Goal: Task Accomplishment & Management: Use online tool/utility

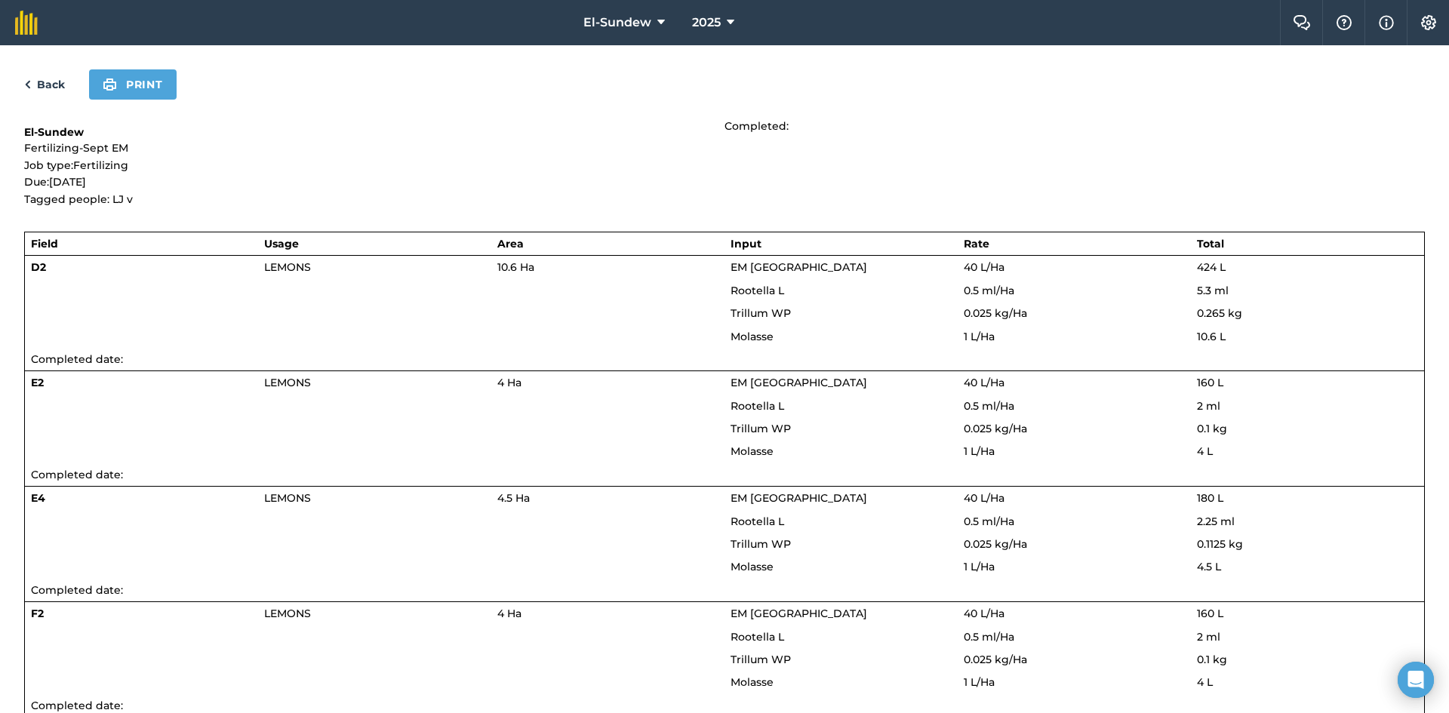
drag, startPoint x: 0, startPoint y: 0, endPoint x: 45, endPoint y: 78, distance: 89.9
click at [45, 78] on link "Back" at bounding box center [44, 84] width 41 height 18
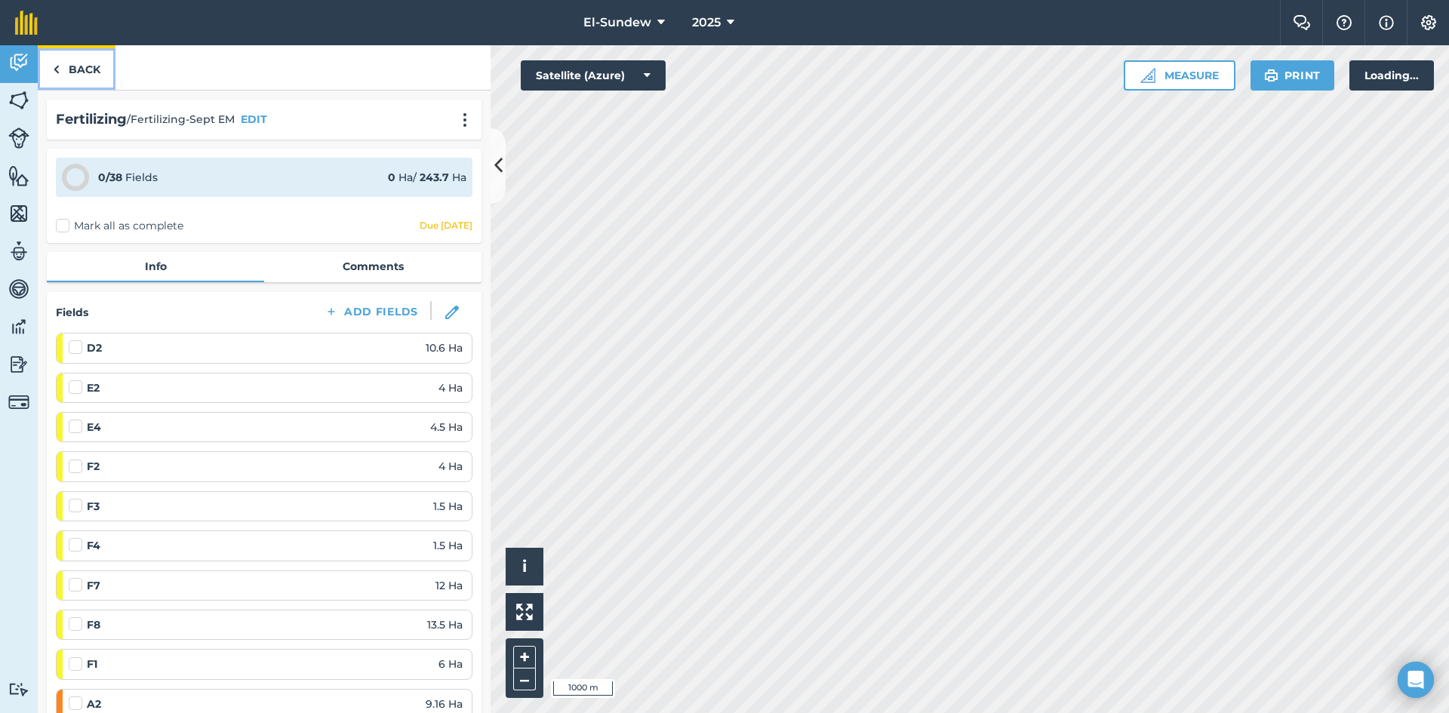
click at [73, 76] on link "Back" at bounding box center [77, 67] width 78 height 45
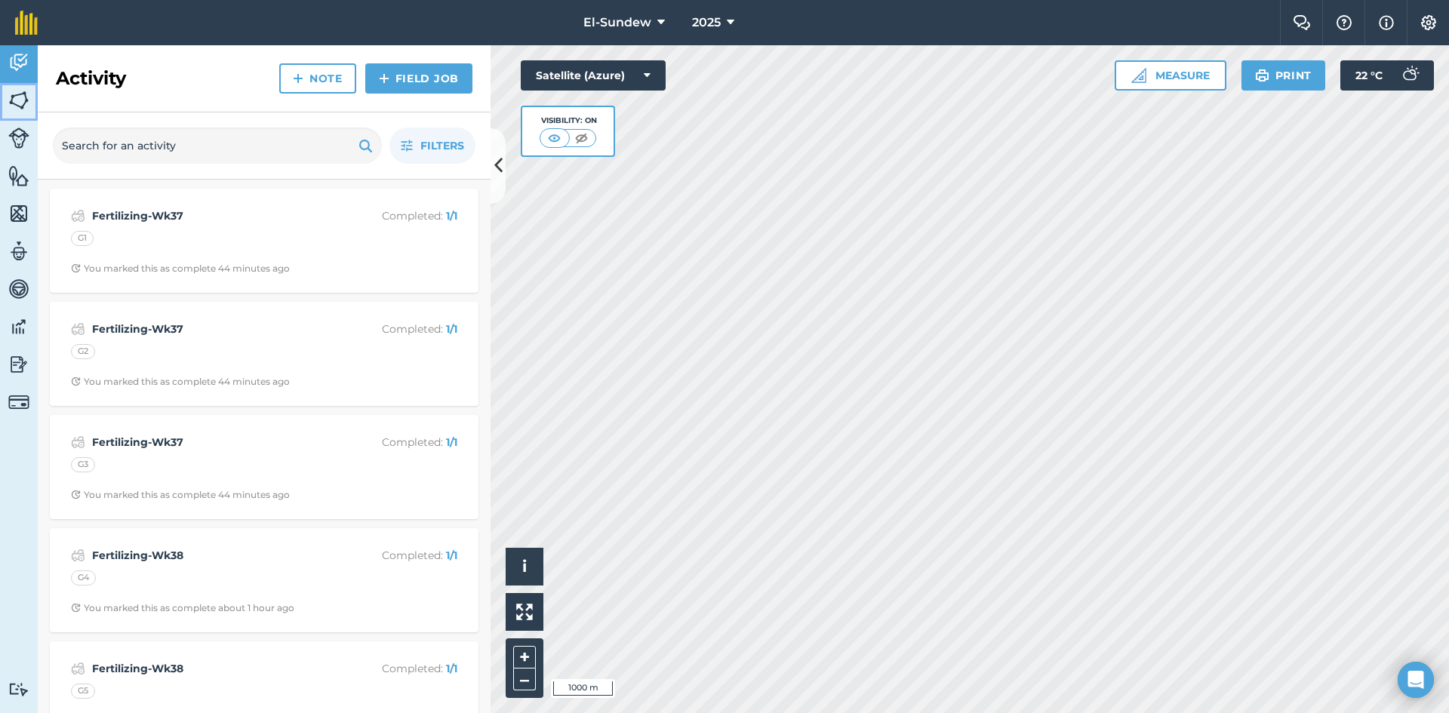
click at [23, 99] on img at bounding box center [18, 100] width 21 height 23
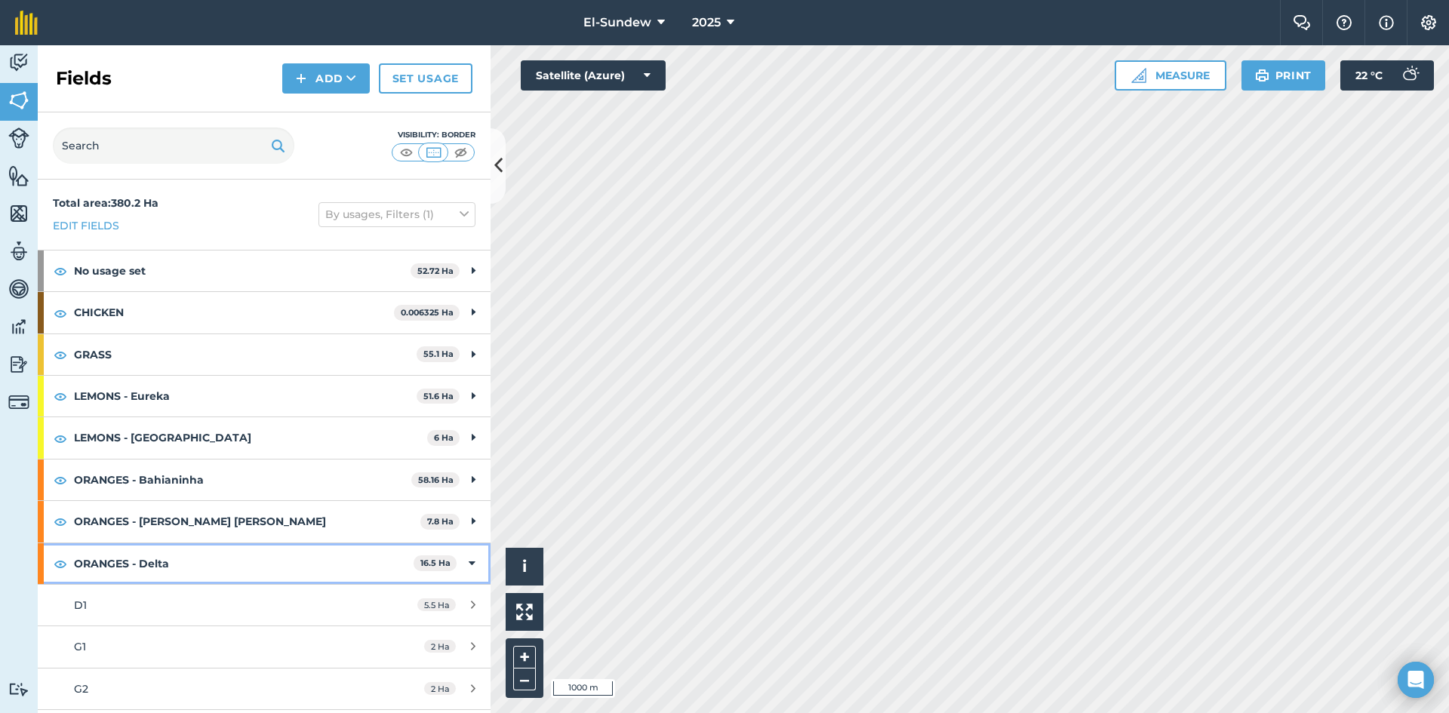
click at [234, 559] on strong "ORANGES - Delta" at bounding box center [244, 563] width 340 height 41
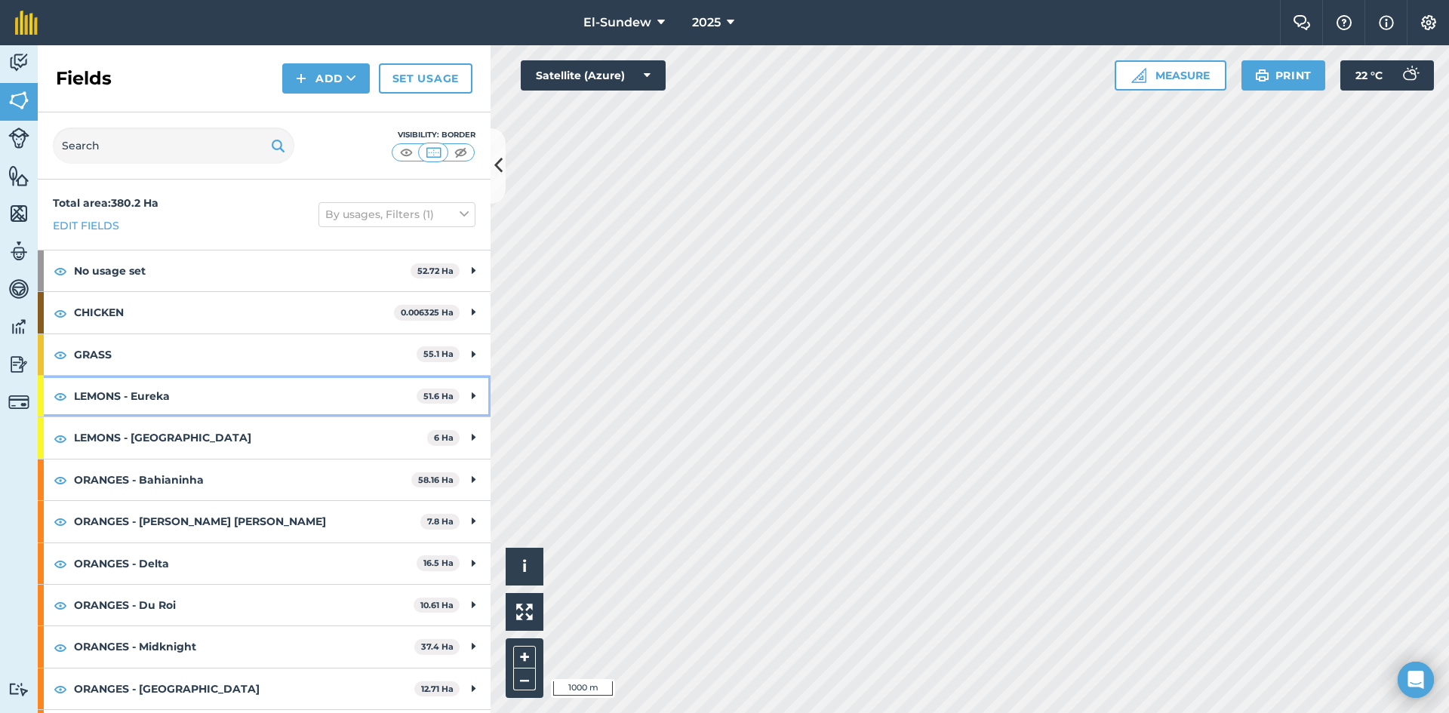
click at [214, 383] on strong "LEMONS - Eureka" at bounding box center [245, 396] width 343 height 41
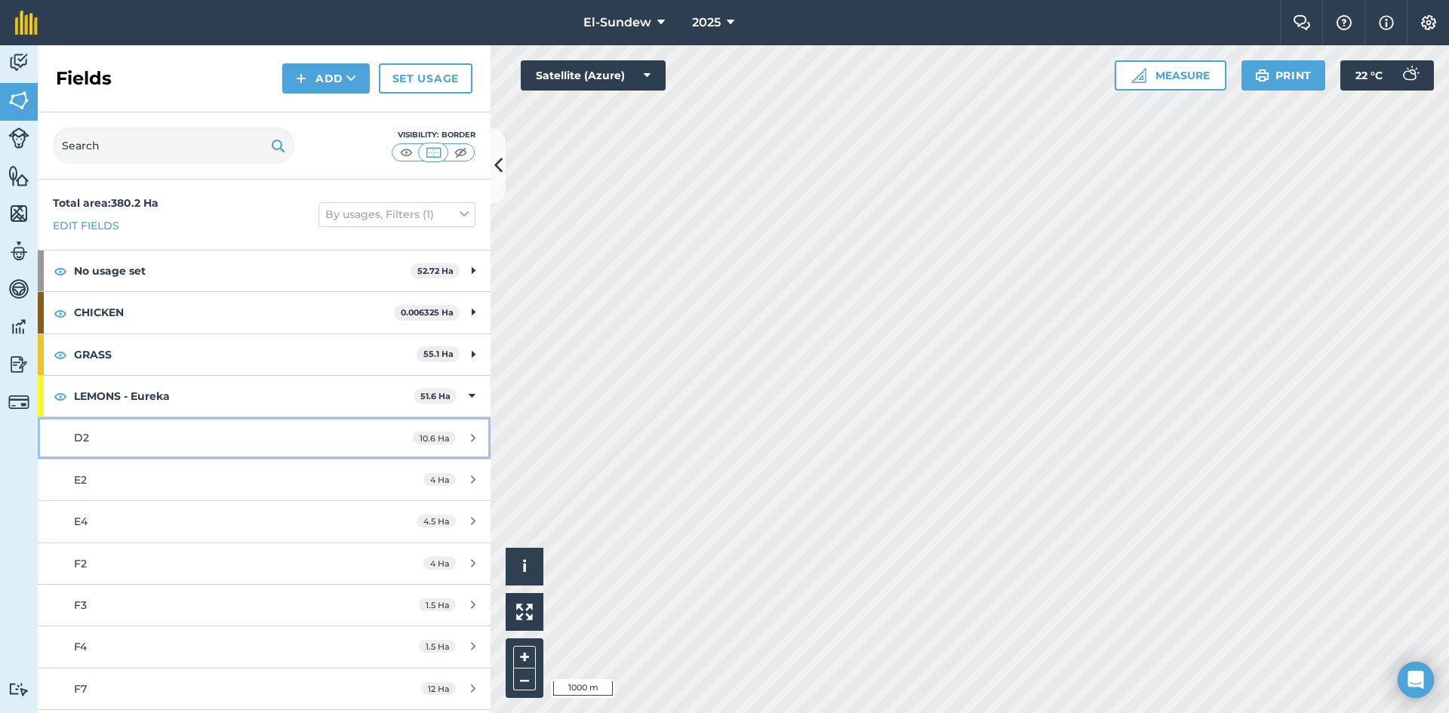
click at [213, 431] on div "D2" at bounding box center [216, 437] width 284 height 17
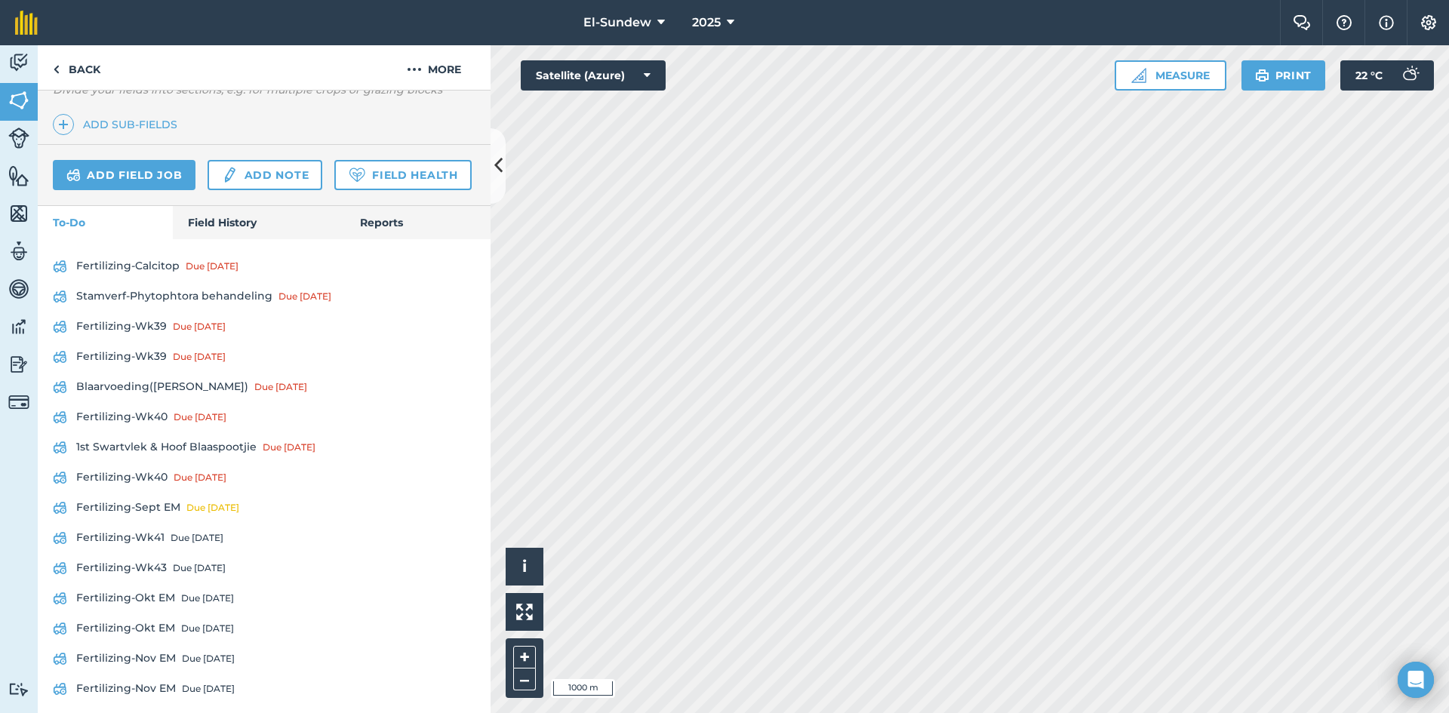
scroll to position [503, 0]
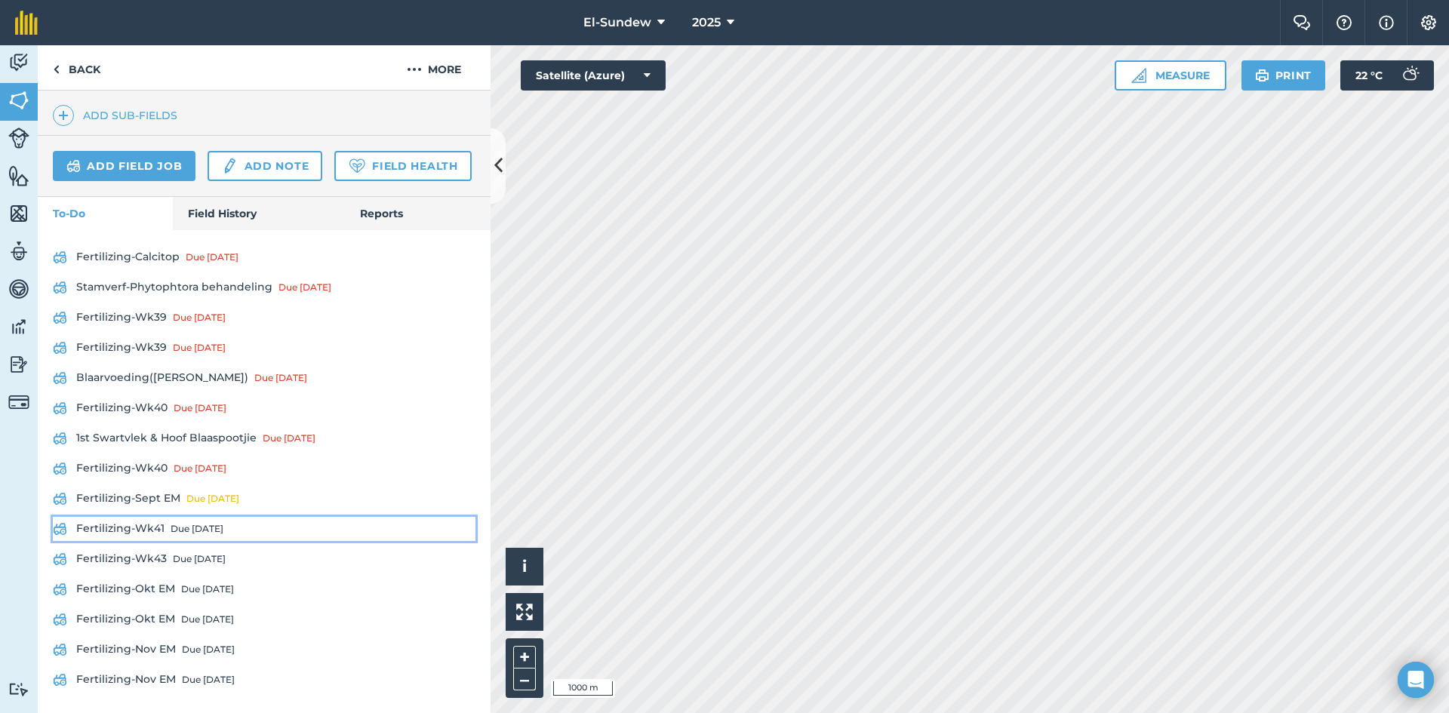
click at [152, 541] on link "Fertilizing-Wk41 Due in 6 days" at bounding box center [264, 529] width 423 height 24
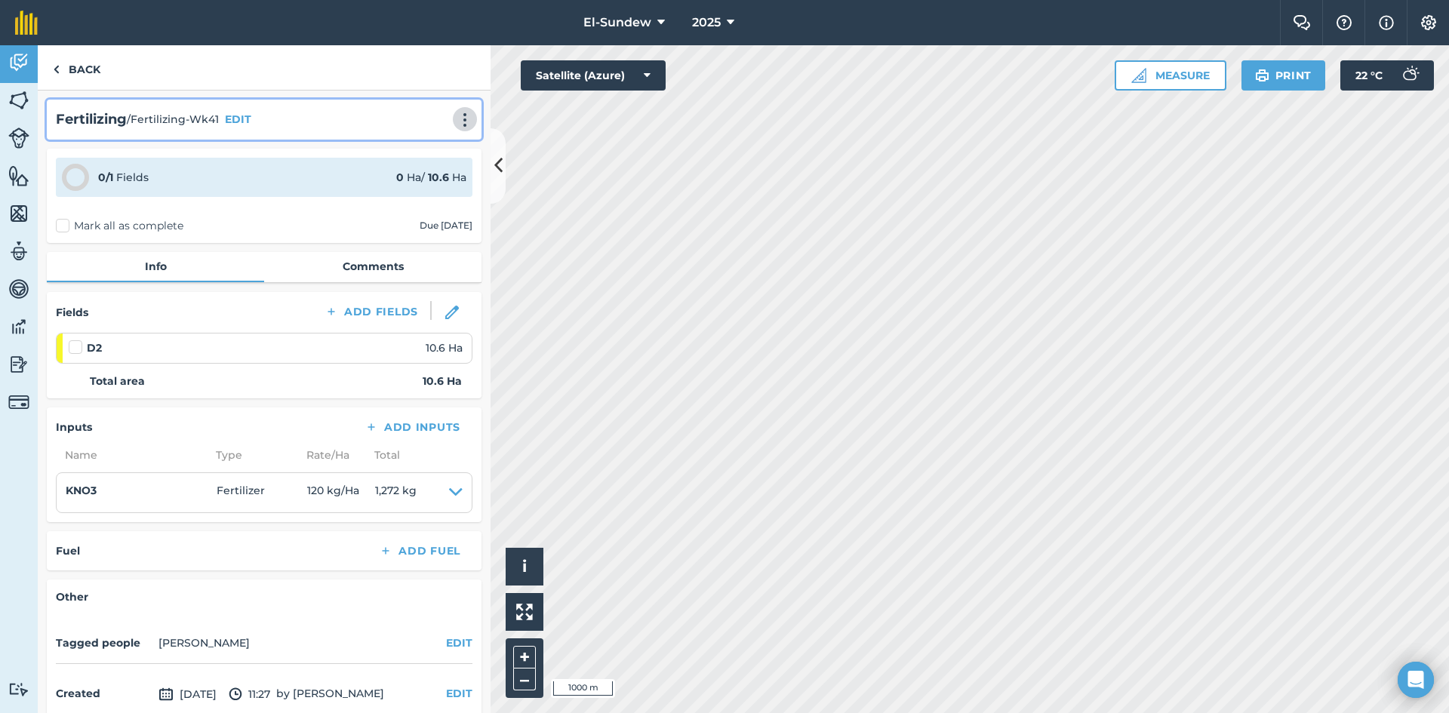
click at [460, 113] on img at bounding box center [465, 119] width 18 height 15
click at [426, 152] on link "Print" at bounding box center [433, 152] width 97 height 30
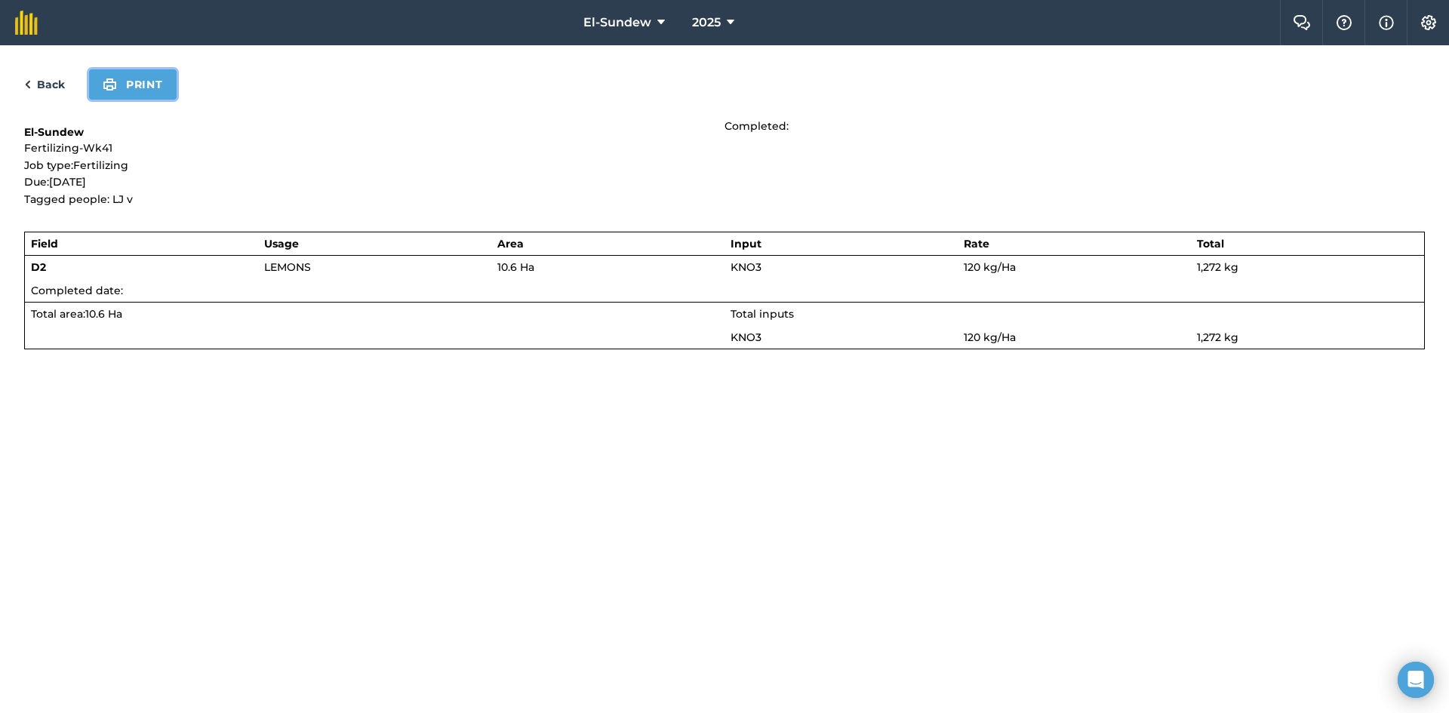
click at [121, 91] on button "Print" at bounding box center [133, 84] width 88 height 30
click at [42, 77] on link "Back" at bounding box center [44, 84] width 41 height 18
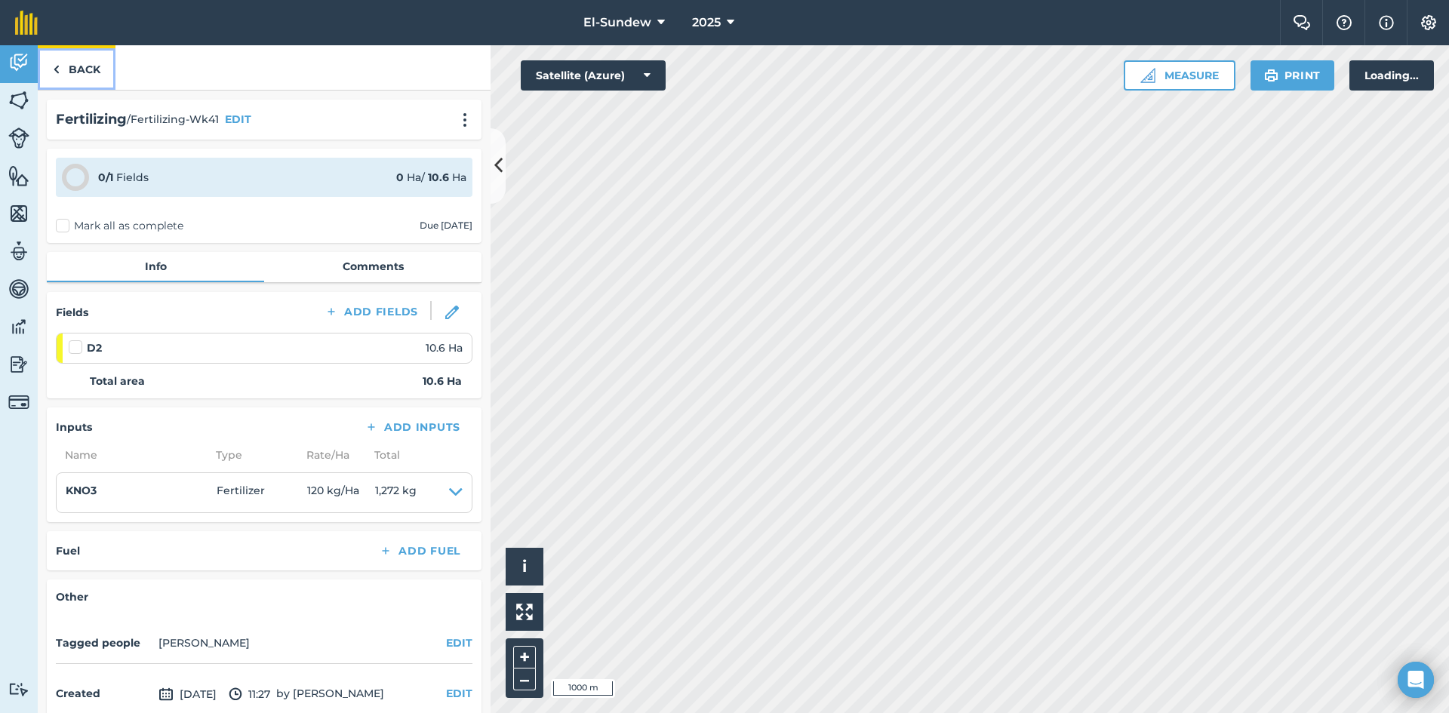
click at [72, 73] on link "Back" at bounding box center [77, 67] width 78 height 45
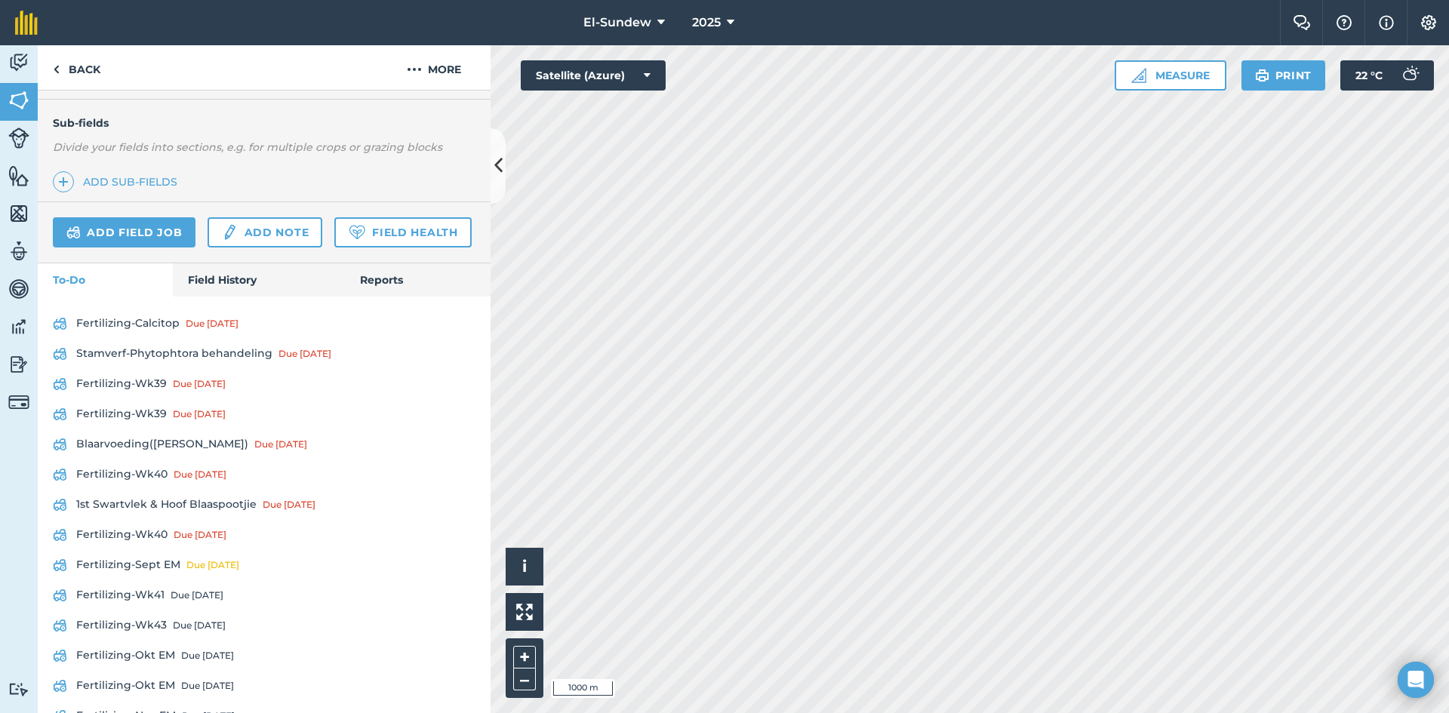
scroll to position [503, 0]
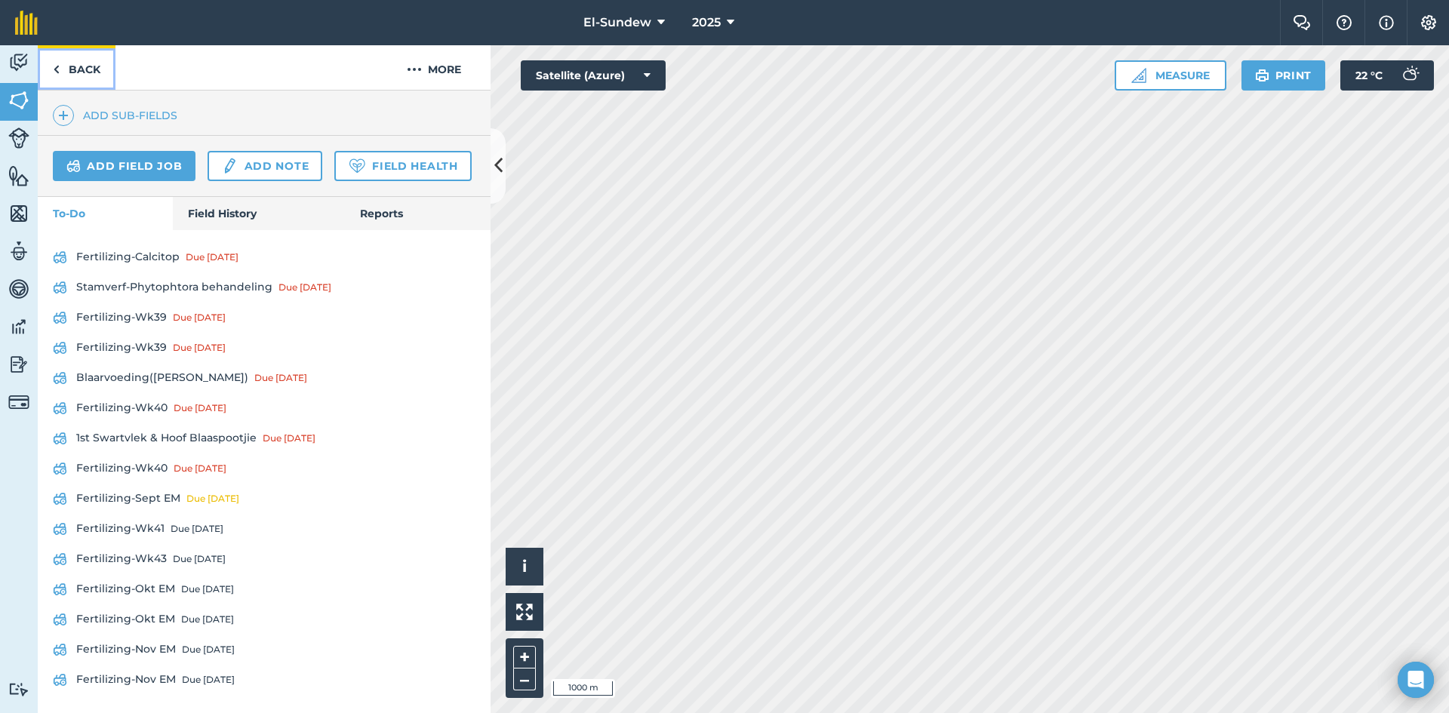
click at [86, 59] on link "Back" at bounding box center [77, 67] width 78 height 45
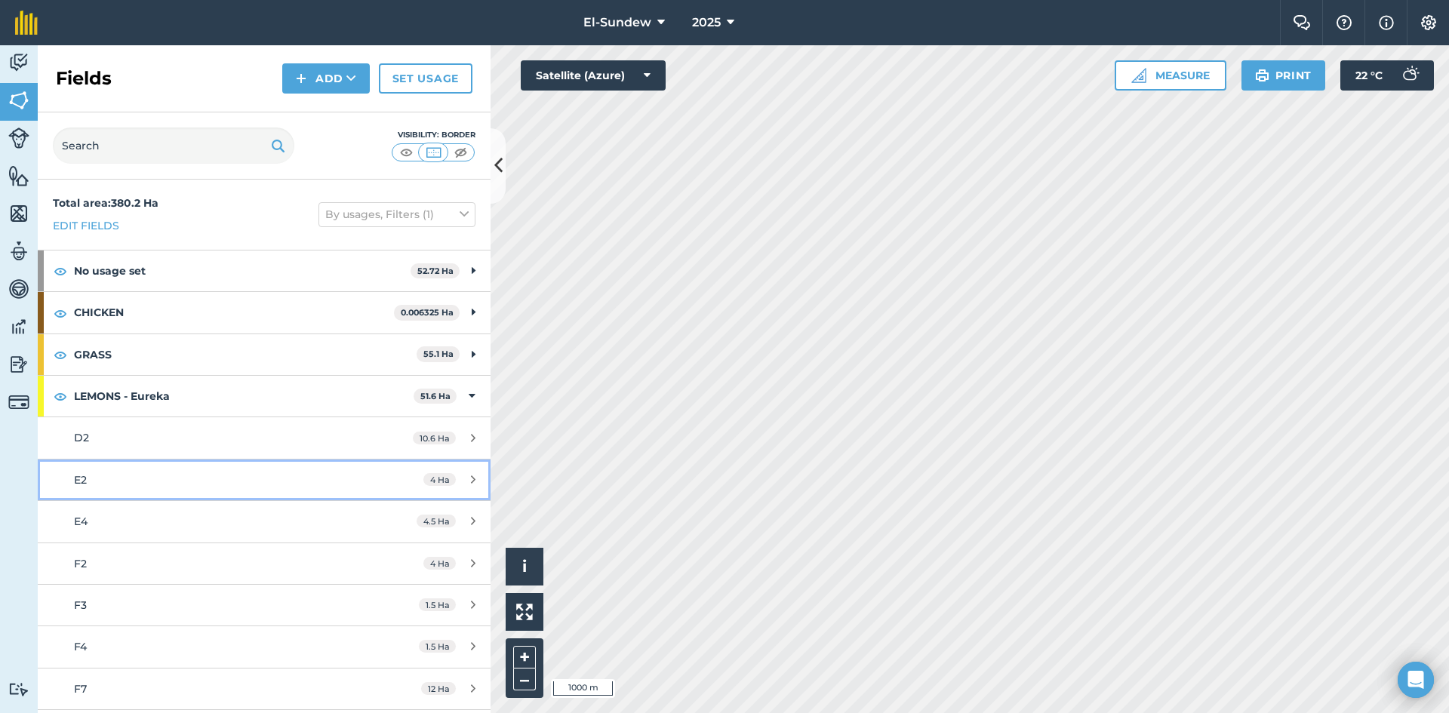
click at [198, 487] on div "E2" at bounding box center [216, 480] width 284 height 17
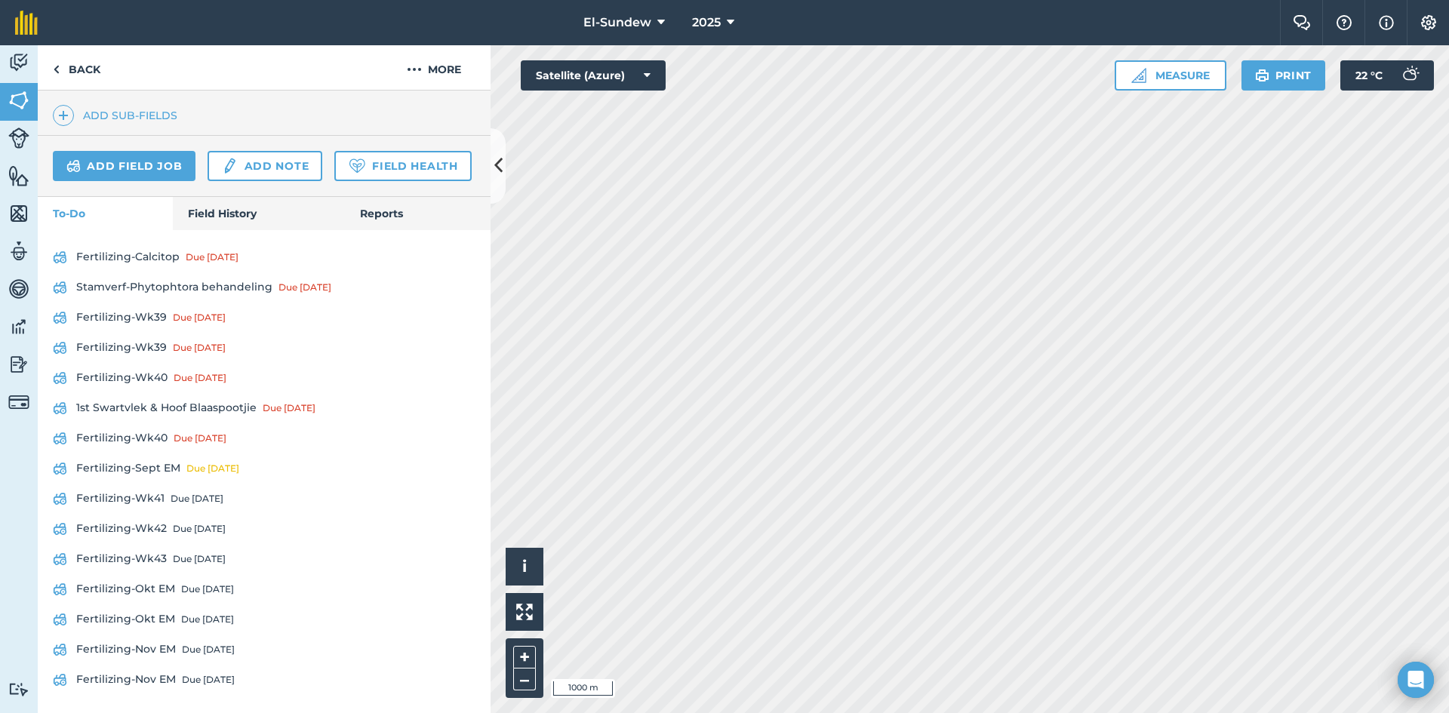
scroll to position [503, 0]
click at [147, 511] on link "Fertilizing-Wk41 Due in 6 days" at bounding box center [264, 499] width 423 height 24
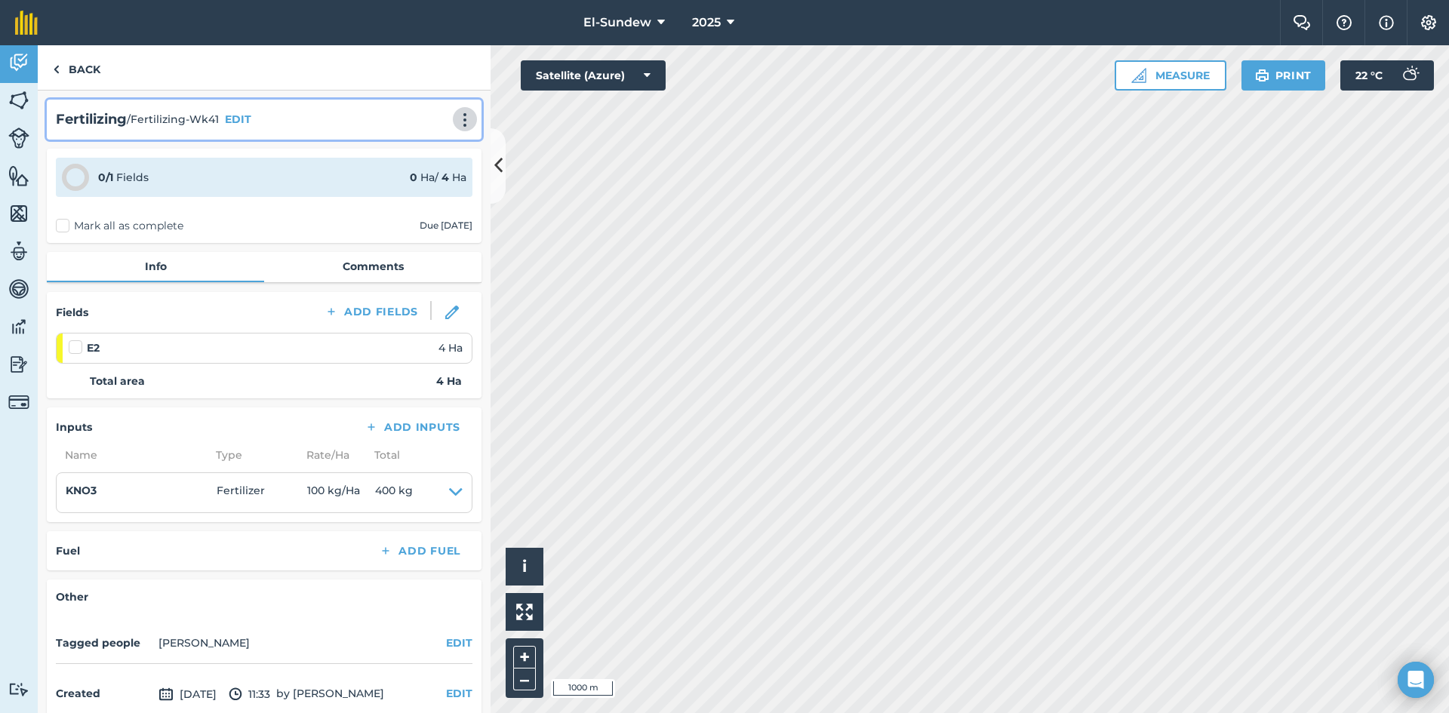
click at [456, 121] on img at bounding box center [465, 119] width 18 height 15
click at [435, 154] on link "Print" at bounding box center [433, 152] width 97 height 30
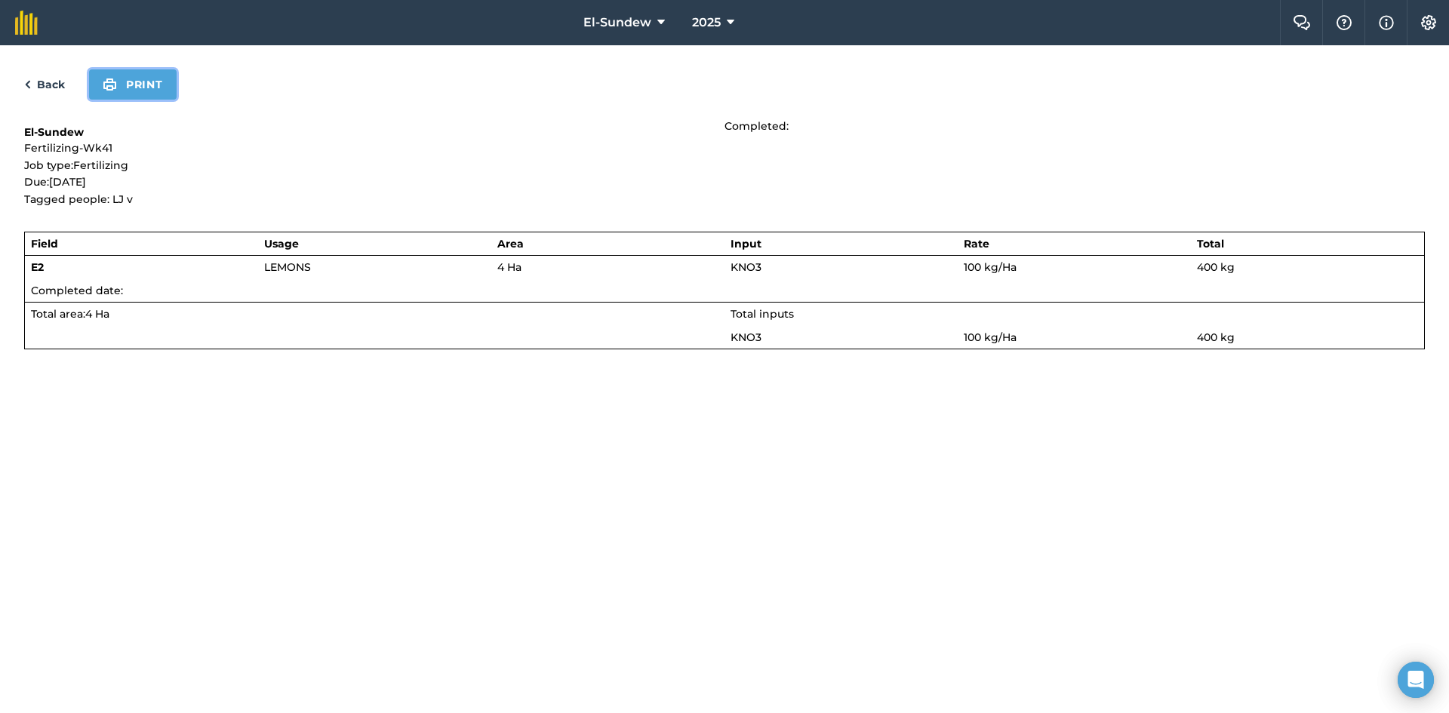
drag, startPoint x: 157, startPoint y: 91, endPoint x: 316, endPoint y: 154, distance: 171.4
click at [157, 91] on button "Print" at bounding box center [133, 84] width 88 height 30
click at [55, 90] on link "Back" at bounding box center [44, 84] width 41 height 18
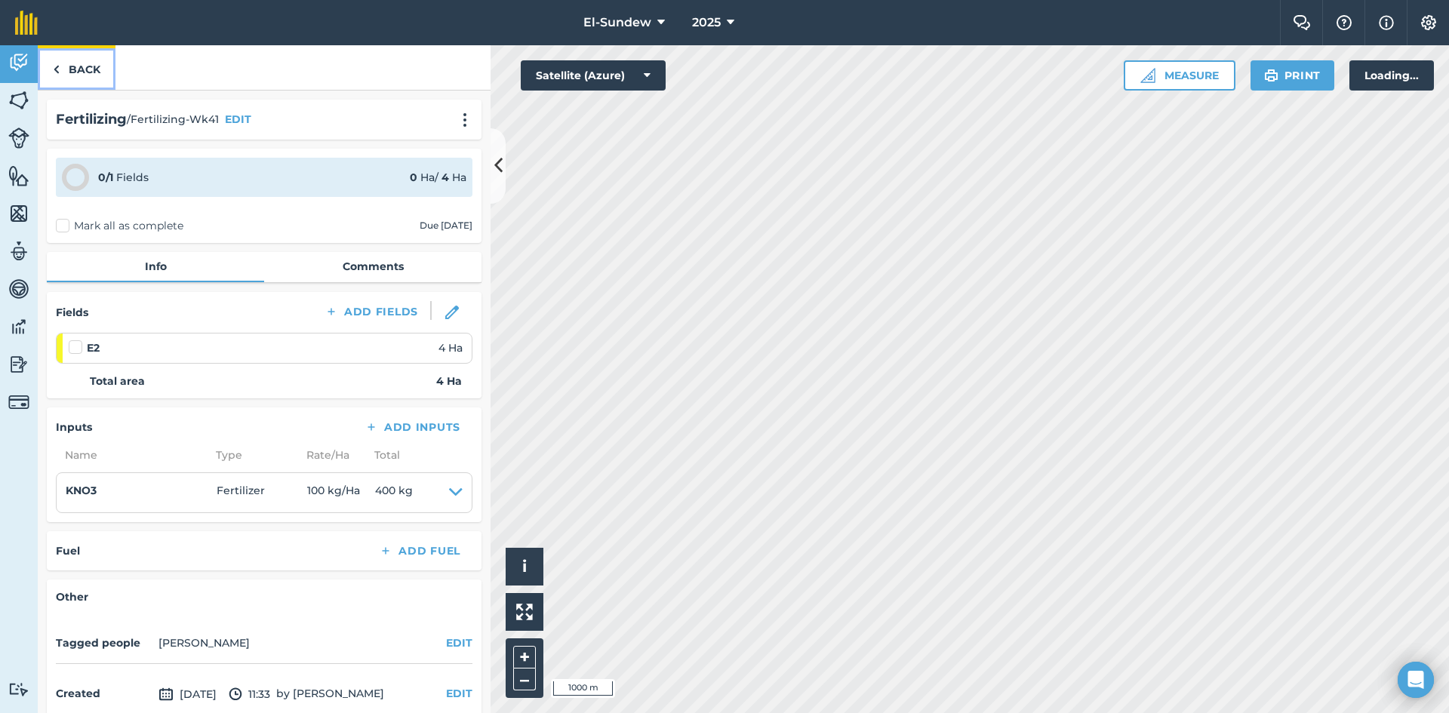
click at [54, 80] on link "Back" at bounding box center [77, 67] width 78 height 45
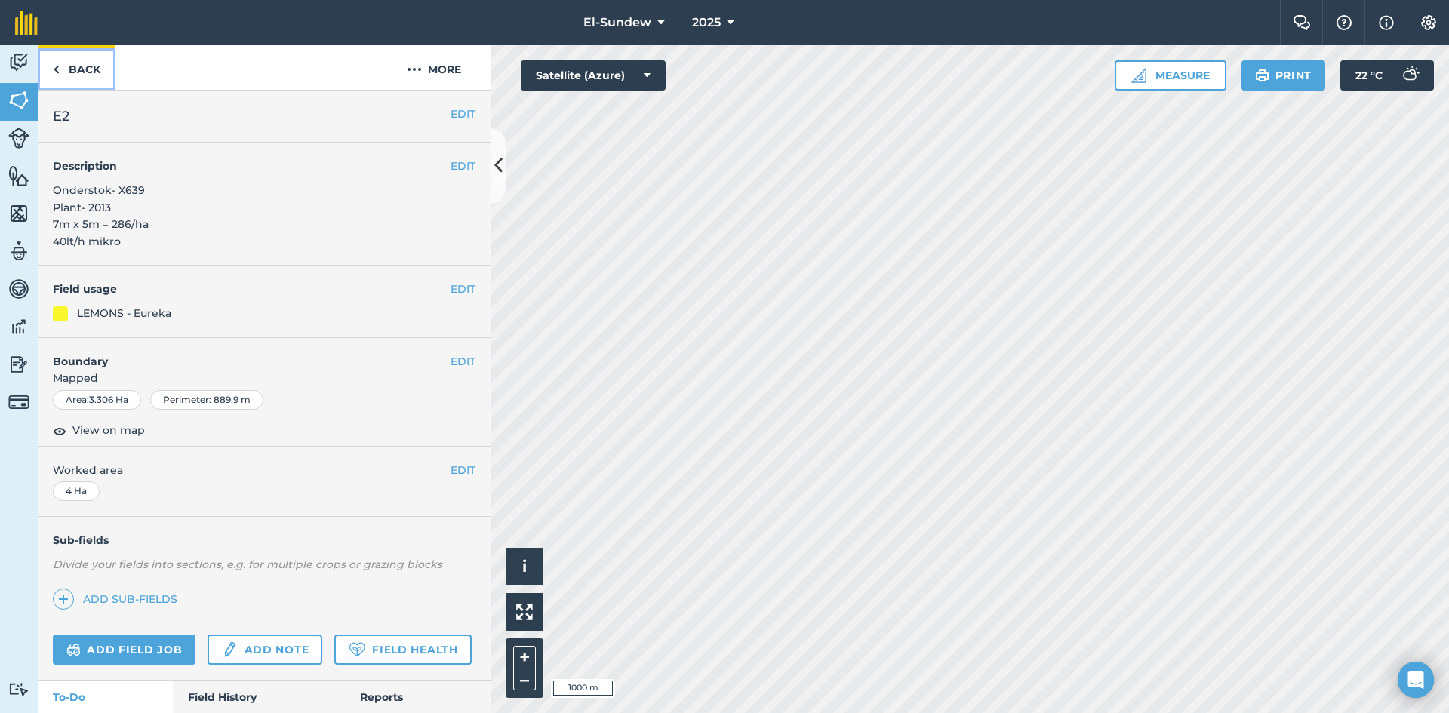
click at [64, 75] on link "Back" at bounding box center [77, 67] width 78 height 45
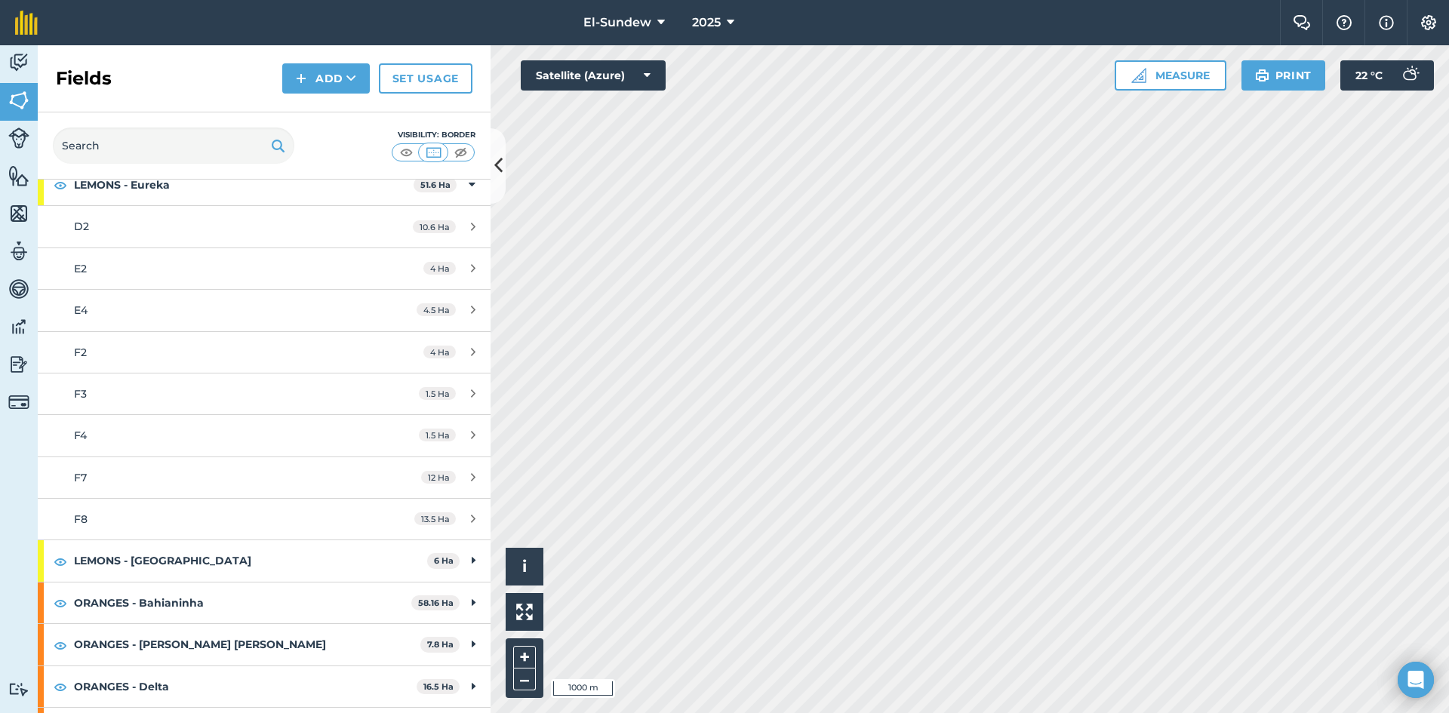
scroll to position [251, 0]
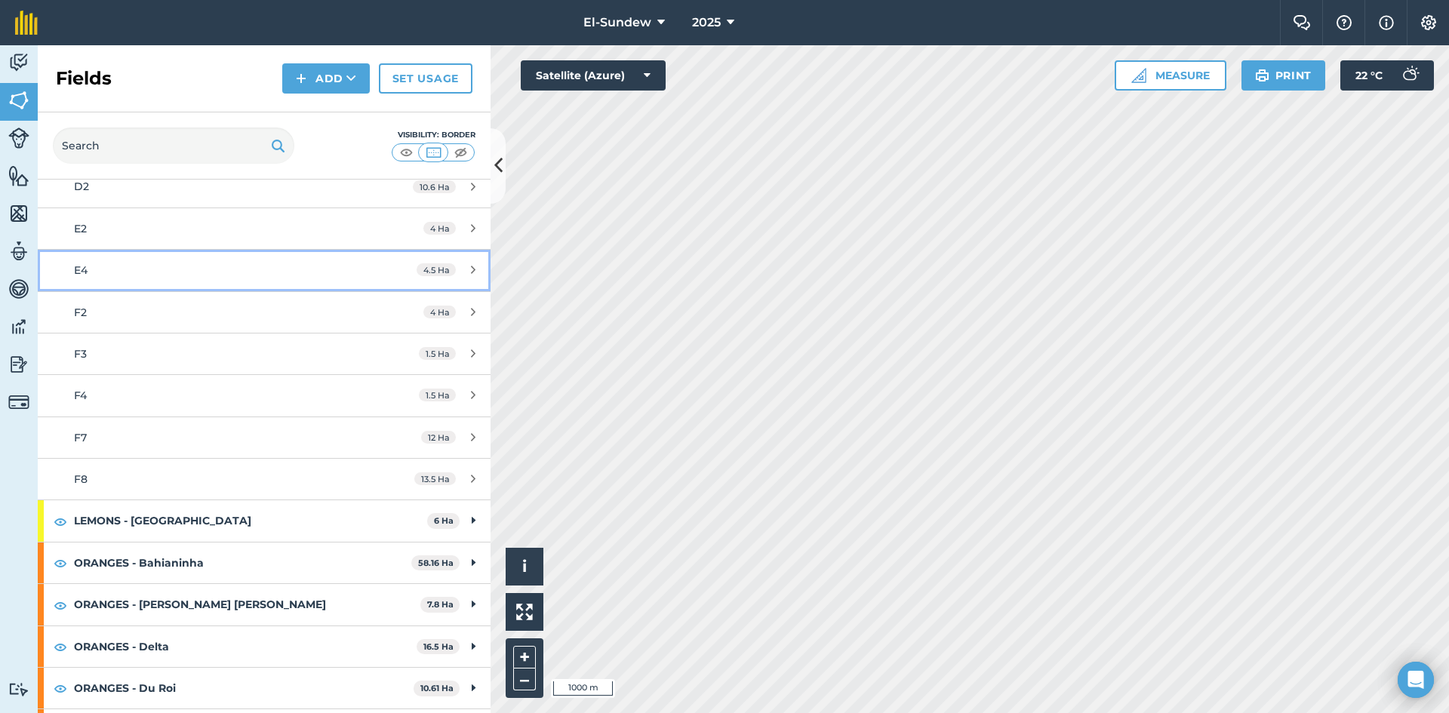
click at [184, 260] on link "E4 4.5 Ha" at bounding box center [264, 270] width 453 height 41
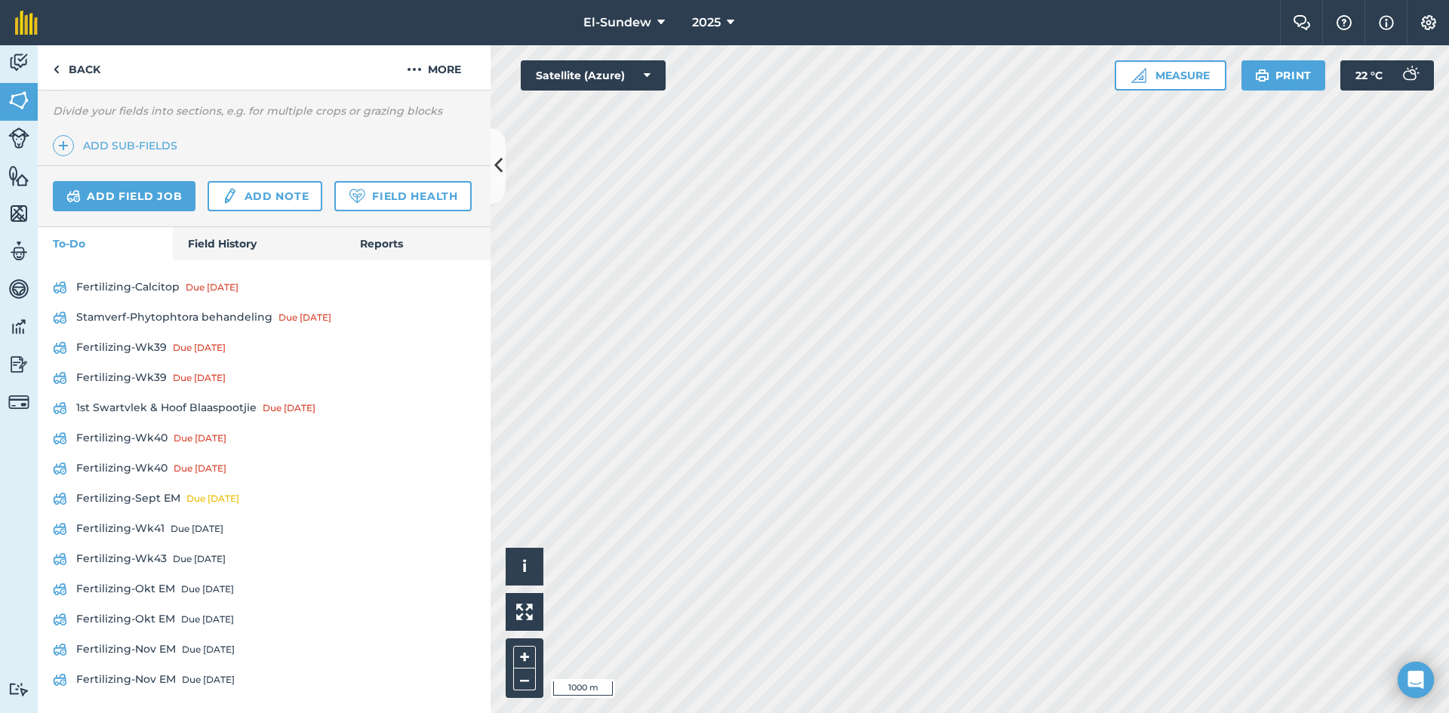
scroll to position [496, 0]
click at [160, 528] on link "Fertilizing-Wk41 Due in 6 days" at bounding box center [264, 529] width 423 height 24
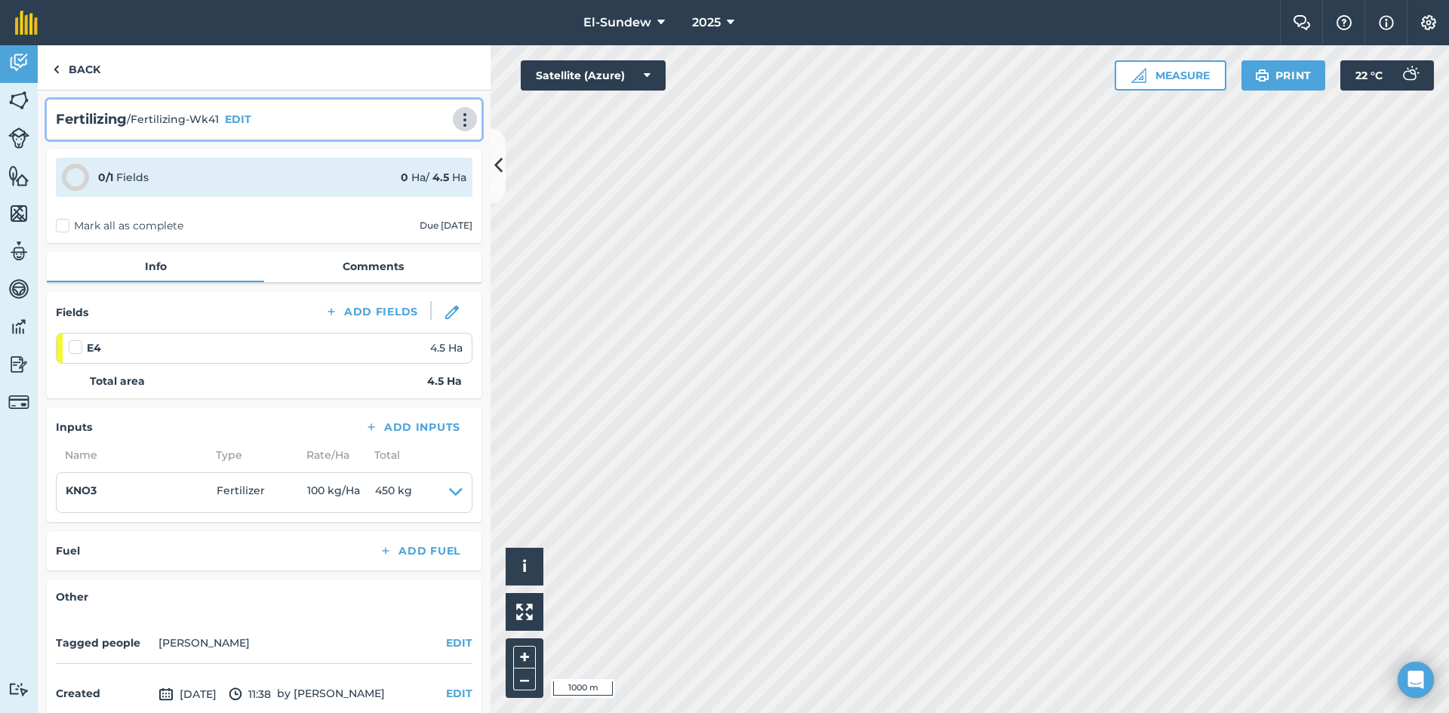
click at [456, 124] on img at bounding box center [465, 119] width 18 height 15
click at [415, 152] on link "Print" at bounding box center [433, 152] width 97 height 30
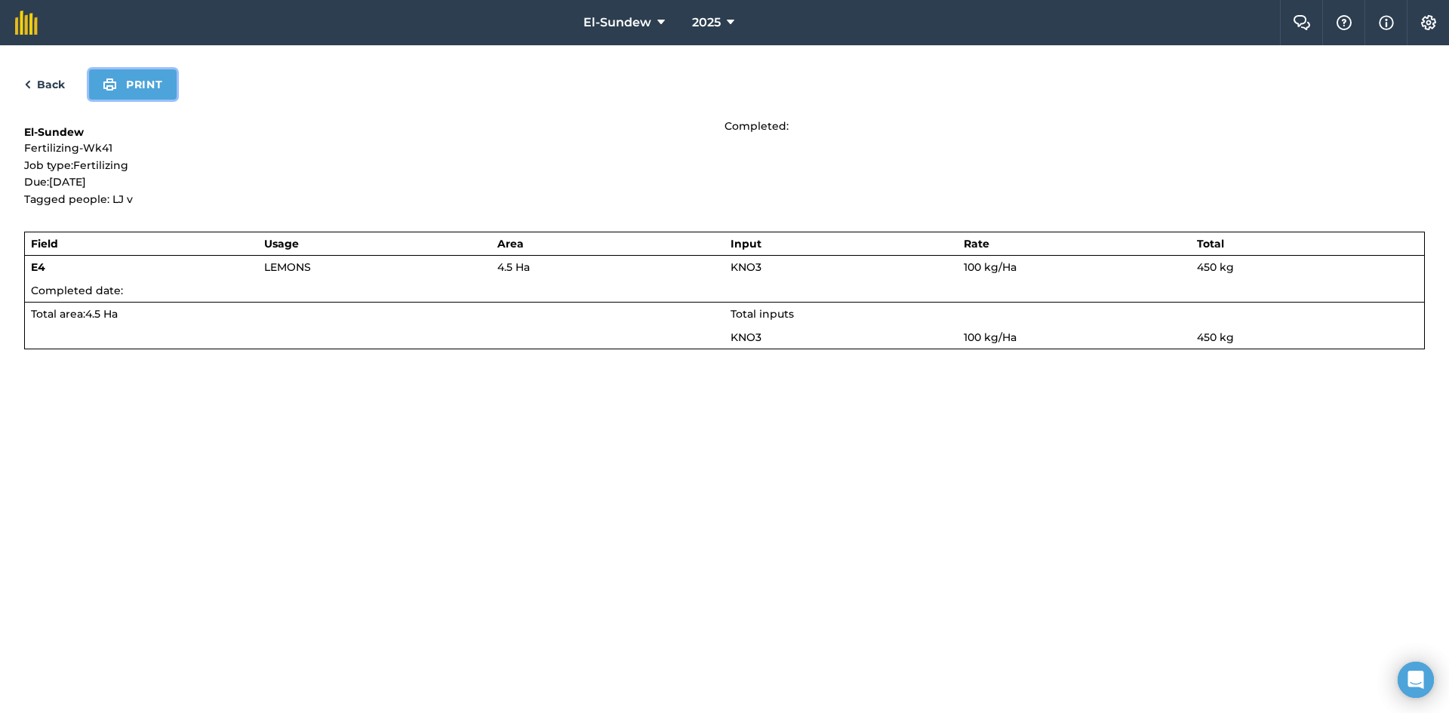
click at [145, 82] on button "Print" at bounding box center [133, 84] width 88 height 30
click at [57, 81] on link "Back" at bounding box center [44, 84] width 41 height 18
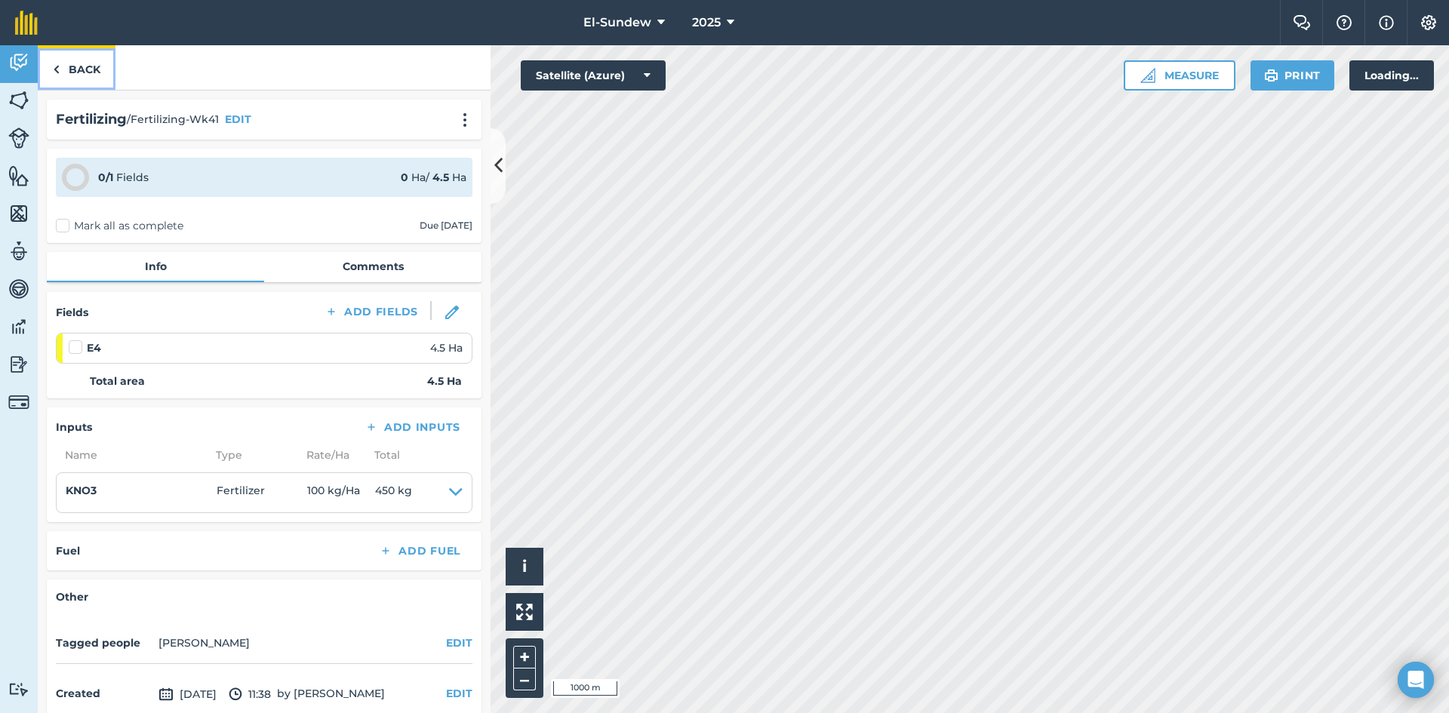
click at [63, 69] on link "Back" at bounding box center [77, 67] width 78 height 45
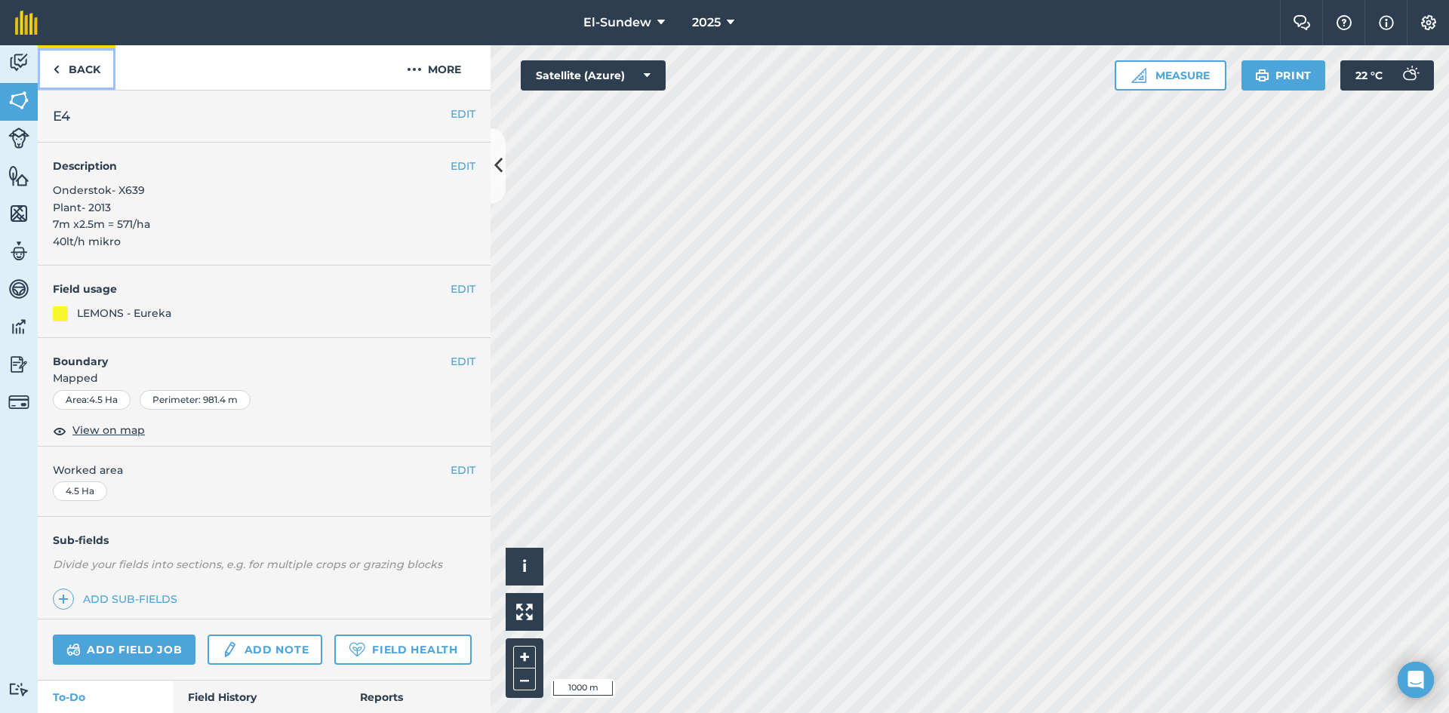
click at [66, 73] on link "Back" at bounding box center [77, 67] width 78 height 45
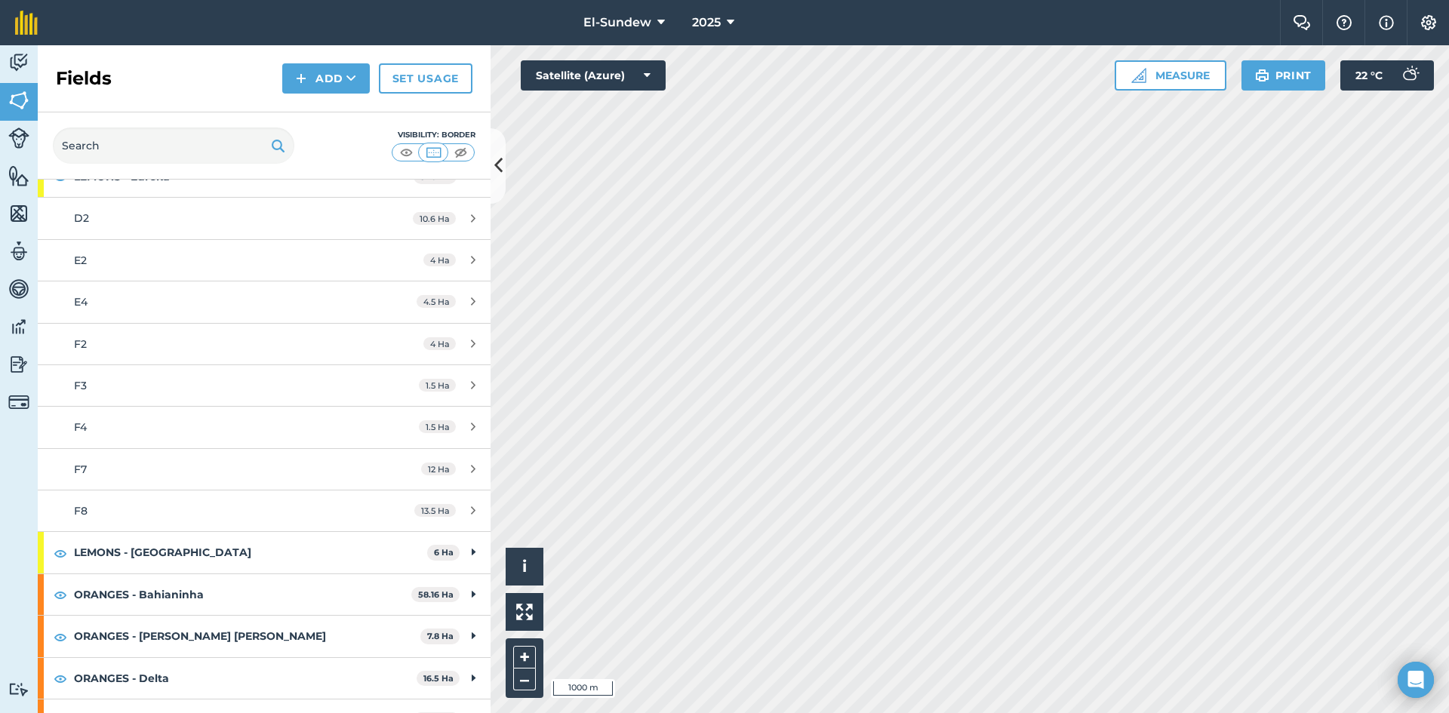
scroll to position [251, 0]
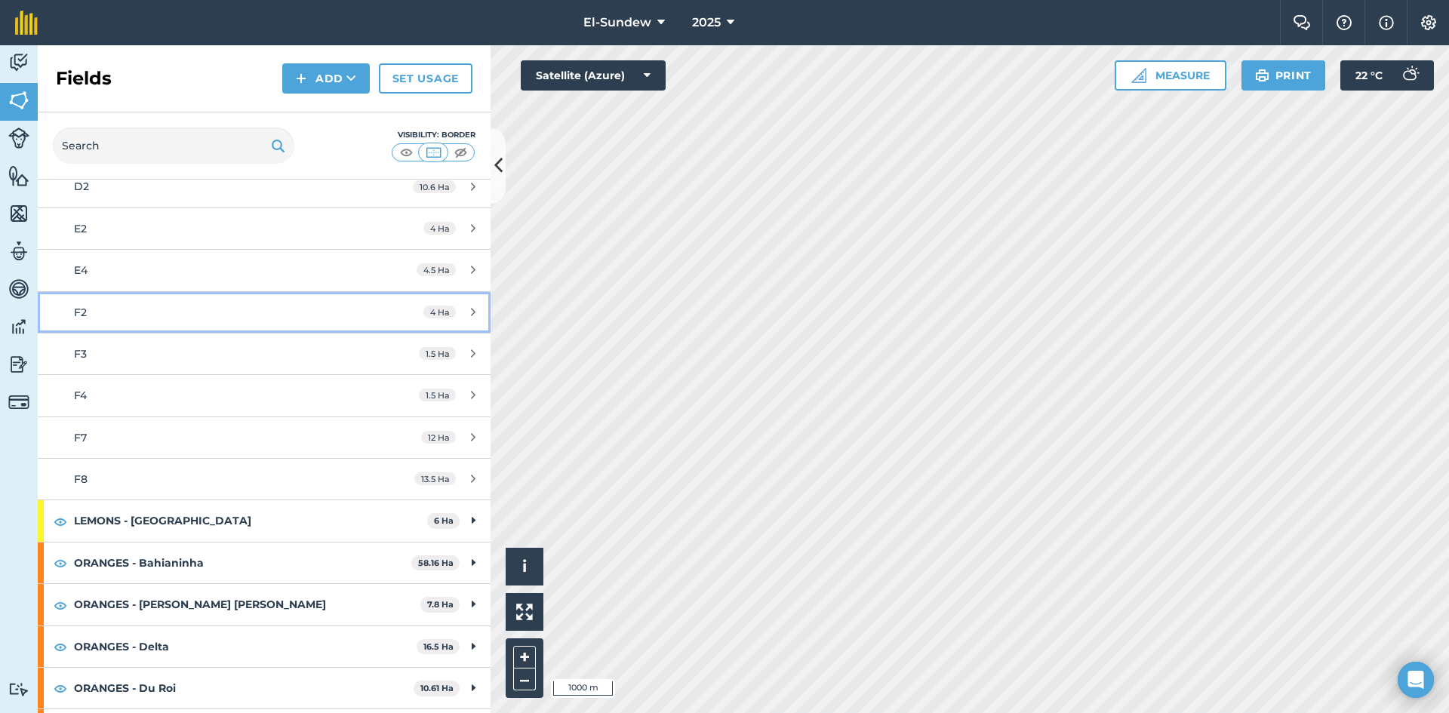
click at [170, 310] on div "F2" at bounding box center [216, 312] width 284 height 17
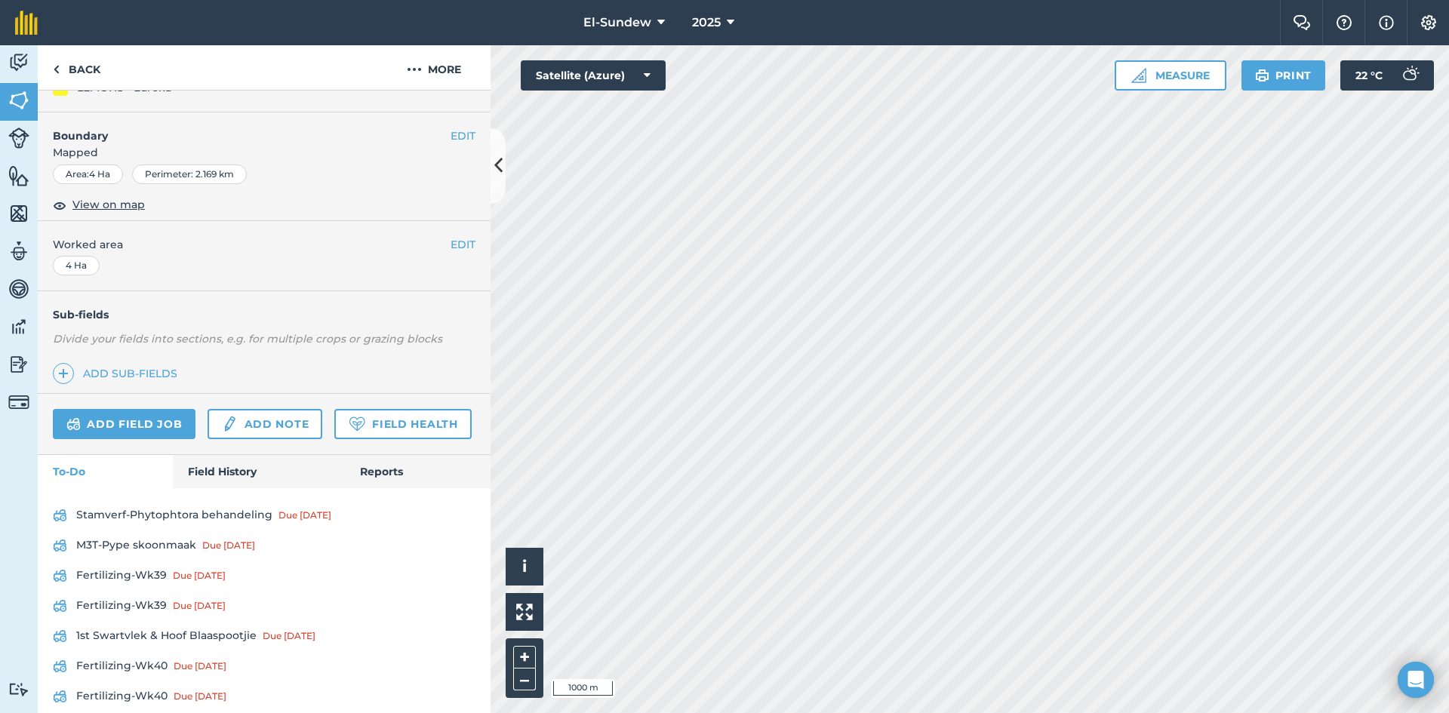
scroll to position [496, 0]
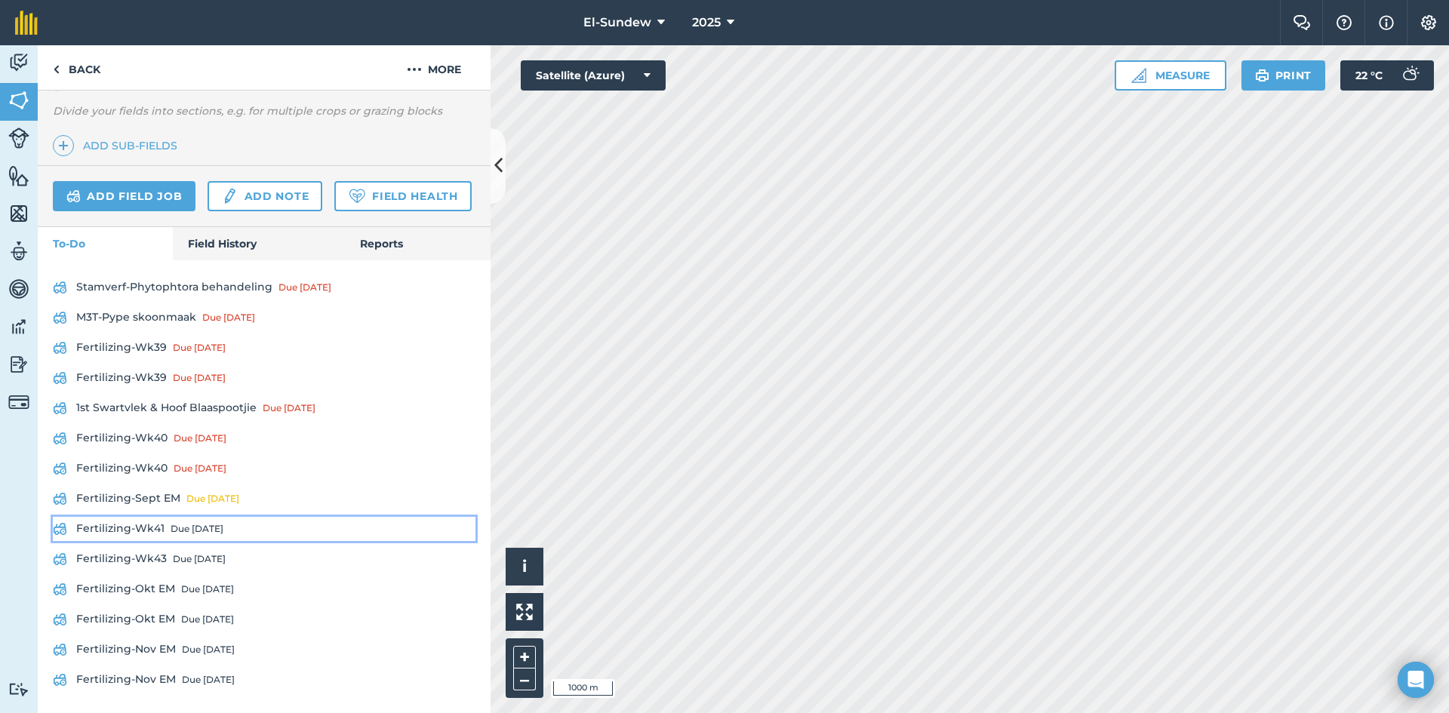
click at [158, 528] on link "Fertilizing-Wk41 Due in 6 days" at bounding box center [264, 529] width 423 height 24
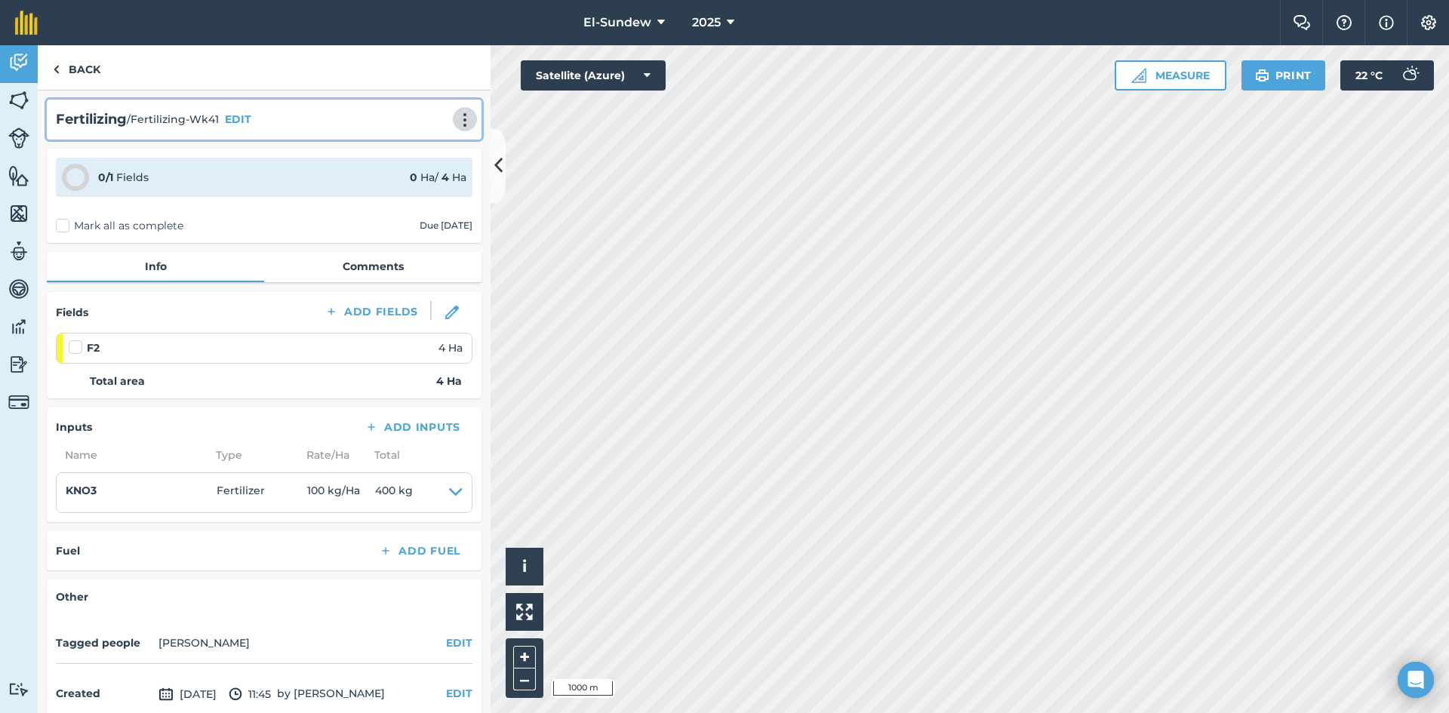
click at [456, 124] on img at bounding box center [465, 119] width 18 height 15
click at [408, 155] on link "Print" at bounding box center [433, 152] width 97 height 30
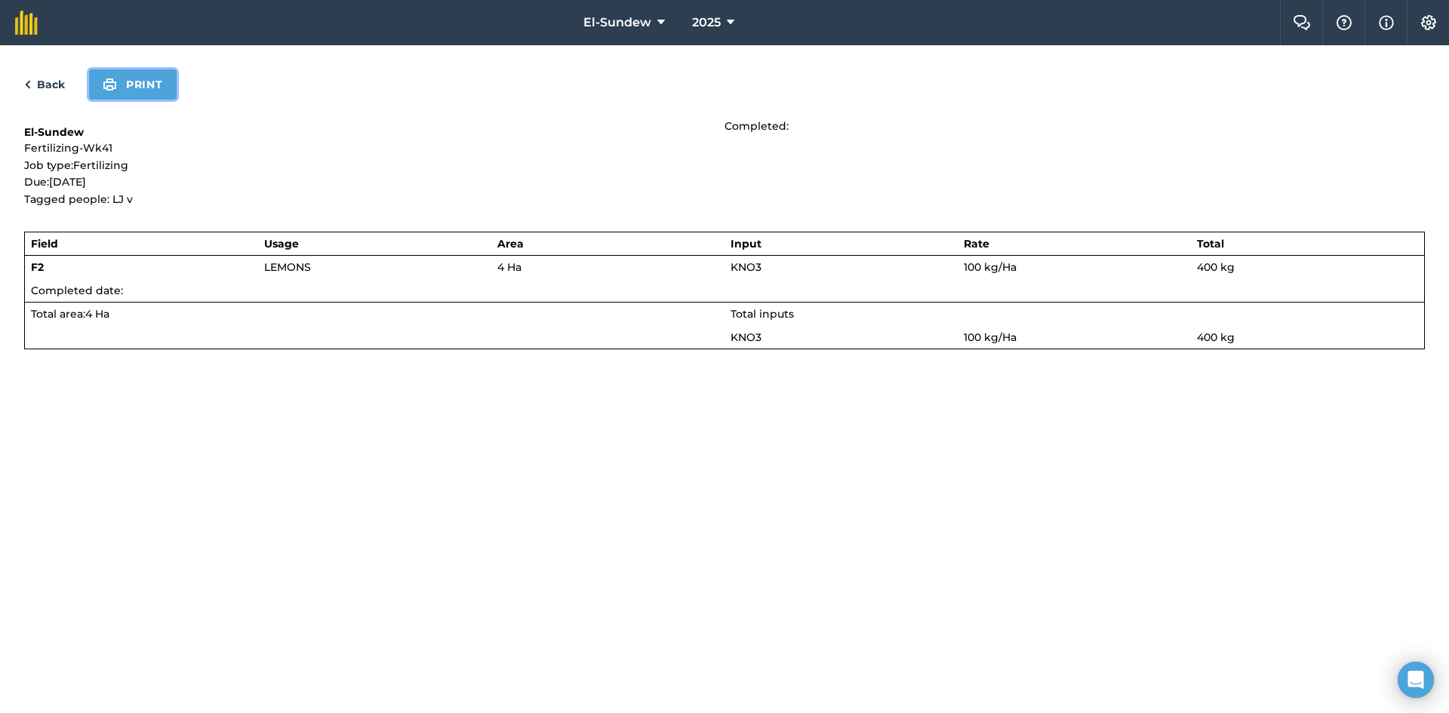
click at [140, 94] on button "Print" at bounding box center [133, 84] width 88 height 30
click at [61, 85] on link "Back" at bounding box center [44, 84] width 41 height 18
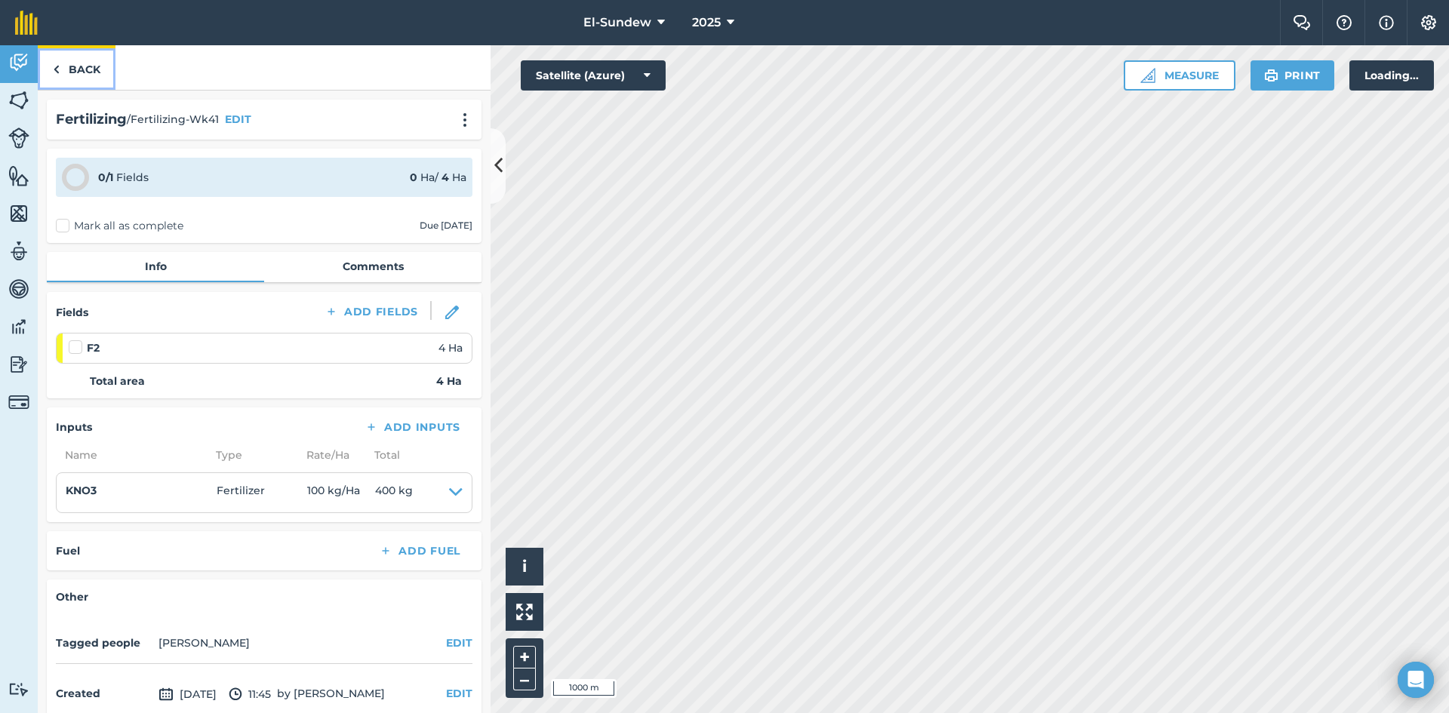
click at [62, 81] on link "Back" at bounding box center [77, 67] width 78 height 45
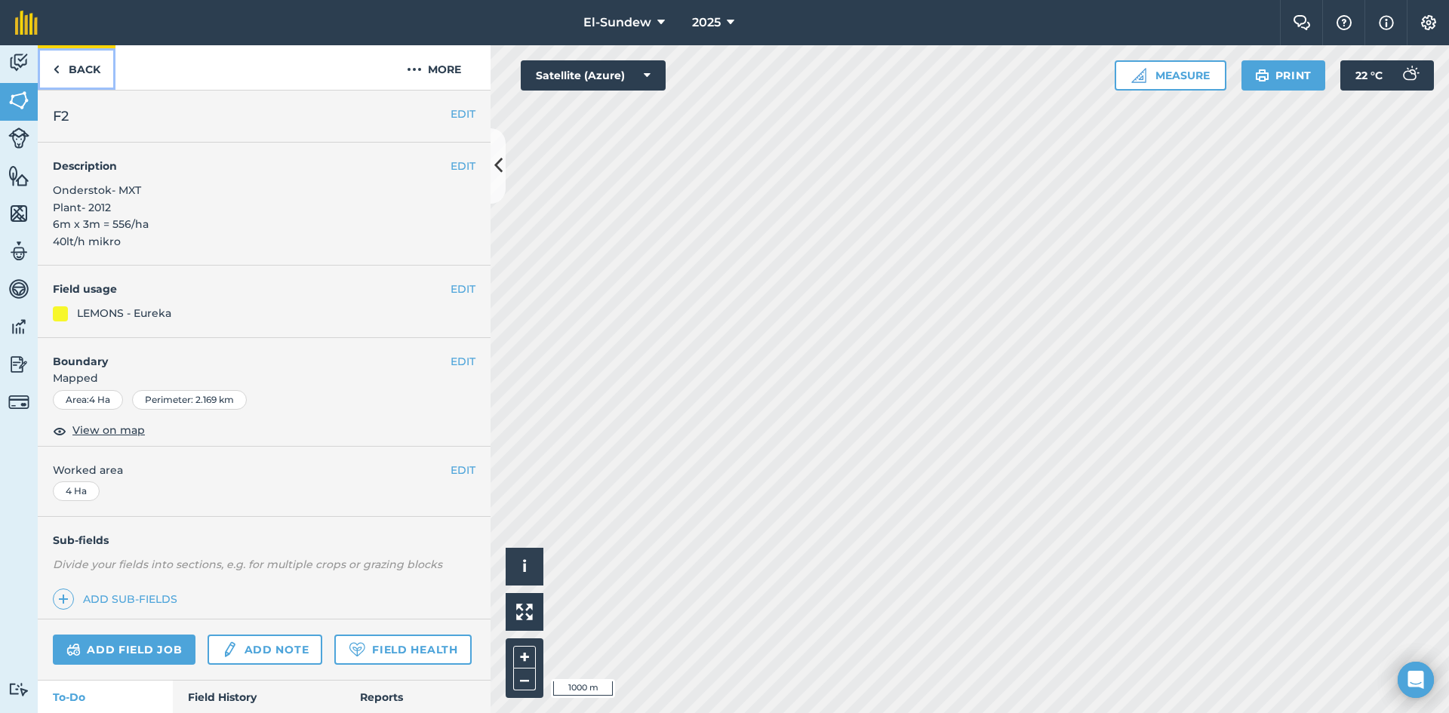
click at [62, 81] on link "Back" at bounding box center [77, 67] width 78 height 45
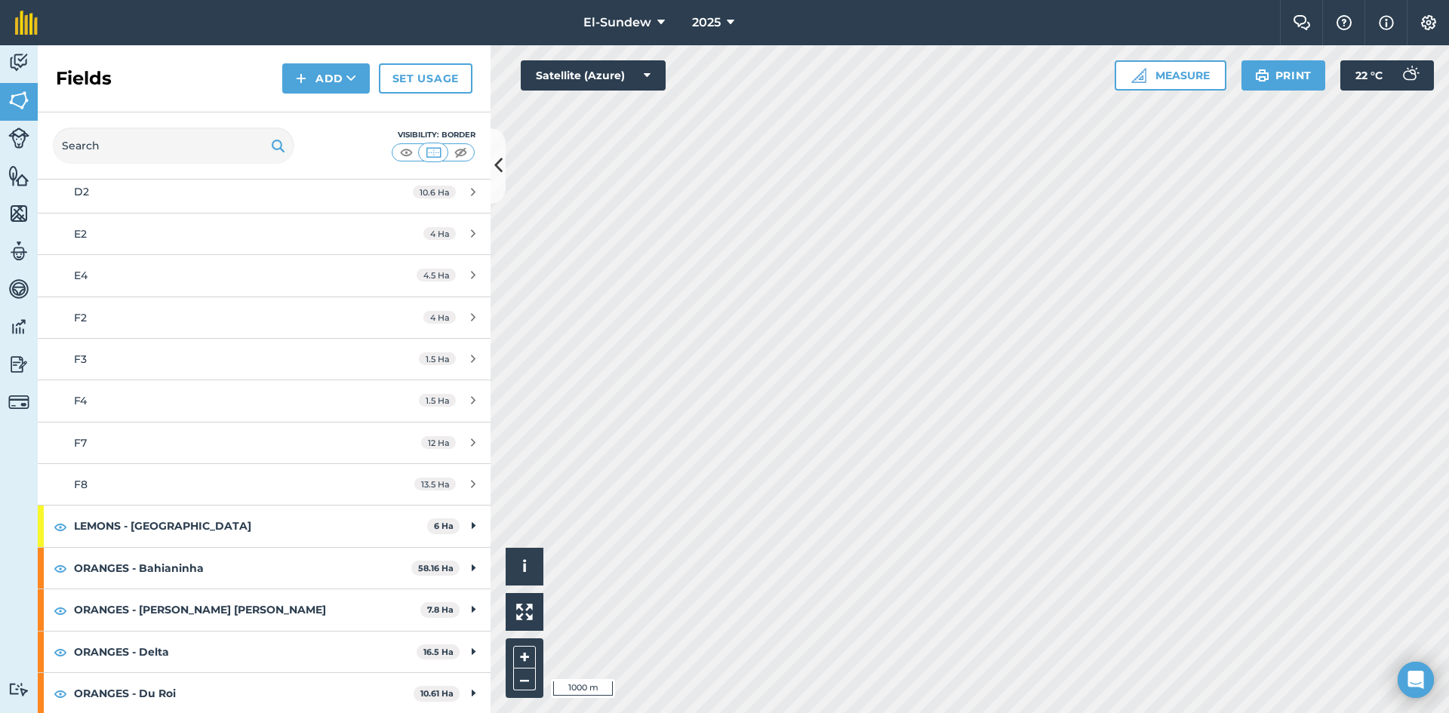
scroll to position [251, 0]
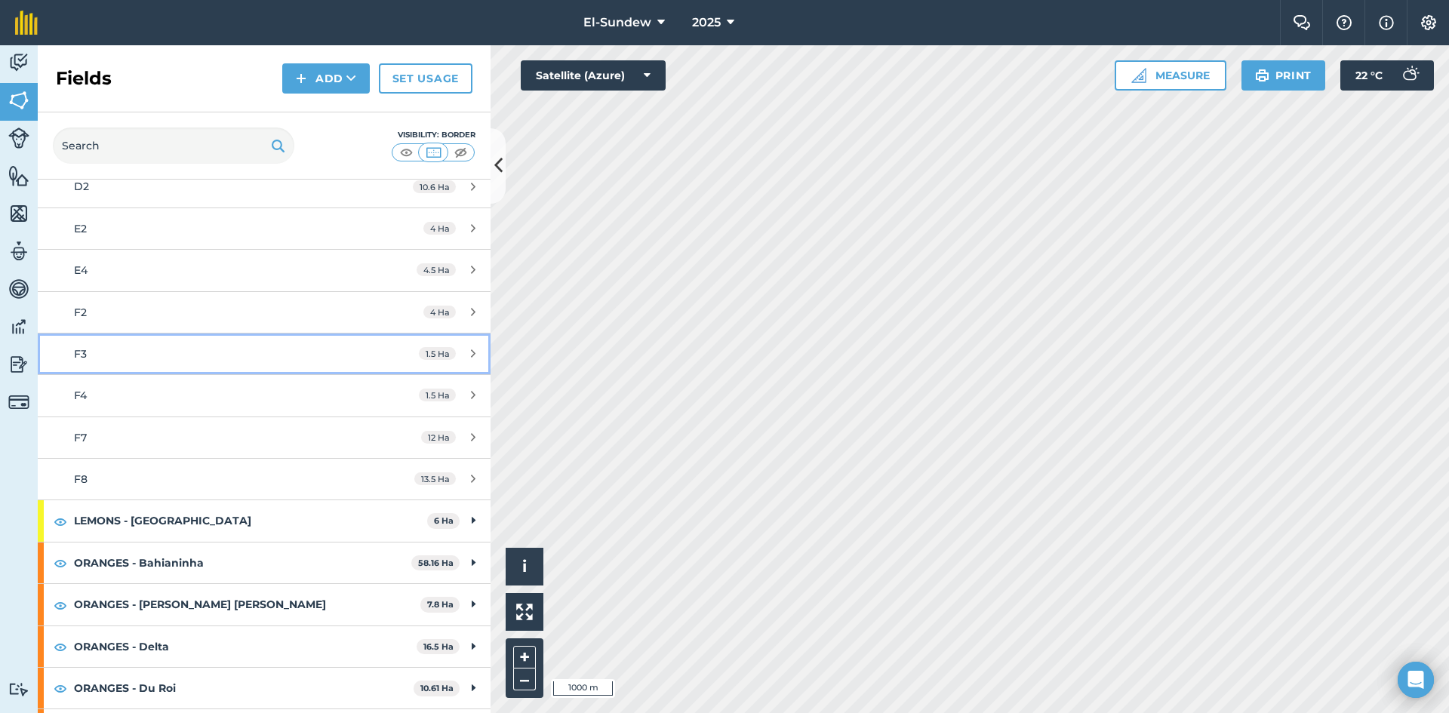
click at [186, 365] on link "F3 1.5 Ha" at bounding box center [264, 354] width 453 height 41
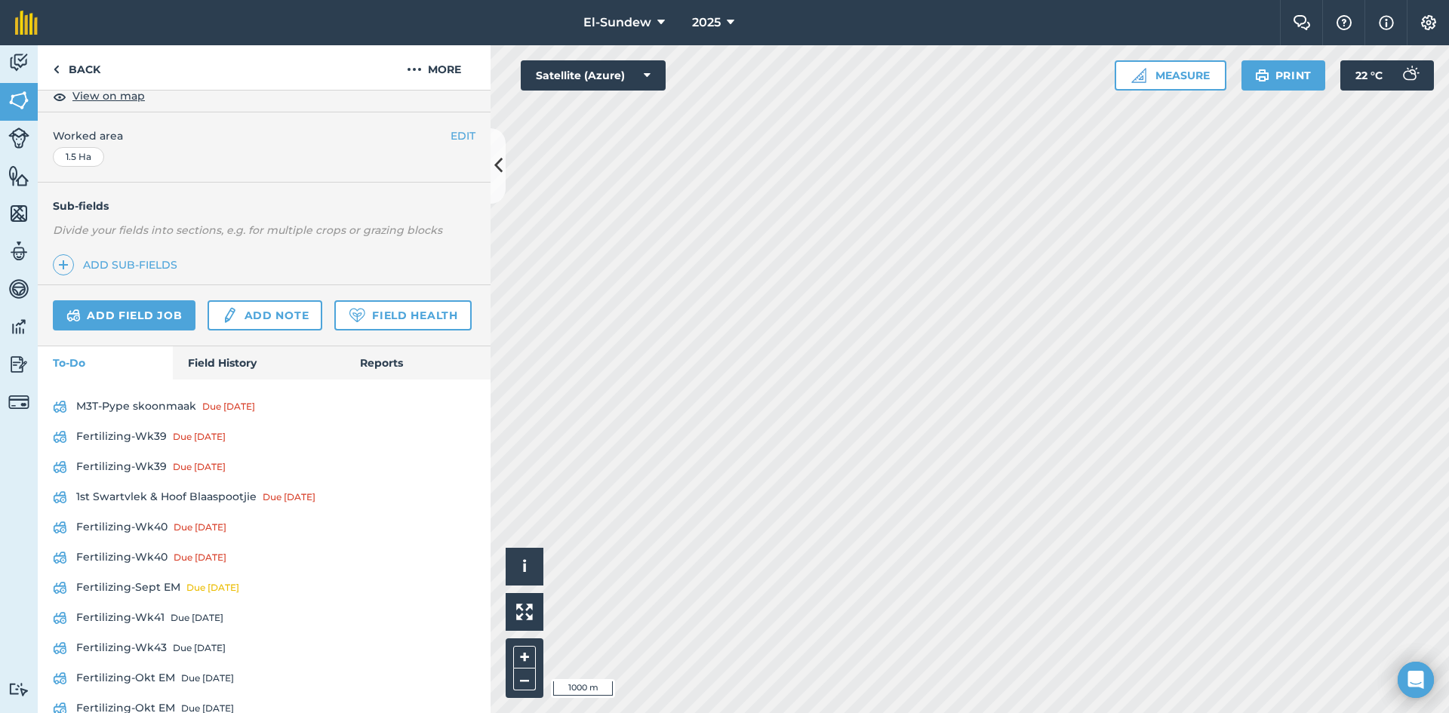
scroll to position [466, 0]
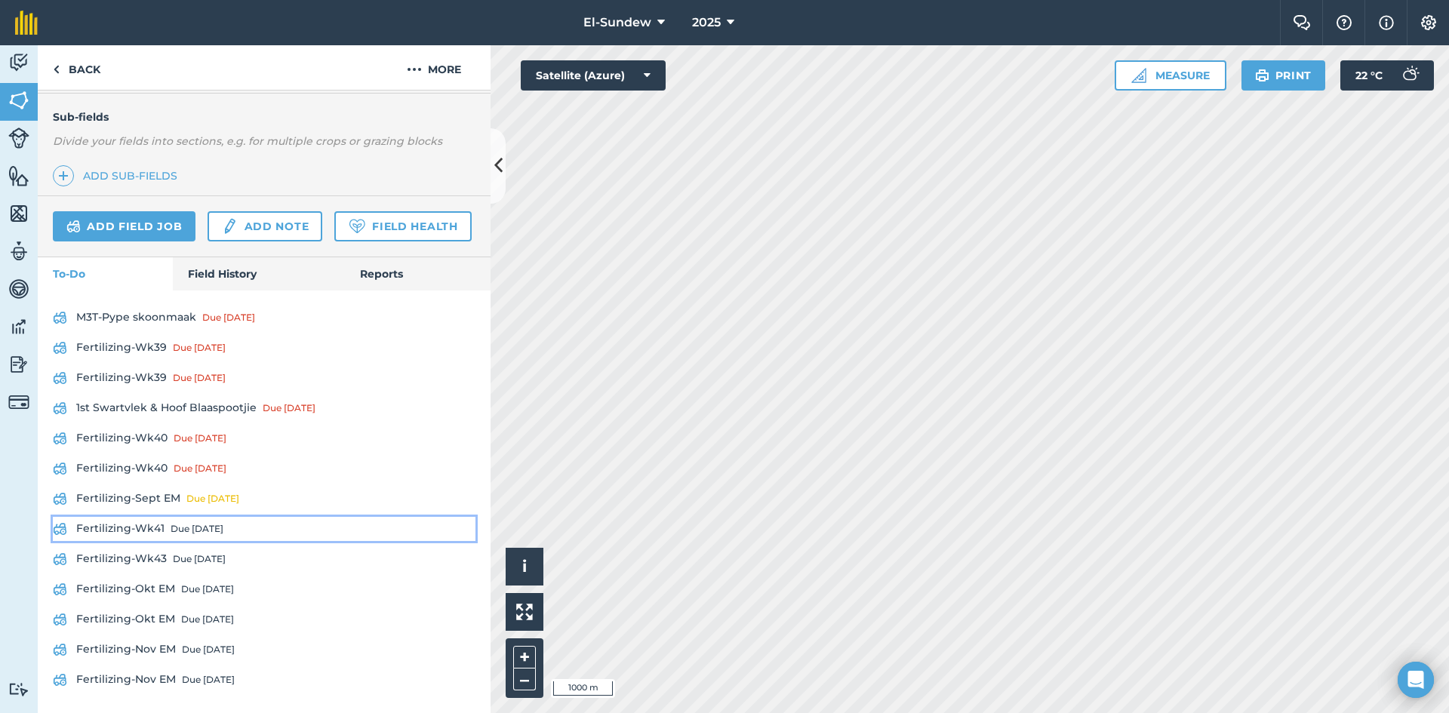
click at [155, 524] on link "Fertilizing-Wk41 Due in 6 days" at bounding box center [264, 529] width 423 height 24
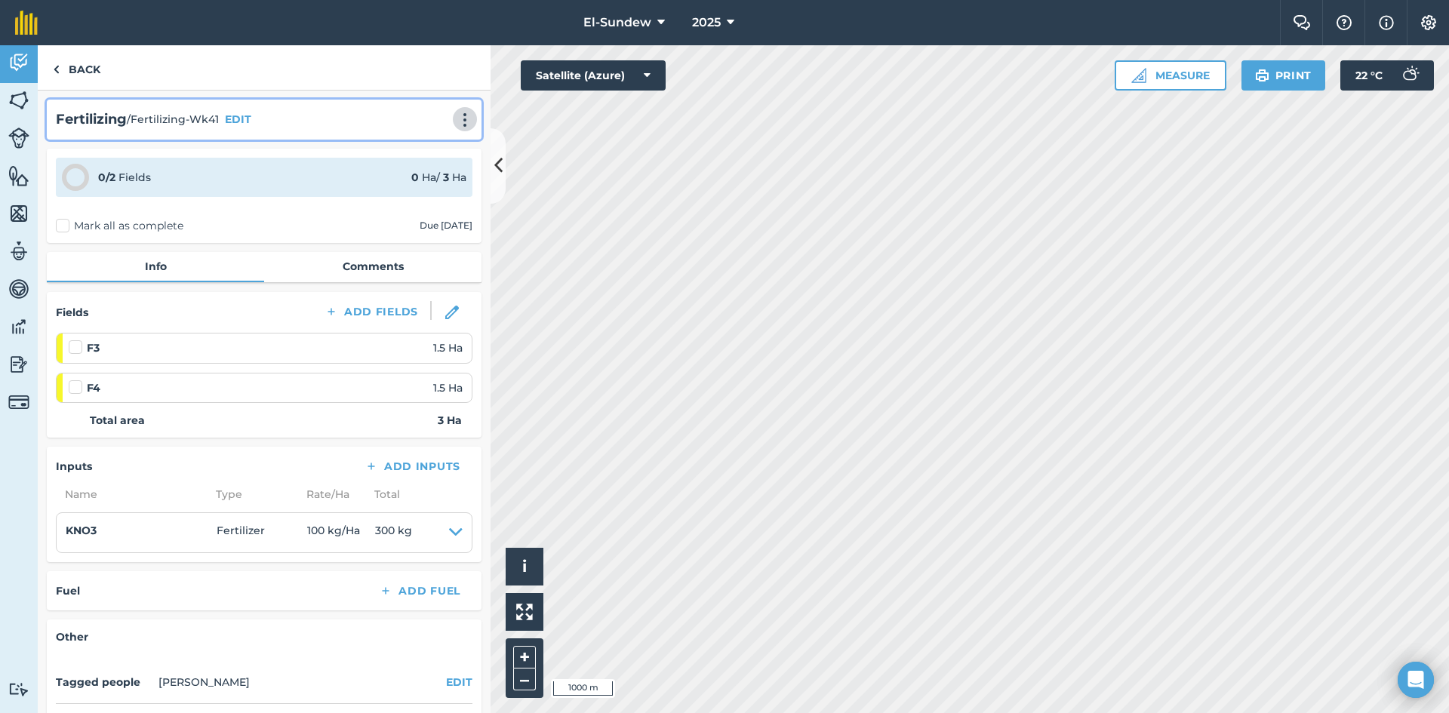
click at [456, 120] on img at bounding box center [465, 119] width 18 height 15
click at [429, 149] on link "Print" at bounding box center [433, 152] width 97 height 30
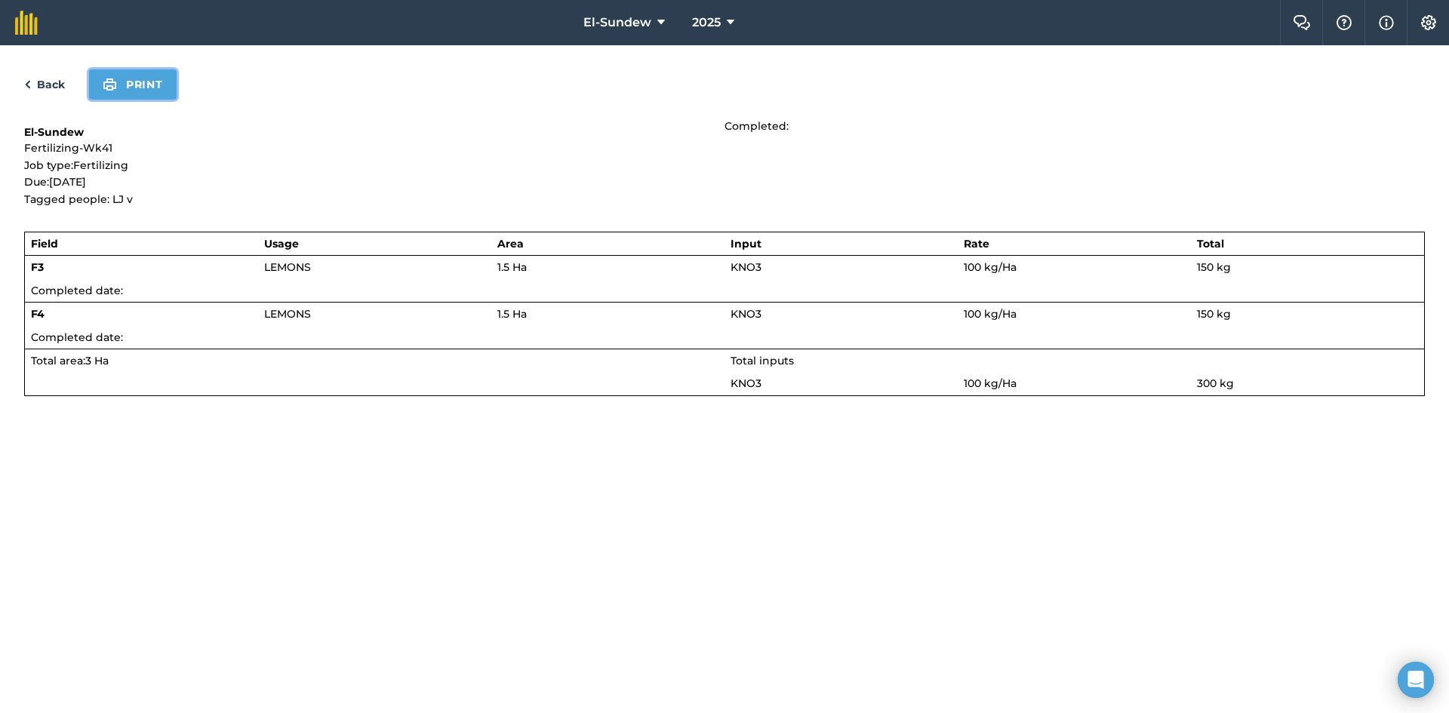
click at [152, 78] on button "Print" at bounding box center [133, 84] width 88 height 30
click at [56, 78] on link "Back" at bounding box center [44, 84] width 41 height 18
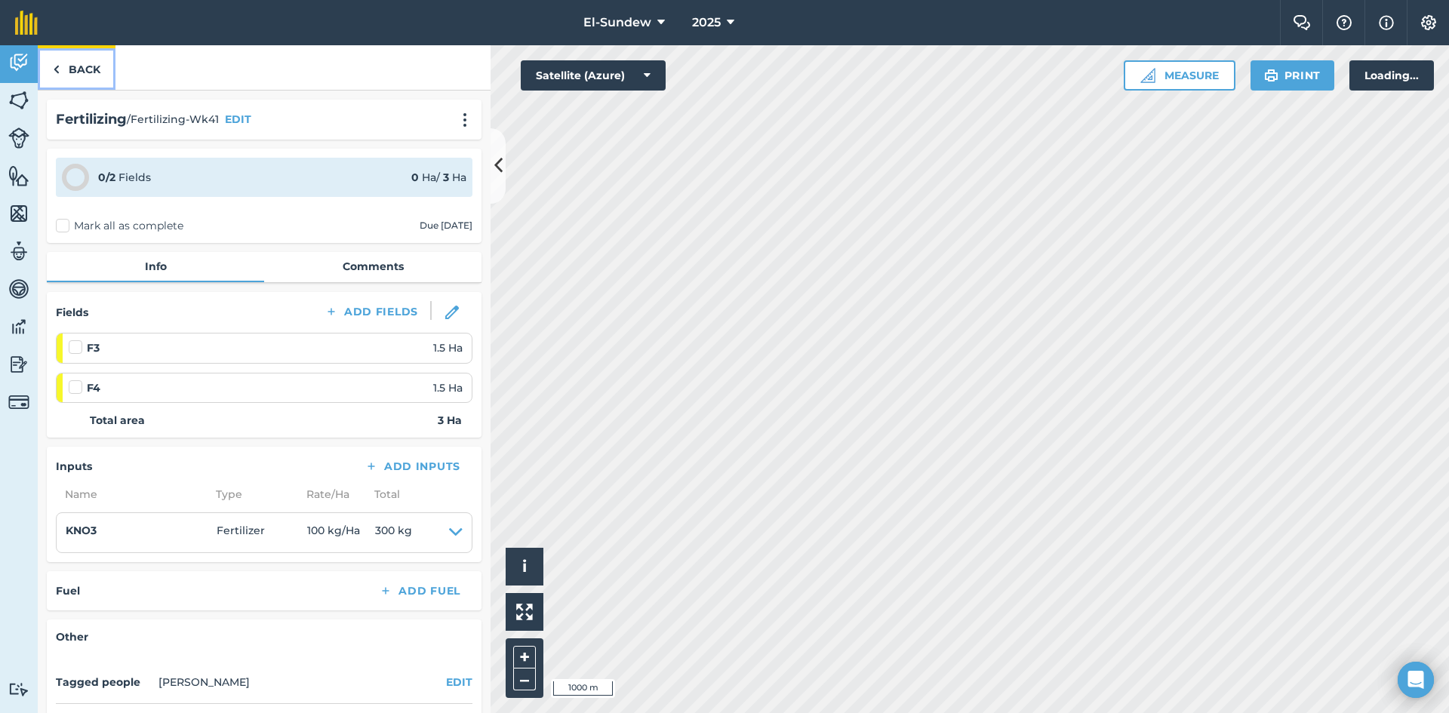
click at [72, 72] on link "Back" at bounding box center [77, 67] width 78 height 45
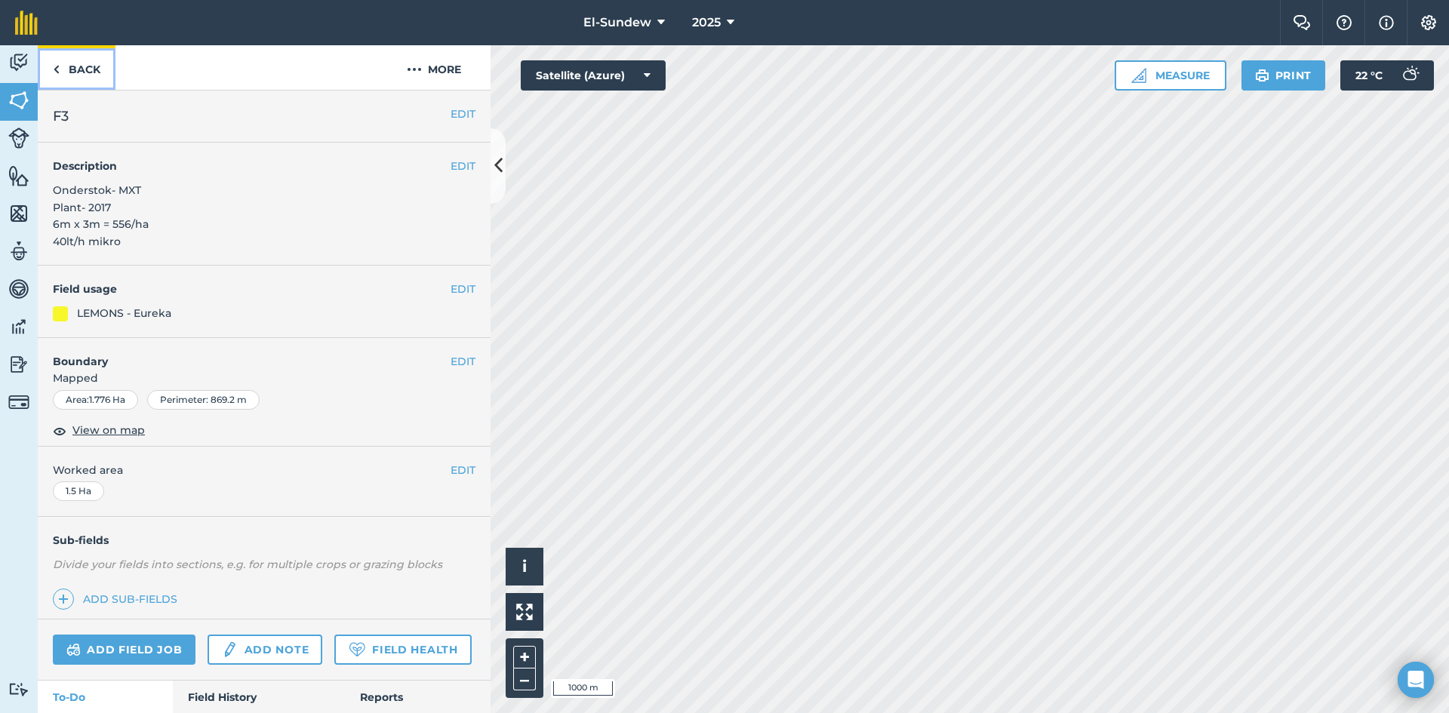
click at [72, 72] on link "Back" at bounding box center [77, 67] width 78 height 45
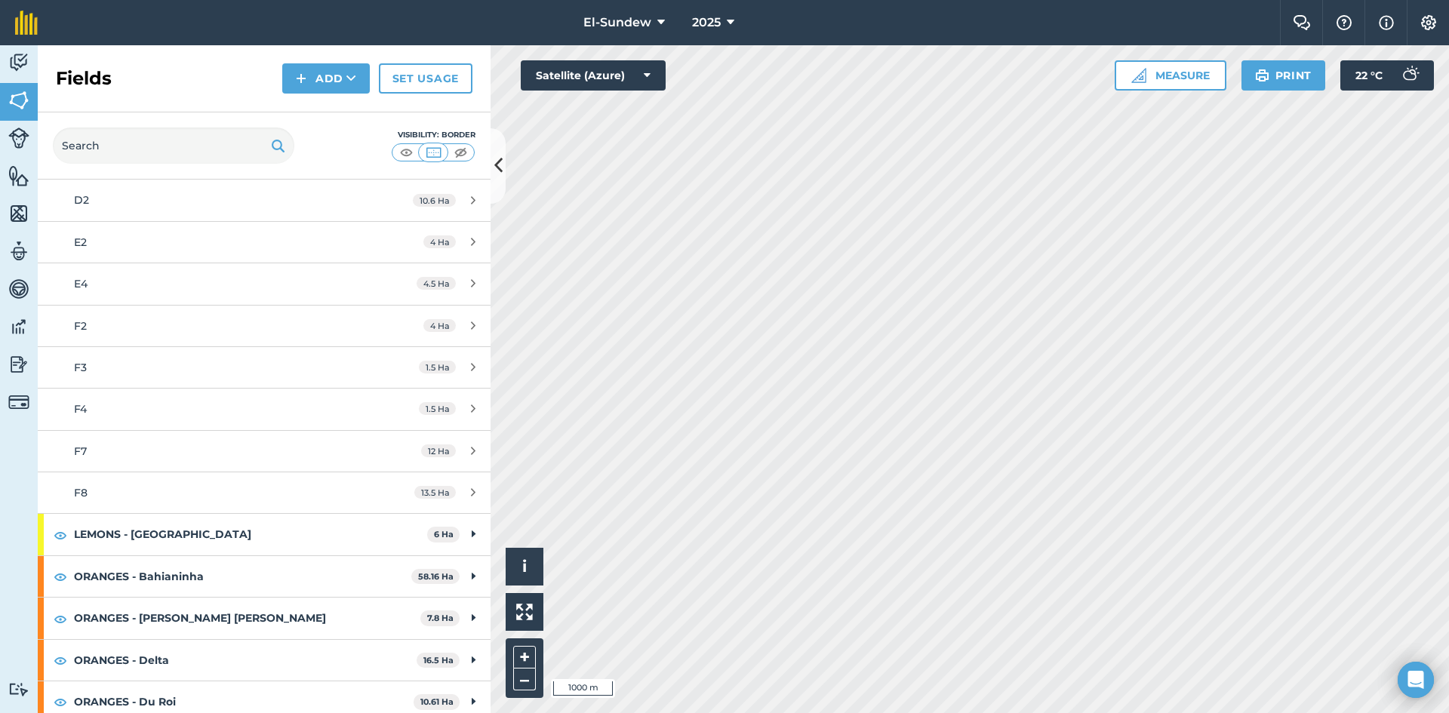
scroll to position [251, 0]
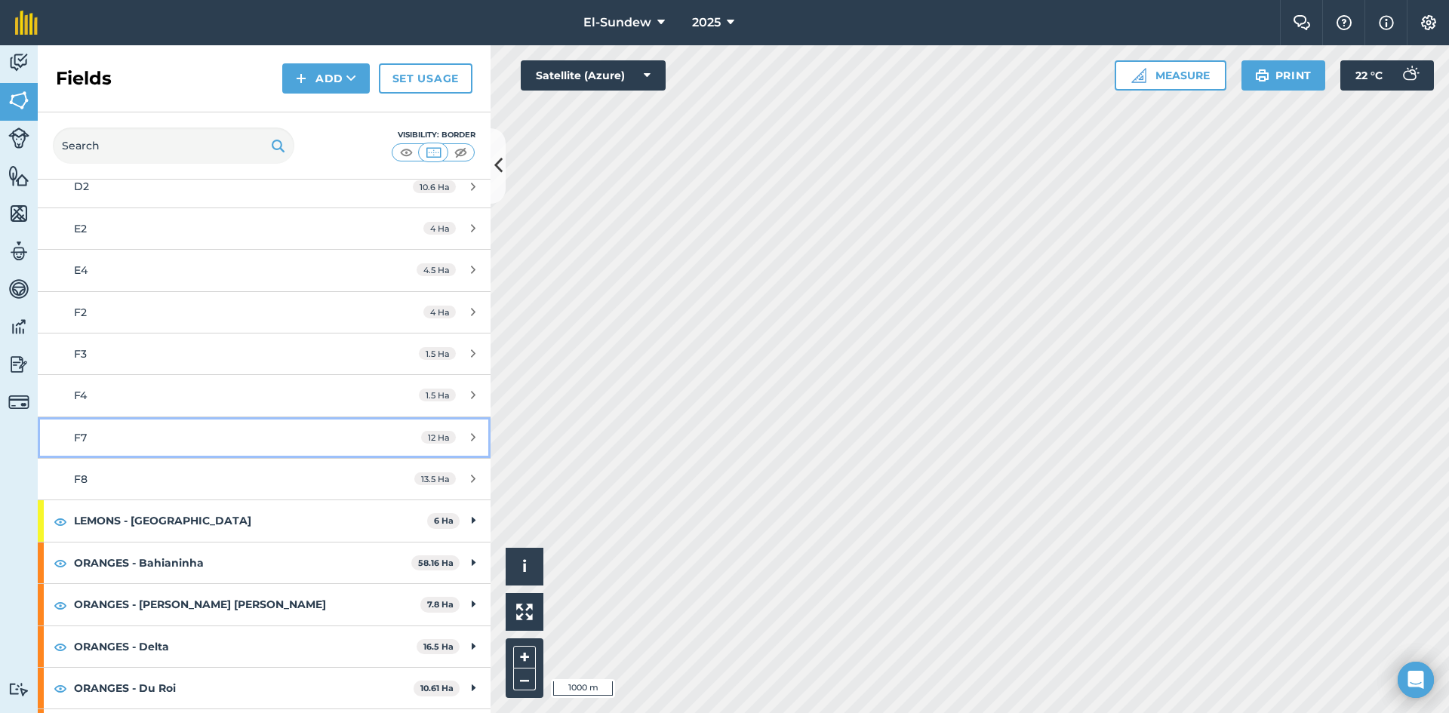
click at [159, 433] on div "F7" at bounding box center [216, 437] width 284 height 17
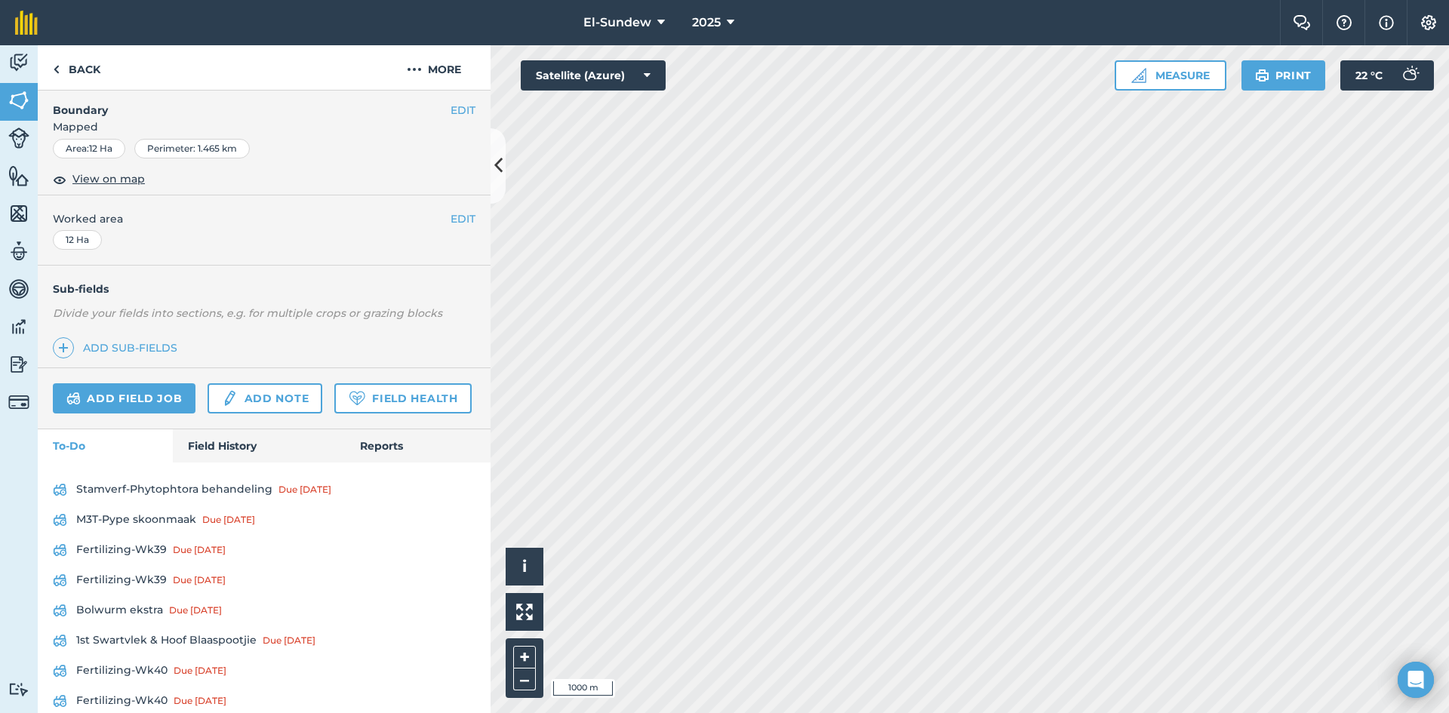
scroll to position [503, 0]
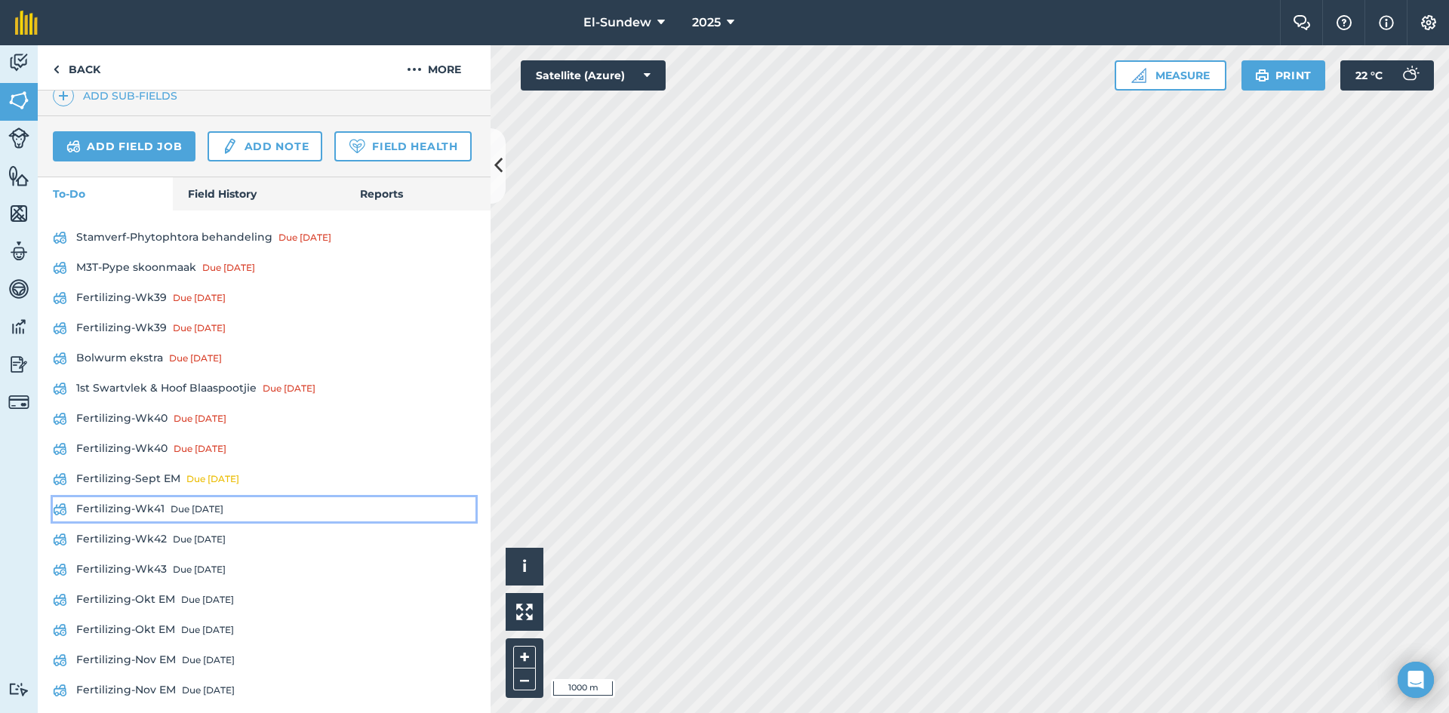
click at [145, 521] on link "Fertilizing-Wk41 Due in 6 days" at bounding box center [264, 509] width 423 height 24
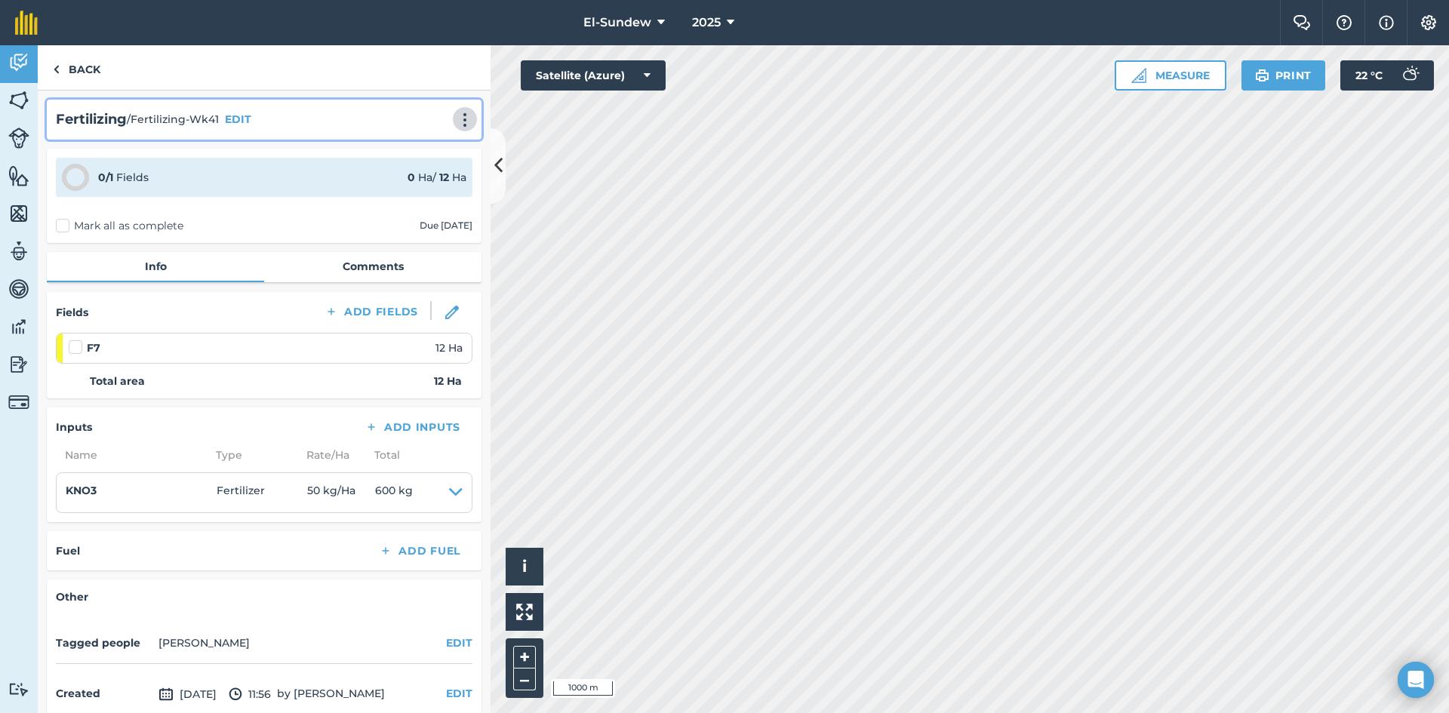
click at [456, 119] on img at bounding box center [465, 119] width 18 height 15
click at [431, 146] on link "Print" at bounding box center [433, 152] width 97 height 30
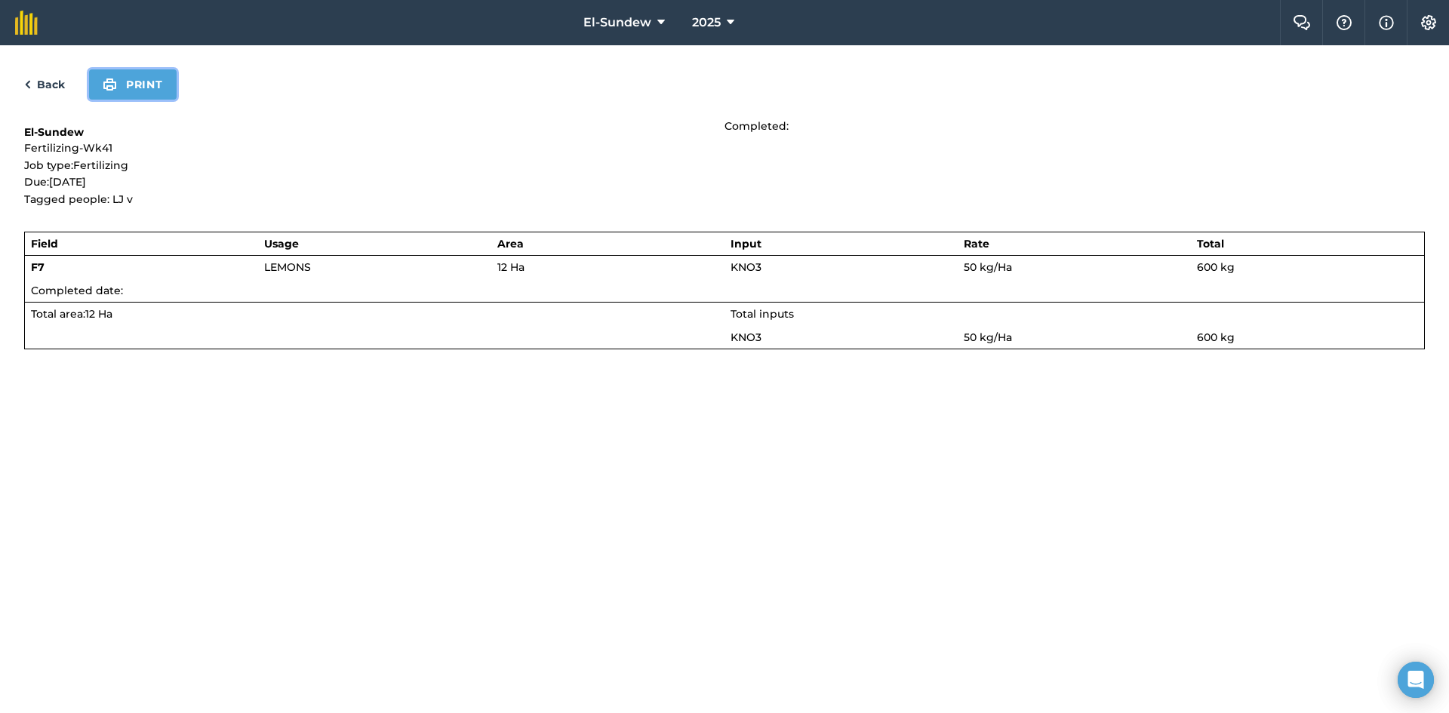
click at [147, 85] on button "Print" at bounding box center [133, 84] width 88 height 30
click at [58, 84] on link "Back" at bounding box center [44, 84] width 41 height 18
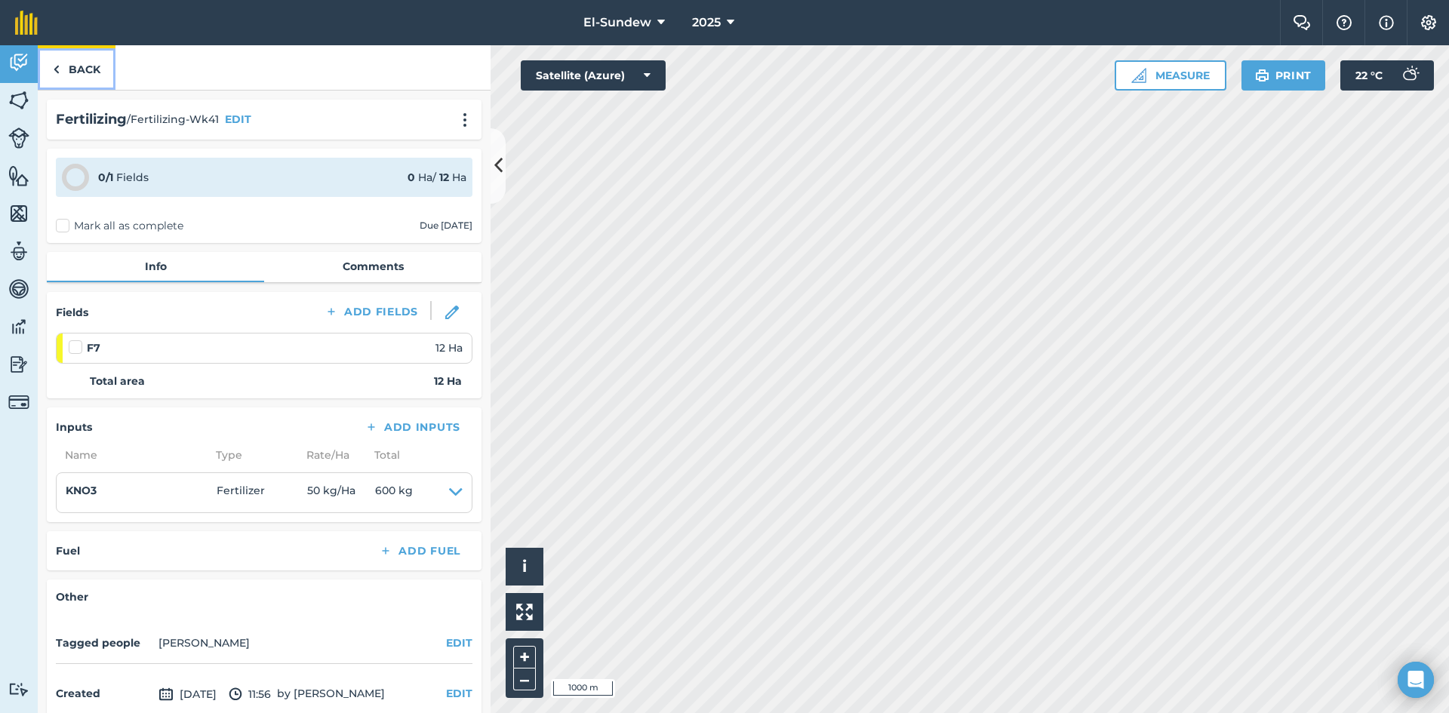
click at [58, 65] on img at bounding box center [56, 69] width 7 height 18
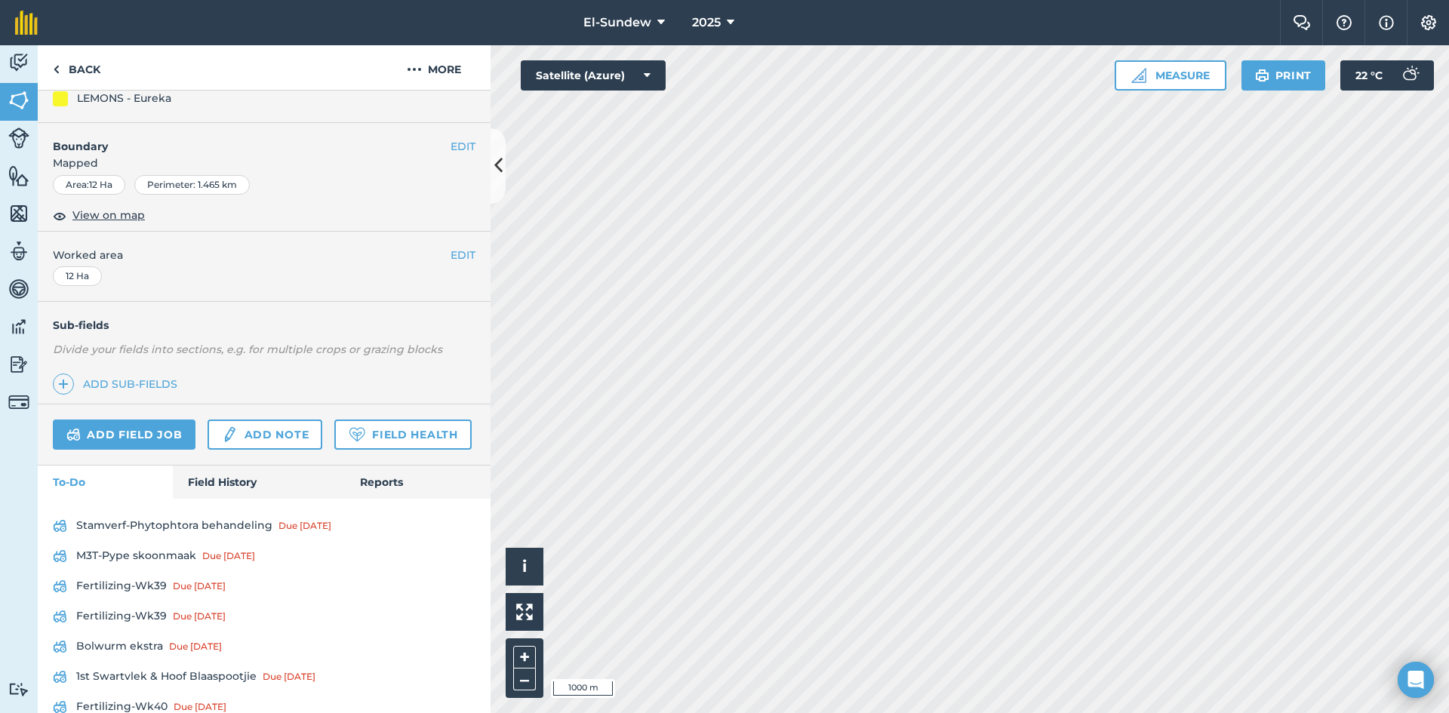
scroll to position [251, 0]
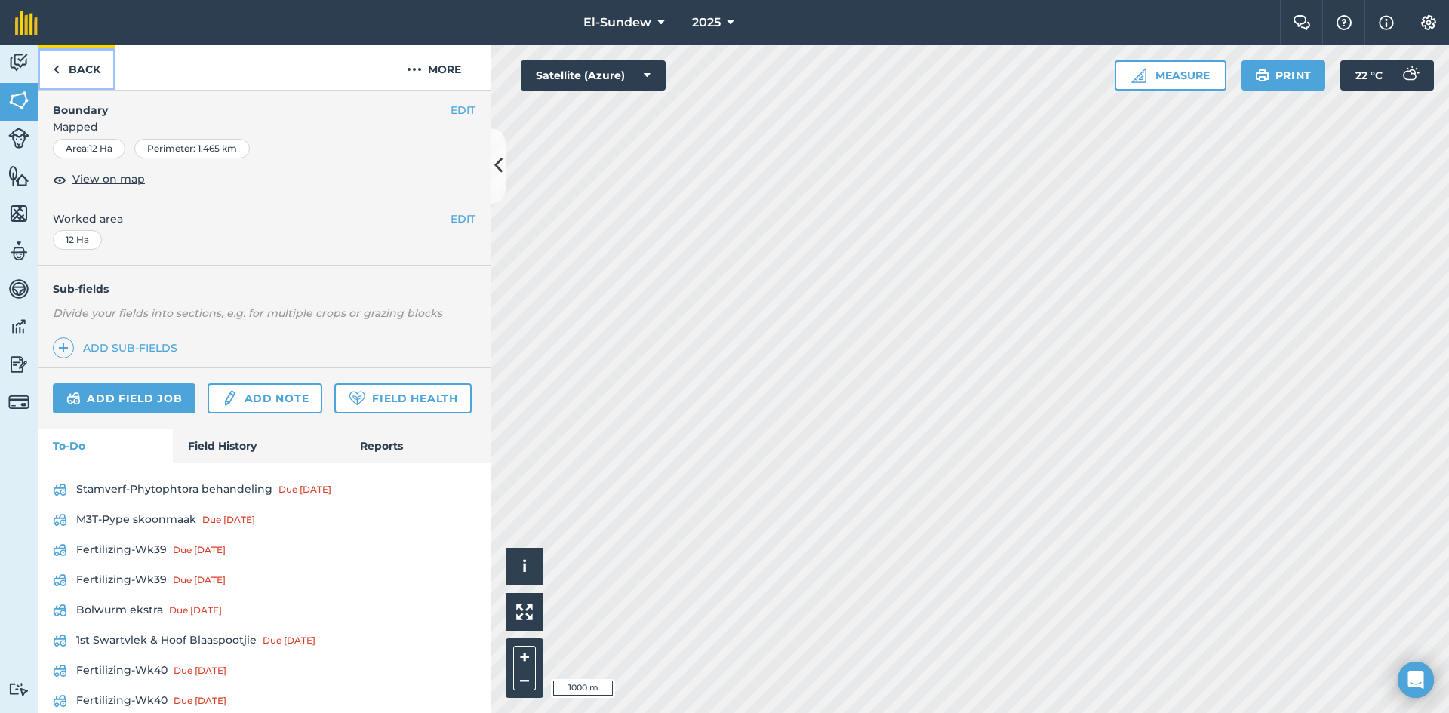
click at [82, 70] on link "Back" at bounding box center [77, 67] width 78 height 45
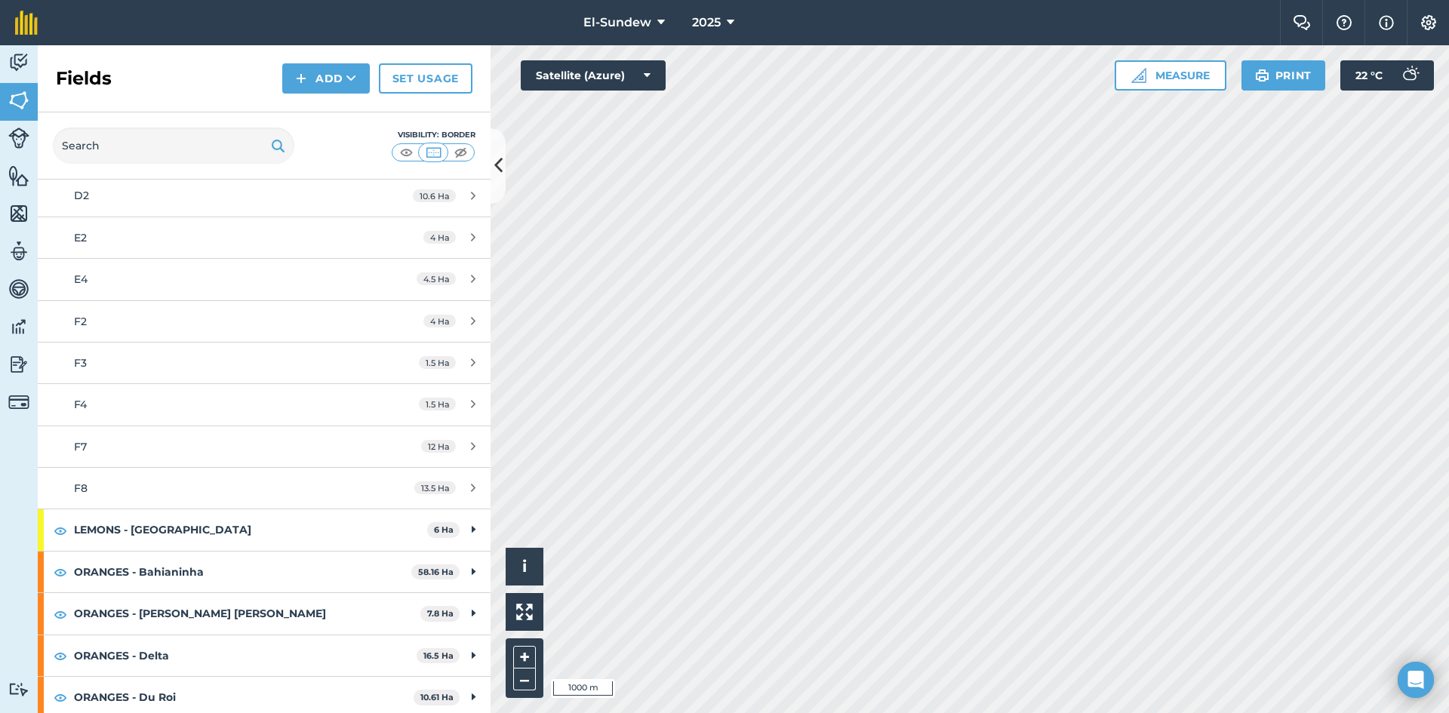
scroll to position [251, 0]
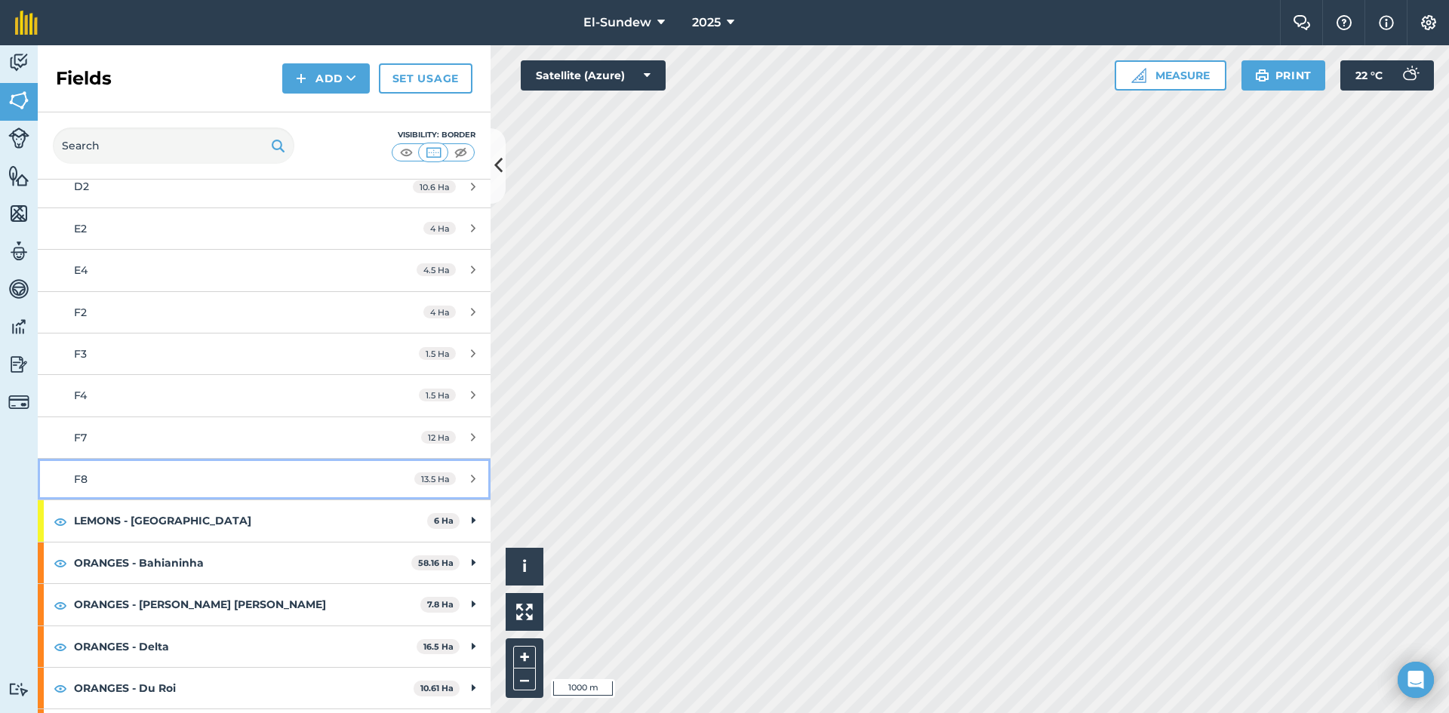
click at [198, 493] on link "F8 13.5 Ha" at bounding box center [264, 479] width 453 height 41
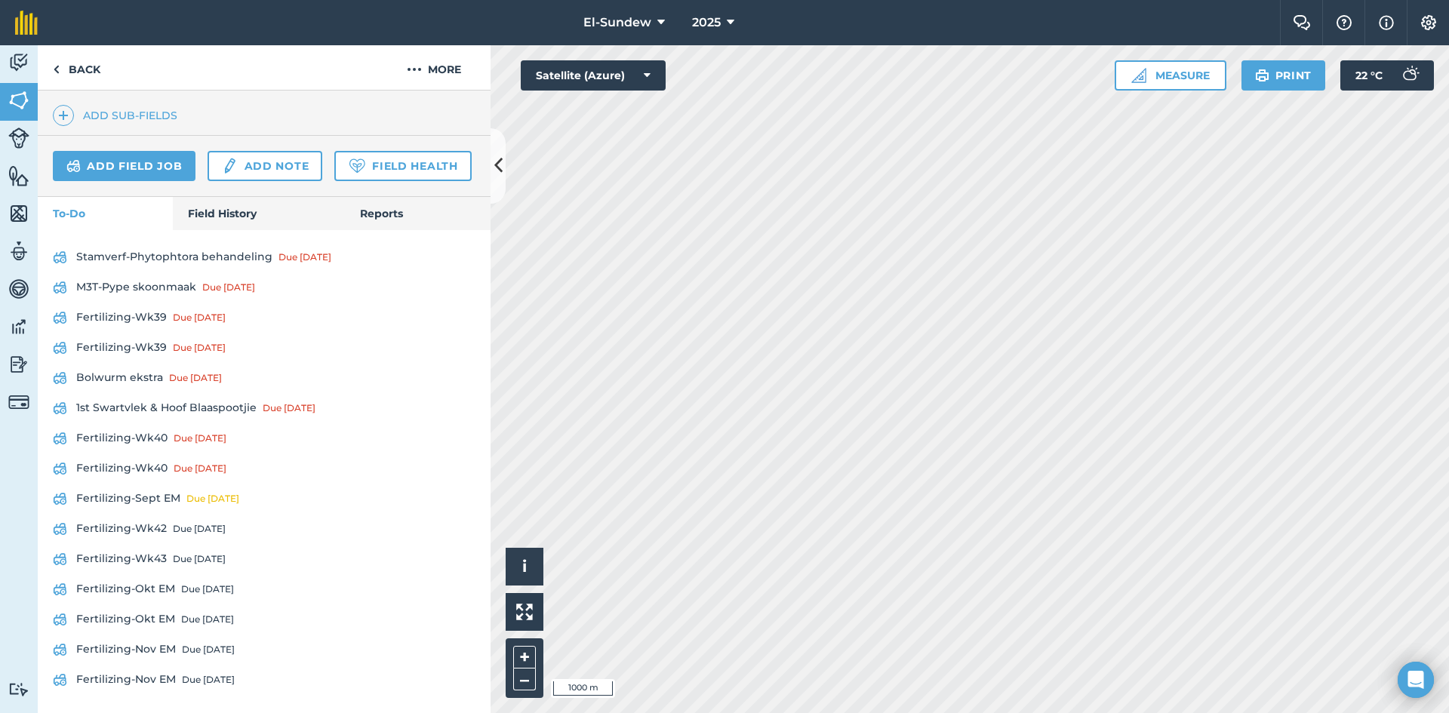
scroll to position [526, 0]
click at [76, 84] on link "Back" at bounding box center [77, 67] width 78 height 45
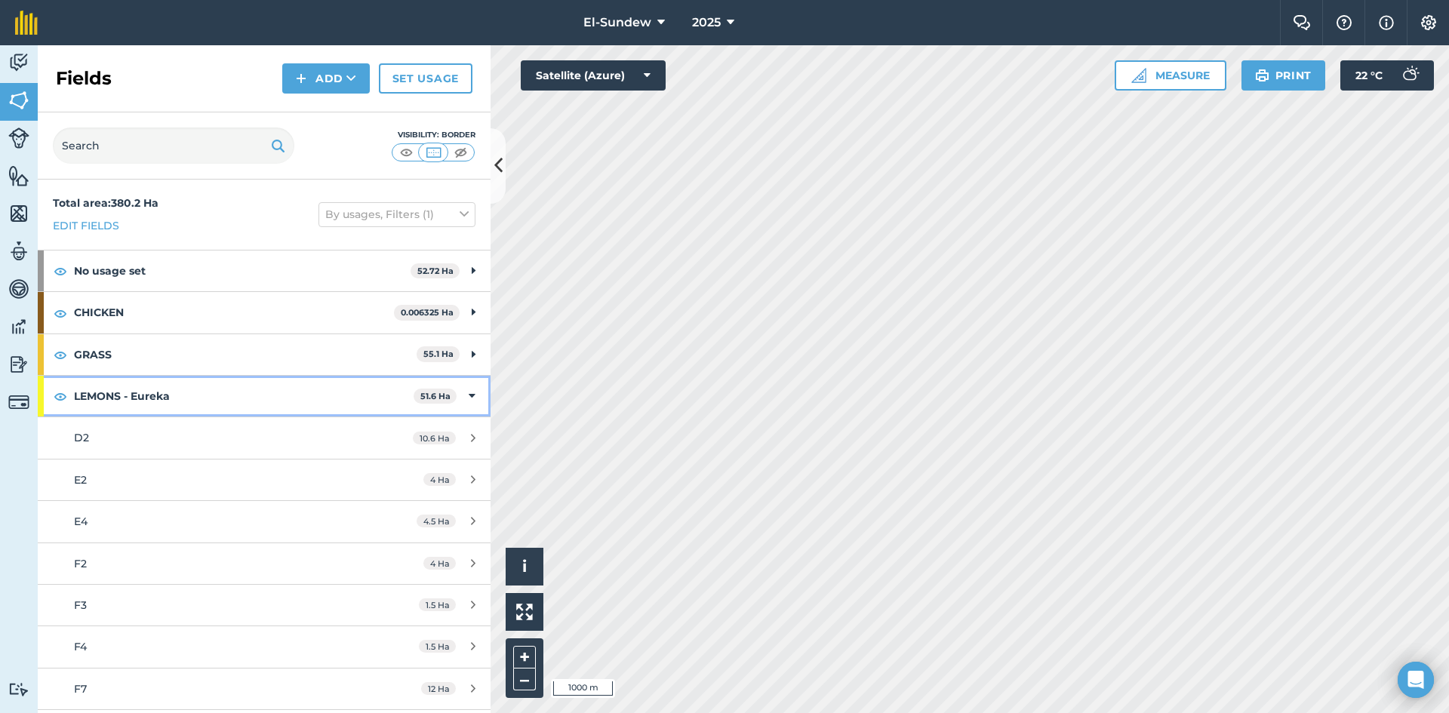
click at [179, 409] on strong "LEMONS - Eureka" at bounding box center [244, 396] width 340 height 41
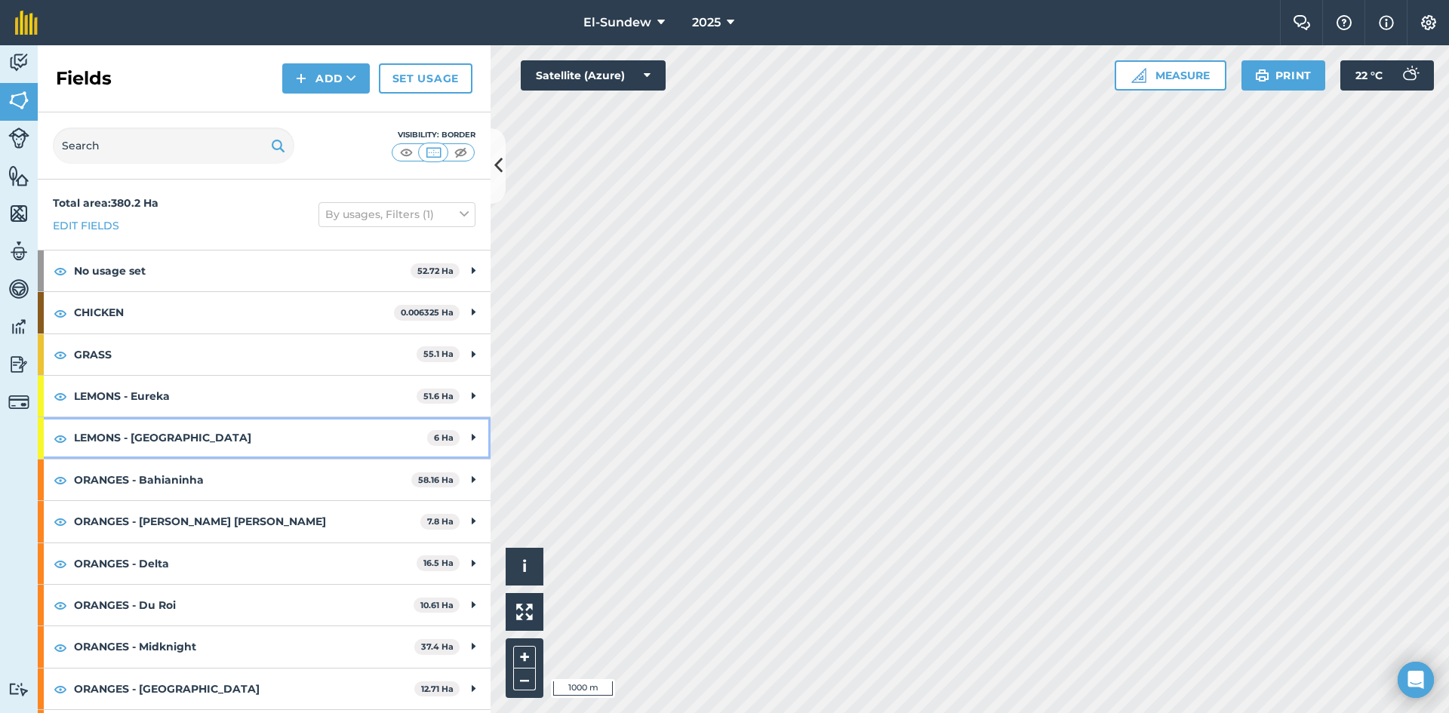
click at [177, 442] on strong "LEMONS - [GEOGRAPHIC_DATA]" at bounding box center [250, 437] width 353 height 41
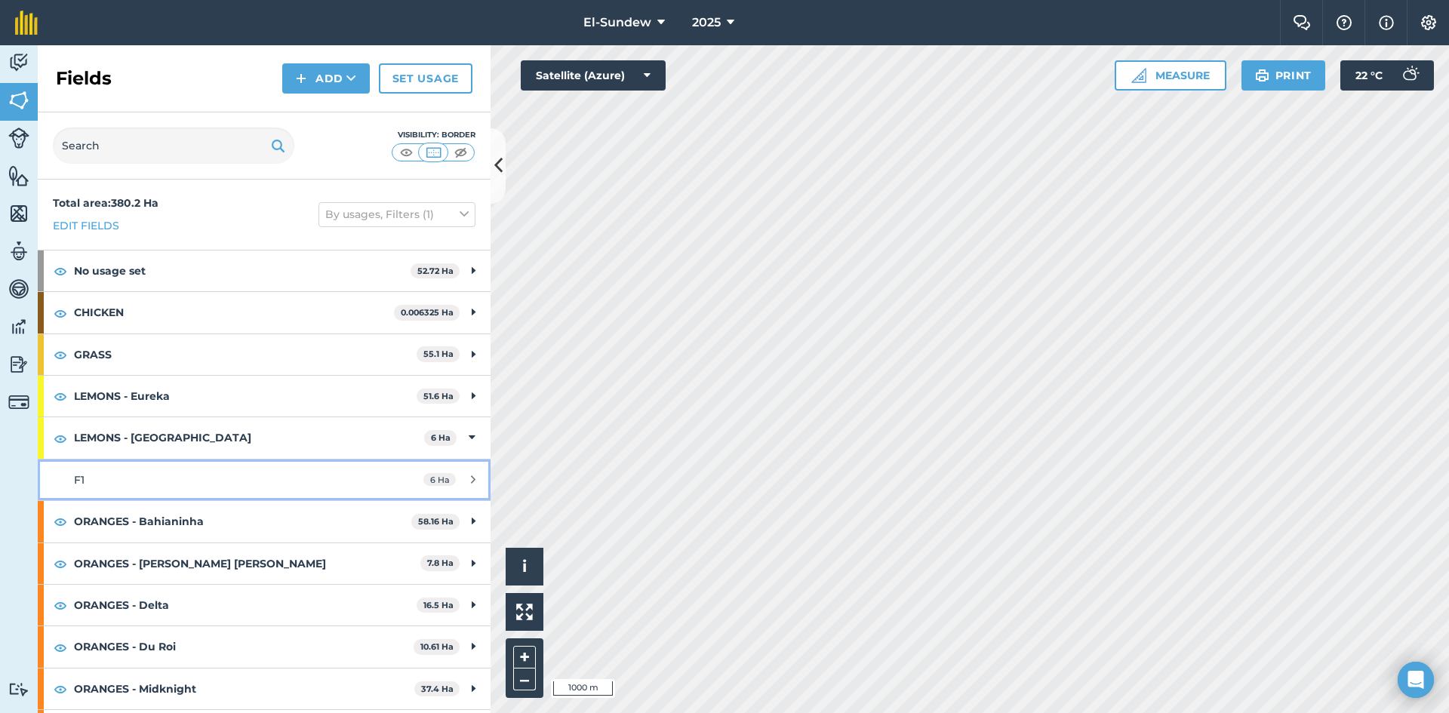
click at [164, 478] on div "F1" at bounding box center [216, 480] width 284 height 17
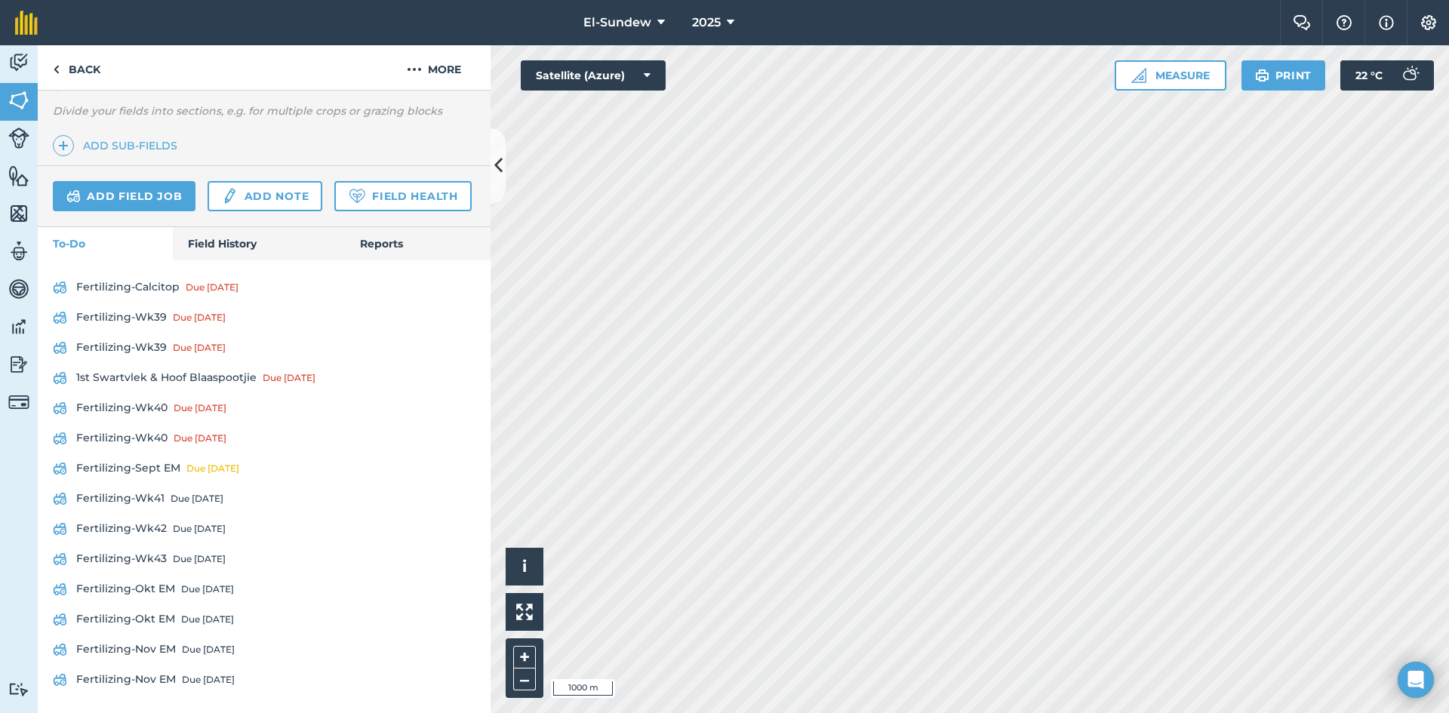
scroll to position [496, 0]
click at [168, 500] on link "Fertilizing-Wk41 Due in 6 days" at bounding box center [264, 499] width 423 height 24
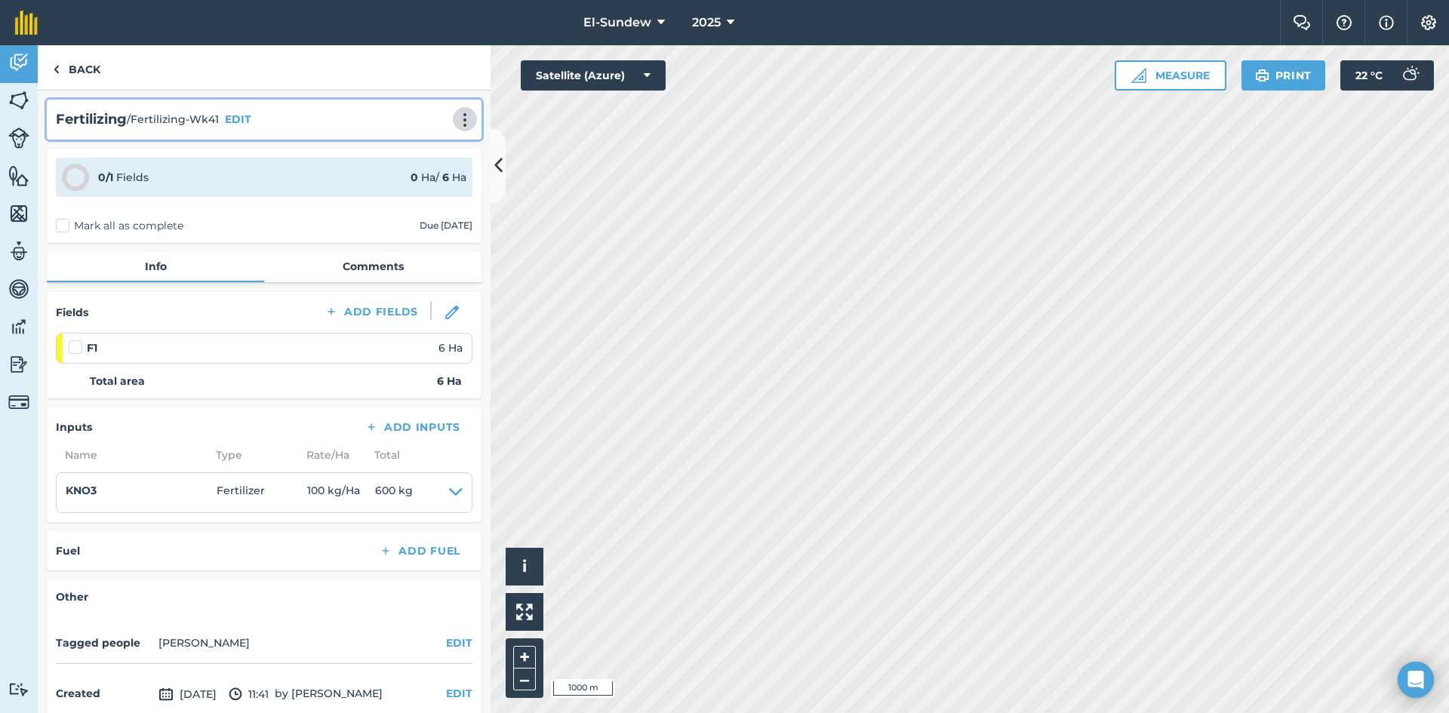
click at [460, 115] on img at bounding box center [465, 119] width 18 height 15
click at [416, 145] on link "Print" at bounding box center [433, 152] width 97 height 30
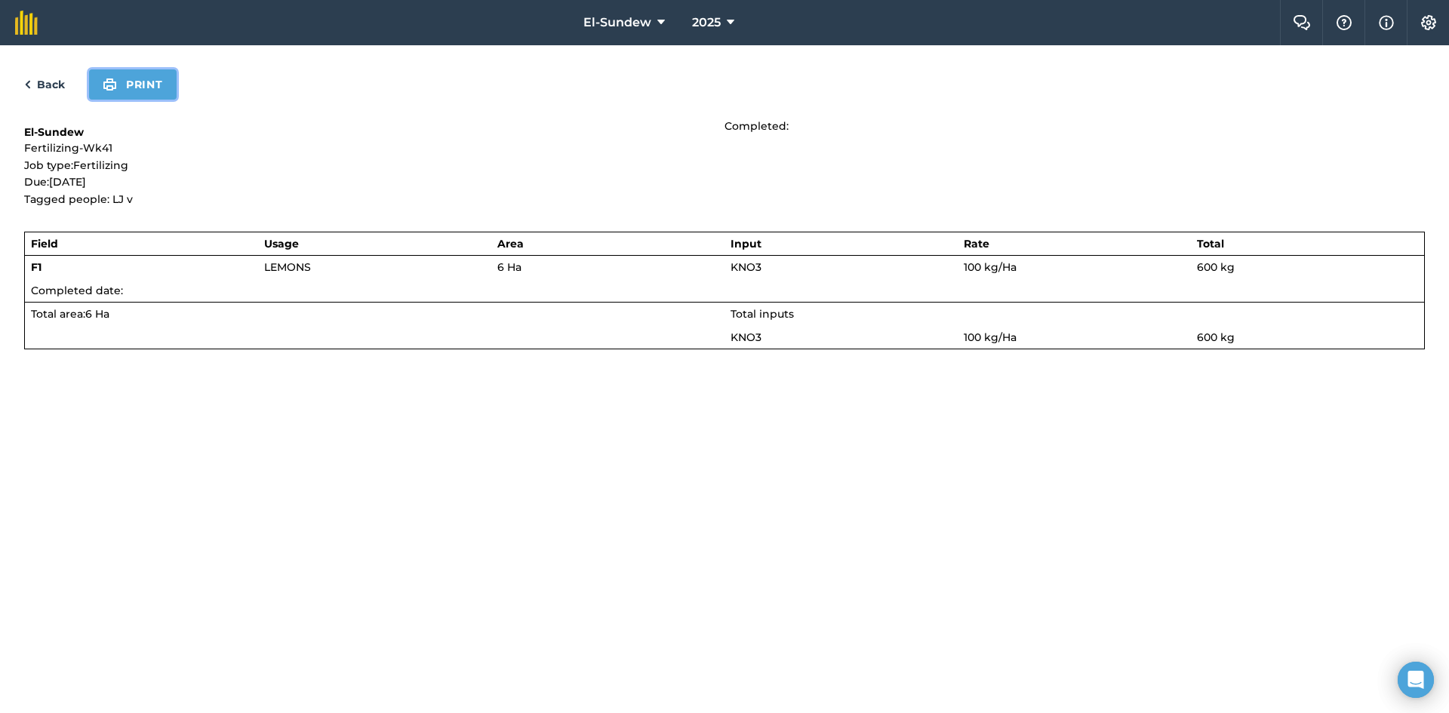
click at [143, 88] on button "Print" at bounding box center [133, 84] width 88 height 30
click at [50, 88] on link "Back" at bounding box center [44, 84] width 41 height 18
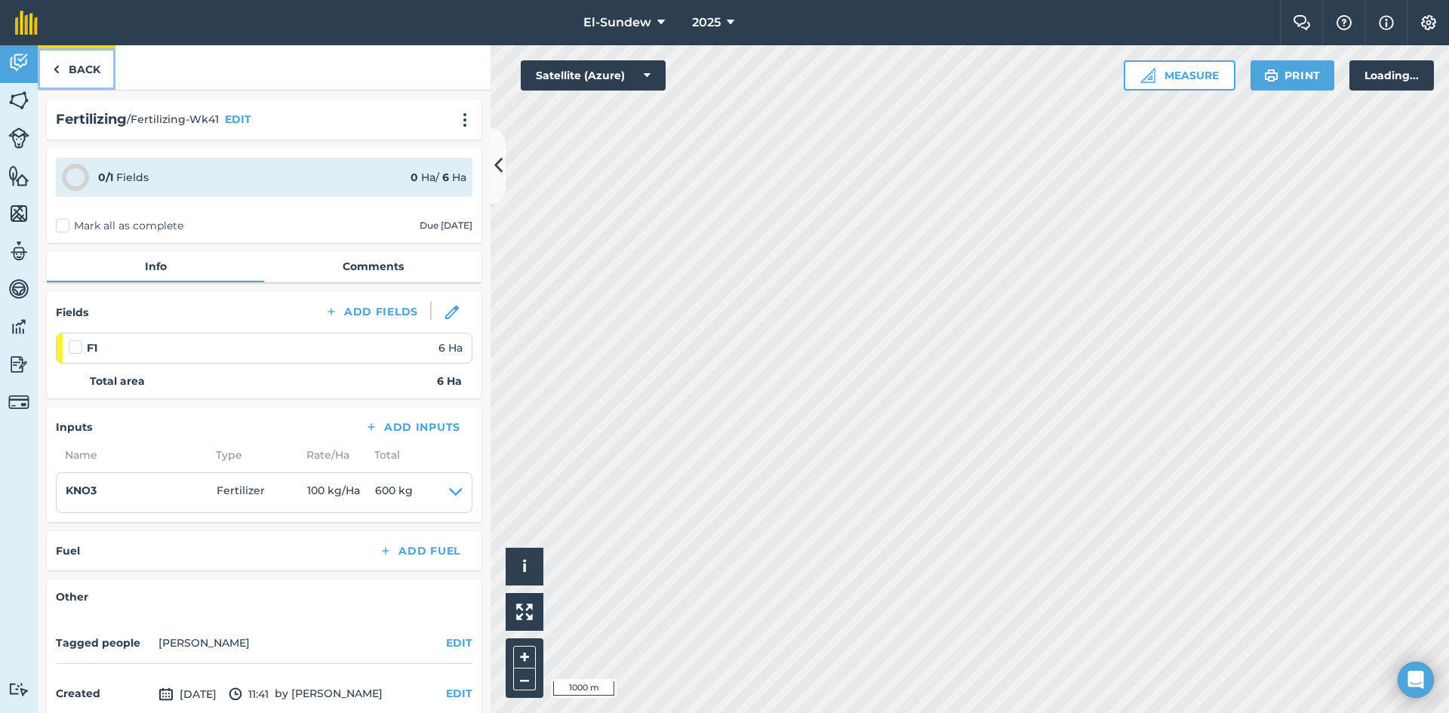
drag, startPoint x: 50, startPoint y: 88, endPoint x: 62, endPoint y: 71, distance: 20.5
click at [62, 71] on link "Back" at bounding box center [77, 67] width 78 height 45
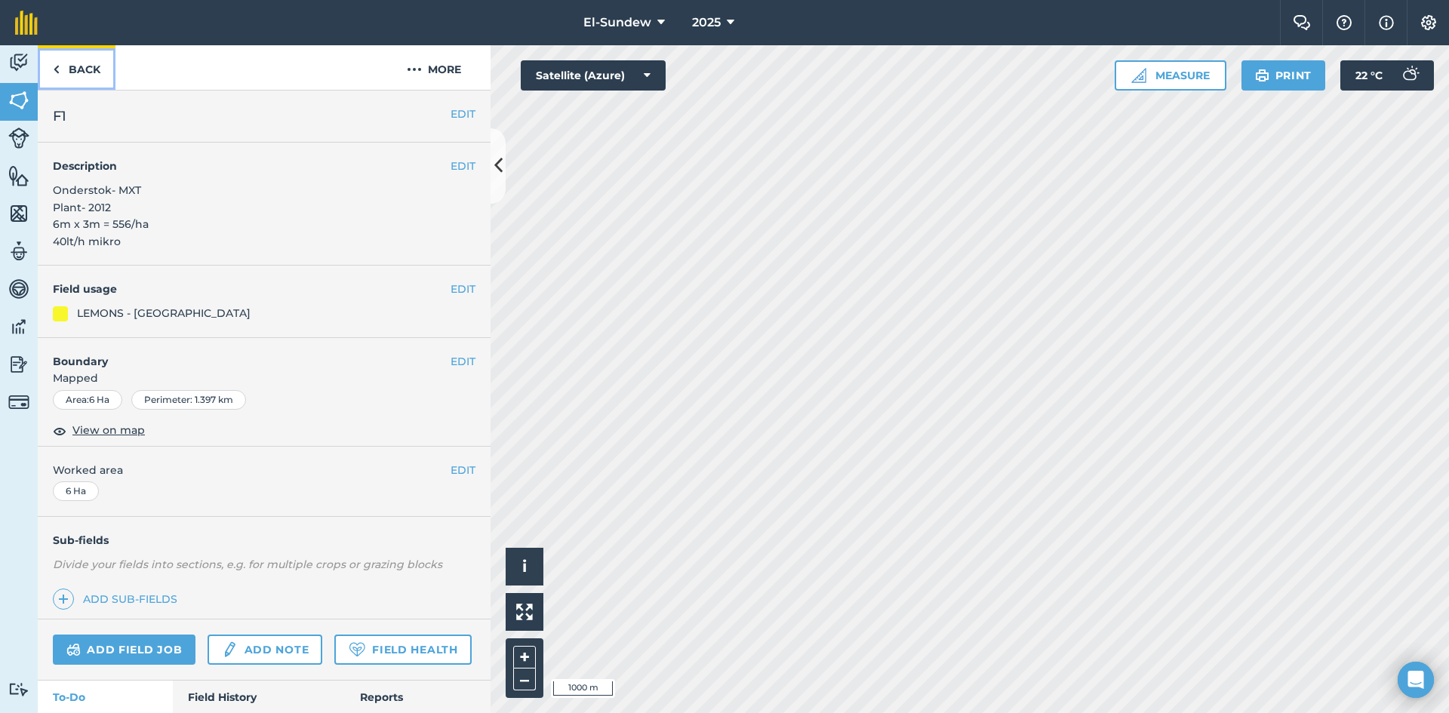
click at [77, 67] on link "Back" at bounding box center [77, 67] width 78 height 45
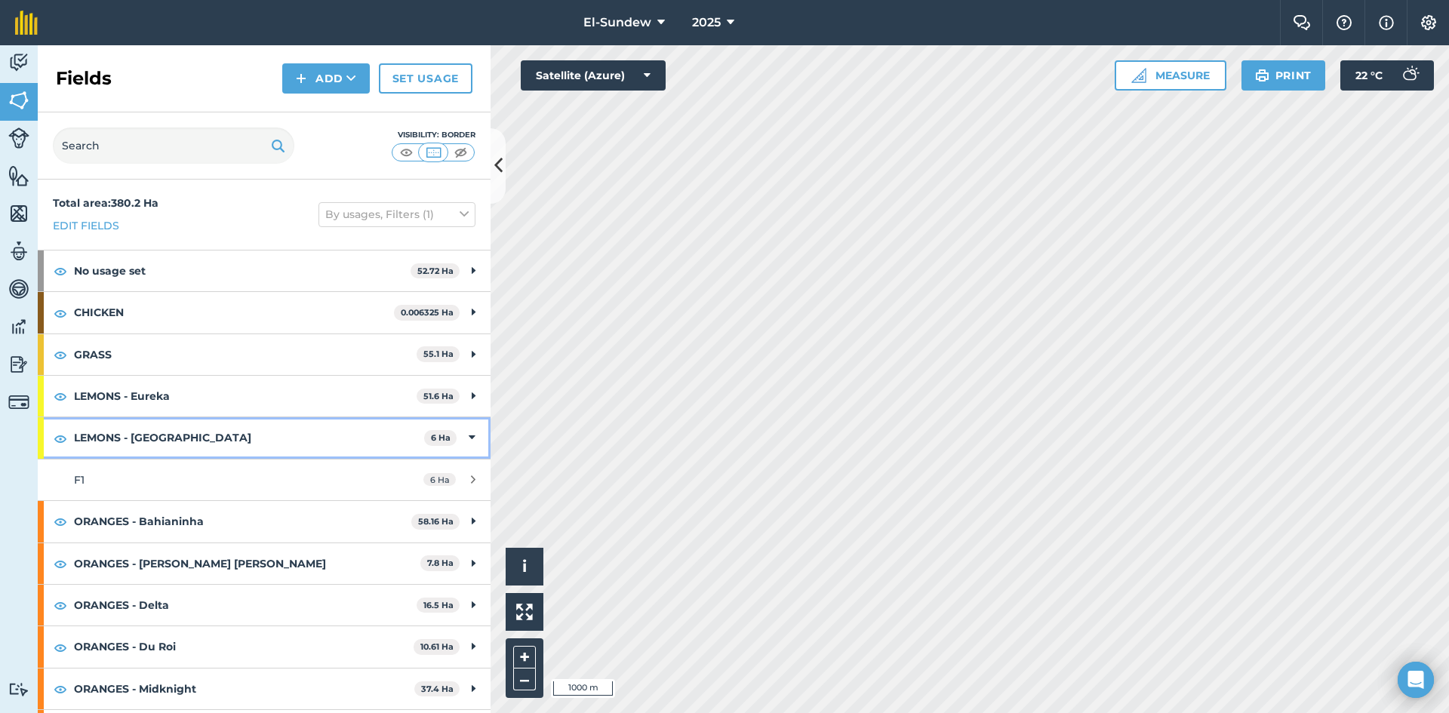
click at [188, 420] on strong "LEMONS - [GEOGRAPHIC_DATA]" at bounding box center [249, 437] width 350 height 41
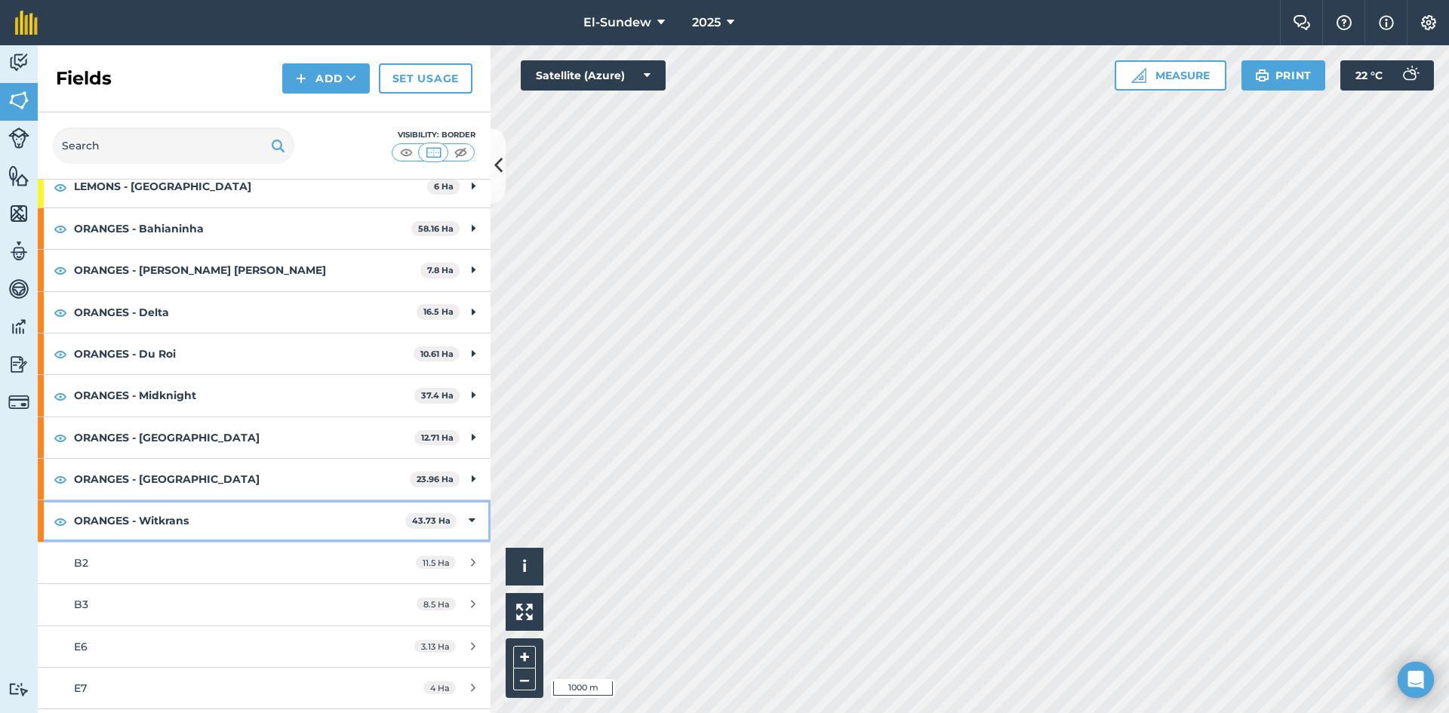
click at [226, 521] on strong "ORANGES - Witkrans" at bounding box center [239, 520] width 331 height 41
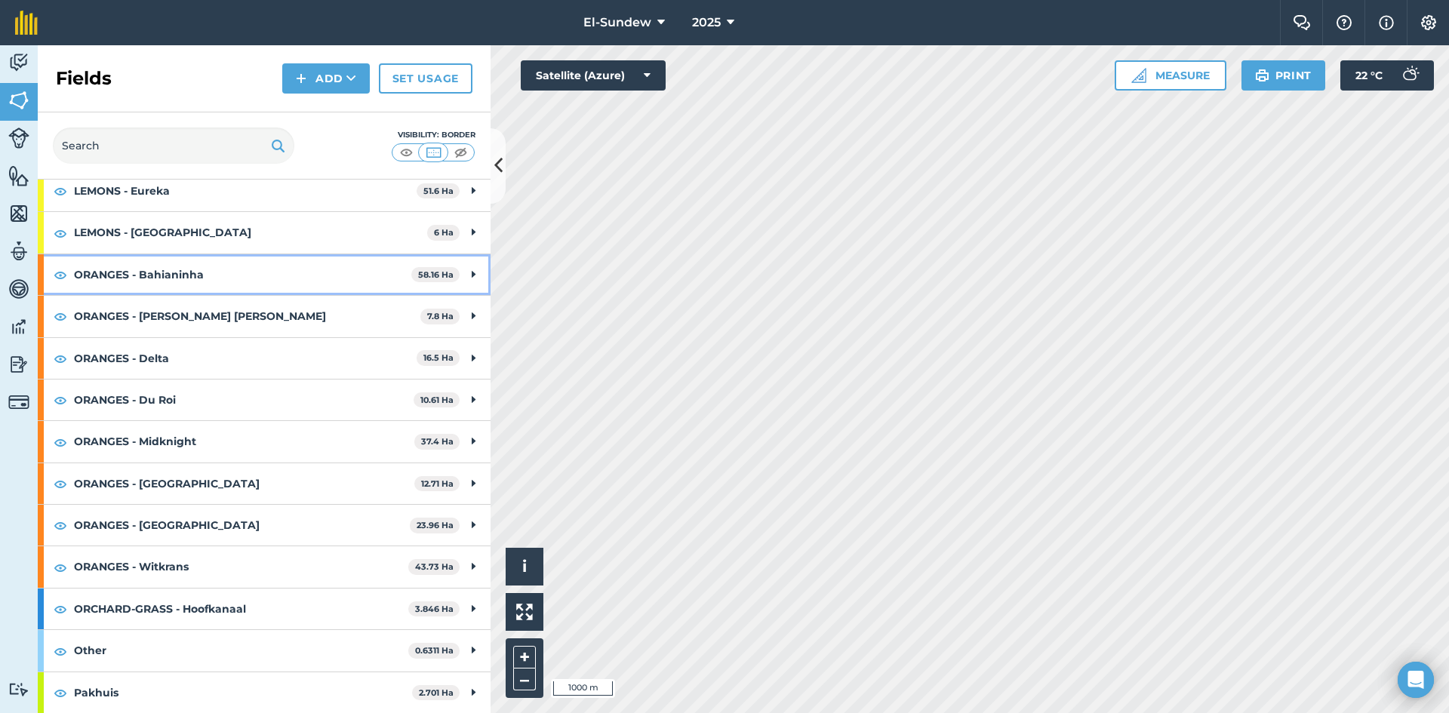
click at [236, 269] on strong "ORANGES - Bahianinha" at bounding box center [242, 274] width 337 height 41
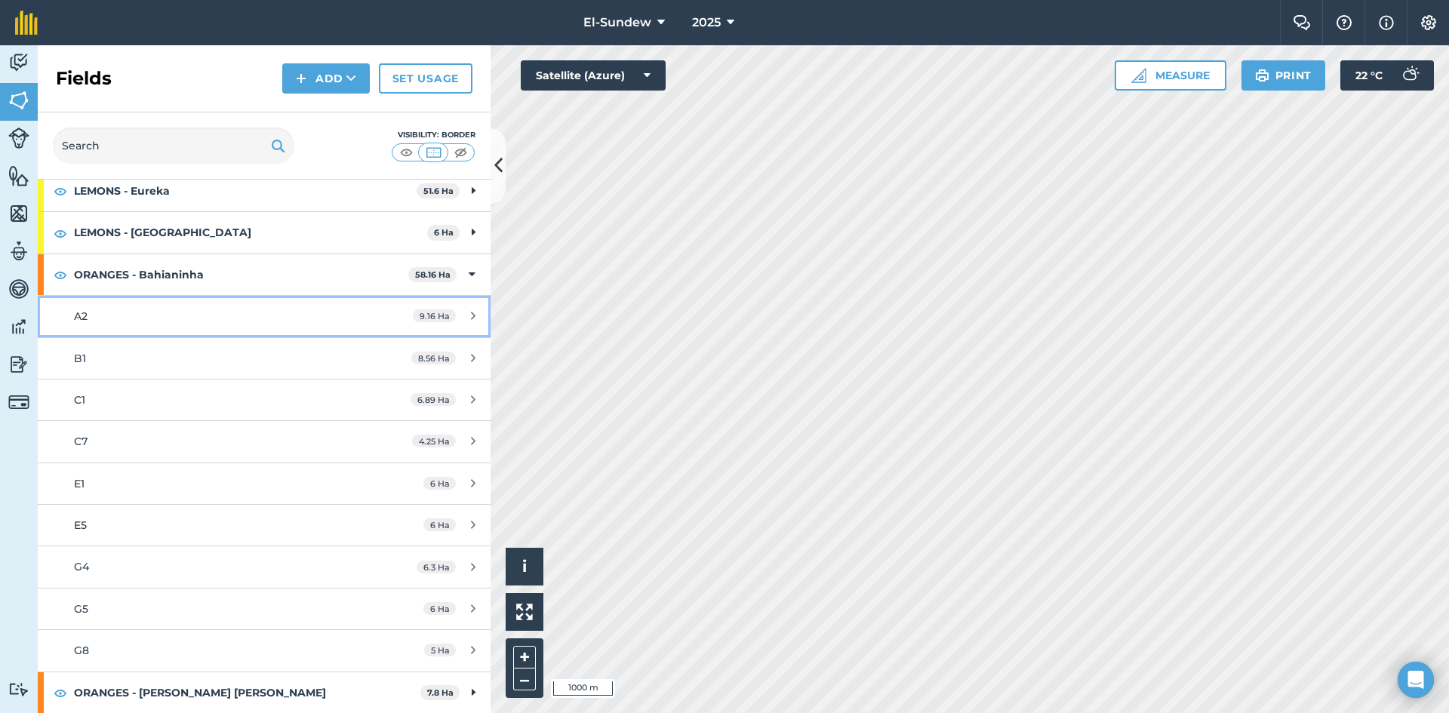
click at [229, 317] on div "A2" at bounding box center [216, 316] width 284 height 17
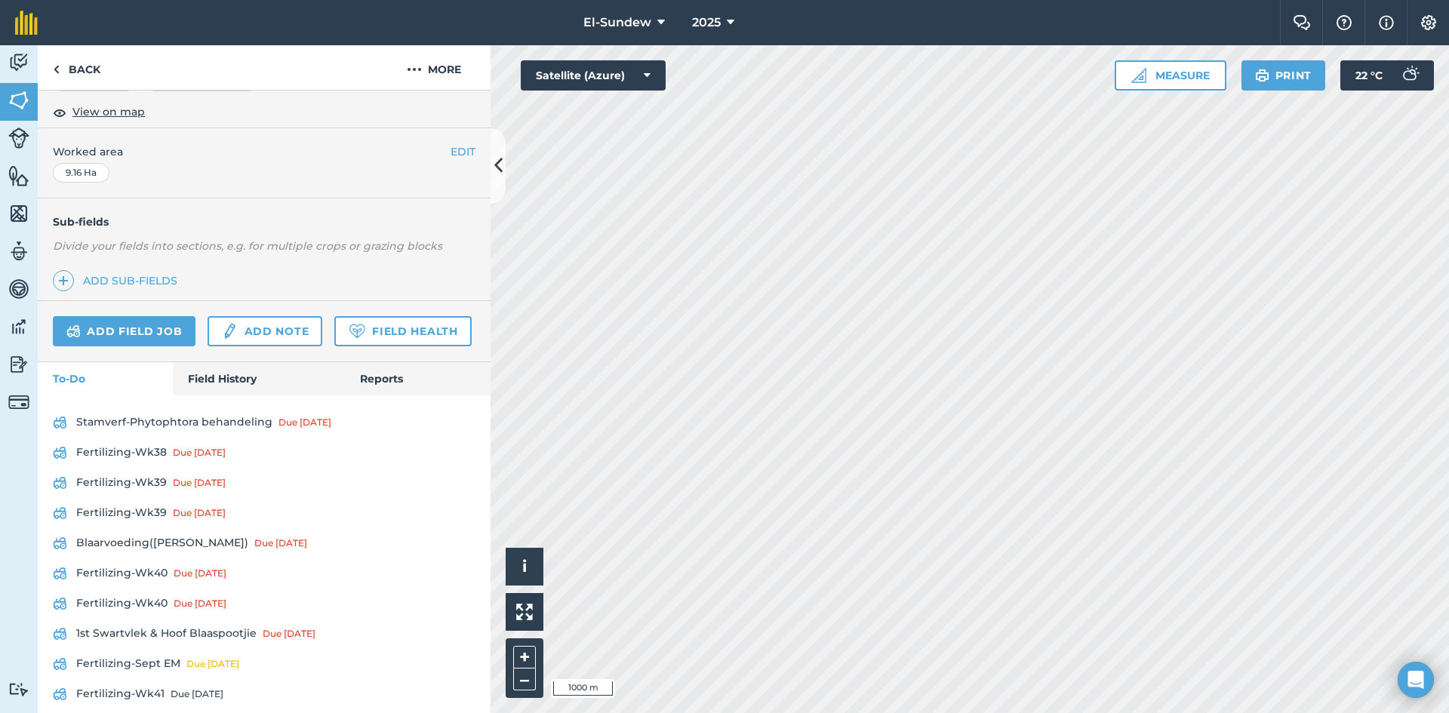
scroll to position [503, 0]
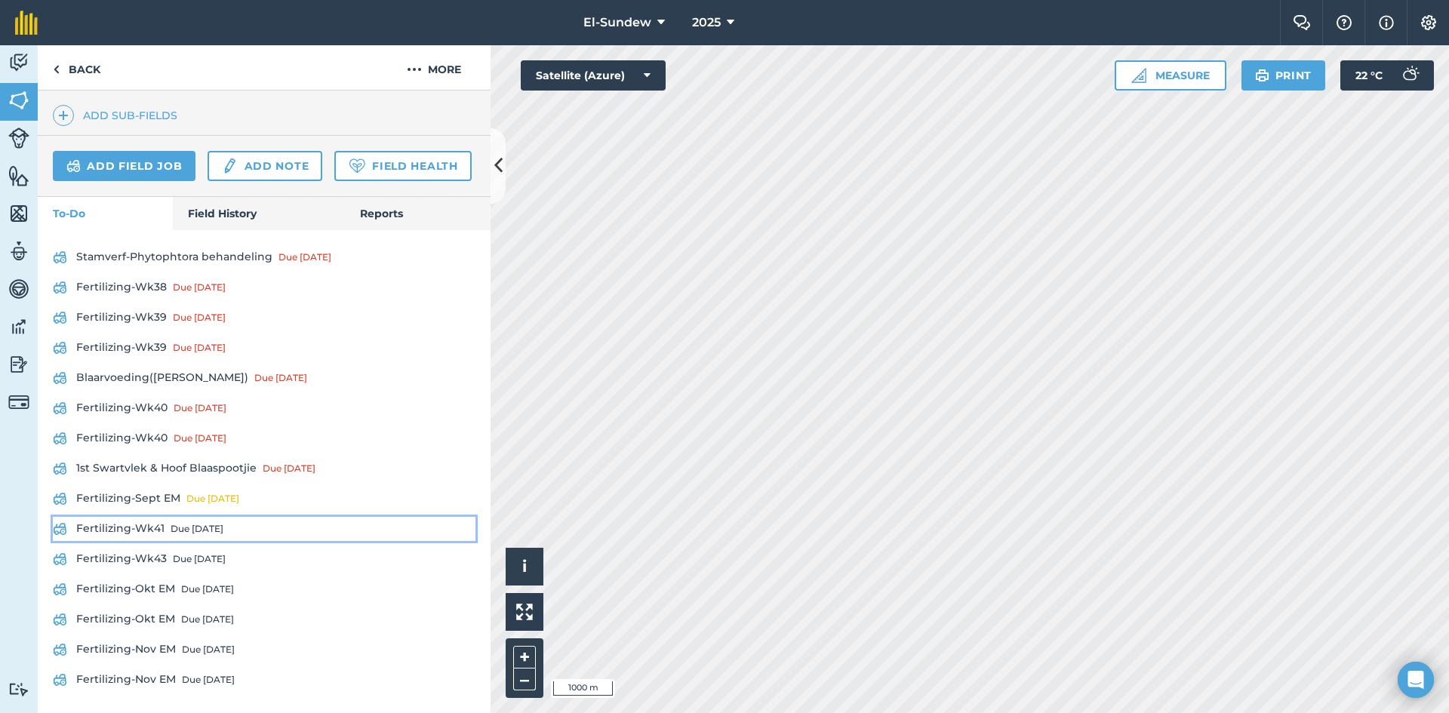
click at [144, 541] on link "Fertilizing-Wk41 Due in 6 days" at bounding box center [264, 529] width 423 height 24
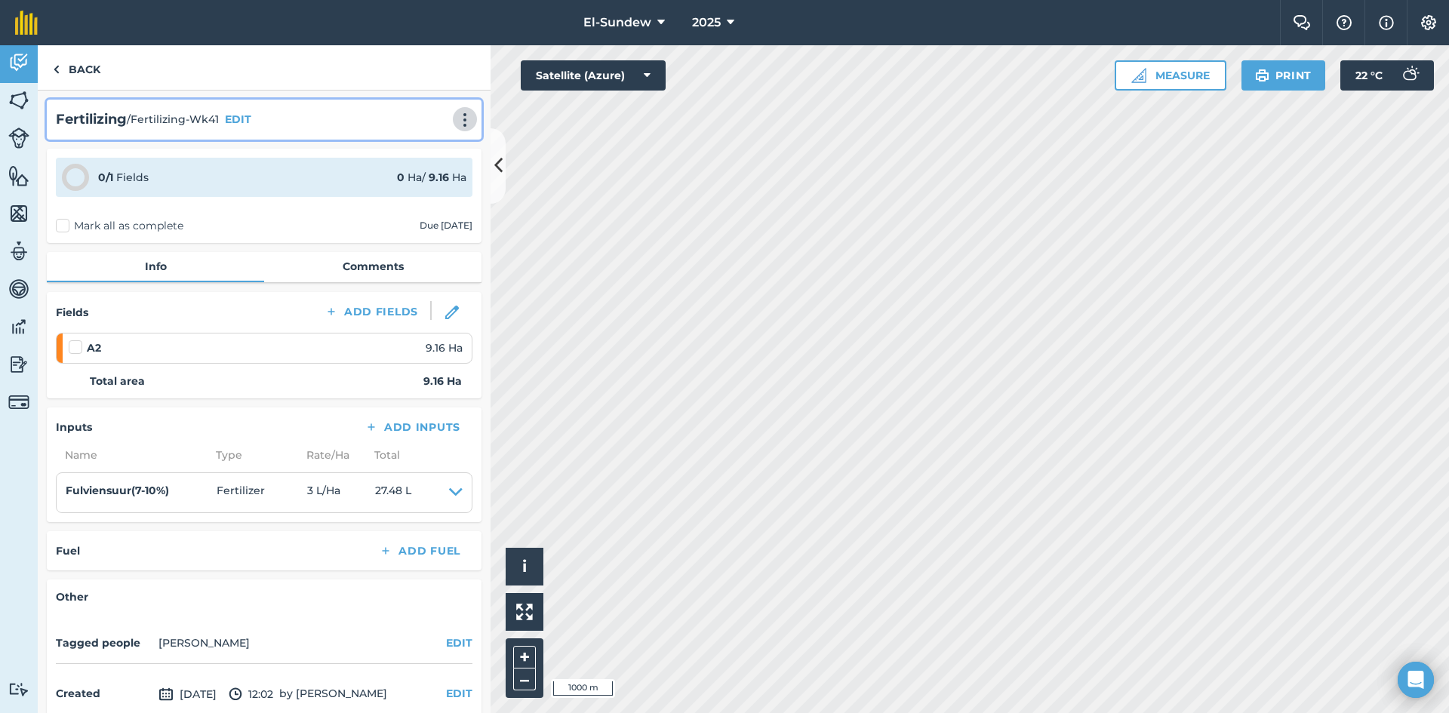
click at [456, 118] on img at bounding box center [465, 119] width 18 height 15
click at [427, 147] on link "Print" at bounding box center [433, 152] width 97 height 30
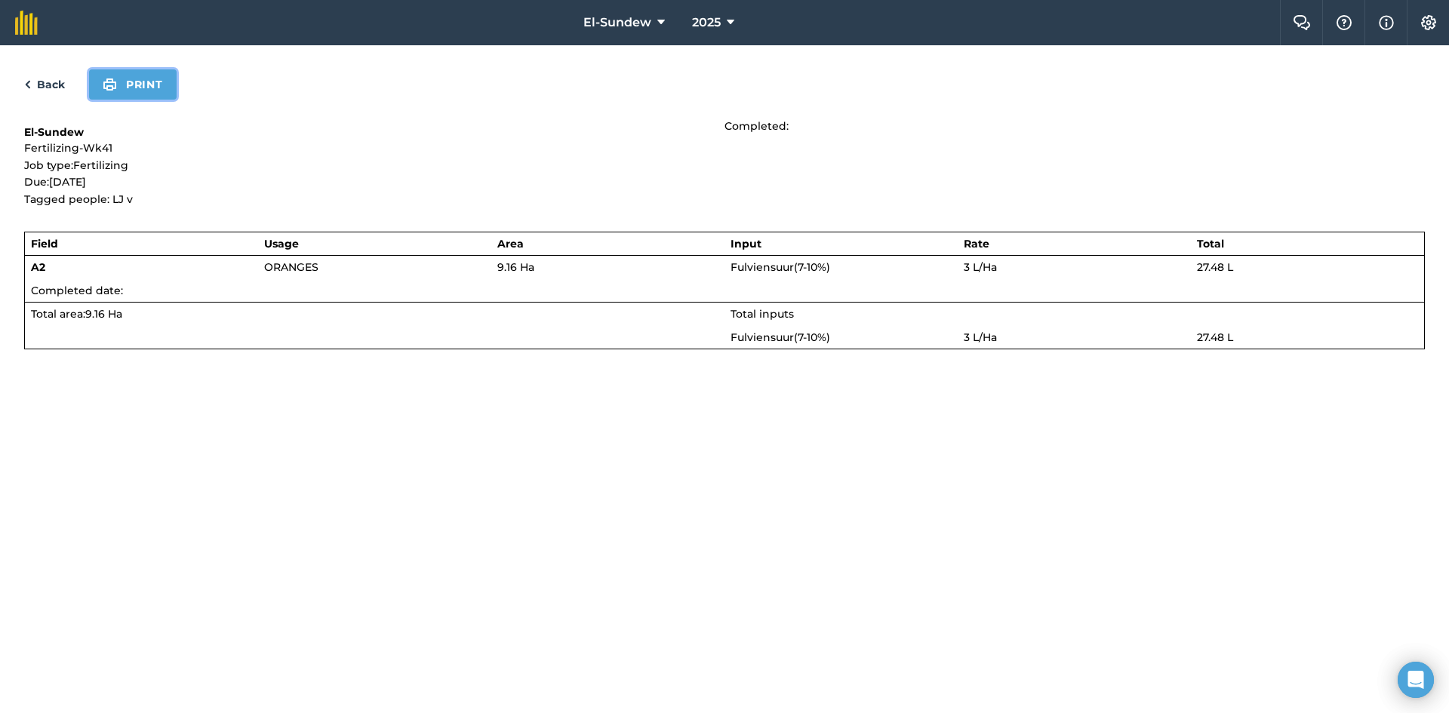
click at [159, 91] on button "Print" at bounding box center [133, 84] width 88 height 30
click at [60, 78] on link "Back" at bounding box center [44, 84] width 41 height 18
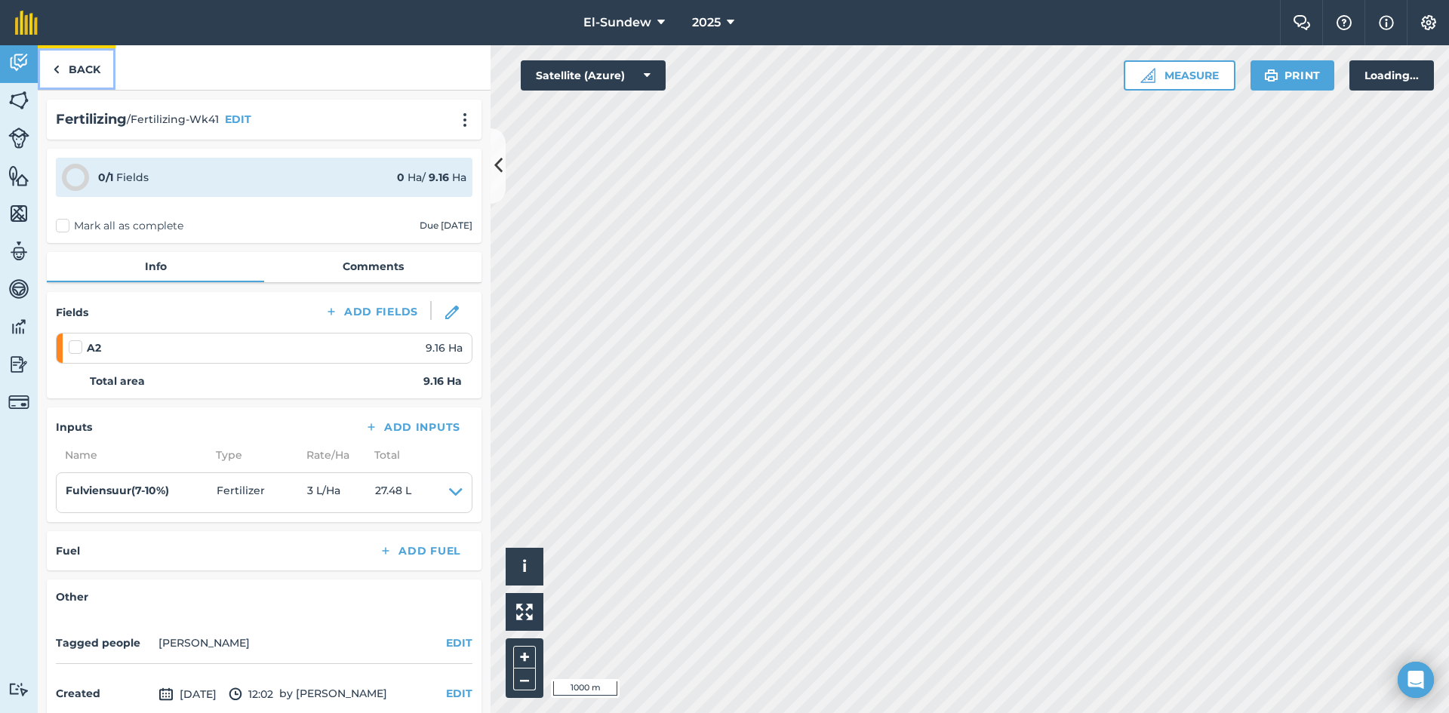
click at [67, 67] on link "Back" at bounding box center [77, 67] width 78 height 45
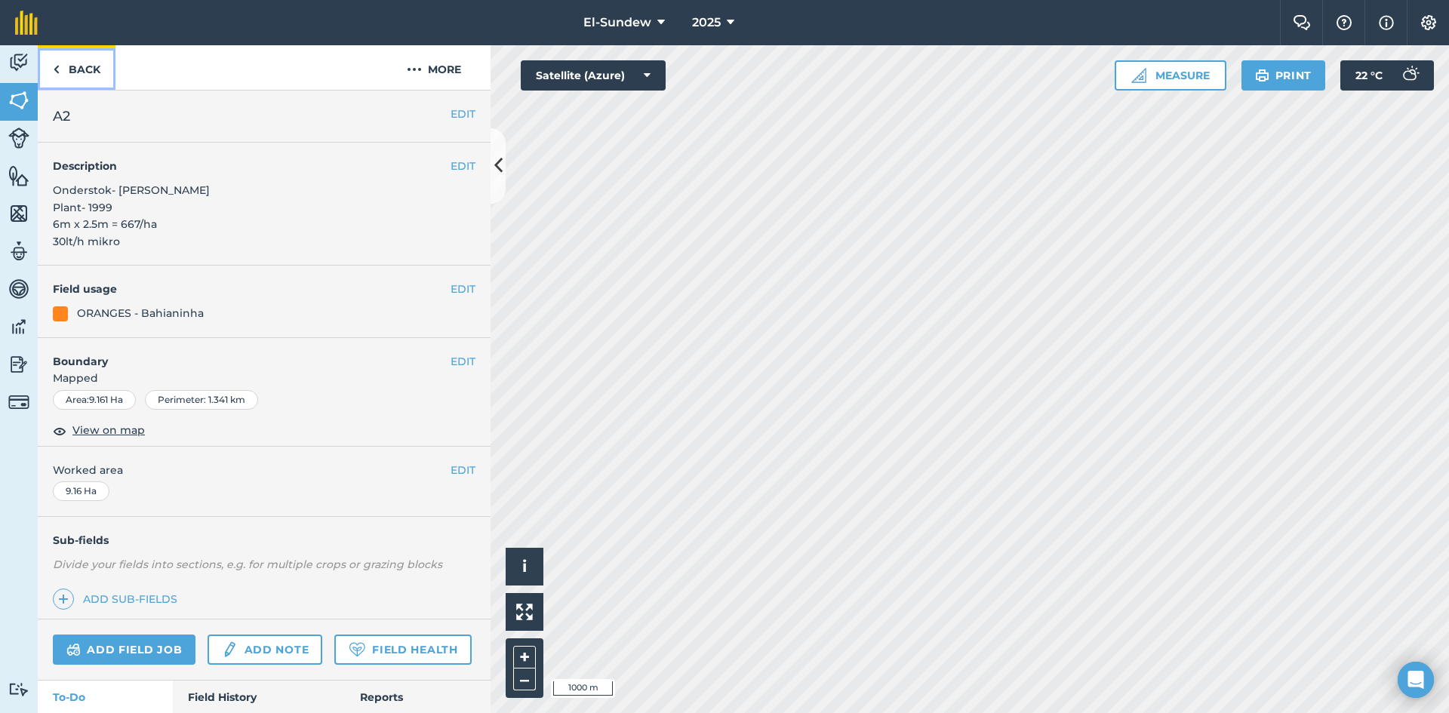
click at [64, 61] on link "Back" at bounding box center [77, 67] width 78 height 45
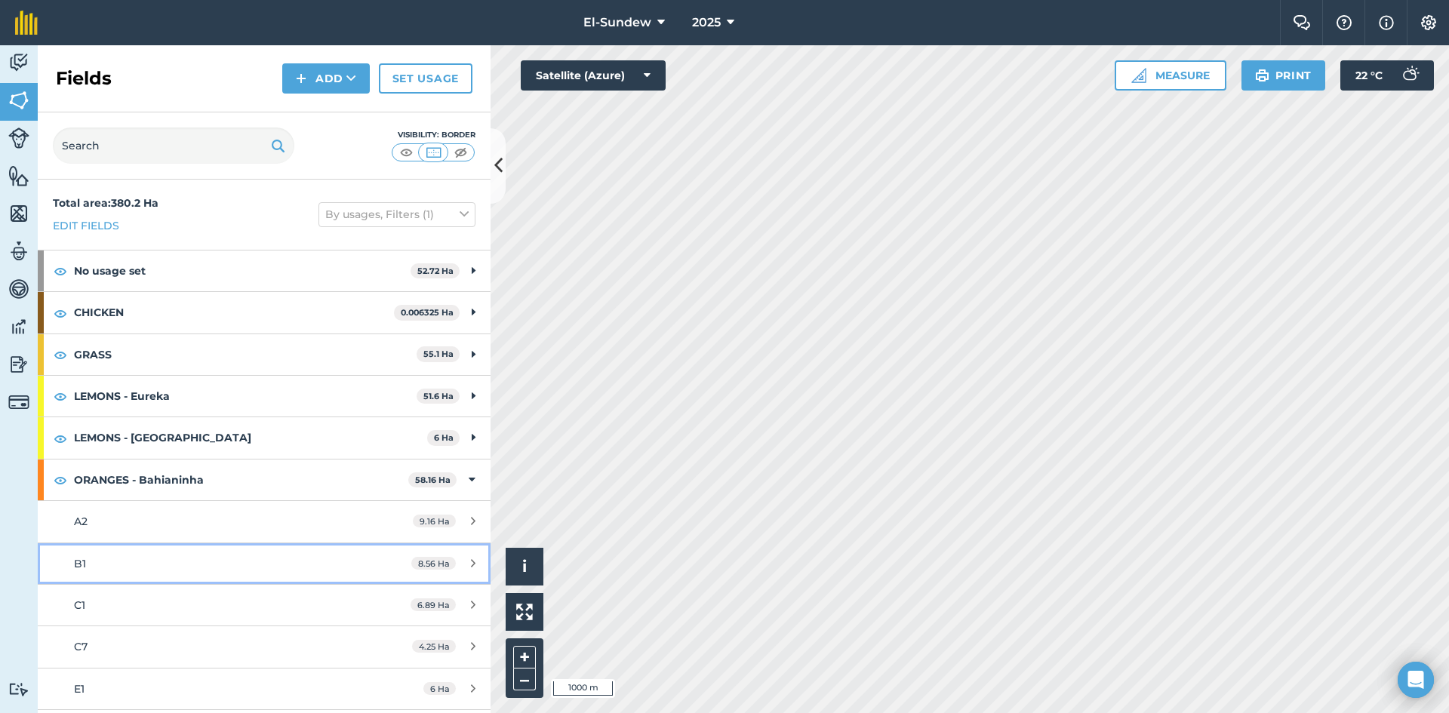
click at [163, 564] on div "B1" at bounding box center [216, 563] width 284 height 17
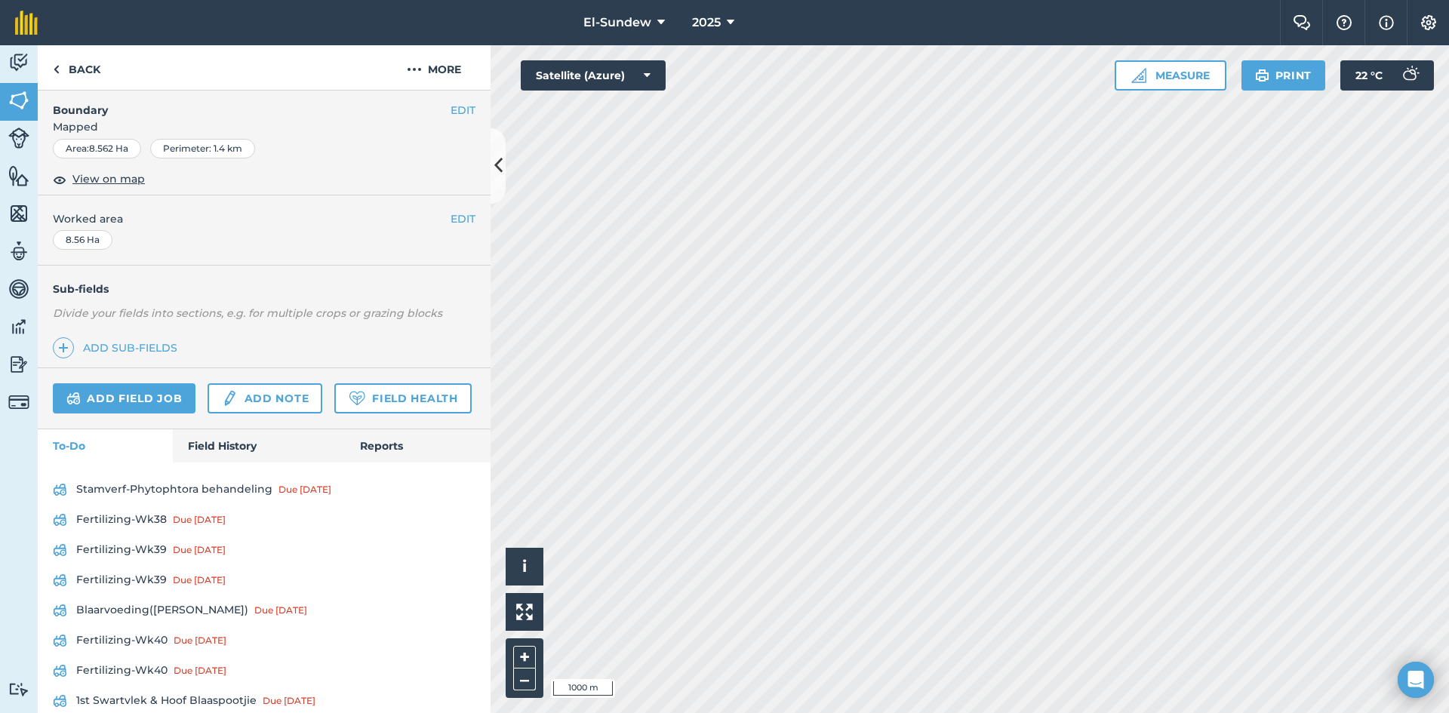
scroll to position [503, 0]
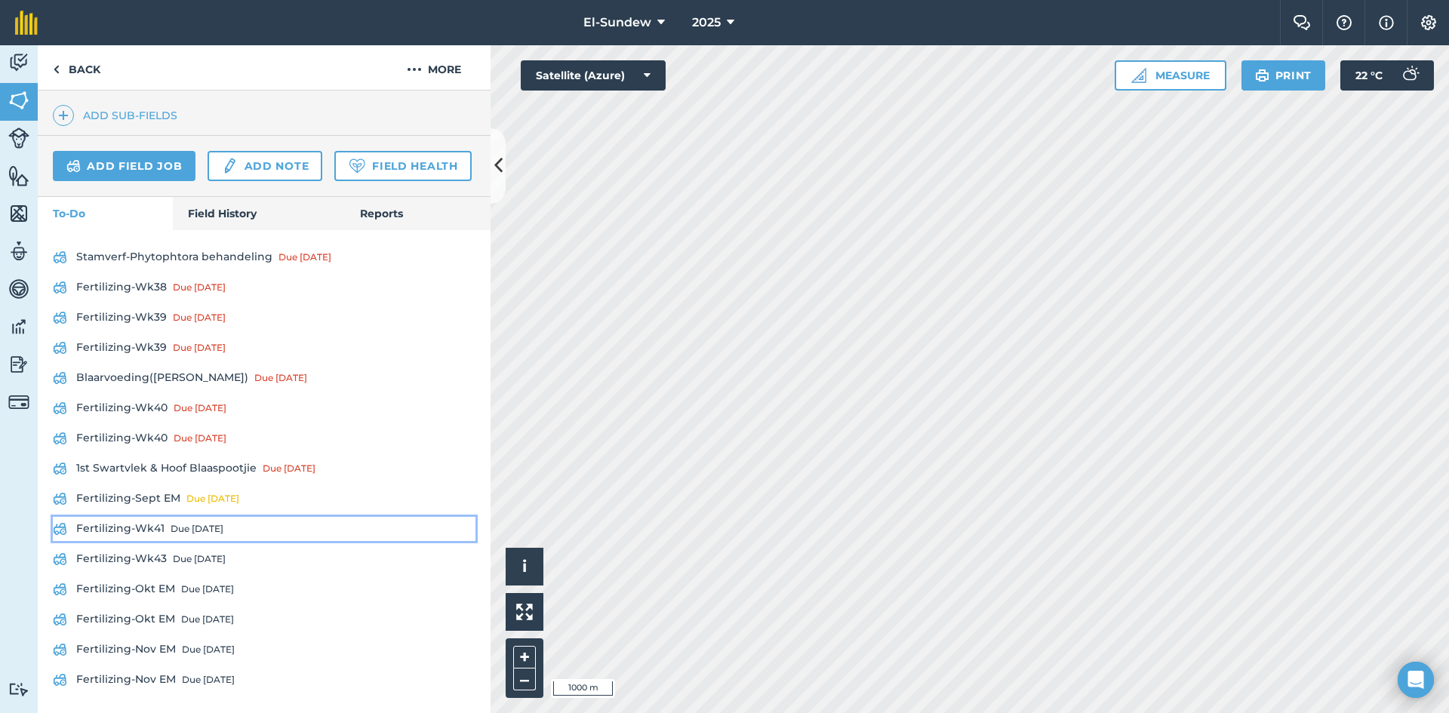
click at [146, 541] on link "Fertilizing-Wk41 Due in 6 days" at bounding box center [264, 529] width 423 height 24
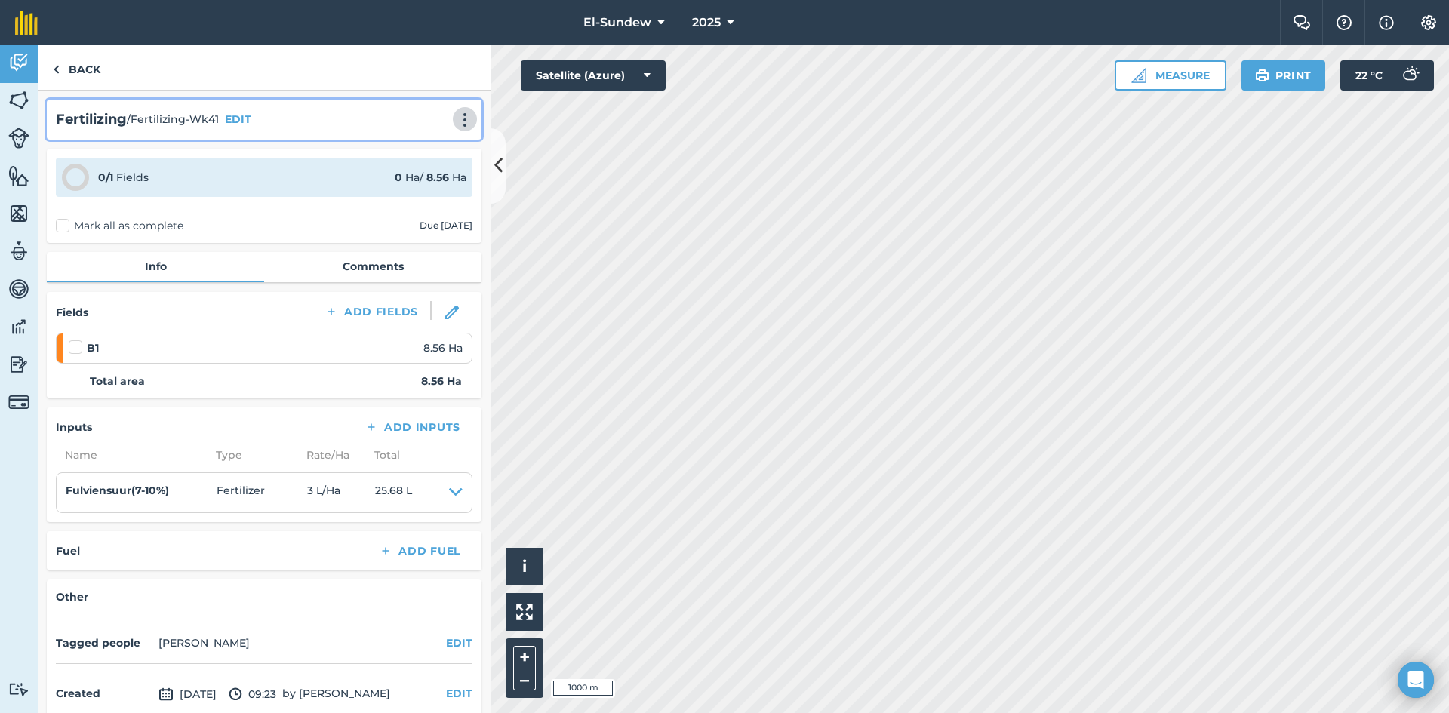
click at [458, 118] on img at bounding box center [465, 119] width 18 height 15
click at [415, 149] on link "Print" at bounding box center [433, 152] width 97 height 30
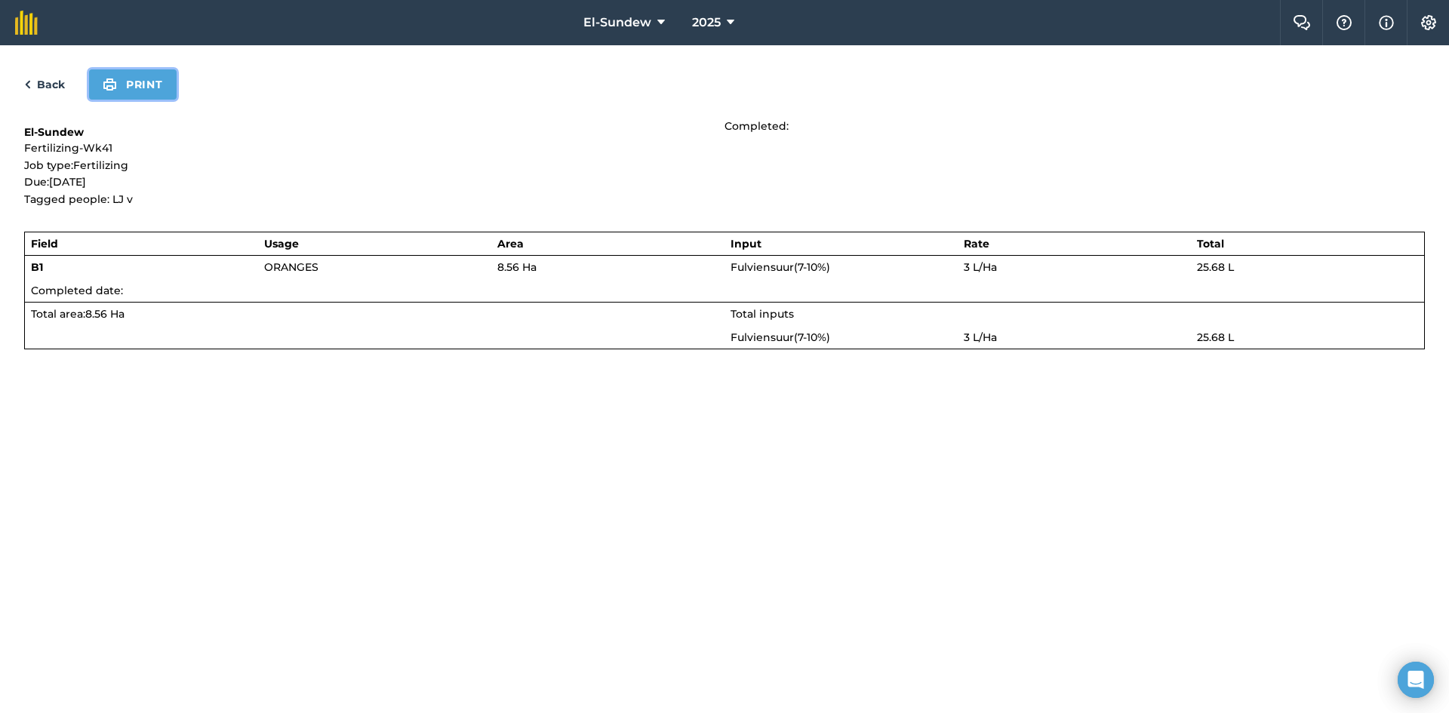
click at [122, 79] on button "Print" at bounding box center [133, 84] width 88 height 30
click at [60, 80] on link "Back" at bounding box center [44, 84] width 41 height 18
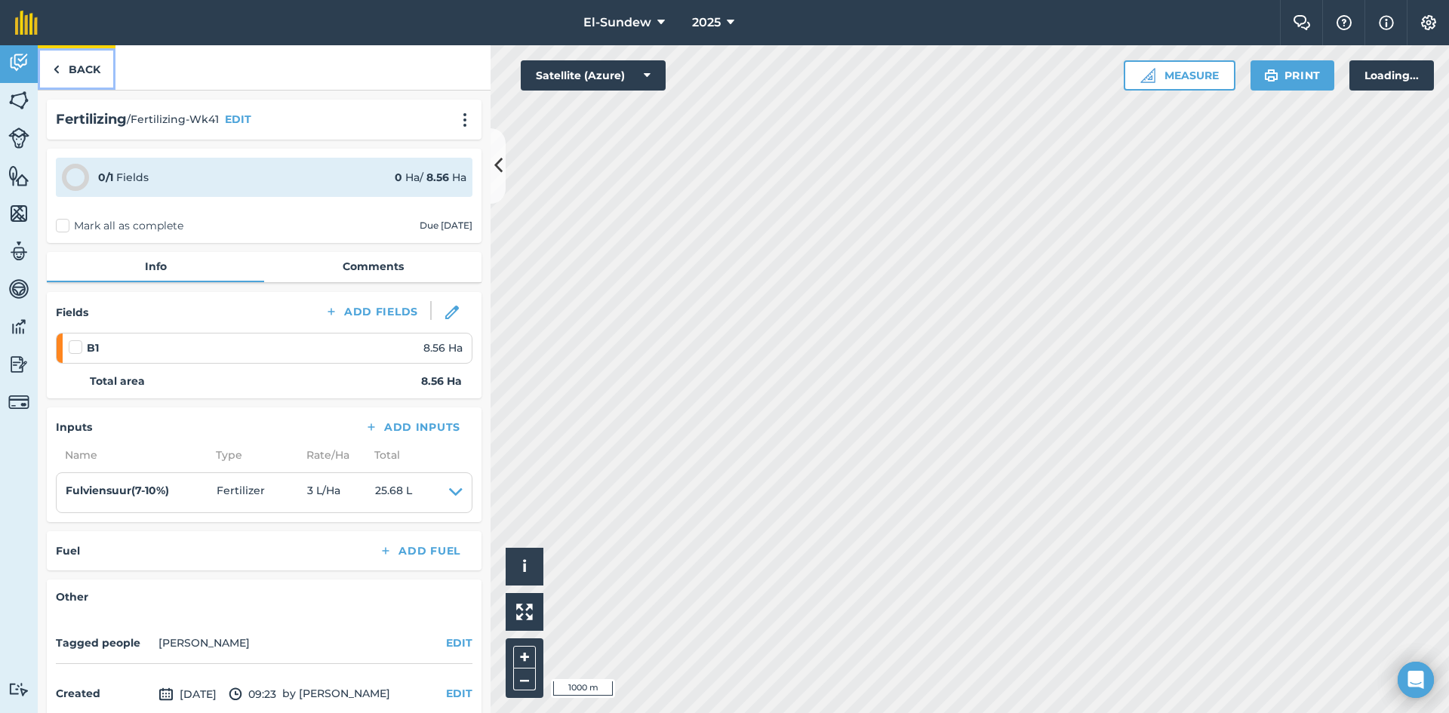
click at [59, 74] on img at bounding box center [56, 69] width 7 height 18
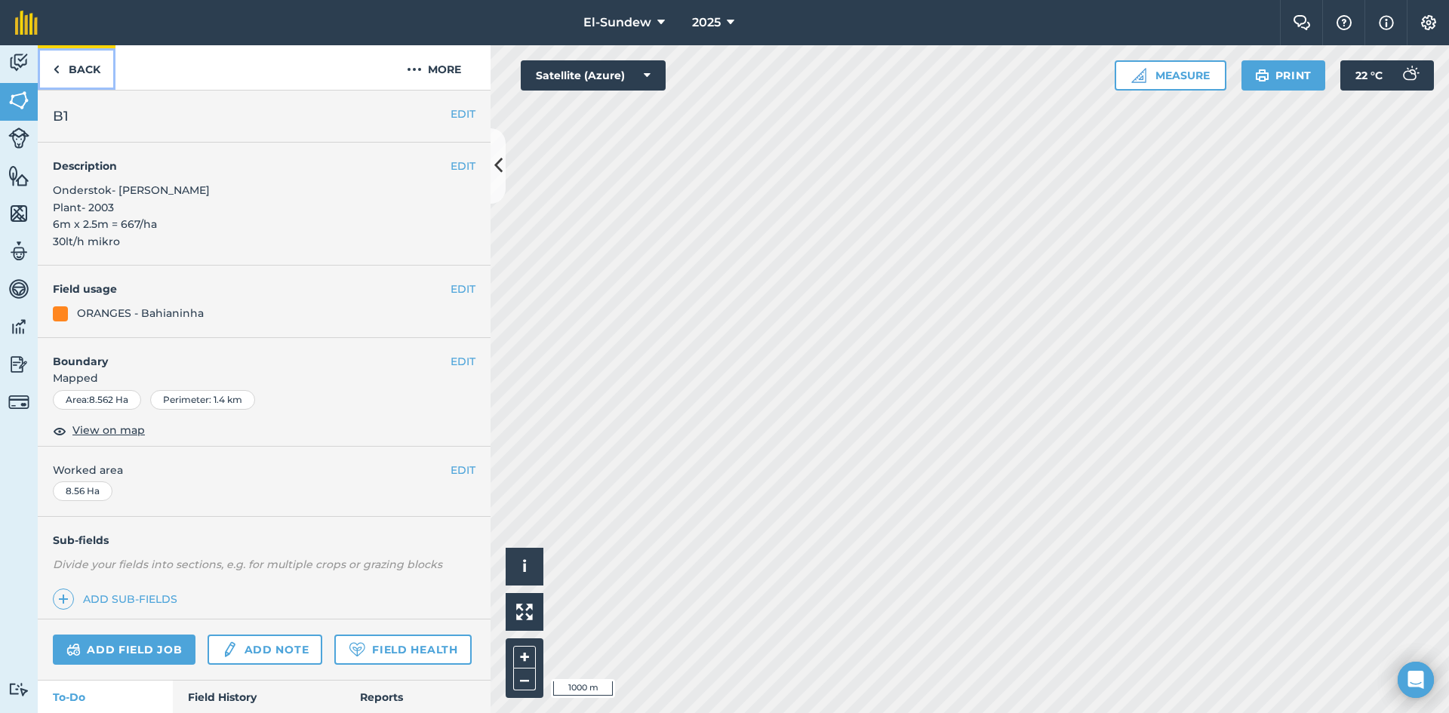
click at [75, 72] on link "Back" at bounding box center [77, 67] width 78 height 45
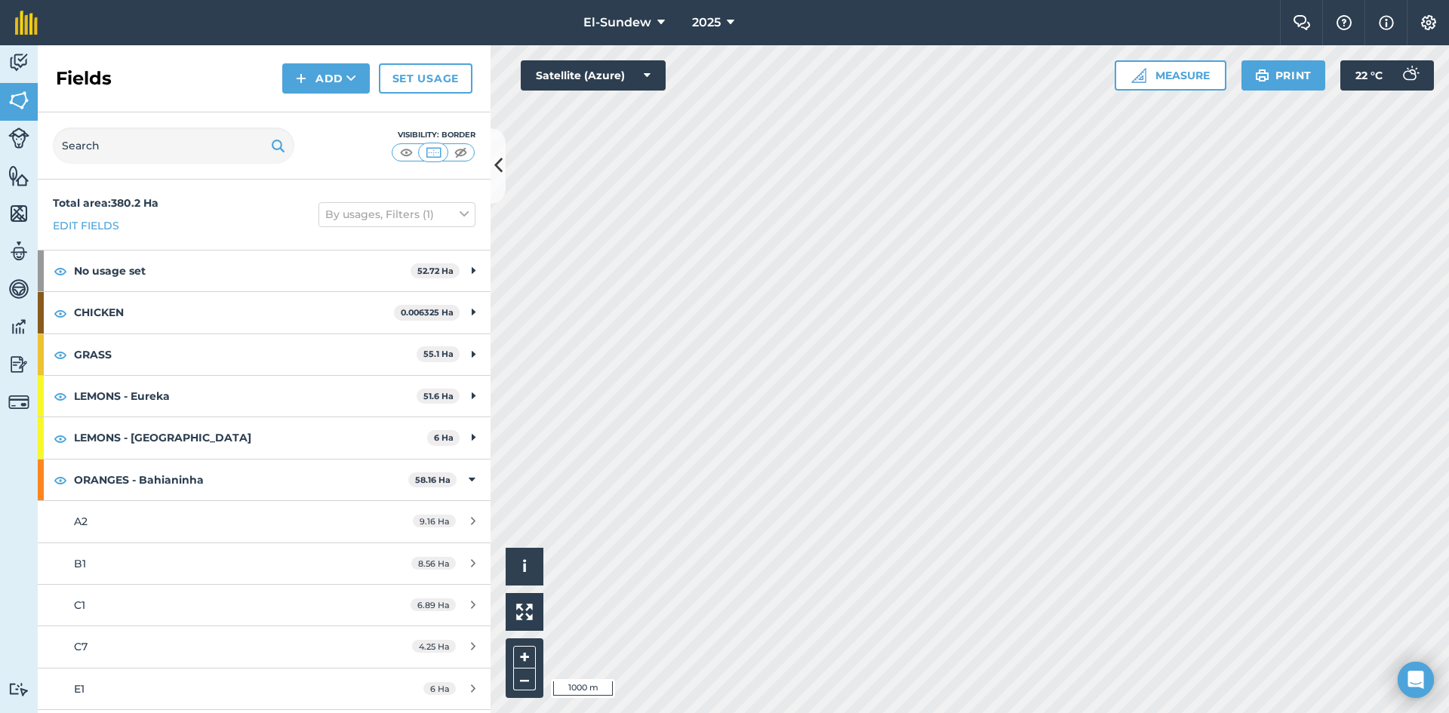
scroll to position [251, 0]
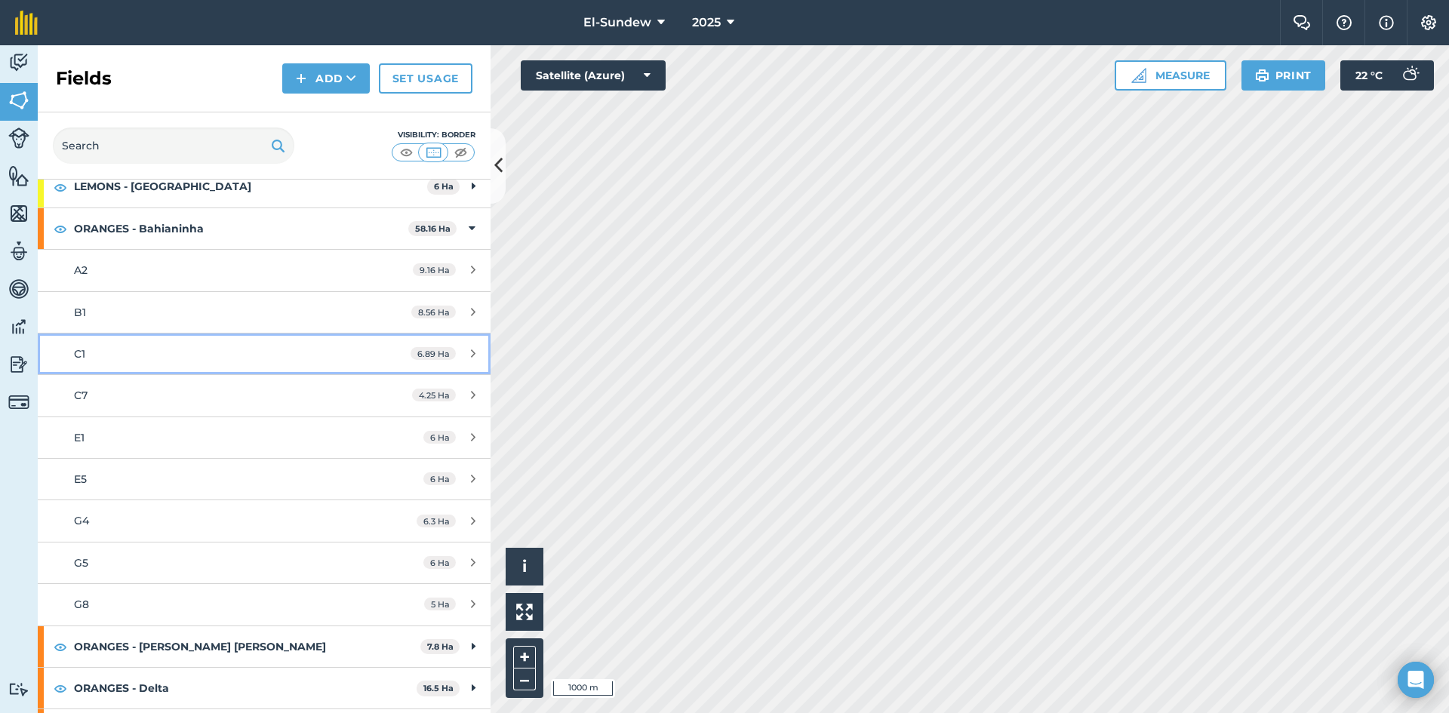
click at [158, 342] on link "C1 6.89 Ha" at bounding box center [264, 354] width 453 height 41
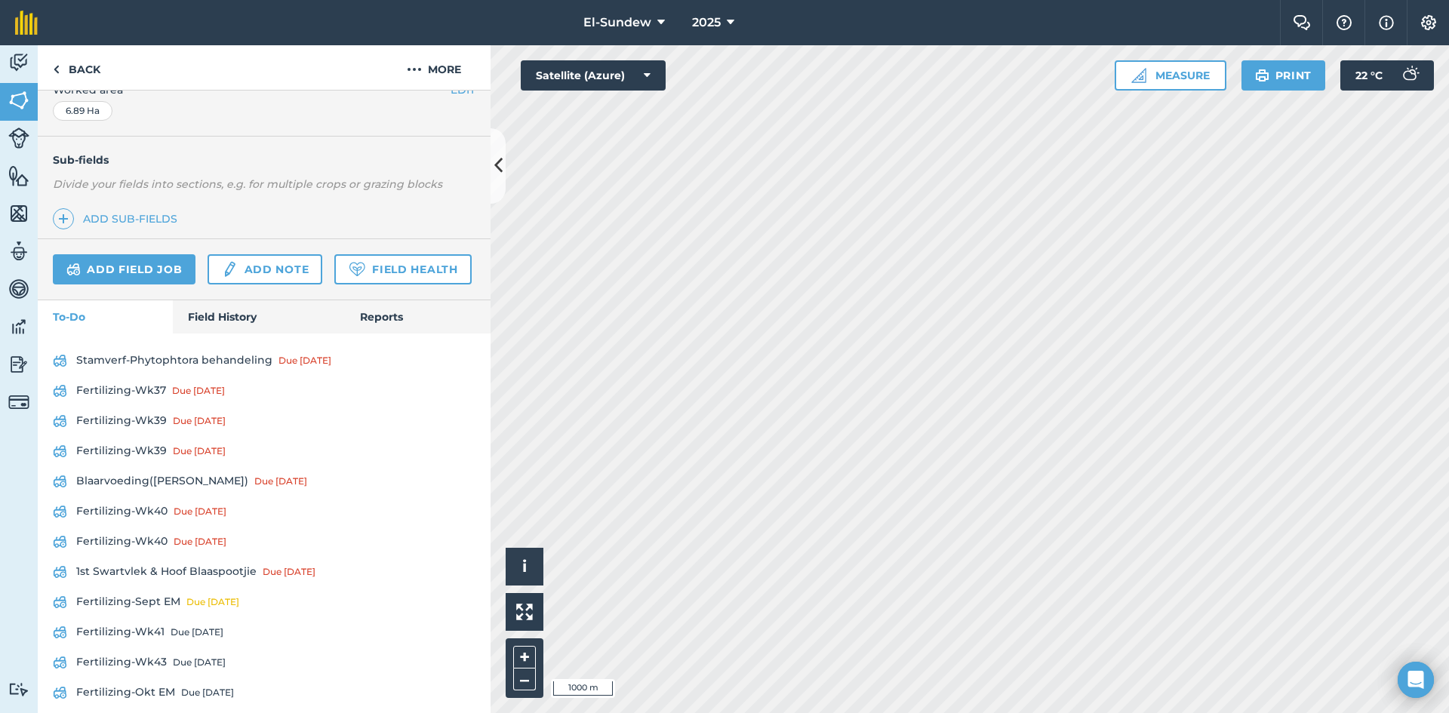
scroll to position [526, 0]
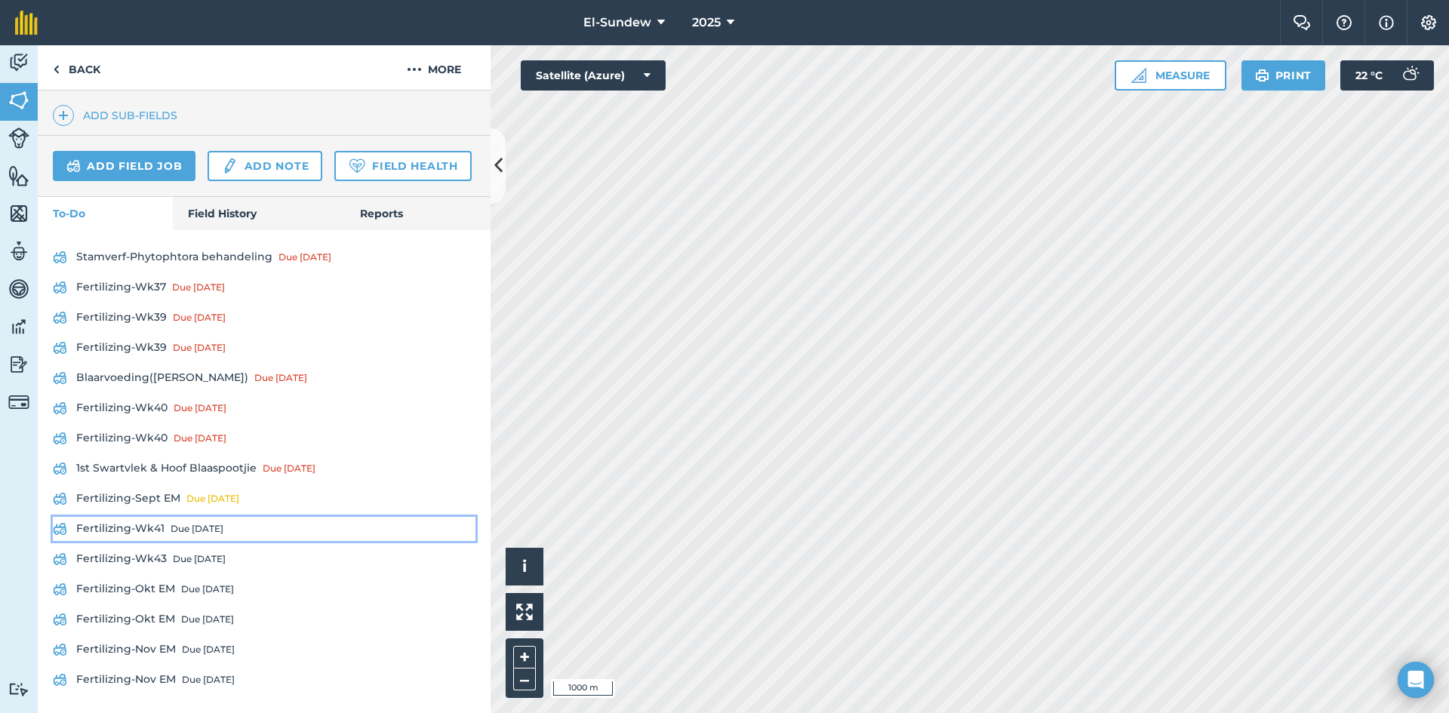
click at [161, 530] on link "Fertilizing-Wk41 Due in 6 days" at bounding box center [264, 529] width 423 height 24
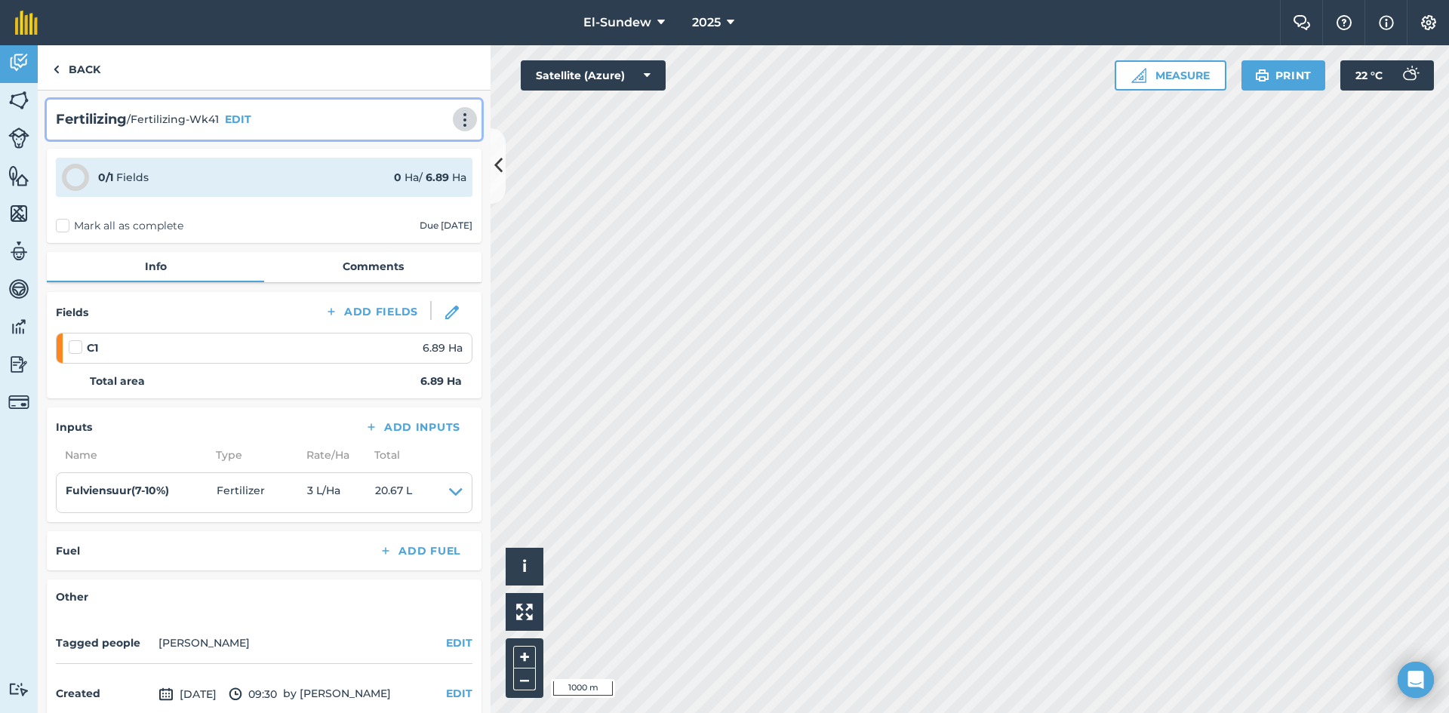
click at [457, 124] on img at bounding box center [465, 119] width 18 height 15
click at [432, 143] on link "Print" at bounding box center [433, 152] width 97 height 30
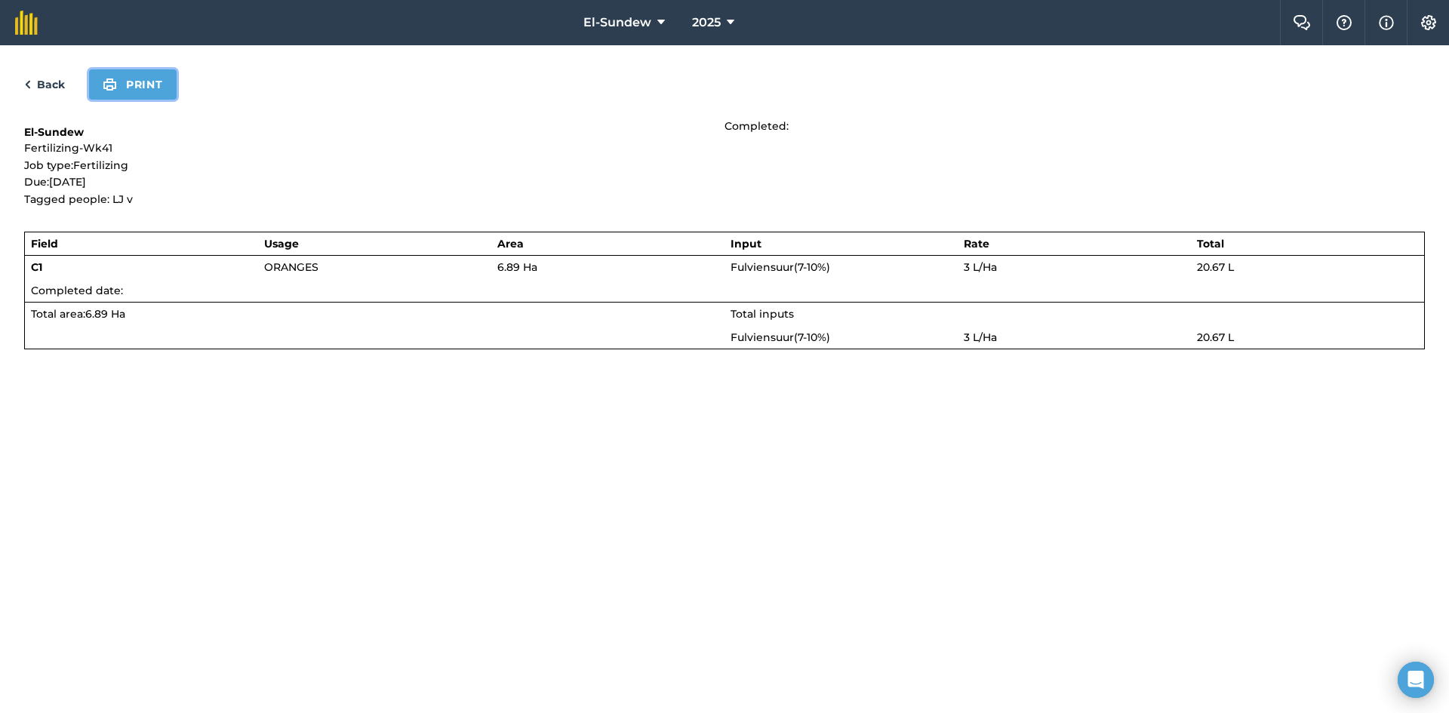
click at [134, 75] on button "Print" at bounding box center [133, 84] width 88 height 30
click at [40, 82] on link "Back" at bounding box center [44, 84] width 41 height 18
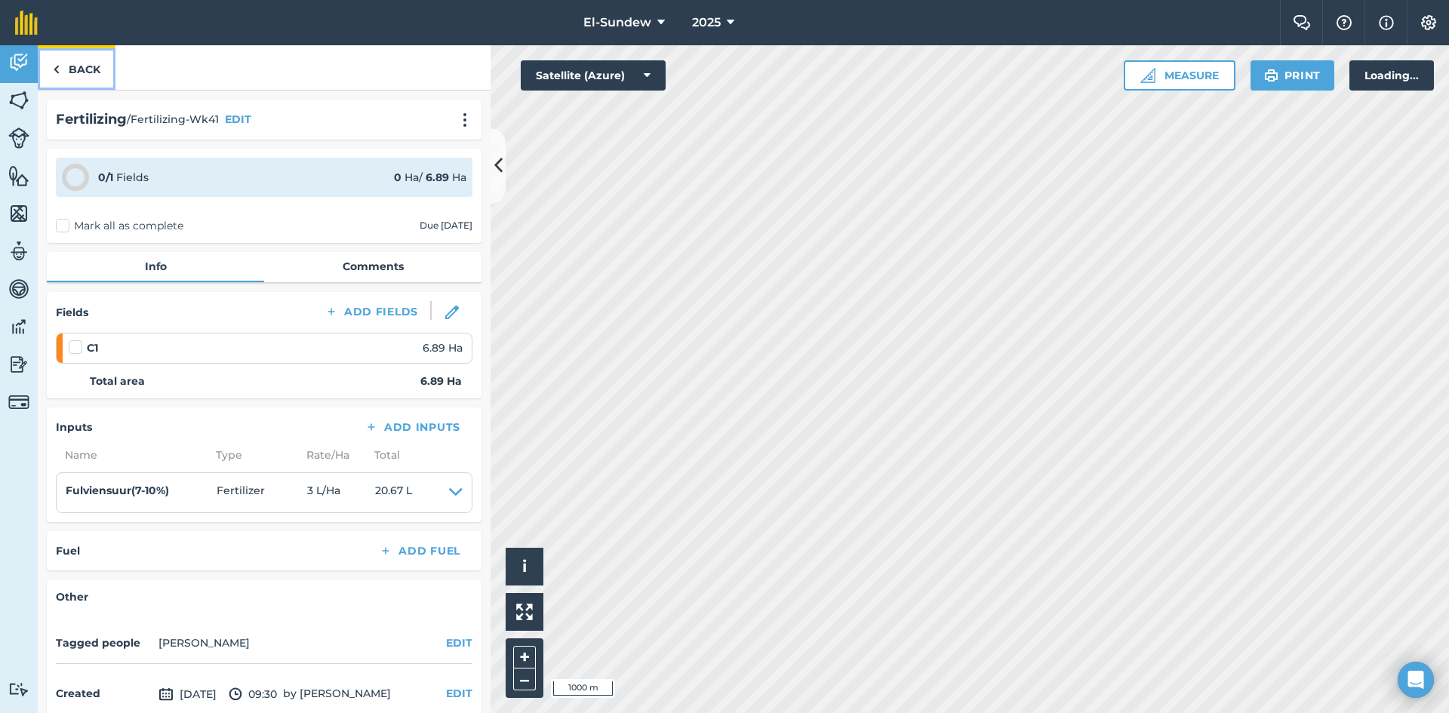
click at [48, 73] on link "Back" at bounding box center [77, 67] width 78 height 45
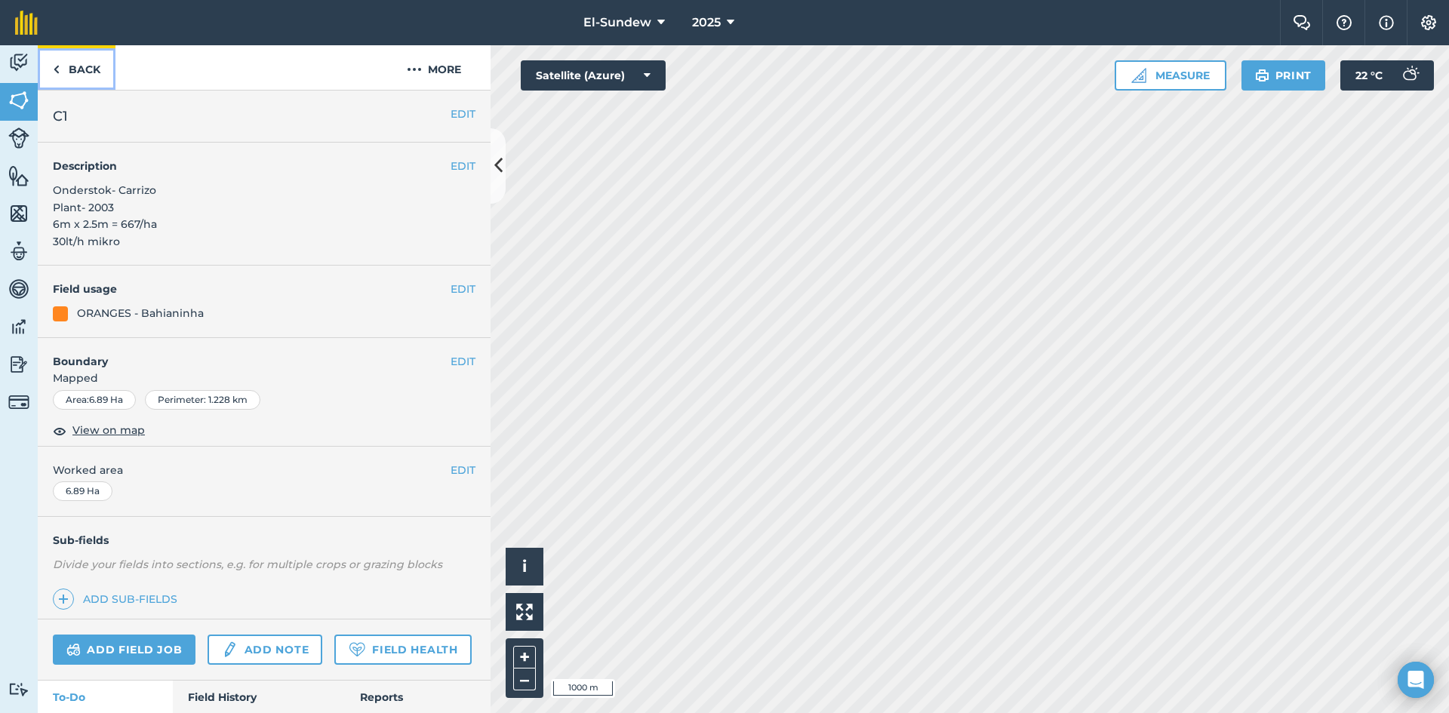
click at [94, 74] on link "Back" at bounding box center [77, 67] width 78 height 45
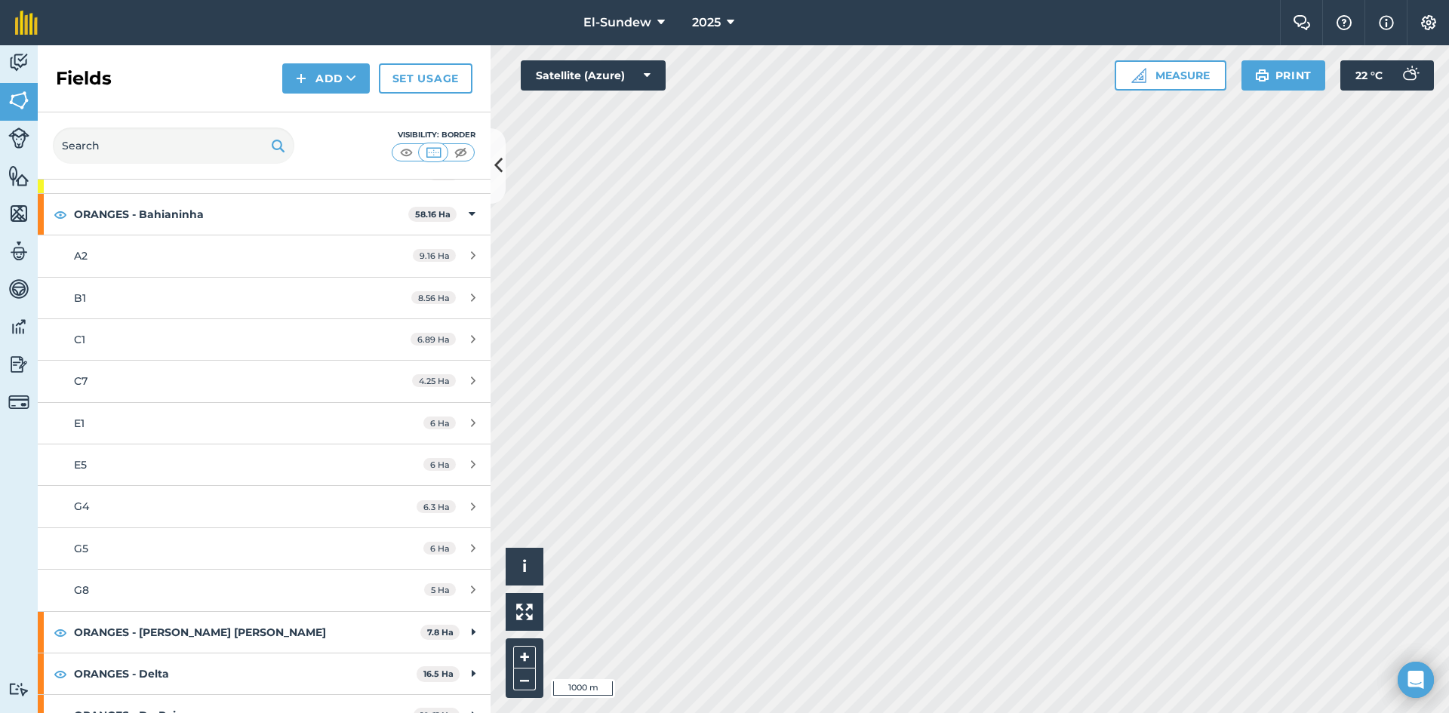
scroll to position [251, 0]
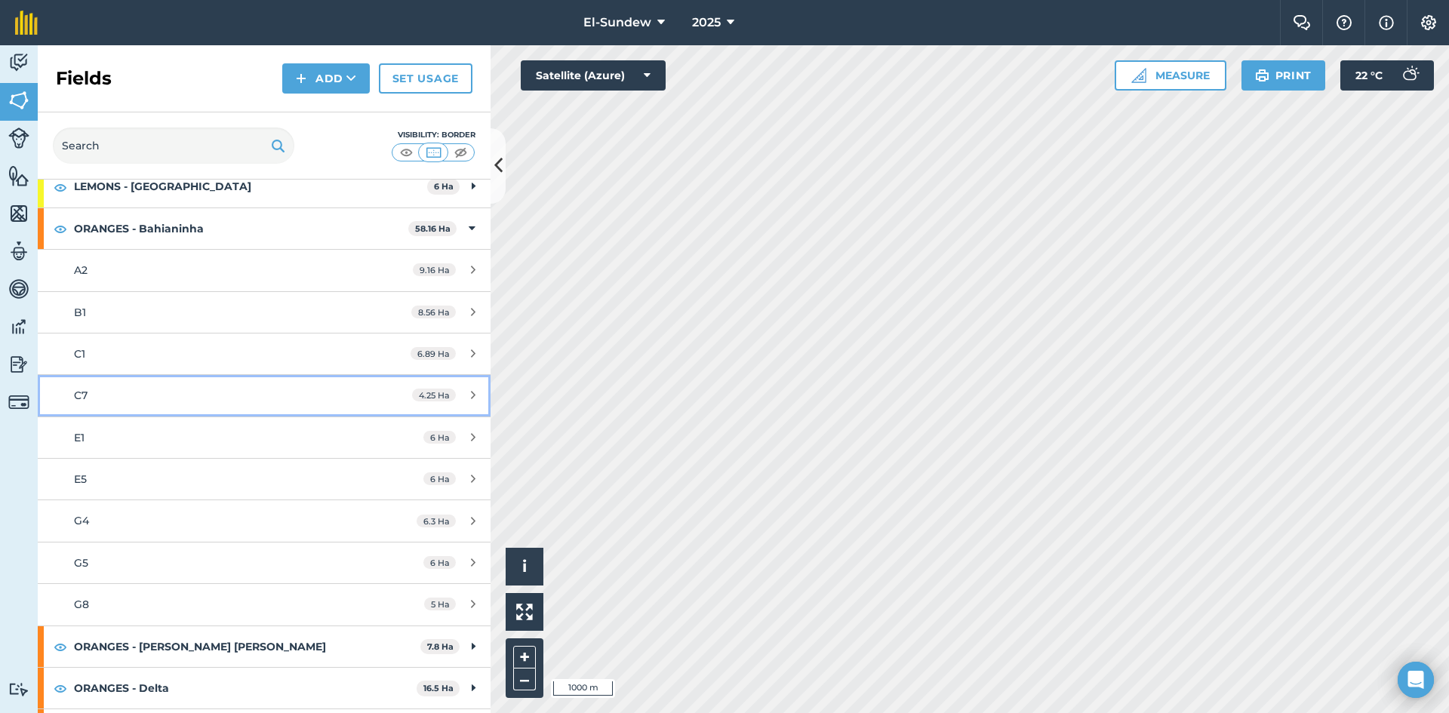
click at [152, 387] on div "C7" at bounding box center [216, 395] width 284 height 17
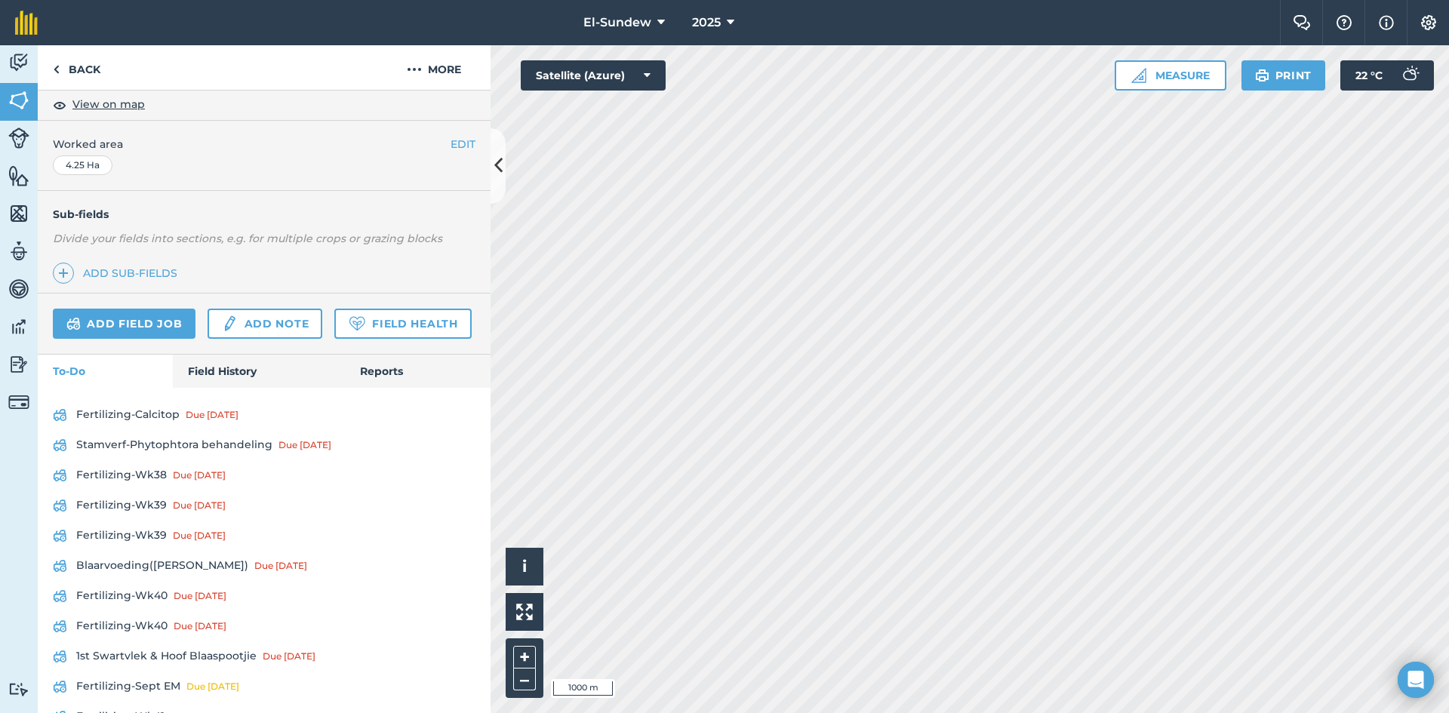
scroll to position [503, 0]
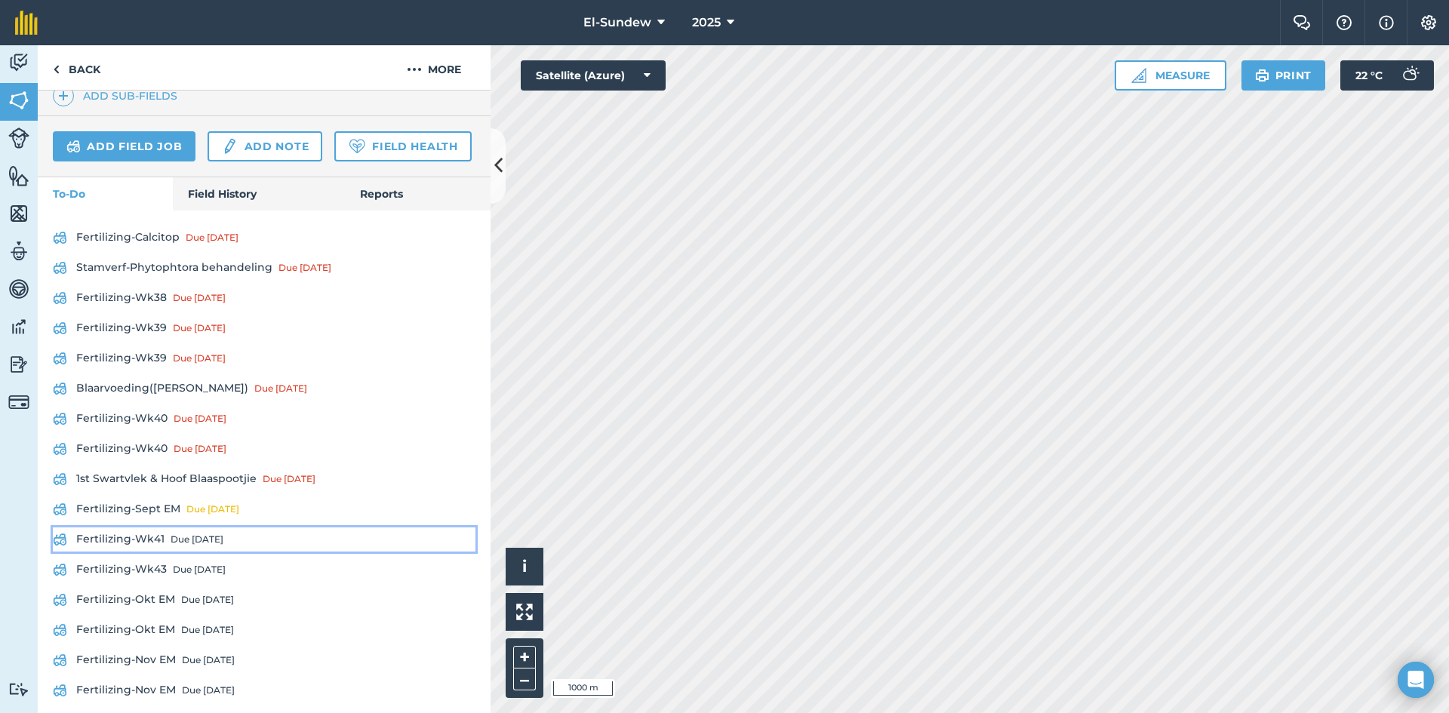
click at [134, 552] on link "Fertilizing-Wk41 Due in 6 days" at bounding box center [264, 539] width 423 height 24
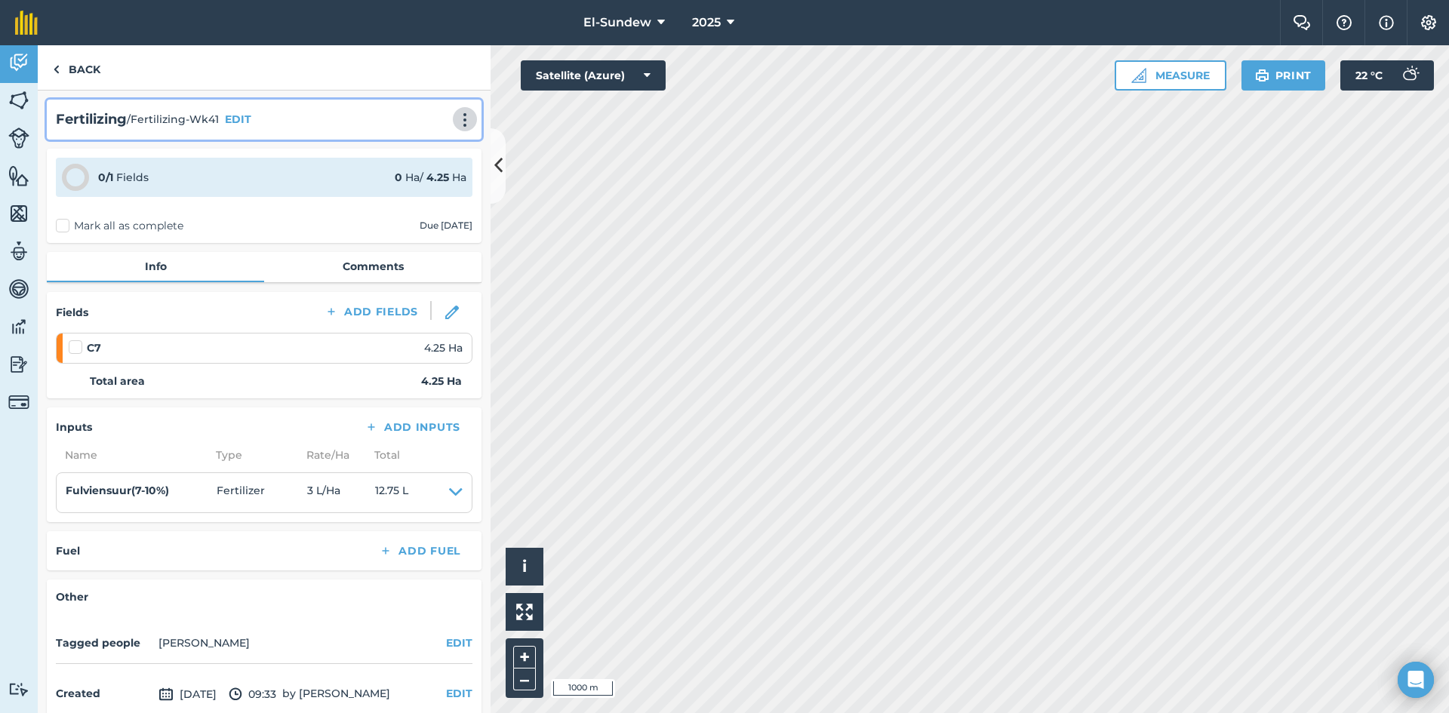
click at [457, 110] on button at bounding box center [464, 119] width 15 height 18
click at [442, 151] on link "Print" at bounding box center [433, 152] width 97 height 30
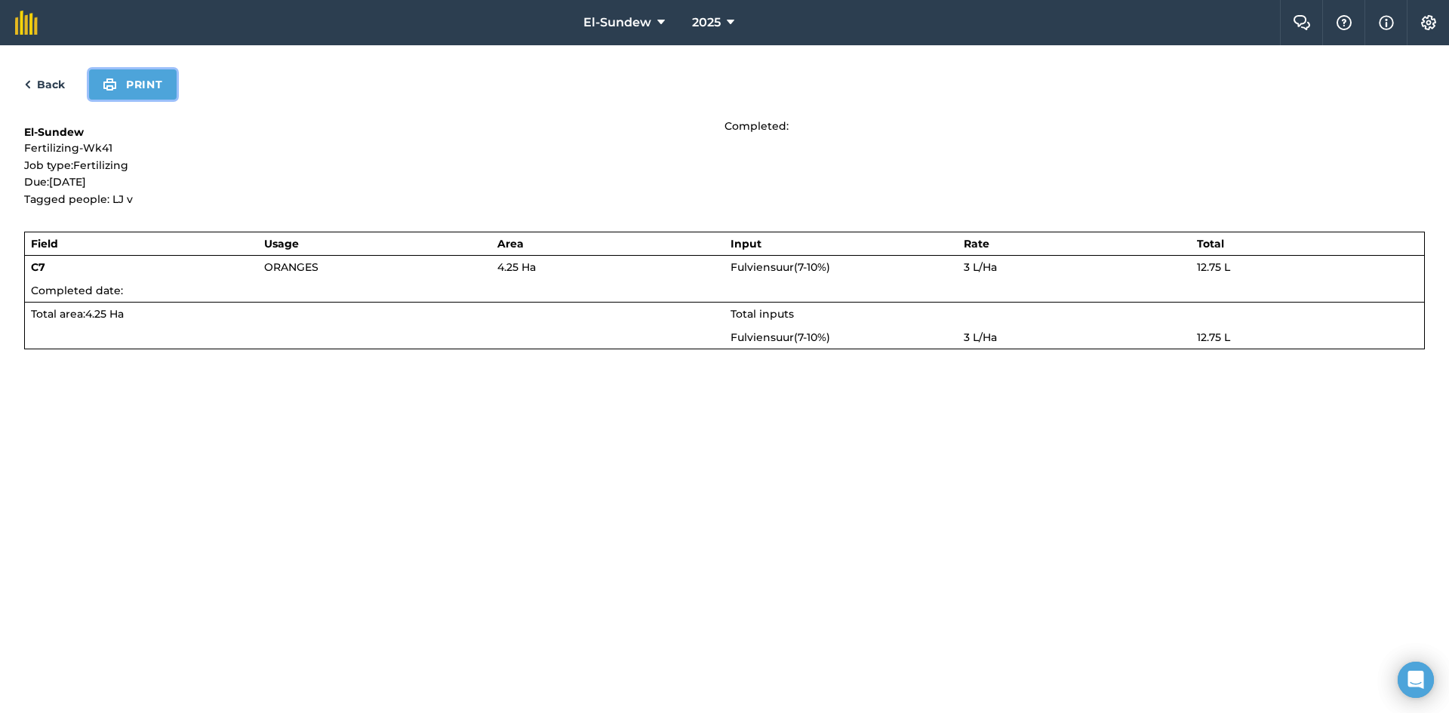
click at [161, 97] on button "Print" at bounding box center [133, 84] width 88 height 30
click at [54, 88] on link "Back" at bounding box center [44, 84] width 41 height 18
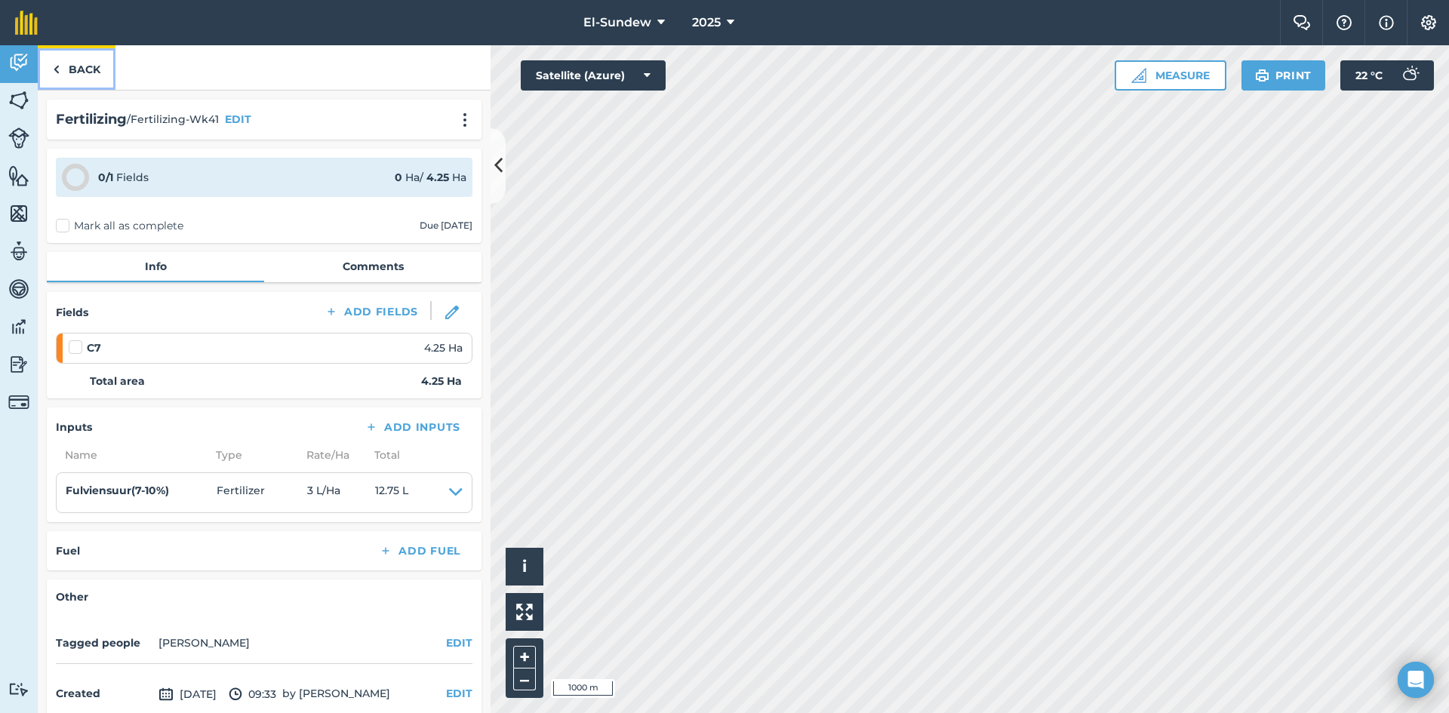
click at [89, 60] on link "Back" at bounding box center [77, 67] width 78 height 45
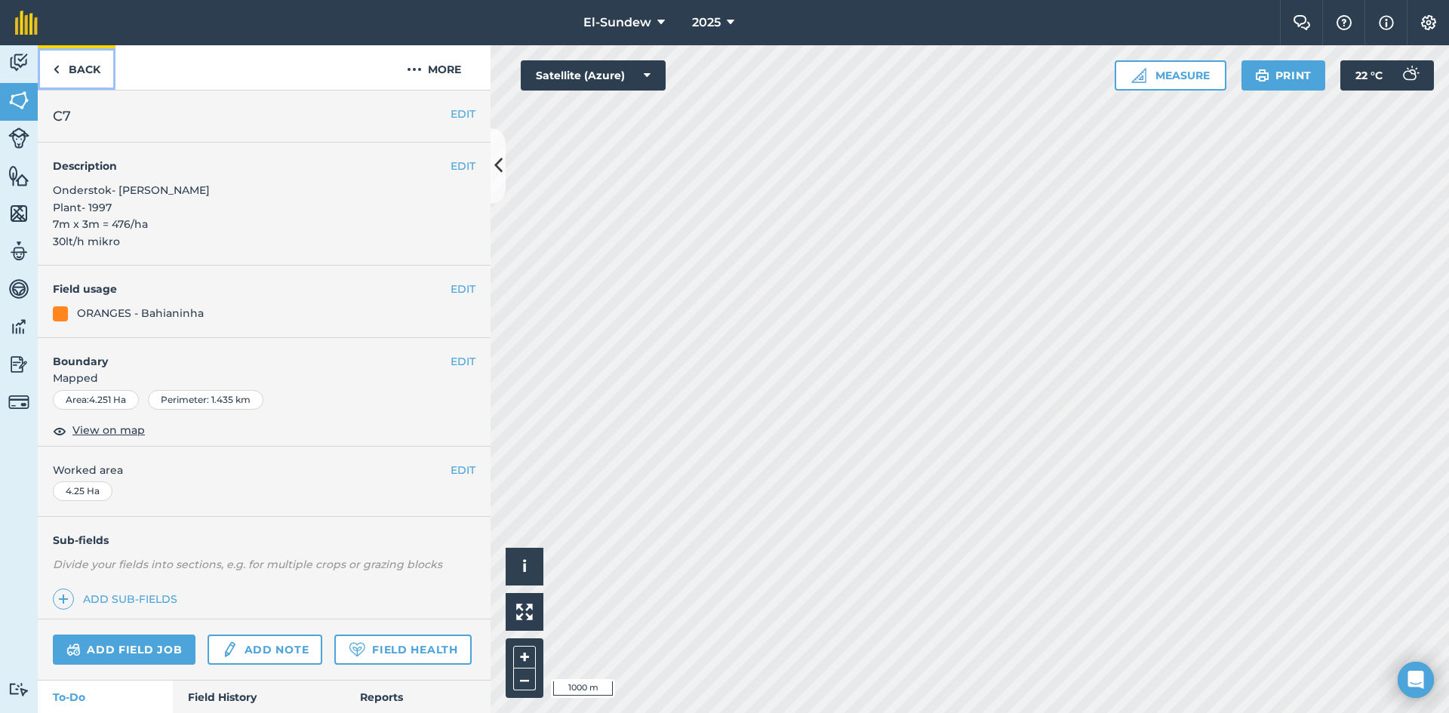
click at [84, 68] on link "Back" at bounding box center [77, 67] width 78 height 45
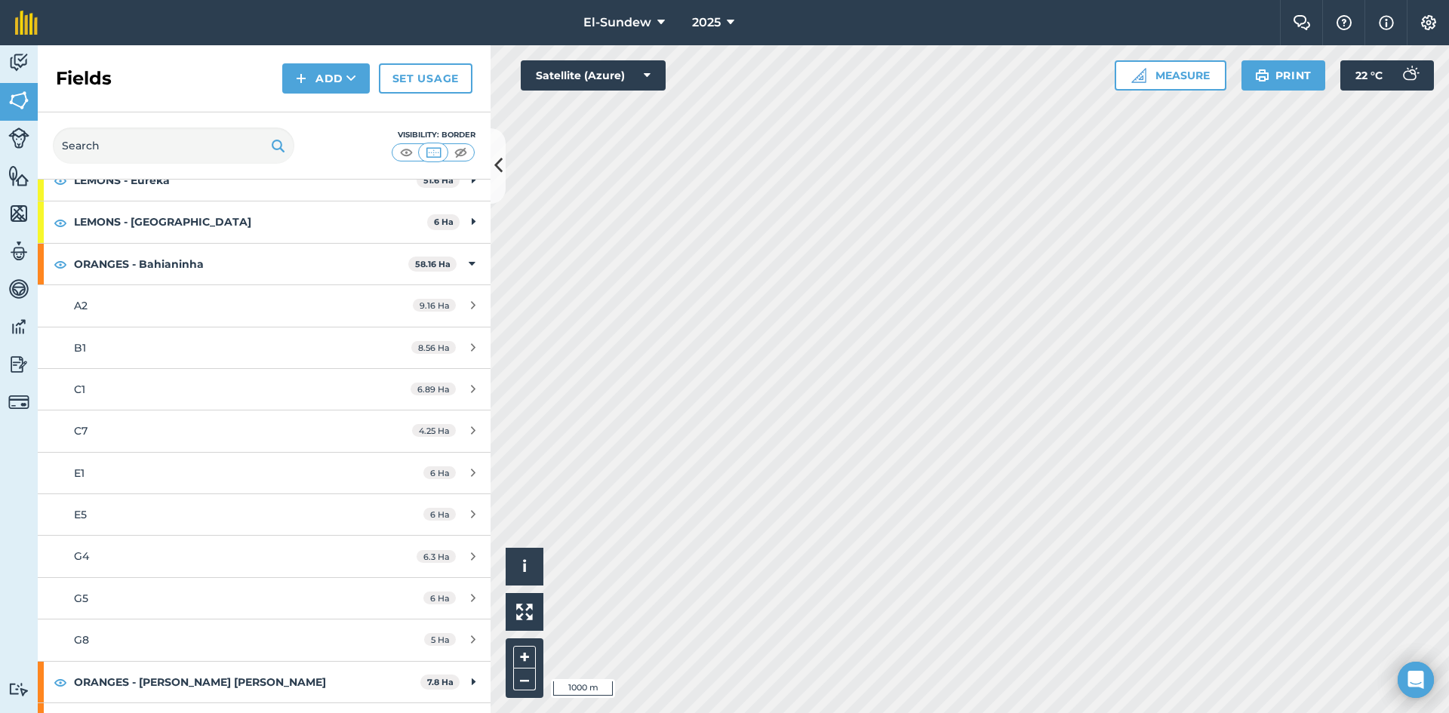
scroll to position [251, 0]
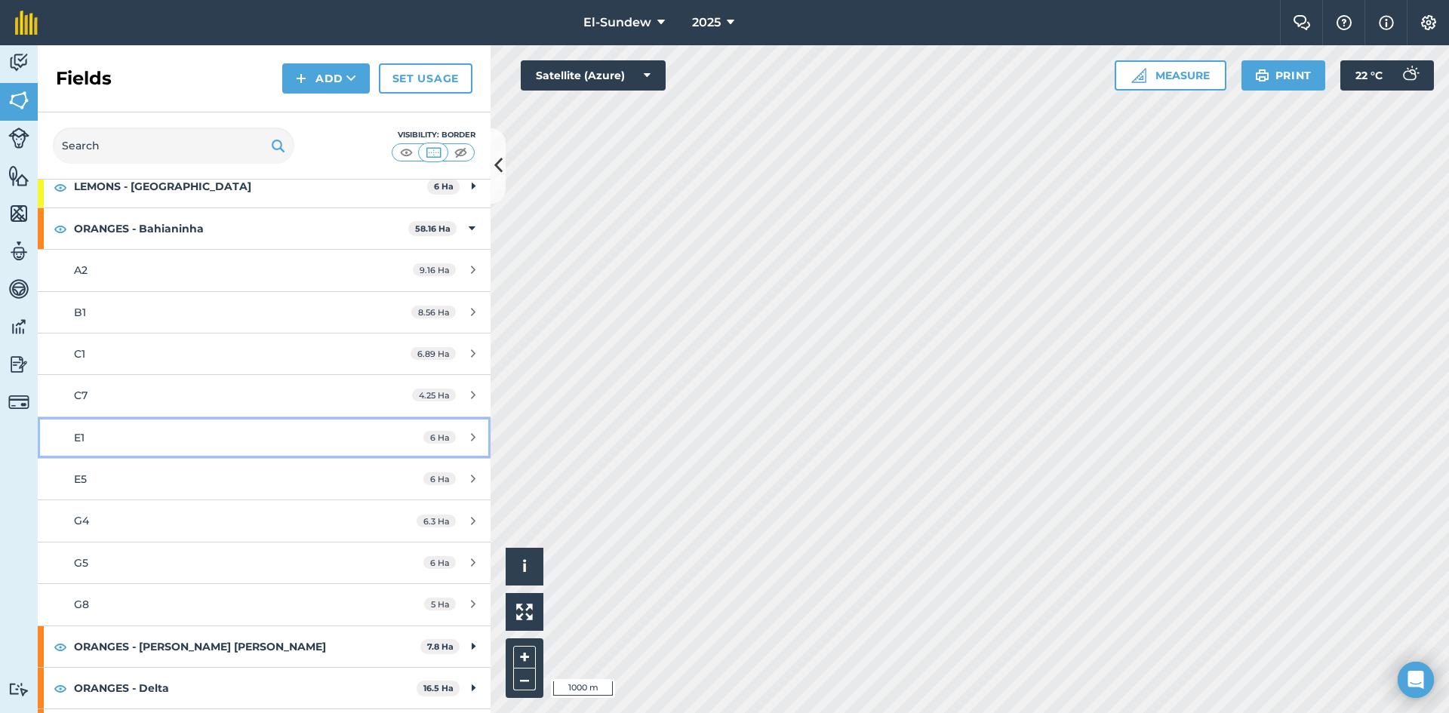
click at [178, 435] on div "E1" at bounding box center [216, 437] width 284 height 17
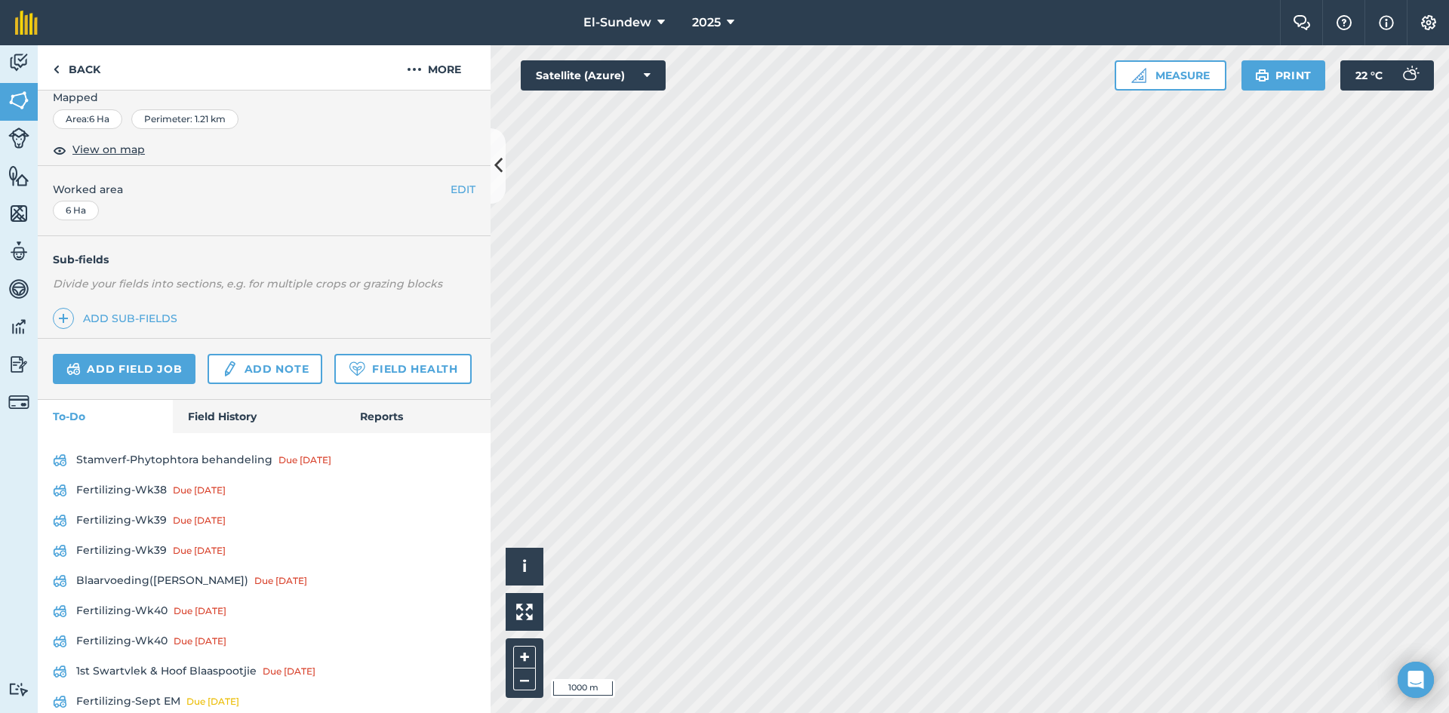
scroll to position [503, 0]
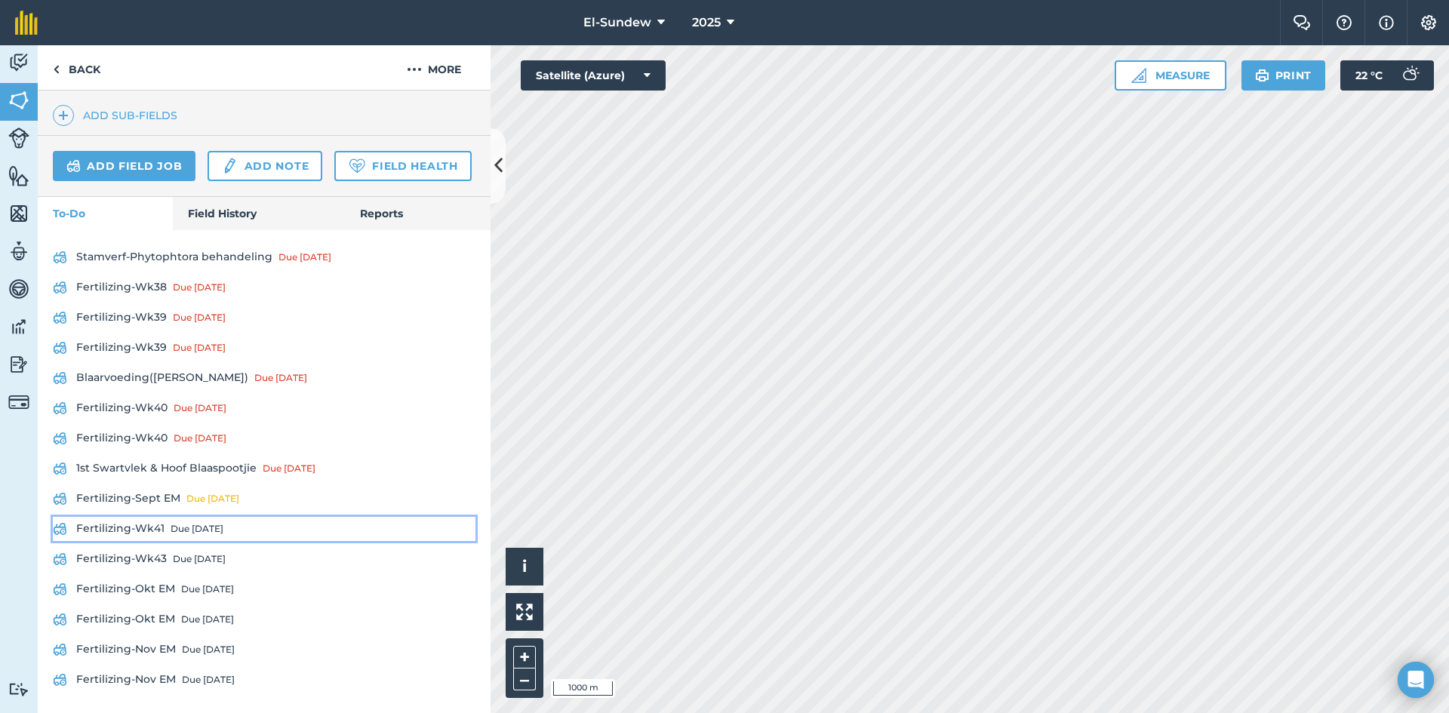
click at [142, 541] on link "Fertilizing-Wk41 Due in 6 days" at bounding box center [264, 529] width 423 height 24
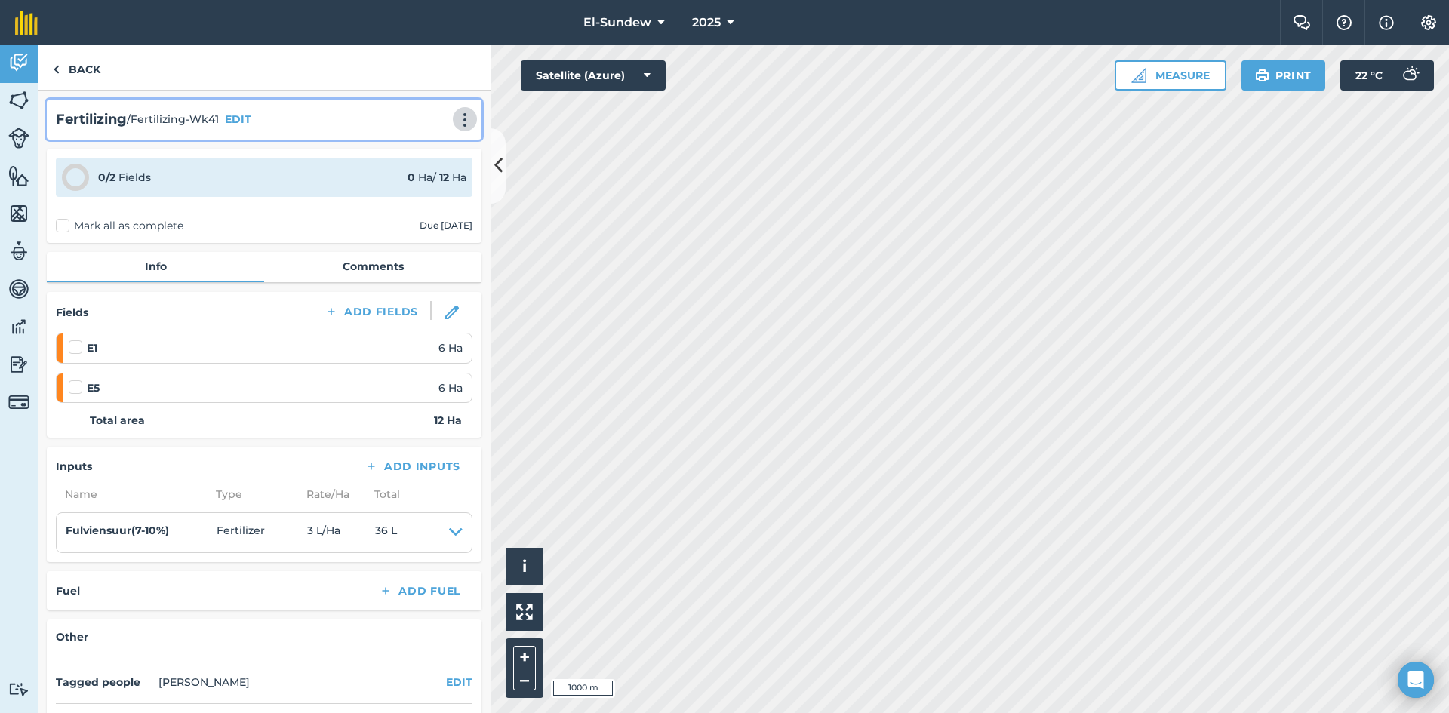
click at [461, 124] on img at bounding box center [465, 119] width 18 height 15
click at [426, 144] on link "Print" at bounding box center [433, 152] width 97 height 30
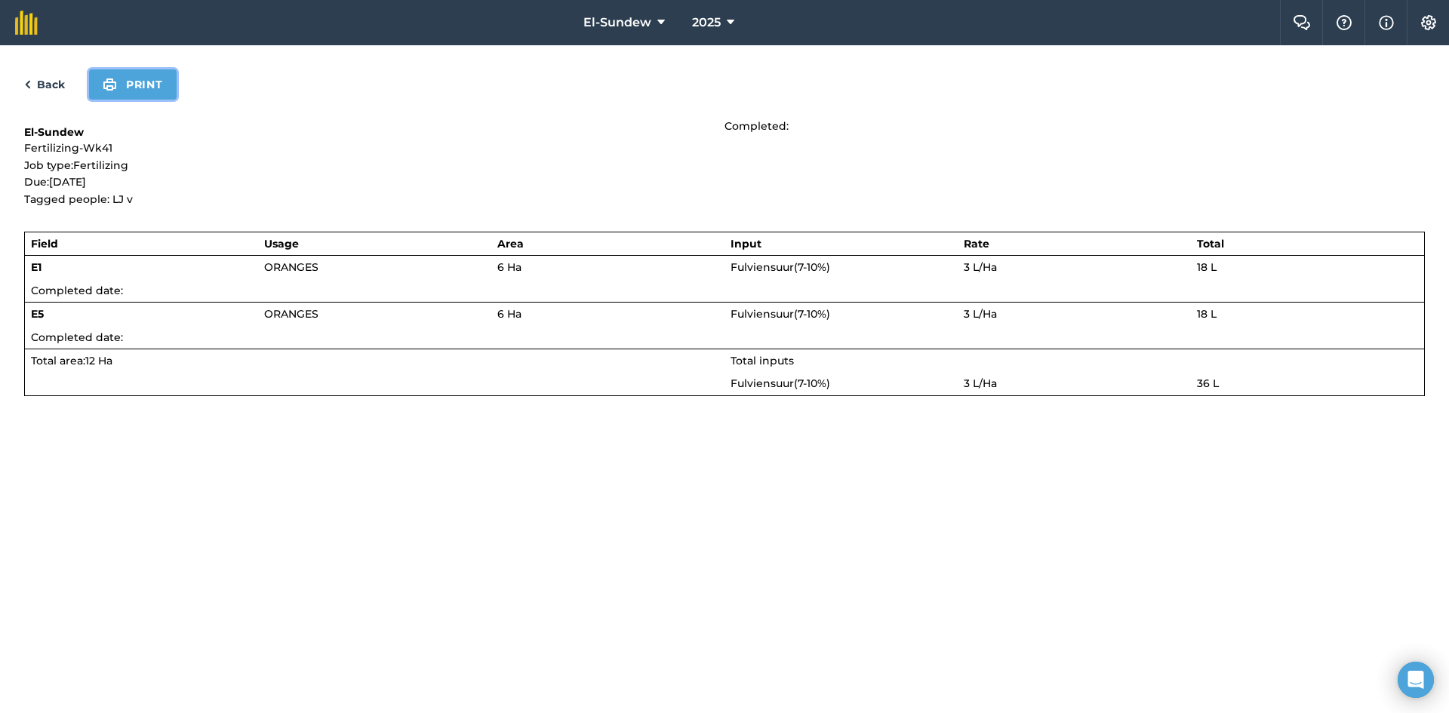
click at [142, 85] on button "Print" at bounding box center [133, 84] width 88 height 30
click at [53, 85] on link "Back" at bounding box center [44, 84] width 41 height 18
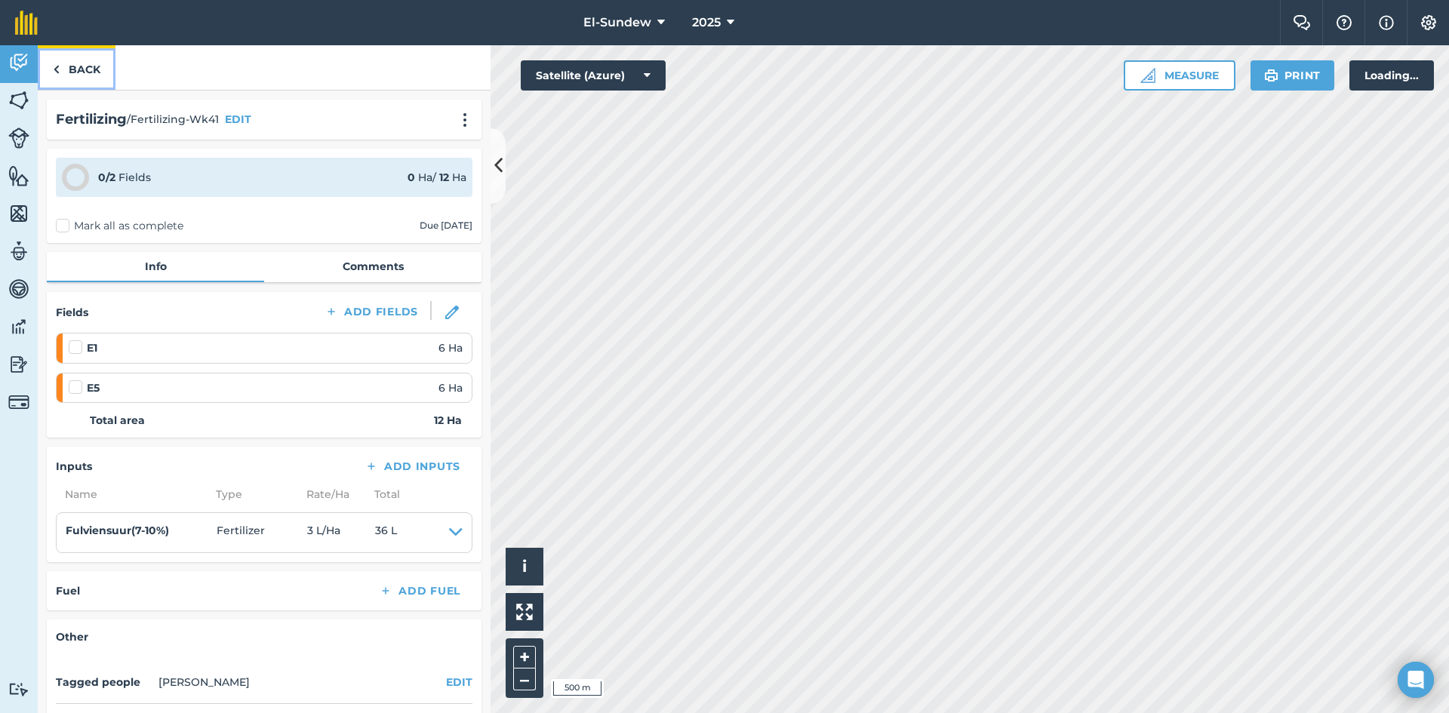
click at [54, 75] on img at bounding box center [56, 69] width 7 height 18
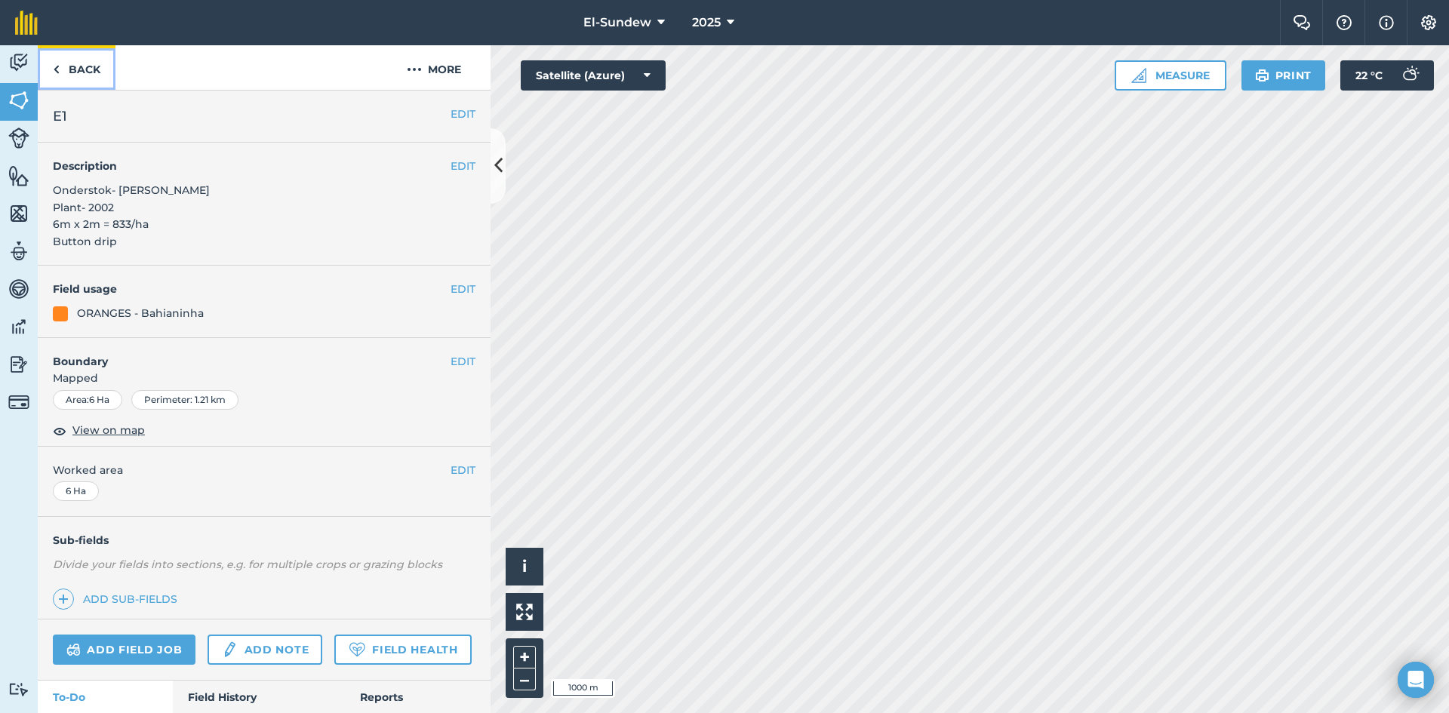
click at [92, 71] on link "Back" at bounding box center [77, 67] width 78 height 45
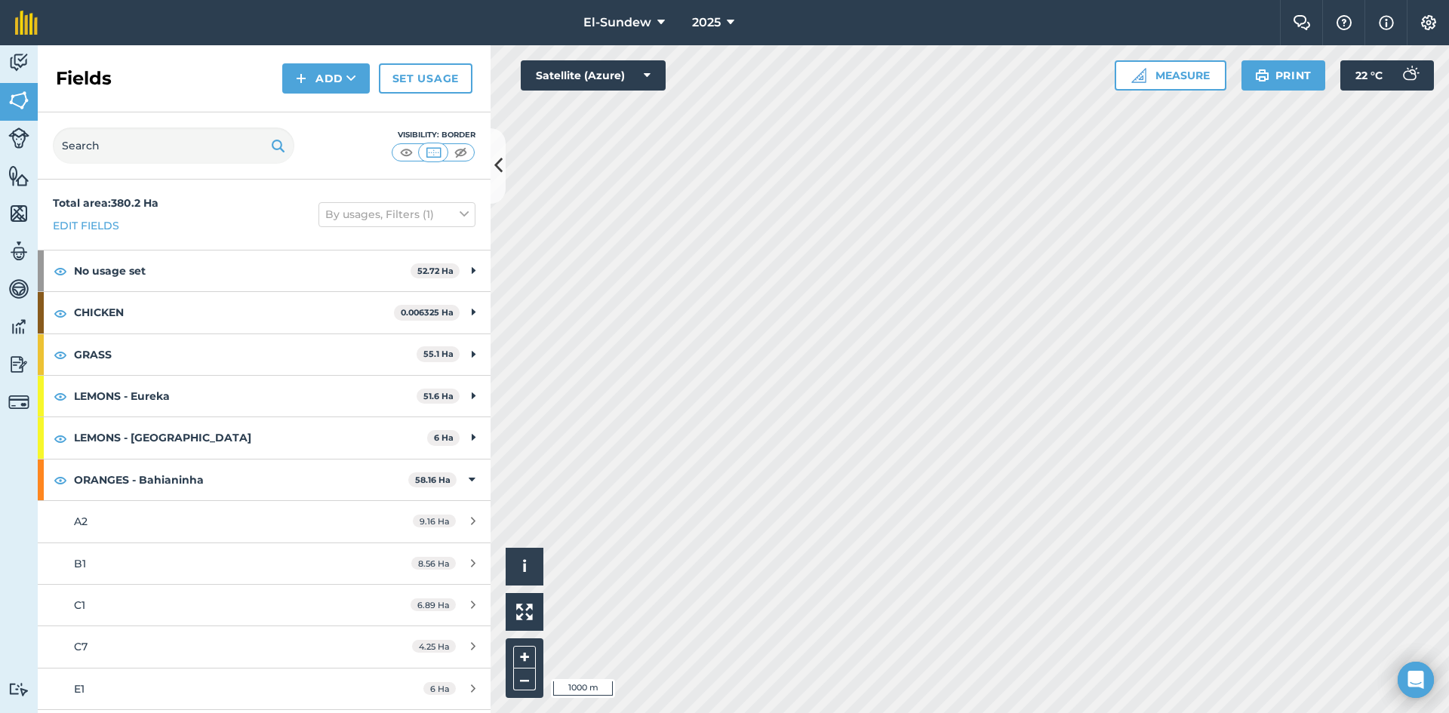
scroll to position [251, 0]
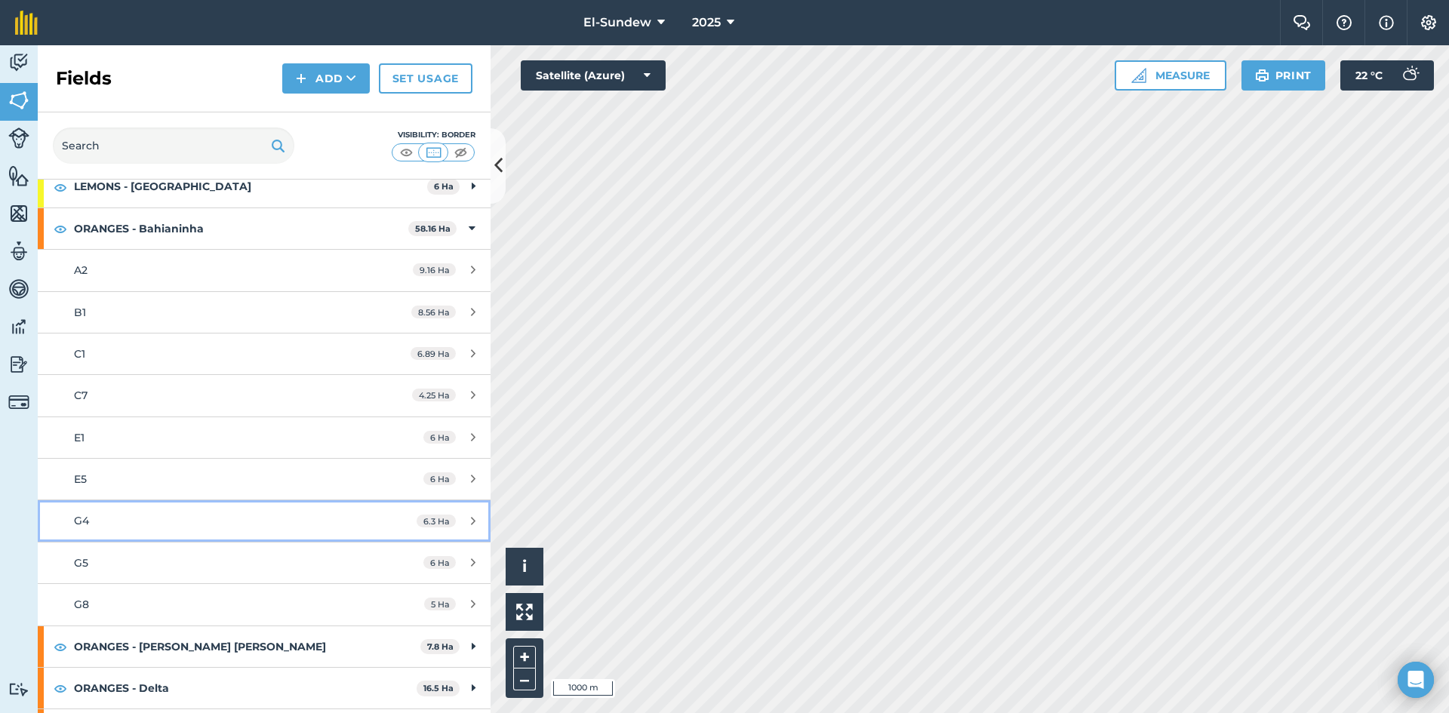
click at [185, 508] on link "G4 6.3 Ha" at bounding box center [264, 520] width 453 height 41
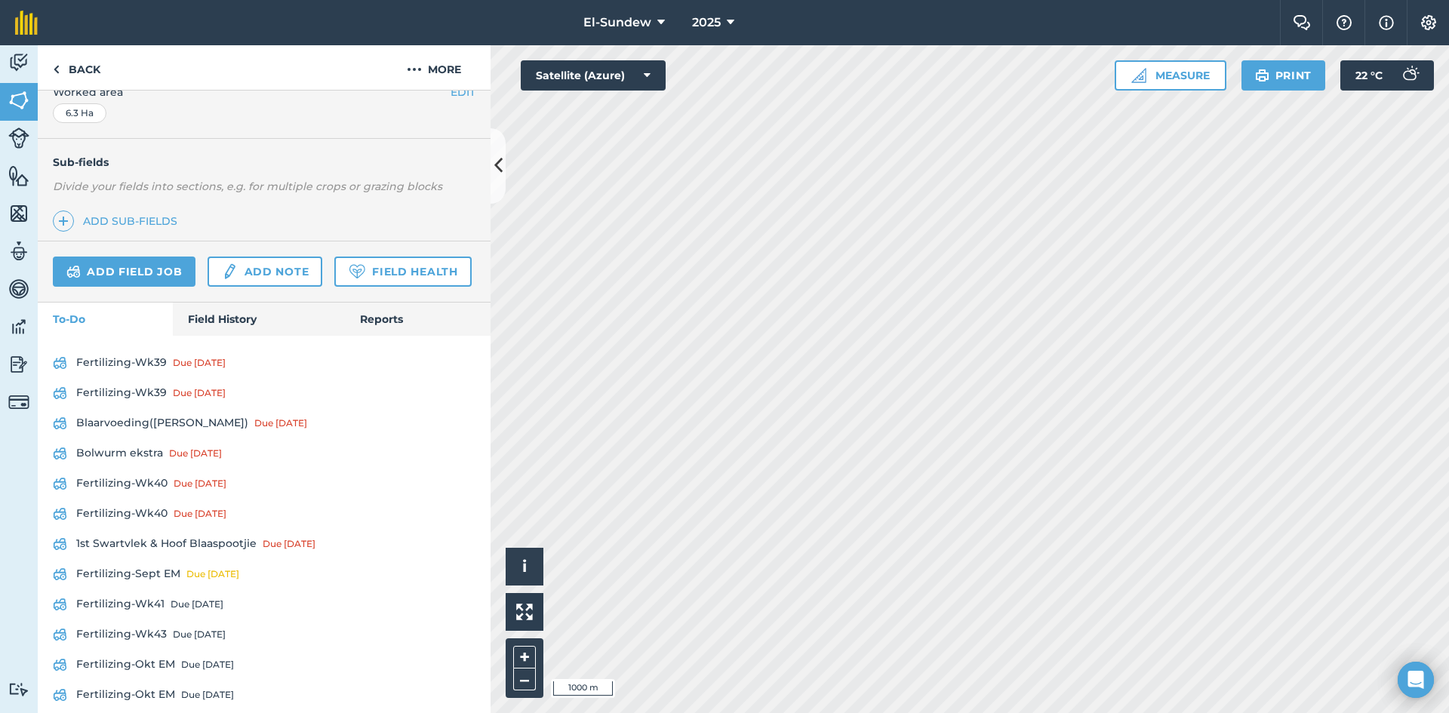
scroll to position [496, 0]
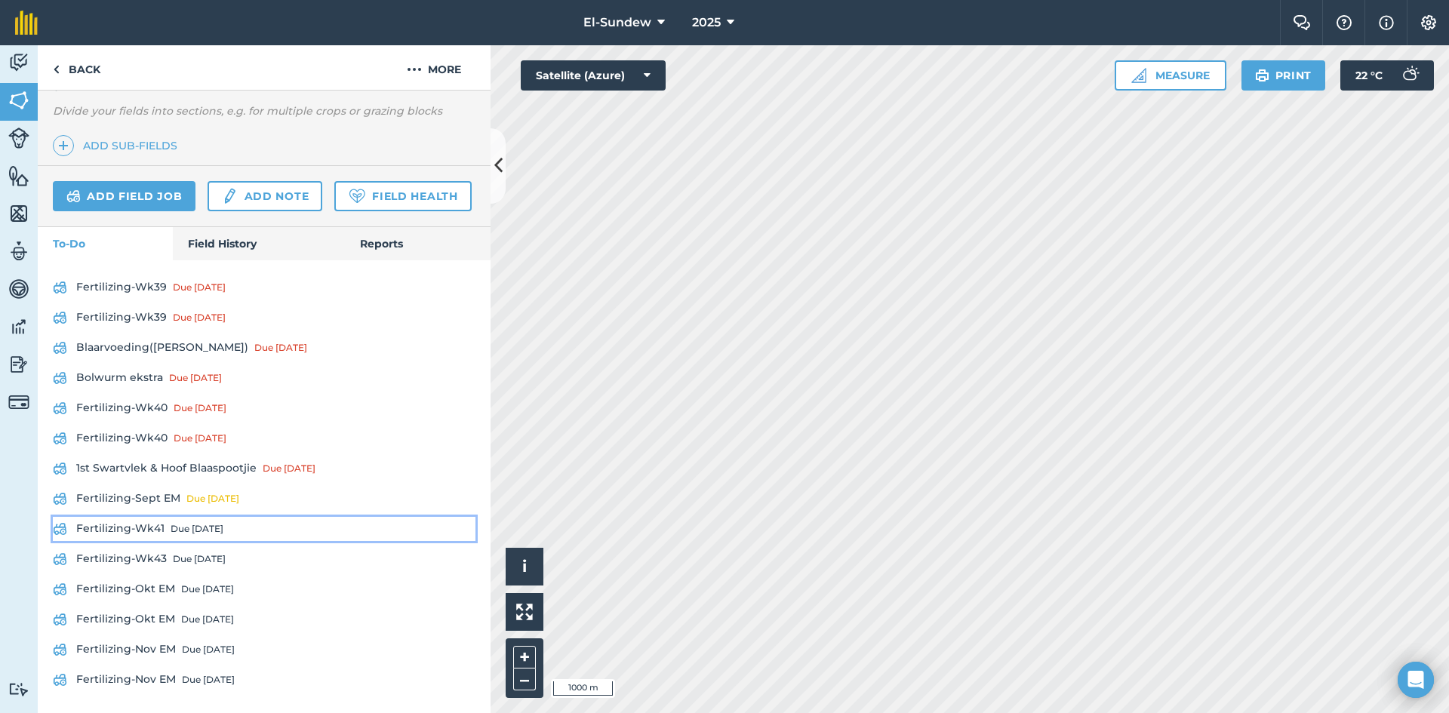
click at [143, 525] on link "Fertilizing-Wk41 Due in 6 days" at bounding box center [264, 529] width 423 height 24
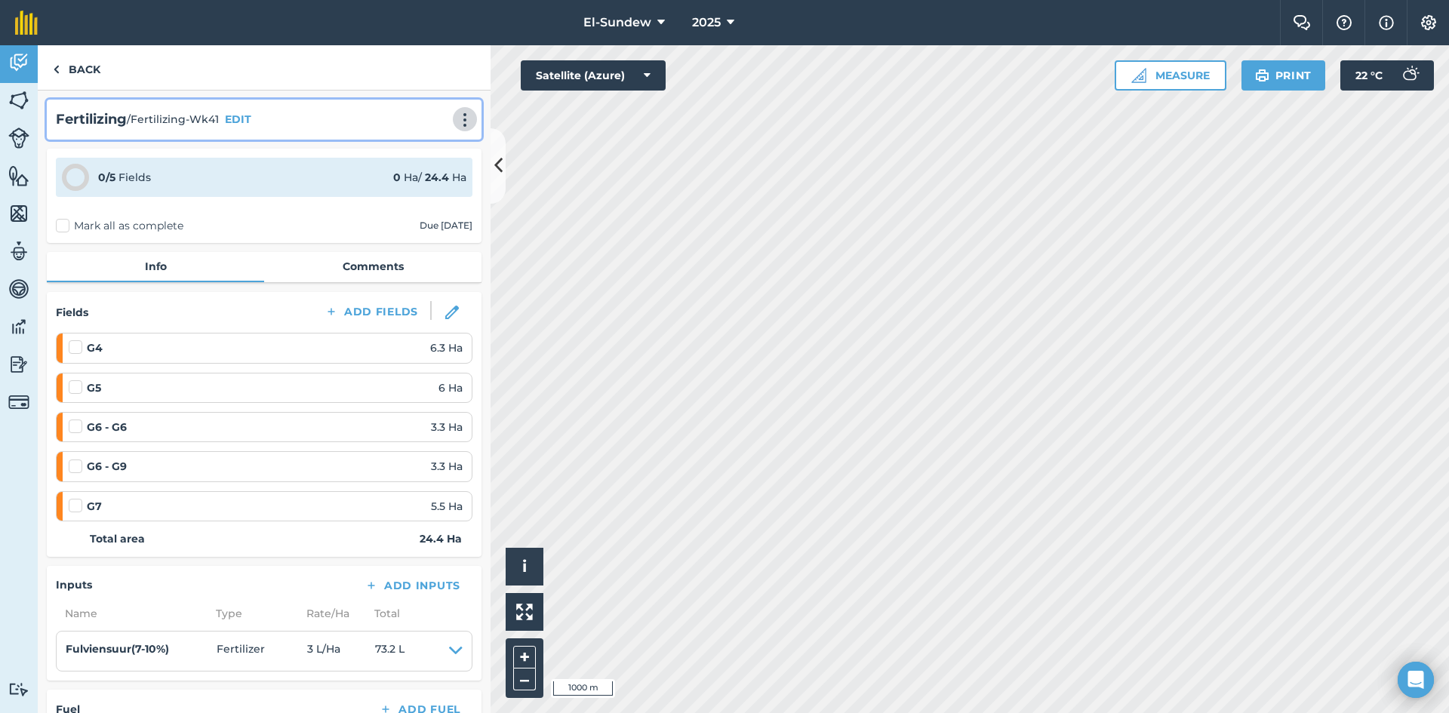
click at [456, 116] on img at bounding box center [465, 119] width 18 height 15
click at [401, 152] on link "Print" at bounding box center [433, 152] width 97 height 30
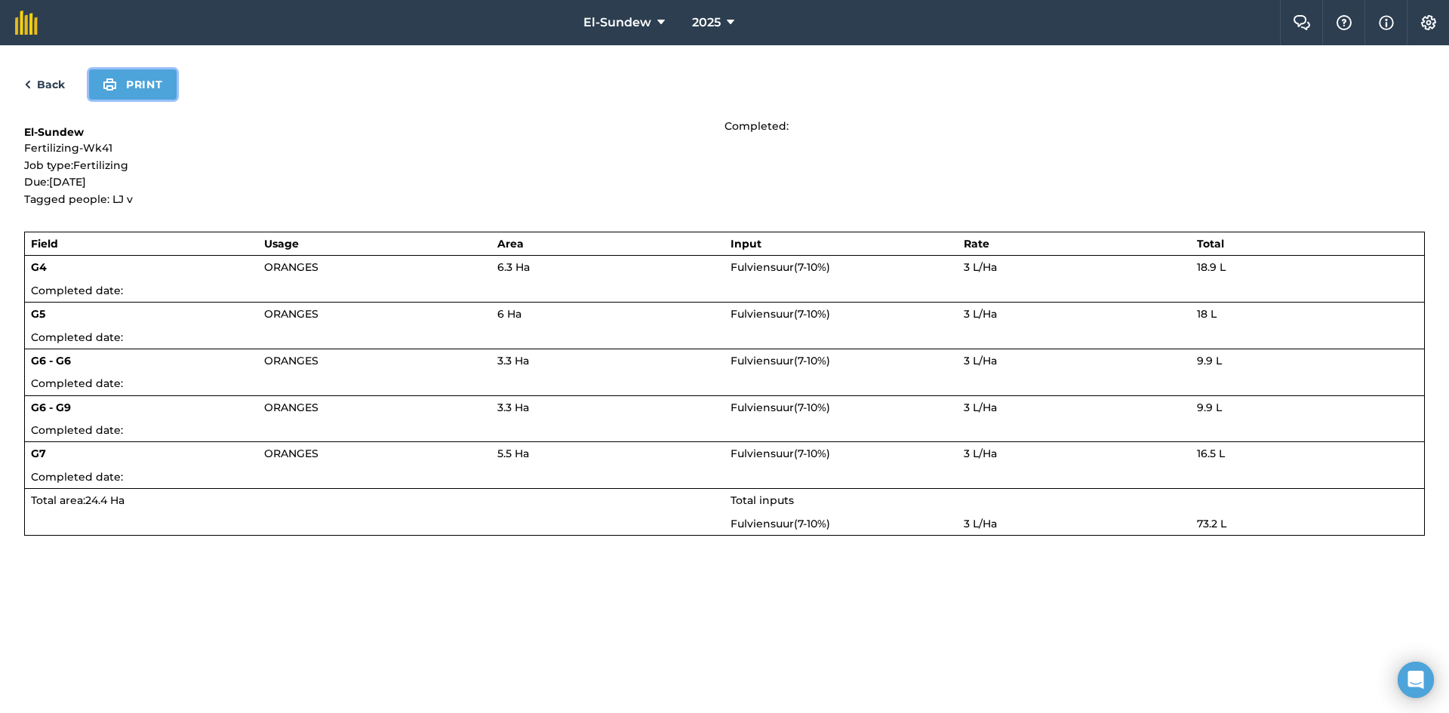
click at [143, 94] on button "Print" at bounding box center [133, 84] width 88 height 30
click at [54, 81] on link "Back" at bounding box center [44, 84] width 41 height 18
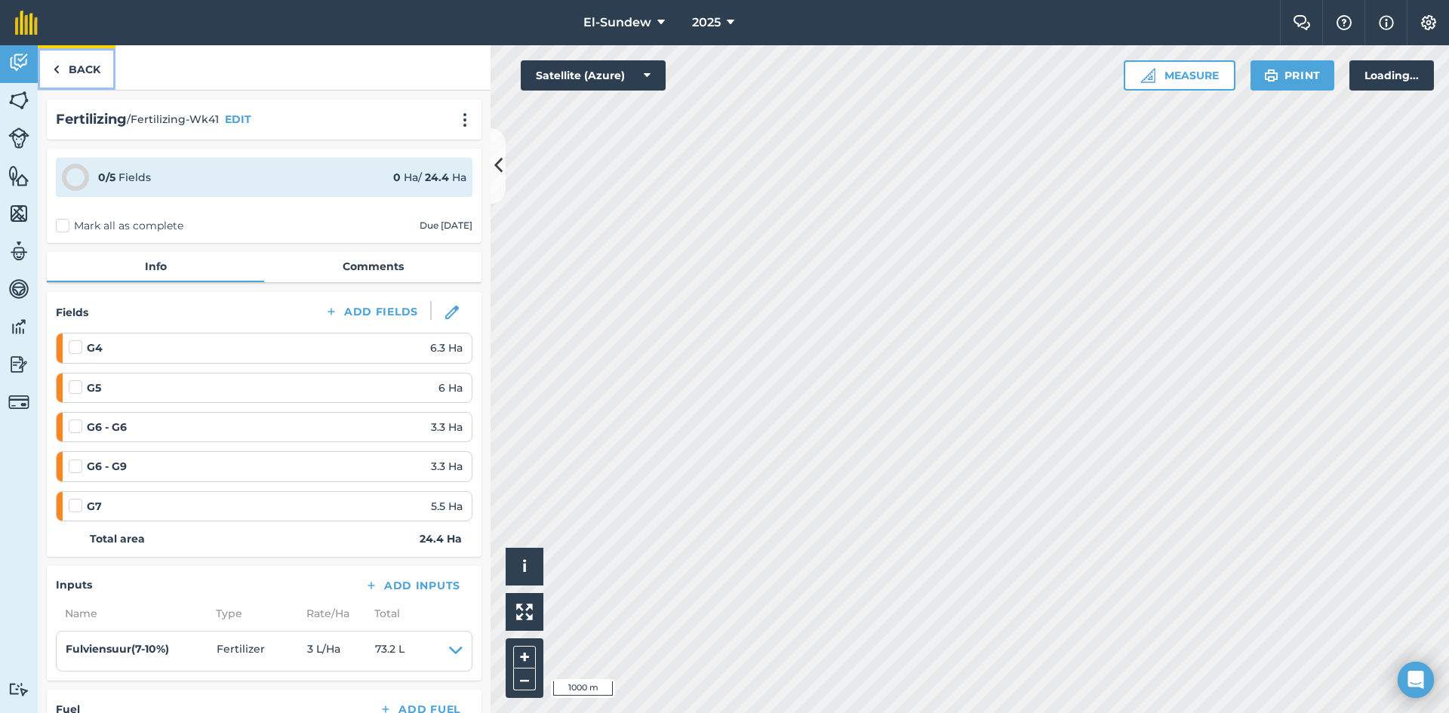
click at [89, 63] on link "Back" at bounding box center [77, 67] width 78 height 45
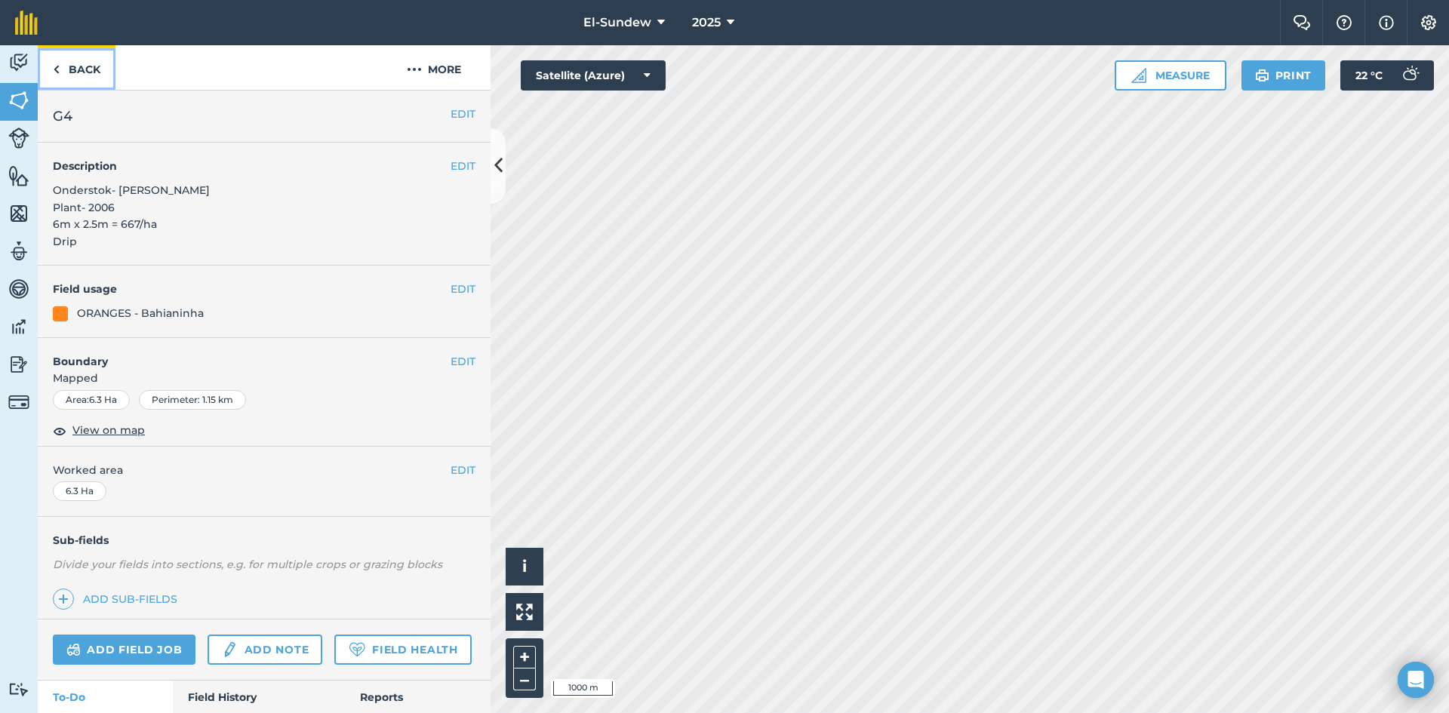
click at [88, 63] on link "Back" at bounding box center [77, 67] width 78 height 45
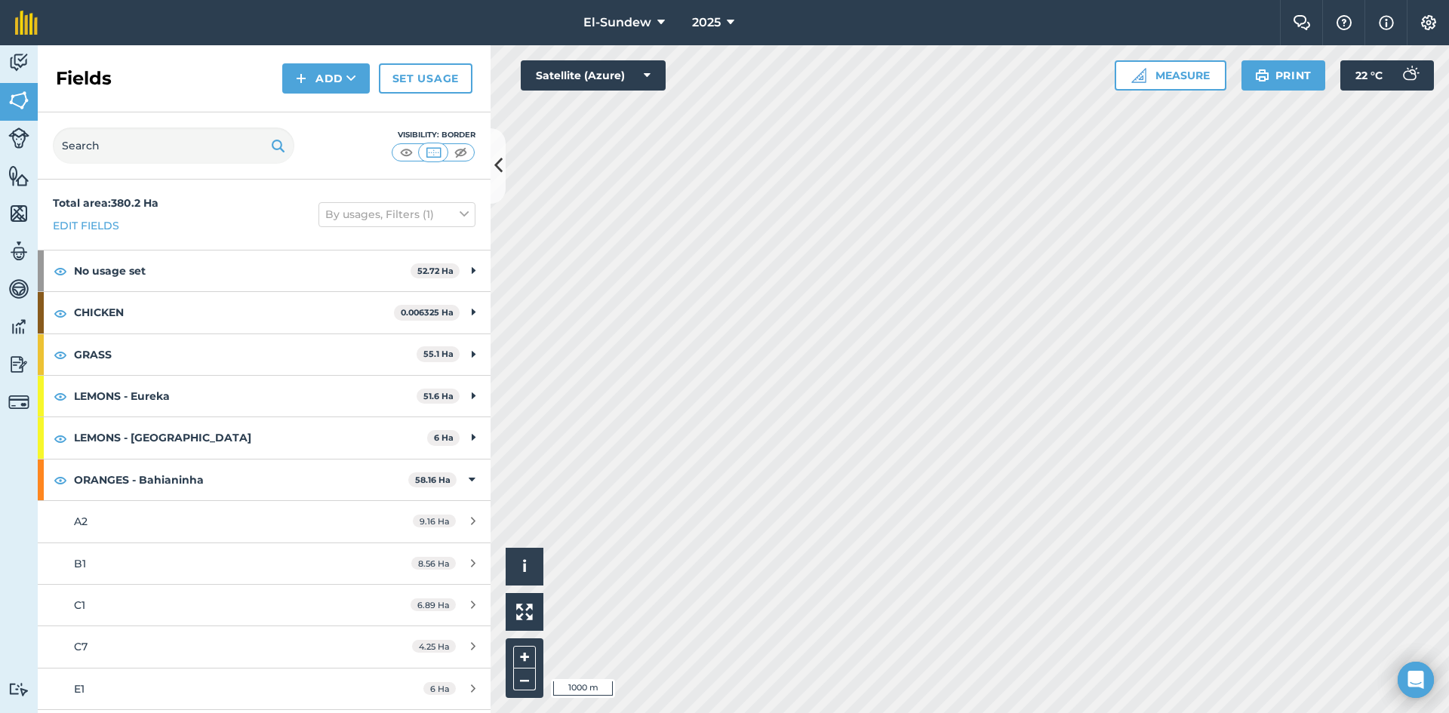
scroll to position [251, 0]
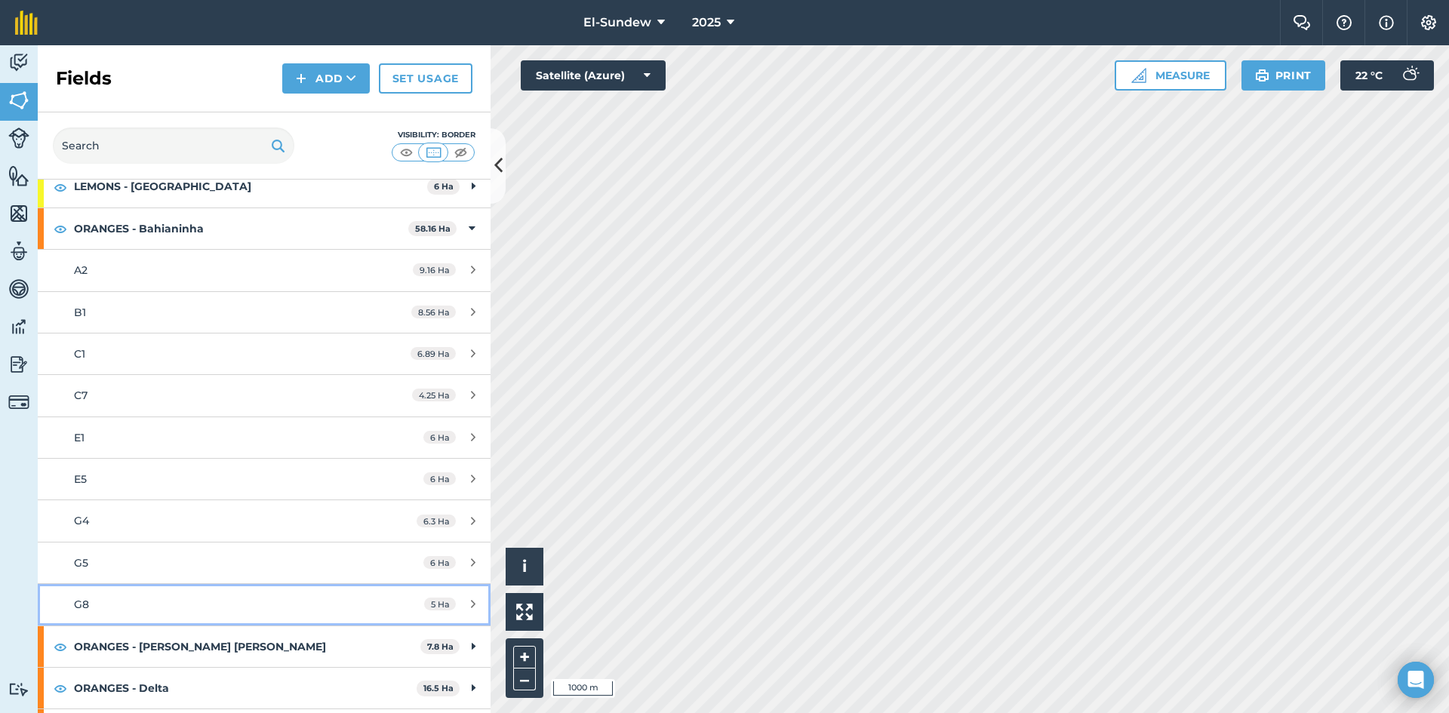
click at [178, 614] on link "G8 5 Ha" at bounding box center [264, 604] width 453 height 41
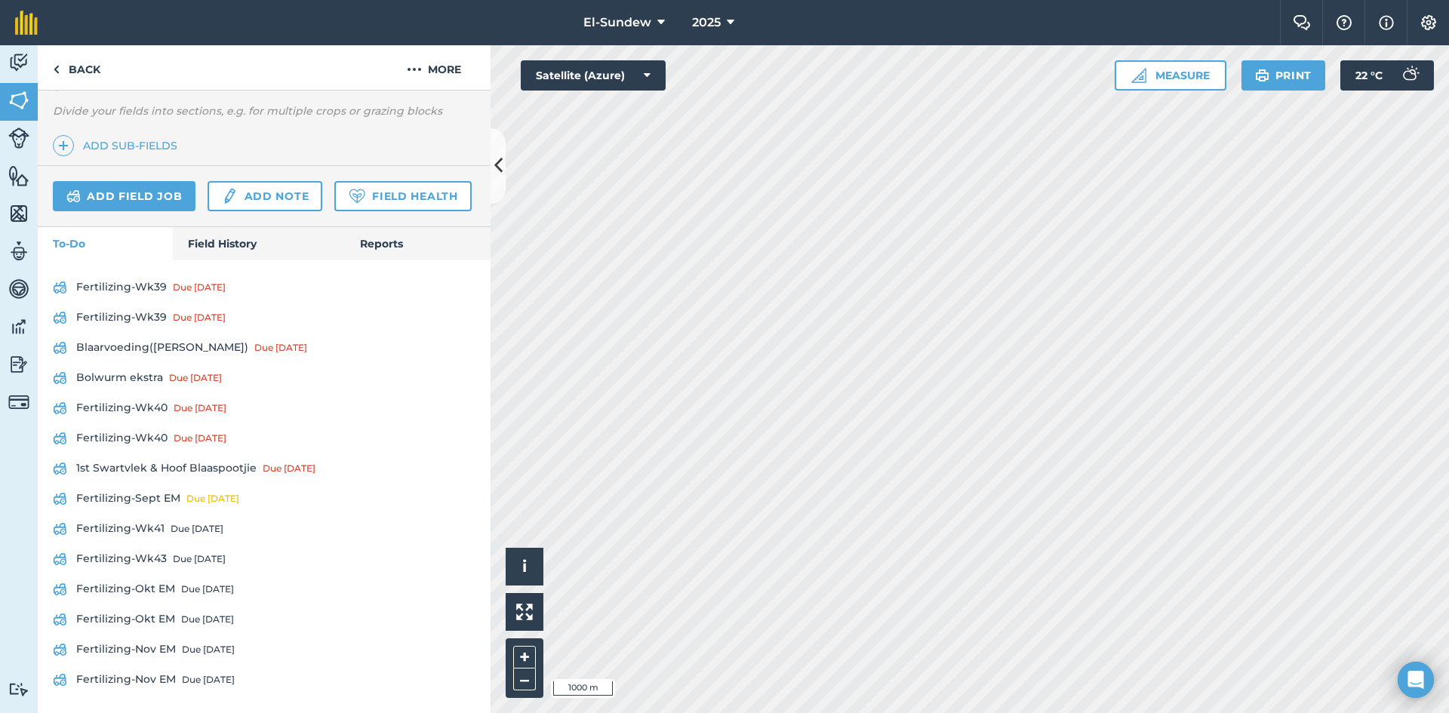
scroll to position [496, 0]
click at [146, 522] on link "Fertilizing-Wk41 Due in 6 days" at bounding box center [264, 529] width 423 height 24
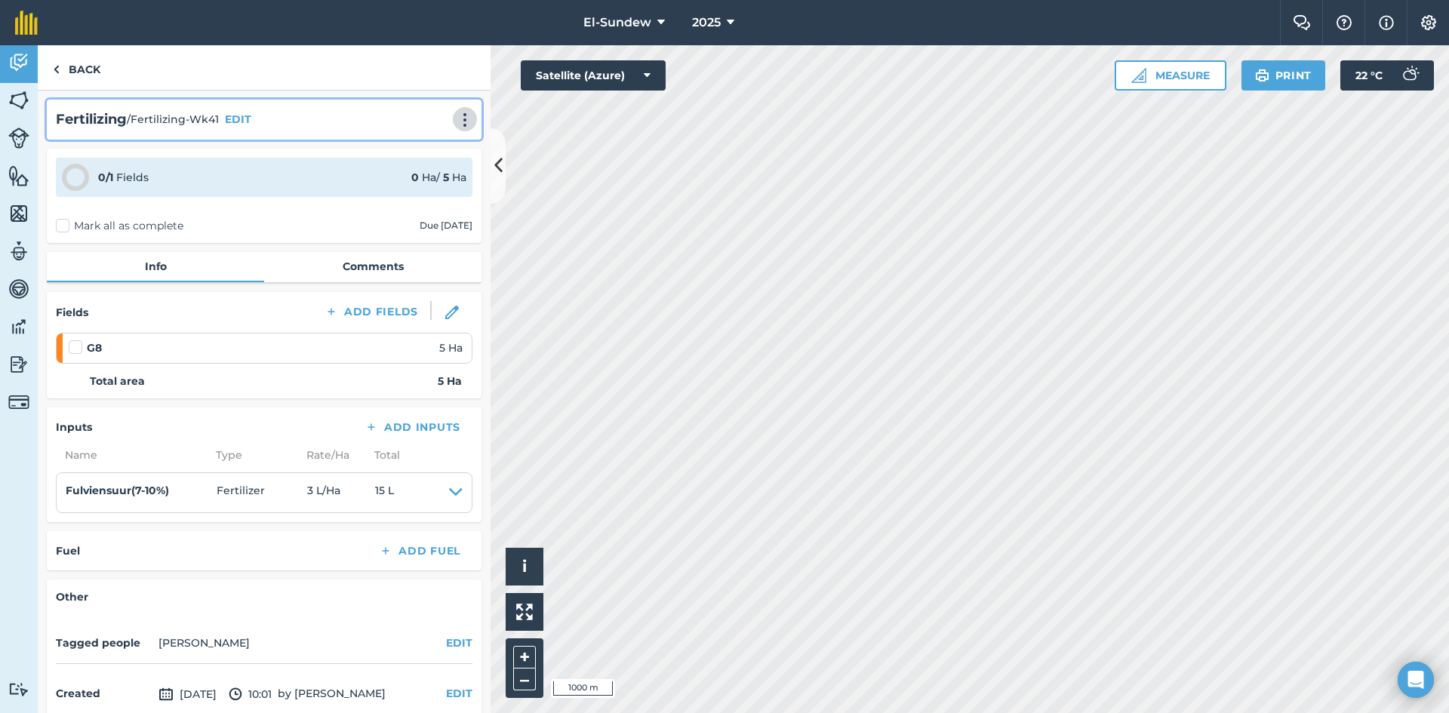
click at [456, 119] on img at bounding box center [465, 119] width 18 height 15
click at [430, 155] on link "Print" at bounding box center [433, 152] width 97 height 30
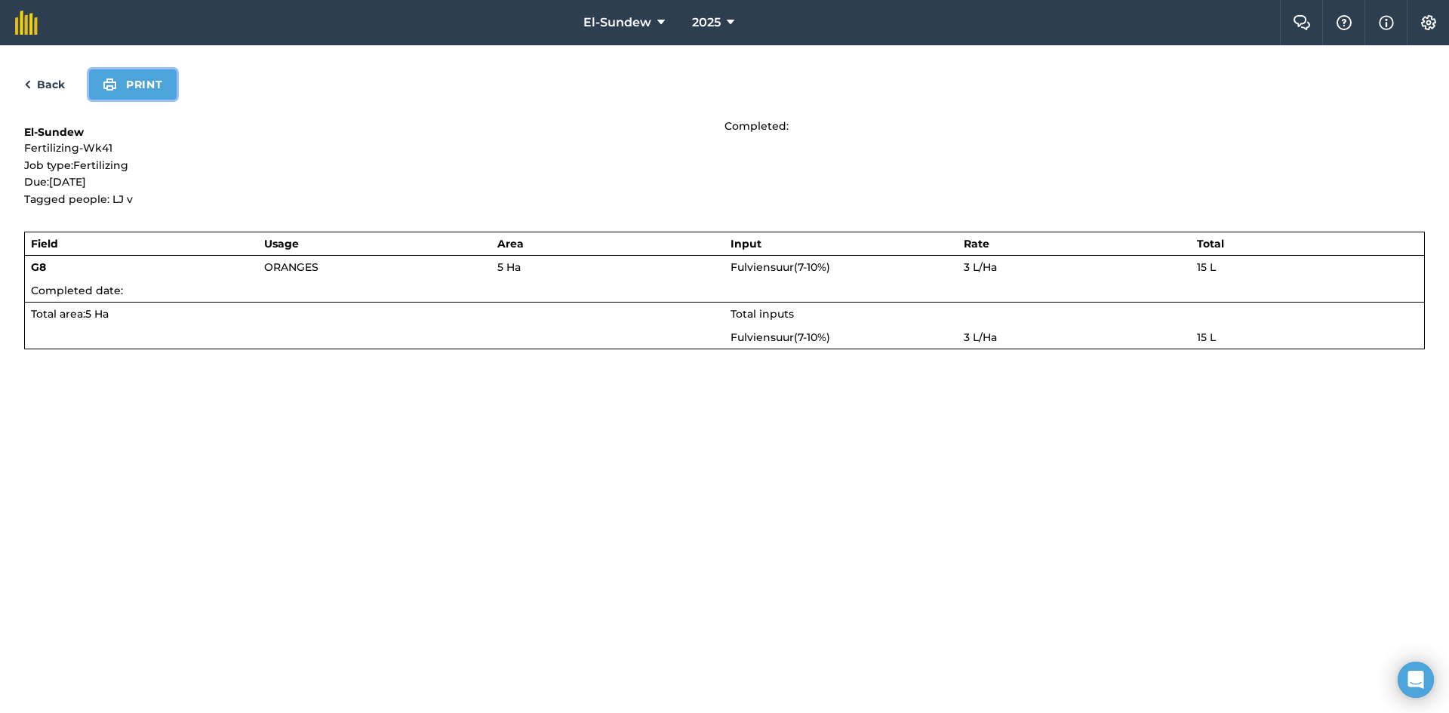
click at [134, 77] on button "Print" at bounding box center [133, 84] width 88 height 30
click at [45, 77] on link "Back" at bounding box center [44, 84] width 41 height 18
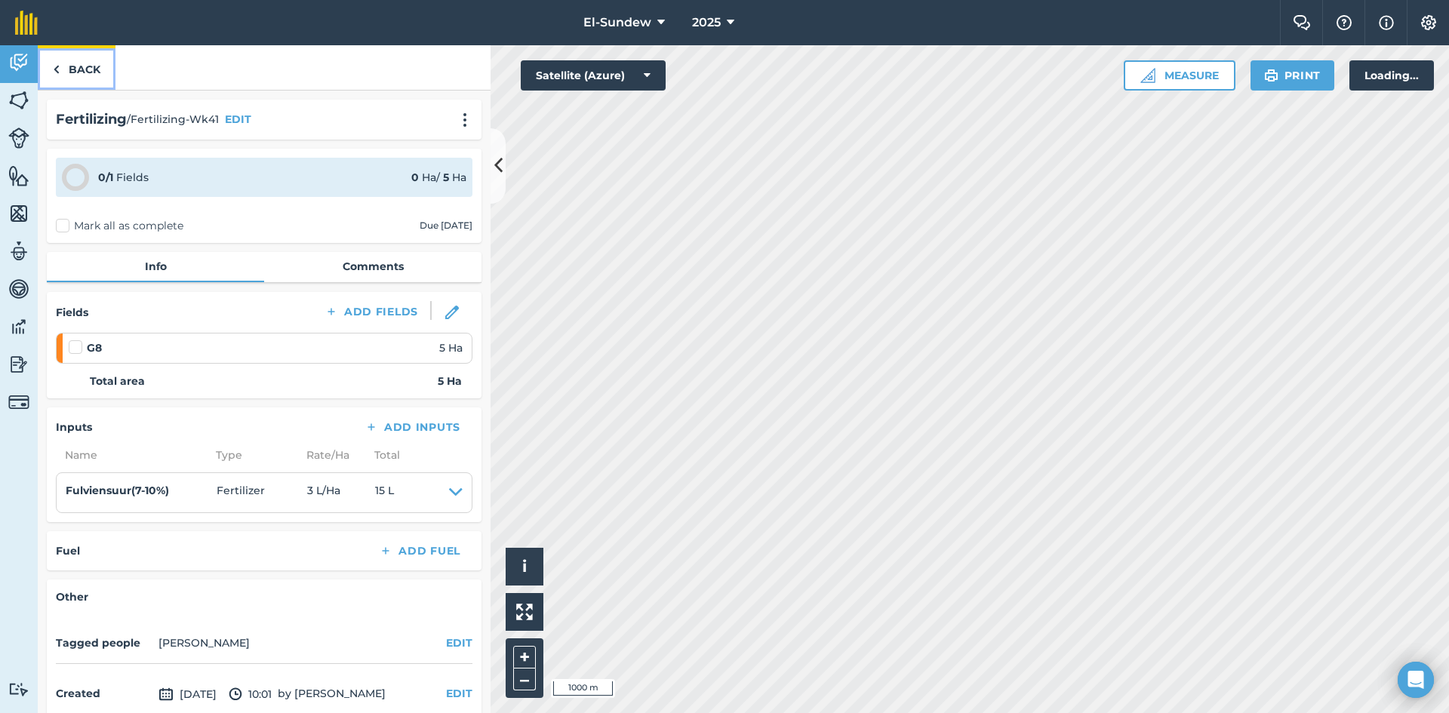
click at [86, 70] on link "Back" at bounding box center [77, 67] width 78 height 45
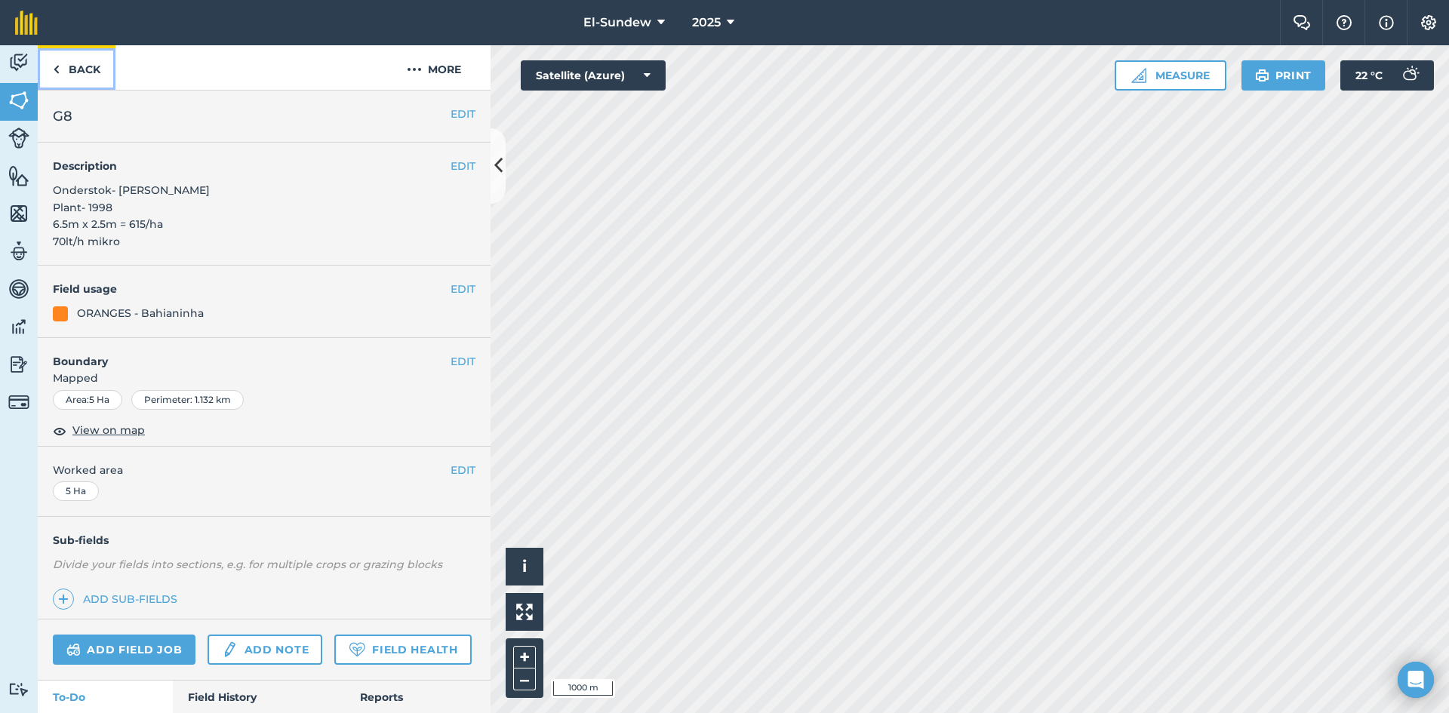
click at [86, 70] on link "Back" at bounding box center [77, 67] width 78 height 45
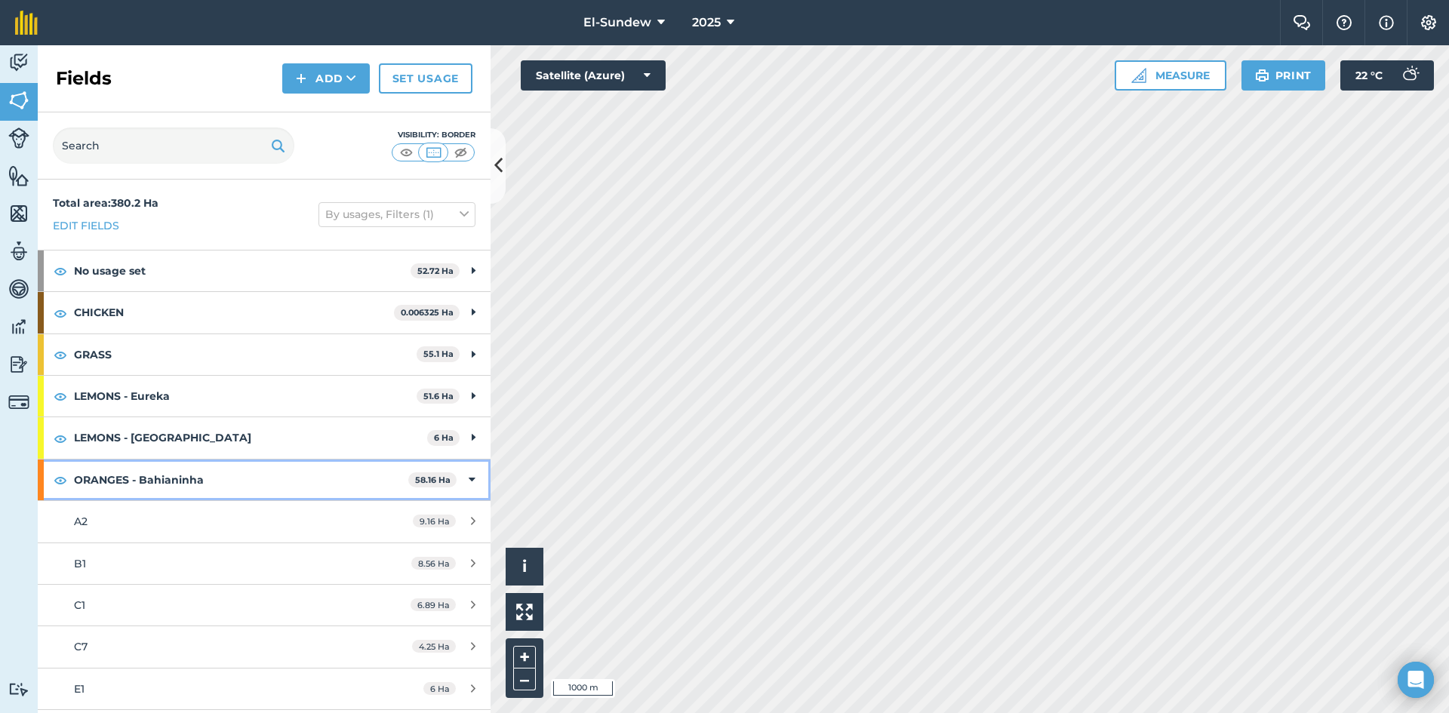
click at [181, 478] on strong "ORANGES - Bahianinha" at bounding box center [241, 480] width 334 height 41
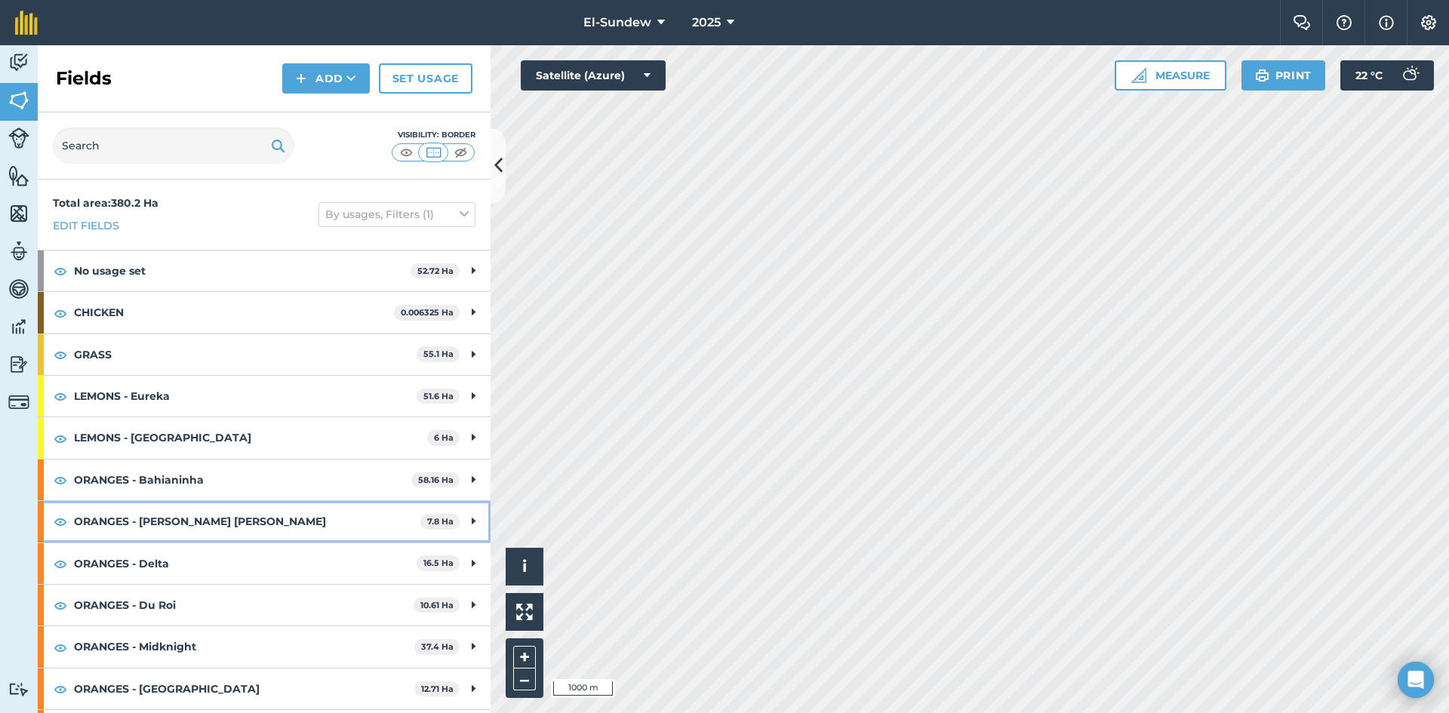
click at [182, 521] on strong "ORANGES - [PERSON_NAME] [PERSON_NAME]" at bounding box center [247, 521] width 346 height 41
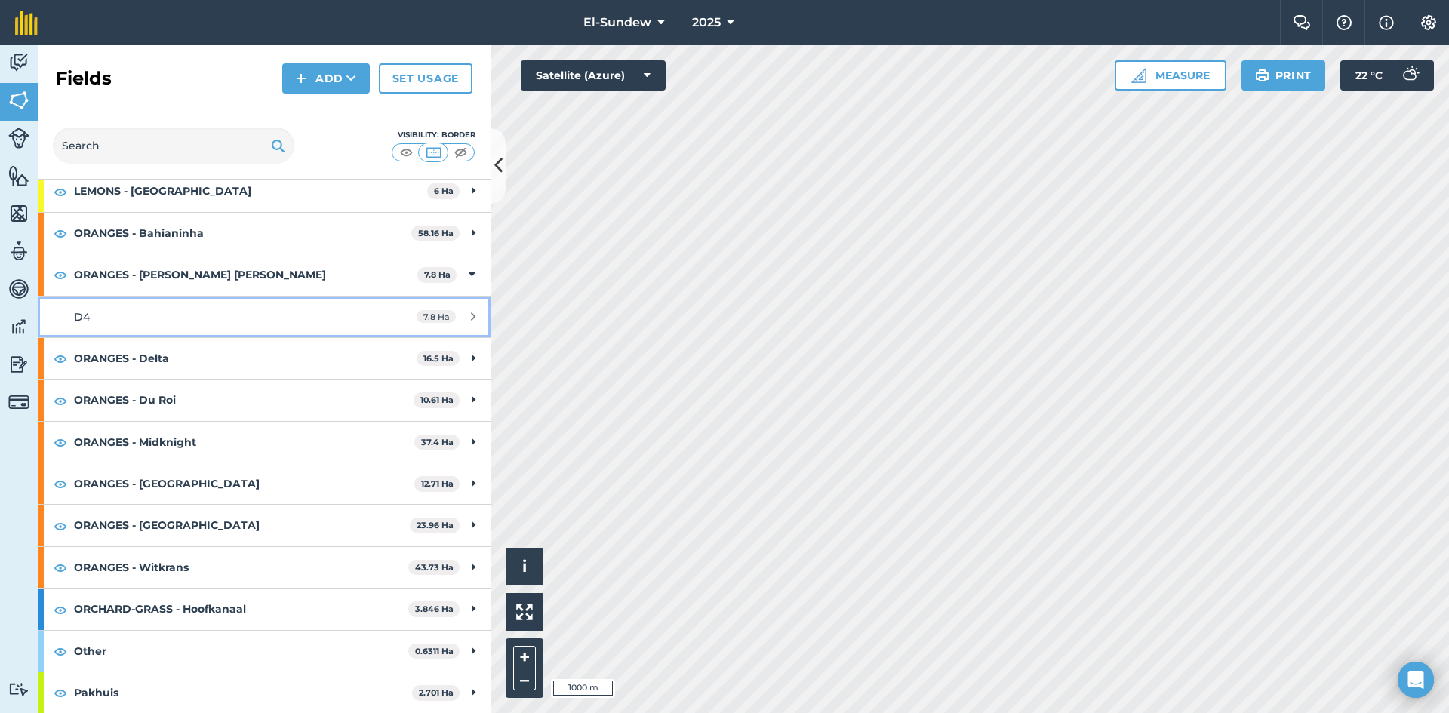
click at [202, 318] on div "D4" at bounding box center [216, 317] width 284 height 17
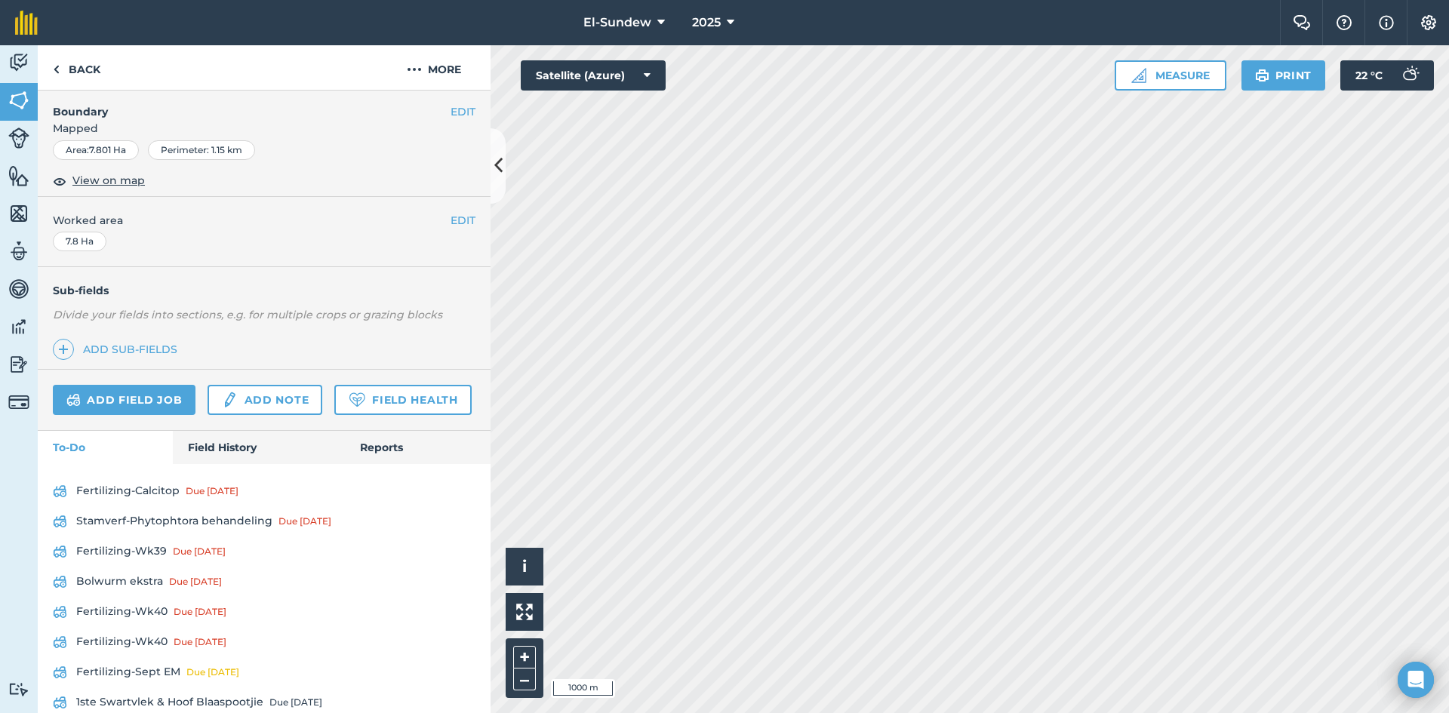
scroll to position [496, 0]
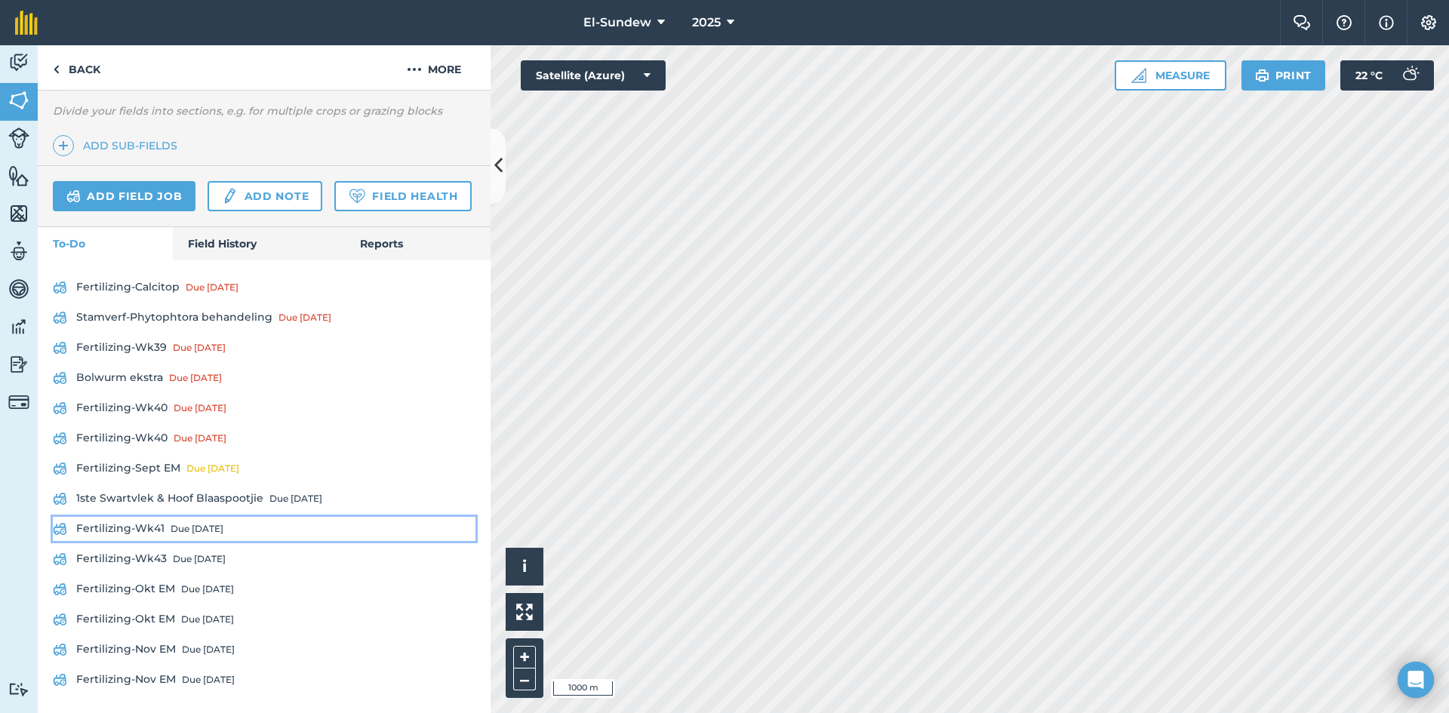
click at [163, 530] on link "Fertilizing-Wk41 Due in 6 days" at bounding box center [264, 529] width 423 height 24
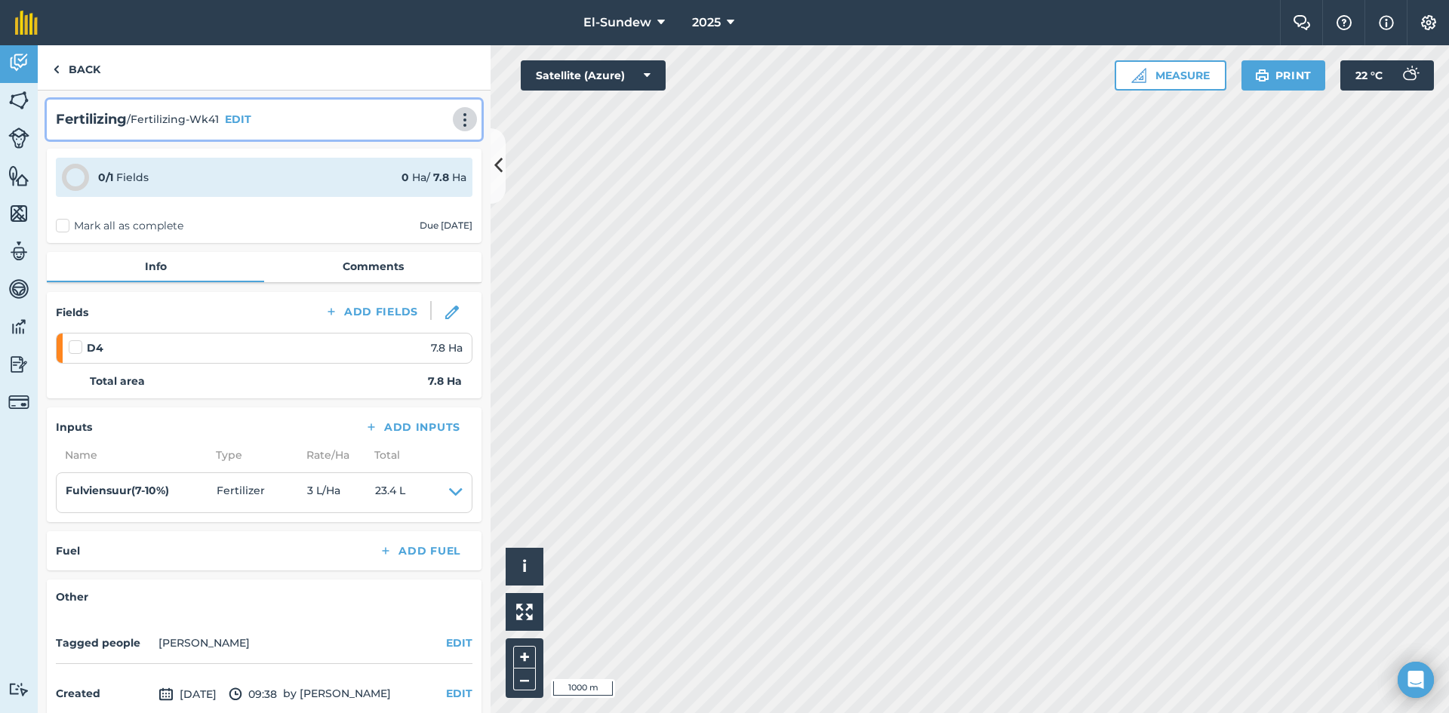
click at [457, 118] on img at bounding box center [465, 119] width 18 height 15
click at [420, 147] on link "Print" at bounding box center [433, 152] width 97 height 30
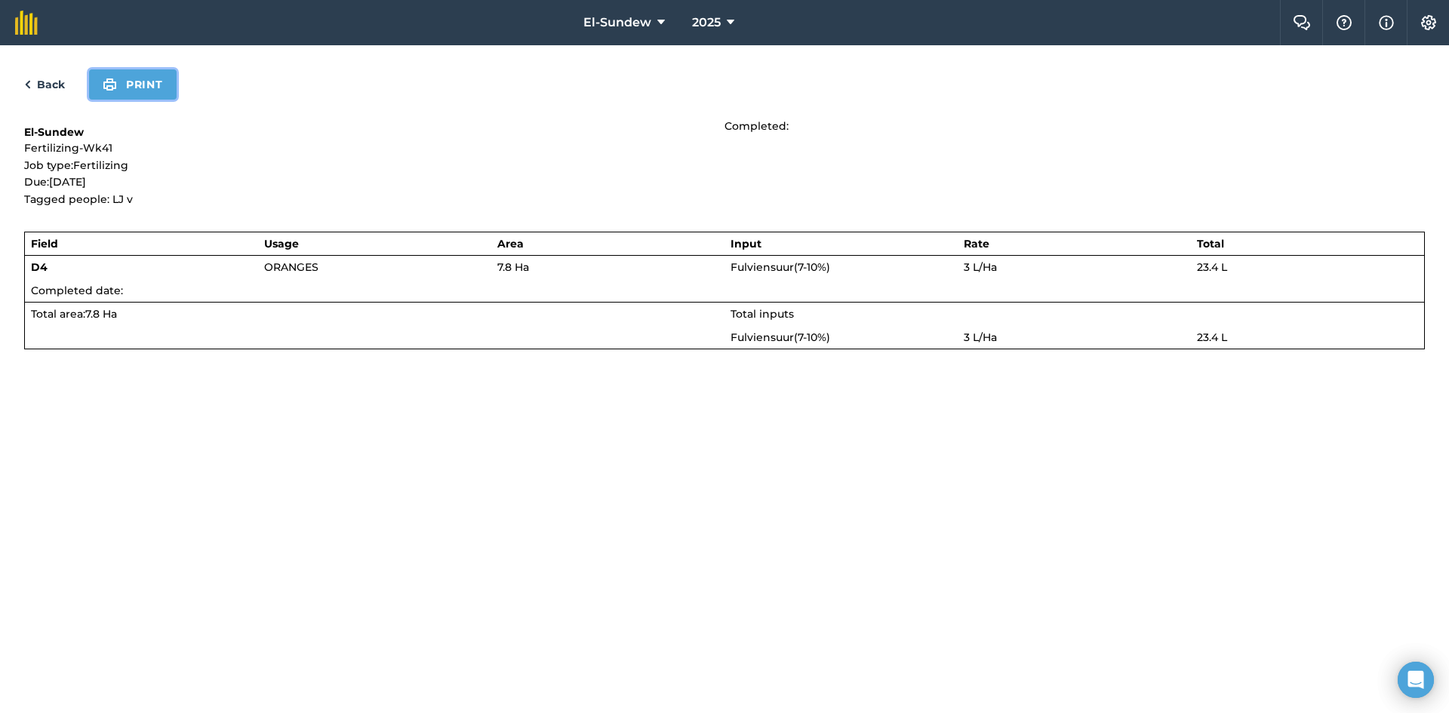
click at [137, 78] on button "Print" at bounding box center [133, 84] width 88 height 30
click at [55, 83] on link "Back" at bounding box center [44, 84] width 41 height 18
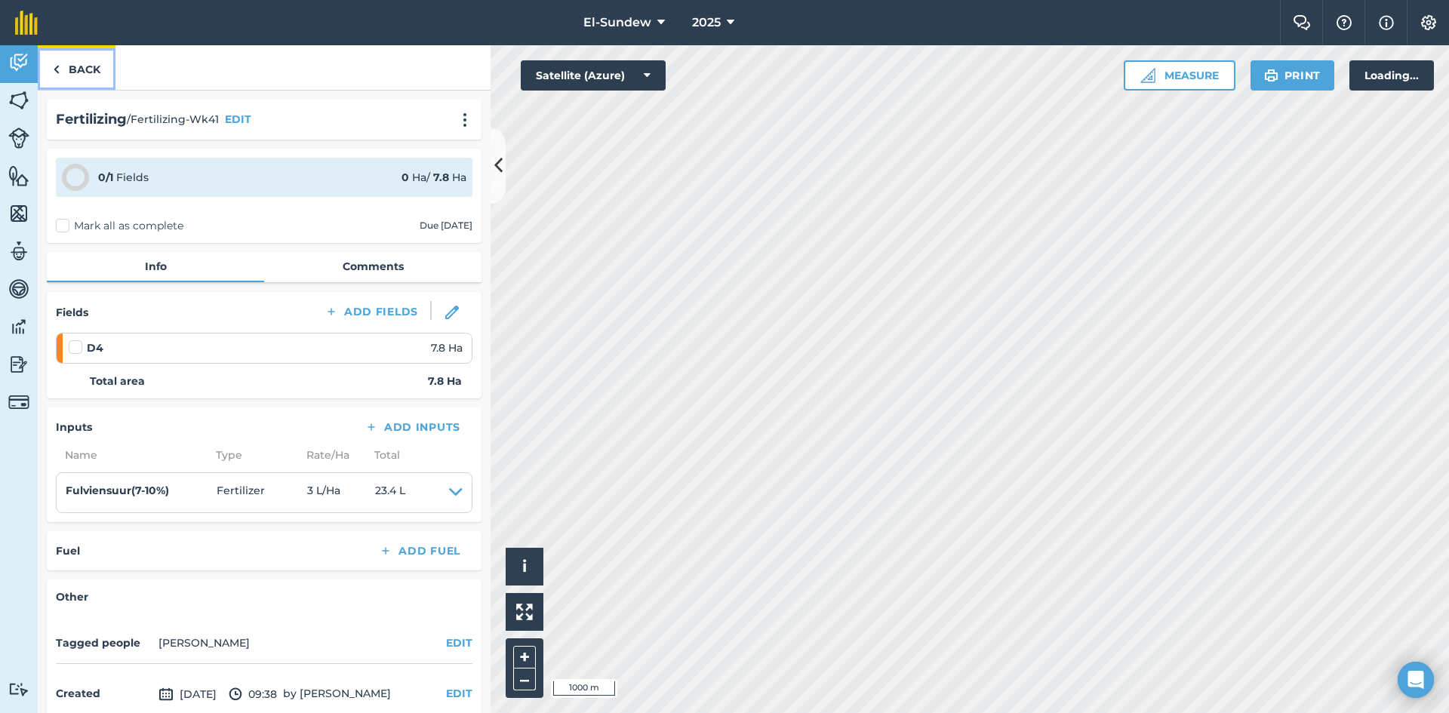
click at [57, 77] on img at bounding box center [56, 69] width 7 height 18
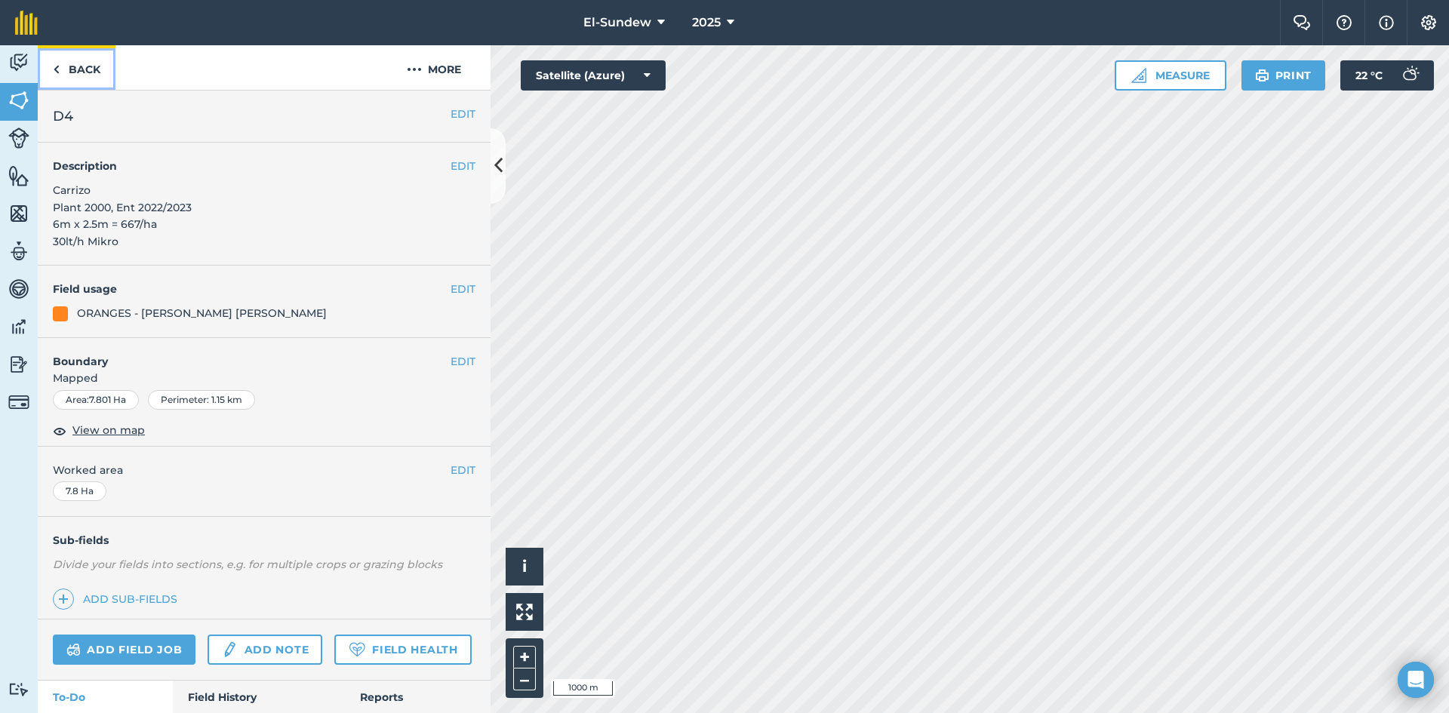
click at [57, 77] on img at bounding box center [56, 69] width 7 height 18
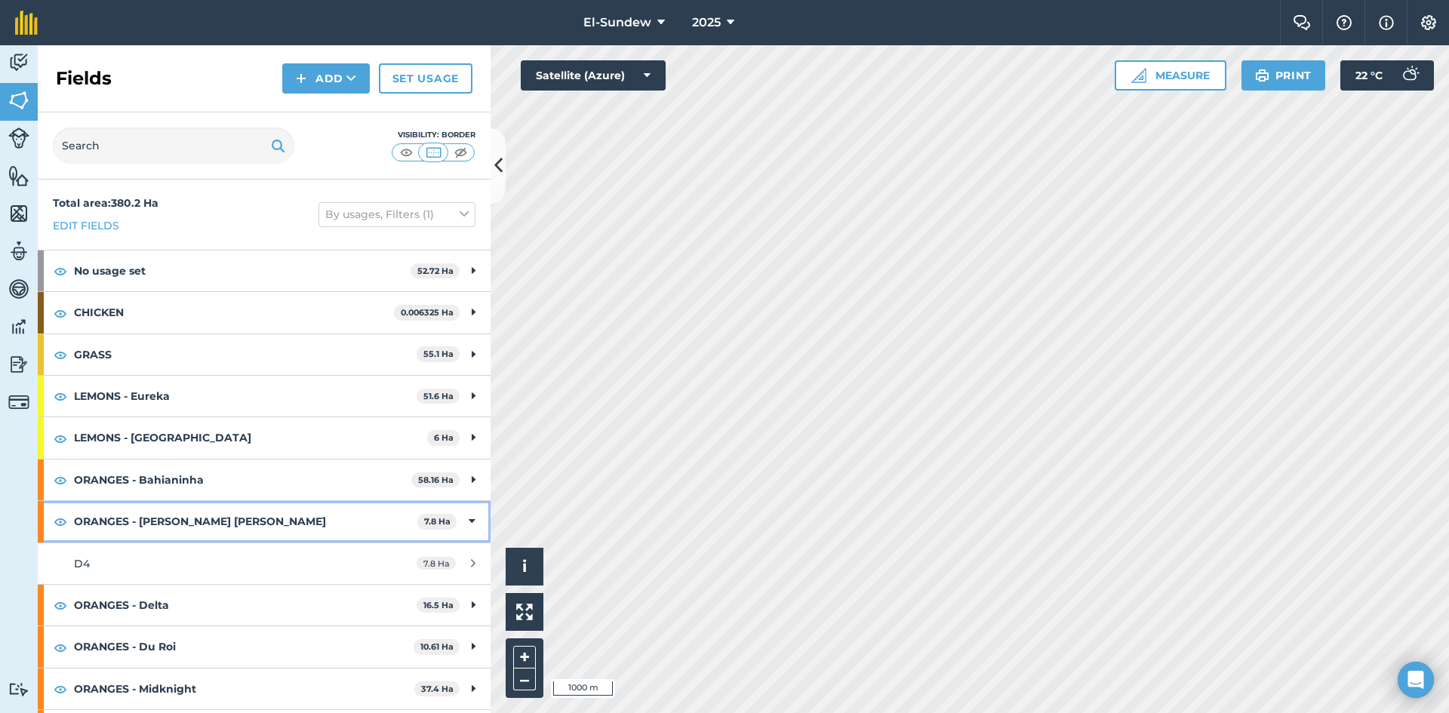
click at [184, 510] on strong "ORANGES - [PERSON_NAME] [PERSON_NAME]" at bounding box center [245, 521] width 343 height 41
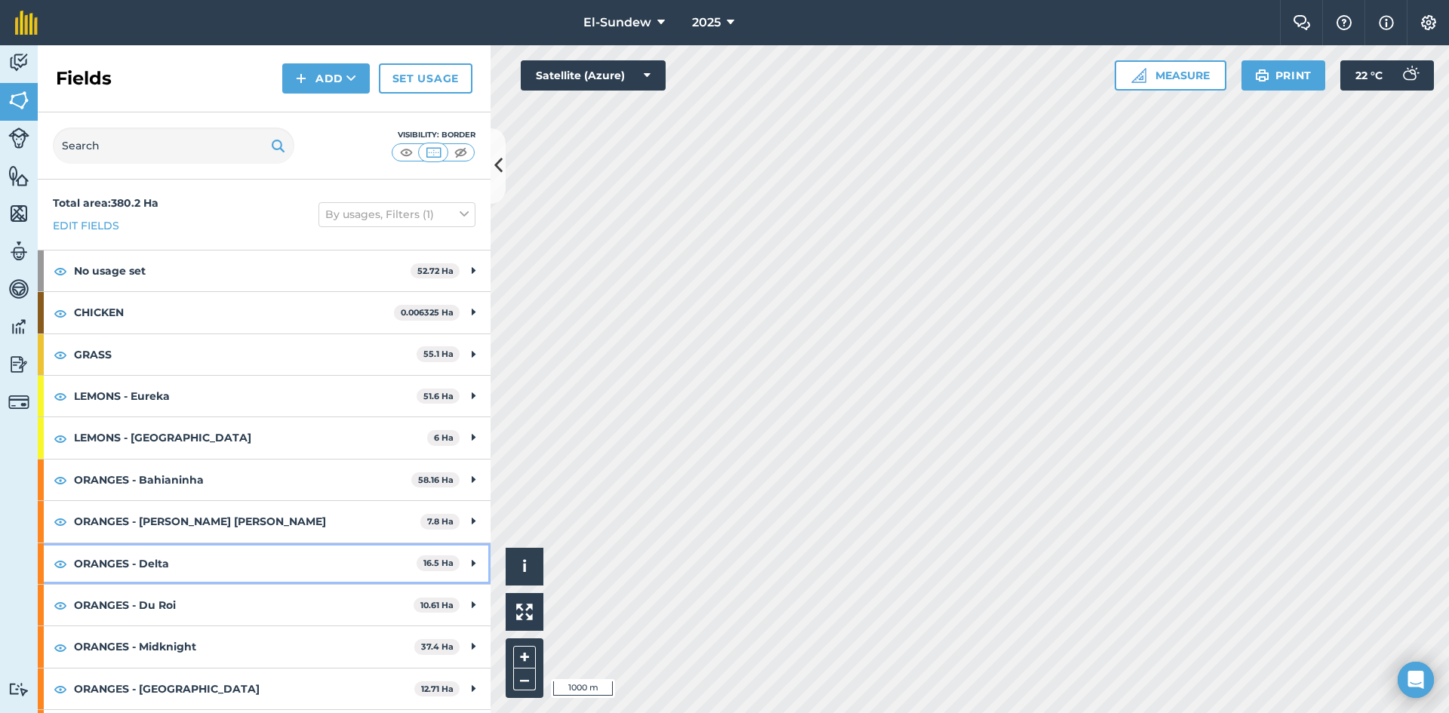
click at [181, 568] on strong "ORANGES - Delta" at bounding box center [245, 563] width 343 height 41
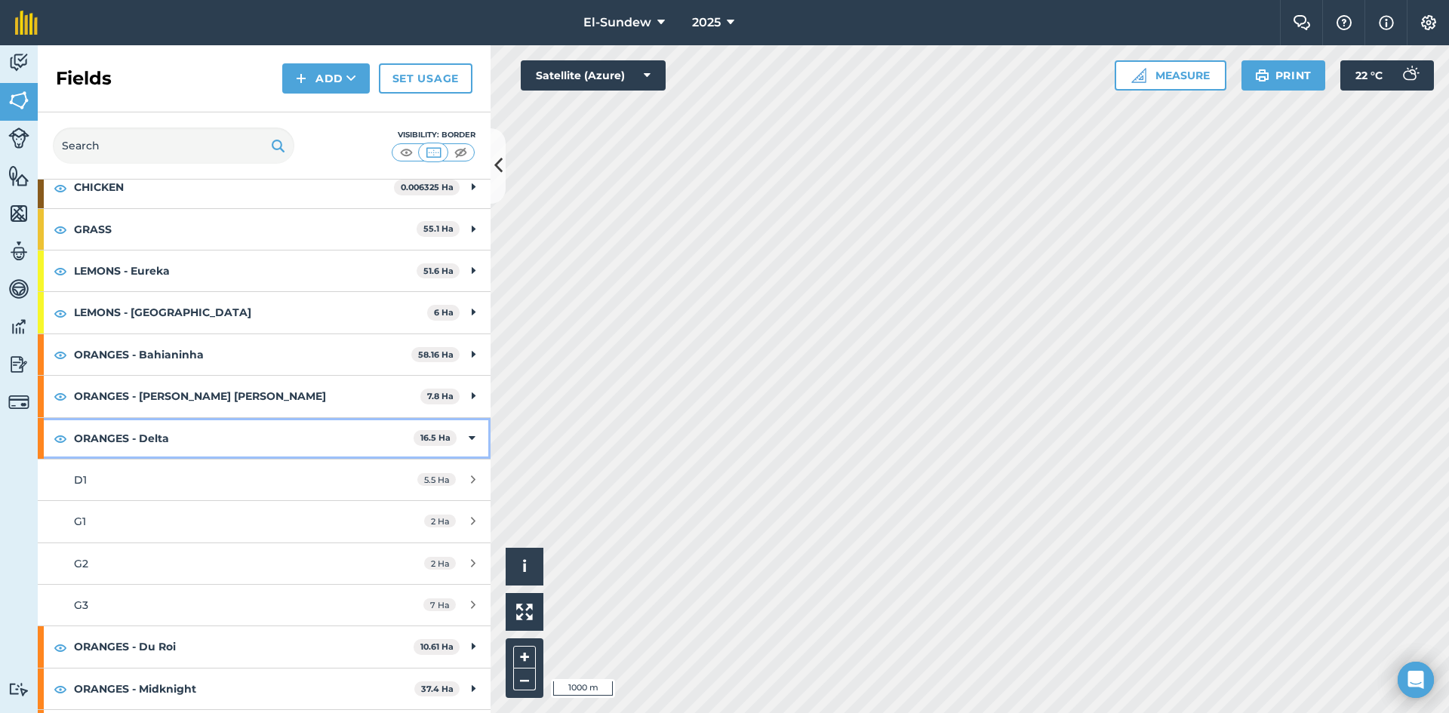
scroll to position [251, 0]
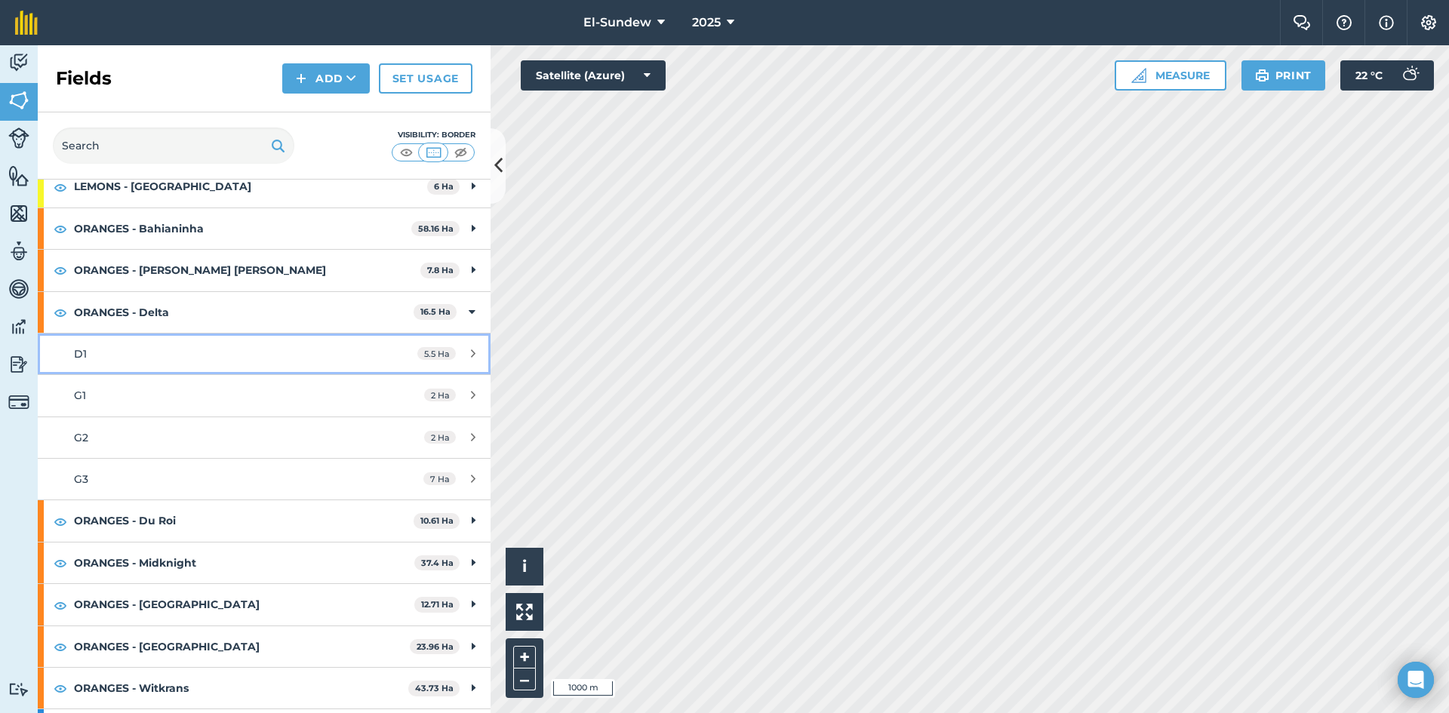
click at [161, 362] on div "D1" at bounding box center [216, 354] width 284 height 17
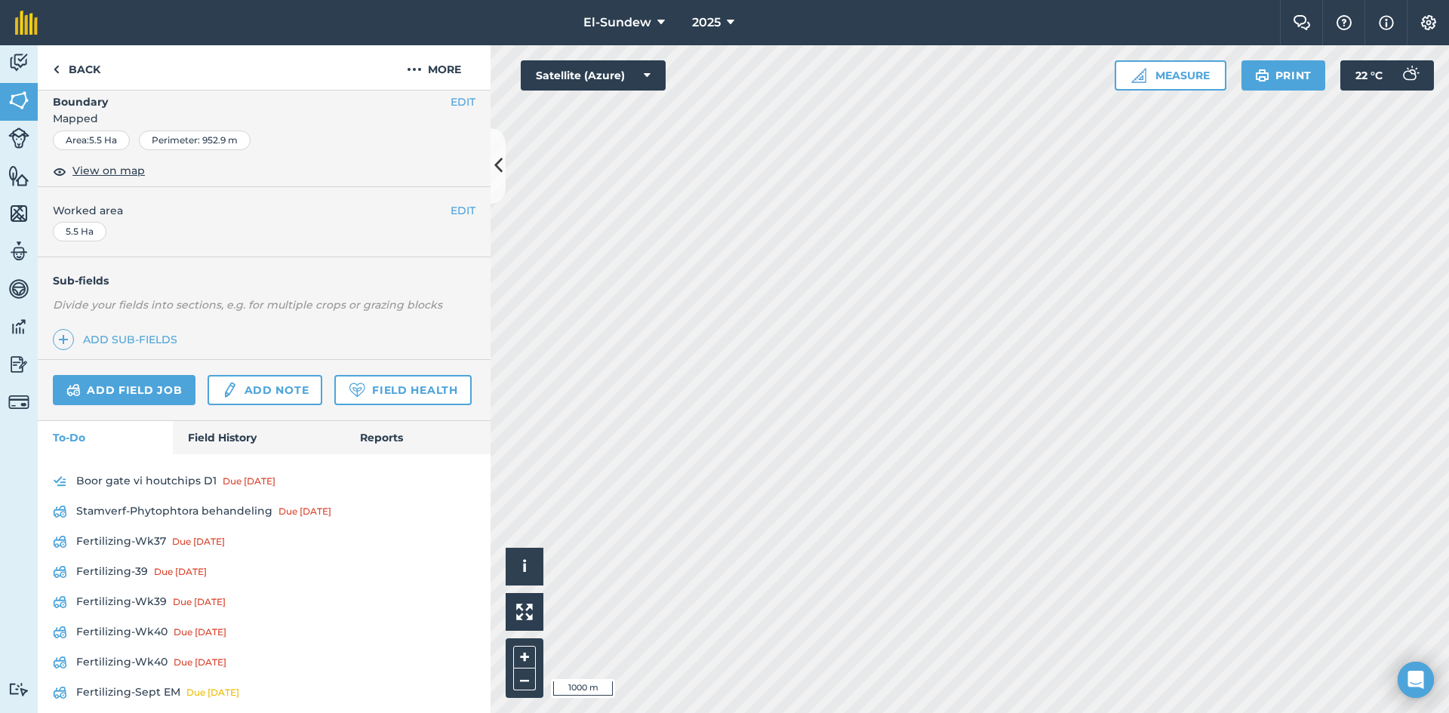
scroll to position [503, 0]
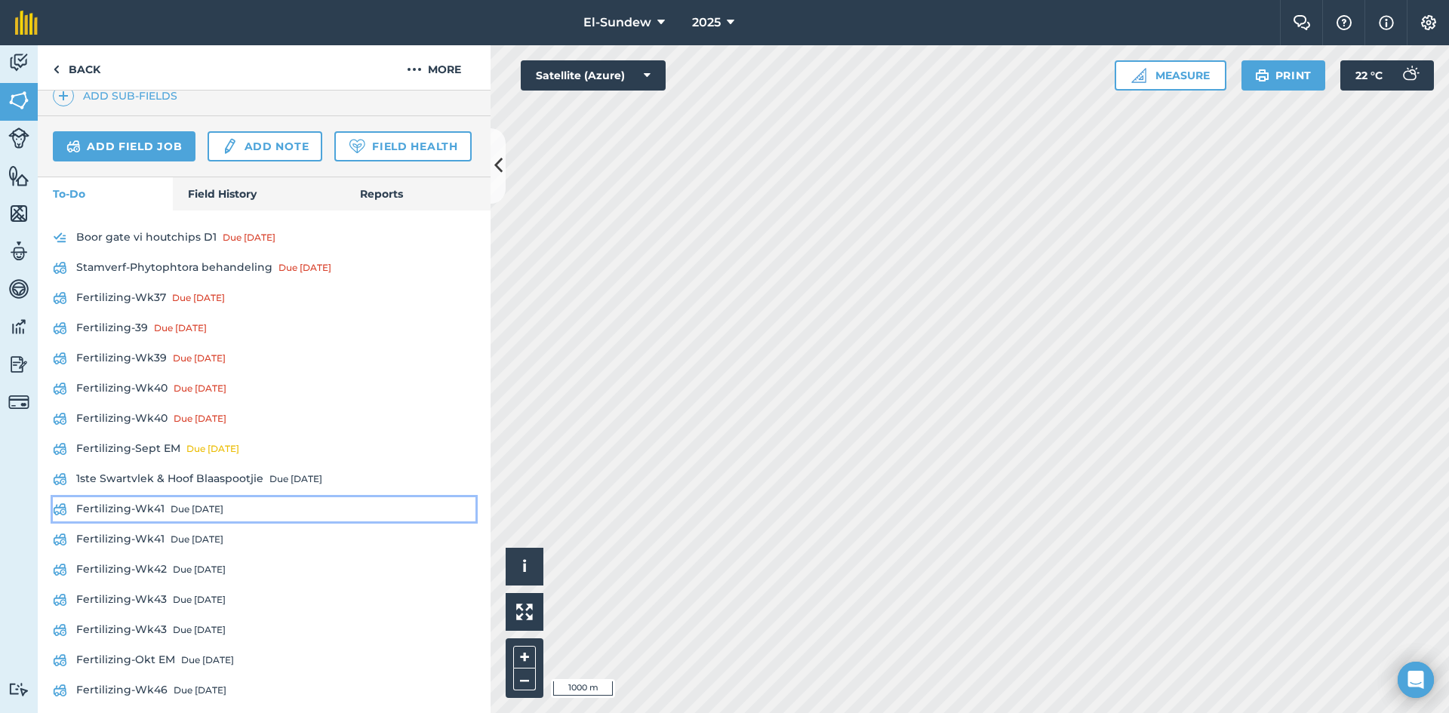
click at [150, 521] on link "Fertilizing-Wk41 Due in 6 days" at bounding box center [264, 509] width 423 height 24
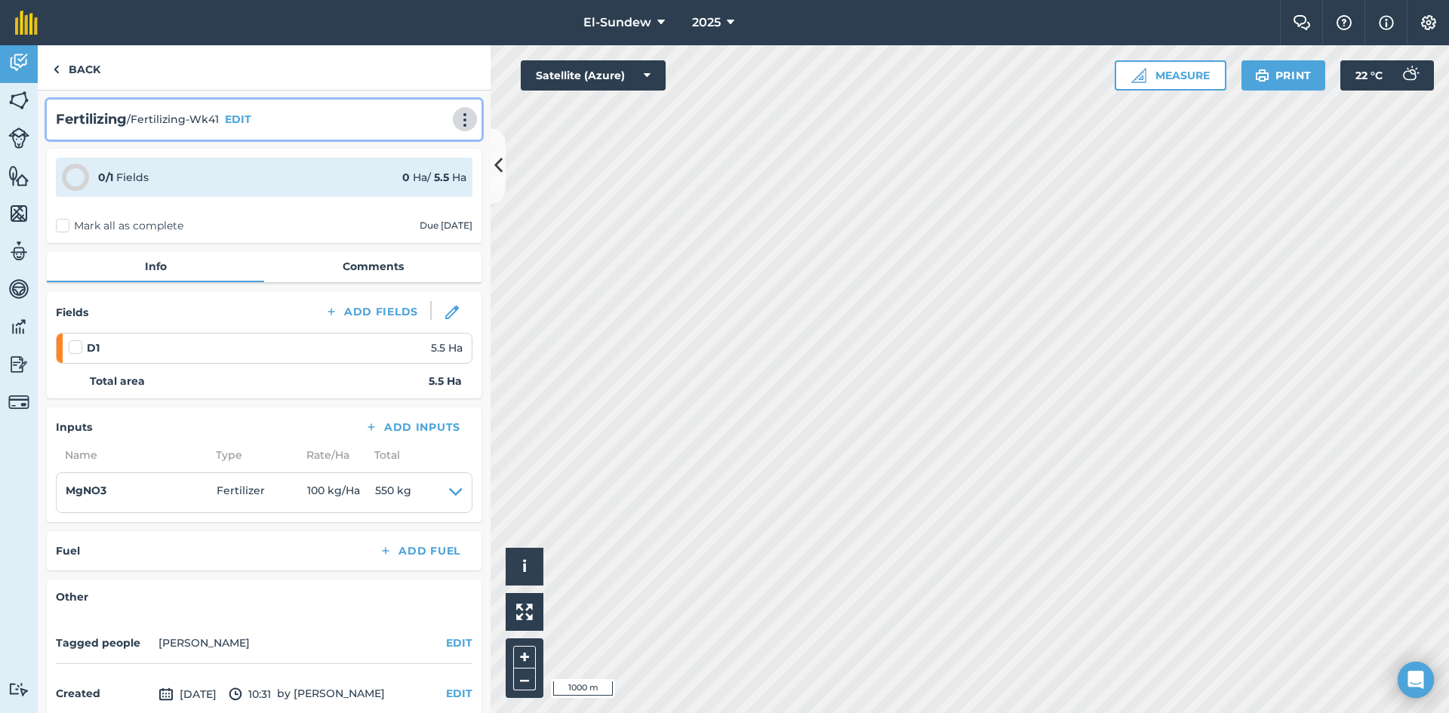
click at [456, 118] on img at bounding box center [465, 119] width 18 height 15
click at [423, 155] on link "Print" at bounding box center [433, 152] width 97 height 30
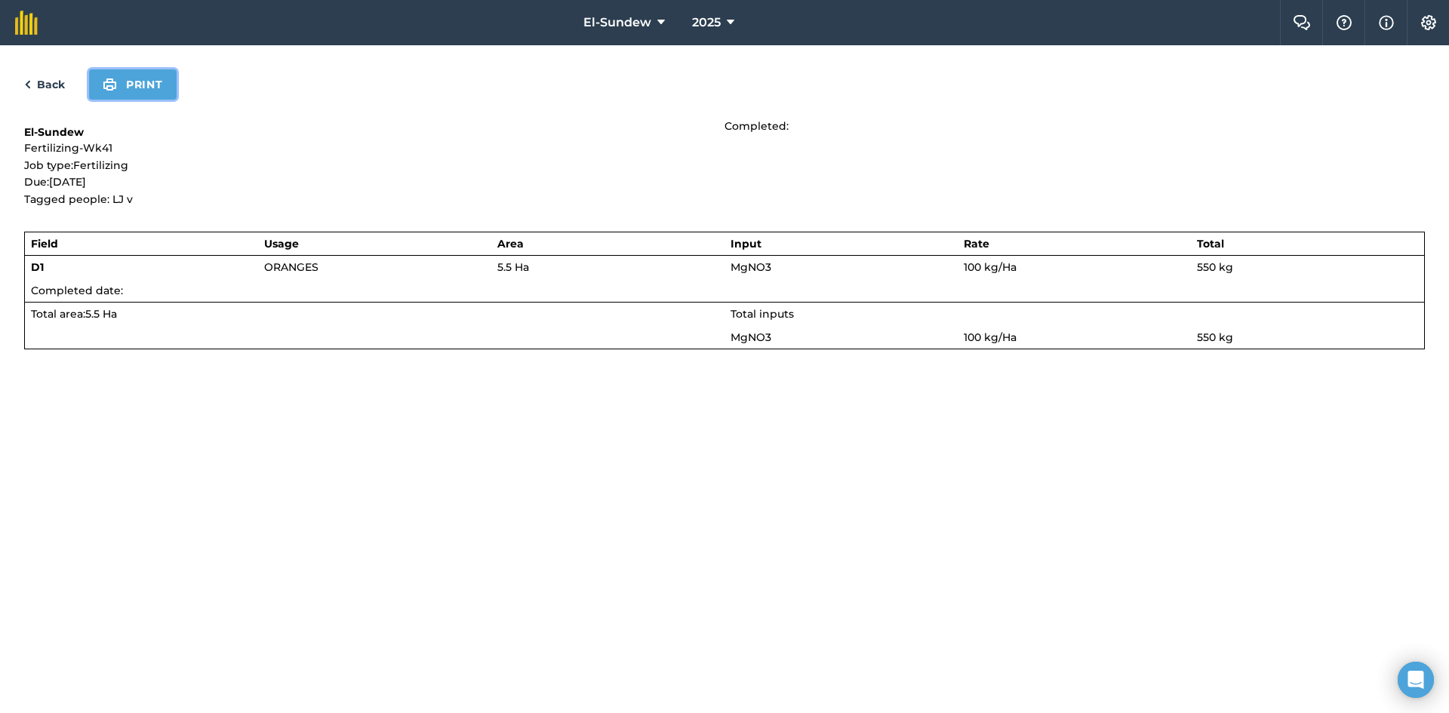
click at [129, 86] on button "Print" at bounding box center [133, 84] width 88 height 30
click at [45, 80] on link "Back" at bounding box center [44, 84] width 41 height 18
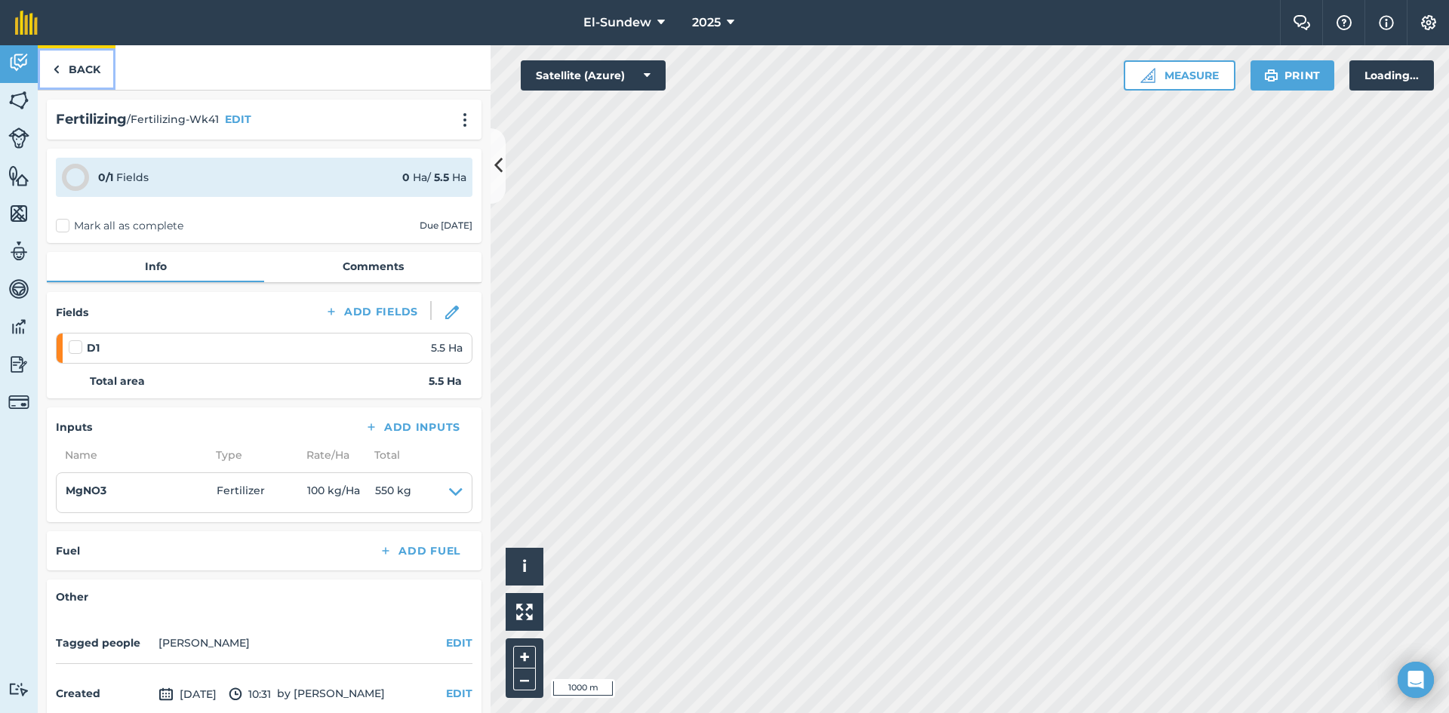
click at [68, 73] on link "Back" at bounding box center [77, 67] width 78 height 45
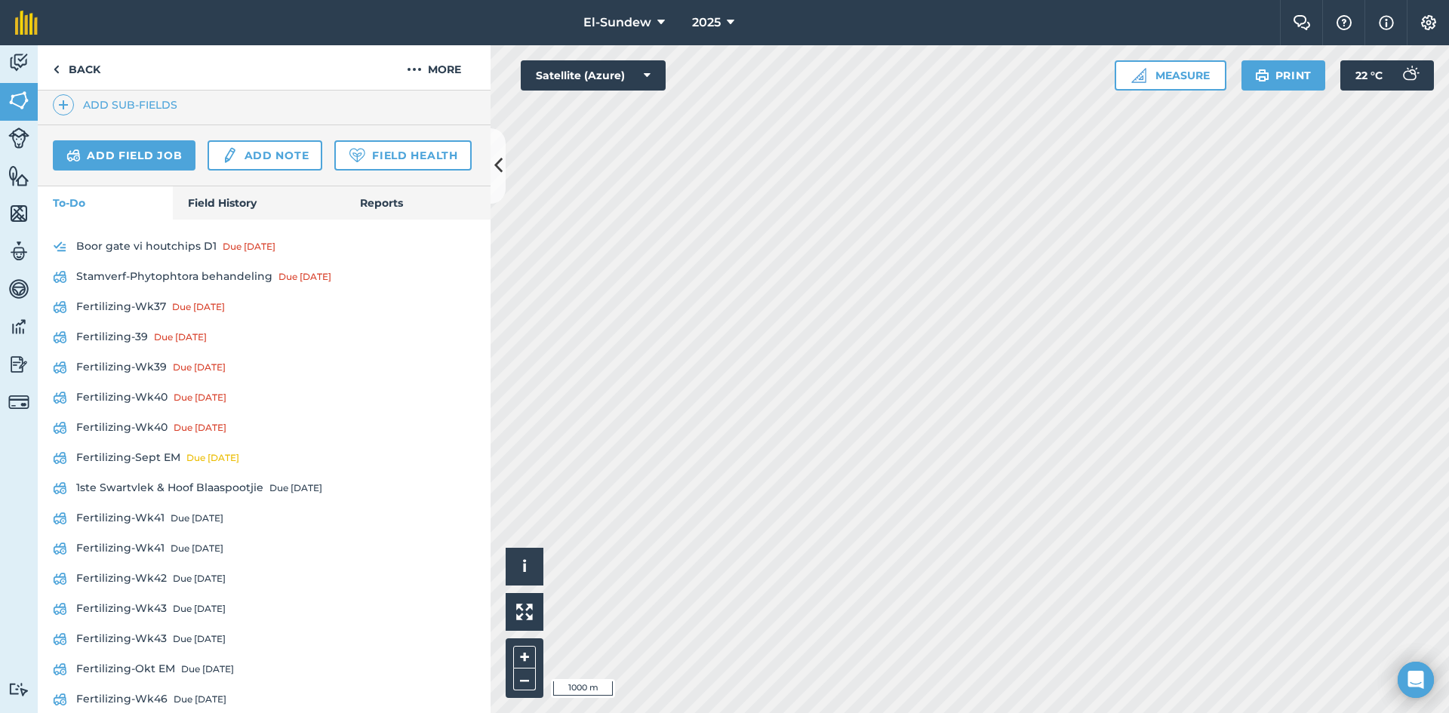
scroll to position [503, 0]
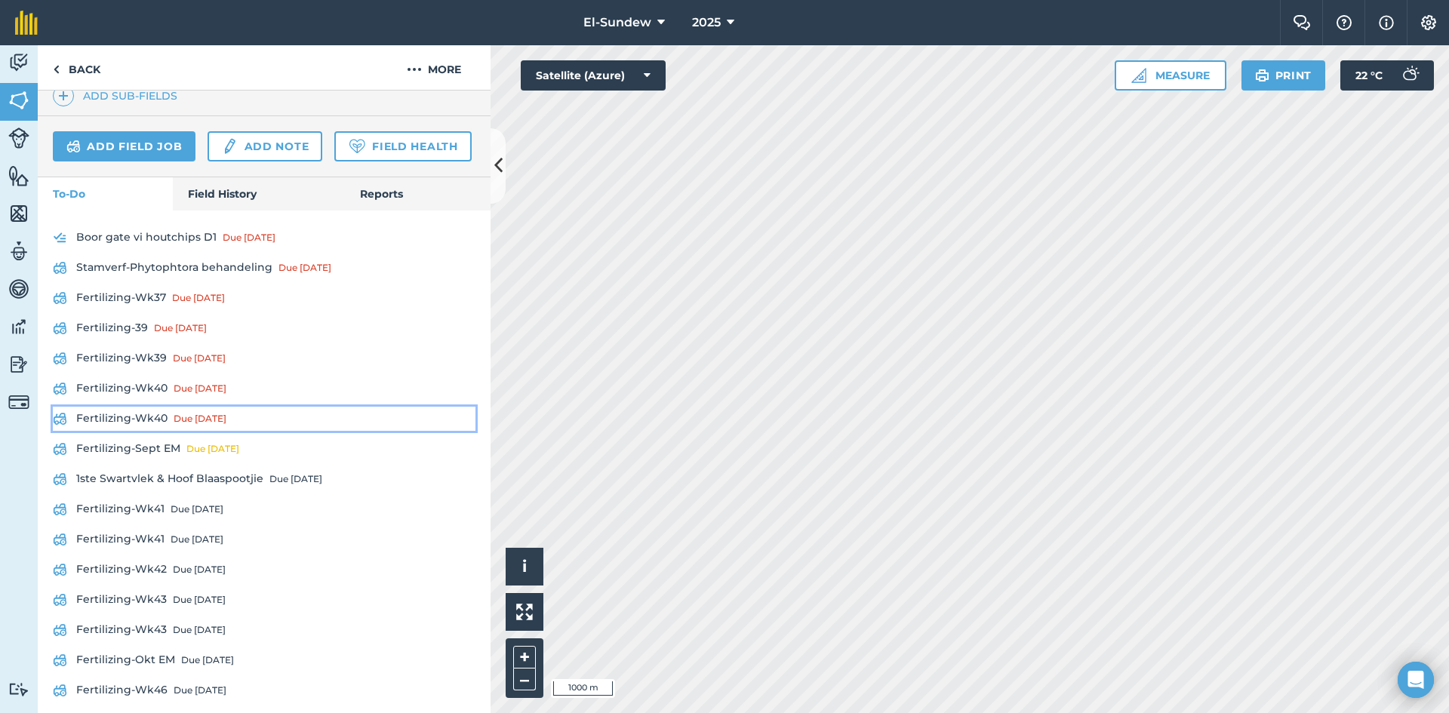
click at [152, 431] on link "Fertilizing-Wk40 Due yesterday" at bounding box center [264, 419] width 423 height 24
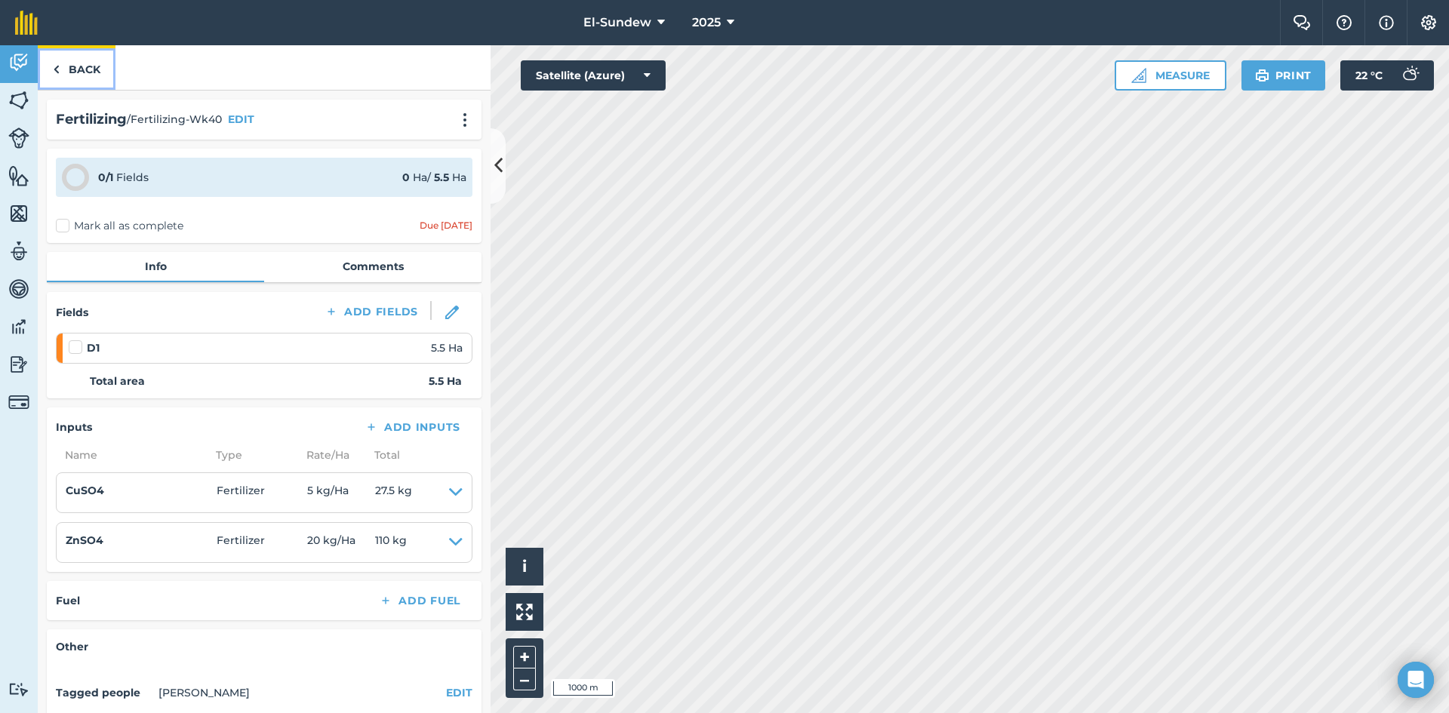
click at [71, 54] on link "Back" at bounding box center [77, 67] width 78 height 45
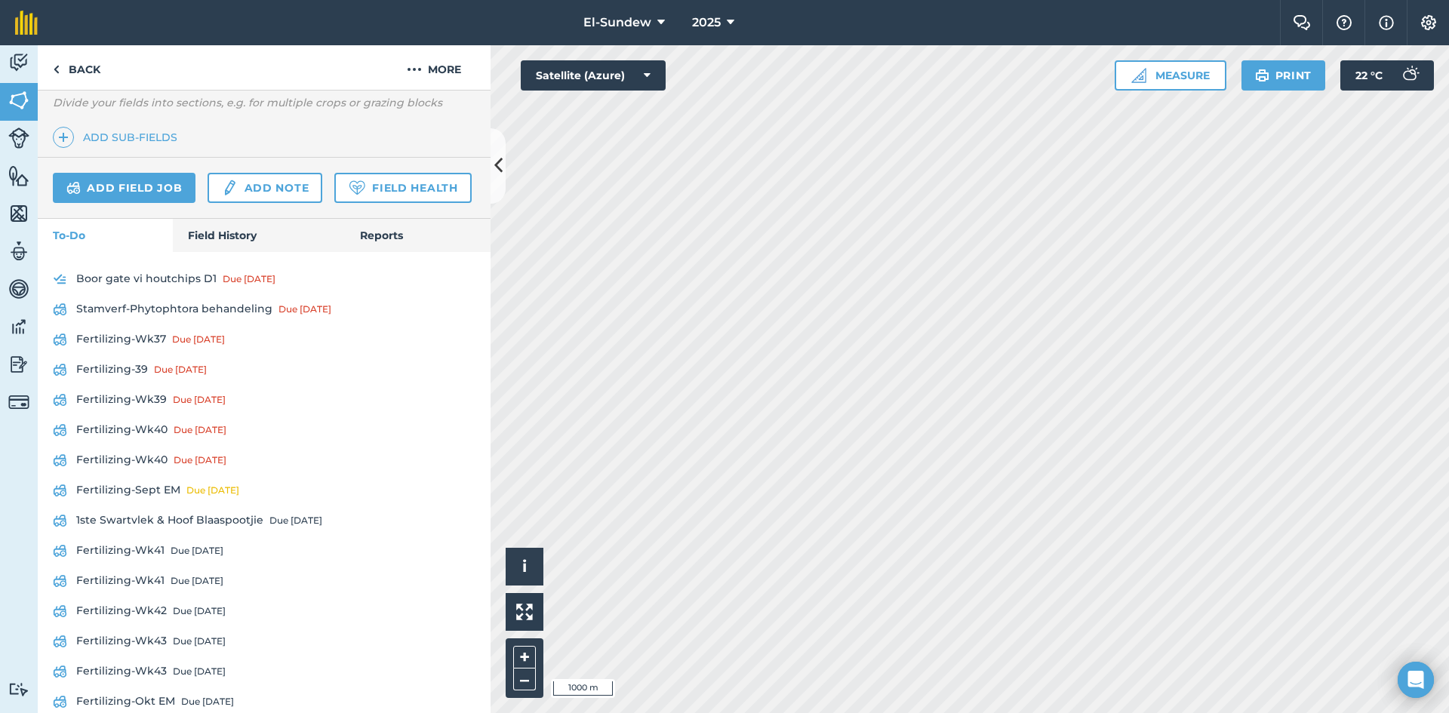
scroll to position [503, 0]
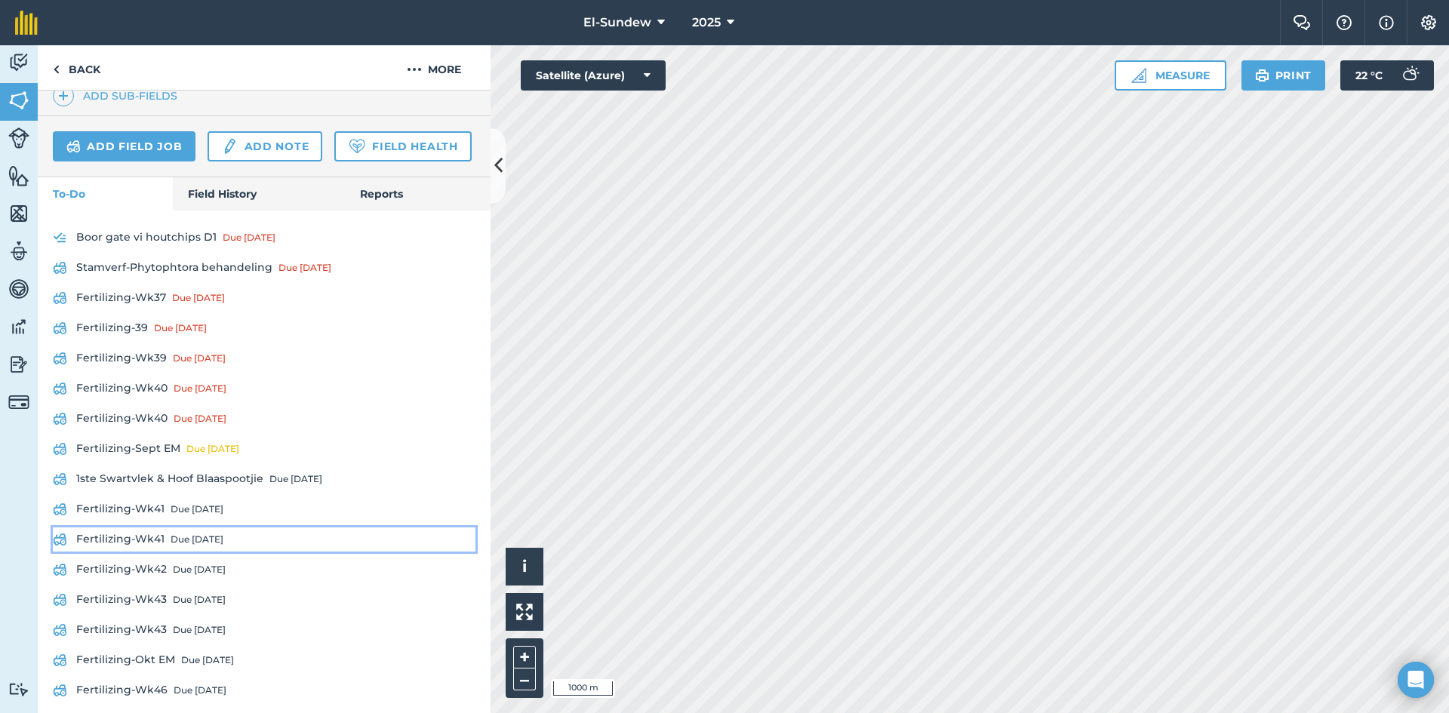
click at [155, 552] on link "Fertilizing-Wk41 Due in 6 days" at bounding box center [264, 539] width 423 height 24
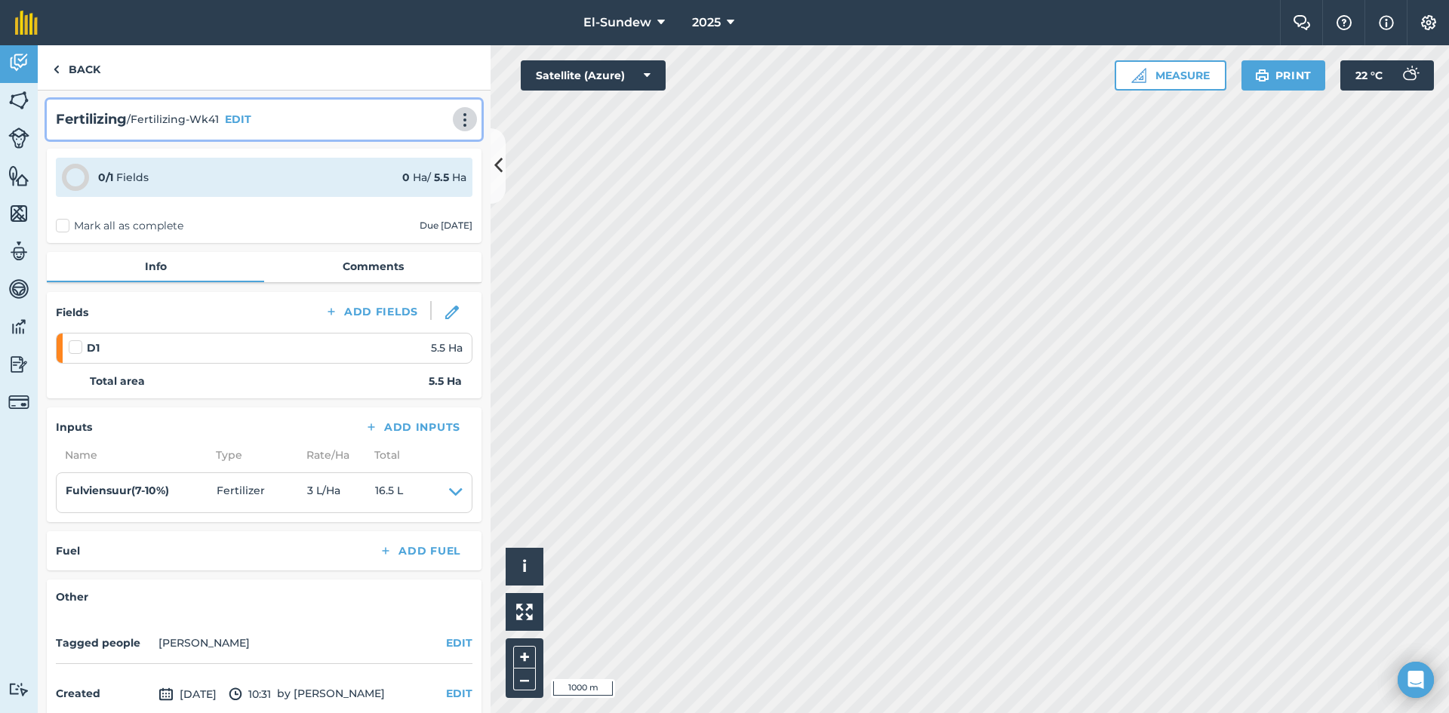
click at [456, 117] on img at bounding box center [465, 119] width 18 height 15
click at [427, 148] on link "Print" at bounding box center [433, 152] width 97 height 30
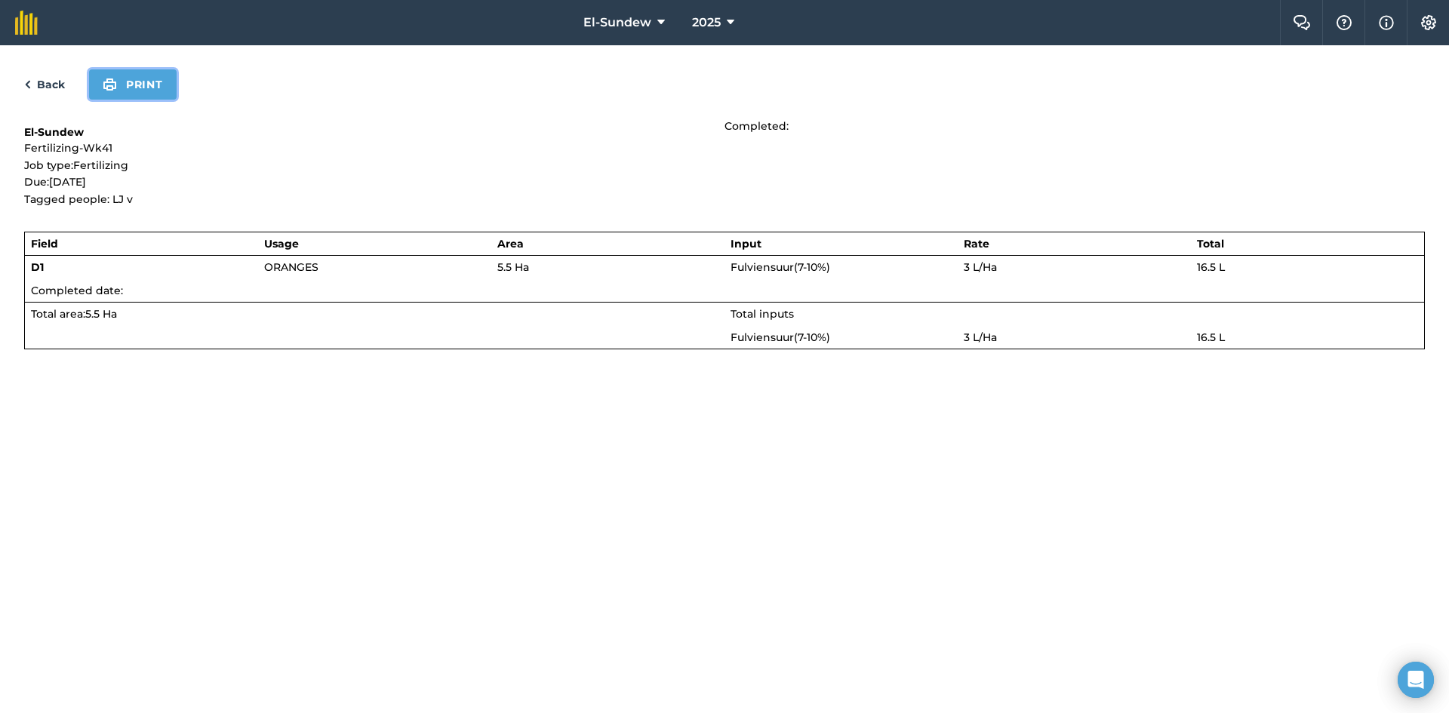
click at [151, 75] on button "Print" at bounding box center [133, 84] width 88 height 30
click at [39, 90] on link "Back" at bounding box center [44, 84] width 41 height 18
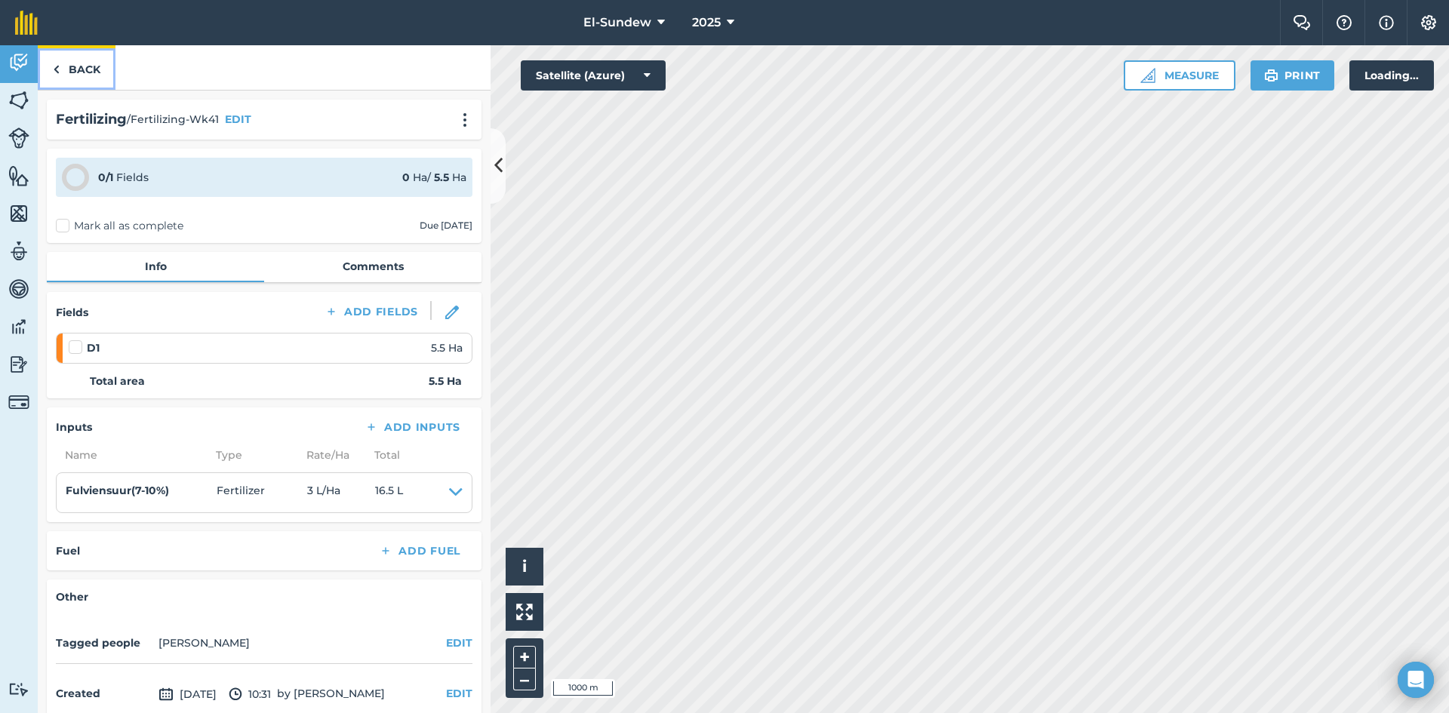
click at [50, 67] on link "Back" at bounding box center [77, 67] width 78 height 45
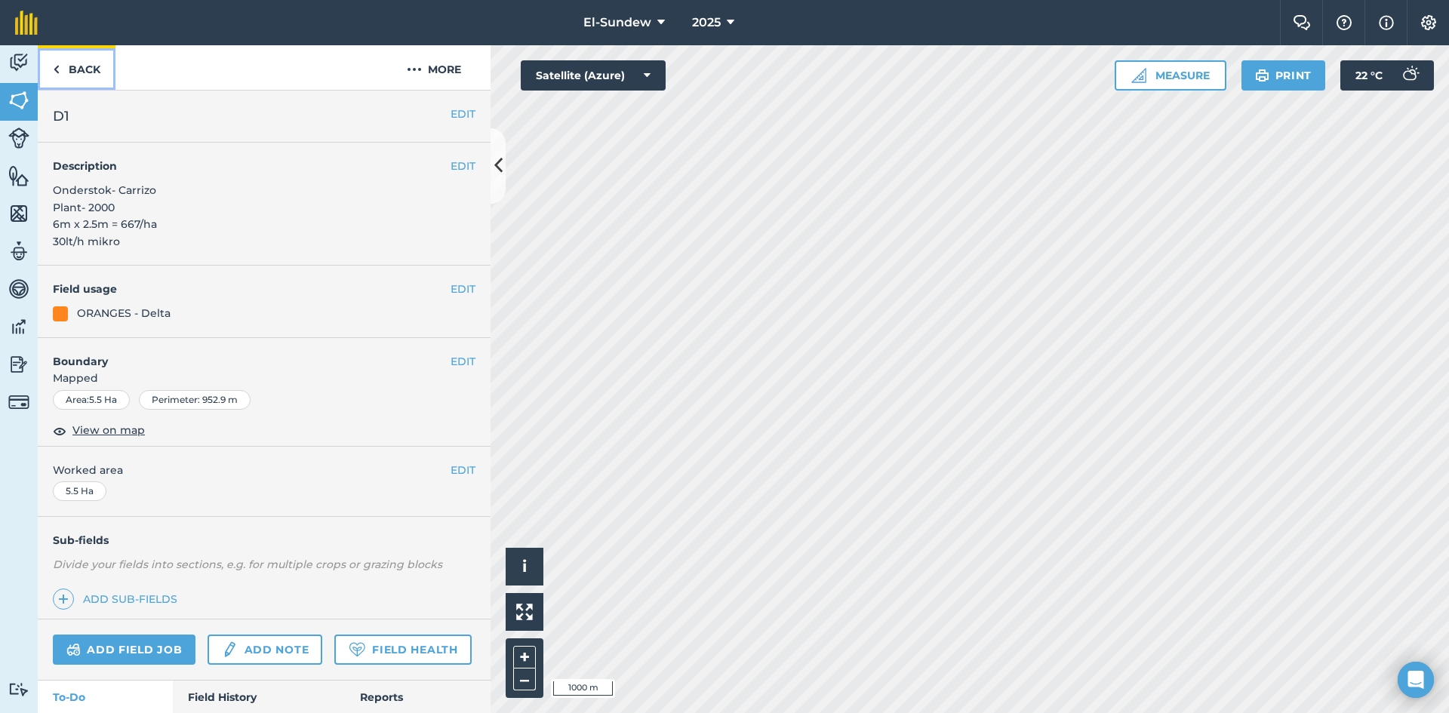
click at [50, 67] on link "Back" at bounding box center [77, 67] width 78 height 45
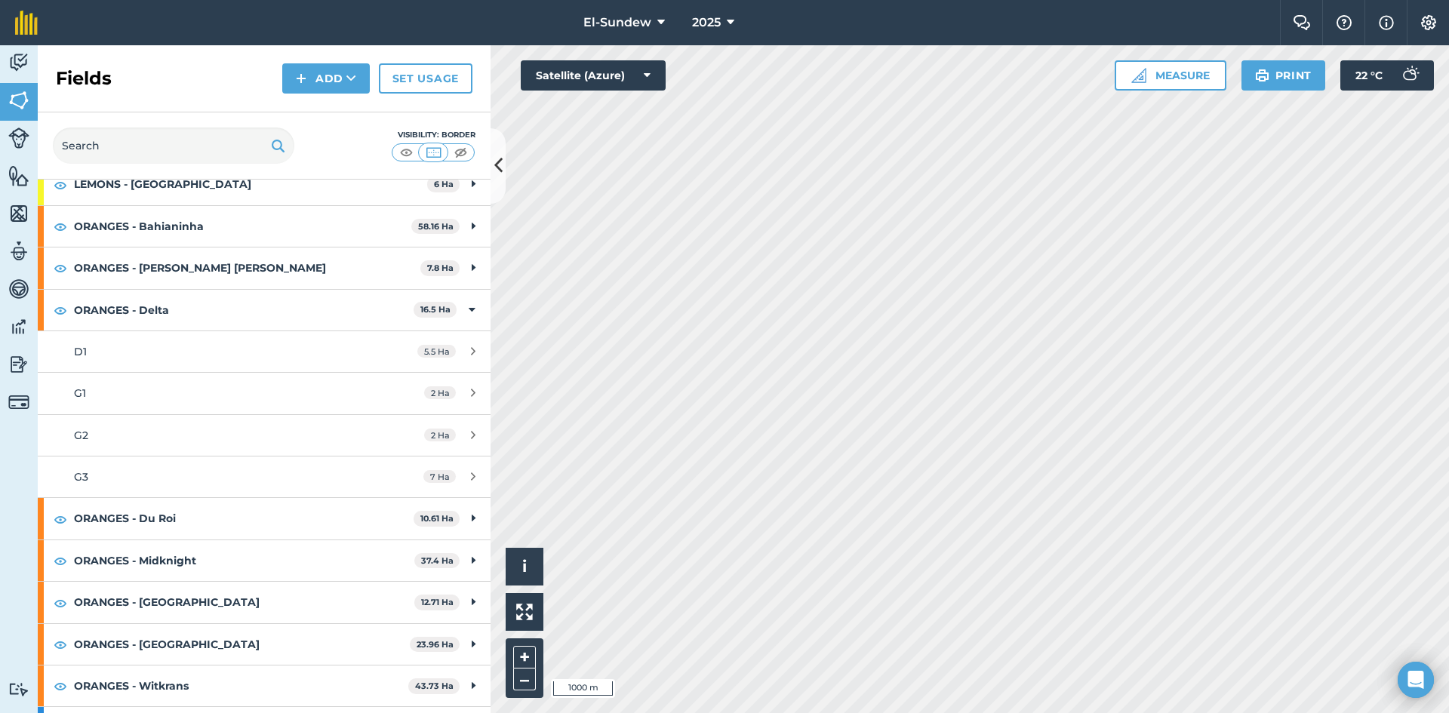
scroll to position [373, 0]
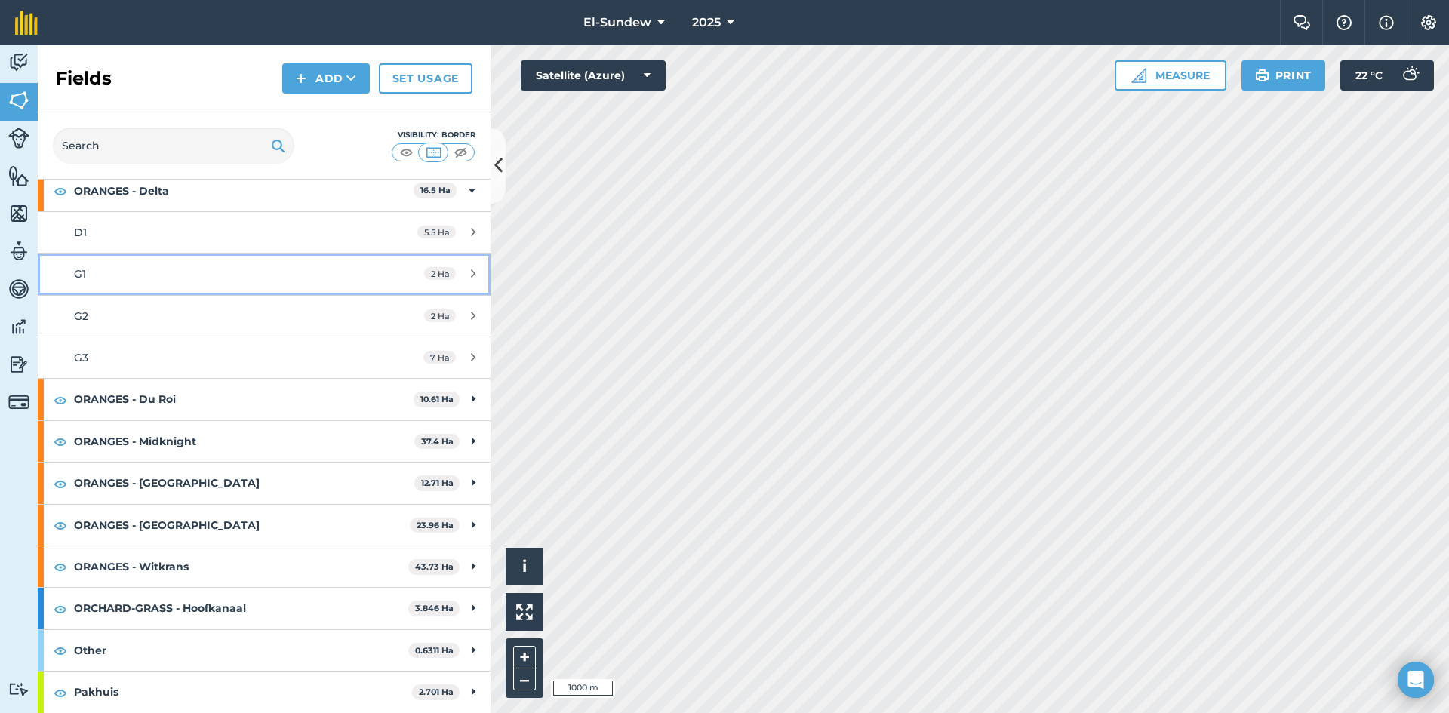
click at [158, 270] on div "G1" at bounding box center [216, 274] width 284 height 17
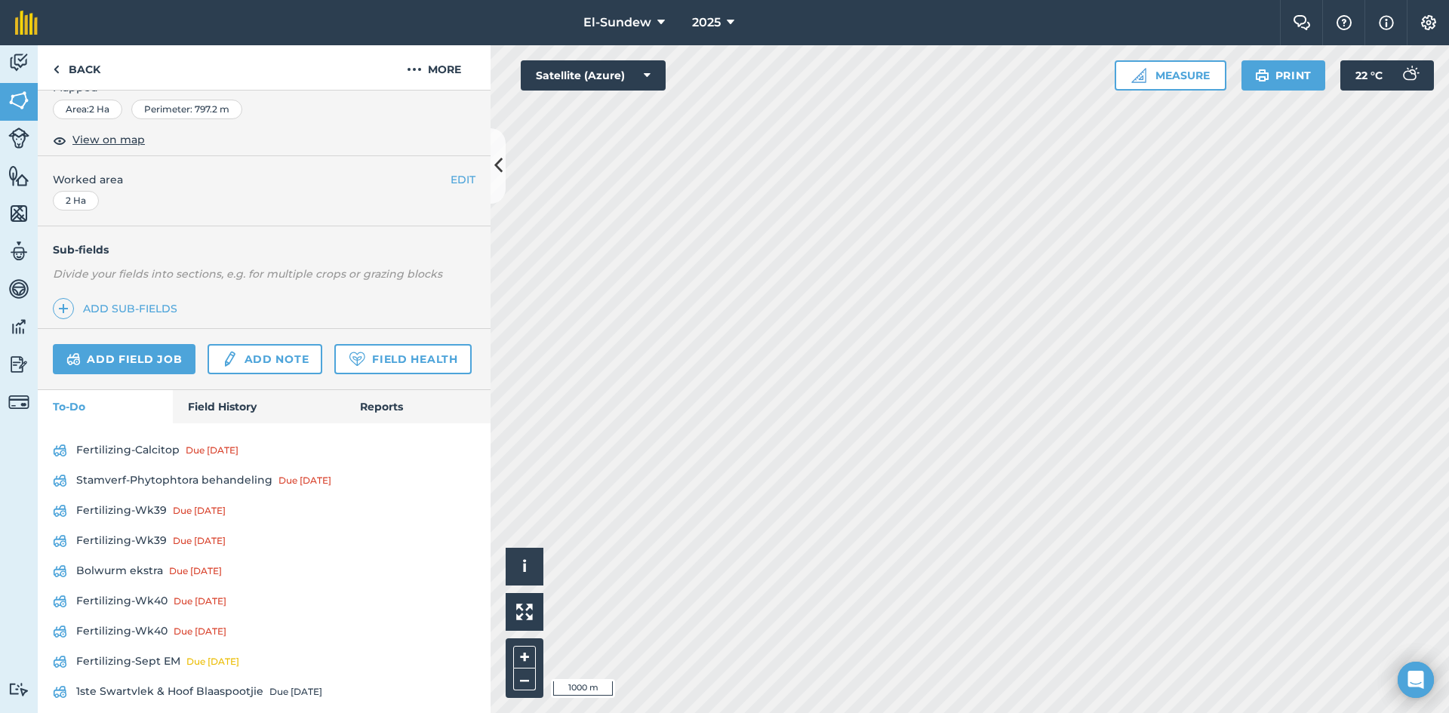
scroll to position [503, 0]
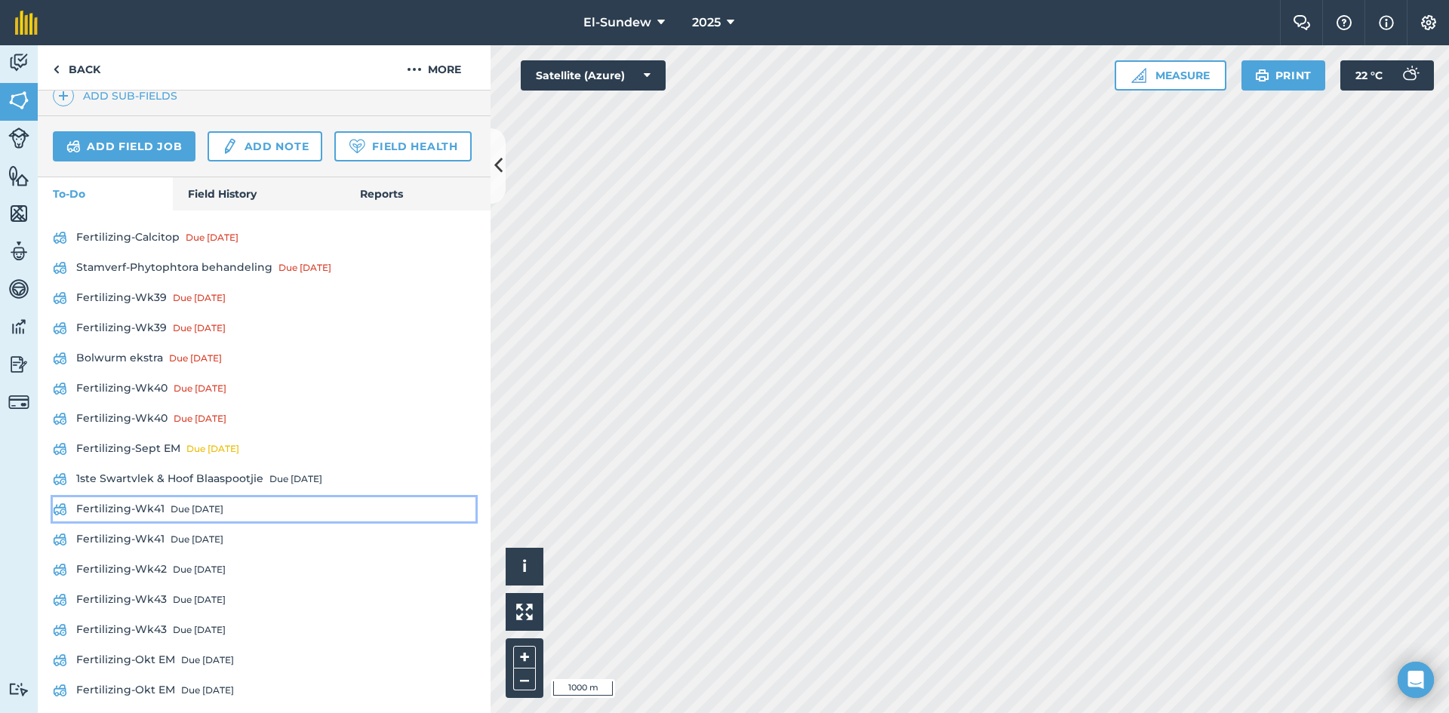
click at [145, 521] on link "Fertilizing-Wk41 Due in 6 days" at bounding box center [264, 509] width 423 height 24
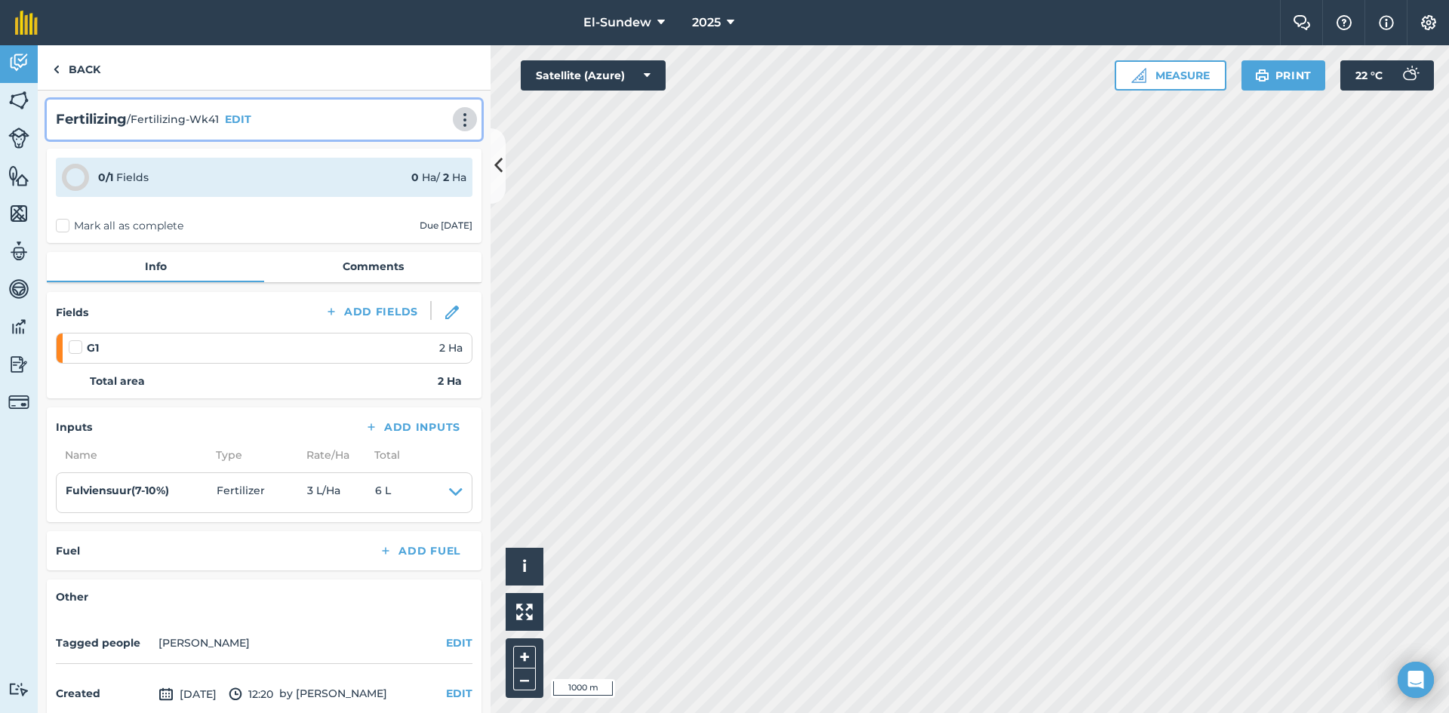
click at [456, 119] on img at bounding box center [465, 119] width 18 height 15
click at [417, 149] on link "Print" at bounding box center [433, 152] width 97 height 30
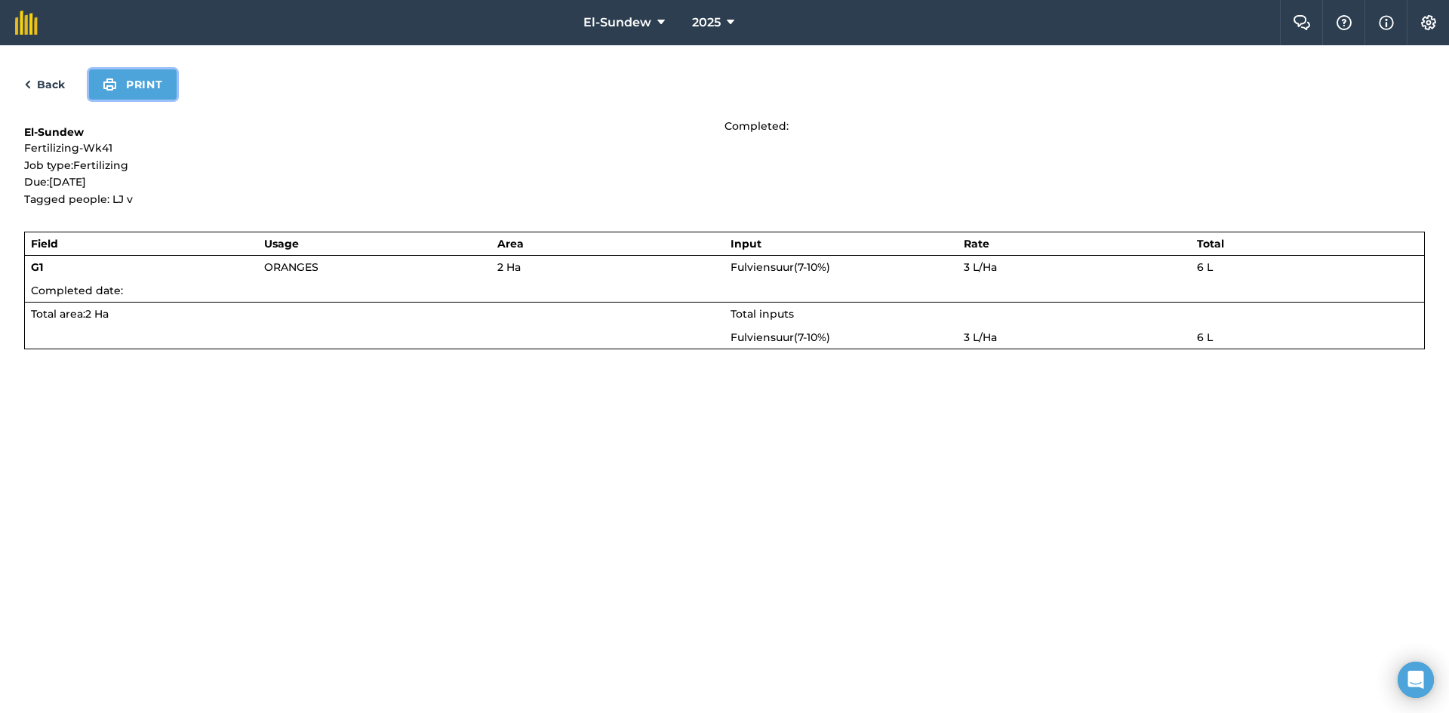
click at [148, 85] on button "Print" at bounding box center [133, 84] width 88 height 30
click at [59, 91] on link "Back" at bounding box center [44, 84] width 41 height 18
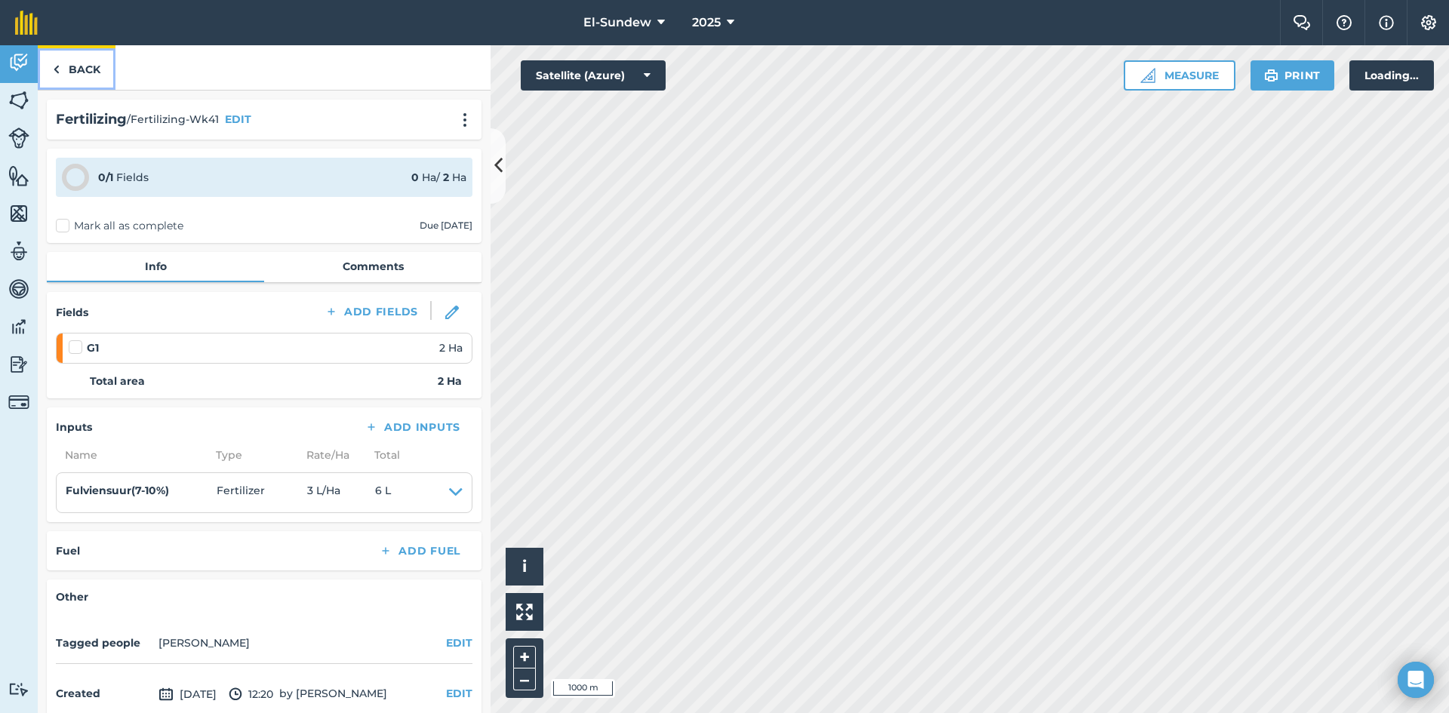
click at [63, 84] on link "Back" at bounding box center [77, 67] width 78 height 45
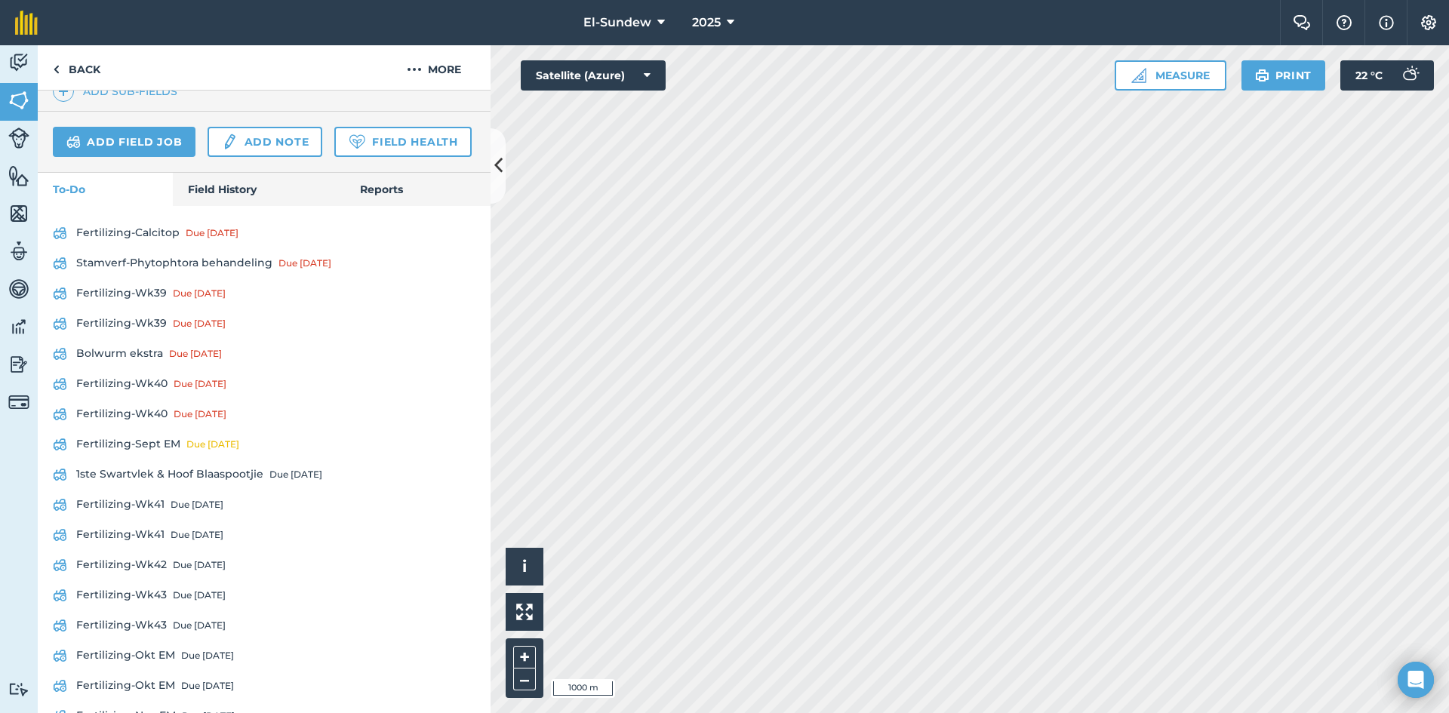
scroll to position [616, 0]
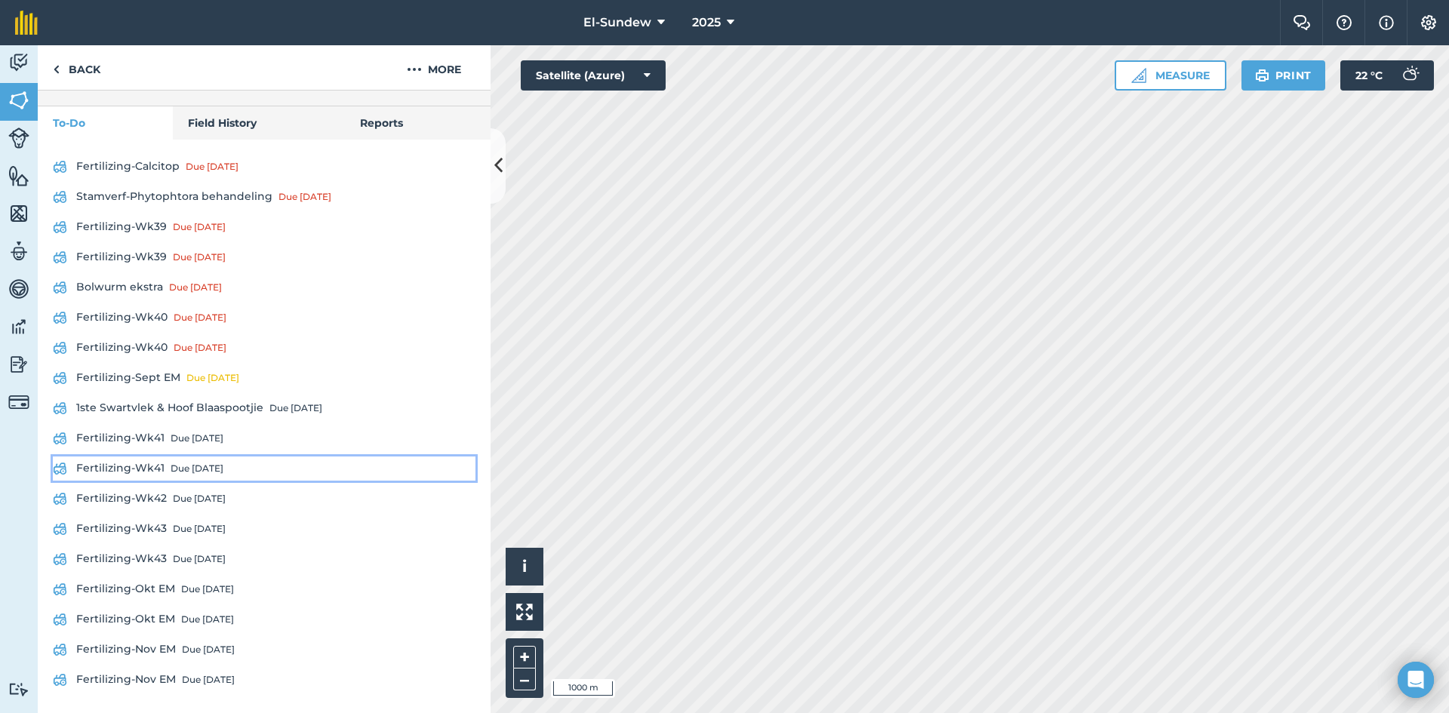
click at [147, 469] on link "Fertilizing-Wk41 Due in 6 days" at bounding box center [264, 468] width 423 height 24
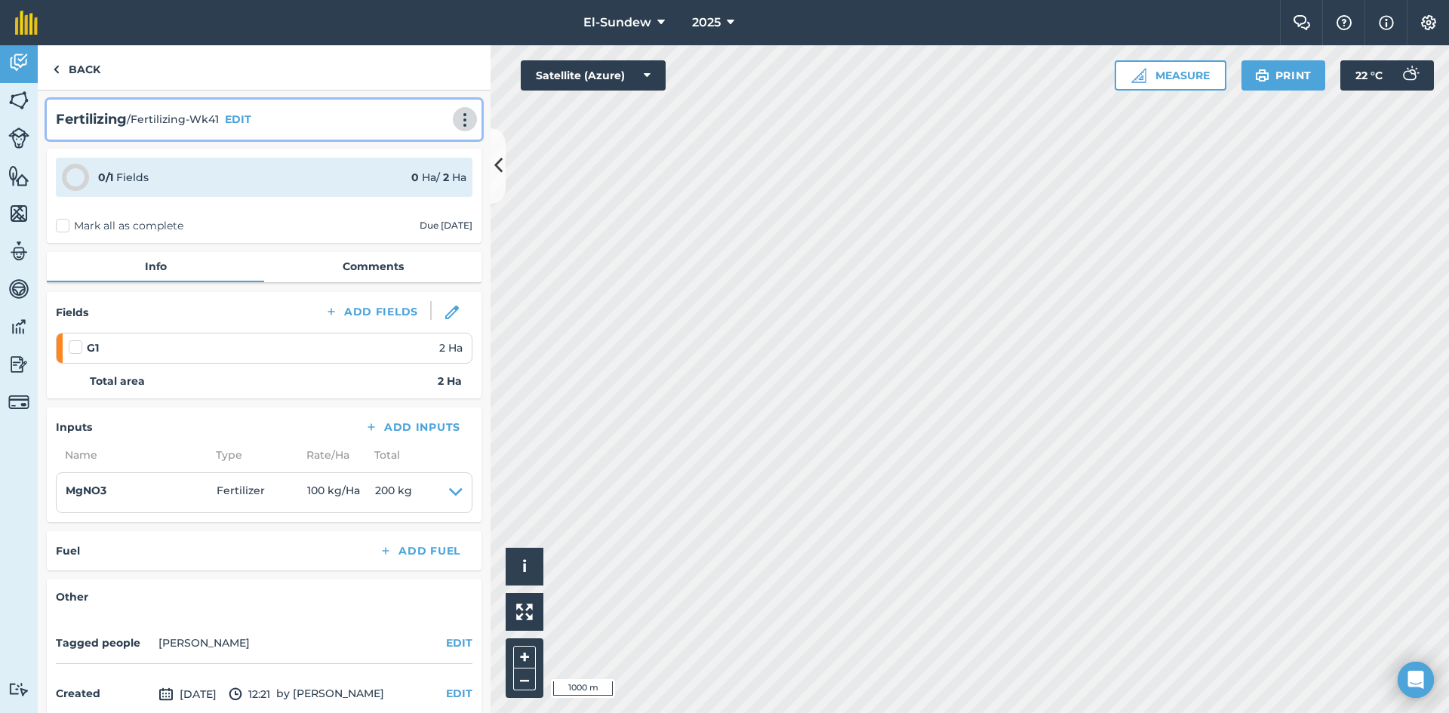
click at [456, 122] on img at bounding box center [465, 119] width 18 height 15
click at [430, 149] on link "Print" at bounding box center [433, 152] width 97 height 30
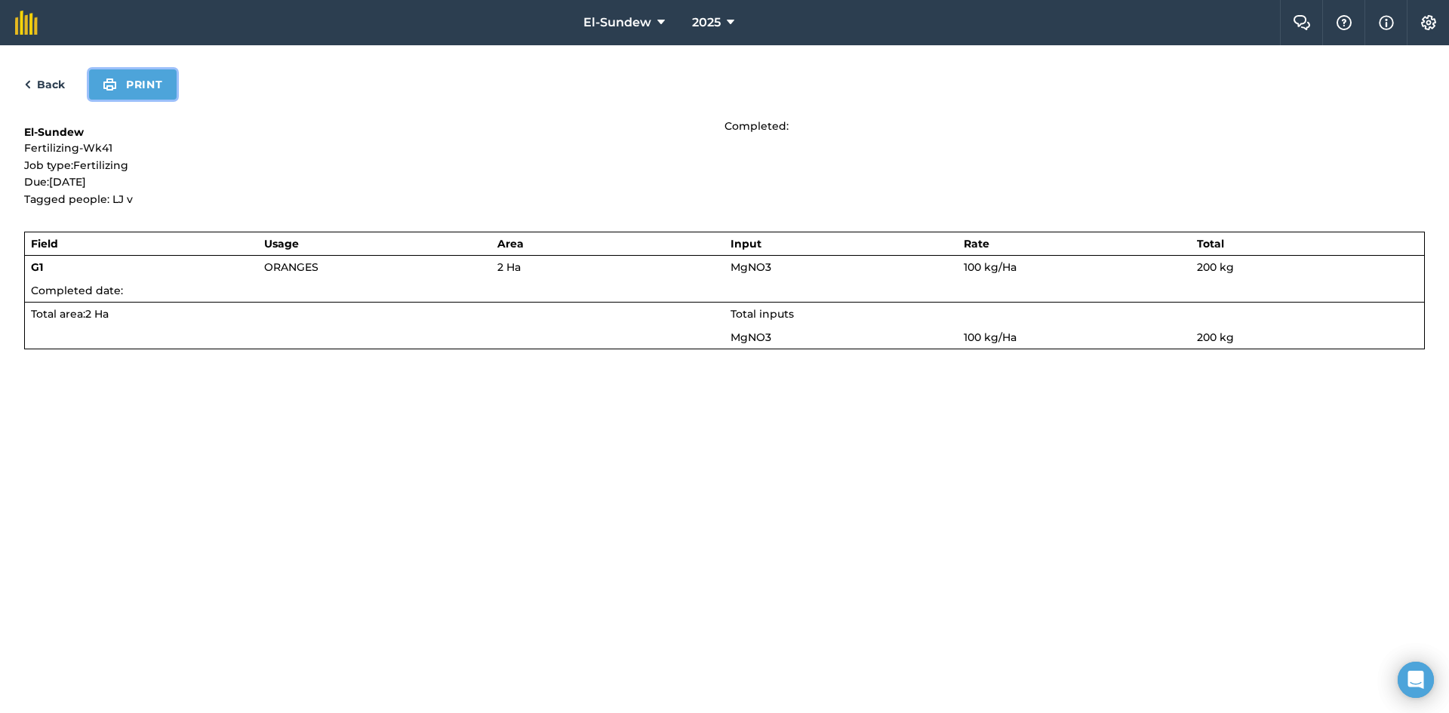
click at [174, 86] on button "Print" at bounding box center [133, 84] width 88 height 30
click at [56, 78] on link "Back" at bounding box center [44, 84] width 41 height 18
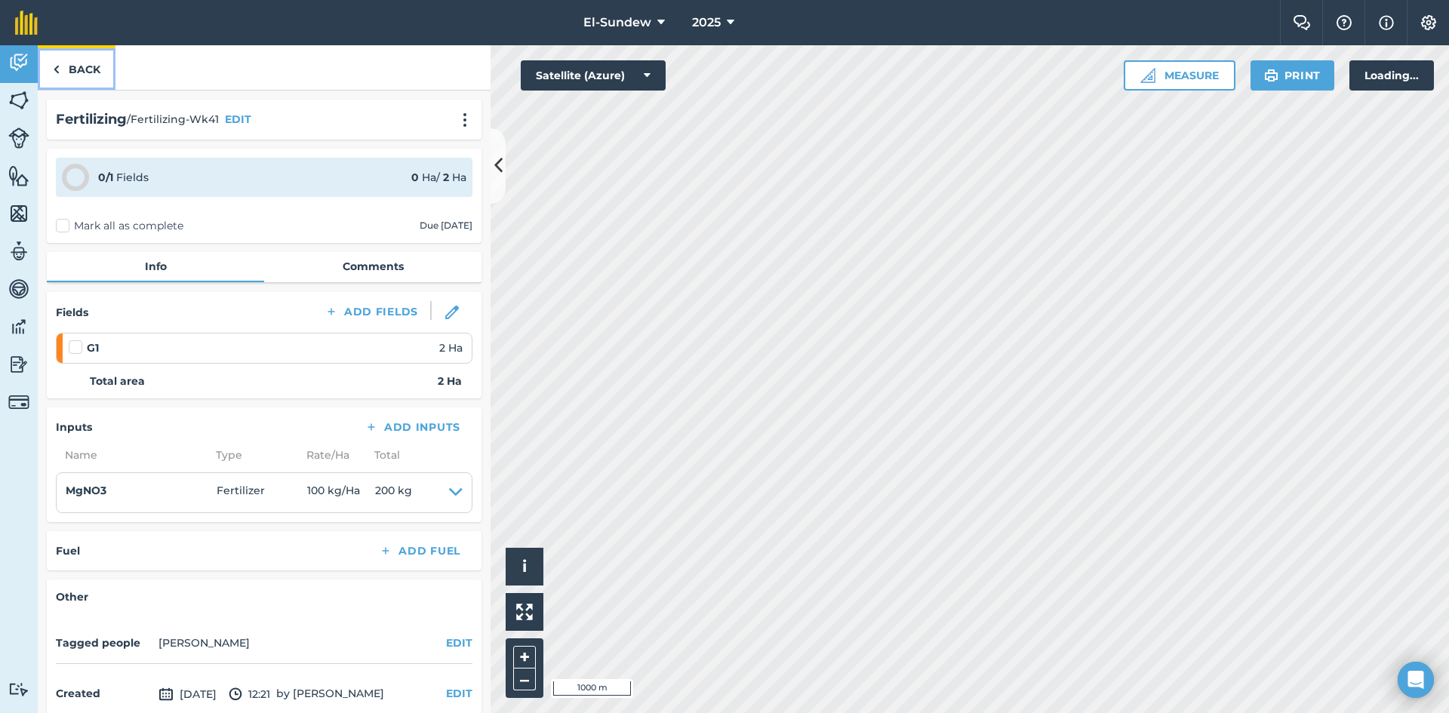
click at [66, 62] on link "Back" at bounding box center [77, 67] width 78 height 45
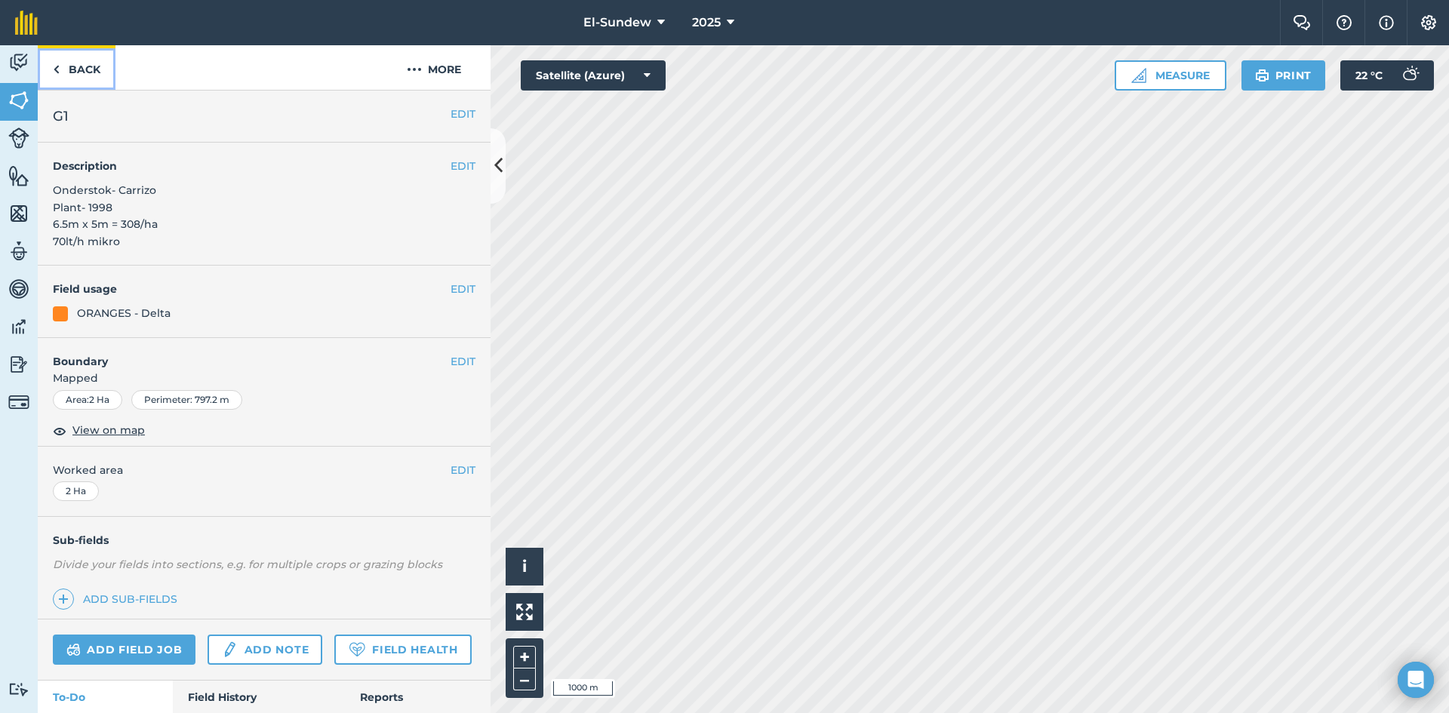
click at [66, 62] on link "Back" at bounding box center [77, 67] width 78 height 45
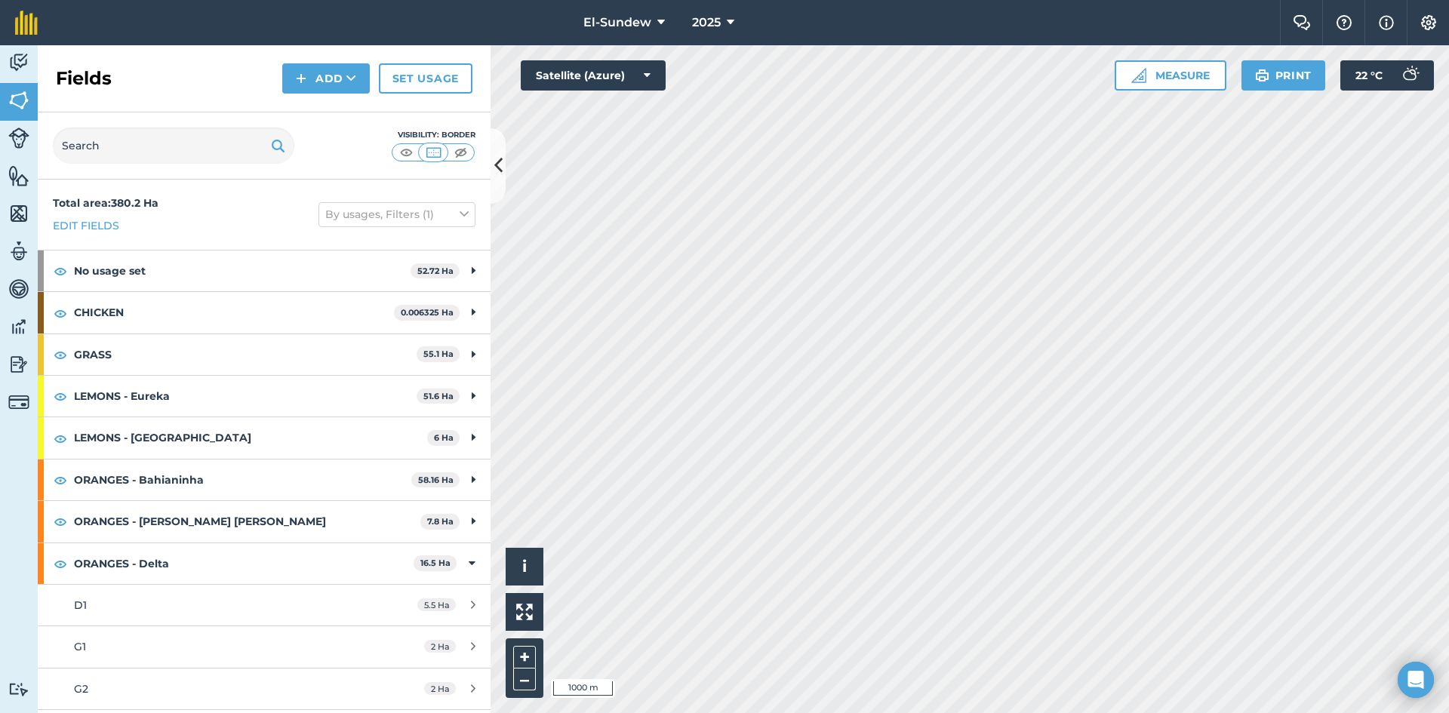
scroll to position [251, 0]
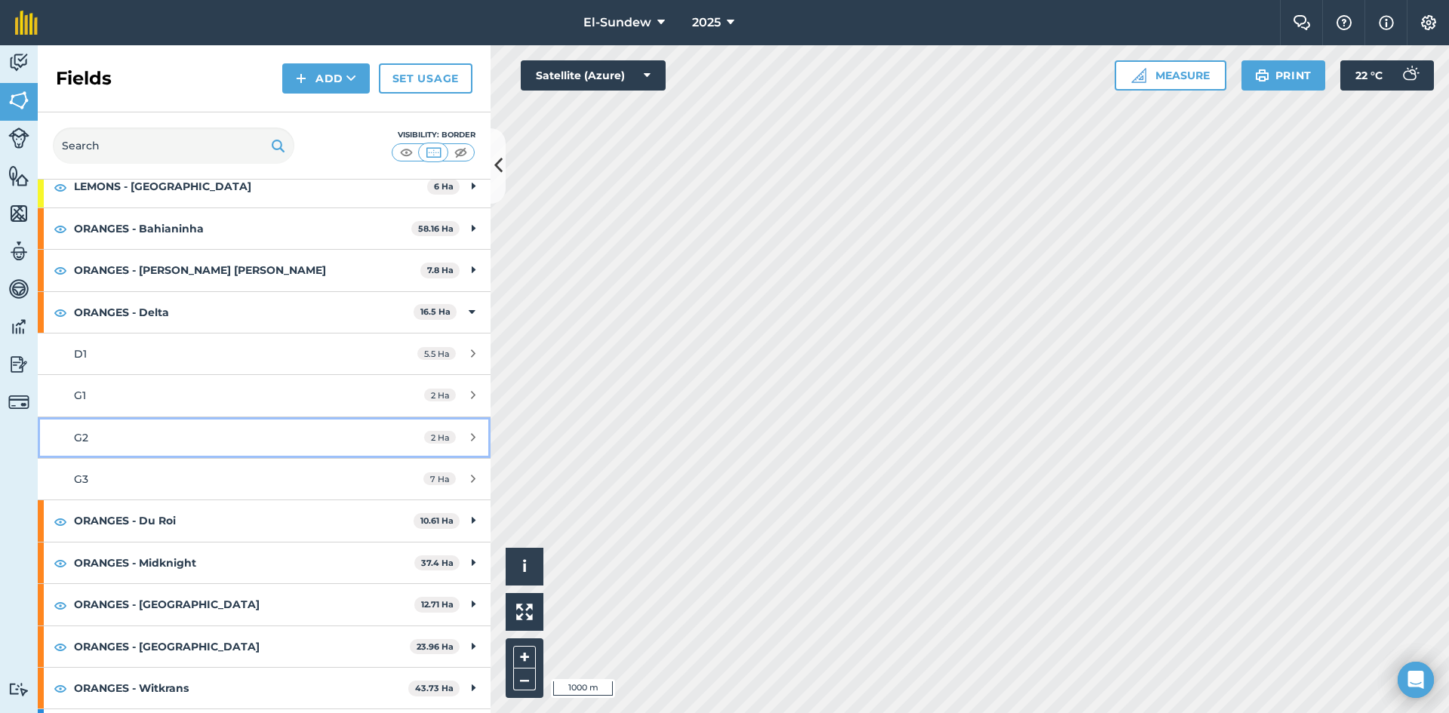
click at [137, 444] on div "G2" at bounding box center [216, 437] width 284 height 17
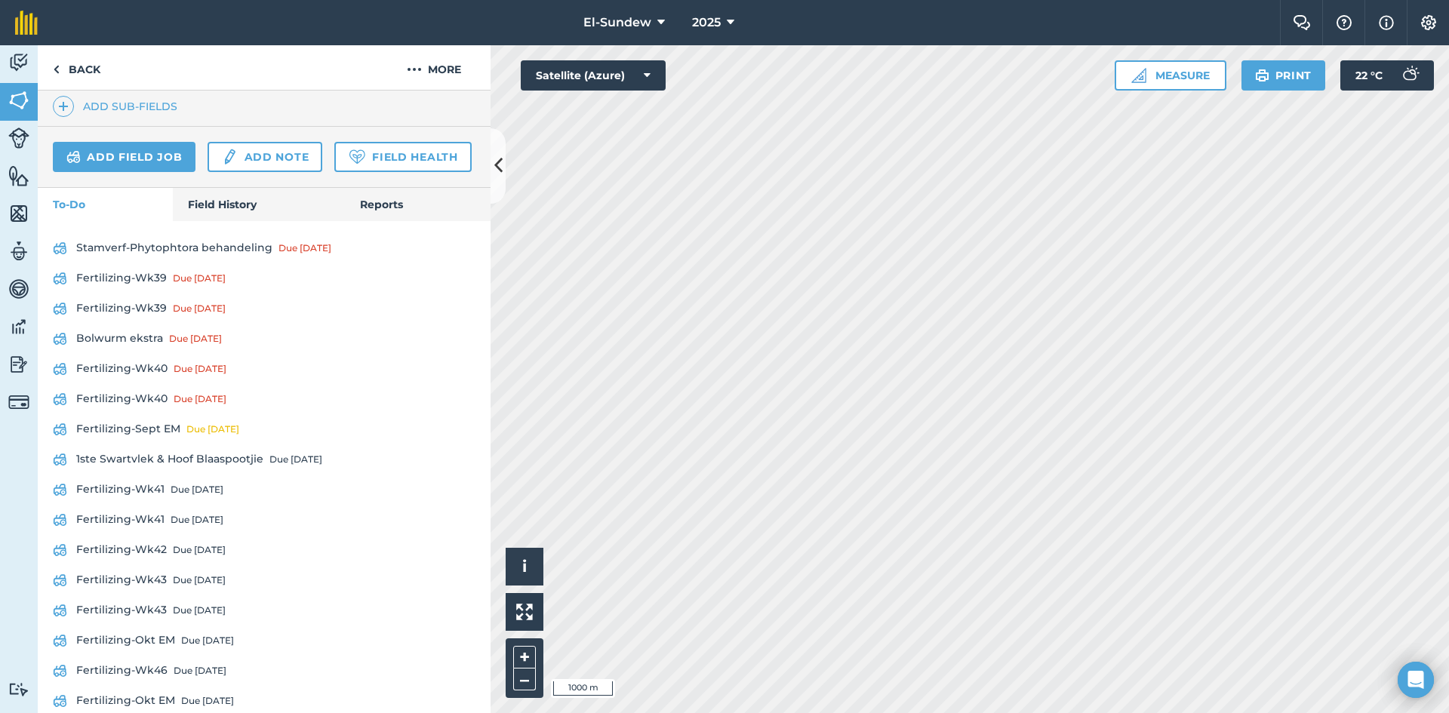
scroll to position [503, 0]
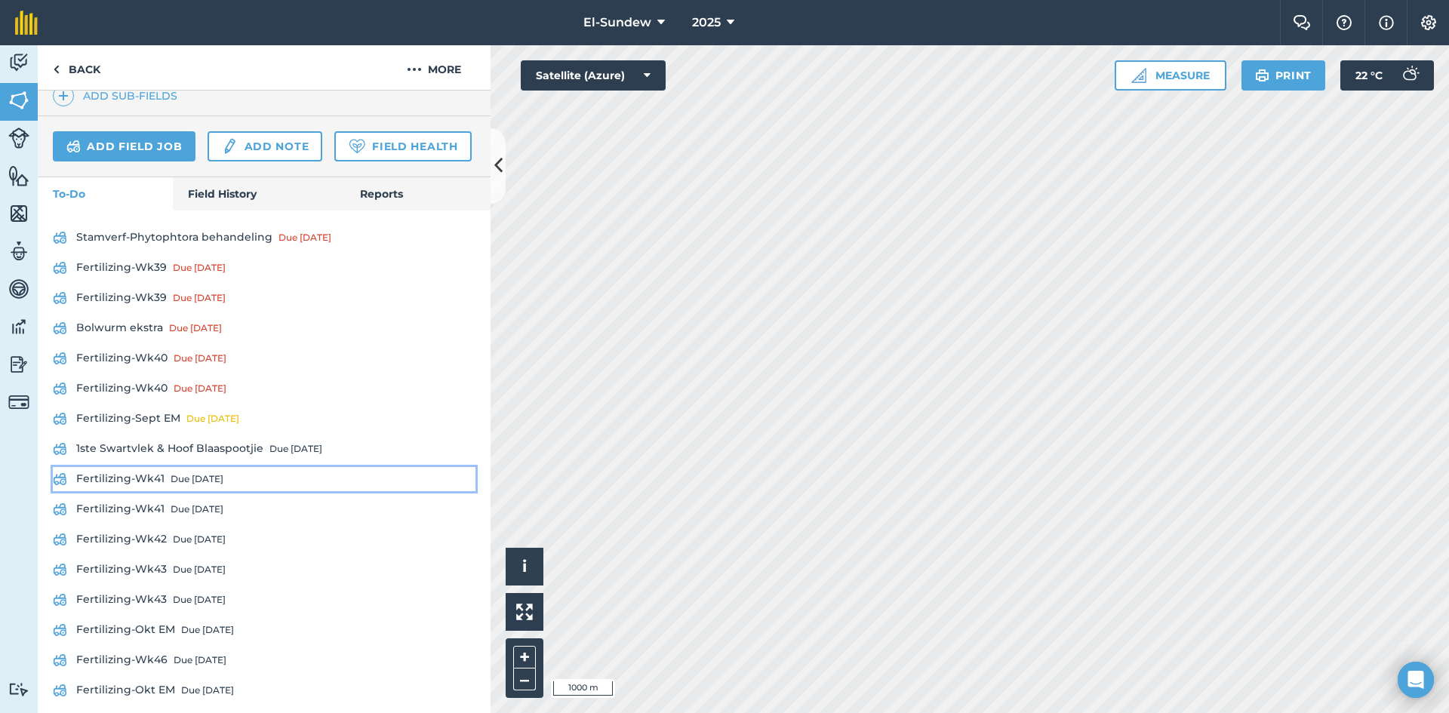
click at [137, 491] on link "Fertilizing-Wk41 Due in 6 days" at bounding box center [264, 479] width 423 height 24
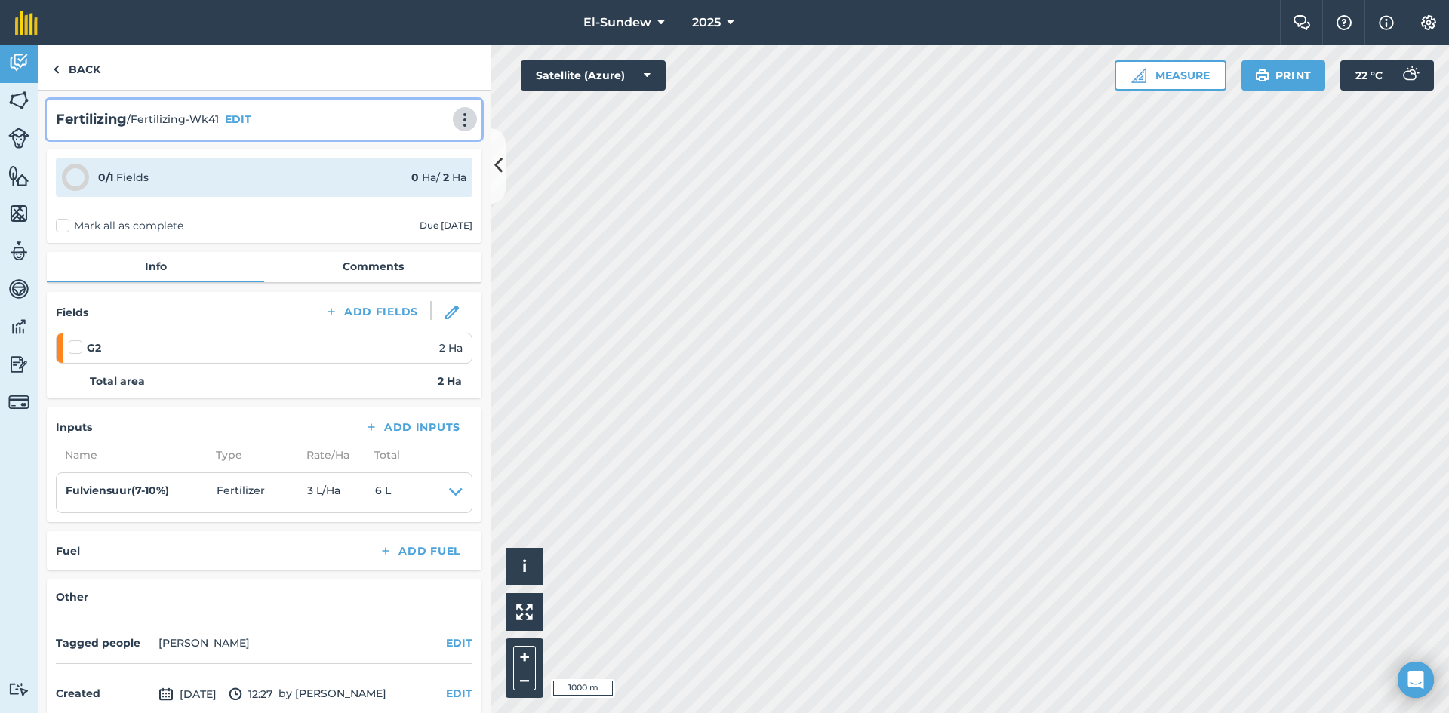
click at [456, 113] on img at bounding box center [465, 119] width 18 height 15
click at [404, 147] on link "Print" at bounding box center [433, 152] width 97 height 30
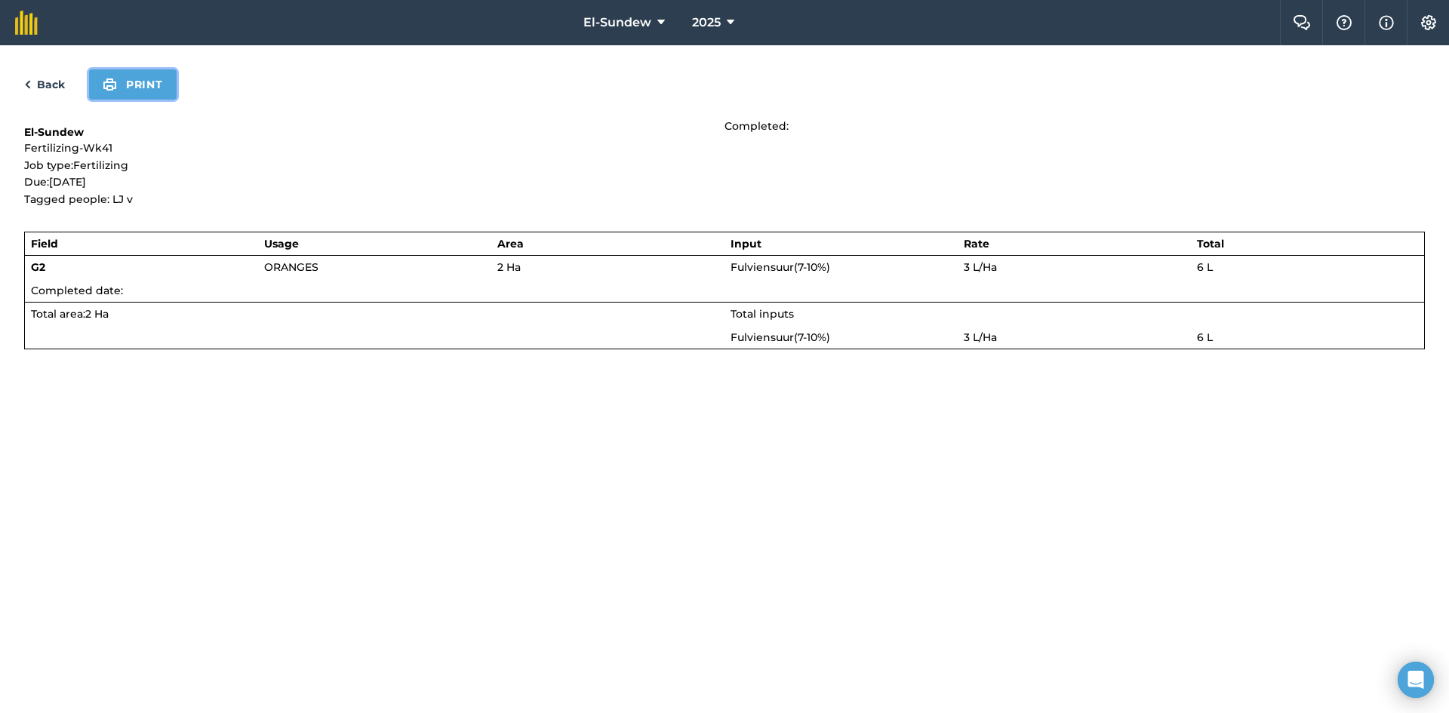
click at [125, 71] on button "Print" at bounding box center [133, 84] width 88 height 30
click at [57, 78] on link "Back" at bounding box center [44, 84] width 41 height 18
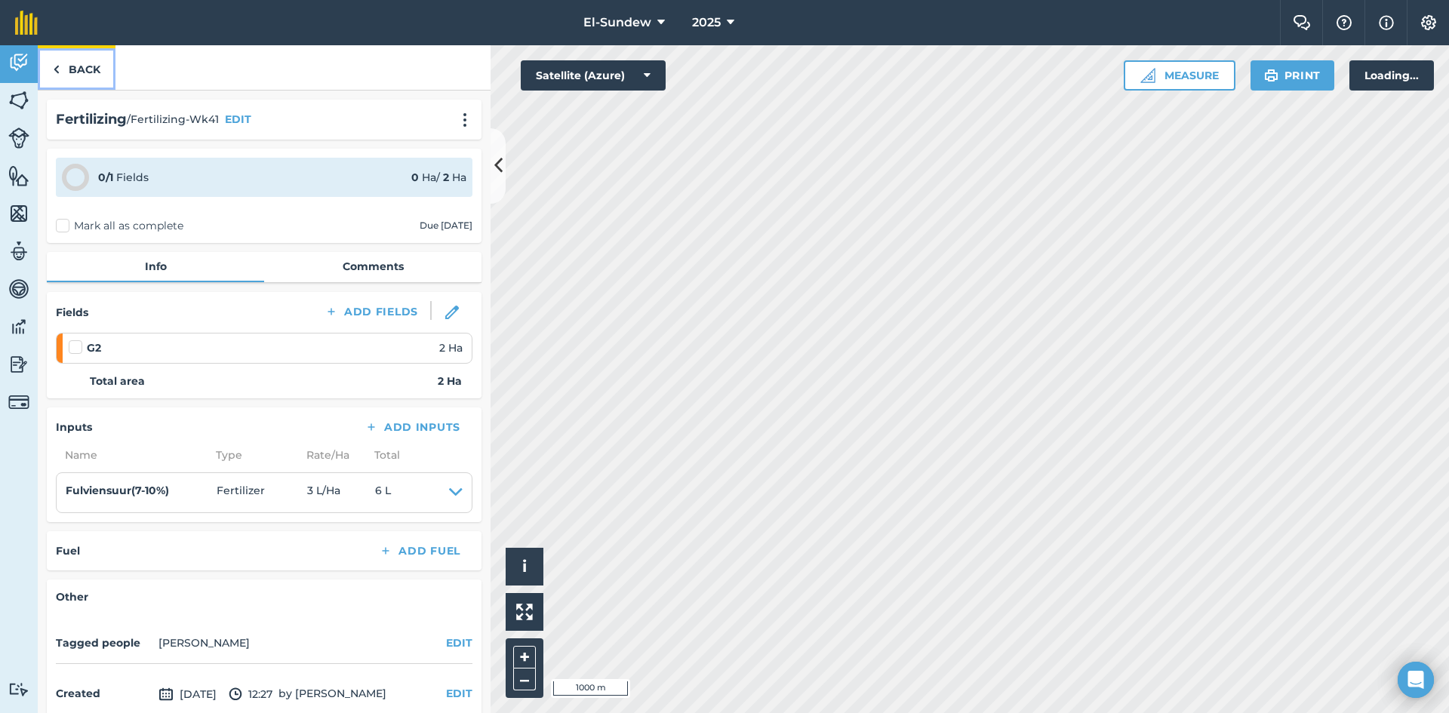
click at [57, 78] on img at bounding box center [56, 69] width 7 height 18
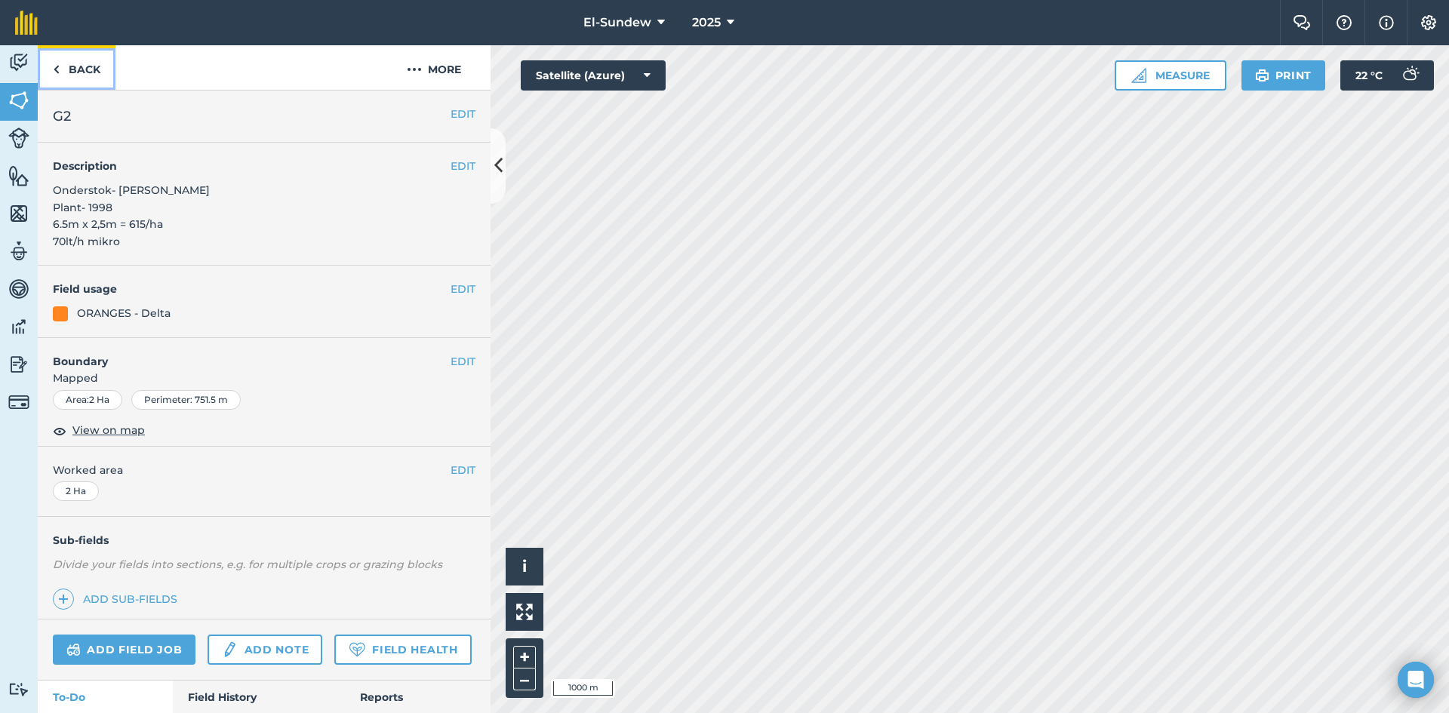
click at [57, 78] on img at bounding box center [56, 69] width 7 height 18
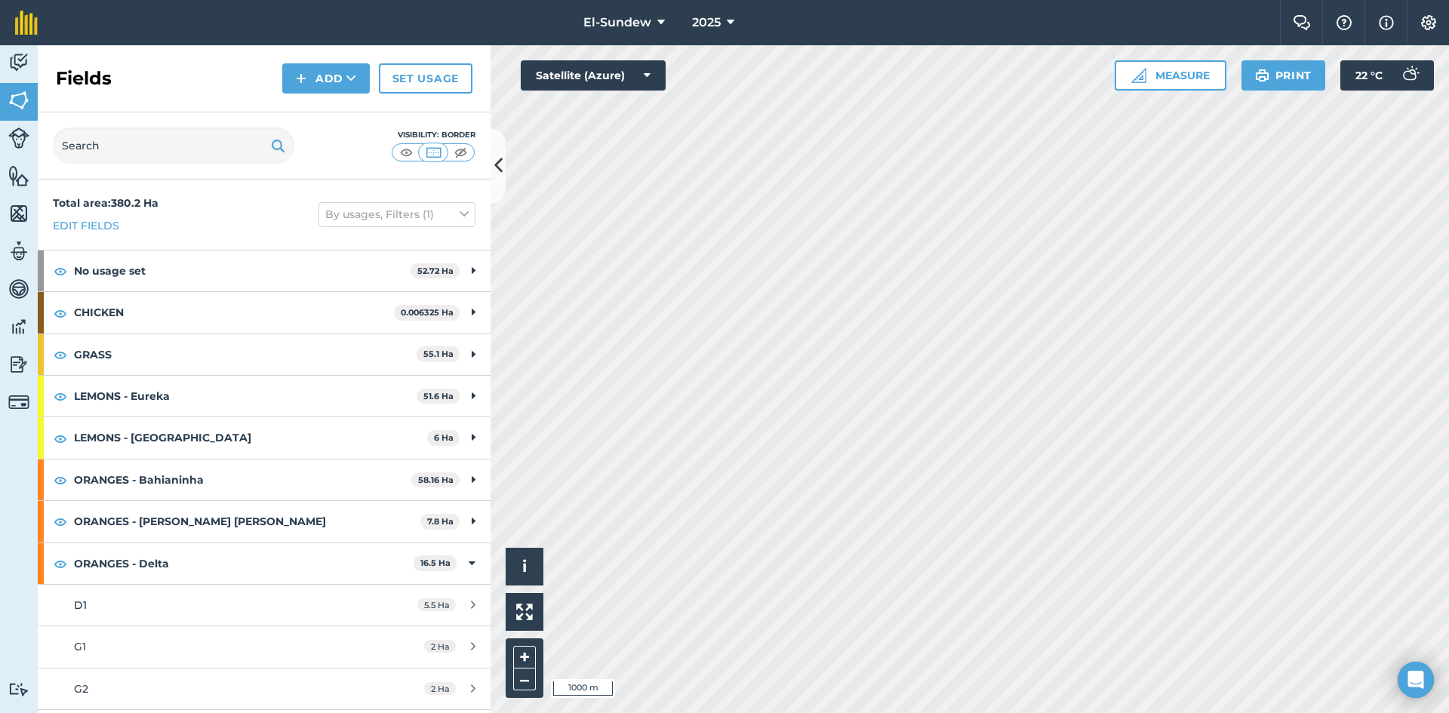
scroll to position [251, 0]
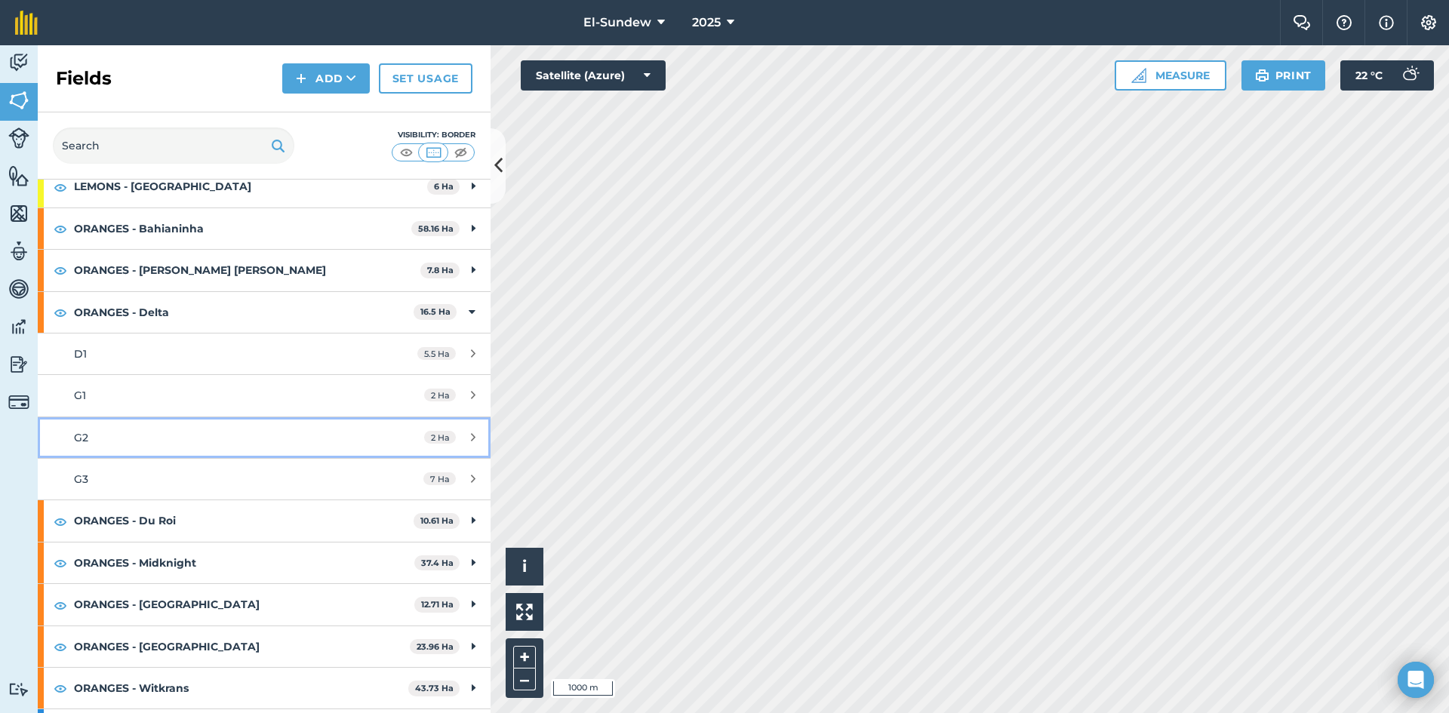
click at [176, 426] on link "G2 2 Ha" at bounding box center [264, 437] width 453 height 41
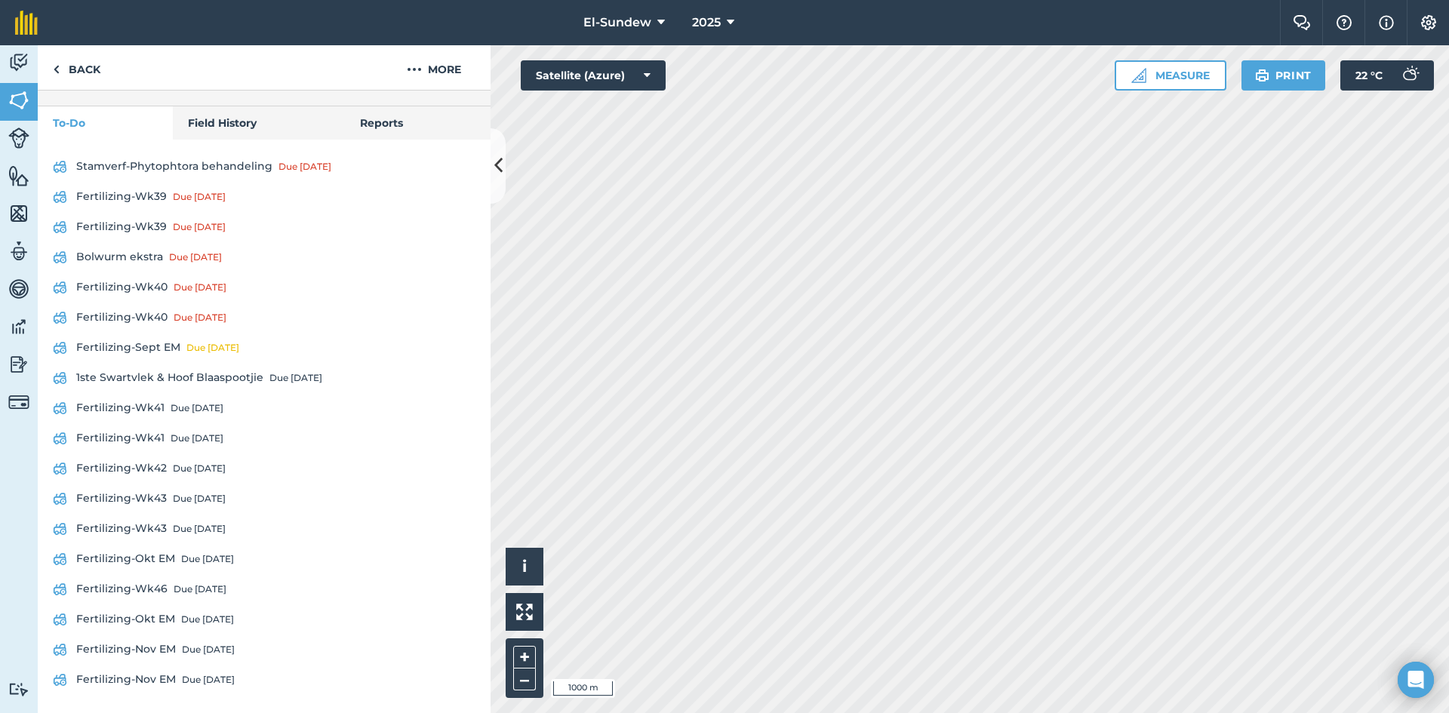
scroll to position [616, 0]
click at [161, 442] on link "Fertilizing-Wk41 Due in 6 days" at bounding box center [264, 438] width 423 height 24
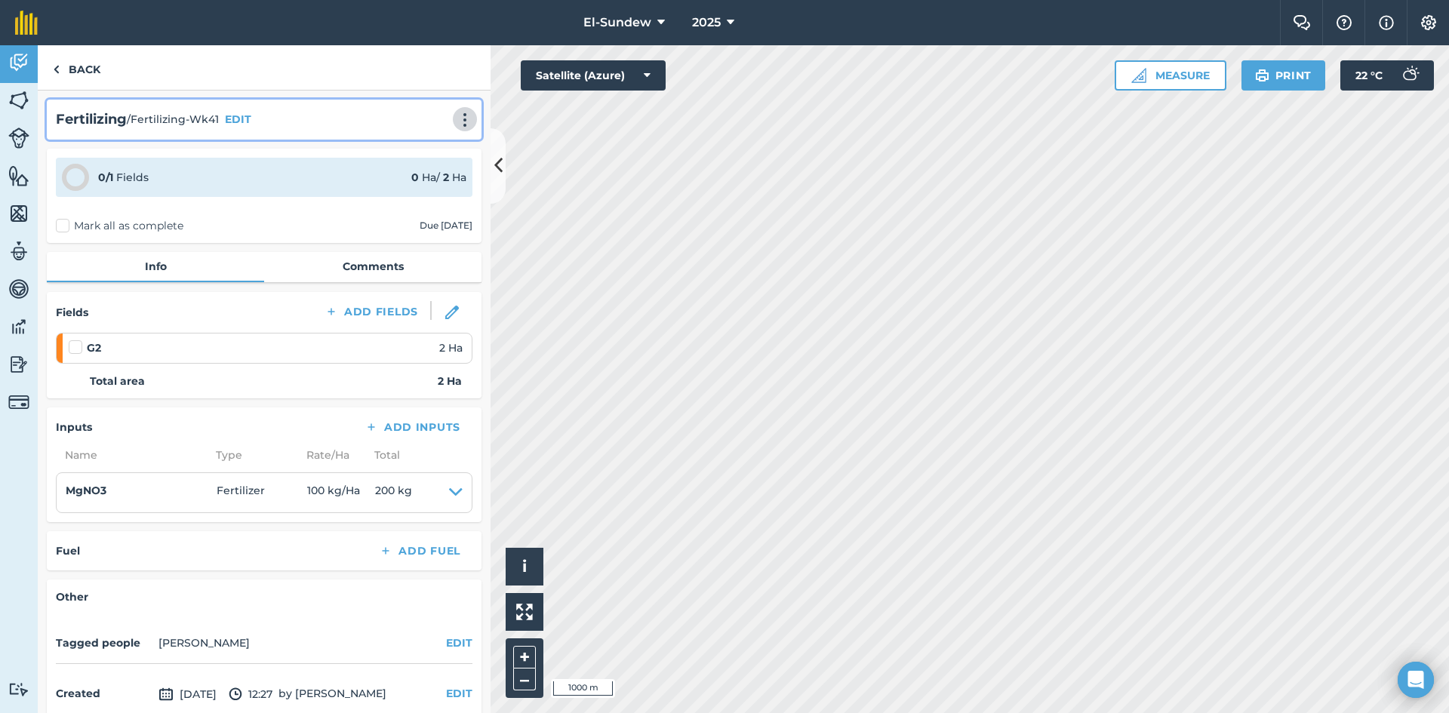
click at [456, 120] on img at bounding box center [465, 119] width 18 height 15
click at [446, 152] on link "Print" at bounding box center [433, 152] width 97 height 30
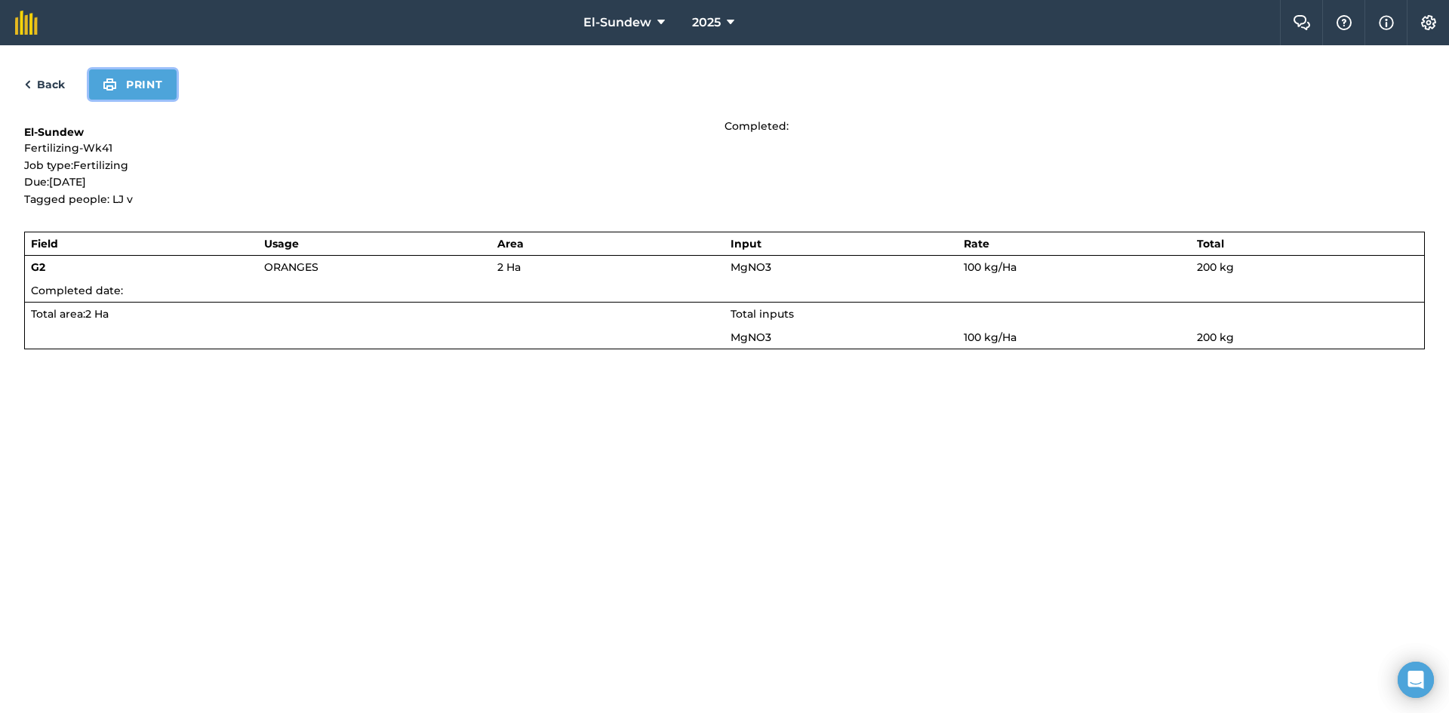
click at [138, 92] on button "Print" at bounding box center [133, 84] width 88 height 30
click at [52, 85] on link "Back" at bounding box center [44, 84] width 41 height 18
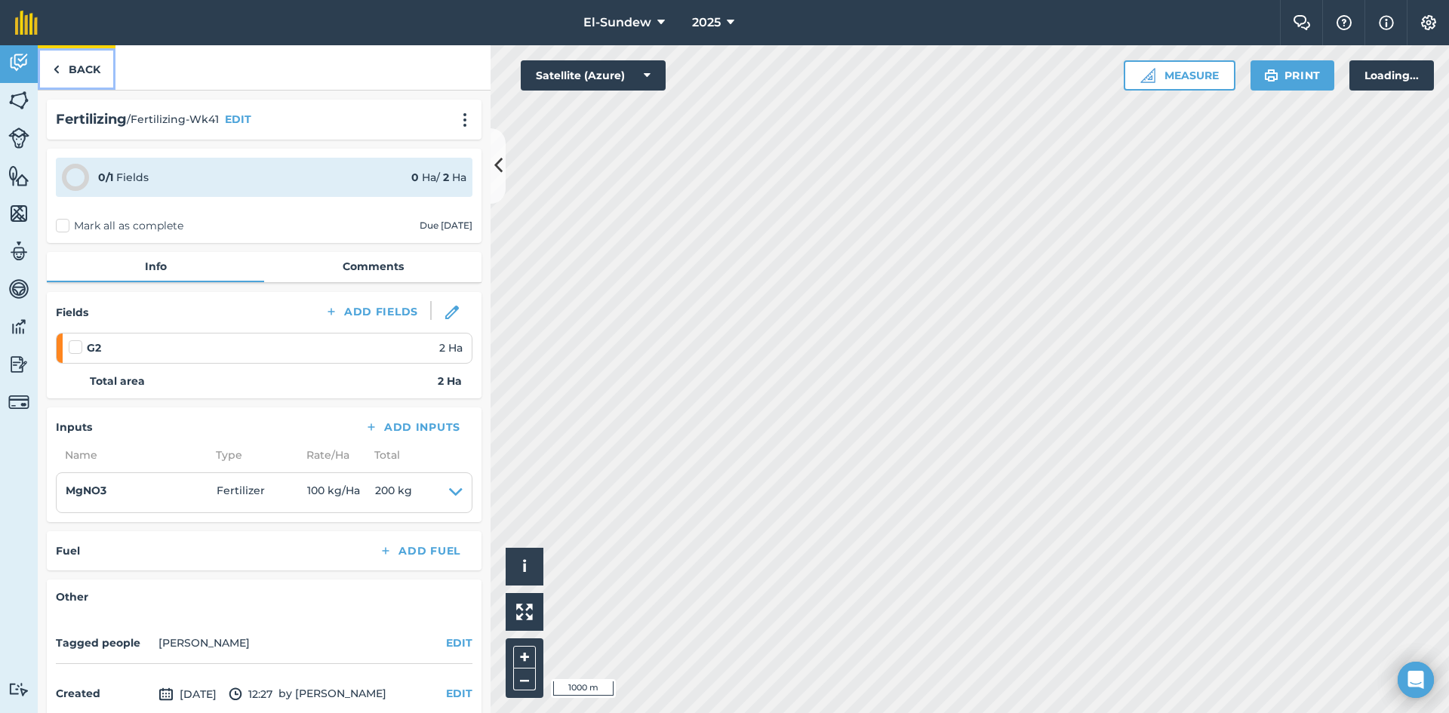
click at [60, 60] on link "Back" at bounding box center [77, 67] width 78 height 45
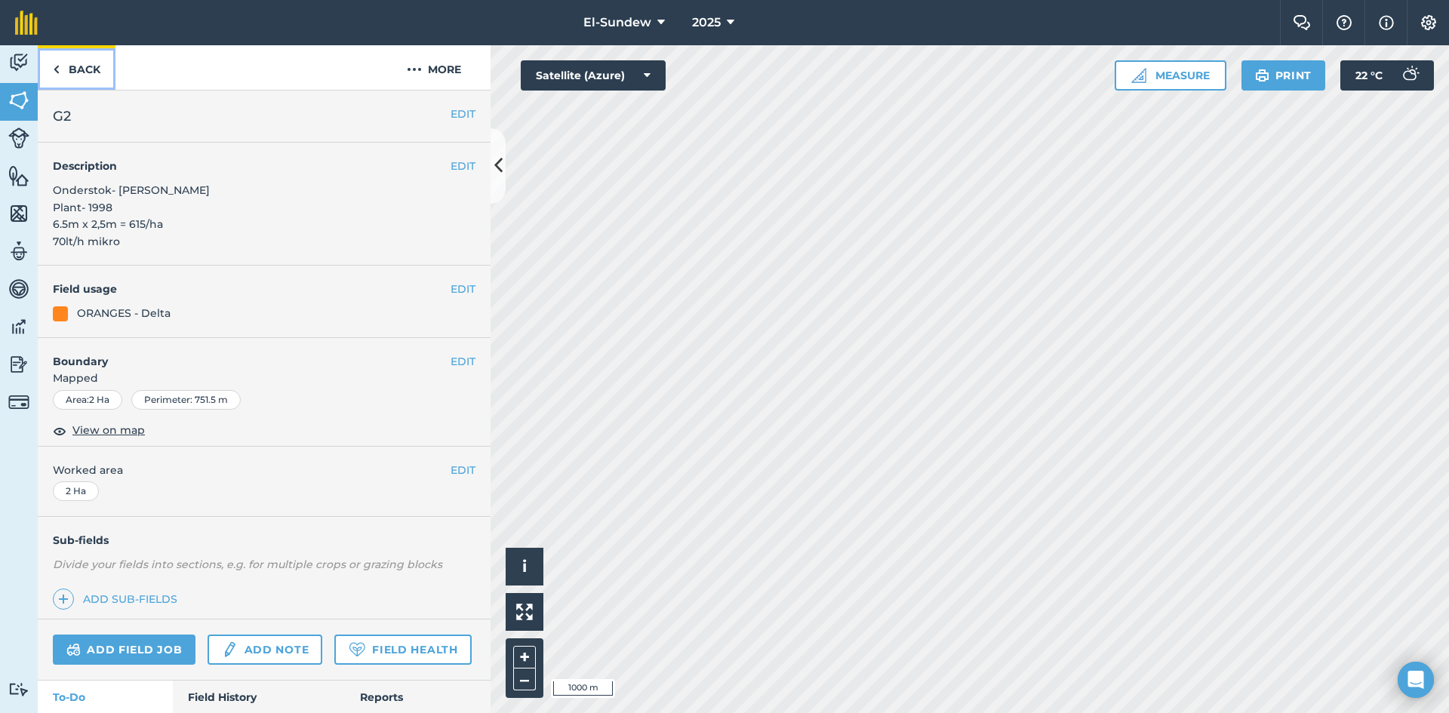
click at [79, 77] on link "Back" at bounding box center [77, 67] width 78 height 45
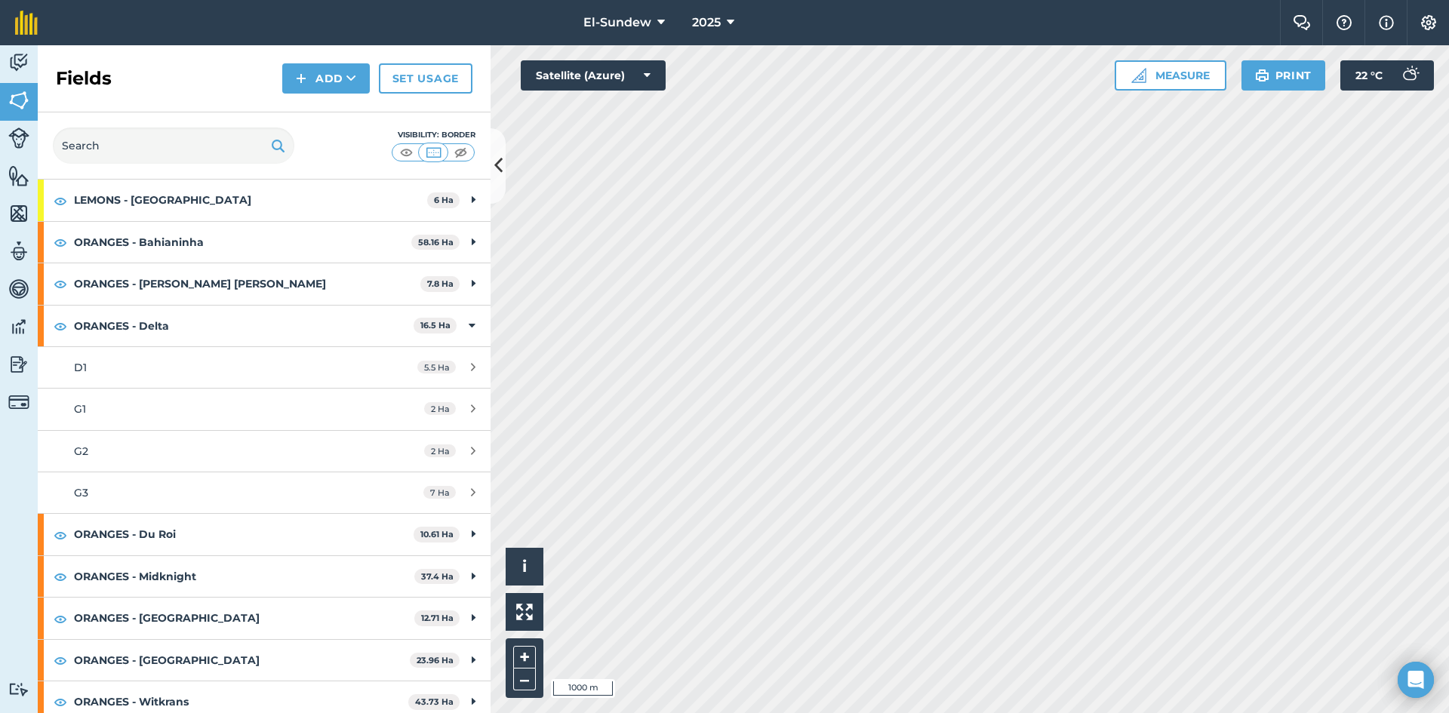
scroll to position [251, 0]
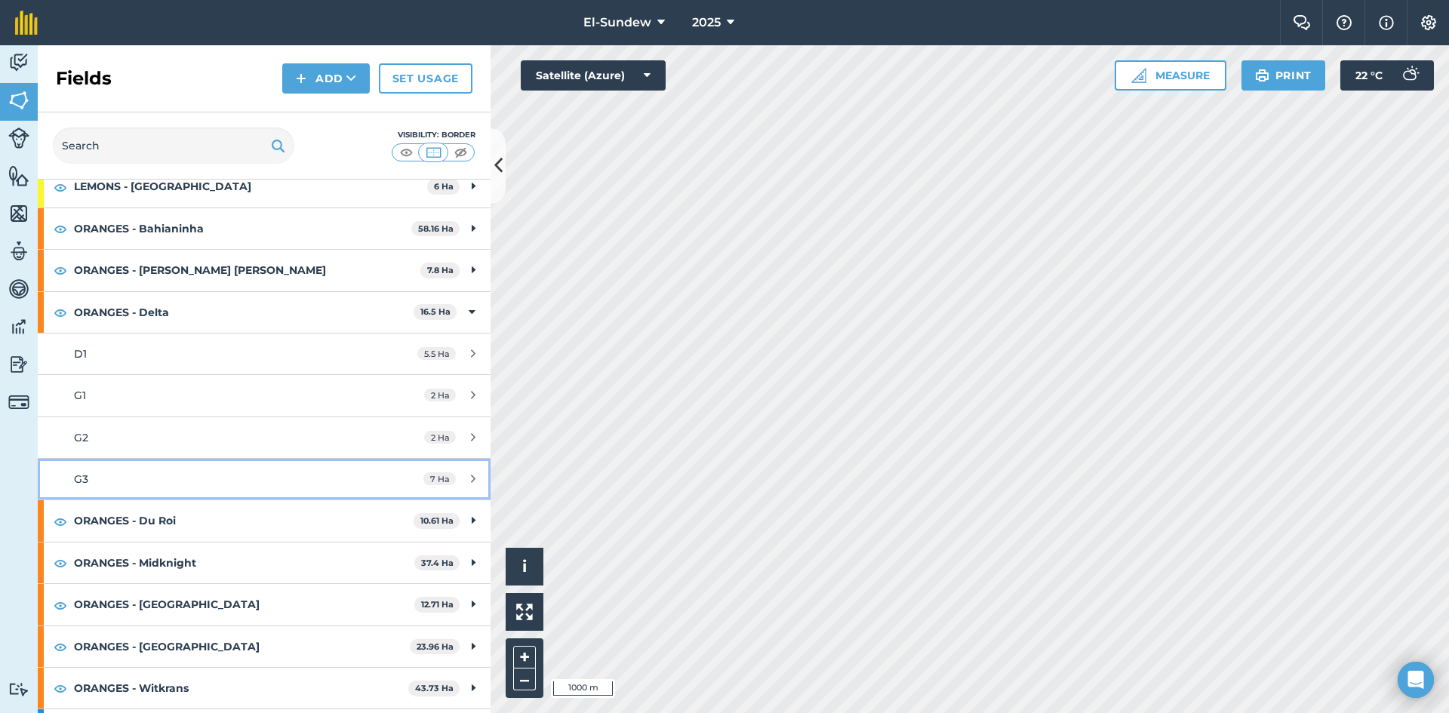
click at [180, 474] on div "G3" at bounding box center [216, 479] width 284 height 17
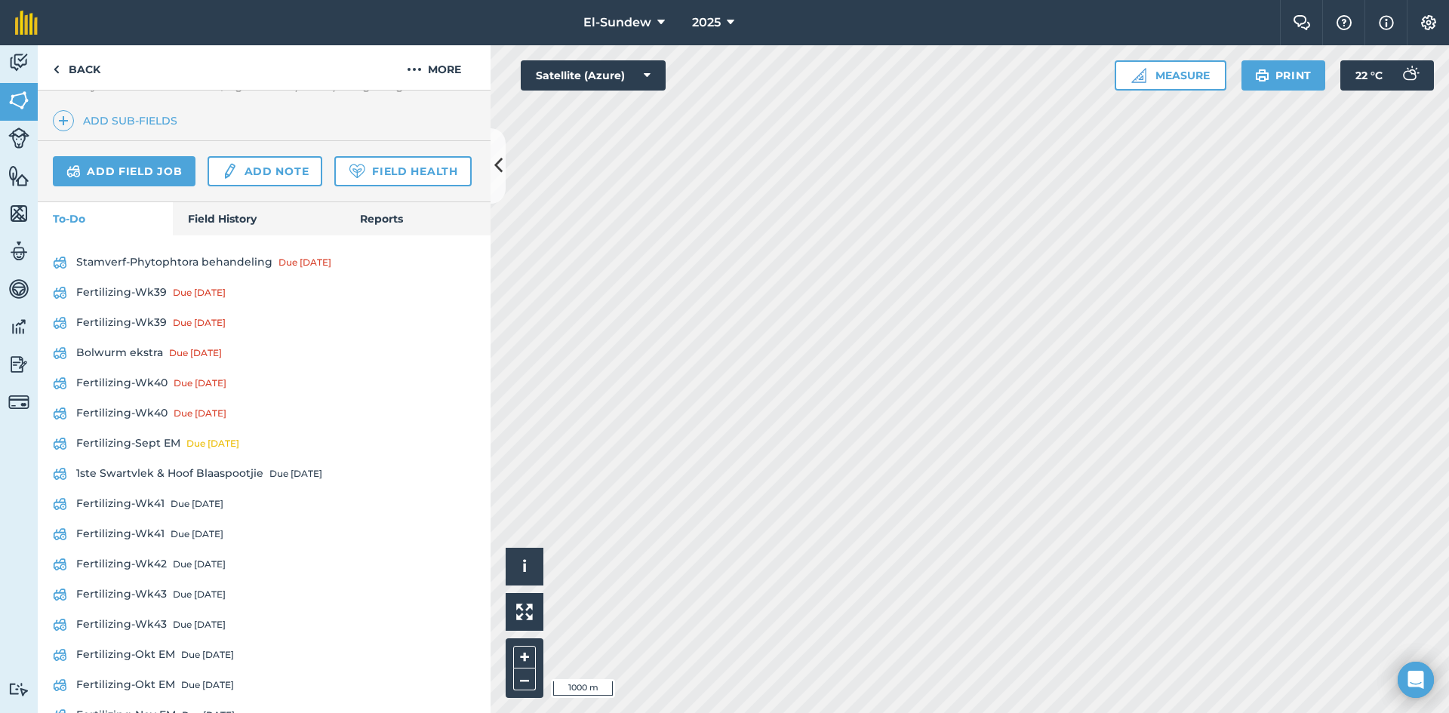
scroll to position [503, 0]
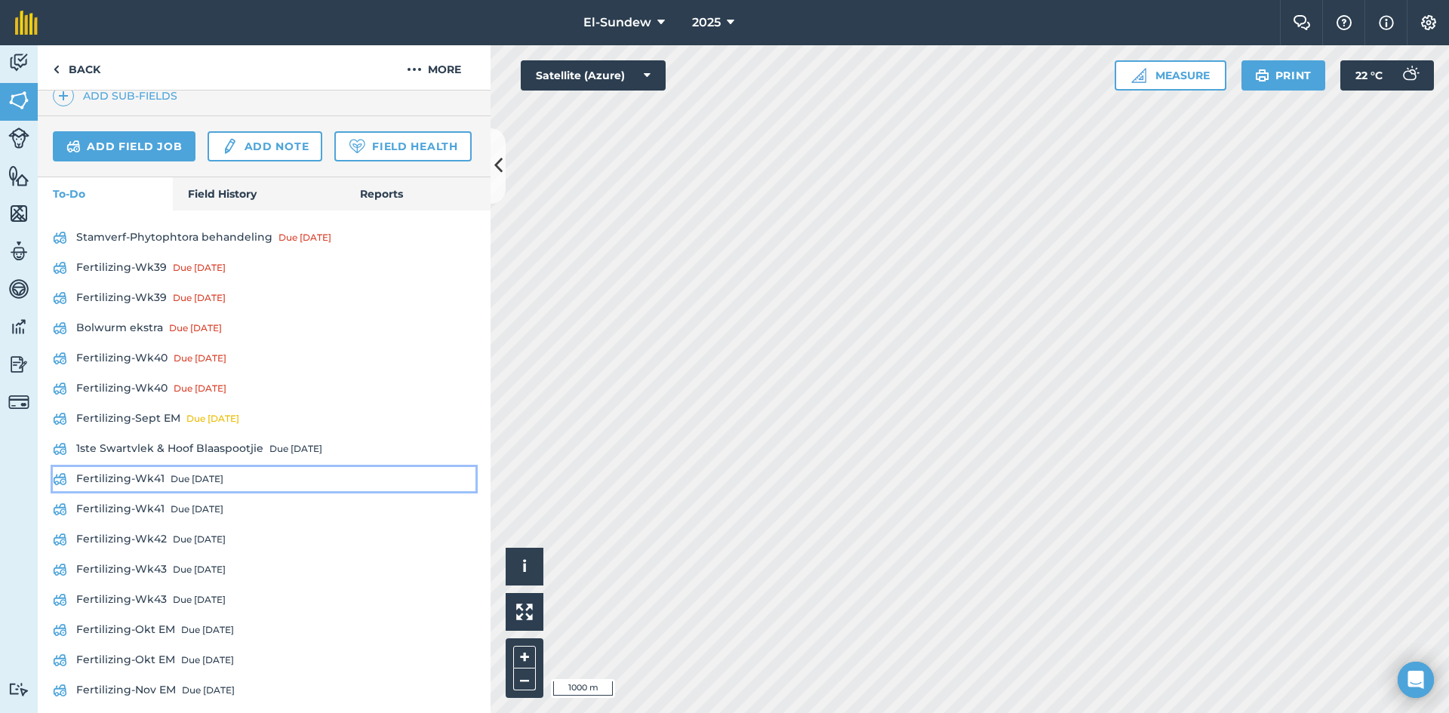
click at [156, 491] on link "Fertilizing-Wk41 Due in 6 days" at bounding box center [264, 479] width 423 height 24
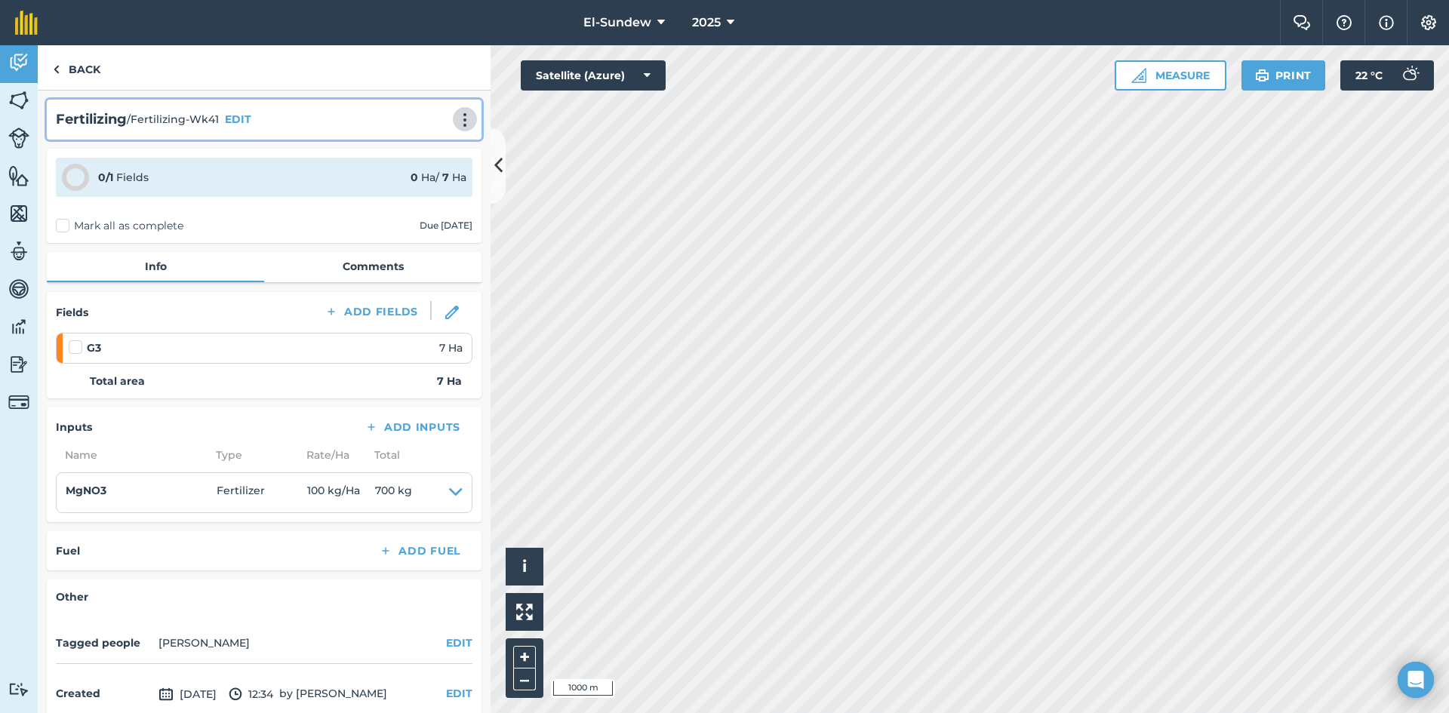
click at [456, 119] on img at bounding box center [465, 119] width 18 height 15
click at [417, 149] on link "Print" at bounding box center [433, 152] width 97 height 30
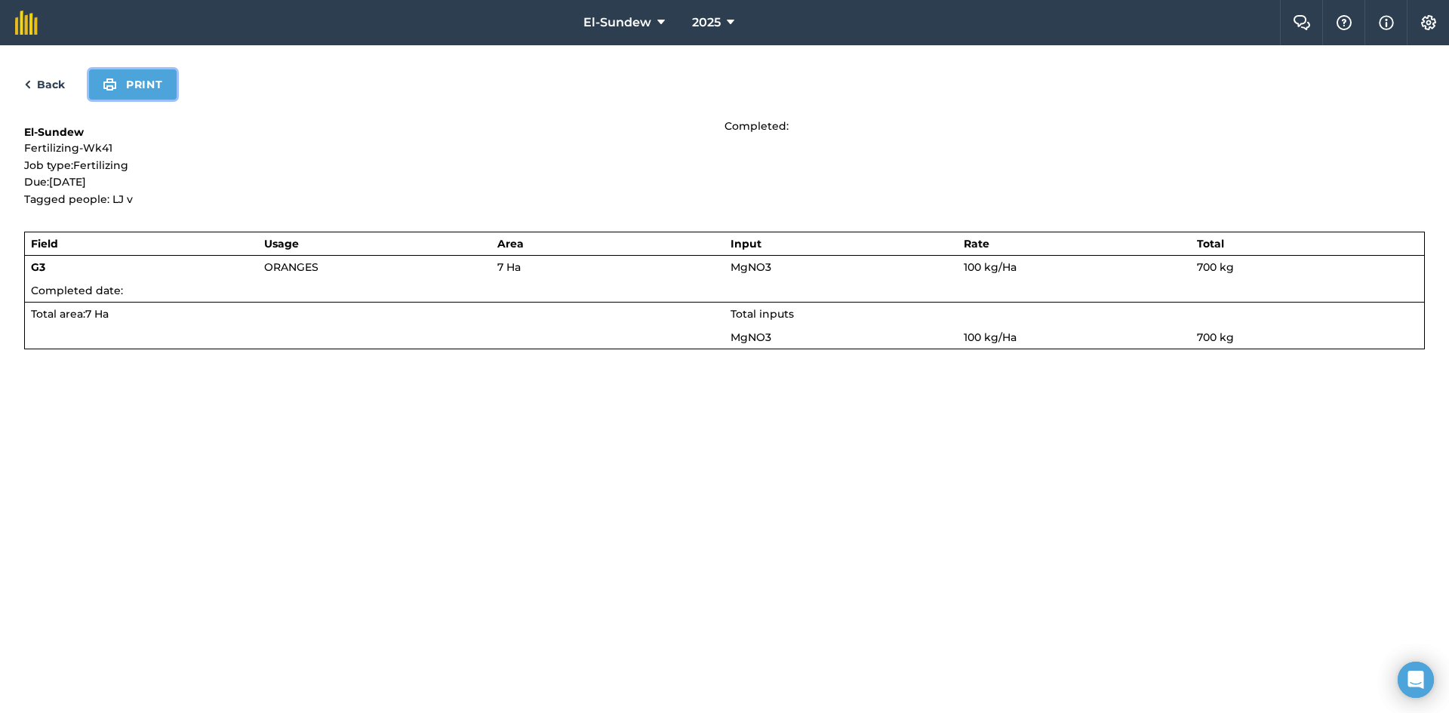
drag, startPoint x: 140, startPoint y: 88, endPoint x: 599, endPoint y: 397, distance: 553.5
click at [140, 88] on button "Print" at bounding box center [133, 84] width 88 height 30
click at [53, 83] on link "Back" at bounding box center [44, 84] width 41 height 18
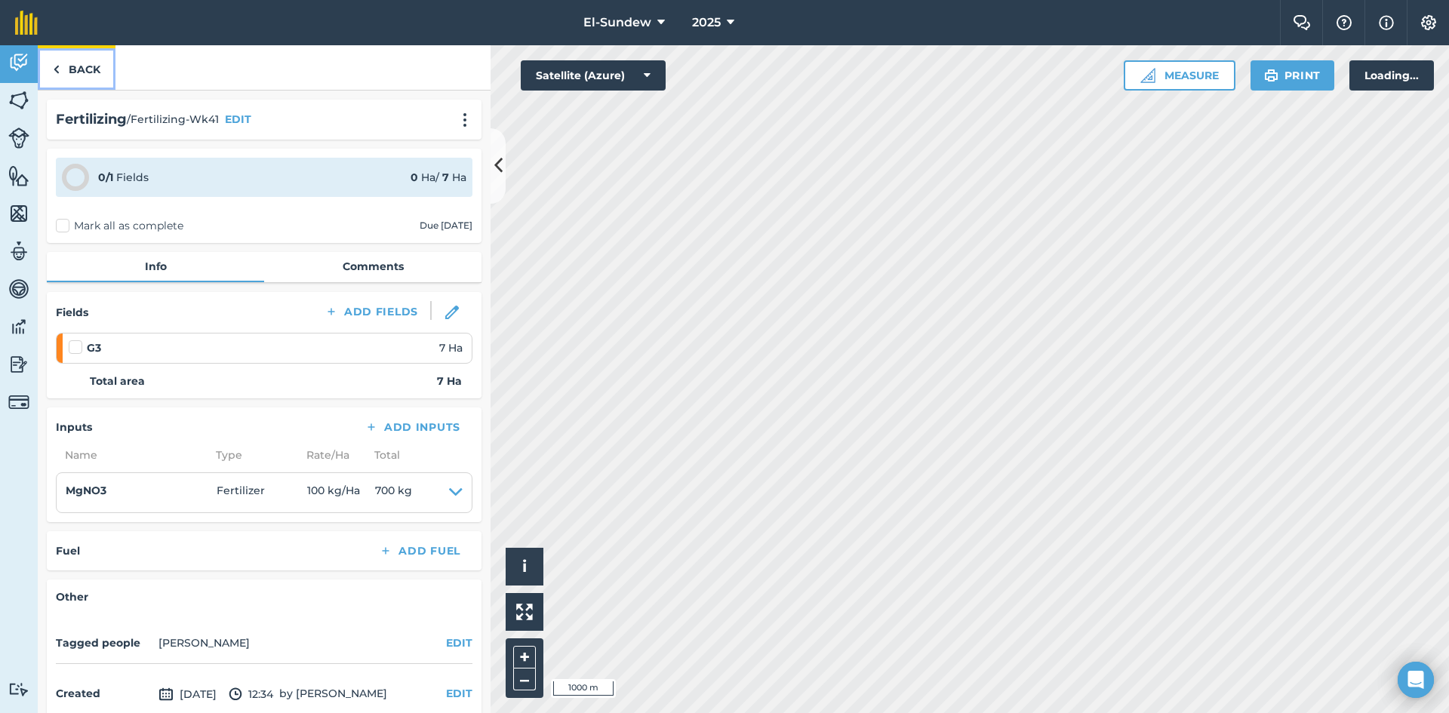
click at [57, 79] on link "Back" at bounding box center [77, 67] width 78 height 45
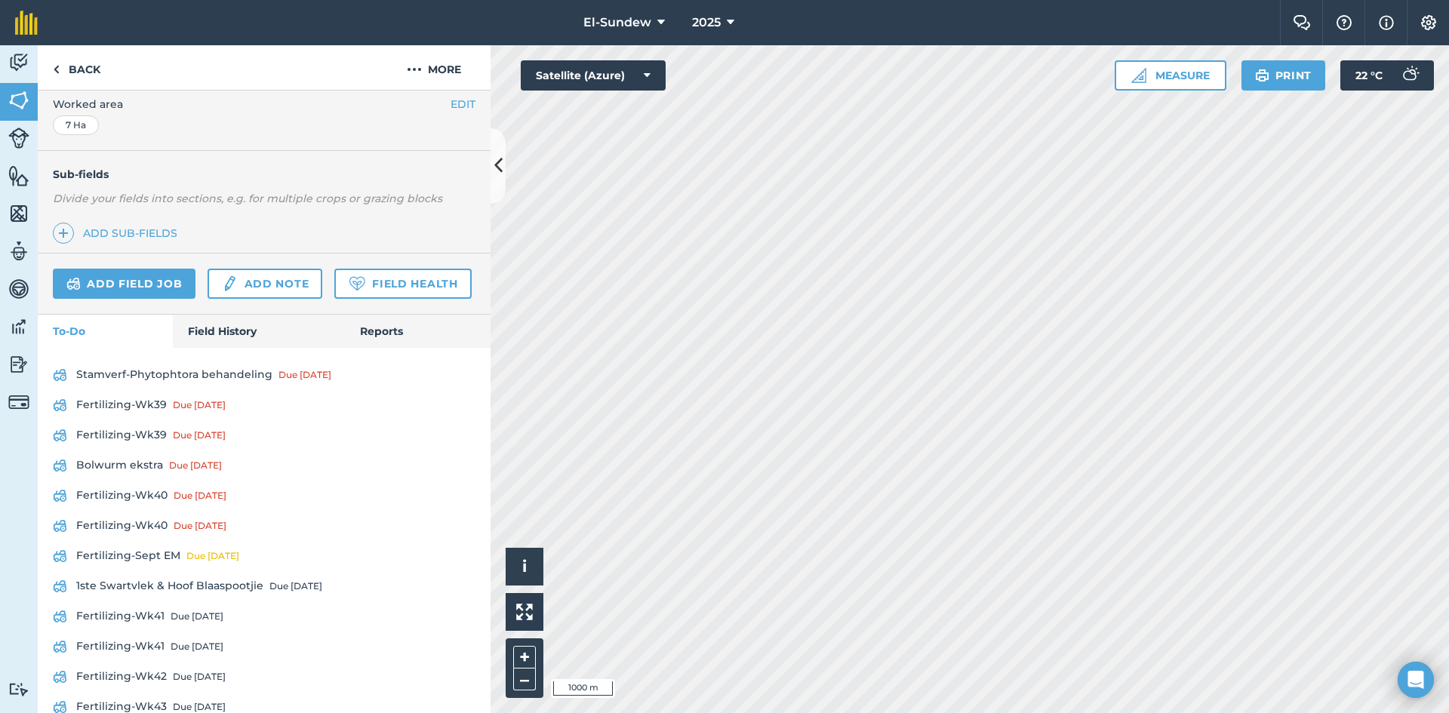
scroll to position [503, 0]
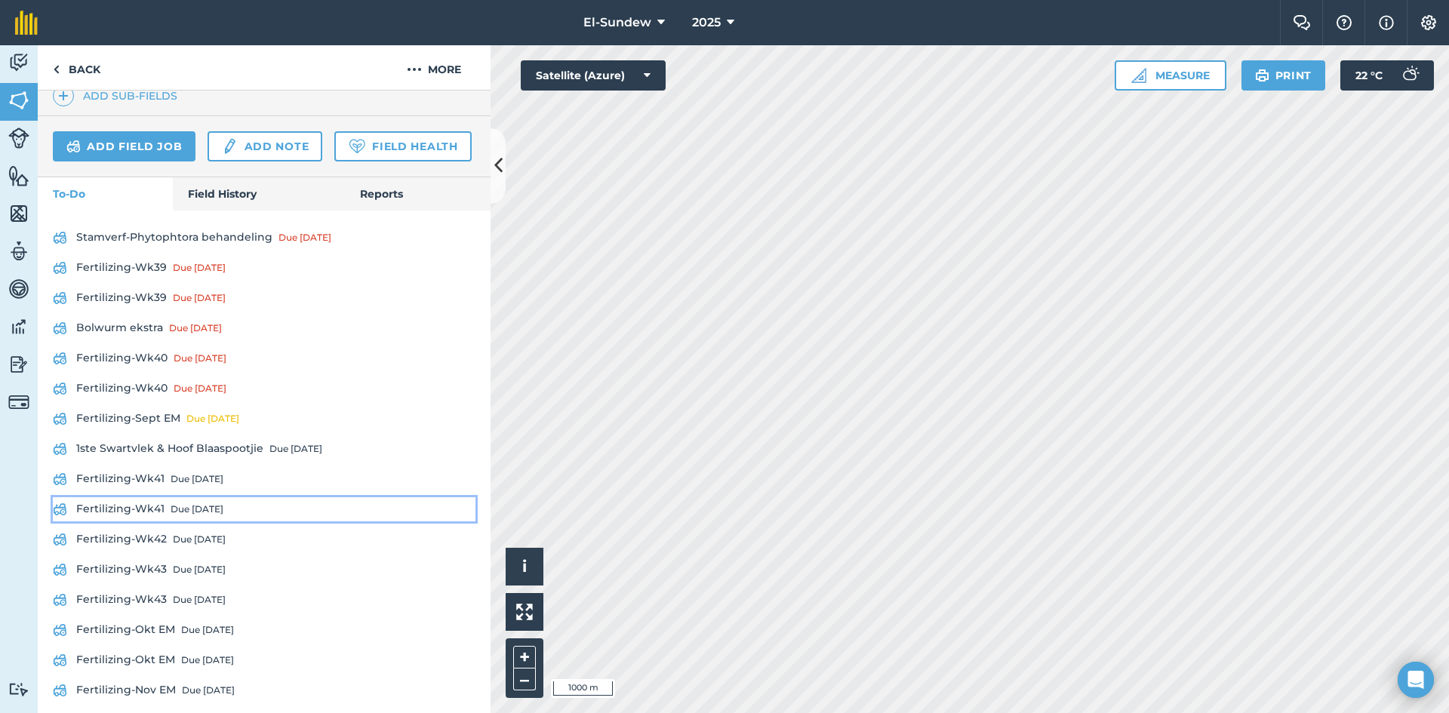
click at [159, 521] on link "Fertilizing-Wk41 Due in 6 days" at bounding box center [264, 509] width 423 height 24
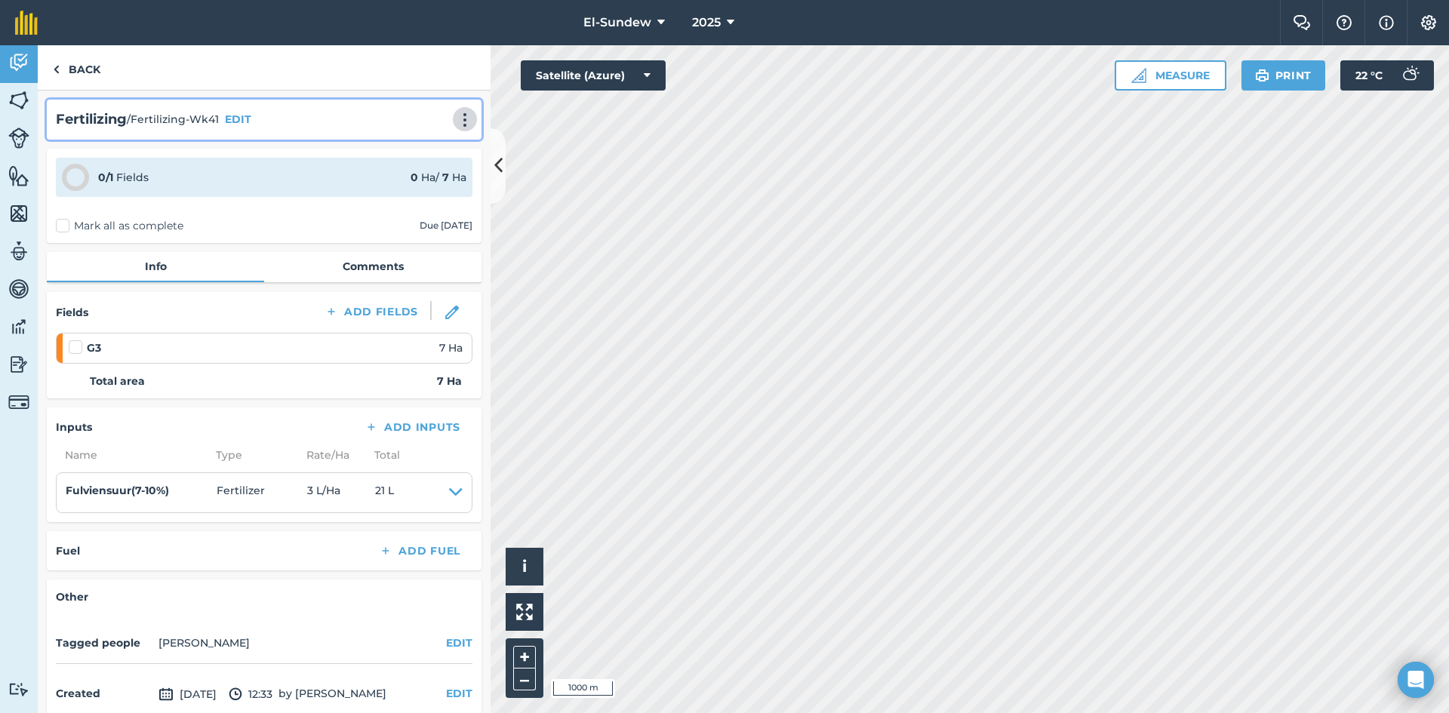
click at [456, 119] on img at bounding box center [465, 119] width 18 height 15
click at [408, 150] on link "Print" at bounding box center [433, 152] width 97 height 30
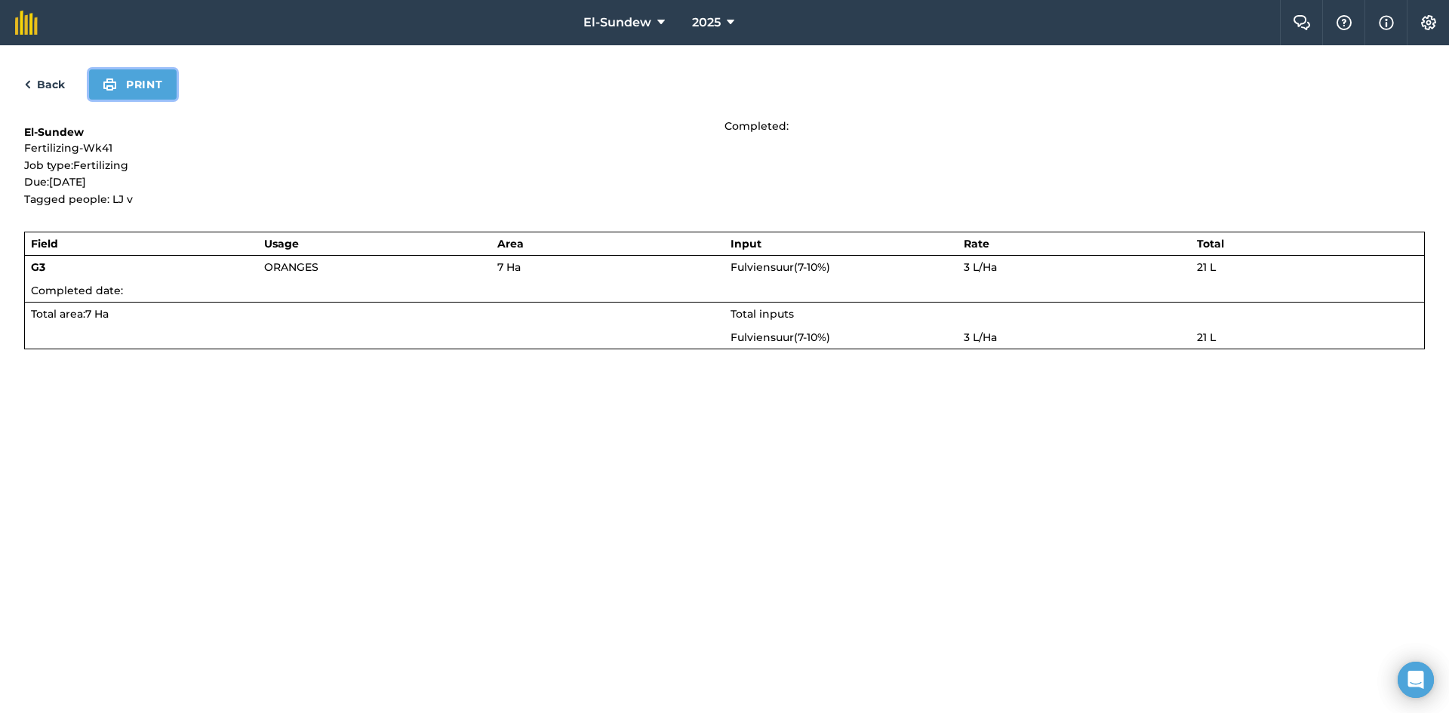
click at [143, 83] on button "Print" at bounding box center [133, 84] width 88 height 30
click at [54, 76] on link "Back" at bounding box center [44, 84] width 41 height 18
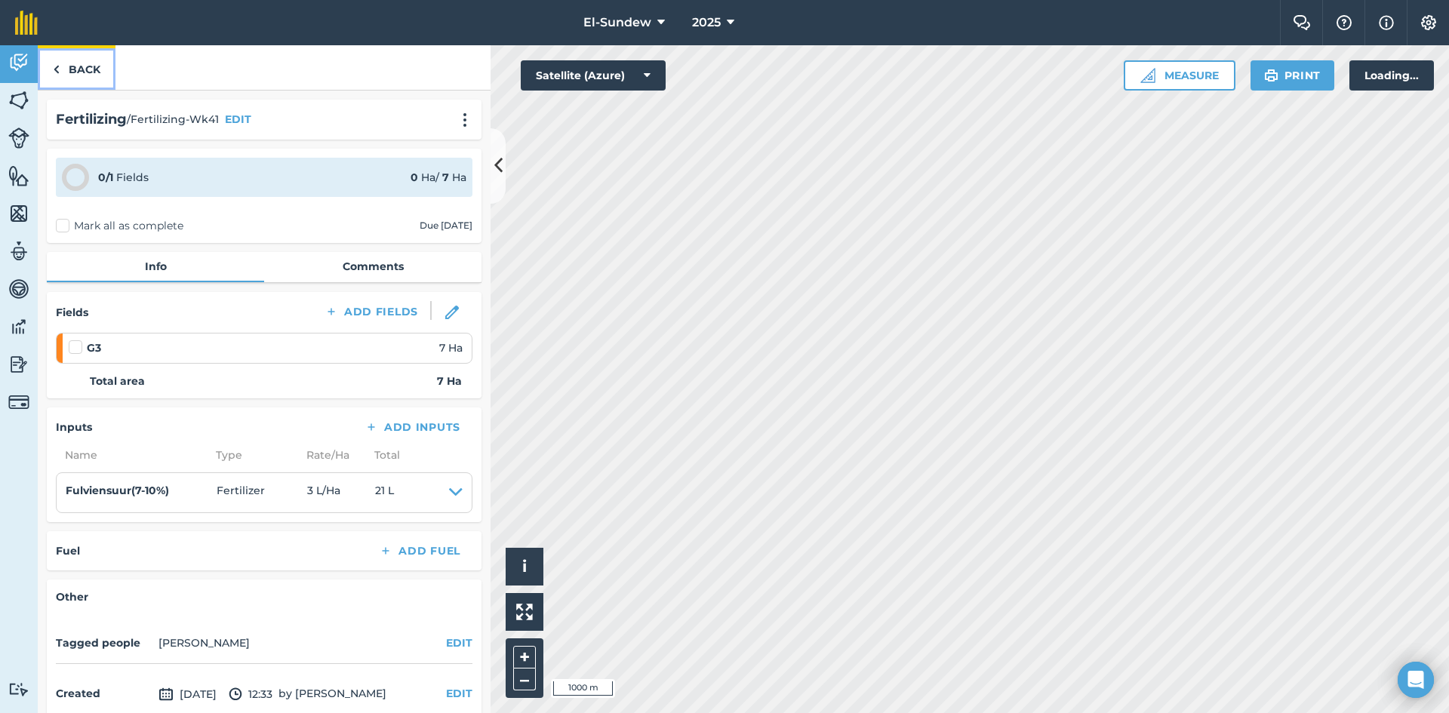
click at [72, 63] on link "Back" at bounding box center [77, 67] width 78 height 45
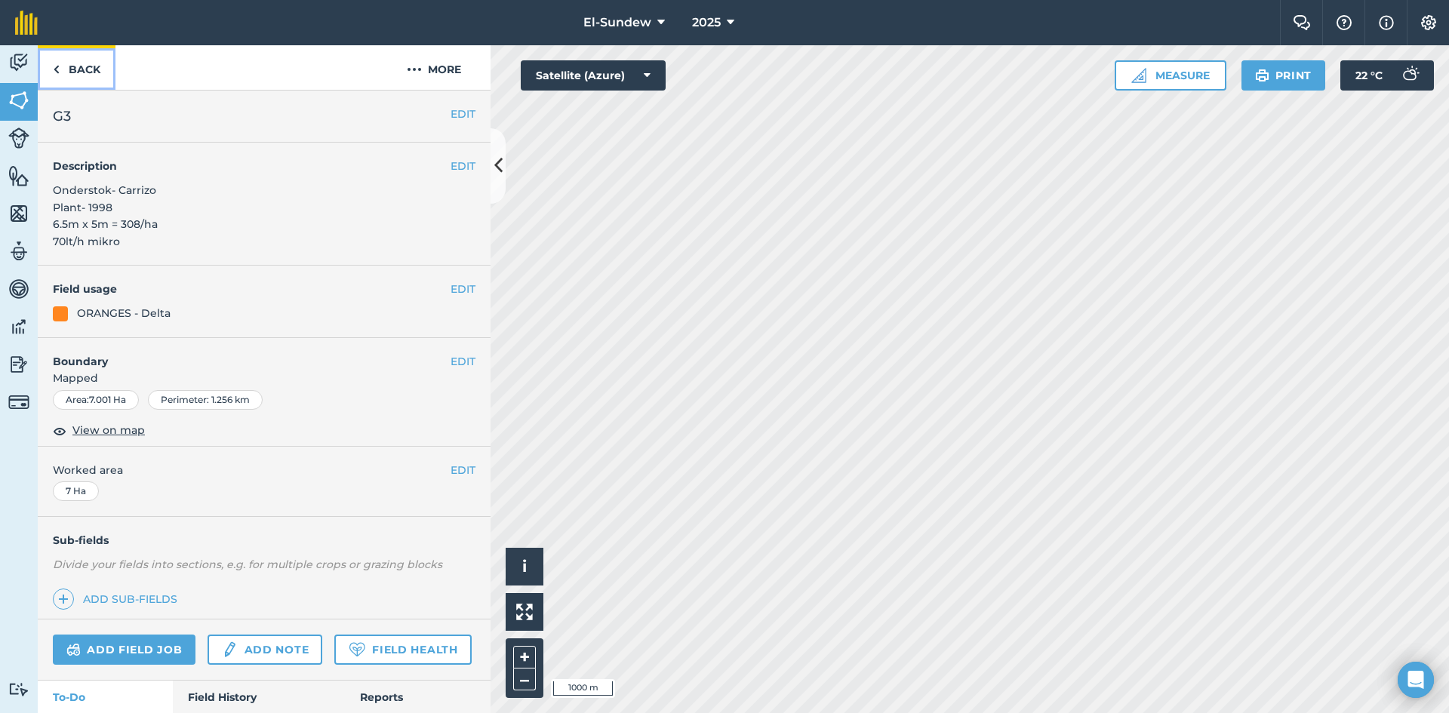
click at [72, 63] on link "Back" at bounding box center [77, 67] width 78 height 45
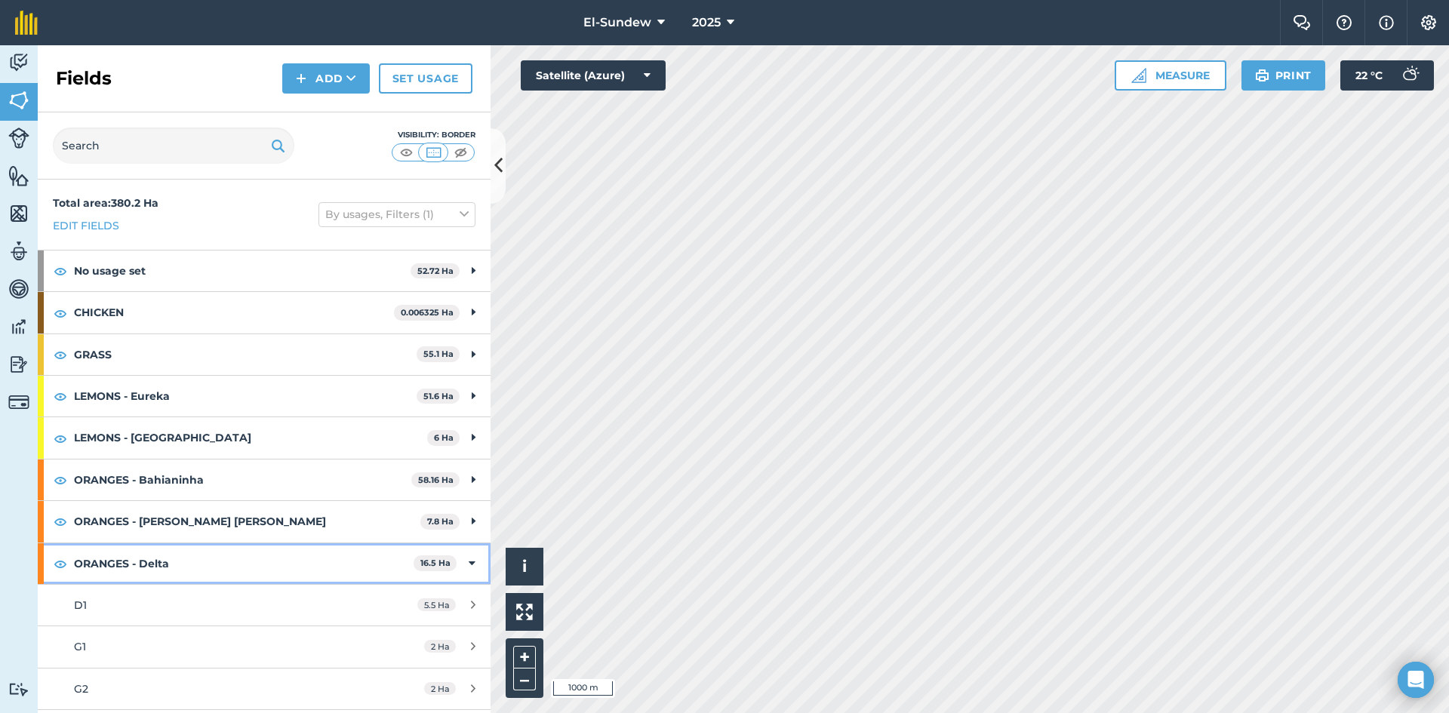
click at [211, 543] on strong "ORANGES - Delta" at bounding box center [244, 563] width 340 height 41
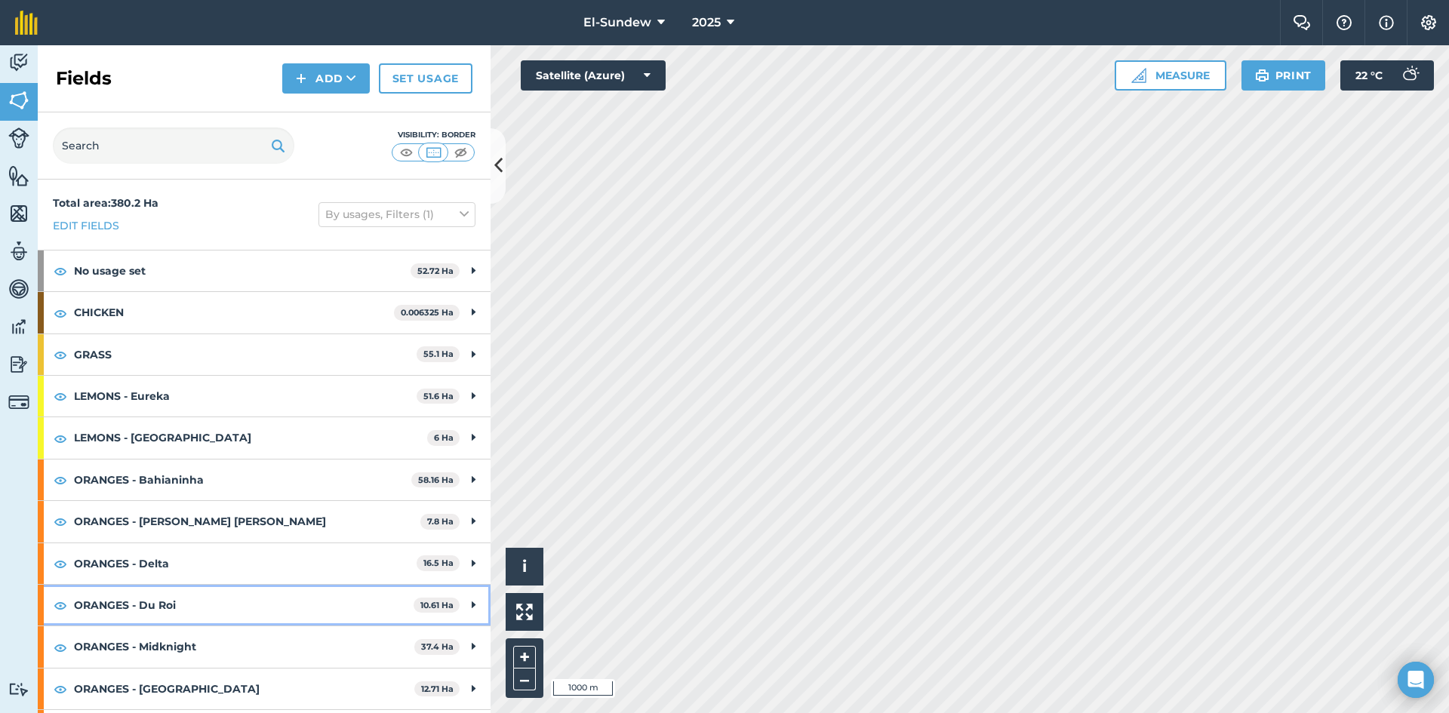
click at [208, 585] on strong "ORANGES - Du Roi" at bounding box center [244, 605] width 340 height 41
click at [164, 638] on div "D3" at bounding box center [216, 646] width 284 height 17
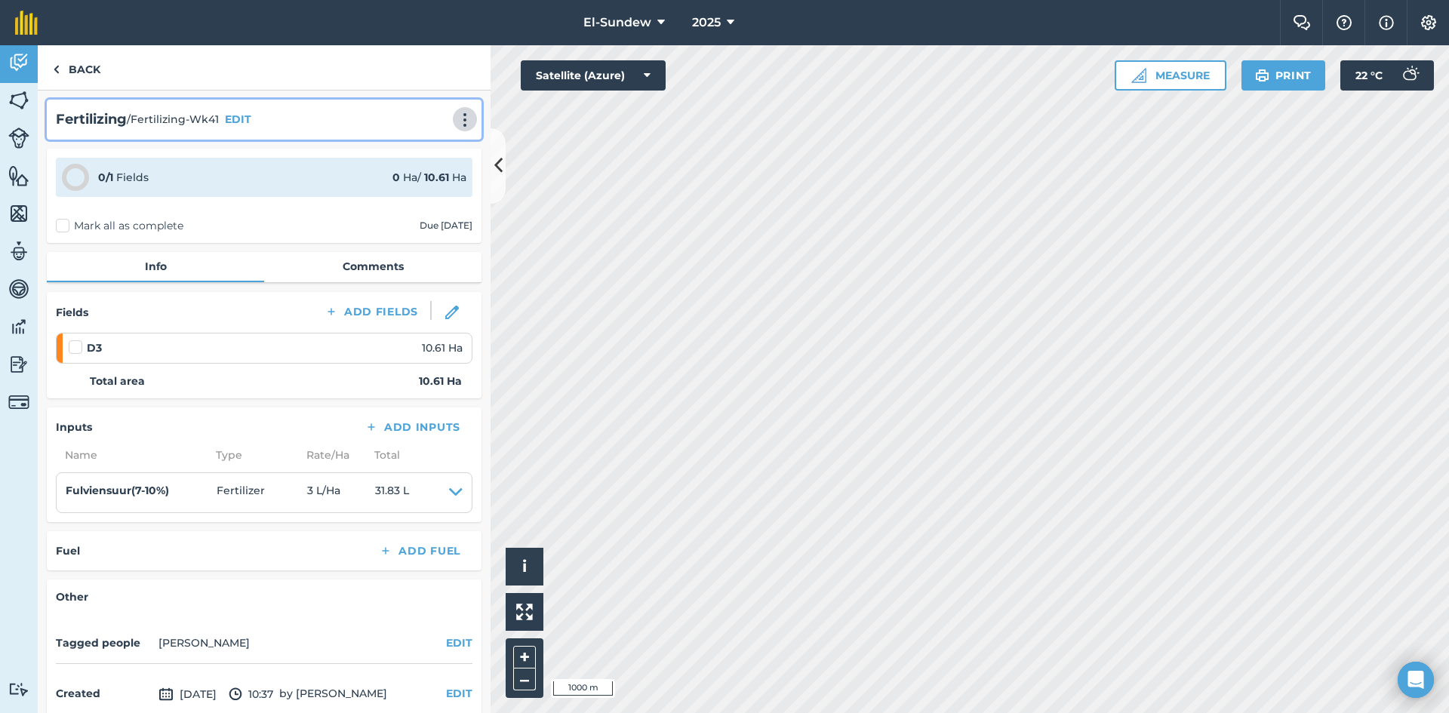
click at [456, 115] on img at bounding box center [465, 119] width 18 height 15
click at [420, 148] on link "Print" at bounding box center [433, 152] width 97 height 30
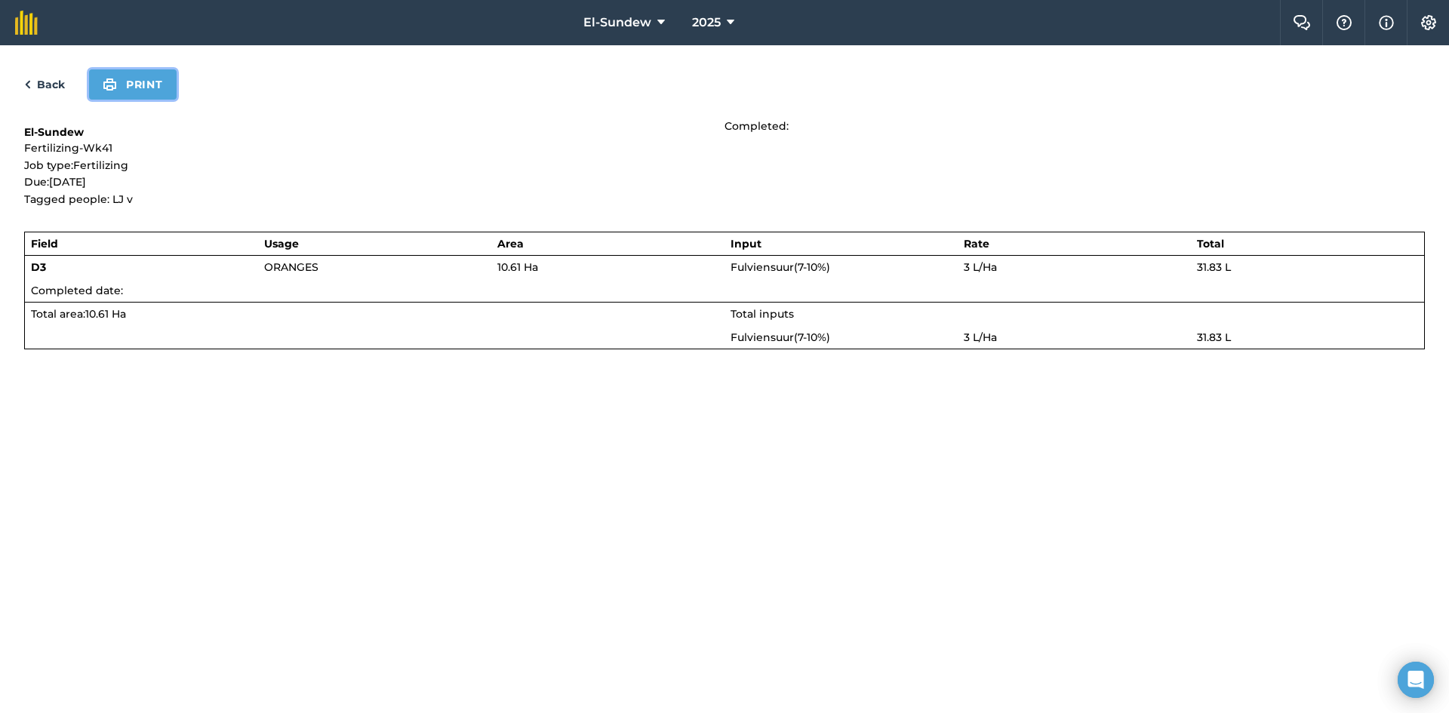
click at [131, 94] on button "Print" at bounding box center [133, 84] width 88 height 30
click at [35, 84] on link "Back" at bounding box center [44, 84] width 41 height 18
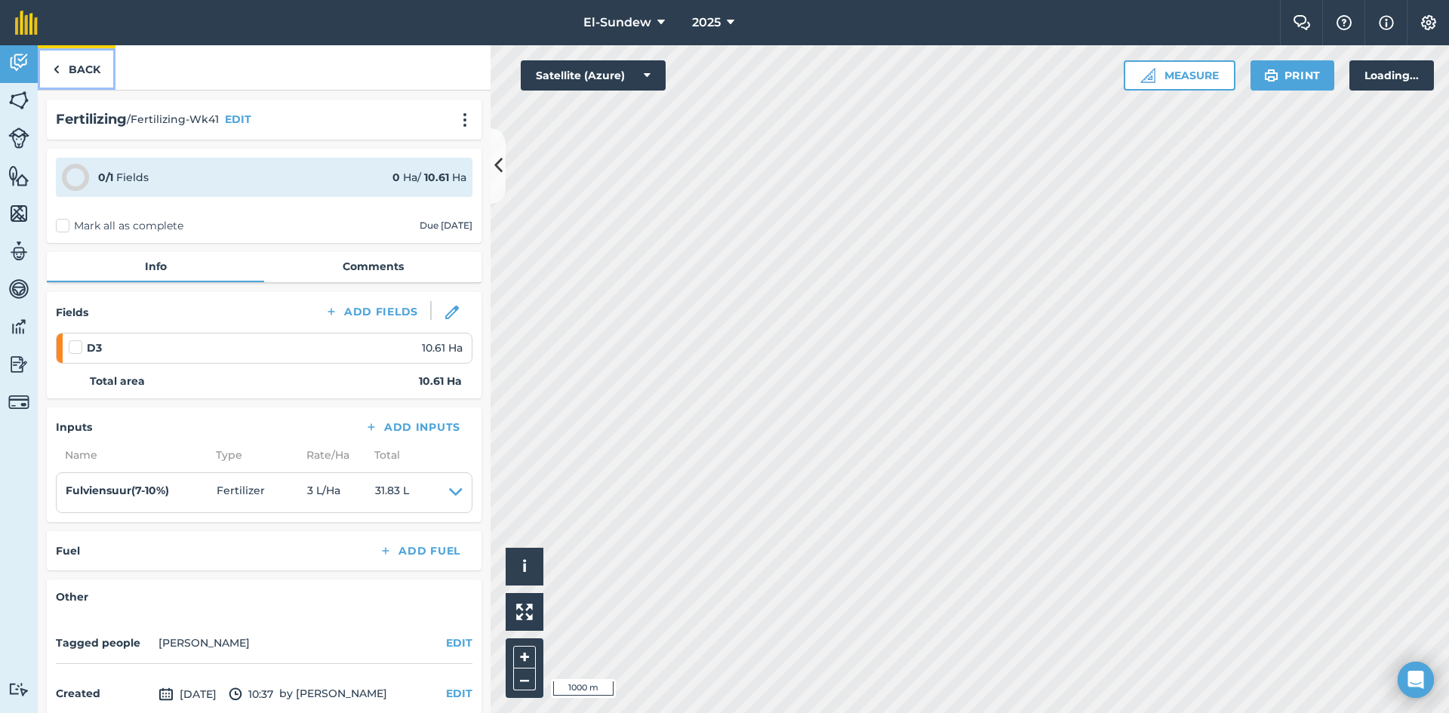
click at [66, 82] on link "Back" at bounding box center [77, 67] width 78 height 45
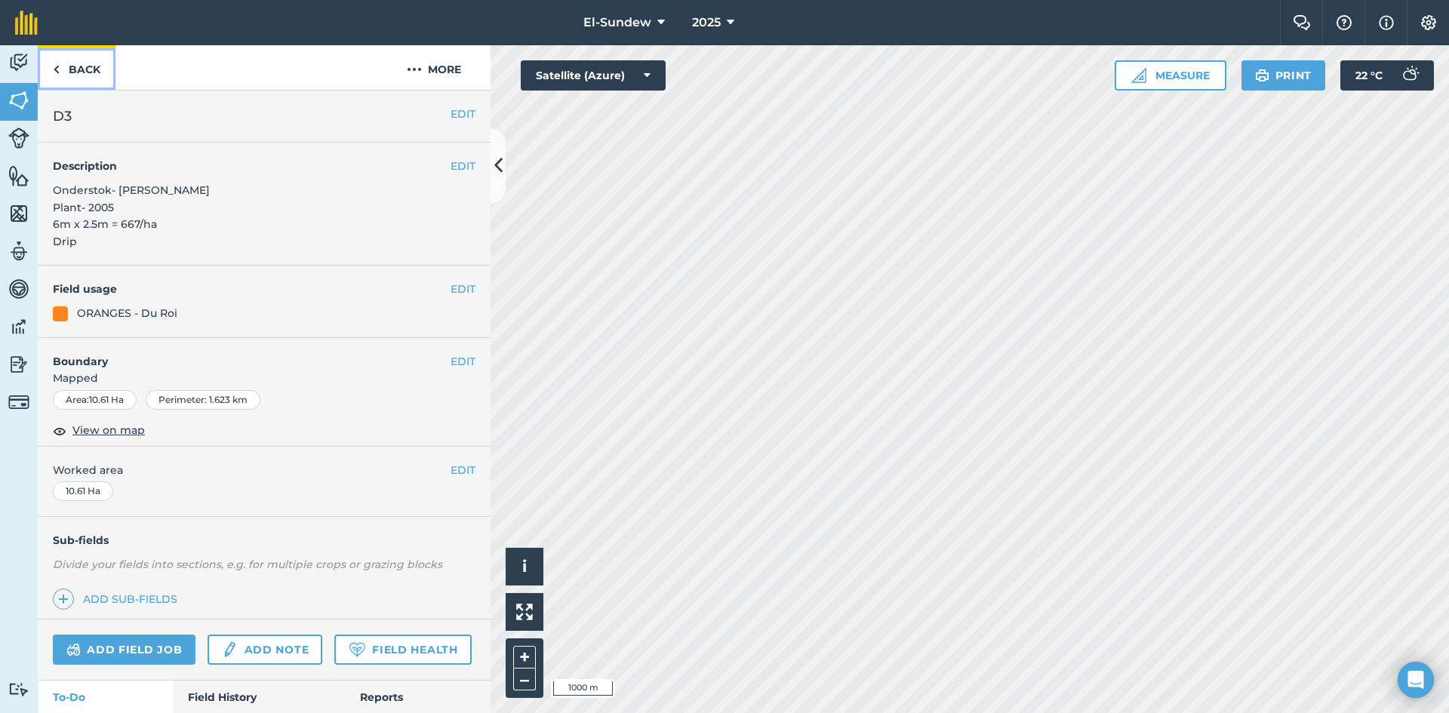
click at [78, 64] on link "Back" at bounding box center [77, 67] width 78 height 45
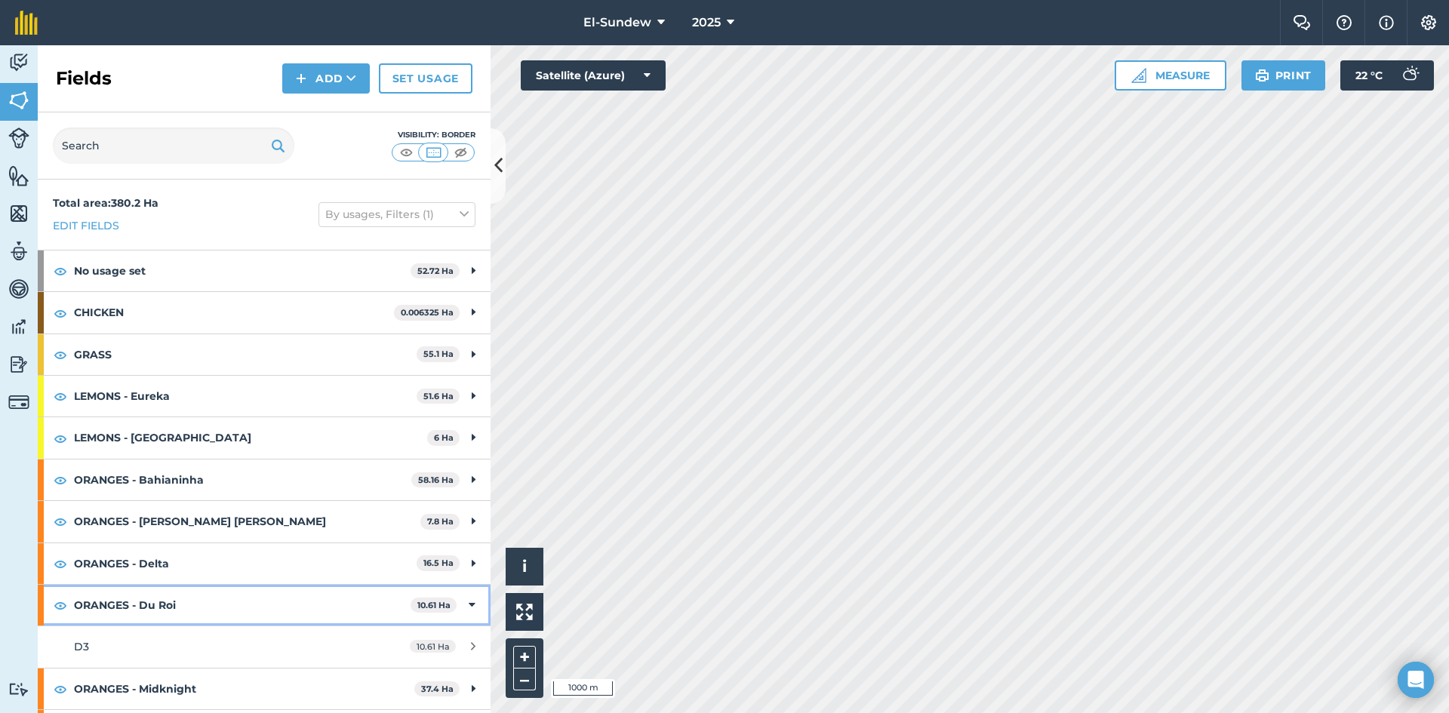
click at [199, 605] on strong "ORANGES - Du Roi" at bounding box center [242, 605] width 337 height 41
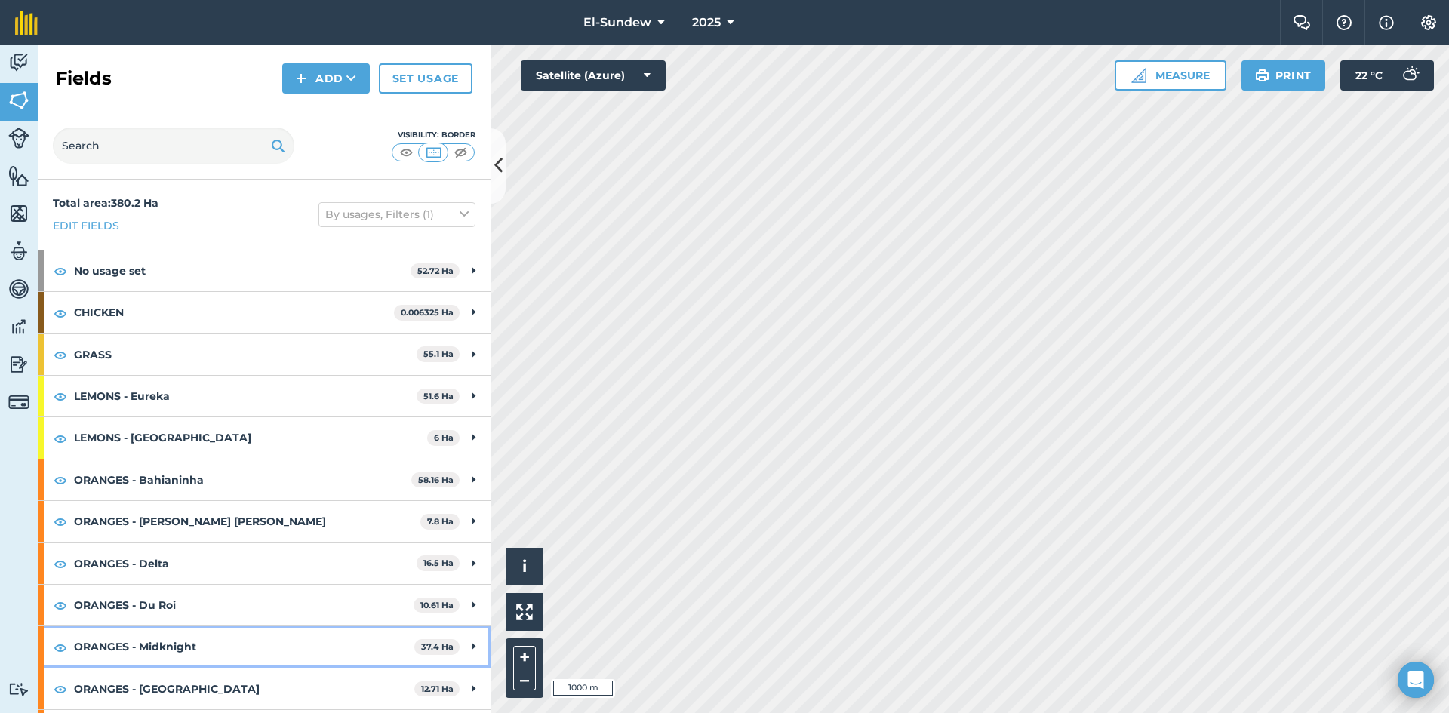
click at [219, 626] on strong "ORANGES - Midknight" at bounding box center [244, 646] width 340 height 41
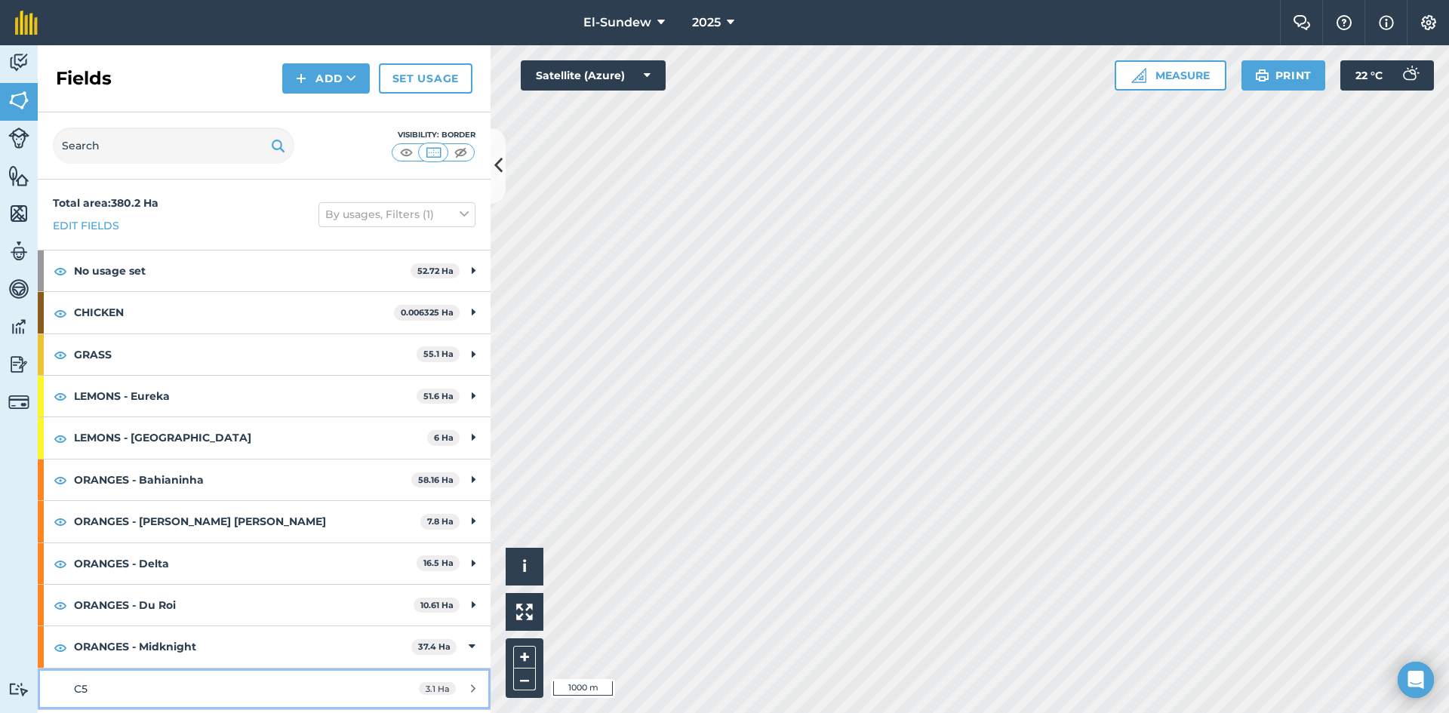
click at [156, 681] on div "C5" at bounding box center [216, 689] width 284 height 17
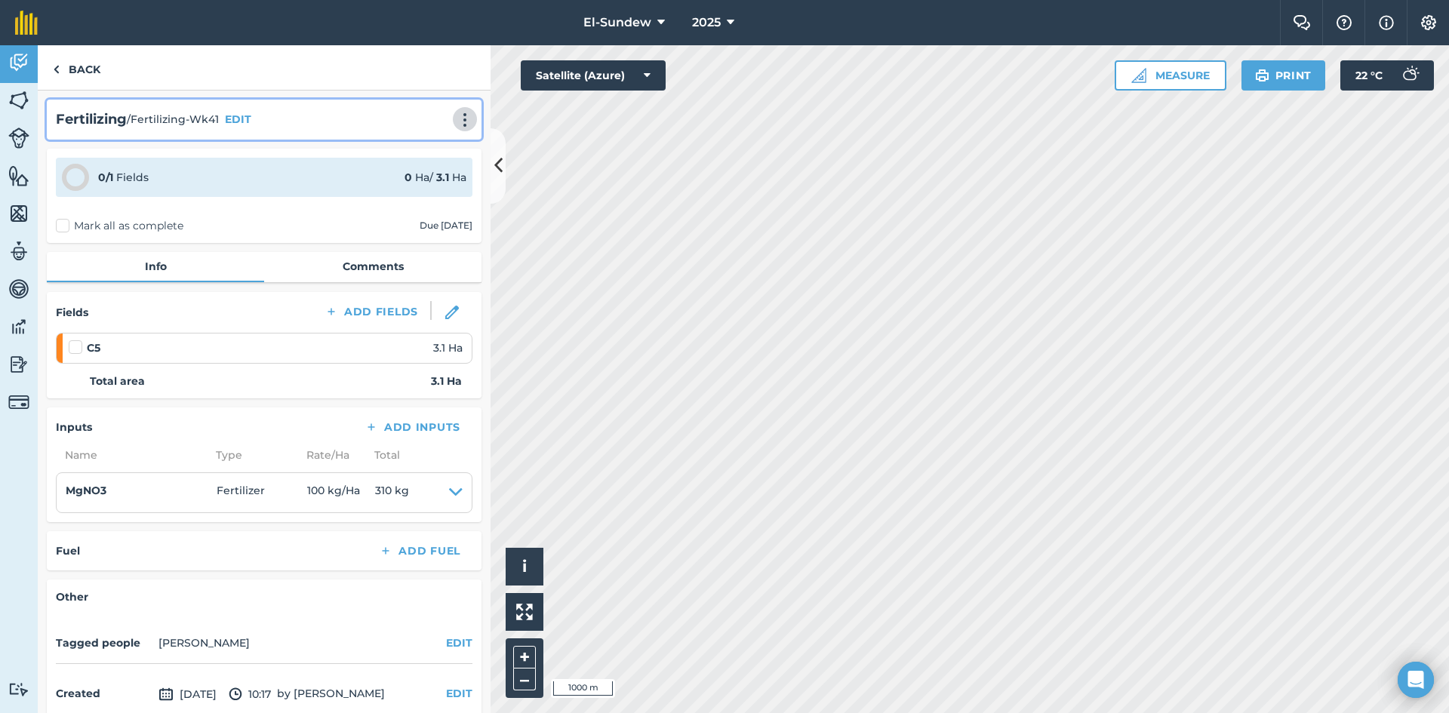
click at [456, 115] on img at bounding box center [465, 119] width 18 height 15
click at [409, 149] on link "Print" at bounding box center [433, 152] width 97 height 30
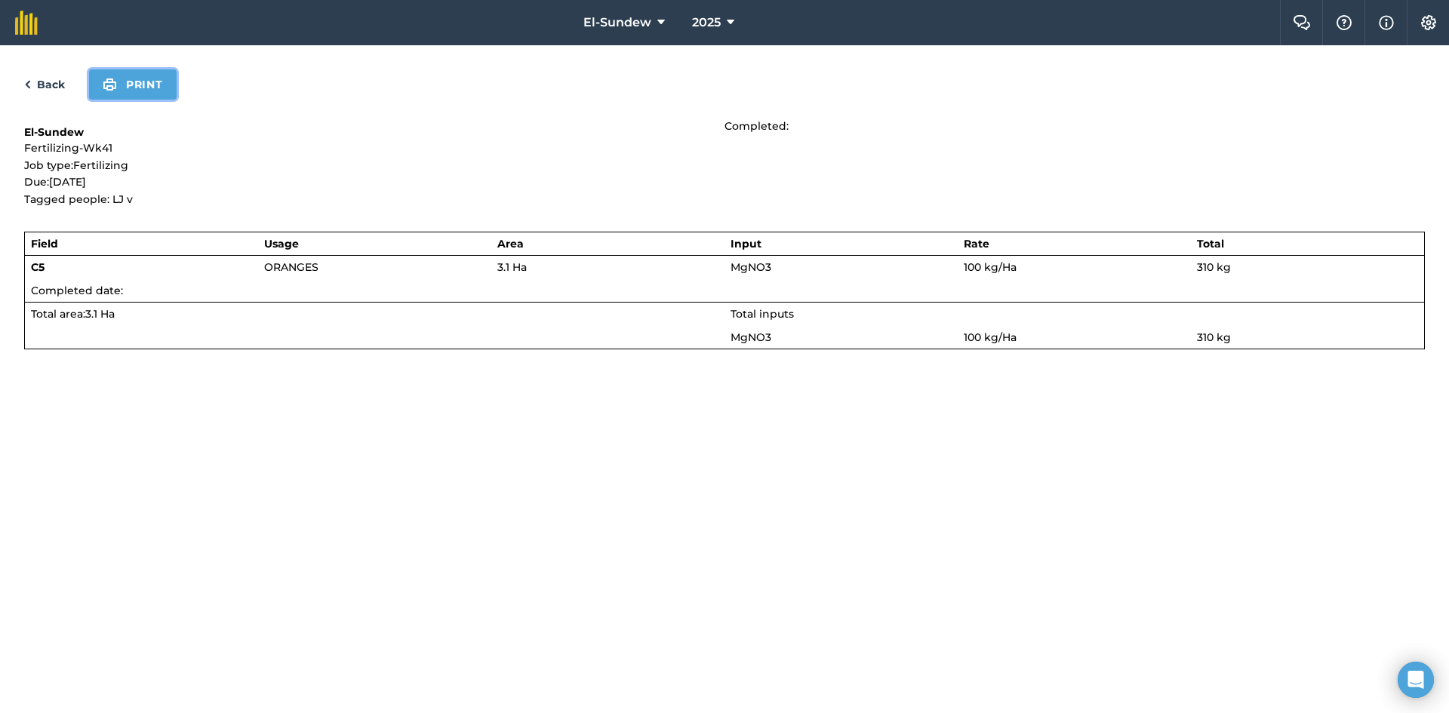
click at [131, 91] on button "Print" at bounding box center [133, 84] width 88 height 30
click at [48, 76] on link "Back" at bounding box center [44, 84] width 41 height 18
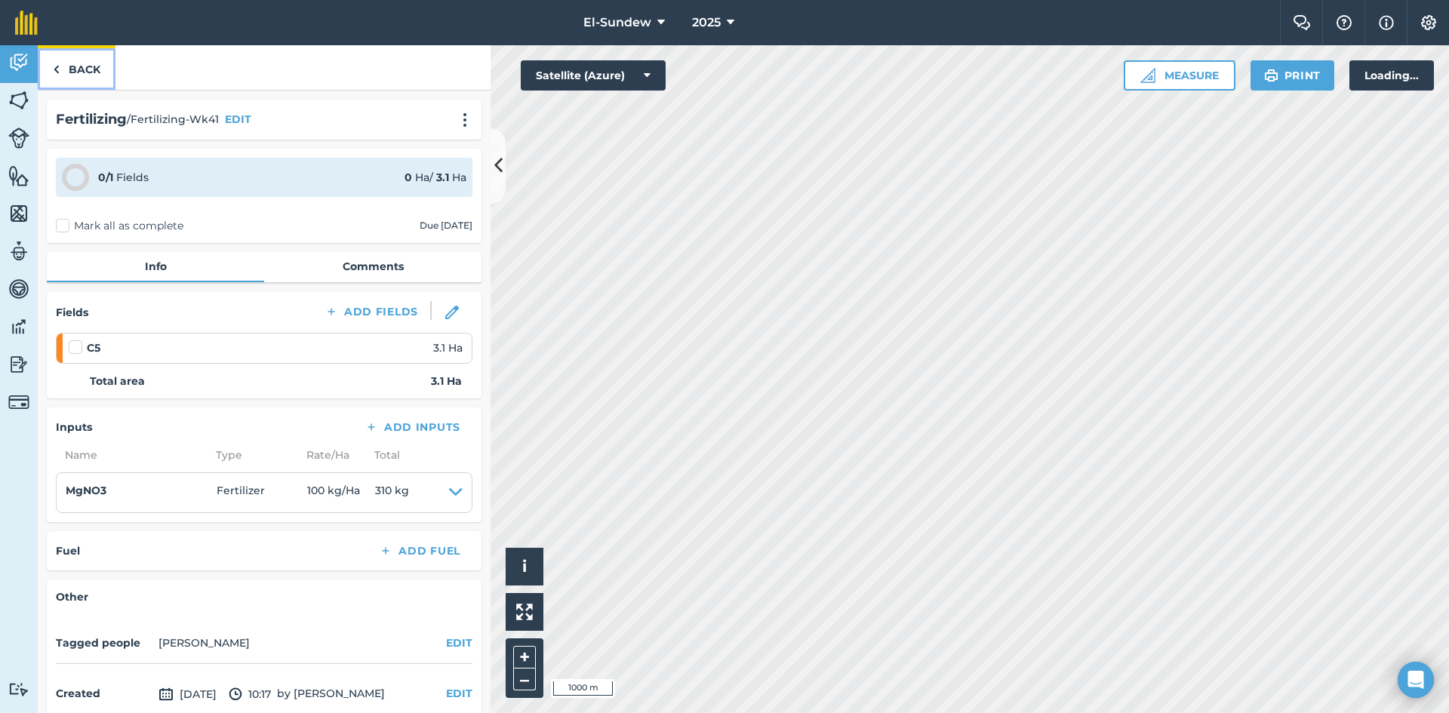
click at [82, 64] on link "Back" at bounding box center [77, 67] width 78 height 45
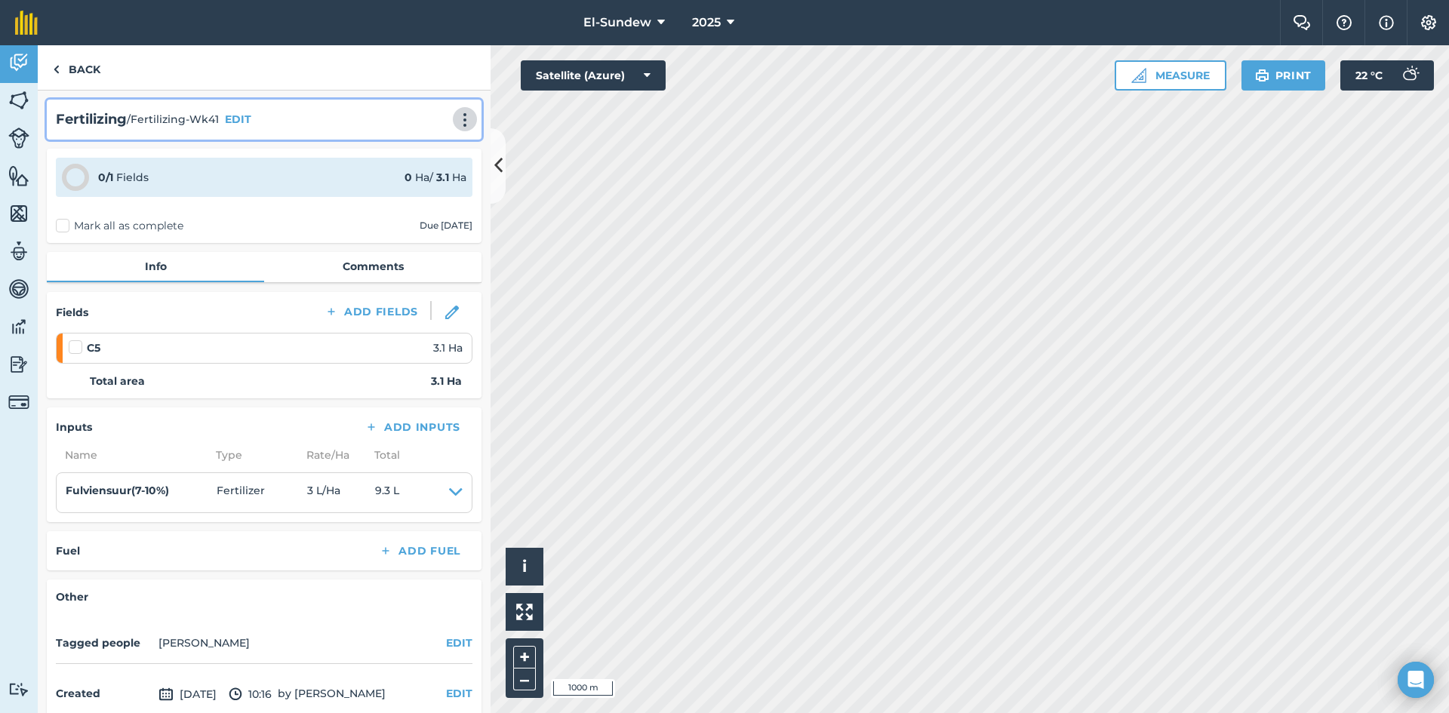
click at [456, 118] on img at bounding box center [465, 119] width 18 height 15
click at [413, 147] on link "Print" at bounding box center [433, 152] width 97 height 30
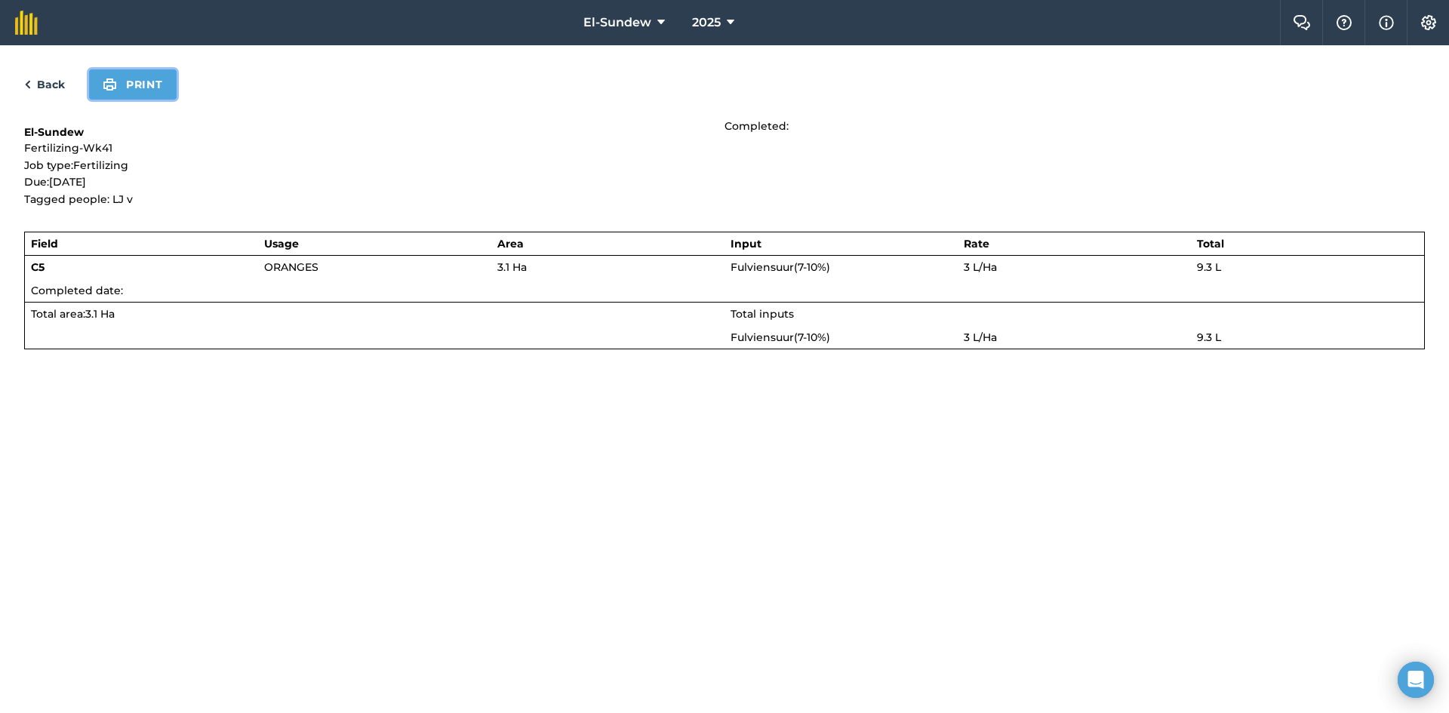
click at [132, 85] on button "Print" at bounding box center [133, 84] width 88 height 30
click at [41, 78] on link "Back" at bounding box center [44, 84] width 41 height 18
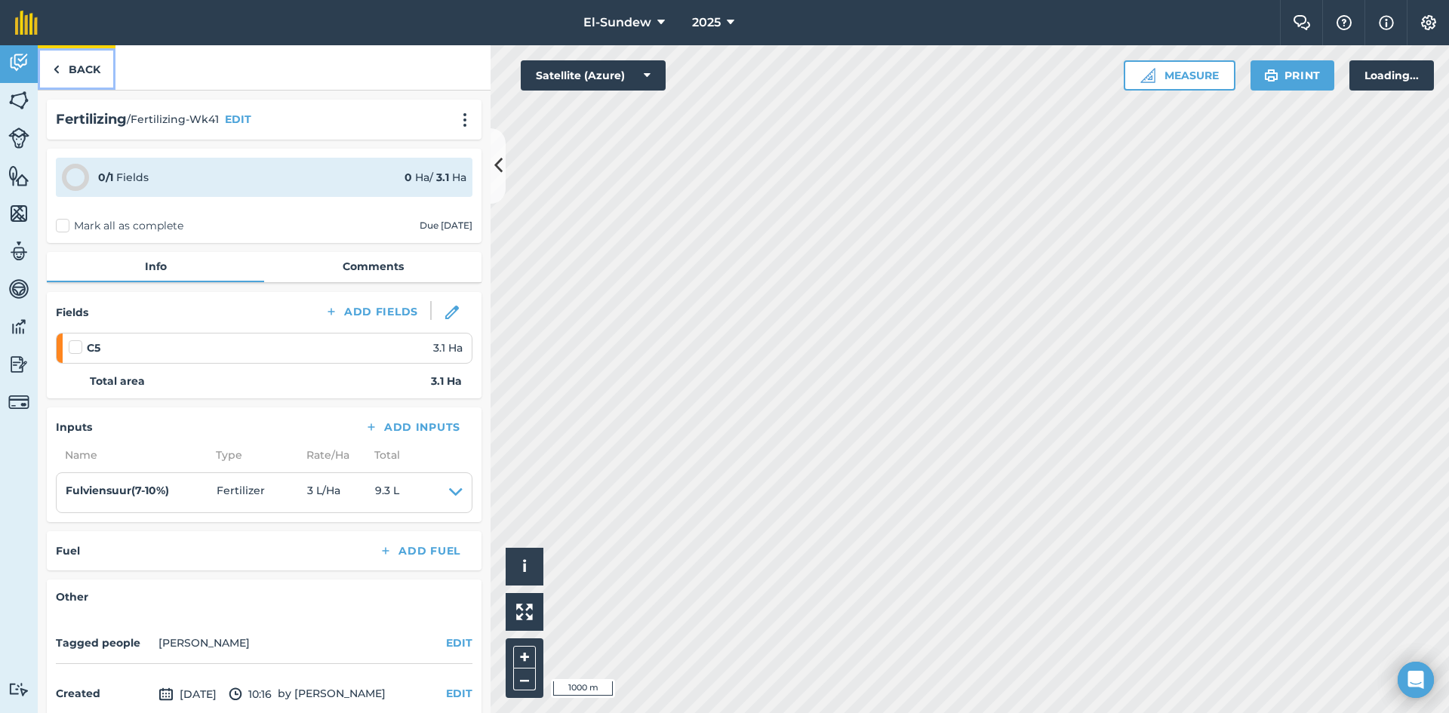
click at [76, 60] on link "Back" at bounding box center [77, 67] width 78 height 45
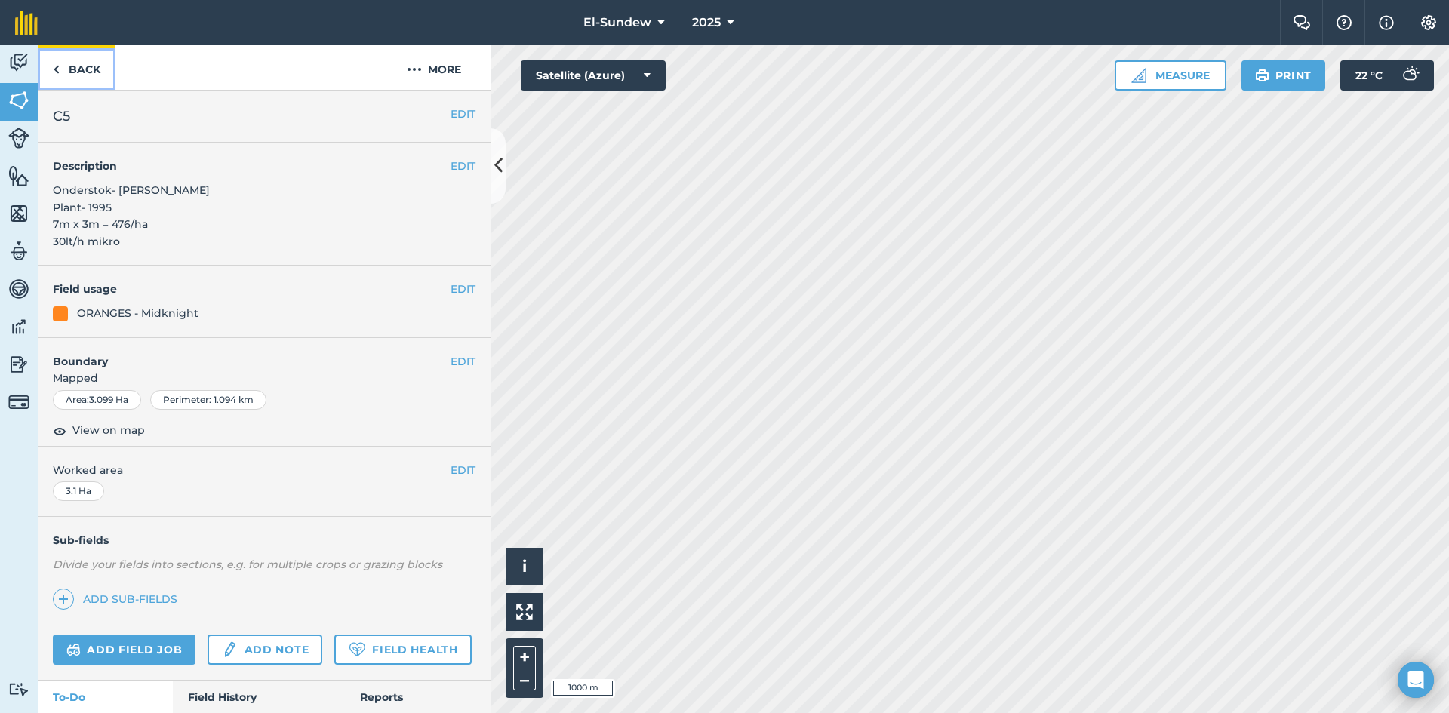
click at [75, 64] on link "Back" at bounding box center [77, 67] width 78 height 45
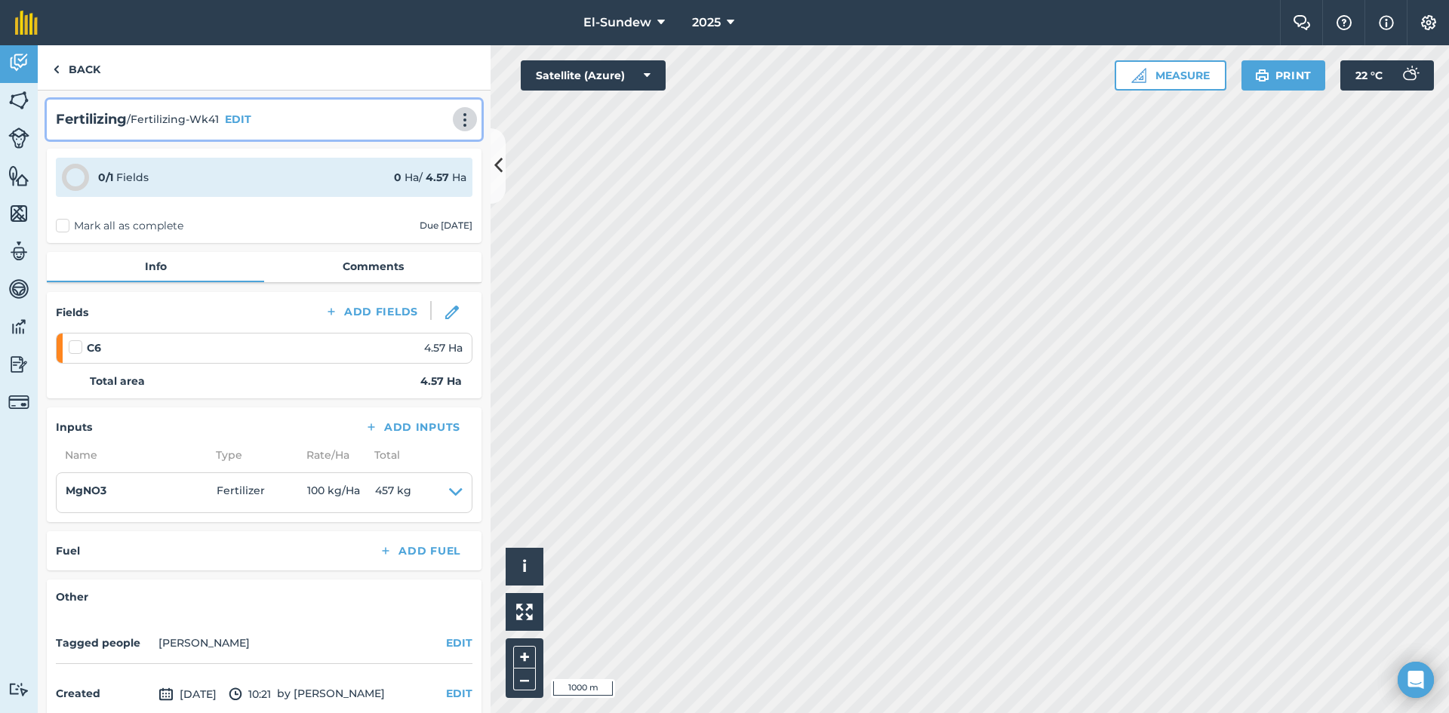
click at [456, 116] on img at bounding box center [465, 119] width 18 height 15
click at [405, 156] on link "Print" at bounding box center [433, 152] width 97 height 30
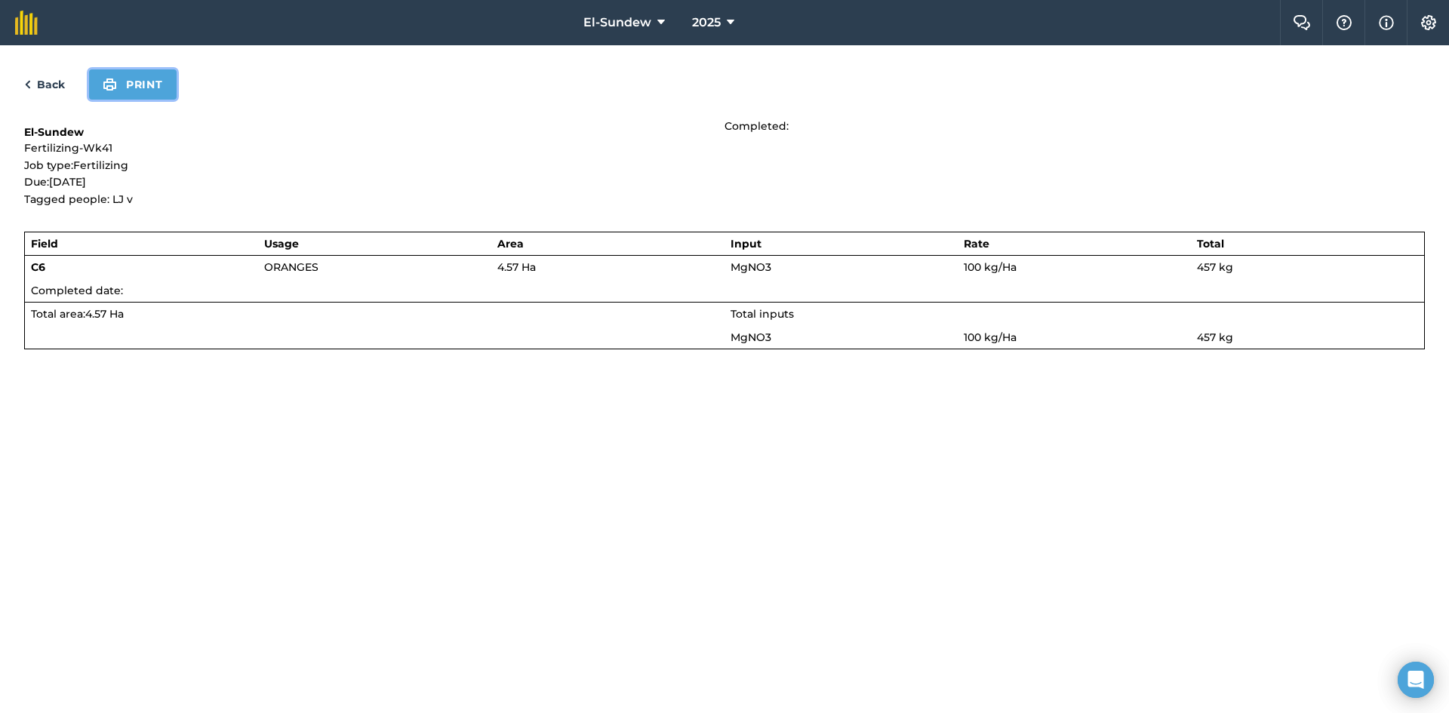
click at [136, 87] on button "Print" at bounding box center [133, 84] width 88 height 30
click at [46, 88] on link "Back" at bounding box center [44, 84] width 41 height 18
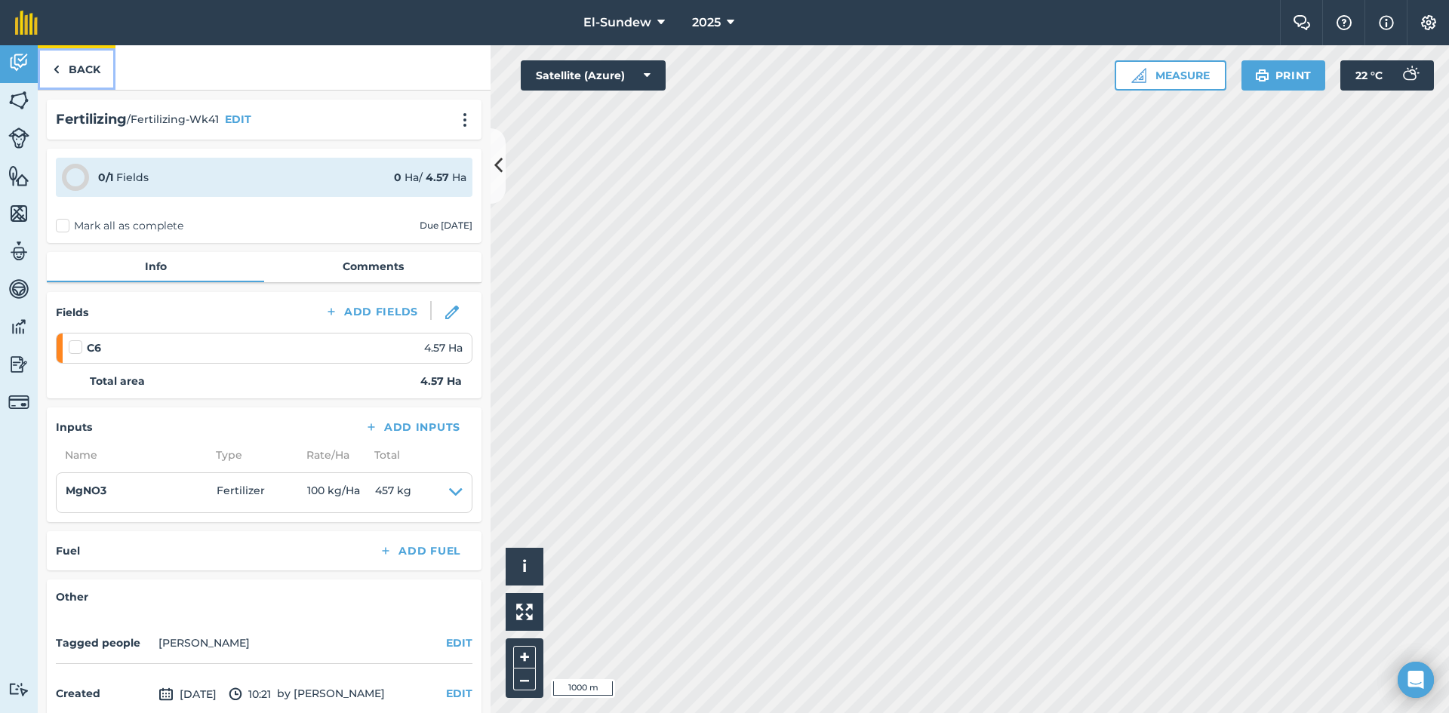
click at [100, 80] on link "Back" at bounding box center [77, 67] width 78 height 45
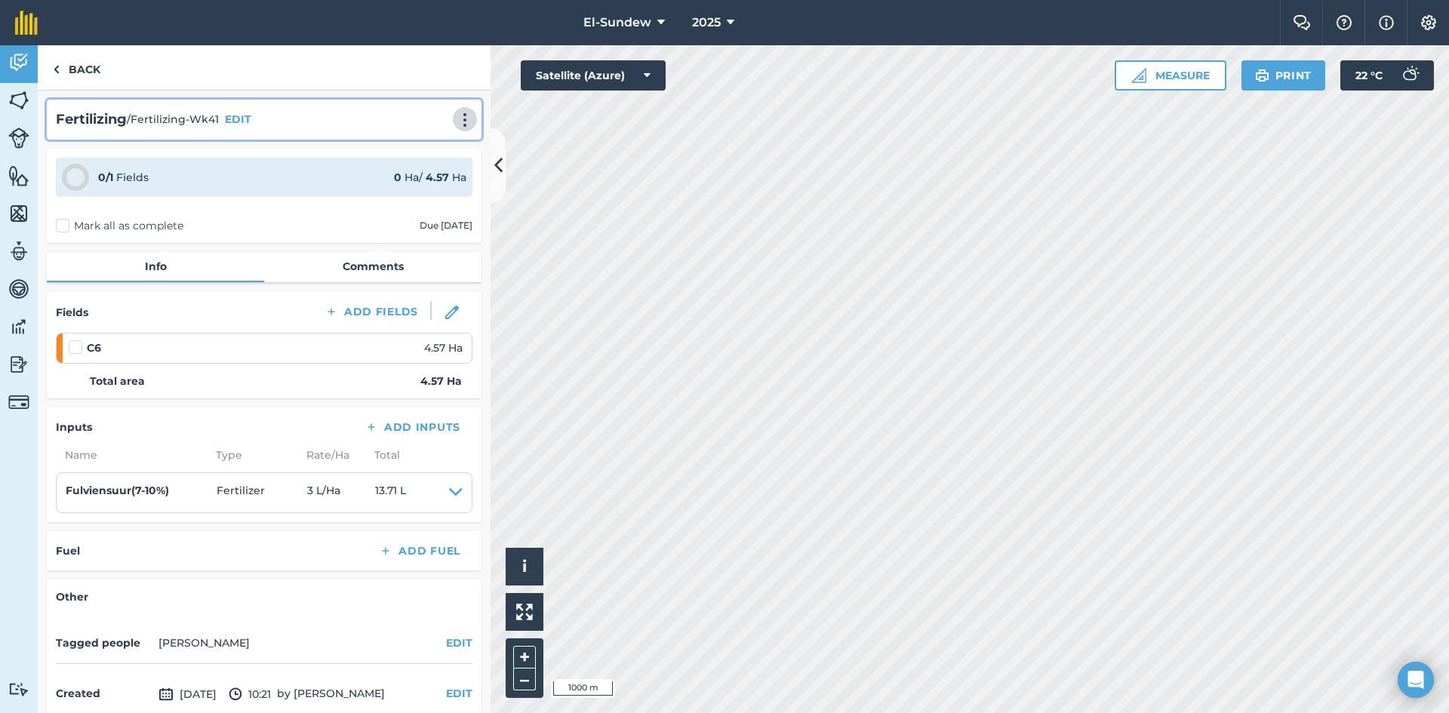
click at [456, 118] on img at bounding box center [465, 119] width 18 height 15
click at [421, 149] on link "Print" at bounding box center [433, 152] width 97 height 30
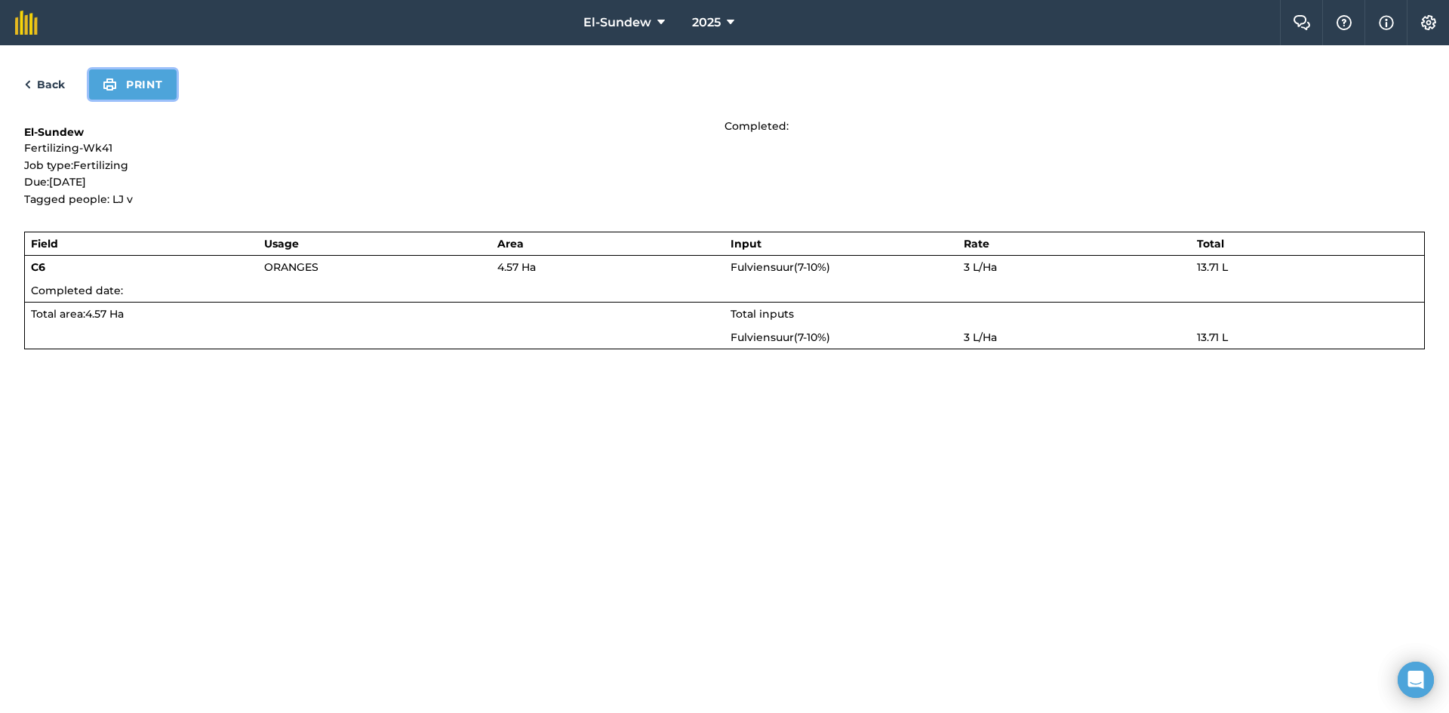
click at [131, 84] on button "Print" at bounding box center [133, 84] width 88 height 30
click at [44, 78] on link "Back" at bounding box center [44, 84] width 41 height 18
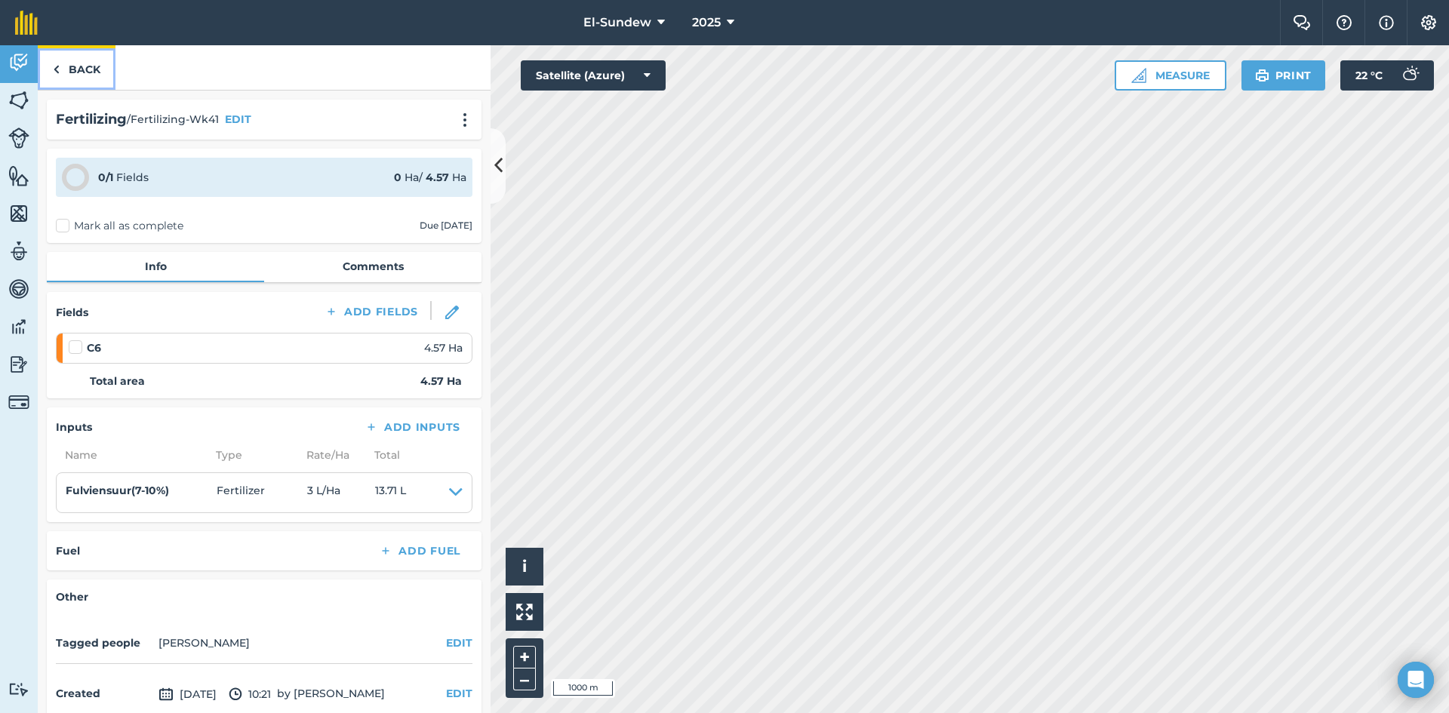
click at [96, 69] on link "Back" at bounding box center [77, 67] width 78 height 45
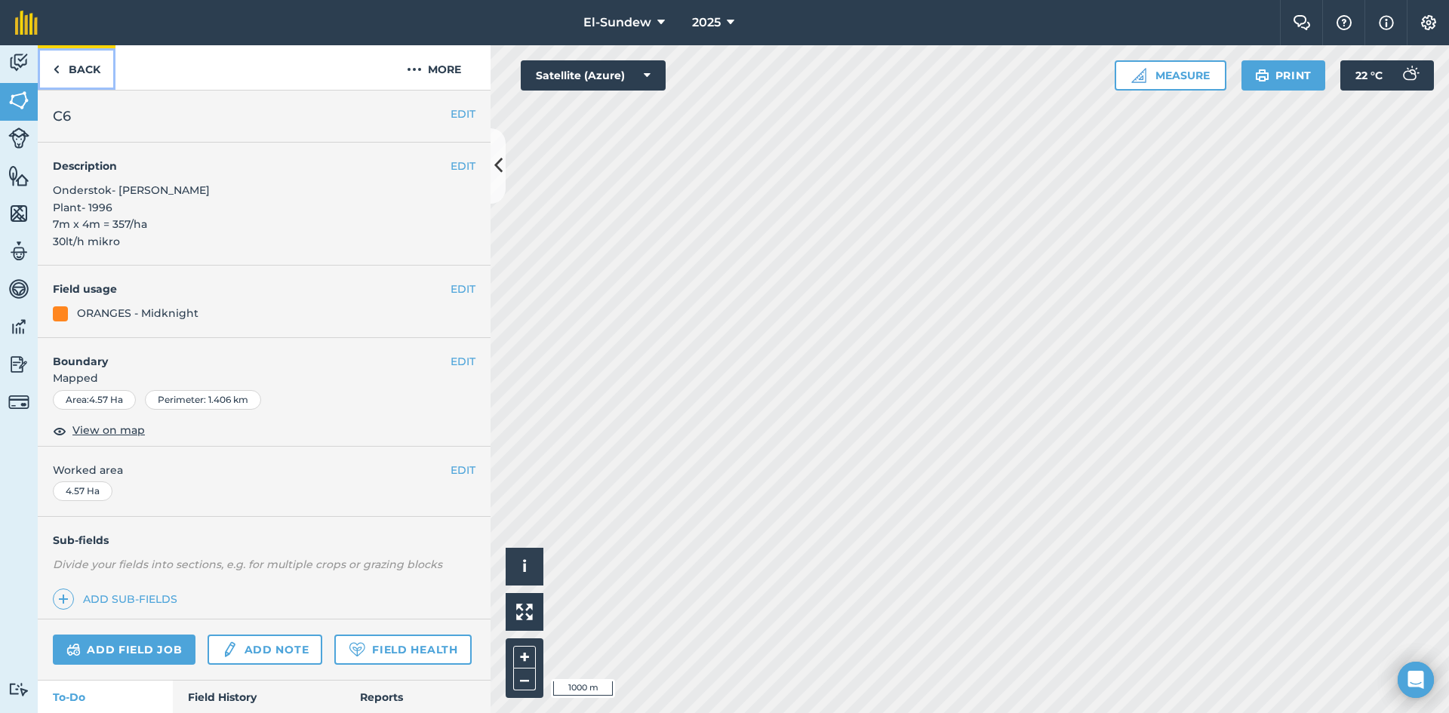
click at [79, 75] on link "Back" at bounding box center [77, 67] width 78 height 45
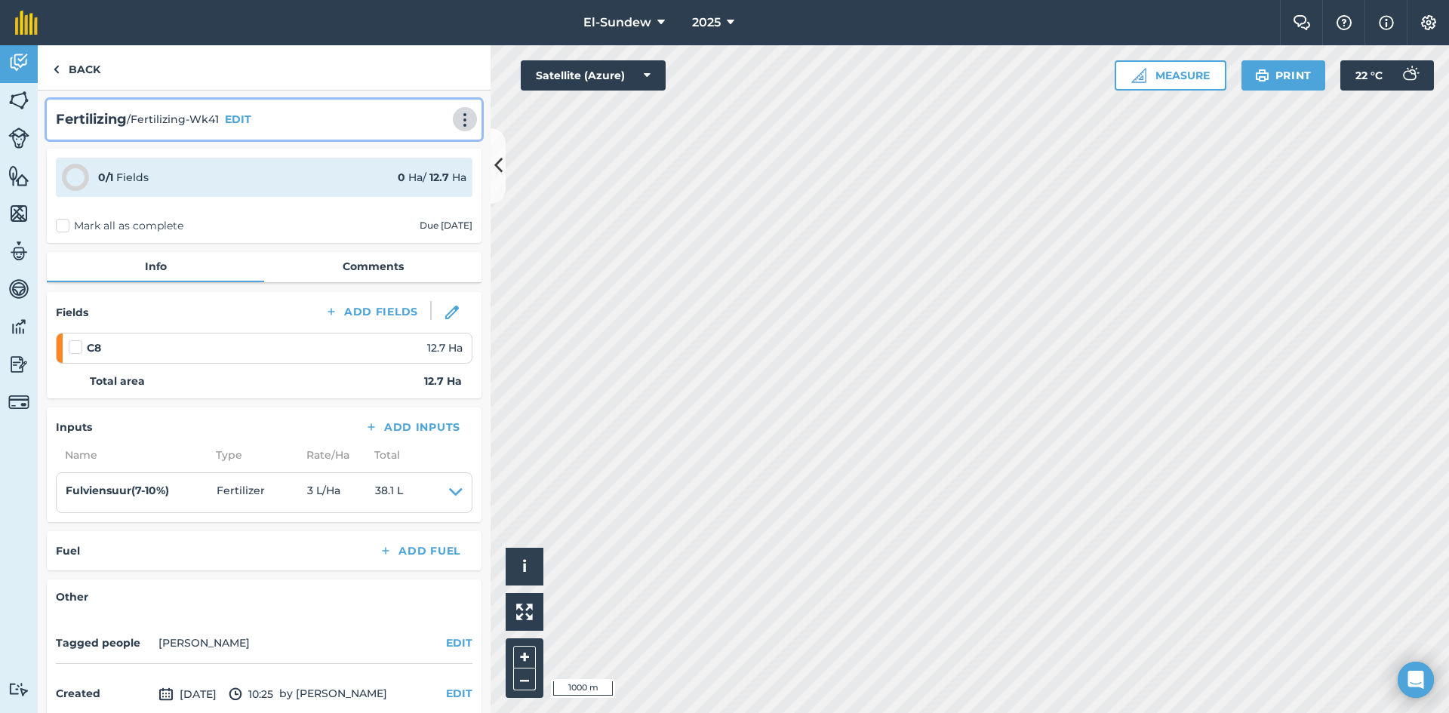
click at [457, 115] on img at bounding box center [465, 119] width 18 height 15
click at [420, 152] on link "Print" at bounding box center [433, 152] width 97 height 30
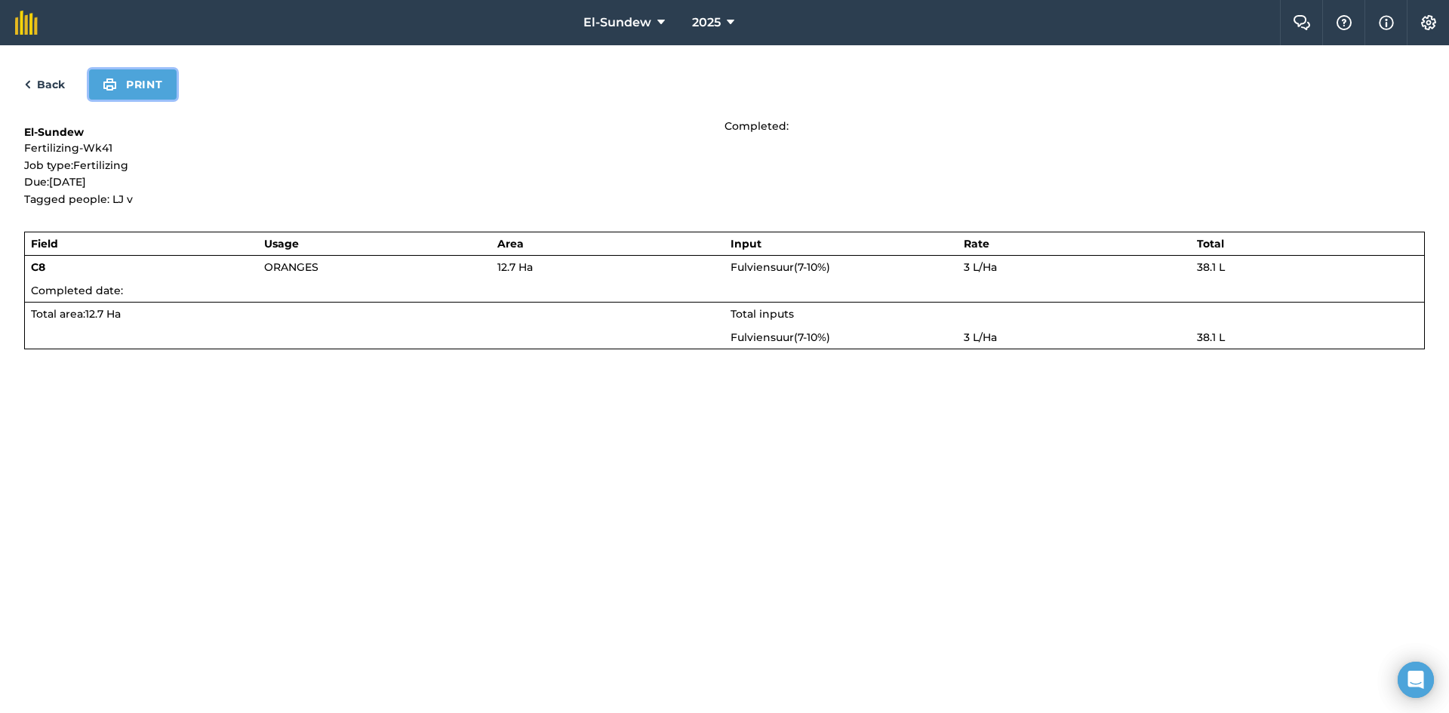
click at [161, 91] on button "Print" at bounding box center [133, 84] width 88 height 30
click at [48, 92] on link "Back" at bounding box center [44, 84] width 41 height 18
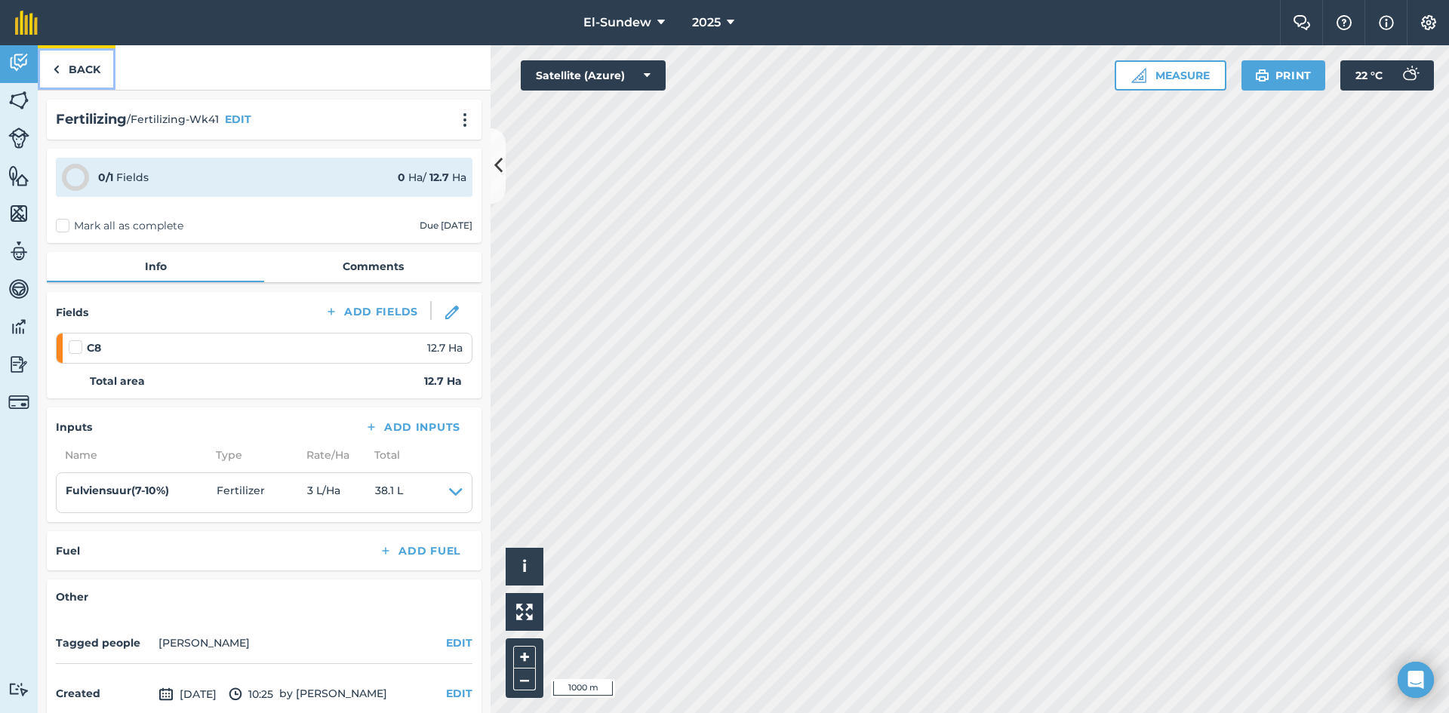
drag, startPoint x: 48, startPoint y: 92, endPoint x: 49, endPoint y: 65, distance: 27.2
click at [49, 65] on link "Back" at bounding box center [77, 67] width 78 height 45
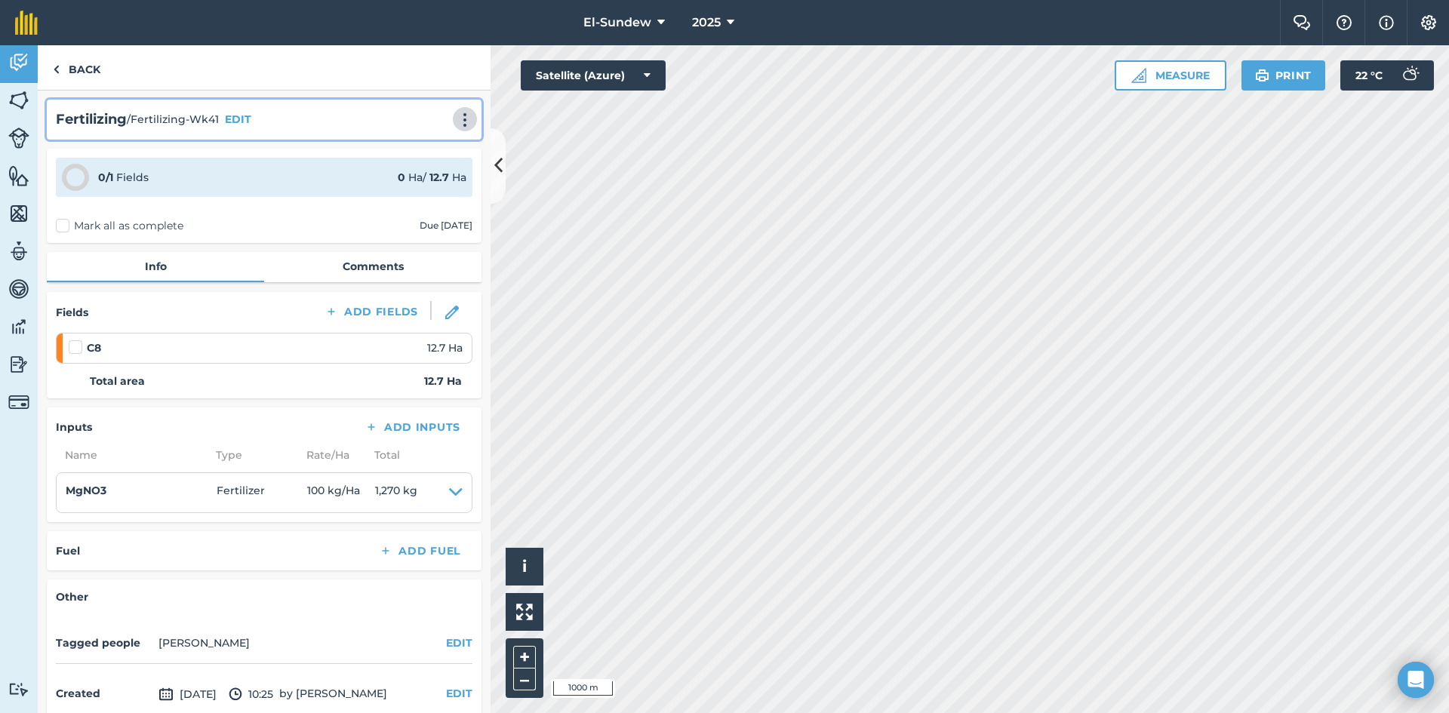
click at [456, 118] on img at bounding box center [465, 119] width 18 height 15
click at [413, 152] on link "Print" at bounding box center [433, 152] width 97 height 30
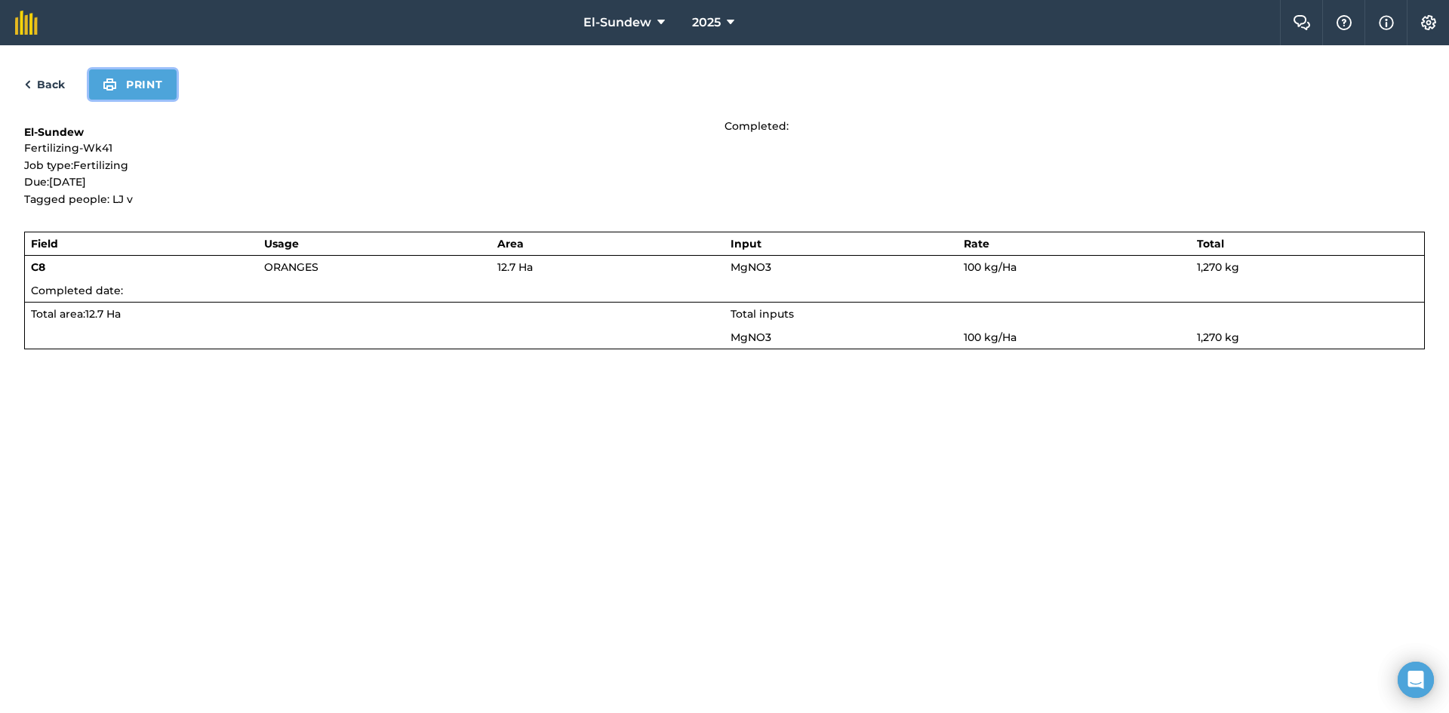
click at [138, 89] on button "Print" at bounding box center [133, 84] width 88 height 30
click at [44, 86] on link "Back" at bounding box center [44, 84] width 41 height 18
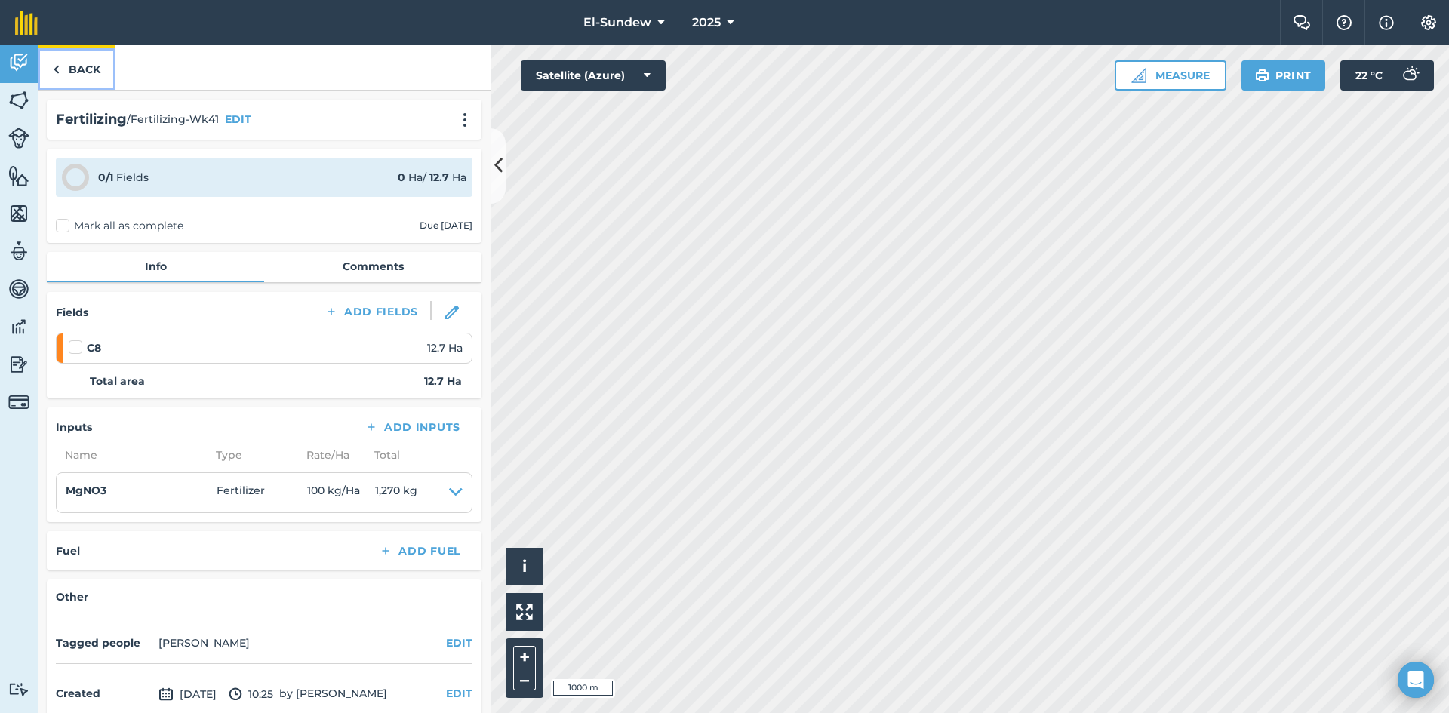
click at [74, 69] on link "Back" at bounding box center [77, 67] width 78 height 45
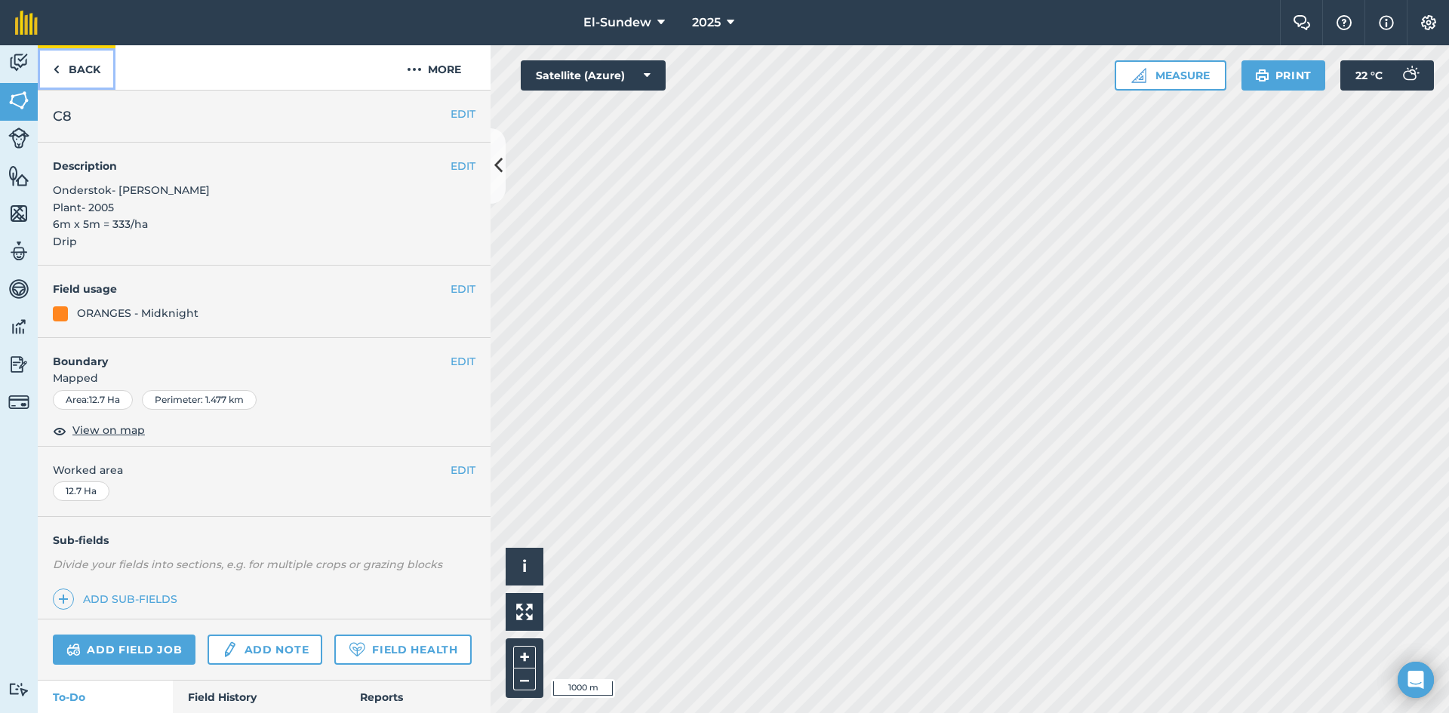
click at [78, 72] on link "Back" at bounding box center [77, 67] width 78 height 45
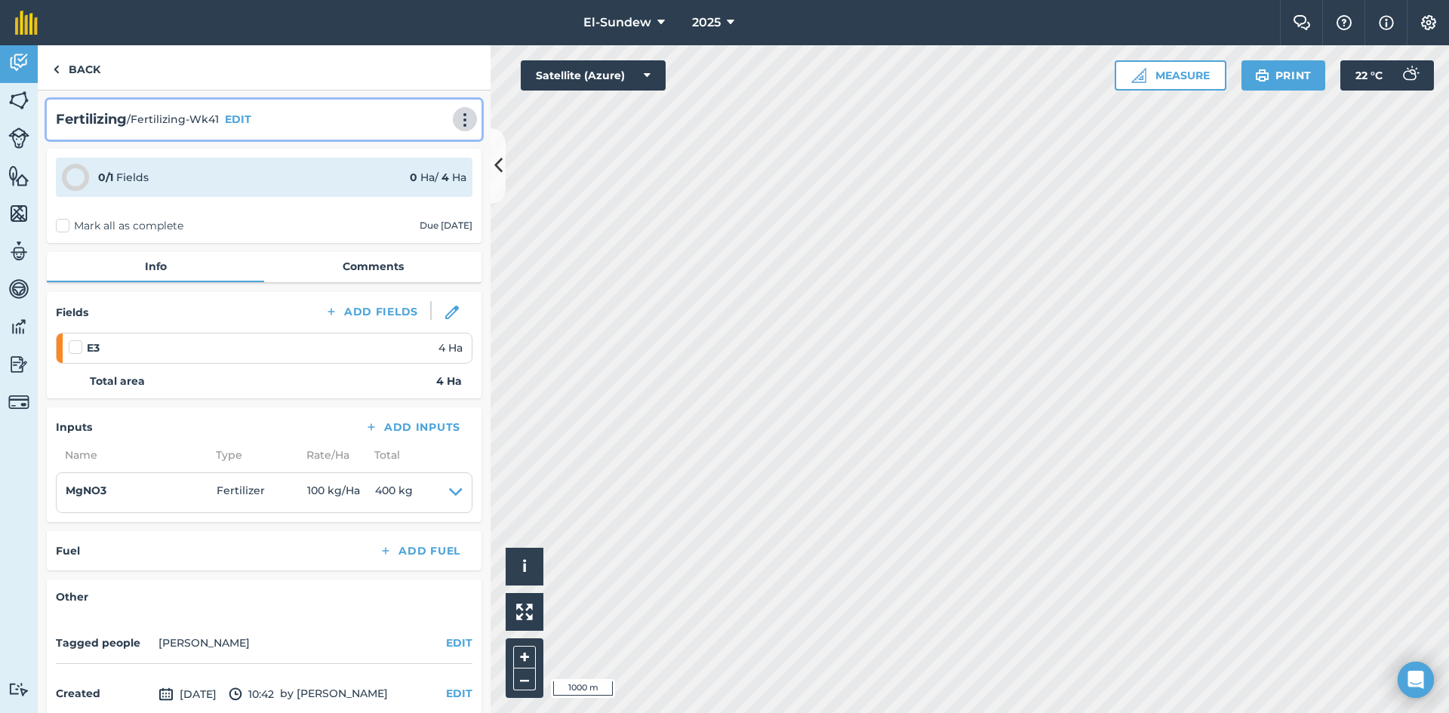
click at [456, 114] on img at bounding box center [465, 119] width 18 height 15
click at [422, 150] on link "Print" at bounding box center [433, 152] width 97 height 30
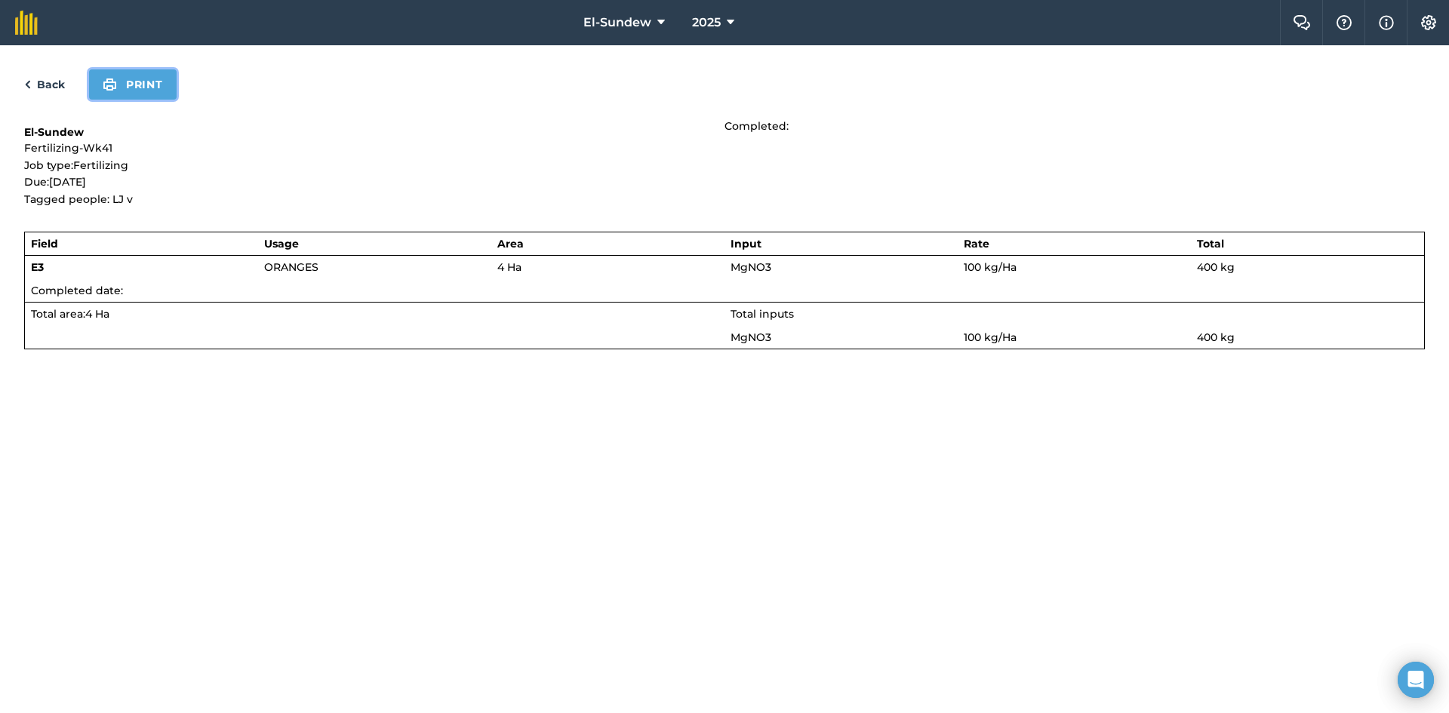
click at [122, 88] on button "Print" at bounding box center [133, 84] width 88 height 30
click at [61, 83] on link "Back" at bounding box center [44, 84] width 41 height 18
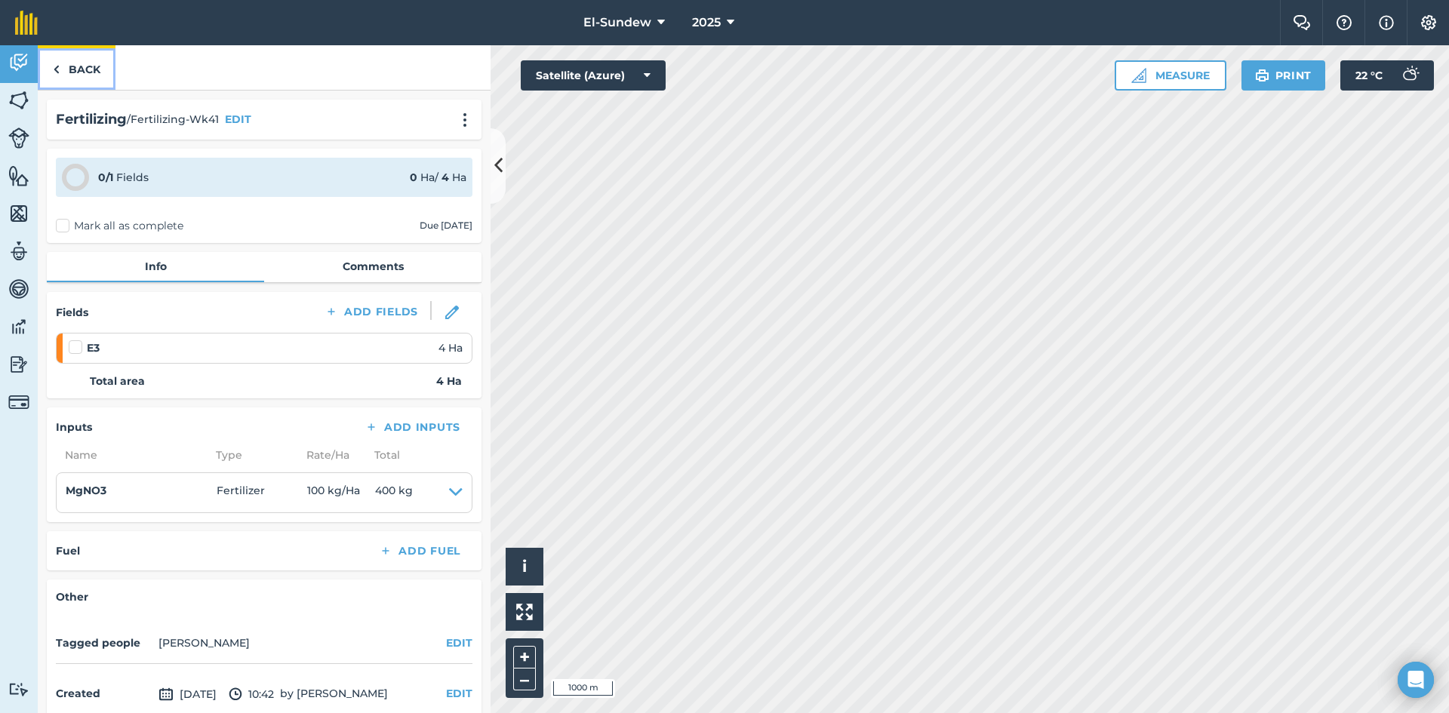
click at [81, 69] on link "Back" at bounding box center [77, 67] width 78 height 45
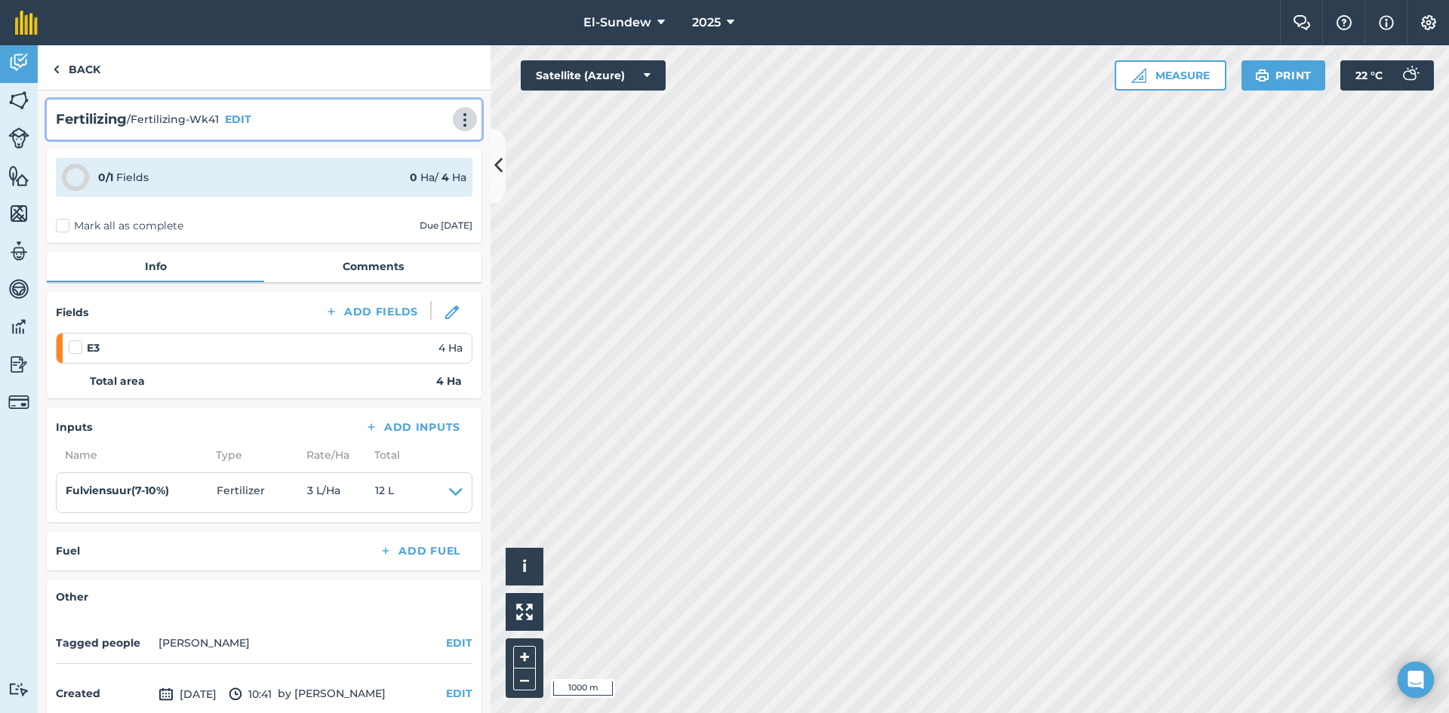
click at [456, 122] on img at bounding box center [465, 119] width 18 height 15
click at [400, 161] on link "Print" at bounding box center [433, 152] width 97 height 30
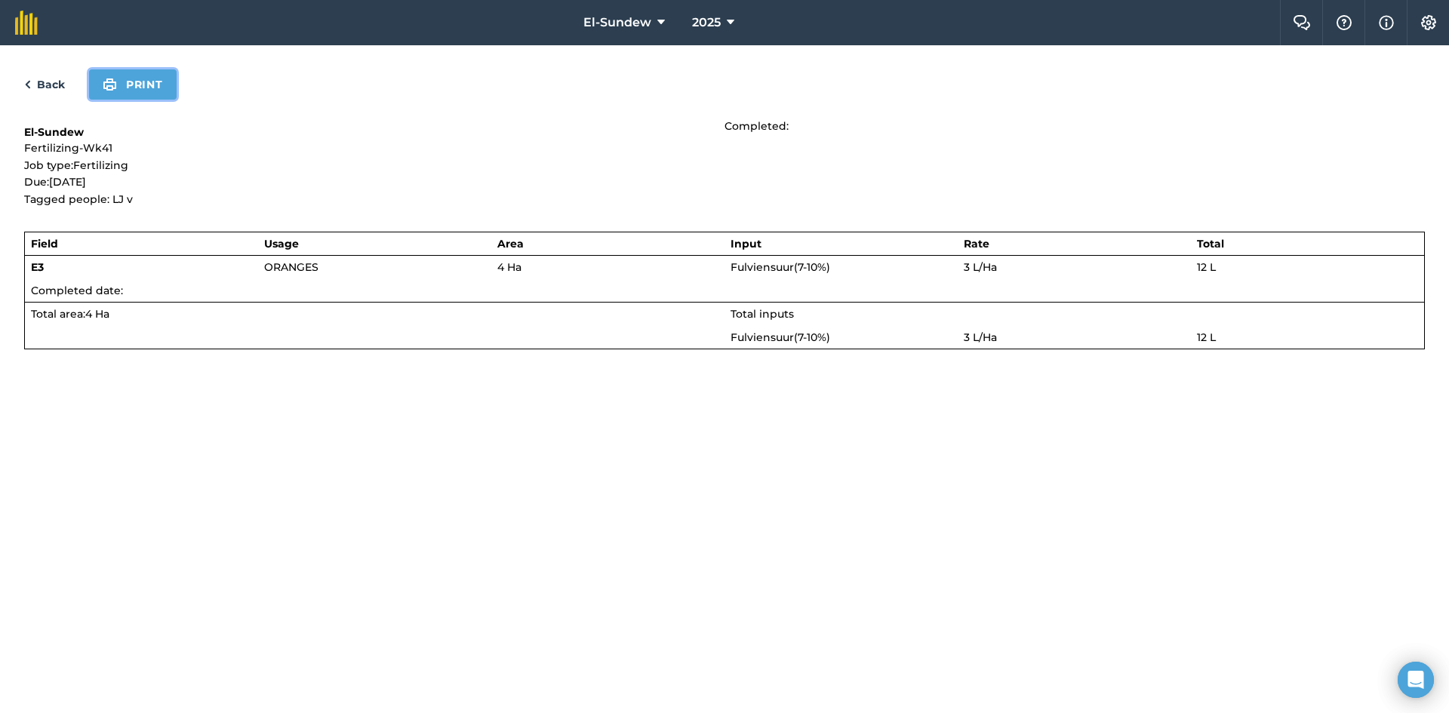
click at [134, 91] on button "Print" at bounding box center [133, 84] width 88 height 30
click at [55, 85] on link "Back" at bounding box center [44, 84] width 41 height 18
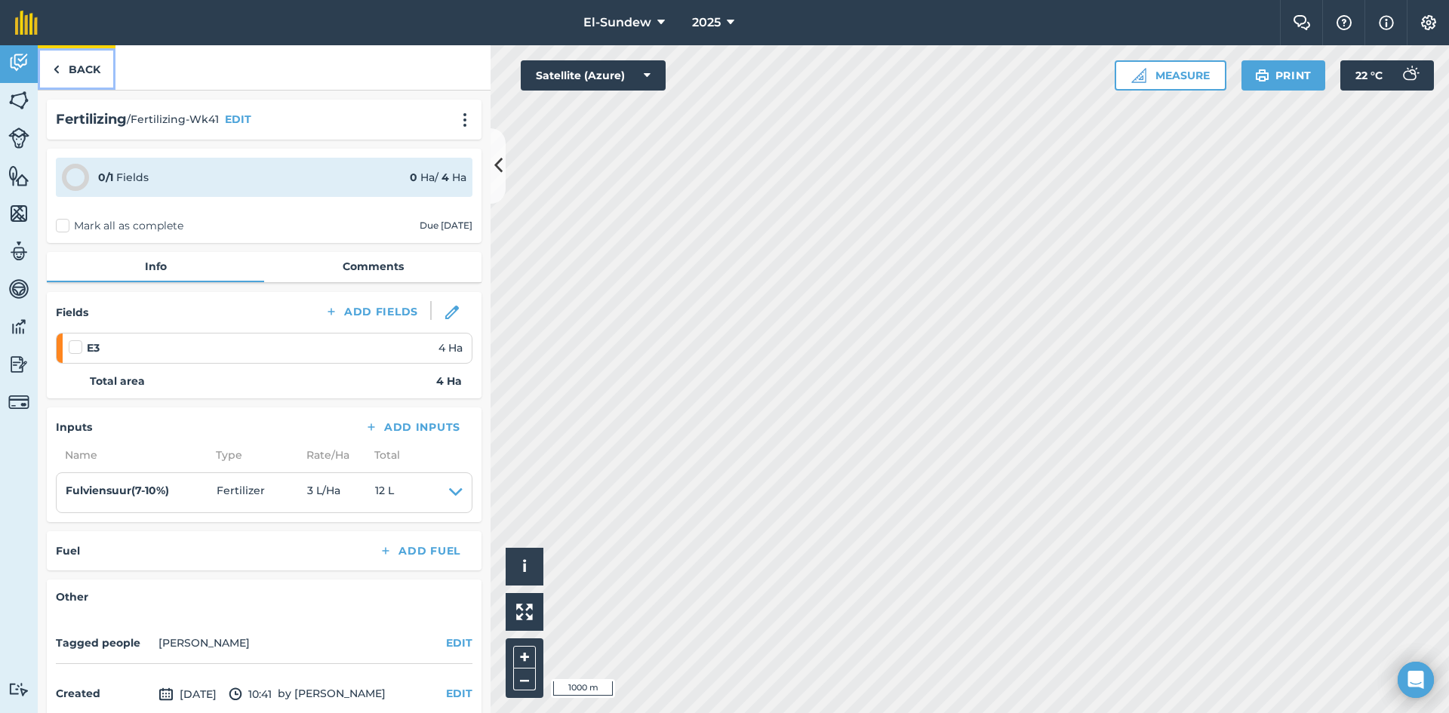
click at [70, 71] on link "Back" at bounding box center [77, 67] width 78 height 45
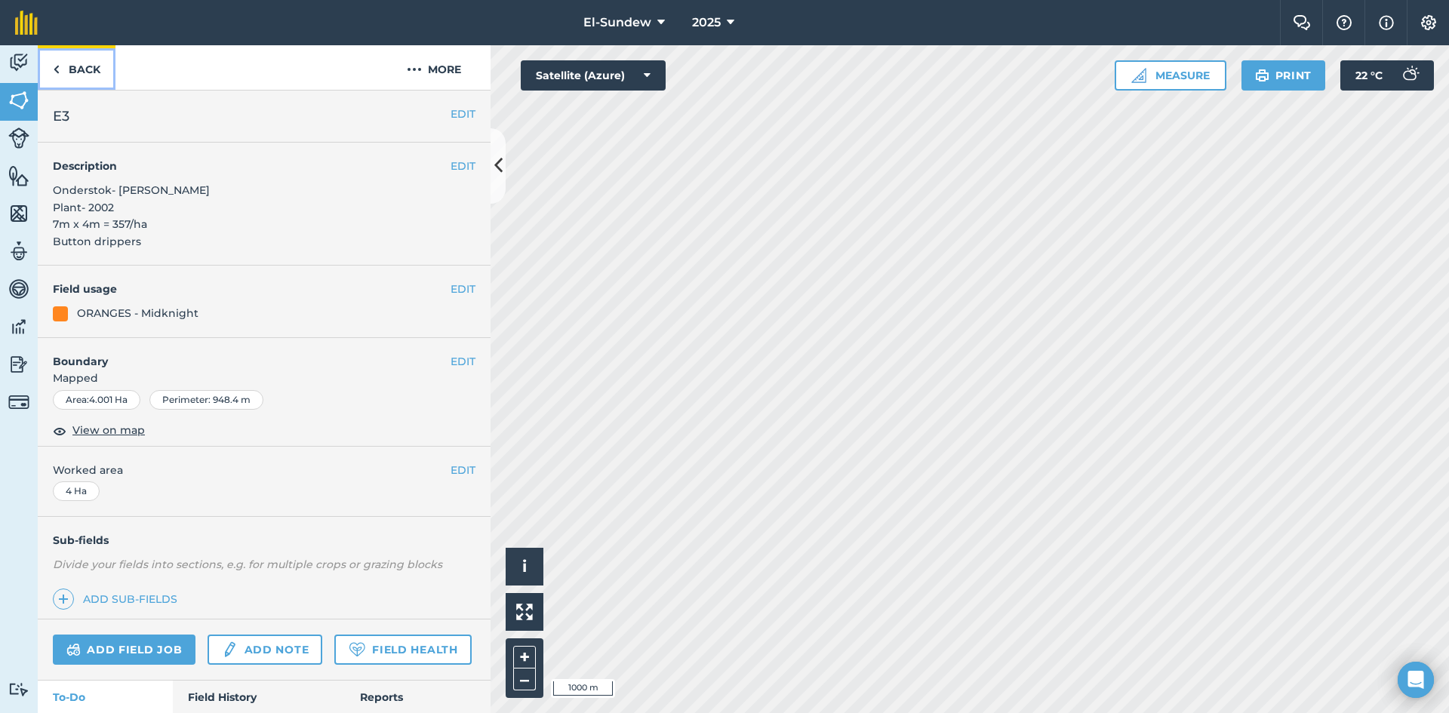
click at [70, 71] on link "Back" at bounding box center [77, 67] width 78 height 45
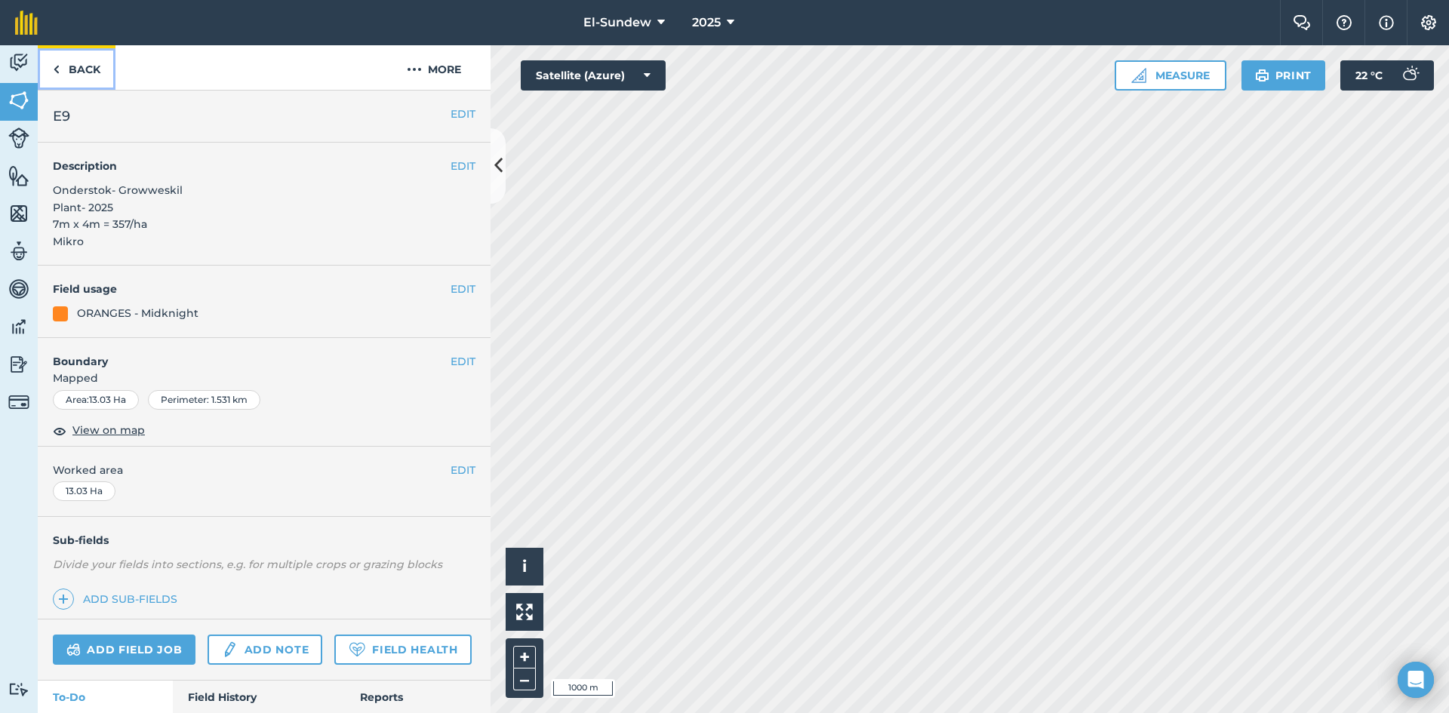
click at [71, 75] on link "Back" at bounding box center [77, 67] width 78 height 45
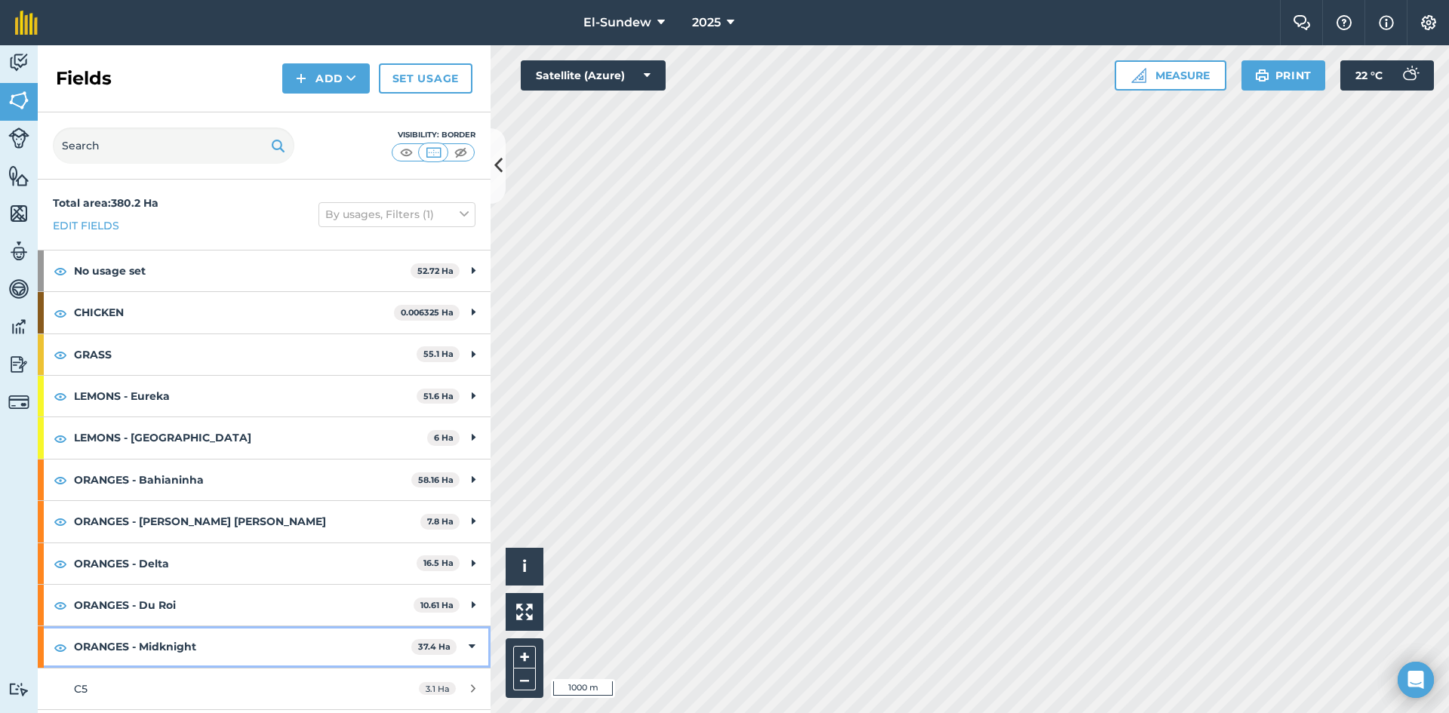
click at [224, 626] on strong "ORANGES - Midknight" at bounding box center [242, 646] width 337 height 41
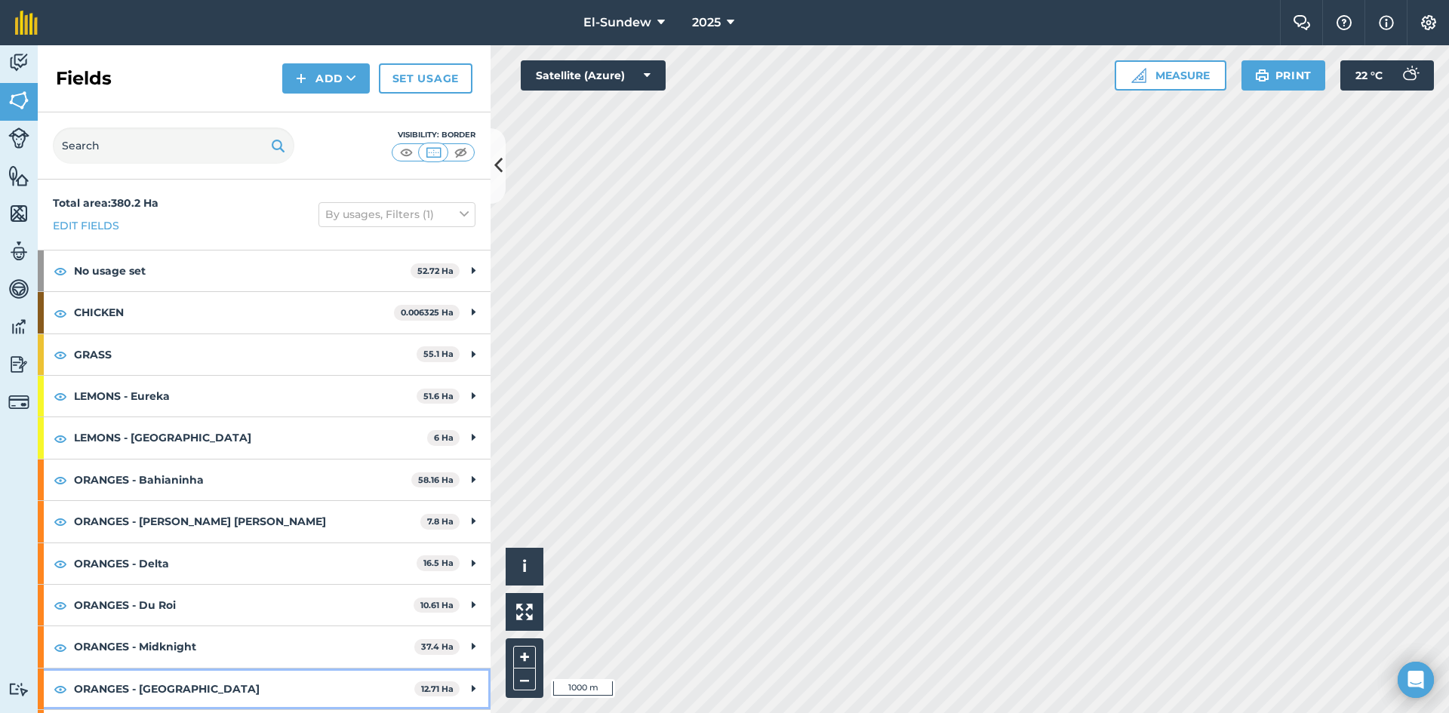
click at [220, 669] on strong "ORANGES - [GEOGRAPHIC_DATA]" at bounding box center [244, 689] width 340 height 41
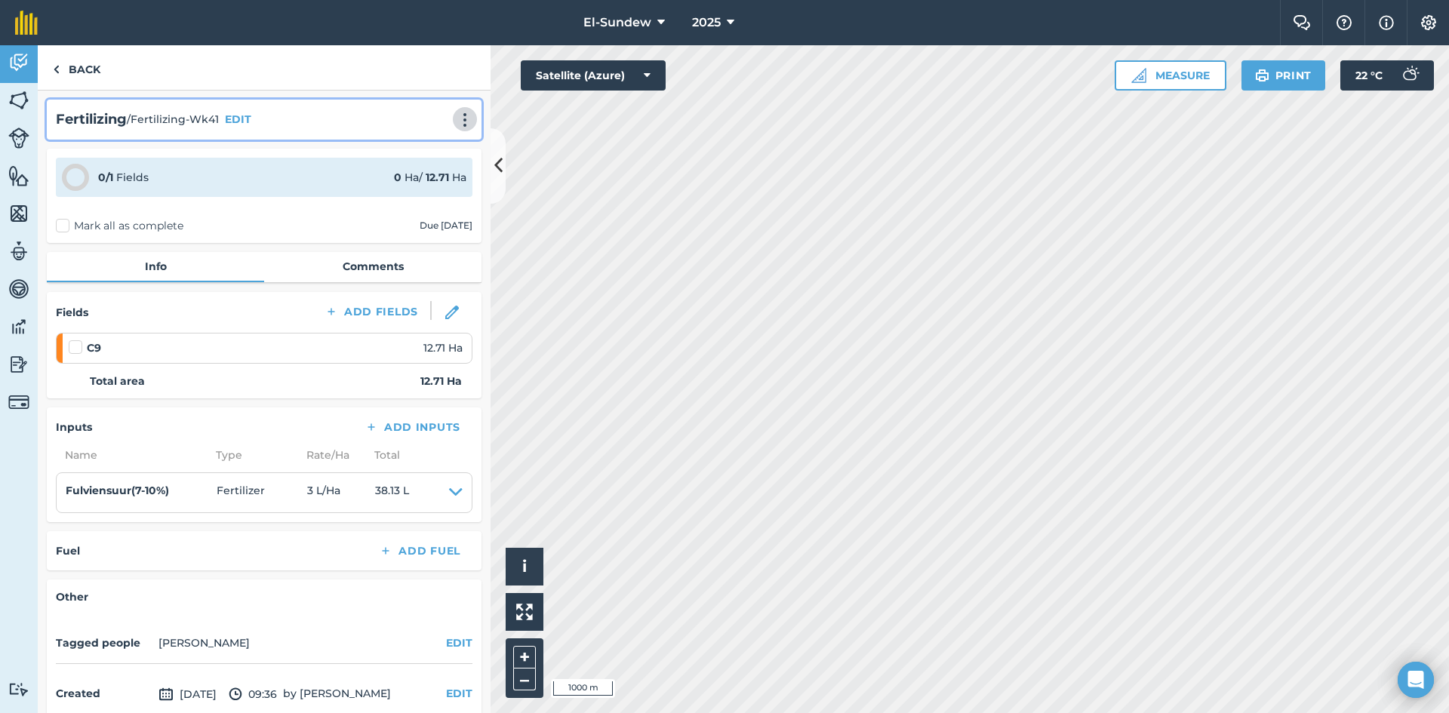
click at [456, 121] on img at bounding box center [465, 119] width 18 height 15
click at [423, 156] on link "Print" at bounding box center [433, 152] width 97 height 30
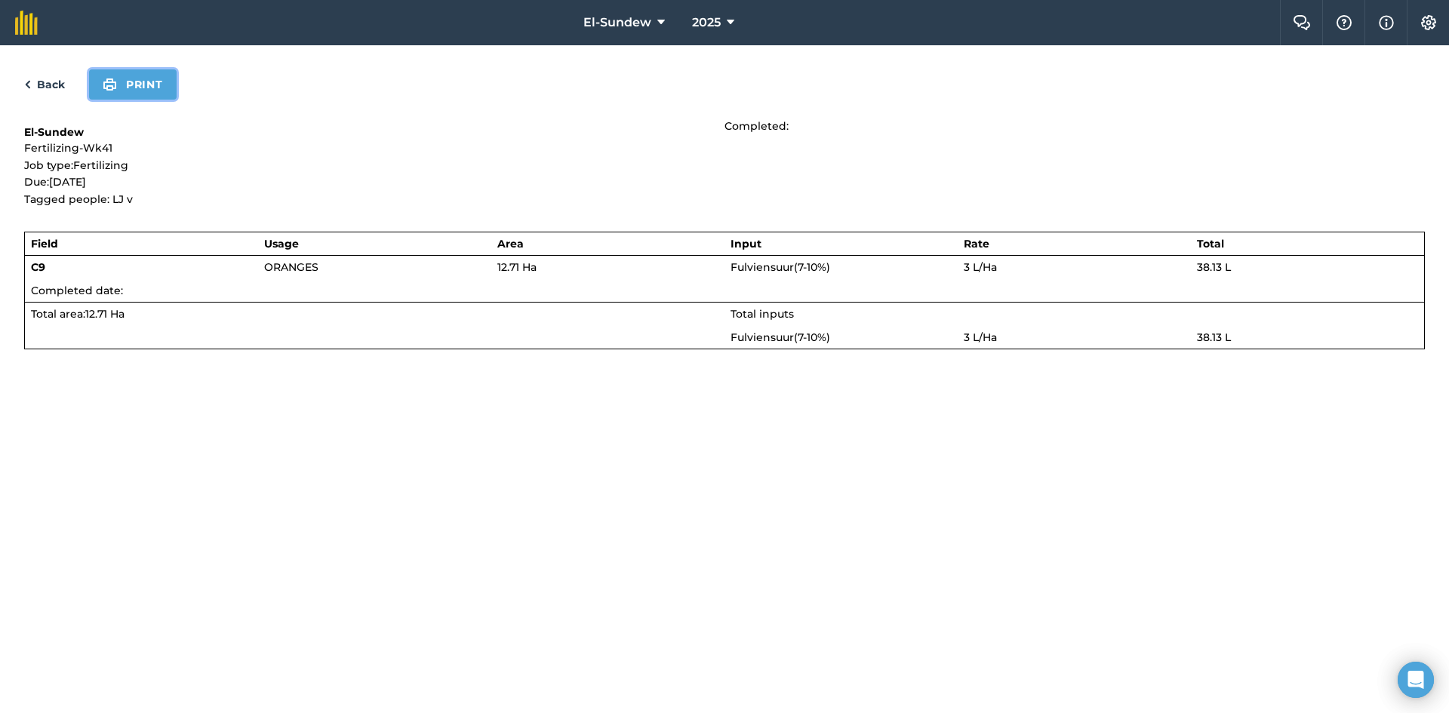
click at [136, 84] on button "Print" at bounding box center [133, 84] width 88 height 30
click at [46, 88] on link "Back" at bounding box center [44, 84] width 41 height 18
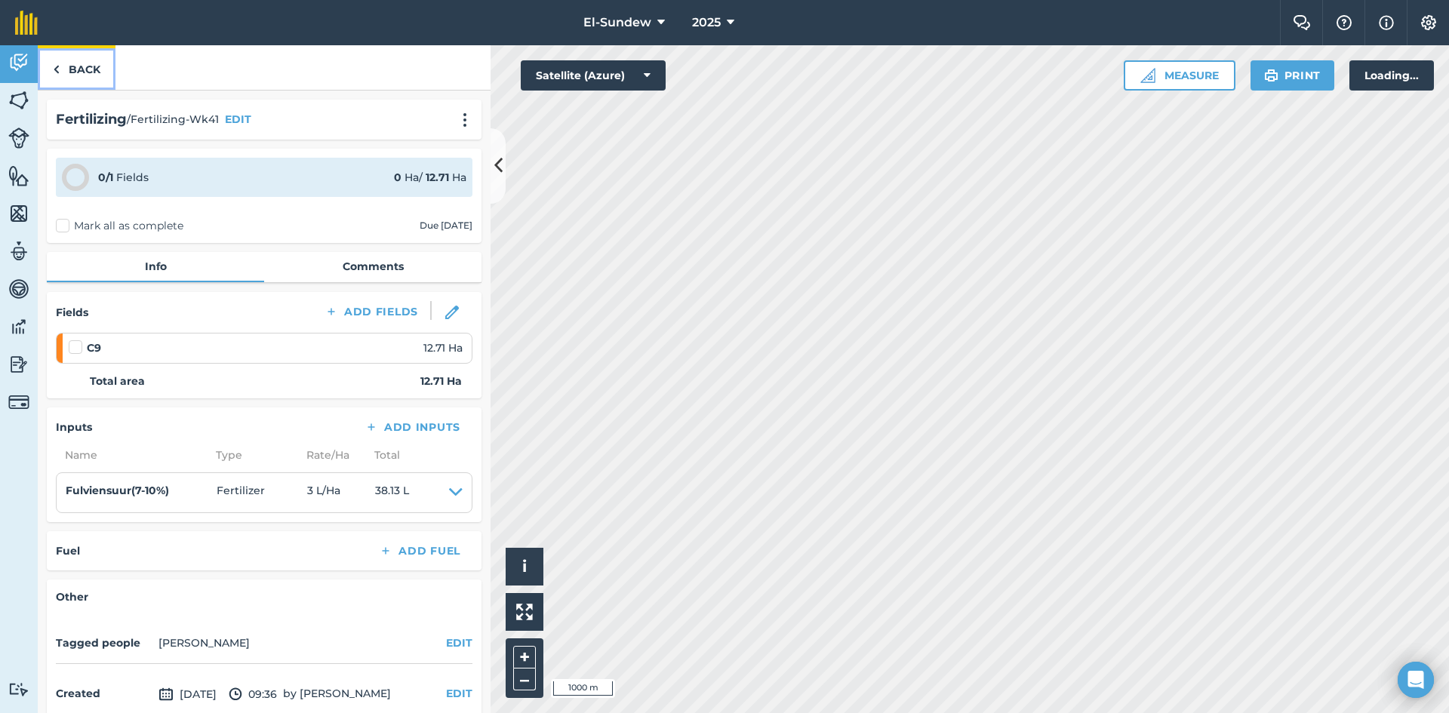
click at [60, 72] on link "Back" at bounding box center [77, 67] width 78 height 45
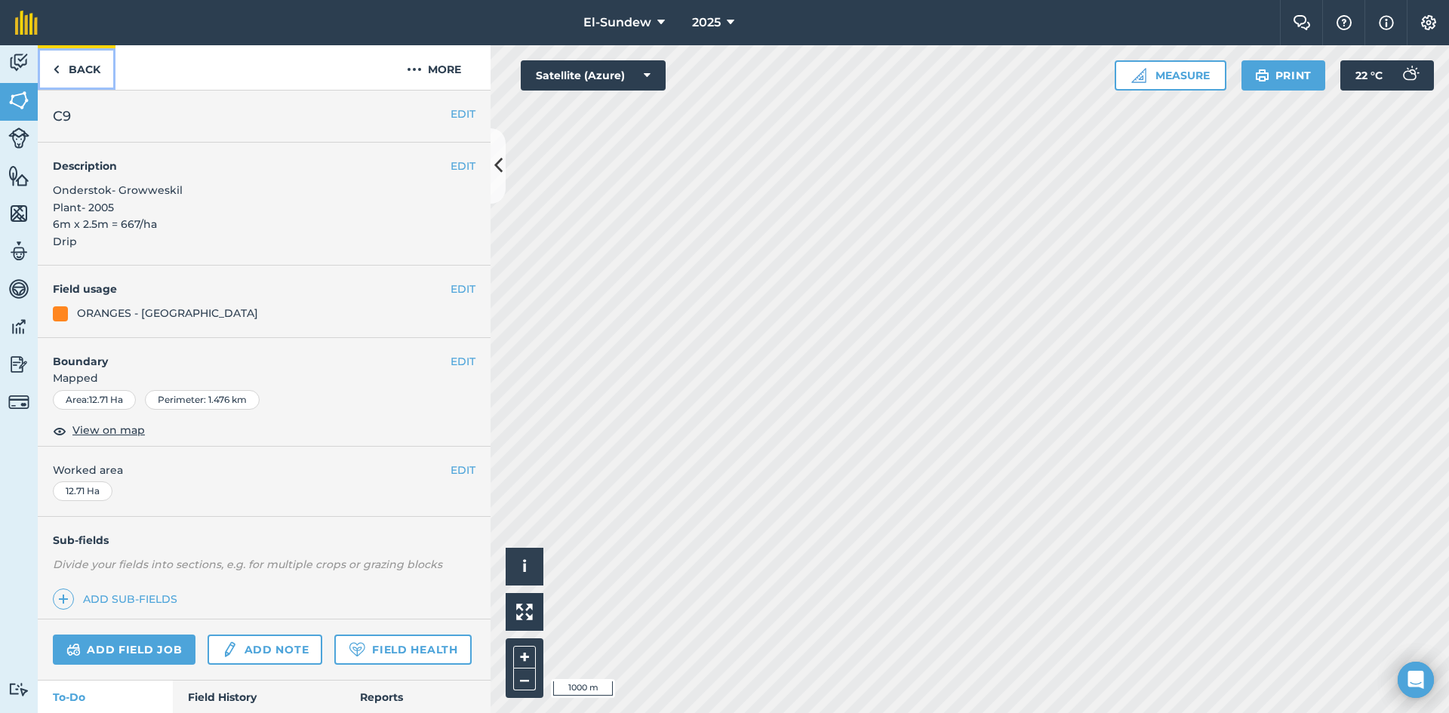
click at [60, 72] on link "Back" at bounding box center [77, 67] width 78 height 45
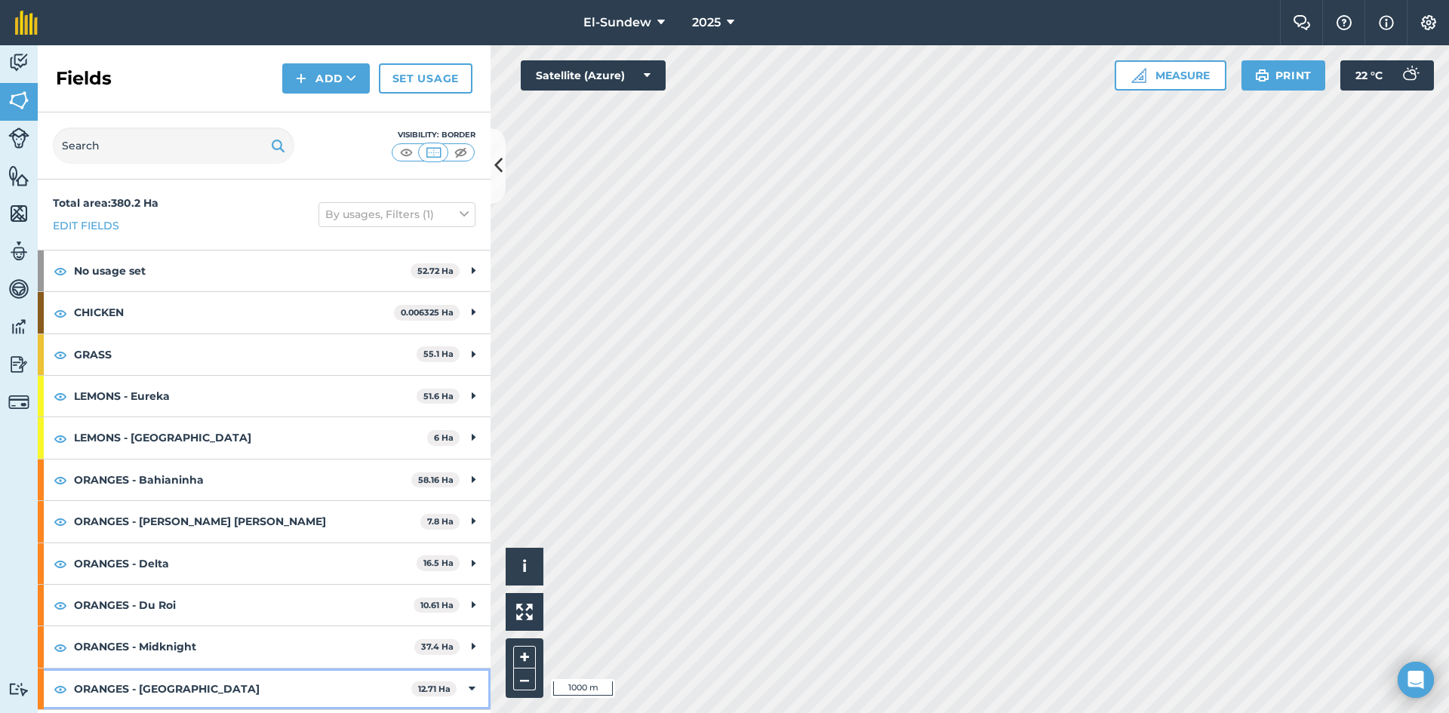
click at [252, 669] on strong "ORANGES - [GEOGRAPHIC_DATA]" at bounding box center [242, 689] width 337 height 41
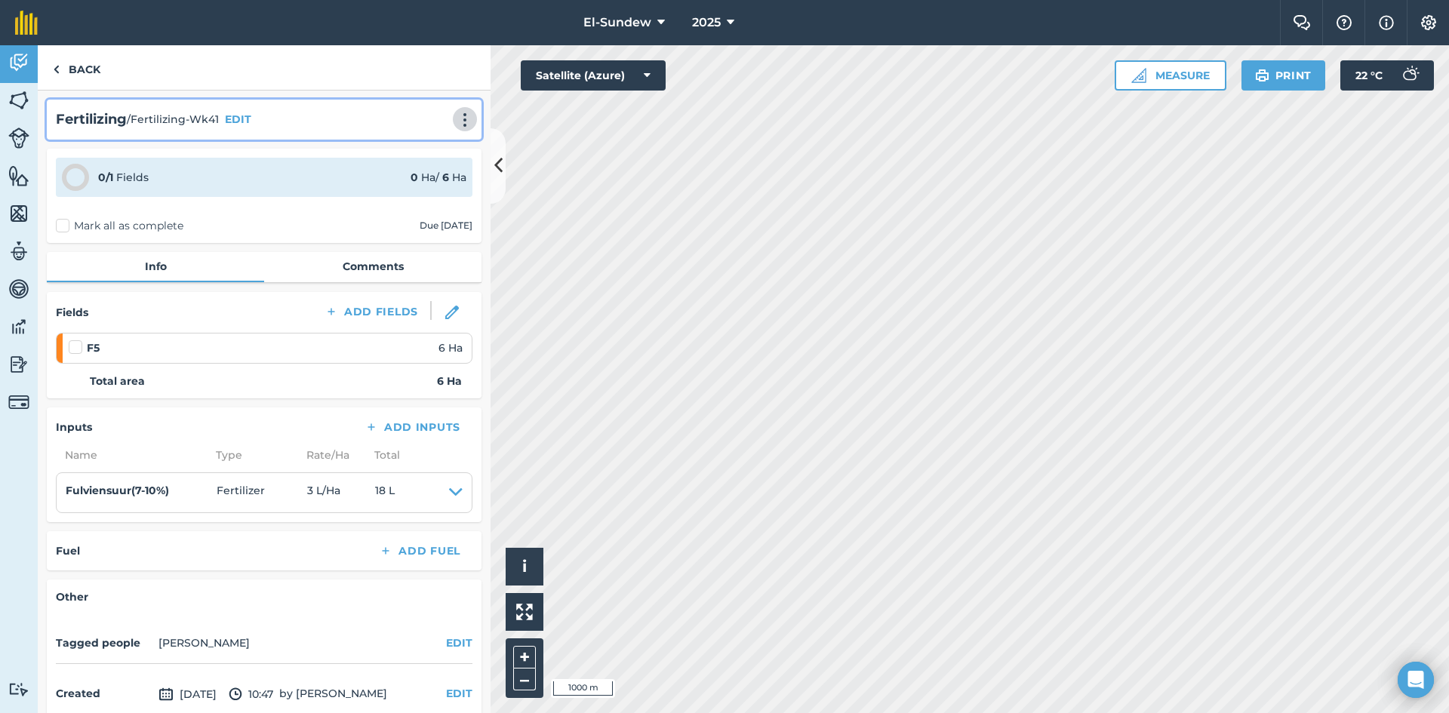
click at [457, 111] on button at bounding box center [464, 119] width 15 height 18
click at [418, 149] on link "Print" at bounding box center [433, 152] width 97 height 30
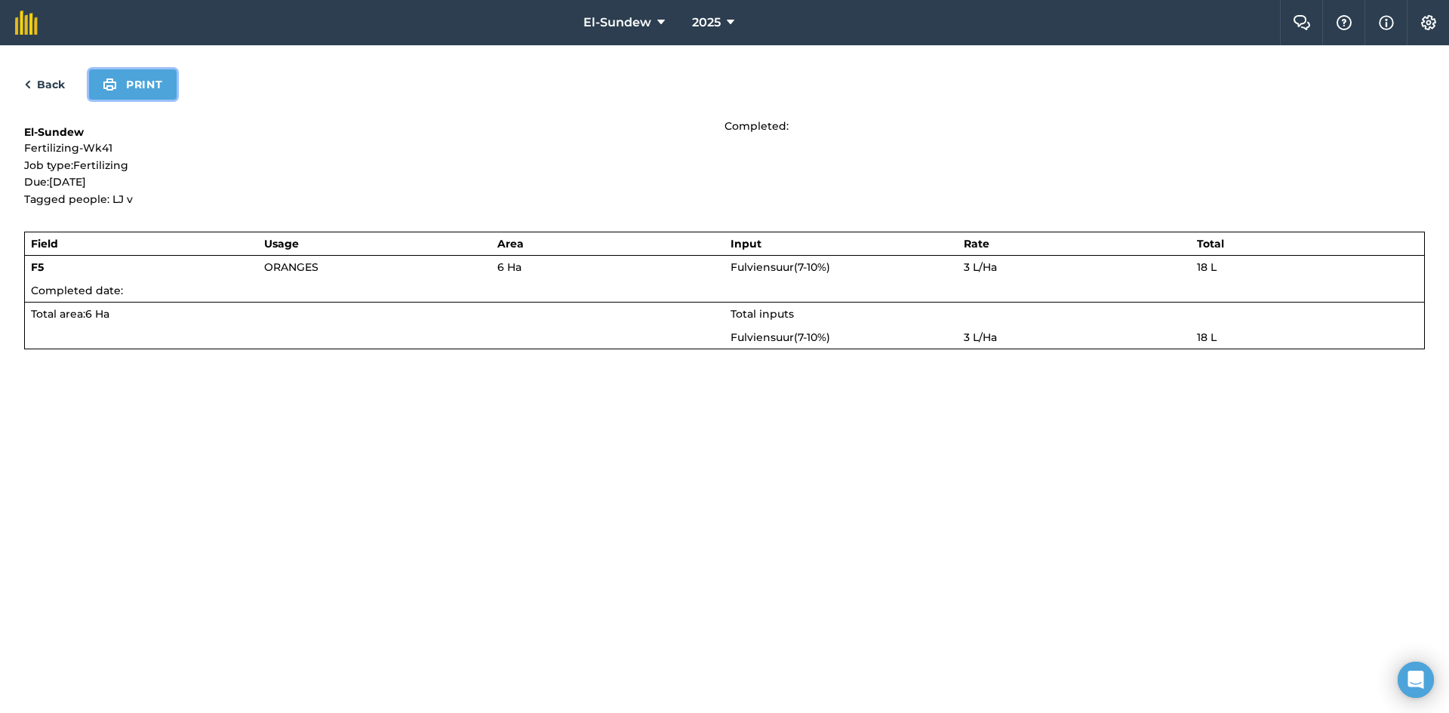
click at [158, 81] on button "Print" at bounding box center [133, 84] width 88 height 30
click at [51, 81] on link "Back" at bounding box center [44, 84] width 41 height 18
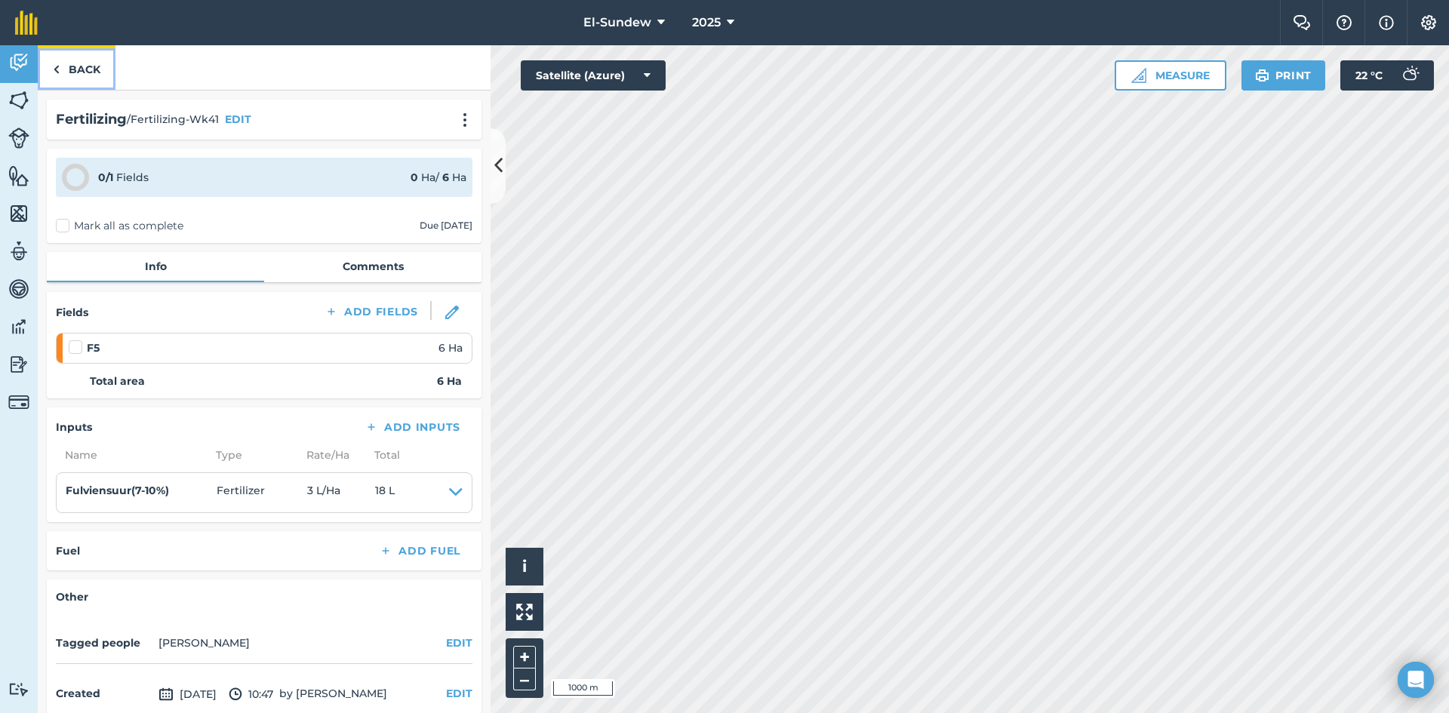
click at [60, 77] on link "Back" at bounding box center [77, 67] width 78 height 45
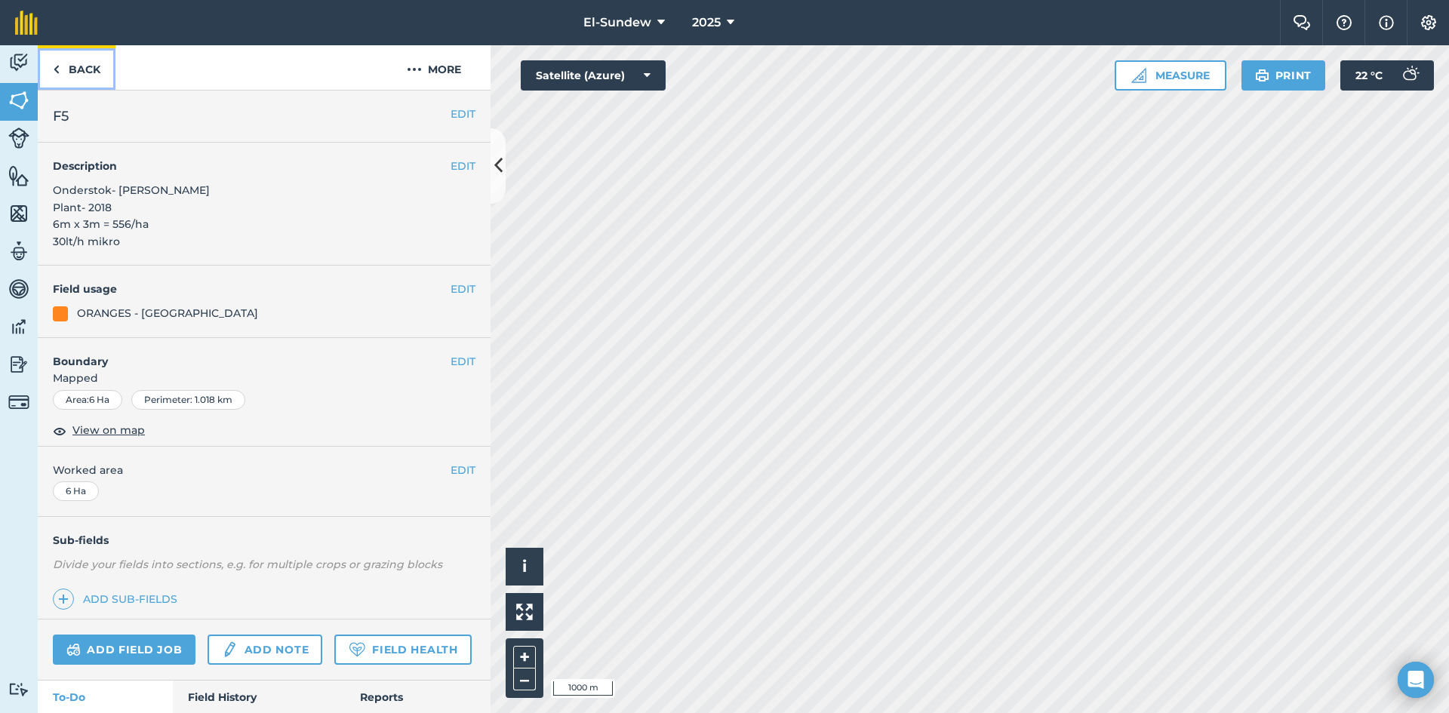
click at [75, 71] on link "Back" at bounding box center [77, 67] width 78 height 45
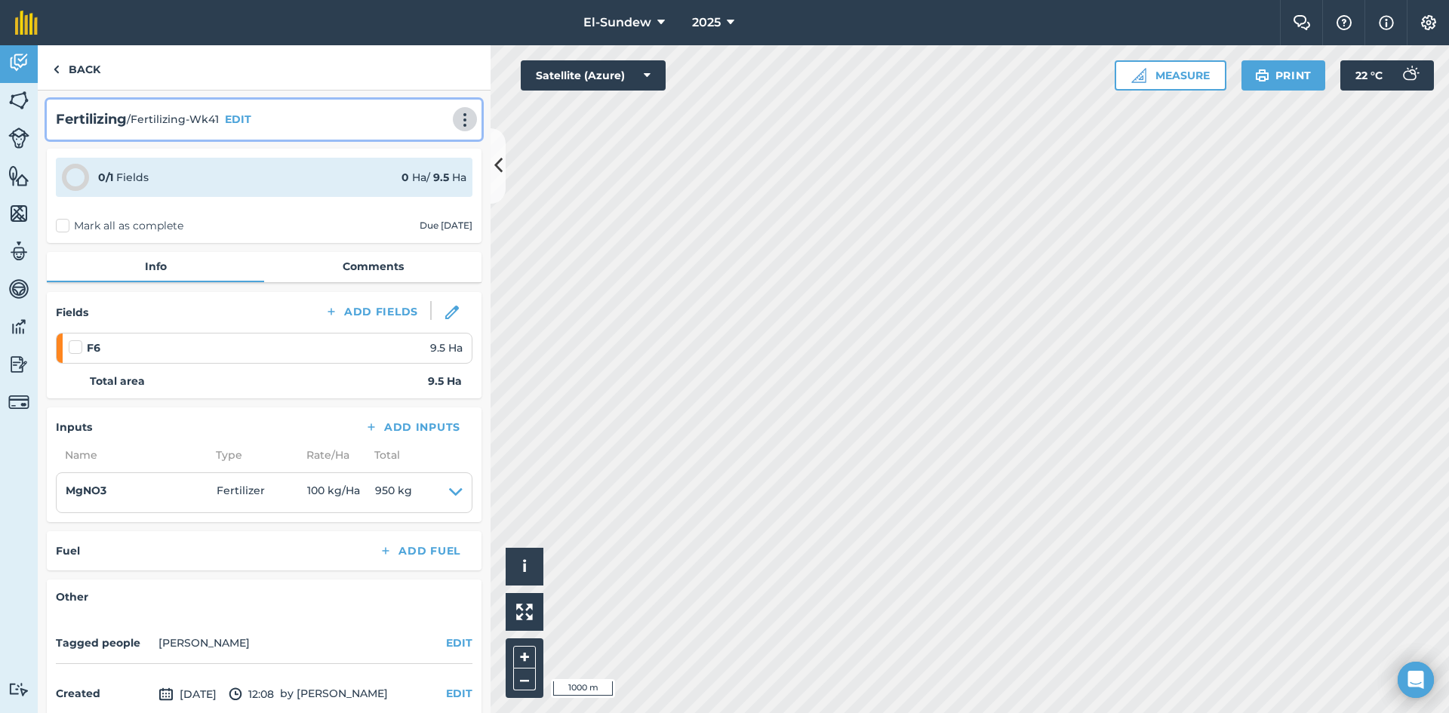
click at [456, 123] on img at bounding box center [465, 119] width 18 height 15
click at [421, 147] on link "Print" at bounding box center [433, 152] width 97 height 30
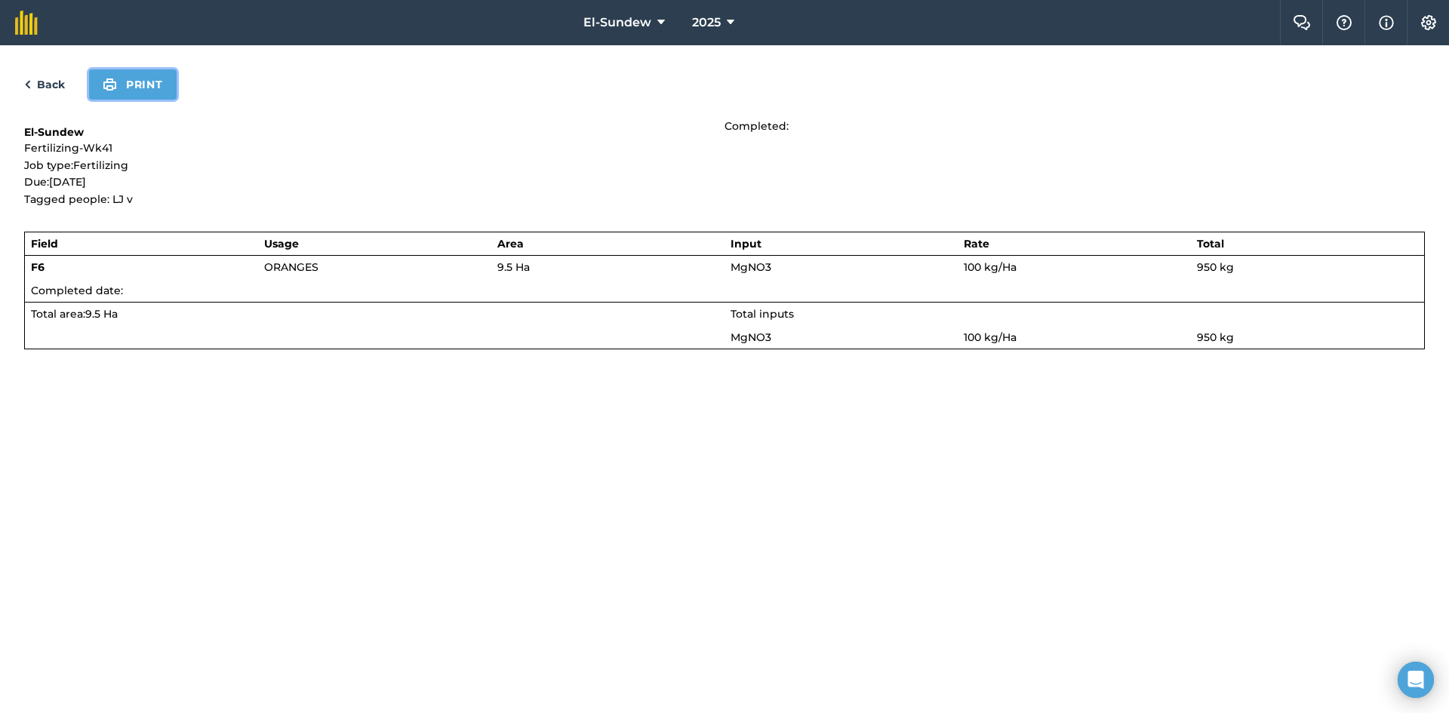
click at [152, 97] on button "Print" at bounding box center [133, 84] width 88 height 30
click at [43, 78] on link "Back" at bounding box center [44, 84] width 41 height 18
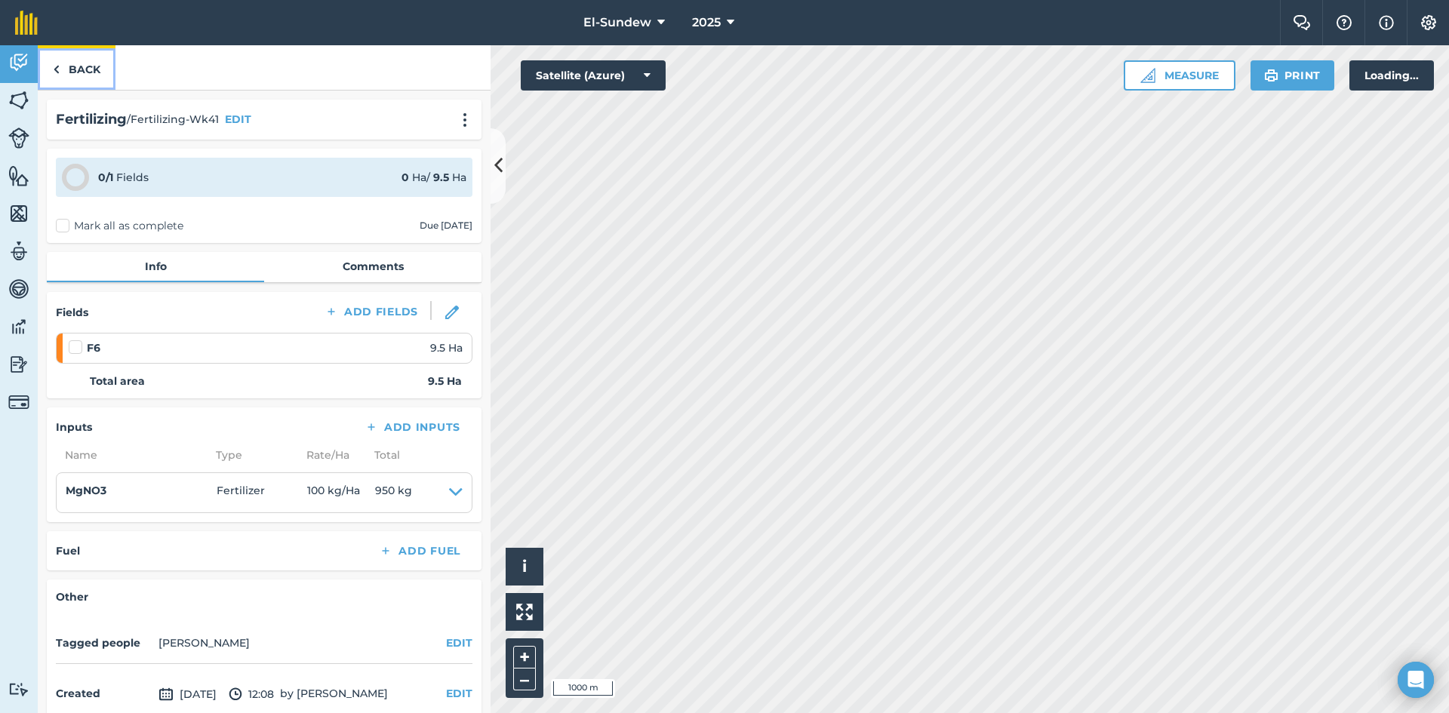
click at [69, 74] on link "Back" at bounding box center [77, 67] width 78 height 45
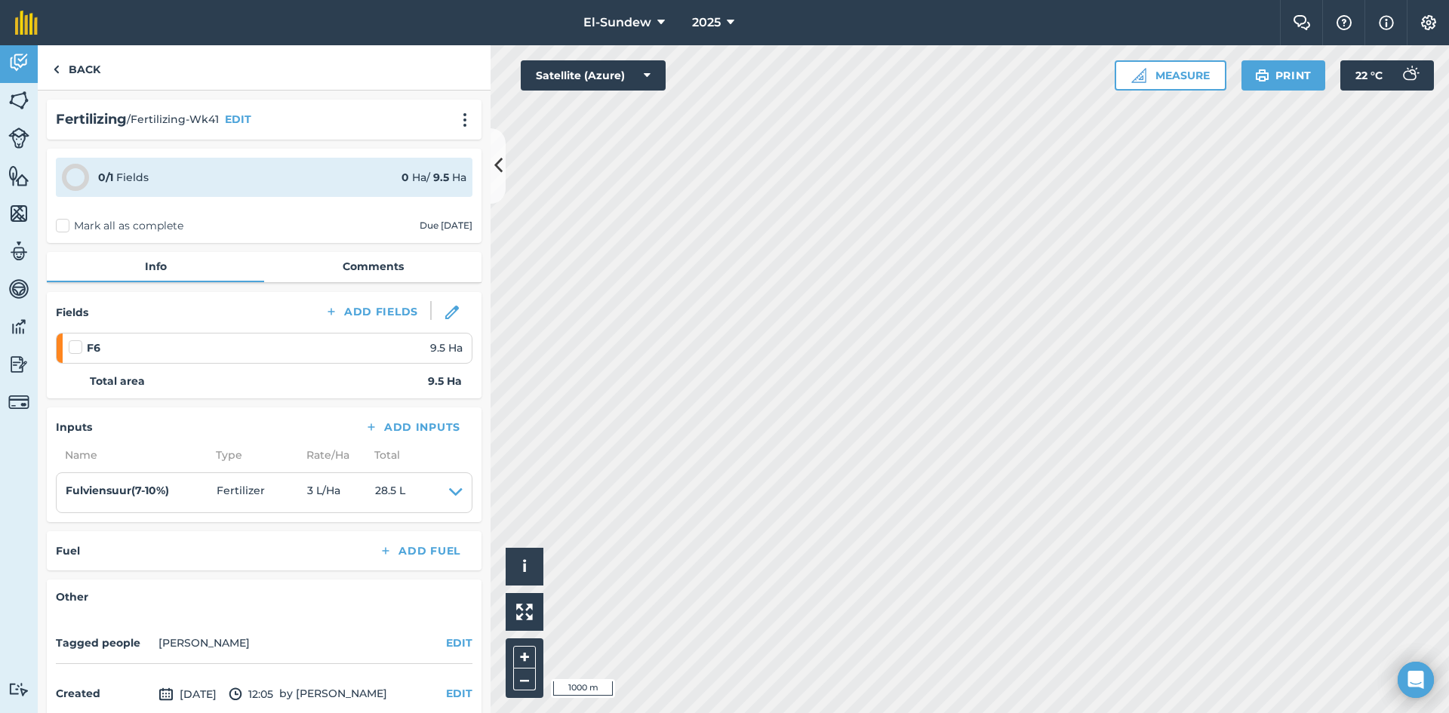
click at [448, 105] on div "Fertilizing / Fertilizing-Wk41 EDIT" at bounding box center [264, 120] width 435 height 40
click at [456, 115] on img at bounding box center [465, 119] width 18 height 15
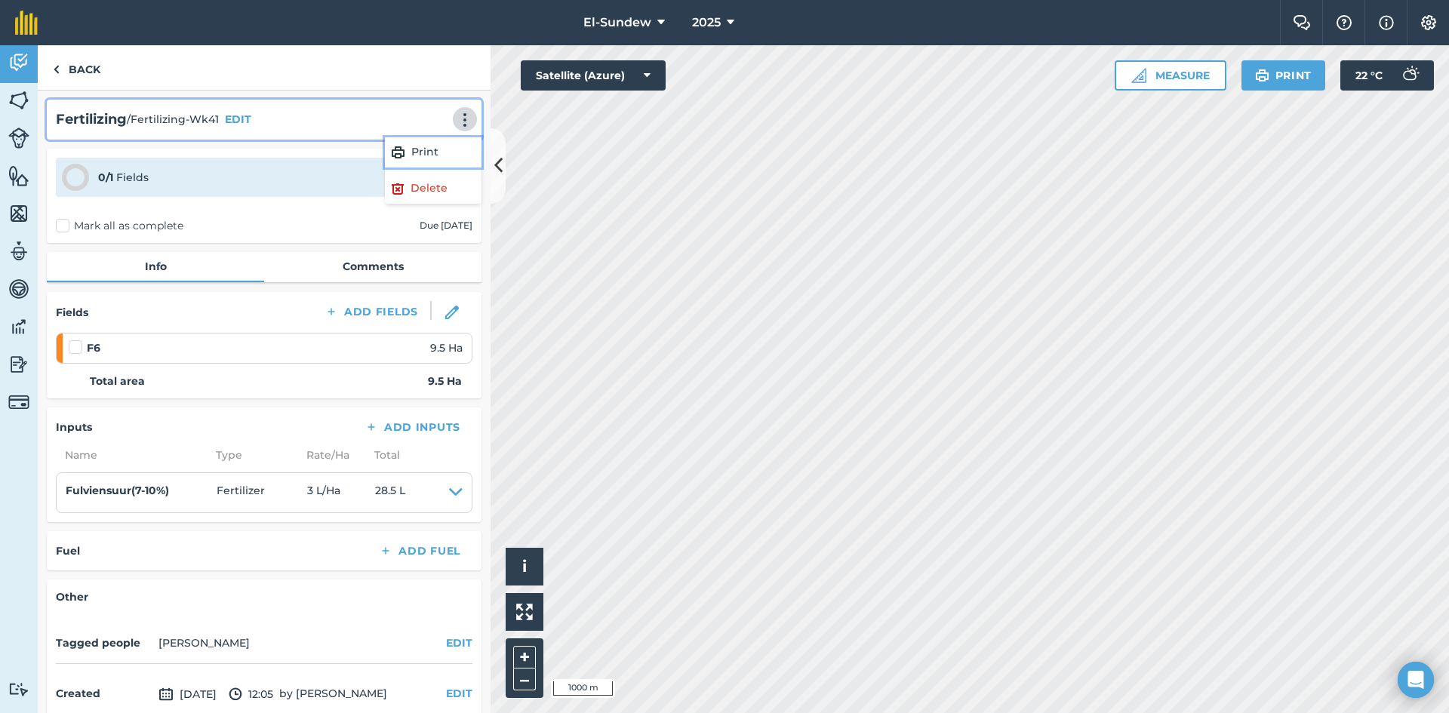
click at [444, 138] on link "Print" at bounding box center [433, 152] width 97 height 30
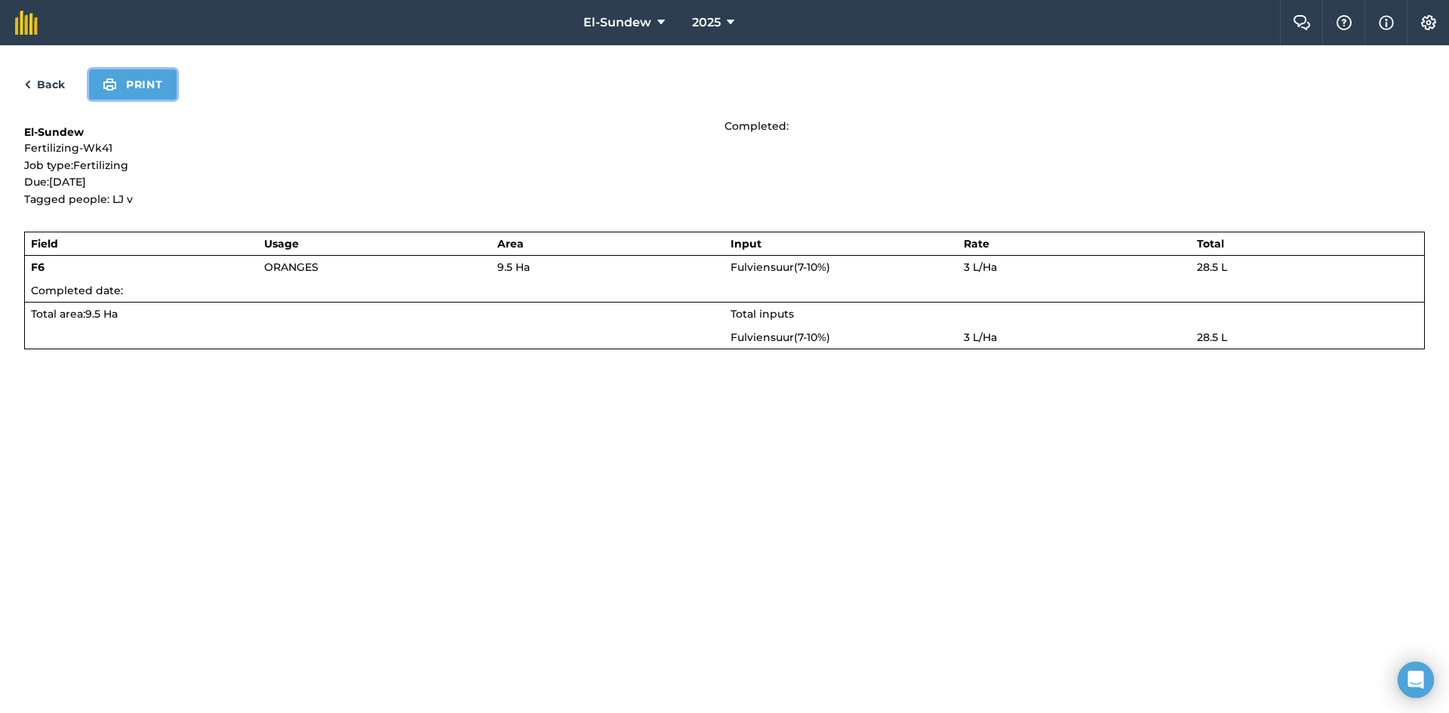
click at [144, 69] on button "Print" at bounding box center [133, 84] width 88 height 30
click at [41, 86] on link "Back" at bounding box center [44, 84] width 41 height 18
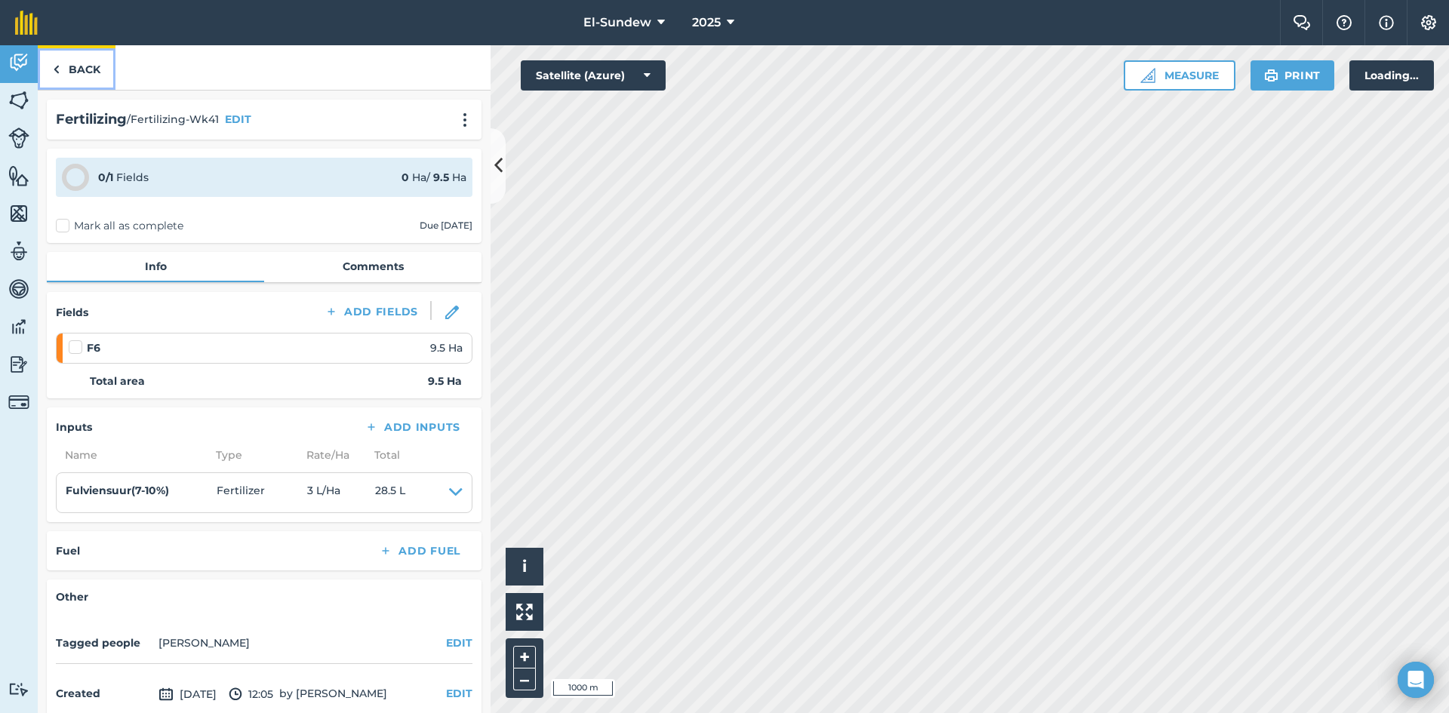
click at [64, 70] on link "Back" at bounding box center [77, 67] width 78 height 45
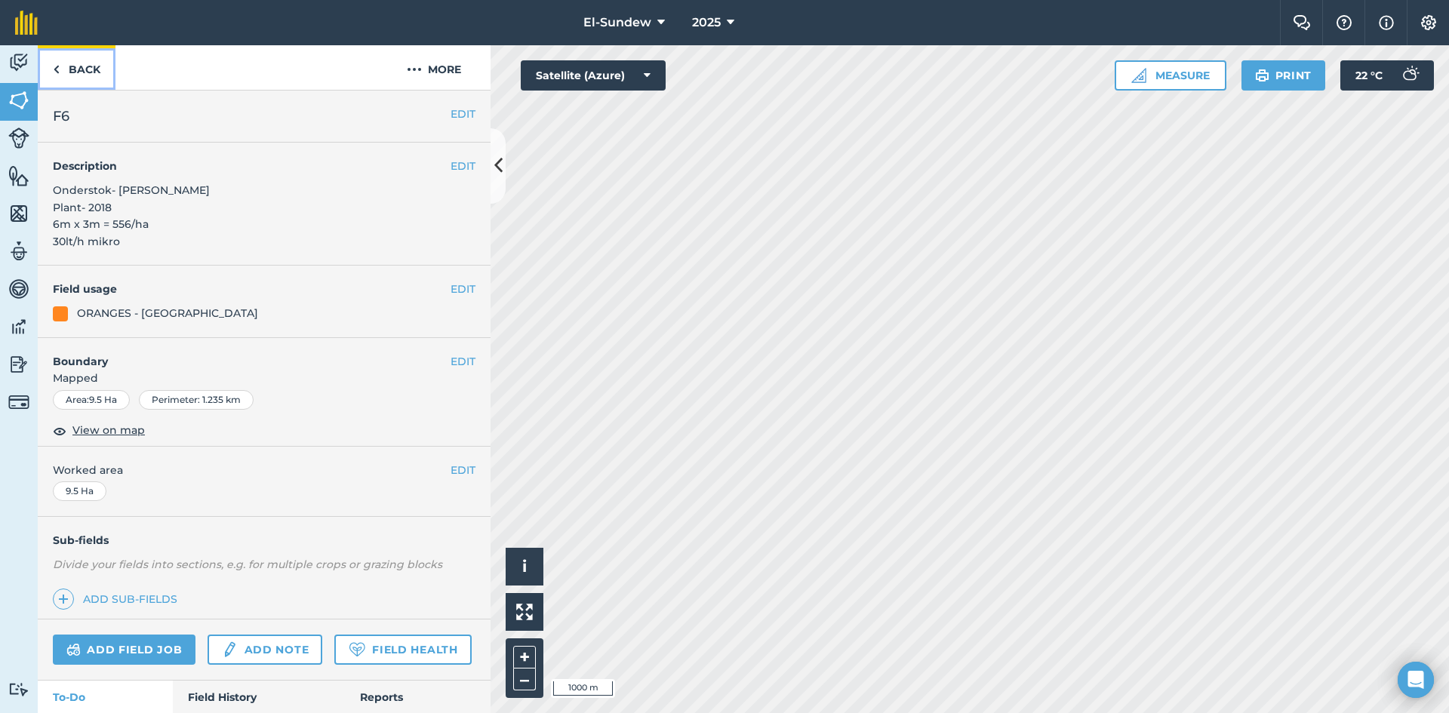
click at [81, 67] on link "Back" at bounding box center [77, 67] width 78 height 45
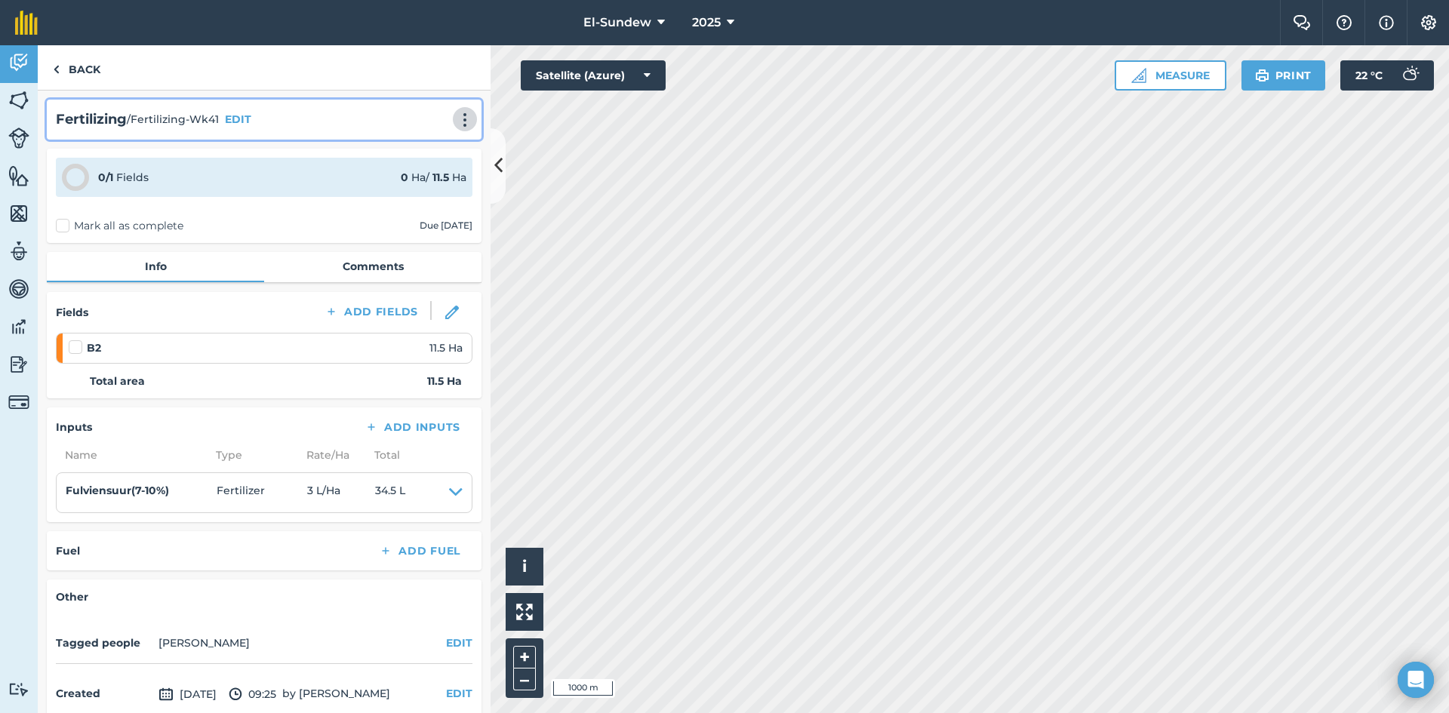
click at [456, 119] on img at bounding box center [465, 119] width 18 height 15
click at [424, 150] on link "Print" at bounding box center [433, 152] width 97 height 30
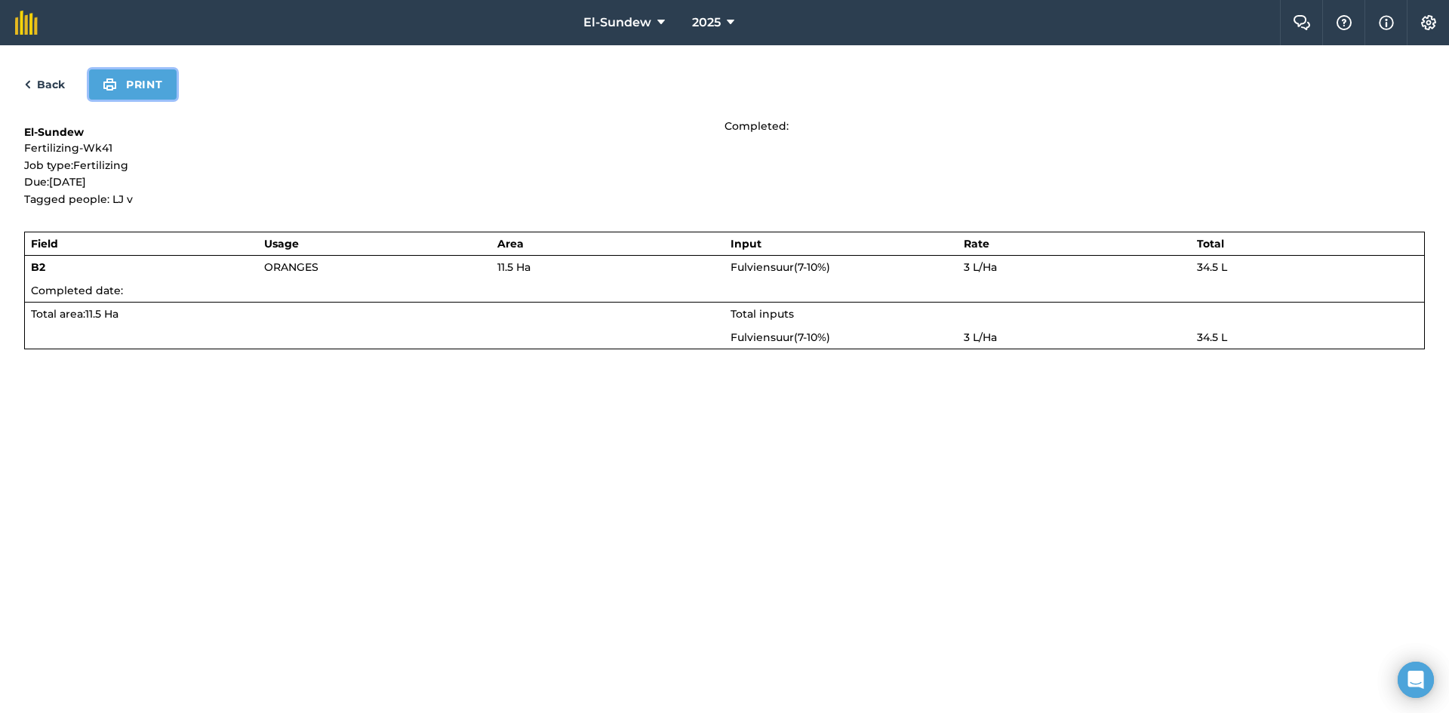
click at [142, 78] on button "Print" at bounding box center [133, 84] width 88 height 30
click at [53, 85] on link "Back" at bounding box center [44, 84] width 41 height 18
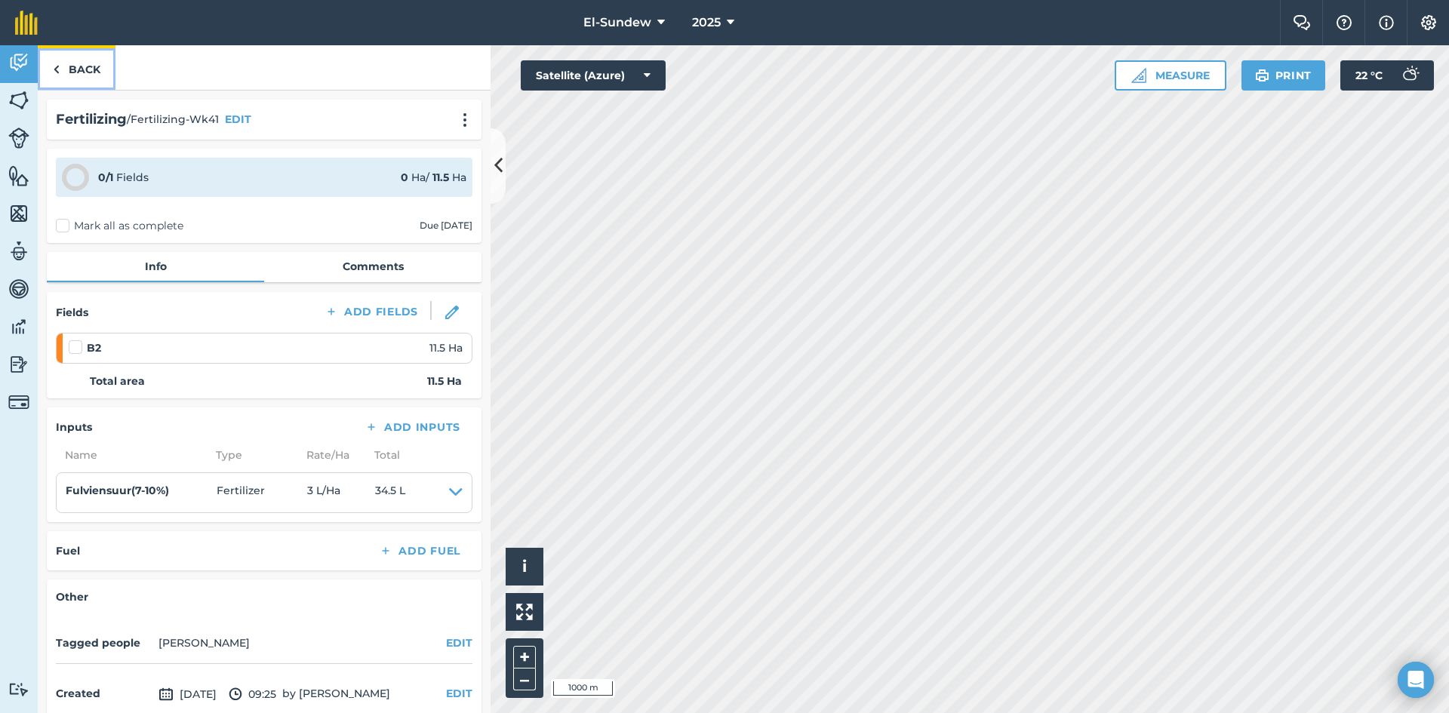
click at [60, 69] on link "Back" at bounding box center [77, 67] width 78 height 45
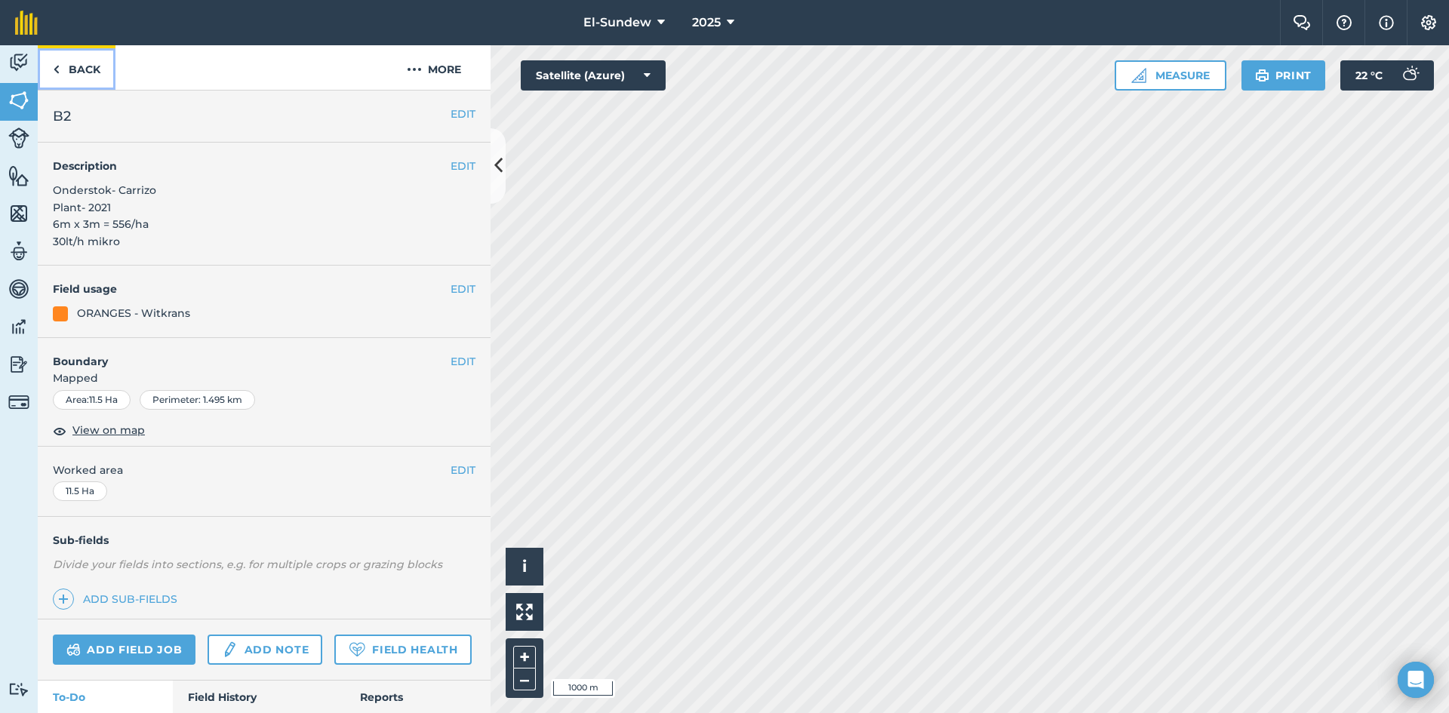
click at [89, 76] on link "Back" at bounding box center [77, 67] width 78 height 45
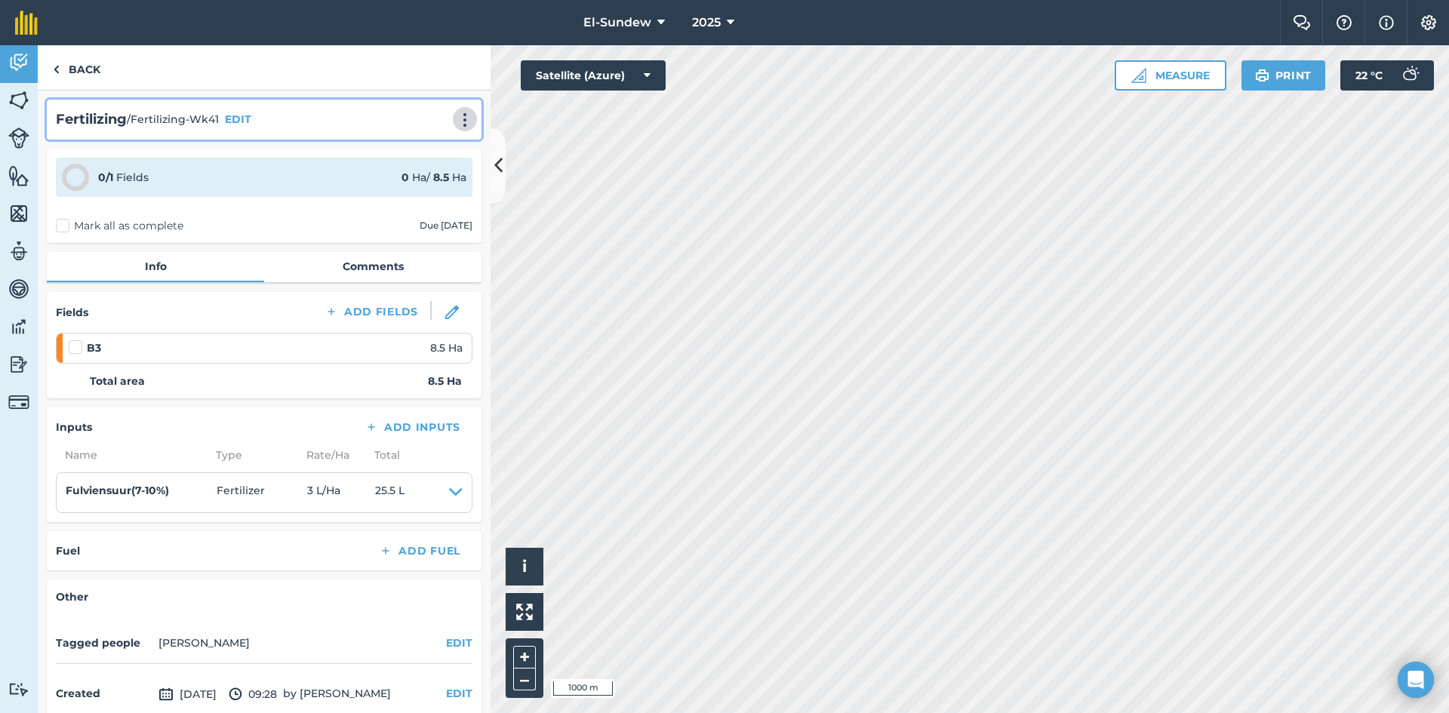
click at [456, 117] on img at bounding box center [465, 119] width 18 height 15
click at [418, 162] on link "Print" at bounding box center [433, 152] width 97 height 30
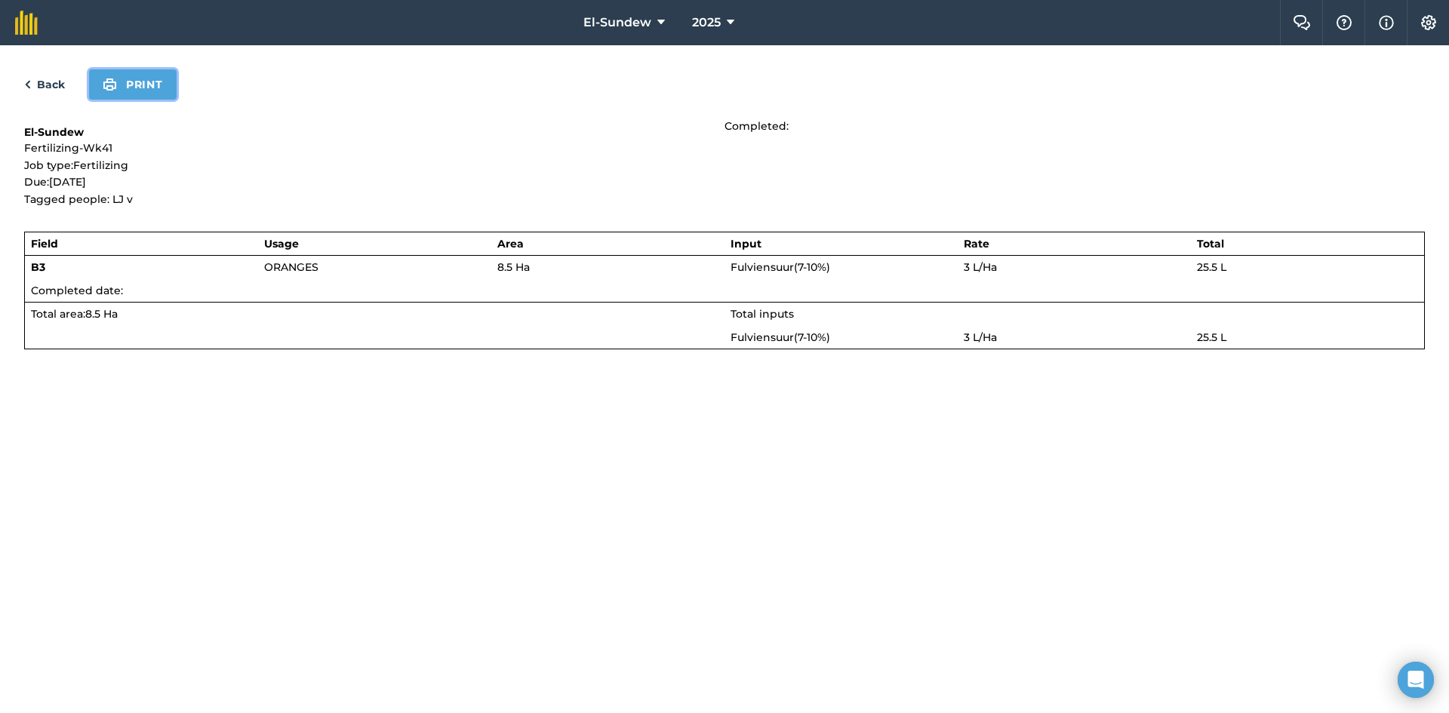
click at [126, 73] on button "Print" at bounding box center [133, 84] width 88 height 30
click at [59, 83] on link "Back" at bounding box center [44, 84] width 41 height 18
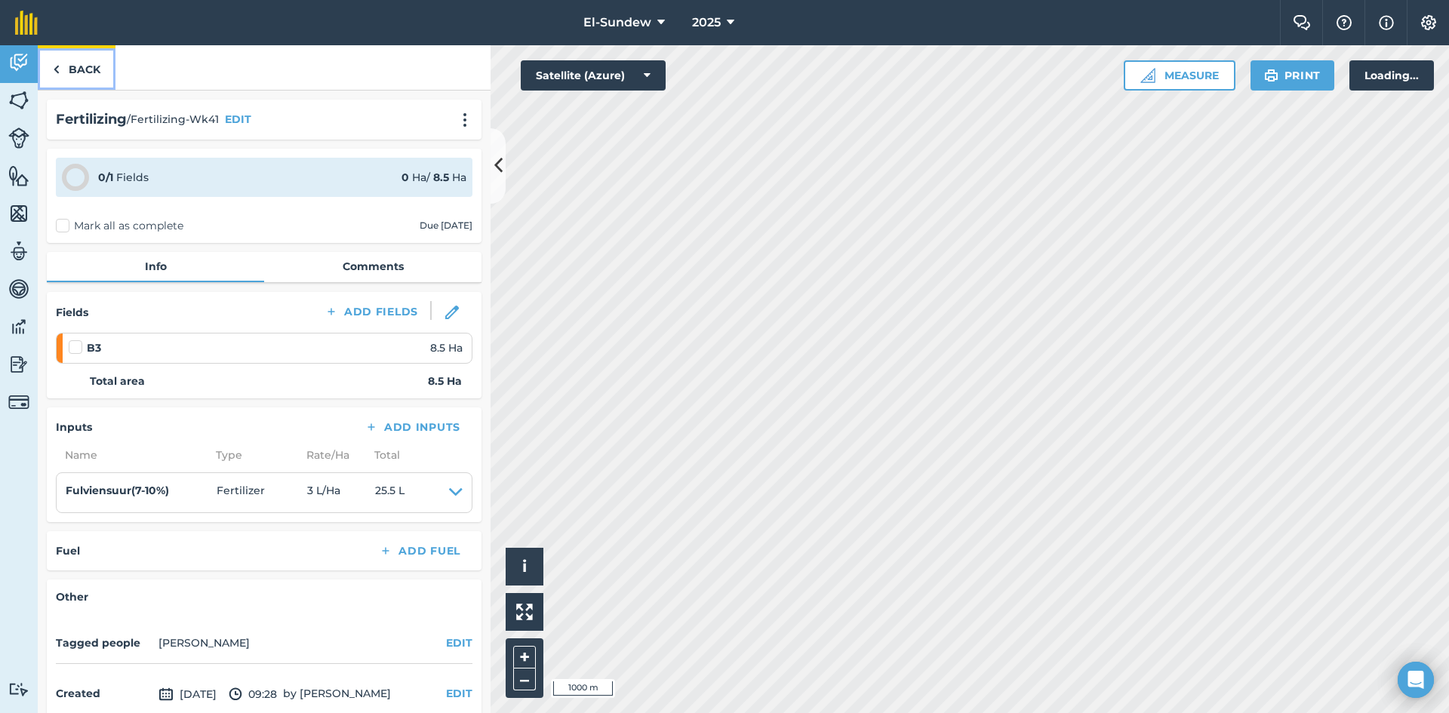
click at [63, 72] on link "Back" at bounding box center [77, 67] width 78 height 45
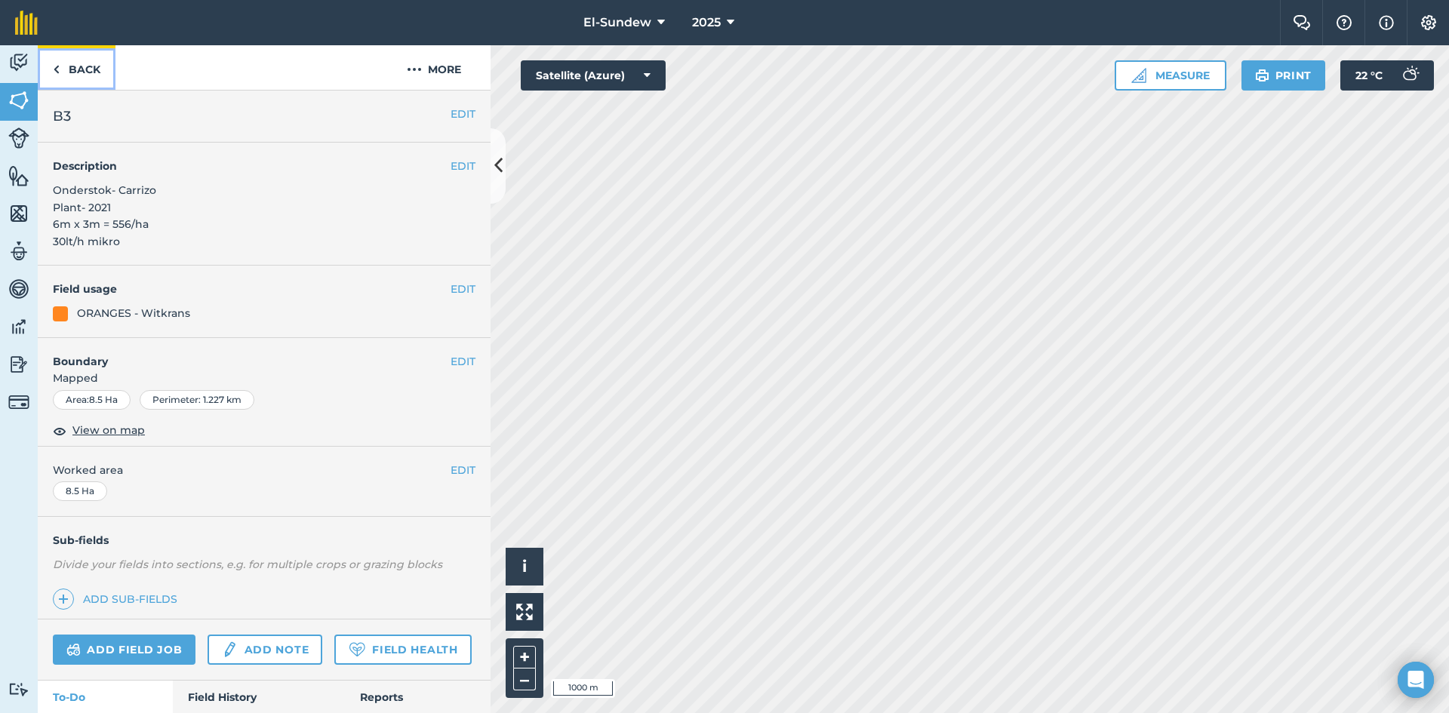
click at [63, 72] on link "Back" at bounding box center [77, 67] width 78 height 45
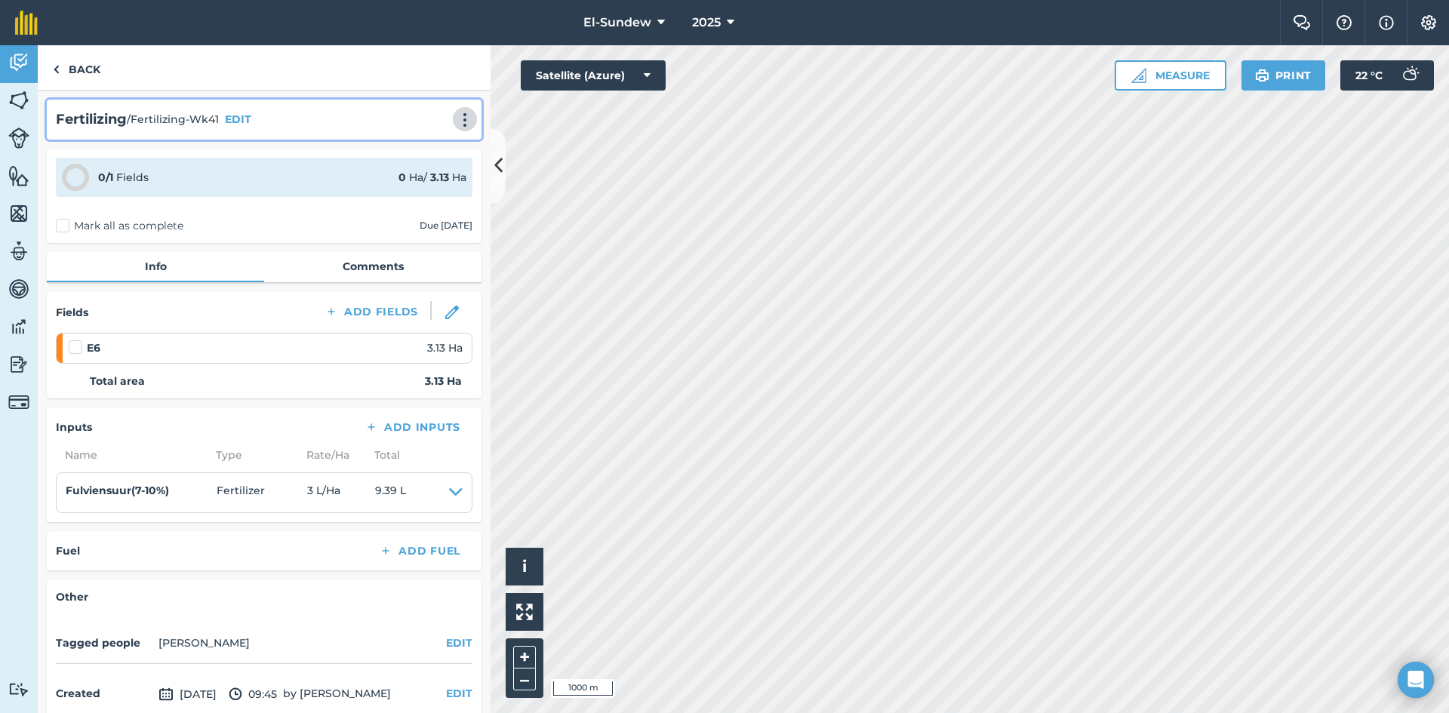
click at [456, 122] on img at bounding box center [465, 119] width 18 height 15
click at [417, 161] on link "Print" at bounding box center [433, 152] width 97 height 30
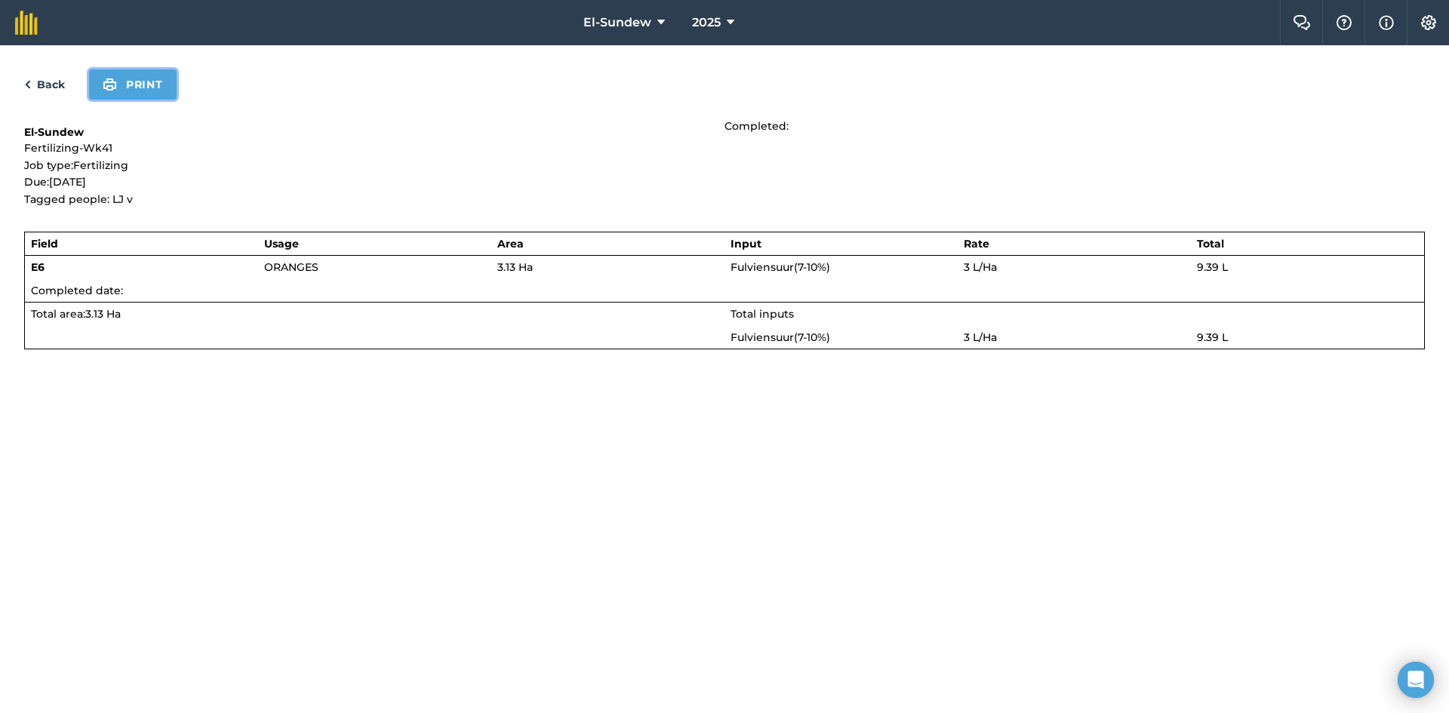
click at [138, 87] on button "Print" at bounding box center [133, 84] width 88 height 30
click at [38, 81] on link "Back" at bounding box center [44, 84] width 41 height 18
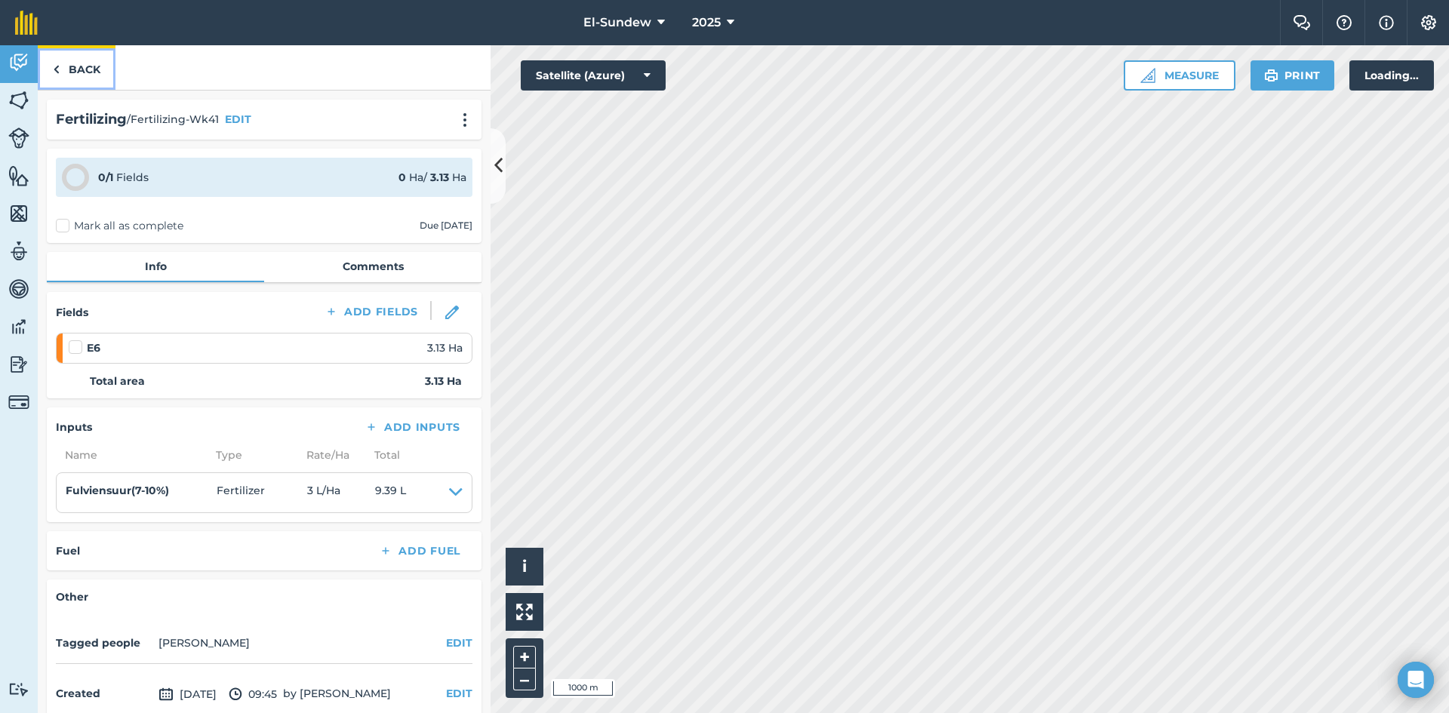
click at [63, 79] on link "Back" at bounding box center [77, 67] width 78 height 45
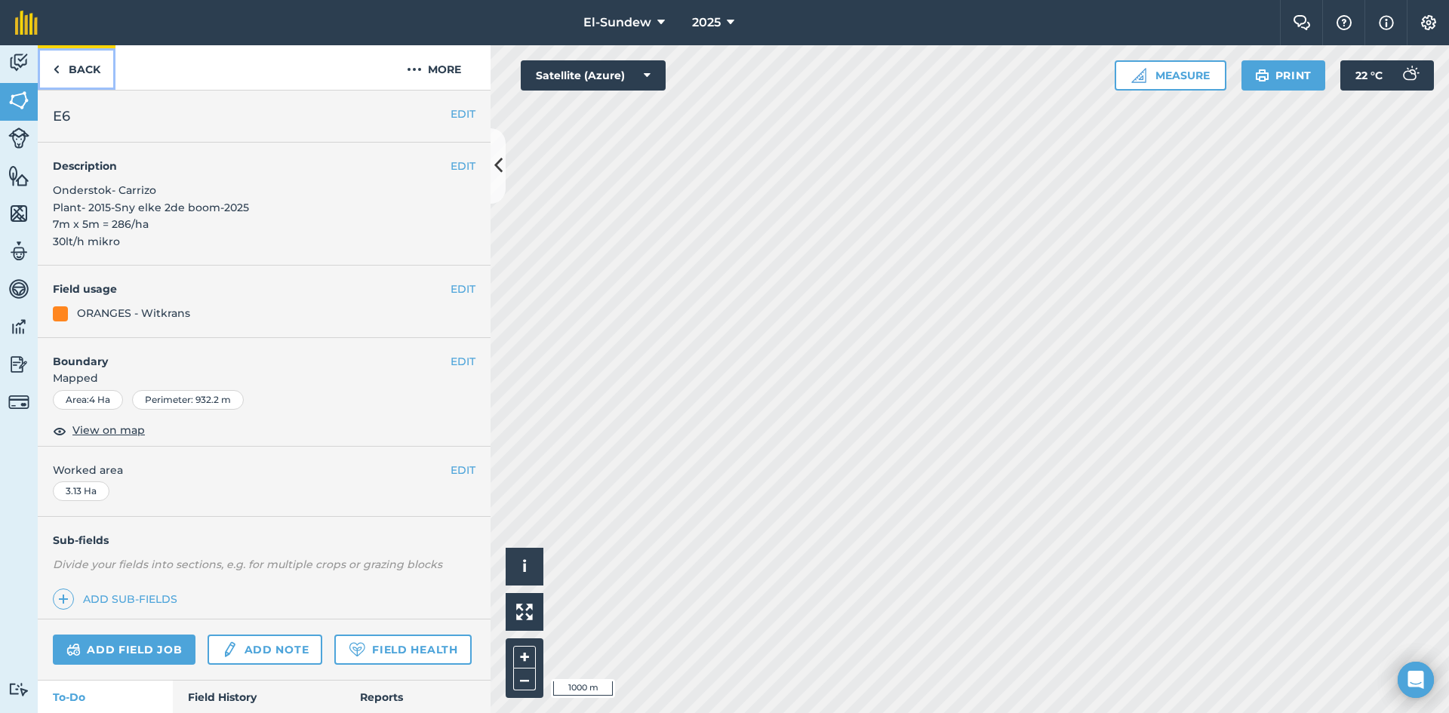
click at [75, 78] on link "Back" at bounding box center [77, 67] width 78 height 45
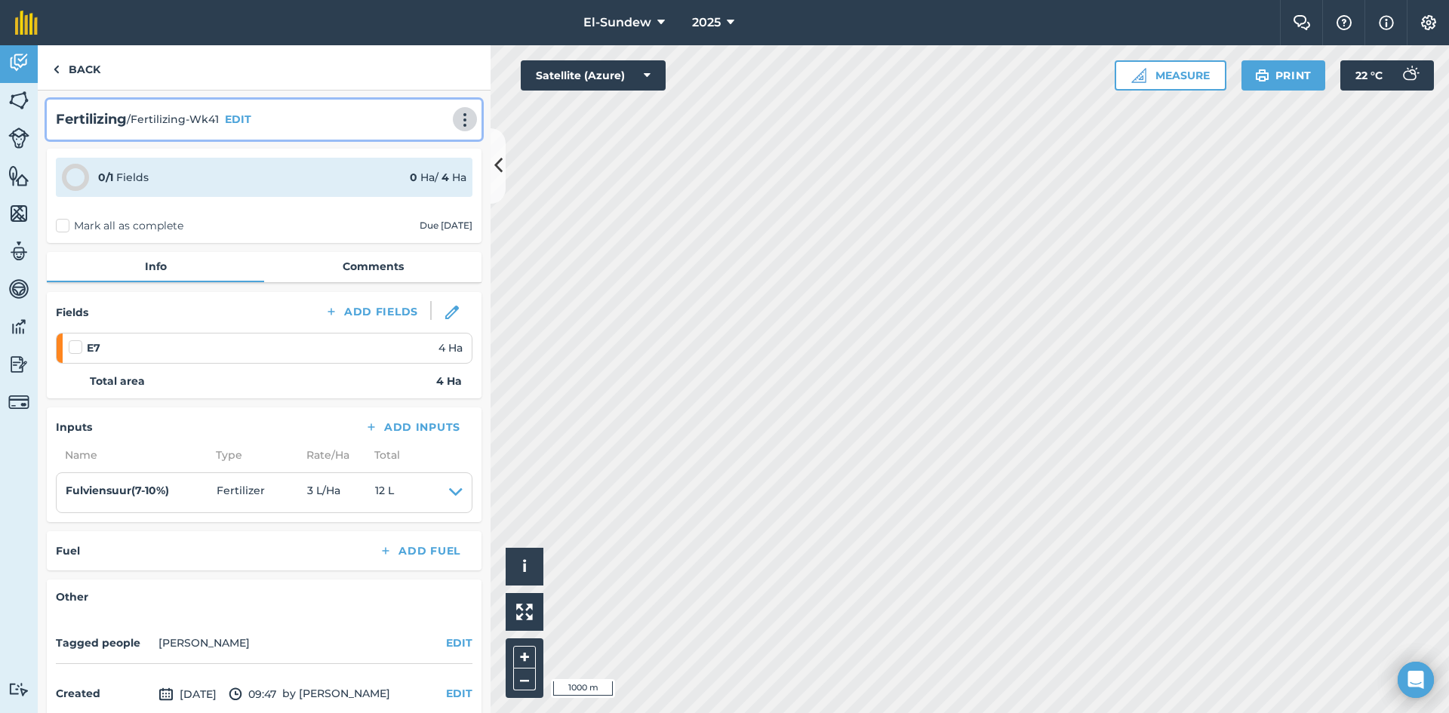
click at [456, 124] on img at bounding box center [465, 119] width 18 height 15
click at [422, 144] on link "Print" at bounding box center [433, 152] width 97 height 30
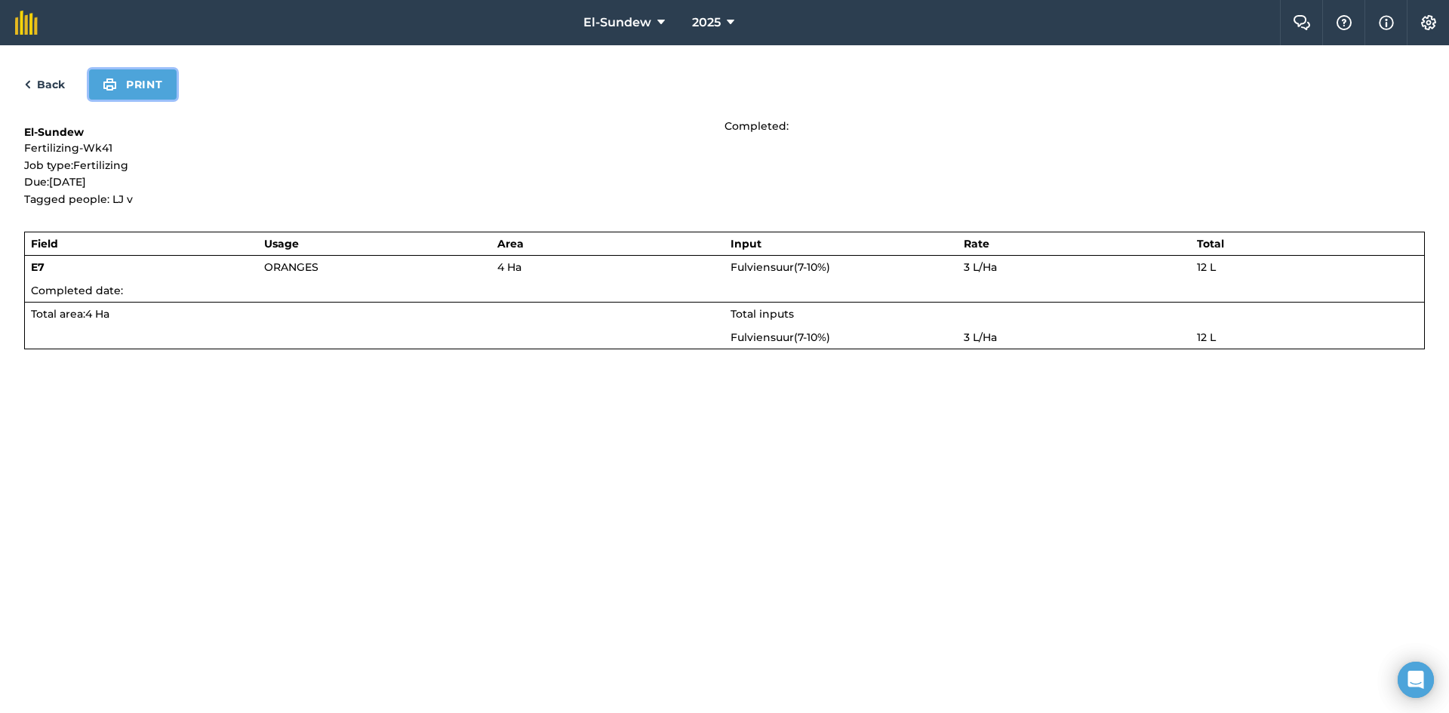
click at [140, 88] on button "Print" at bounding box center [133, 84] width 88 height 30
click at [52, 80] on link "Back" at bounding box center [44, 84] width 41 height 18
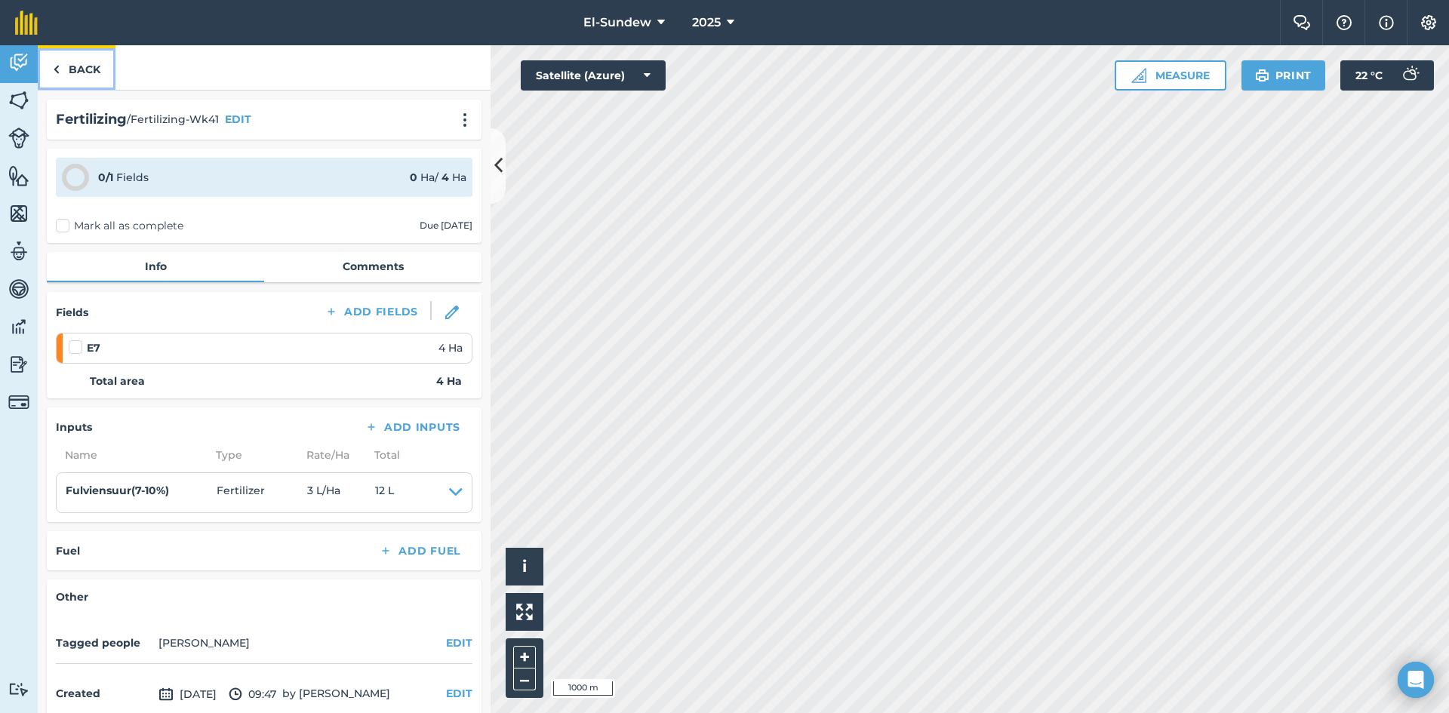
click at [91, 63] on link "Back" at bounding box center [77, 67] width 78 height 45
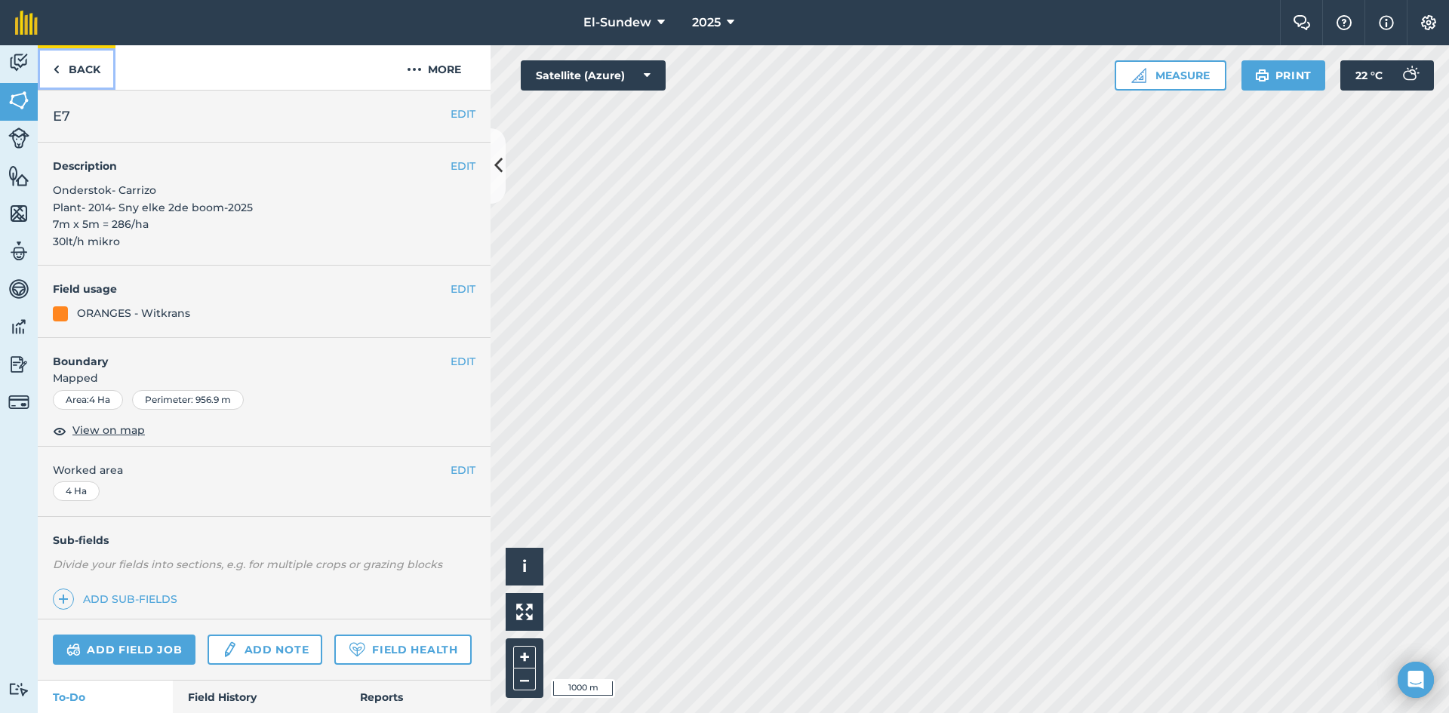
click at [91, 63] on link "Back" at bounding box center [77, 67] width 78 height 45
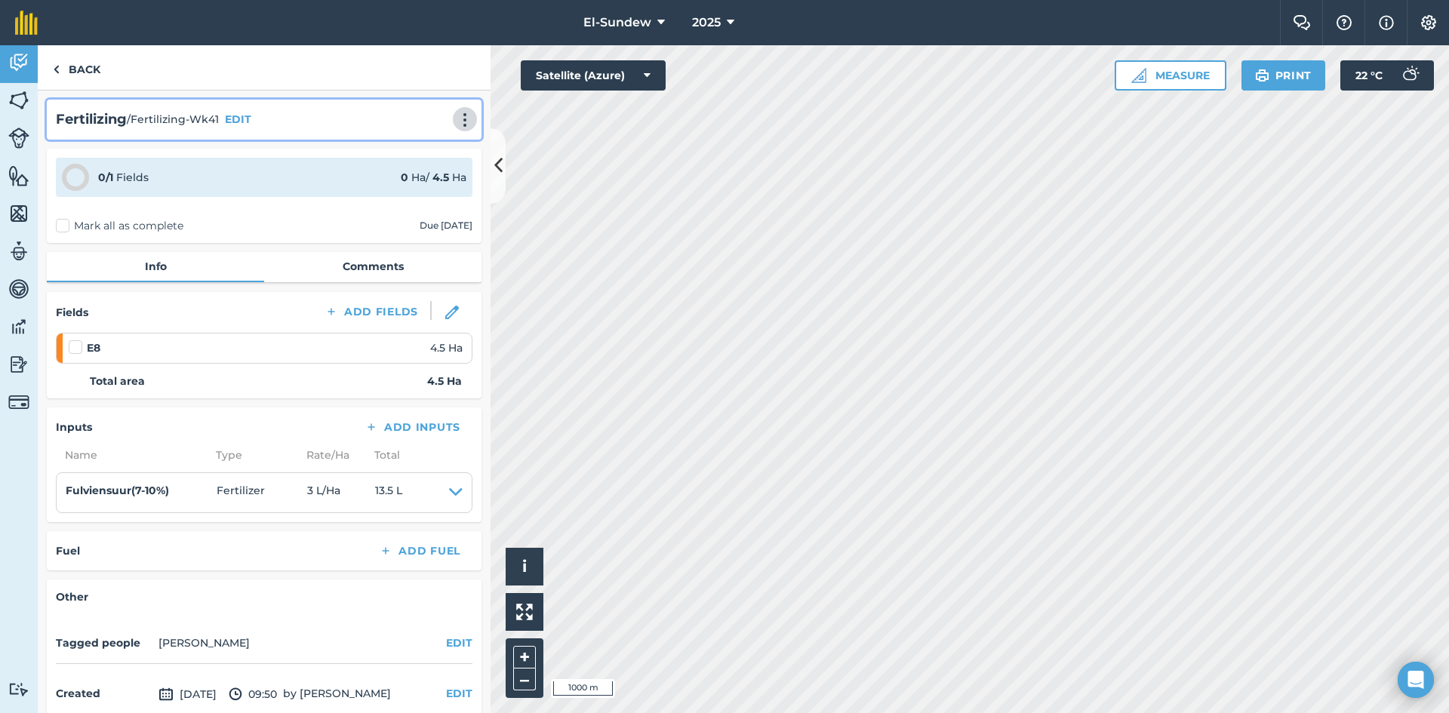
click at [456, 126] on img at bounding box center [465, 119] width 18 height 15
click at [414, 150] on link "Print" at bounding box center [433, 152] width 97 height 30
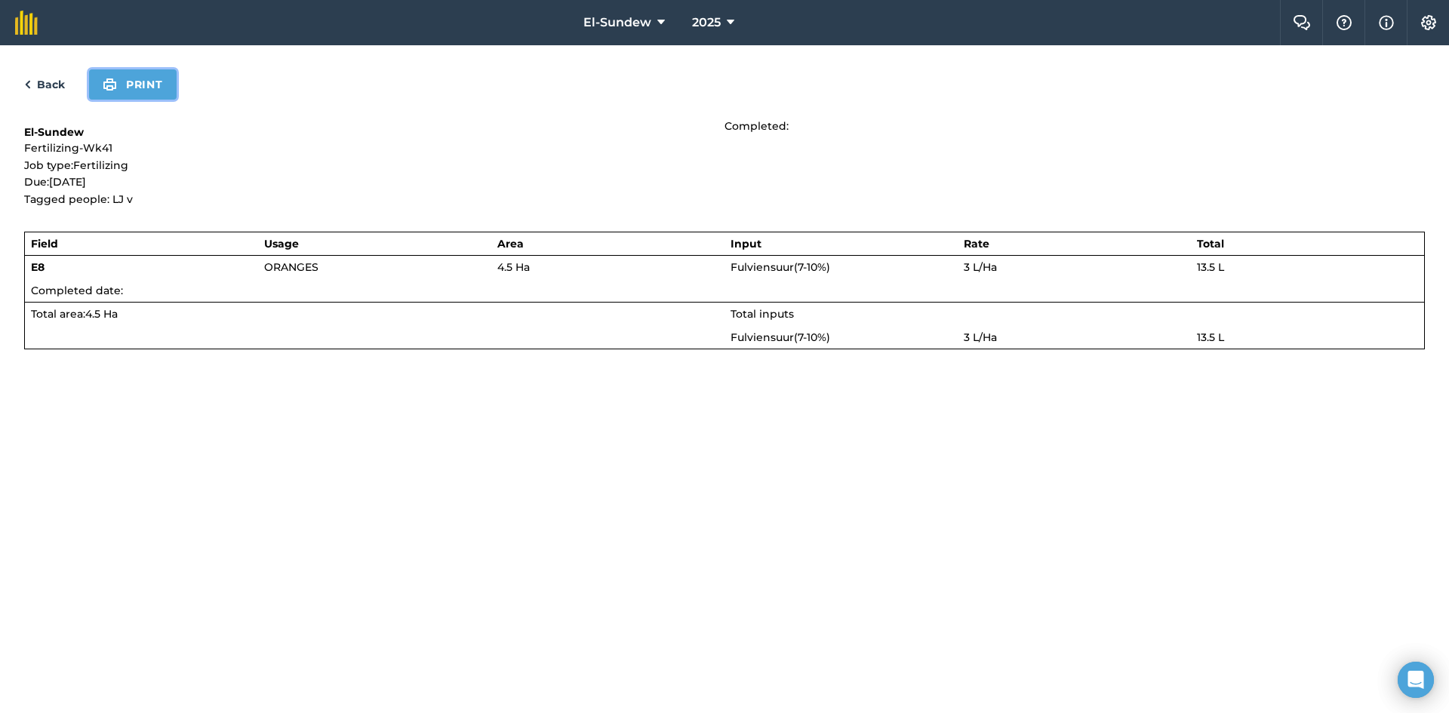
click at [146, 77] on button "Print" at bounding box center [133, 84] width 88 height 30
click at [51, 79] on link "Back" at bounding box center [44, 84] width 41 height 18
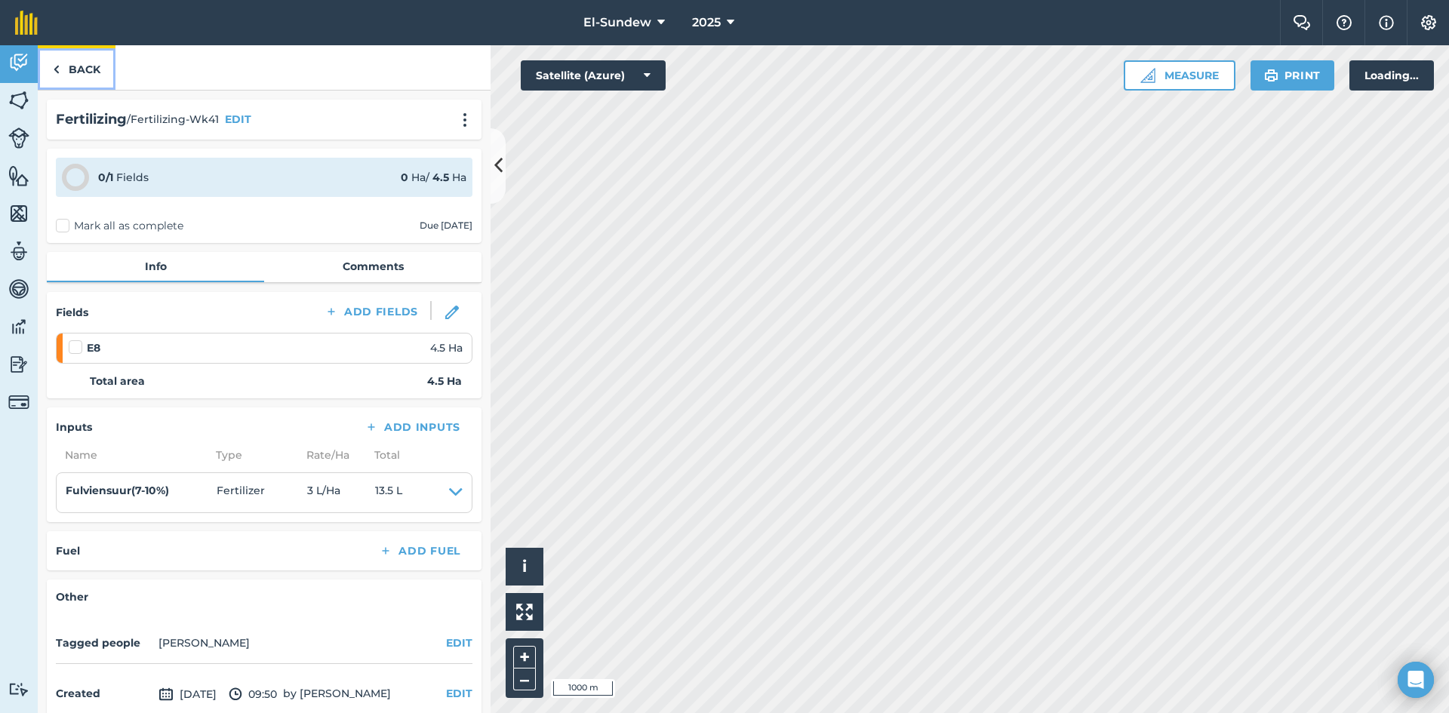
click at [86, 64] on link "Back" at bounding box center [77, 67] width 78 height 45
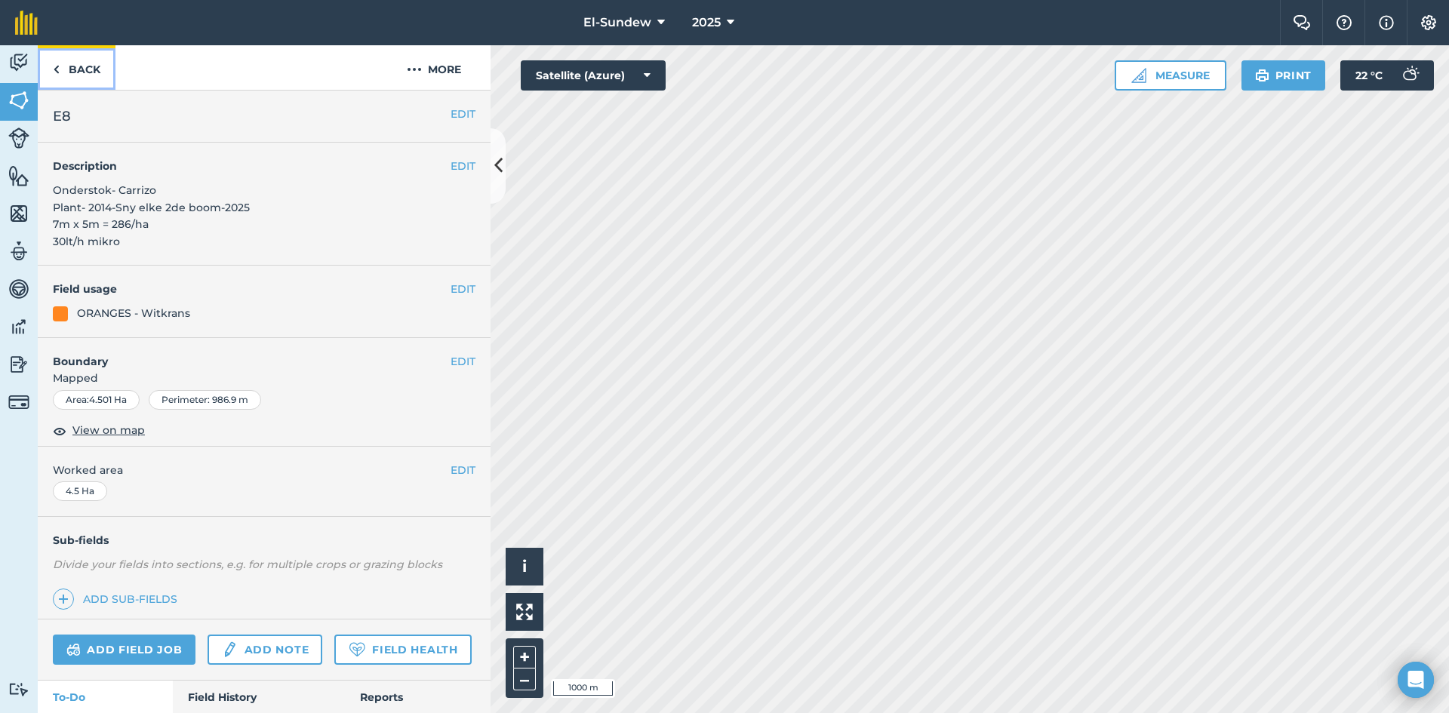
click at [86, 64] on link "Back" at bounding box center [77, 67] width 78 height 45
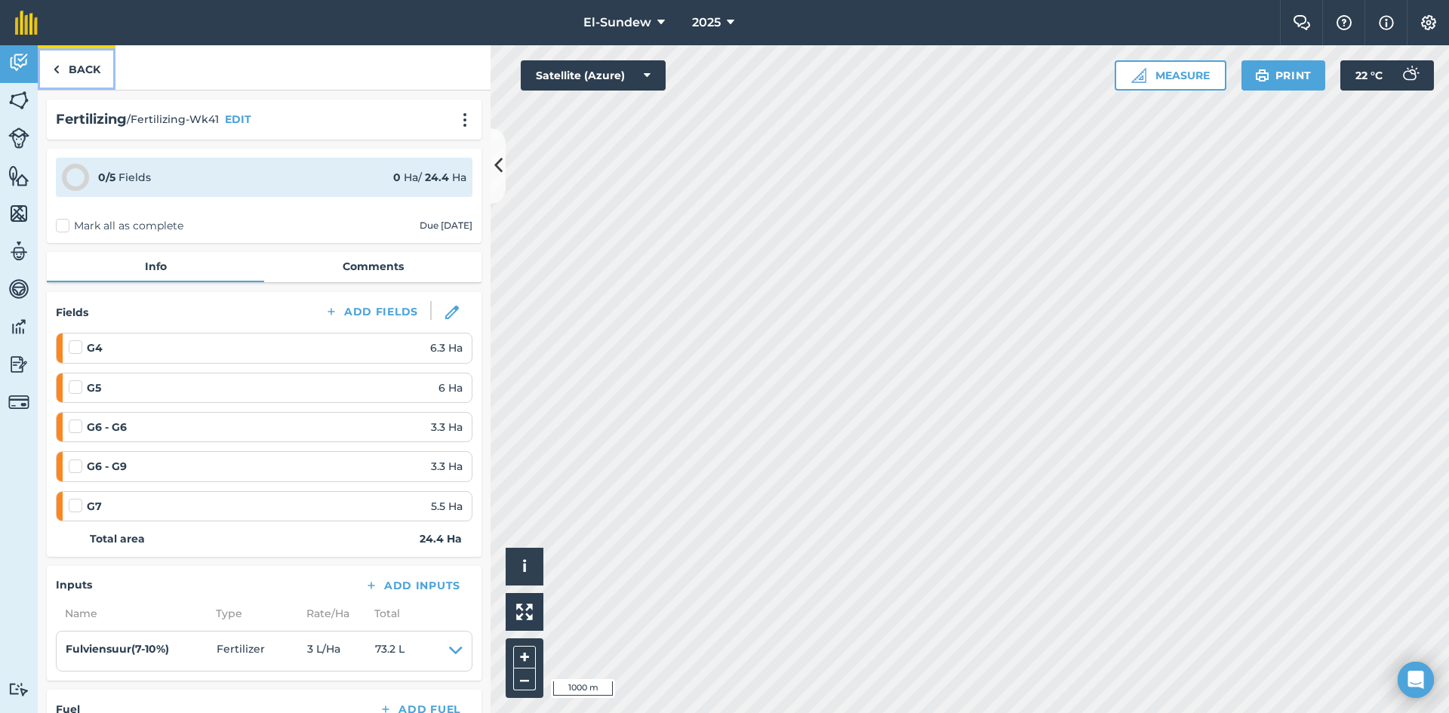
click at [101, 81] on link "Back" at bounding box center [77, 67] width 78 height 45
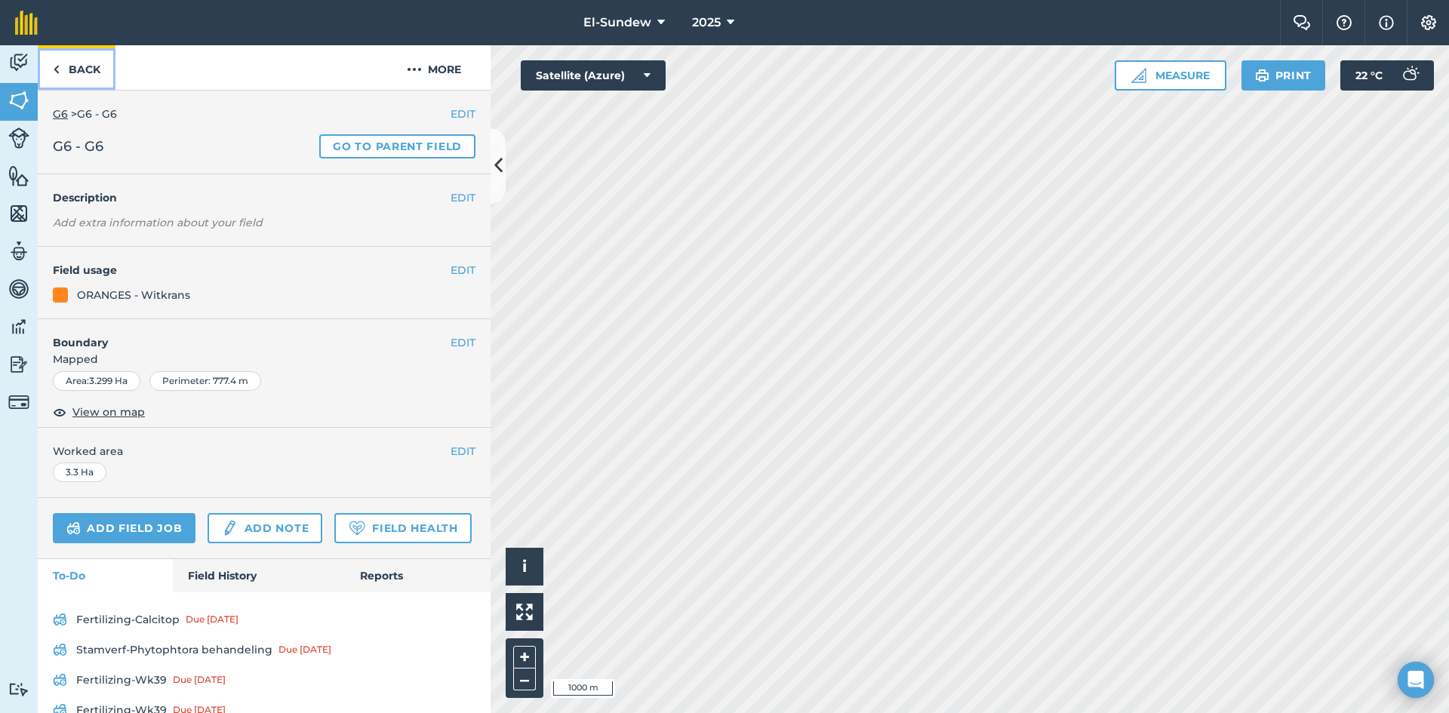
click at [101, 81] on link "Back" at bounding box center [77, 67] width 78 height 45
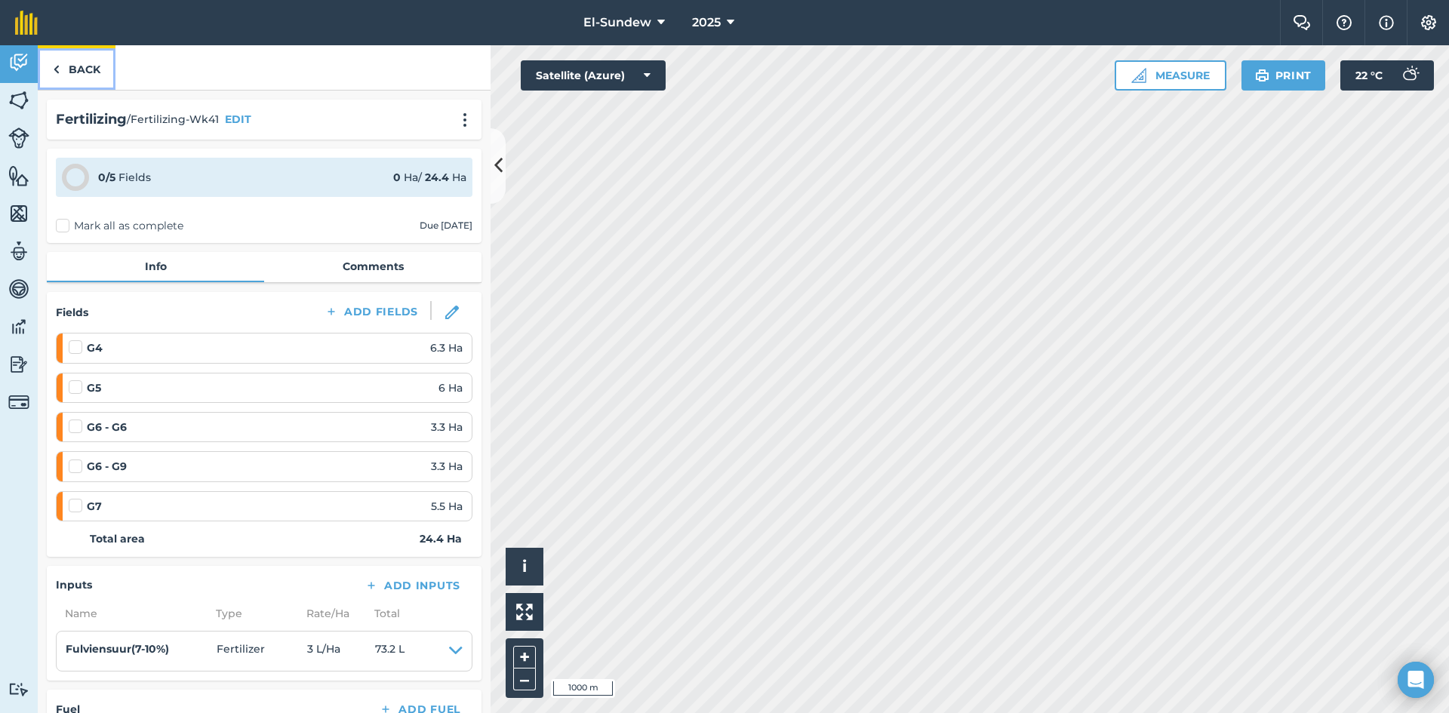
click at [95, 75] on link "Back" at bounding box center [77, 67] width 78 height 45
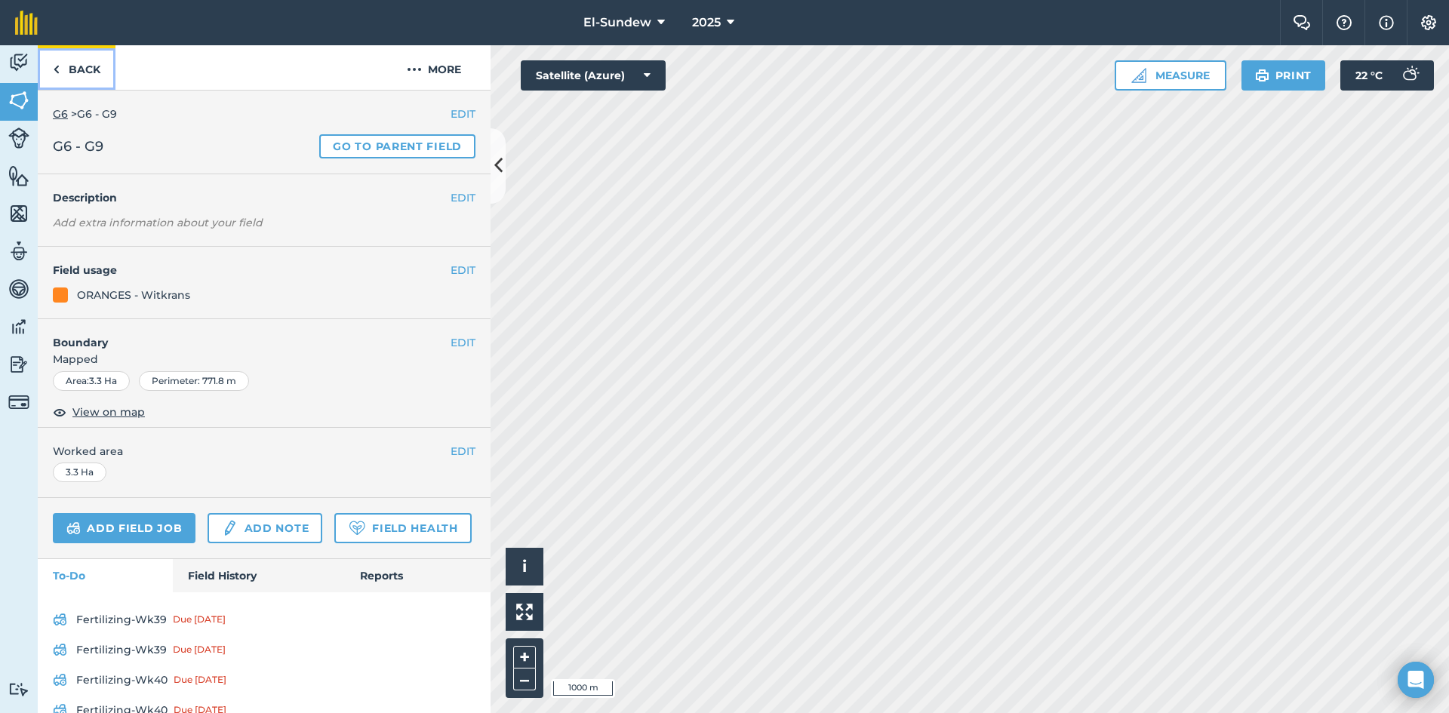
click at [95, 75] on link "Back" at bounding box center [77, 67] width 78 height 45
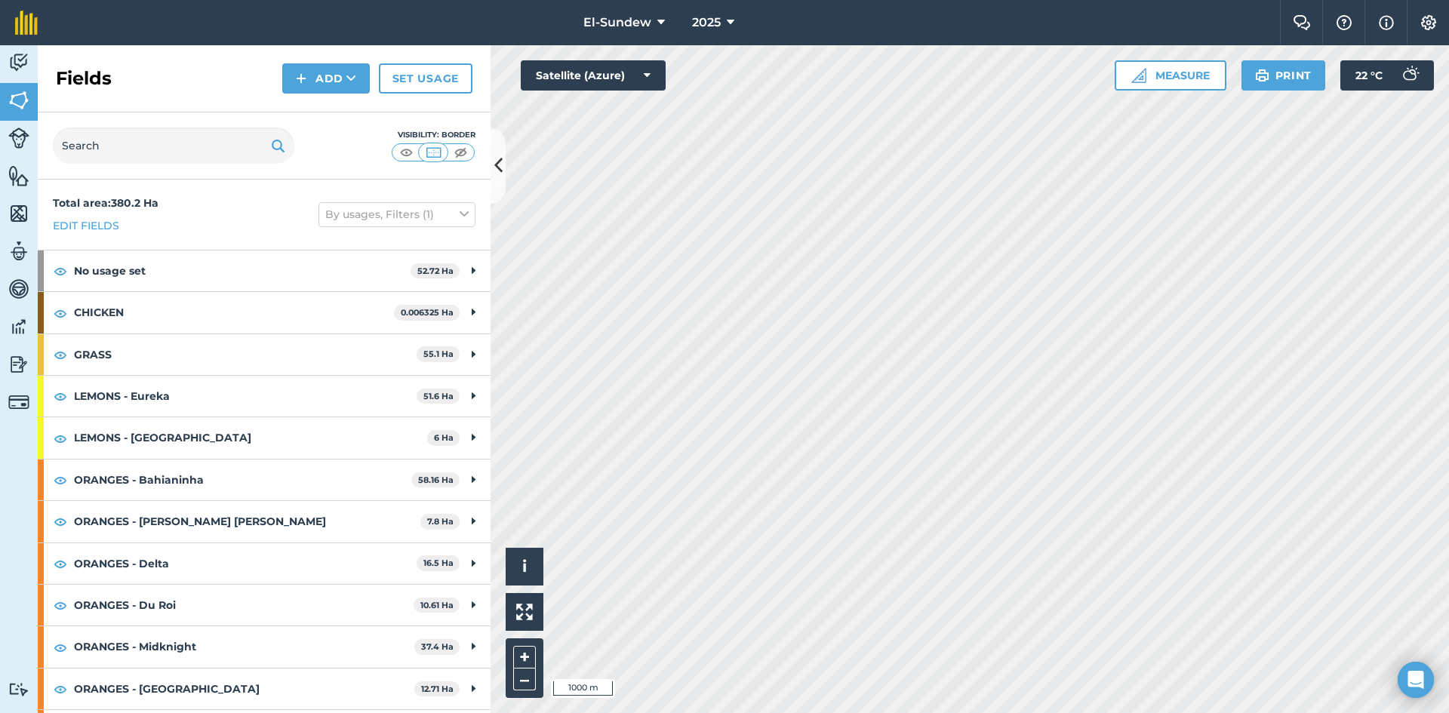
click at [221, 460] on strong "ORANGES - Bahianinha" at bounding box center [242, 480] width 337 height 41
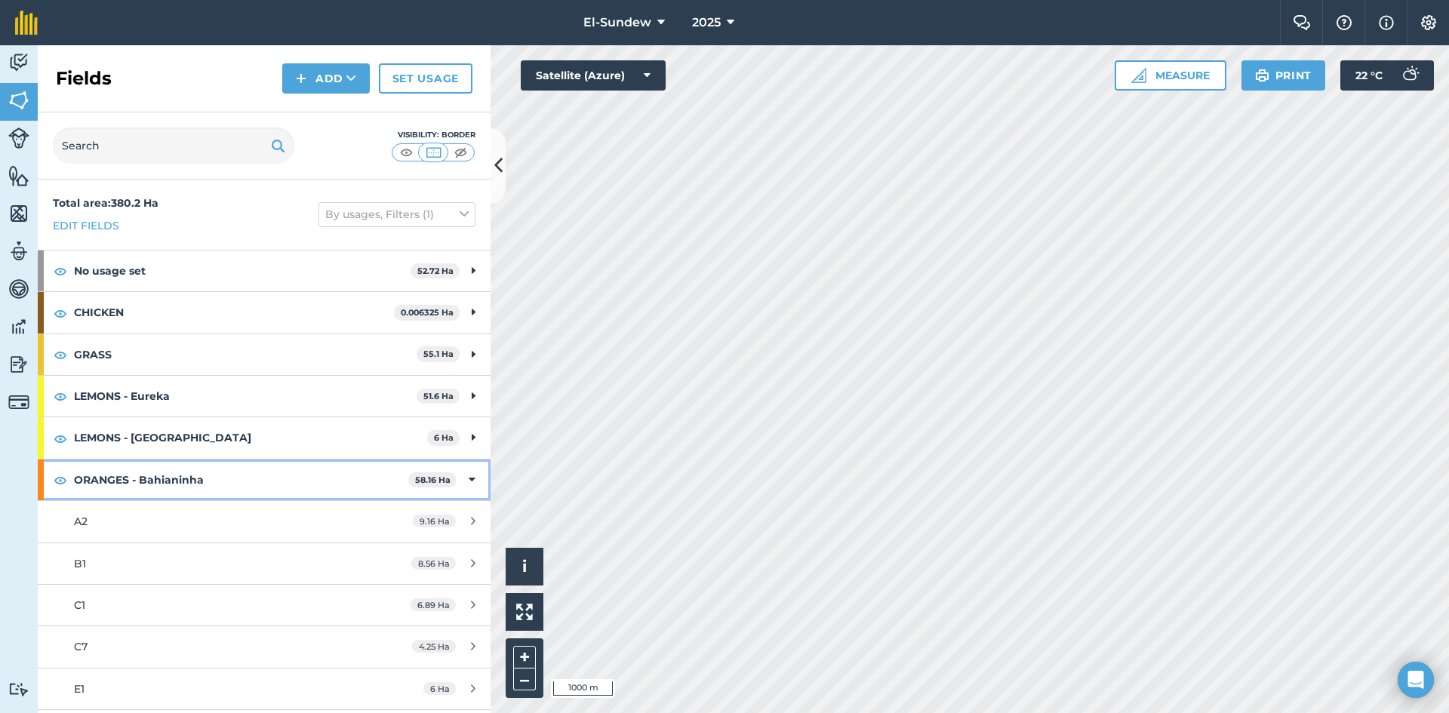
click at [221, 460] on strong "ORANGES - Bahianinha" at bounding box center [241, 480] width 334 height 41
